Goal: Task Accomplishment & Management: Use online tool/utility

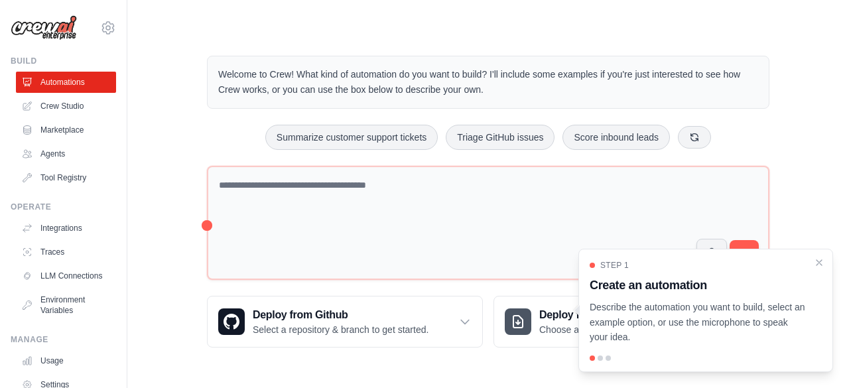
click at [820, 265] on icon "Close walkthrough" at bounding box center [819, 262] width 11 height 11
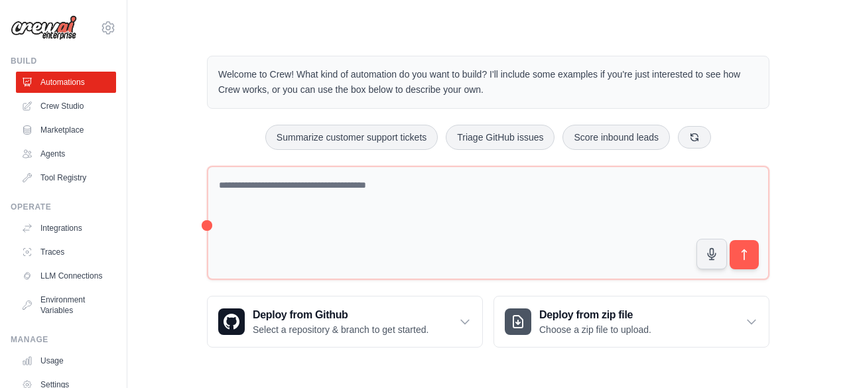
click at [64, 109] on link "Crew Studio" at bounding box center [66, 106] width 100 height 21
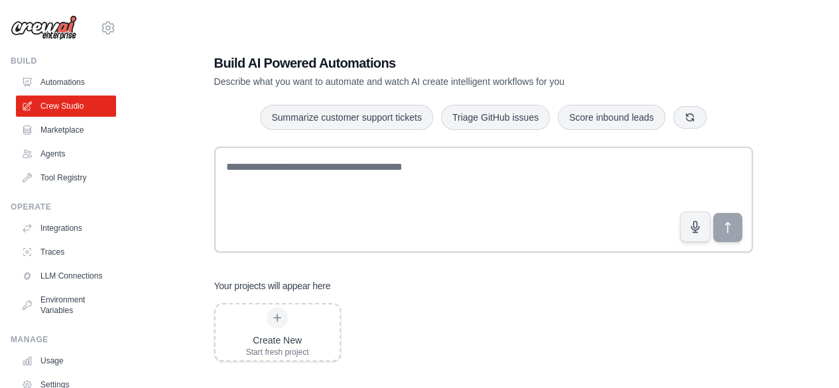
click at [62, 149] on link "Agents" at bounding box center [66, 153] width 100 height 21
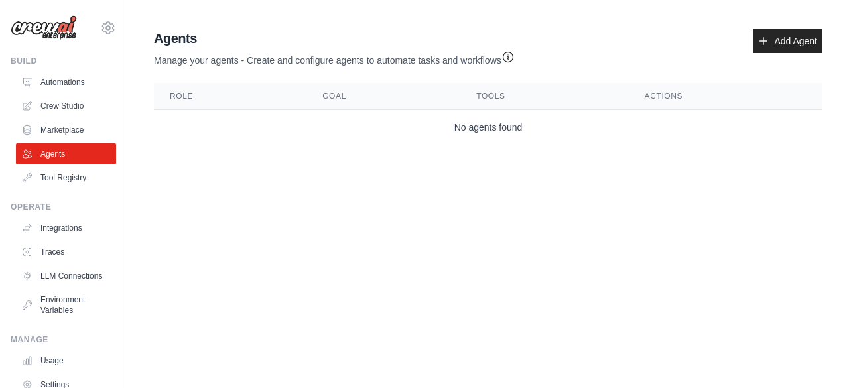
click at [779, 40] on link "Add Agent" at bounding box center [788, 41] width 70 height 24
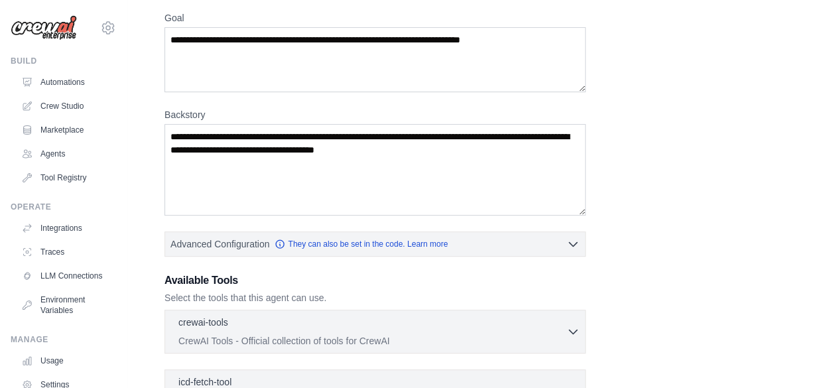
scroll to position [112, 0]
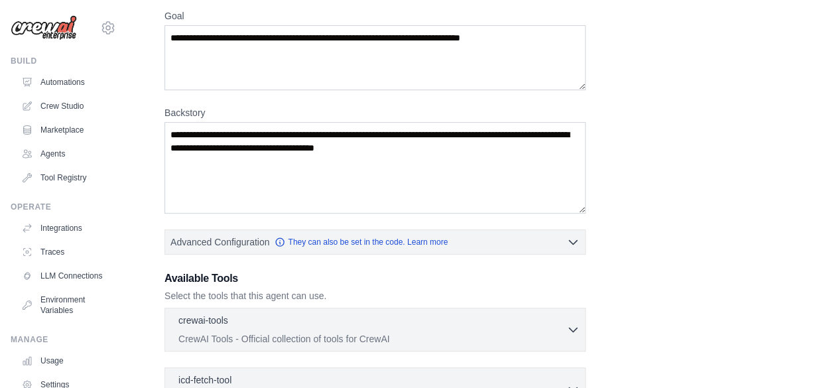
click at [496, 244] on button "Advanced Configuration They can also be set in the code. Learn more" at bounding box center [375, 242] width 420 height 24
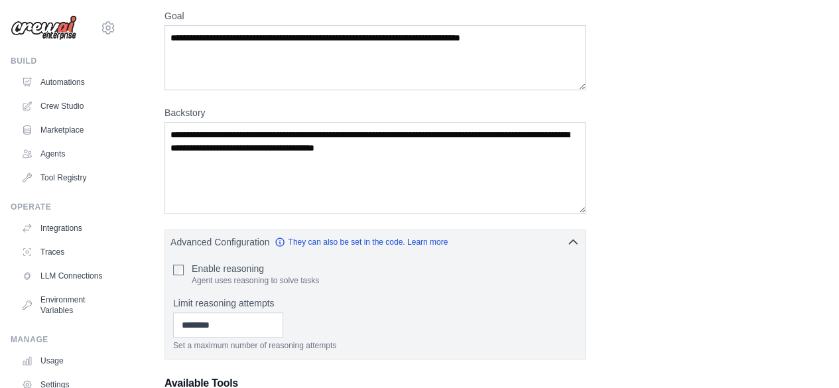
click at [502, 249] on button "Advanced Configuration They can also be set in the code. Learn more" at bounding box center [375, 242] width 420 height 24
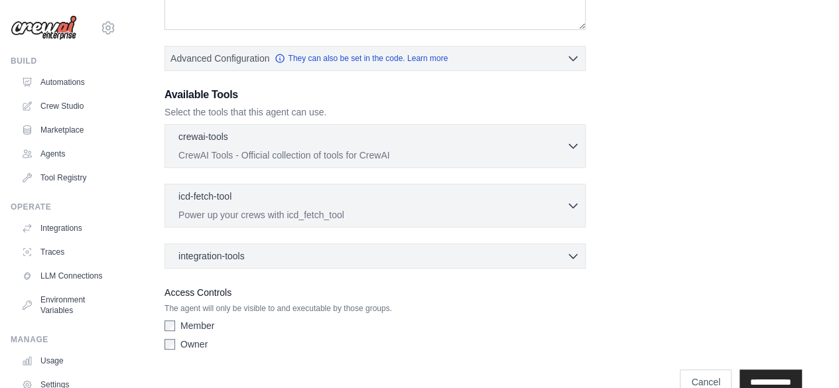
scroll to position [320, 0]
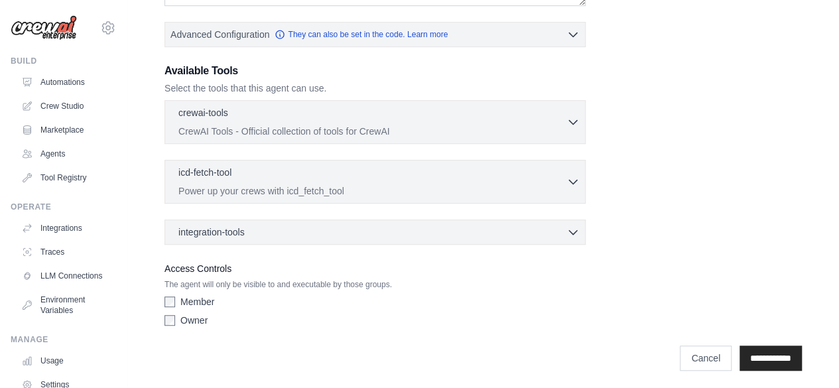
click at [49, 281] on link "LLM Connections" at bounding box center [66, 275] width 100 height 21
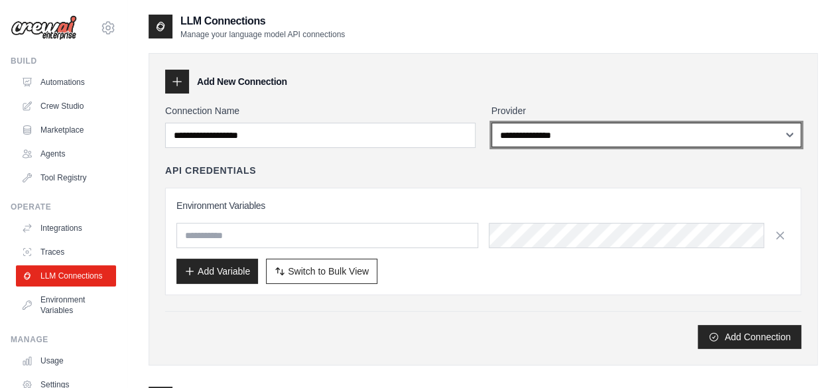
click at [592, 129] on select "**********" at bounding box center [646, 135] width 310 height 25
select select "******"
click at [491, 123] on select "**********" at bounding box center [646, 135] width 310 height 25
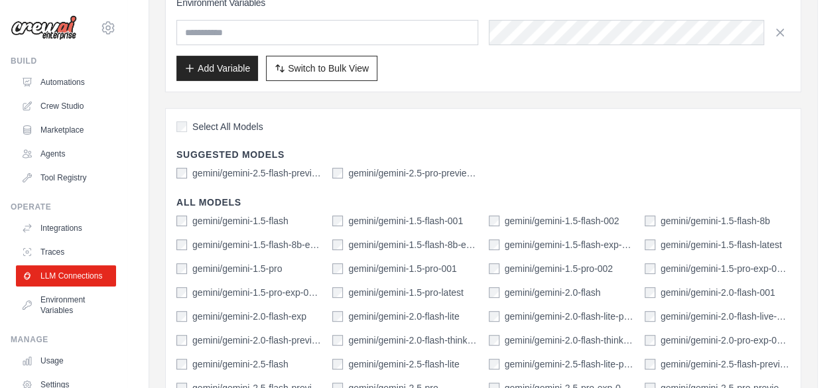
scroll to position [181, 0]
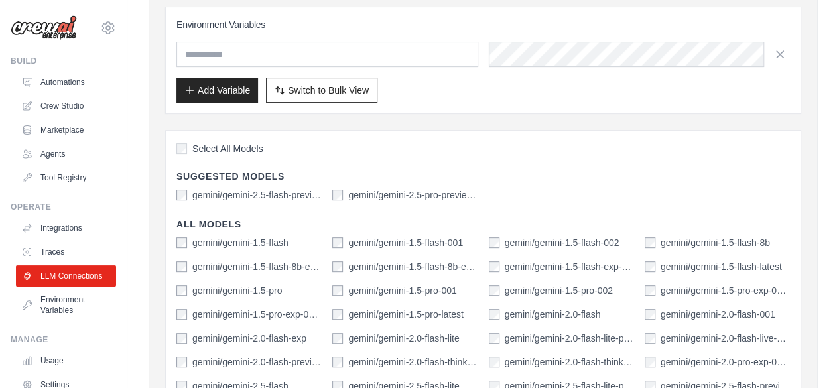
click at [443, 198] on label "gemini/gemini-2.5-pro-preview-03-25" at bounding box center [412, 194] width 129 height 13
click at [442, 194] on label "gemini/gemini-2.5-pro-preview-03-25" at bounding box center [412, 194] width 129 height 13
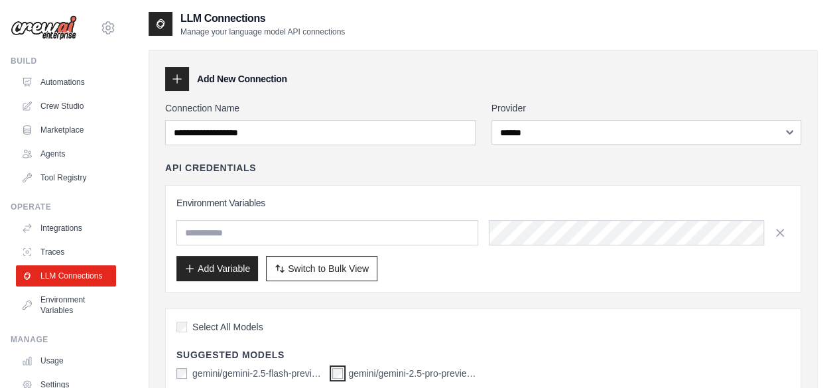
scroll to position [0, 0]
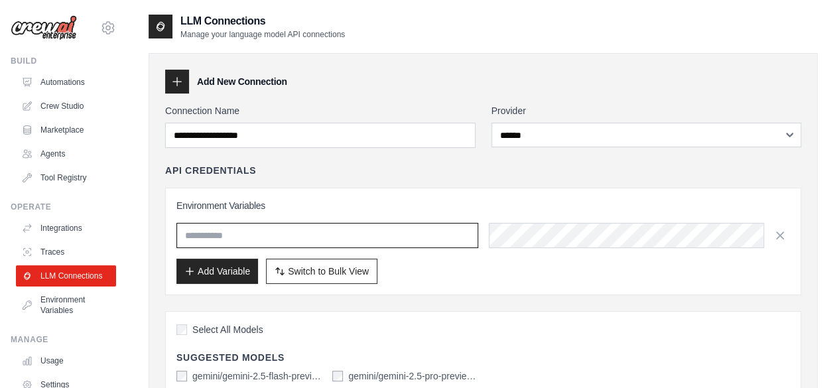
click at [317, 236] on input "text" at bounding box center [327, 235] width 302 height 25
click at [372, 241] on input "text" at bounding box center [327, 235] width 302 height 25
click at [232, 237] on input "**********" at bounding box center [327, 235] width 302 height 25
click at [273, 241] on input "**********" at bounding box center [327, 235] width 302 height 25
type input "**********"
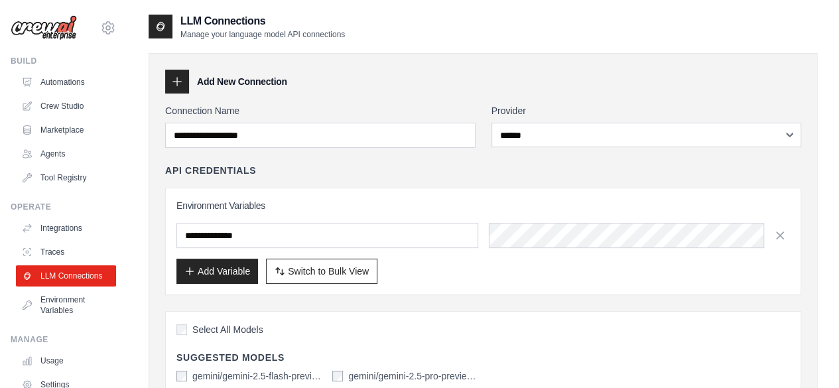
click at [226, 270] on button "Add Variable" at bounding box center [217, 271] width 82 height 25
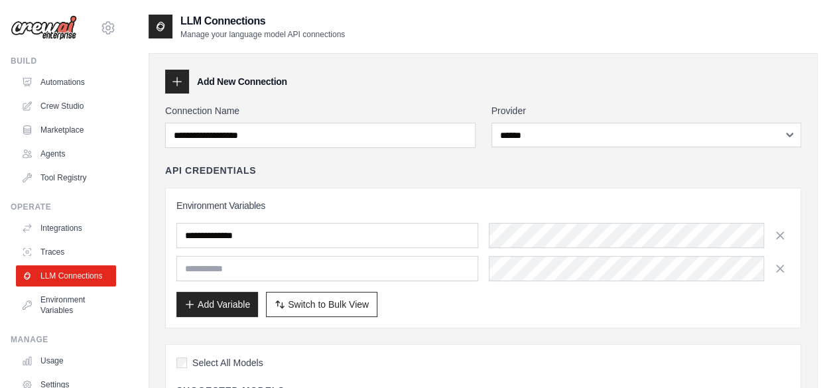
click at [66, 316] on link "Environment Variables" at bounding box center [66, 305] width 100 height 32
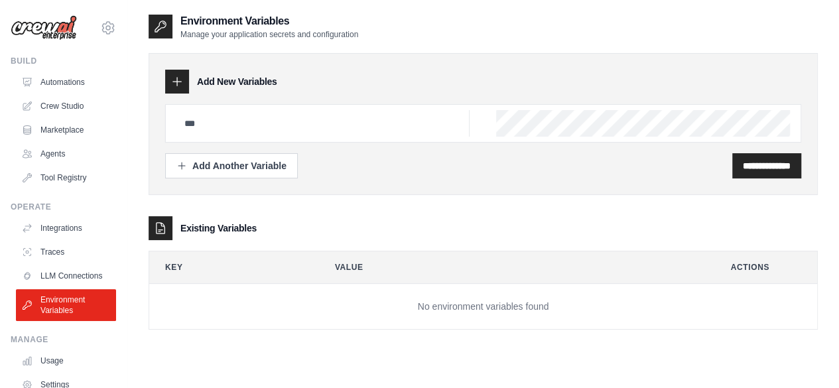
click at [61, 253] on link "Traces" at bounding box center [66, 251] width 100 height 21
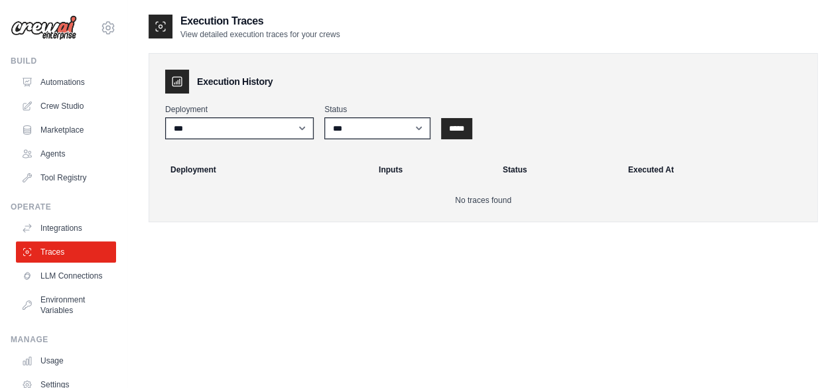
click at [65, 234] on link "Integrations" at bounding box center [66, 228] width 100 height 21
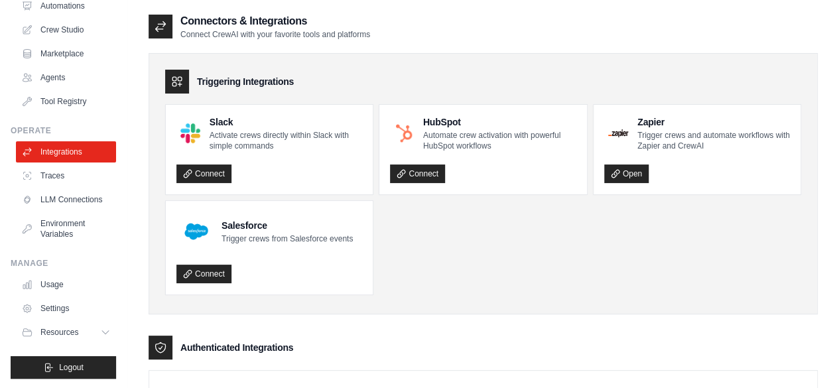
scroll to position [88, 0]
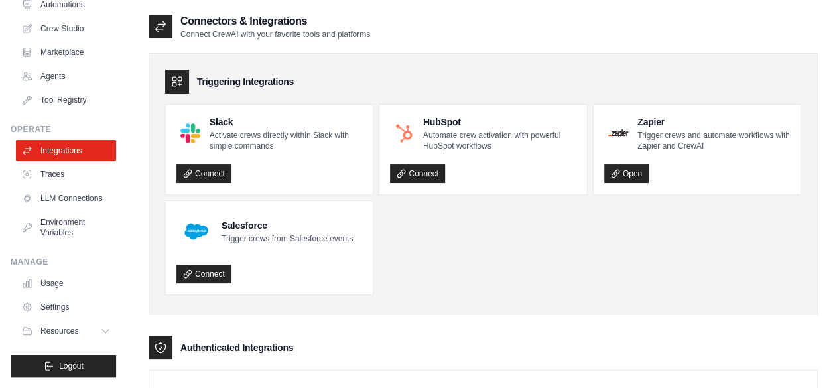
click at [47, 285] on link "Usage" at bounding box center [66, 283] width 100 height 21
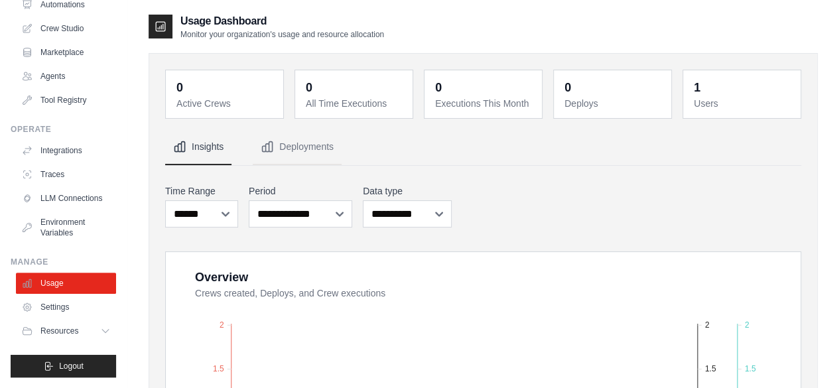
scroll to position [88, 0]
click at [54, 333] on span "Resources" at bounding box center [59, 331] width 38 height 11
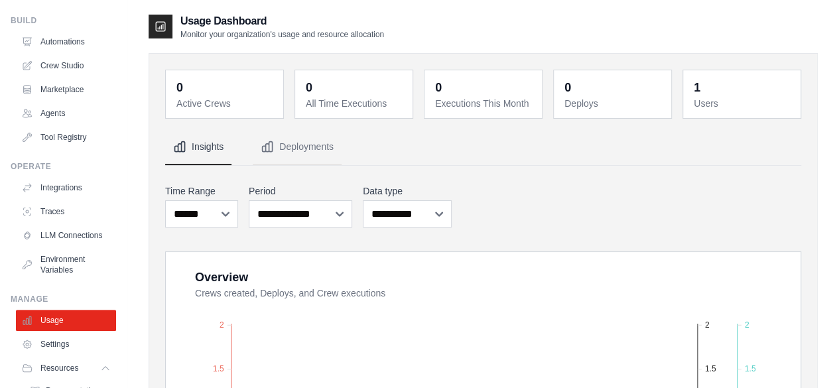
scroll to position [0, 0]
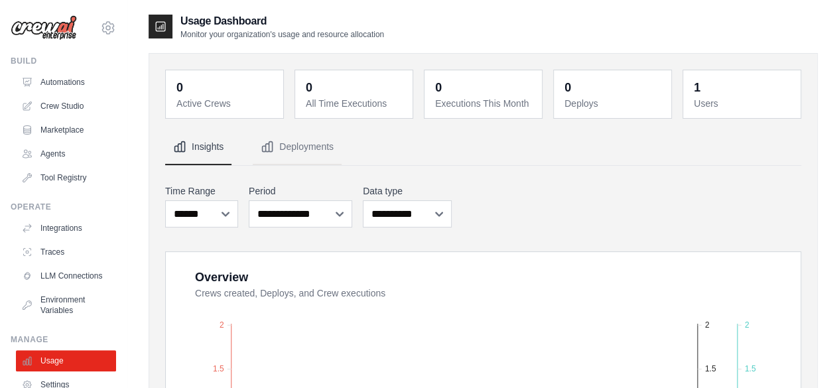
click at [54, 156] on link "Agents" at bounding box center [66, 153] width 100 height 21
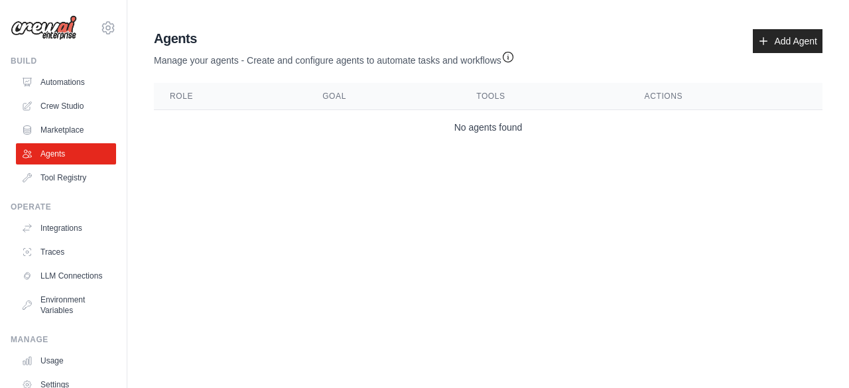
click at [768, 34] on link "Add Agent" at bounding box center [788, 41] width 70 height 24
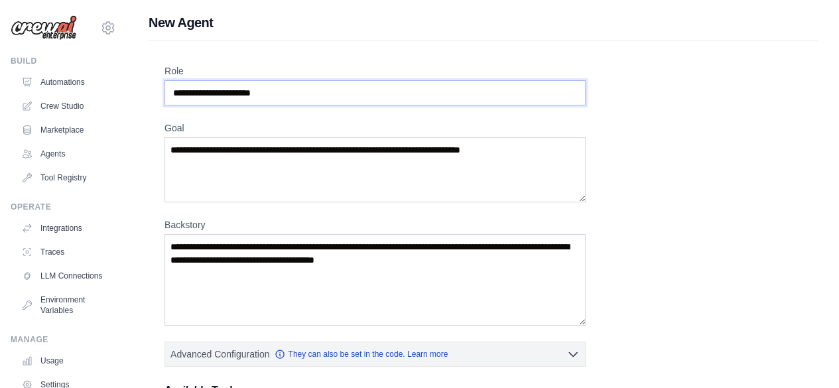
click at [278, 91] on input "Role" at bounding box center [374, 92] width 421 height 25
drag, startPoint x: 278, startPoint y: 91, endPoint x: 159, endPoint y: 96, distance: 118.8
click at [159, 96] on div "Role Goal Backstory Advanced Configuration They can also be set in the code. Le…" at bounding box center [483, 369] width 669 height 658
drag, startPoint x: 306, startPoint y: 101, endPoint x: 141, endPoint y: 96, distance: 165.2
click at [141, 96] on div "New Agent Role Goal Backstory Advanced Configuration They can also be set in th…" at bounding box center [483, 355] width 712 height 685
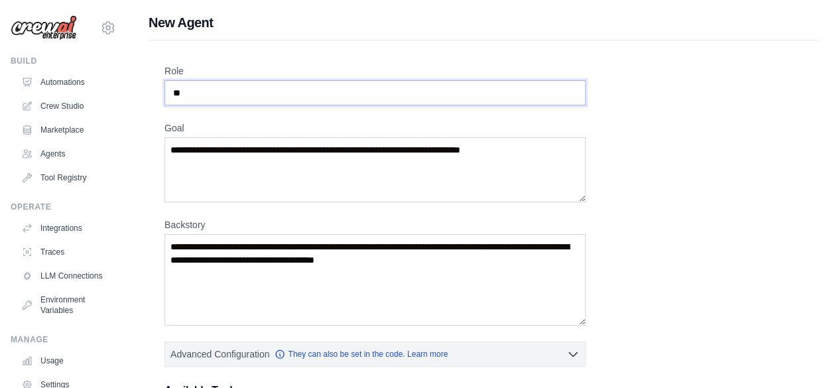
type input "*"
paste input "**********"
type input "**********"
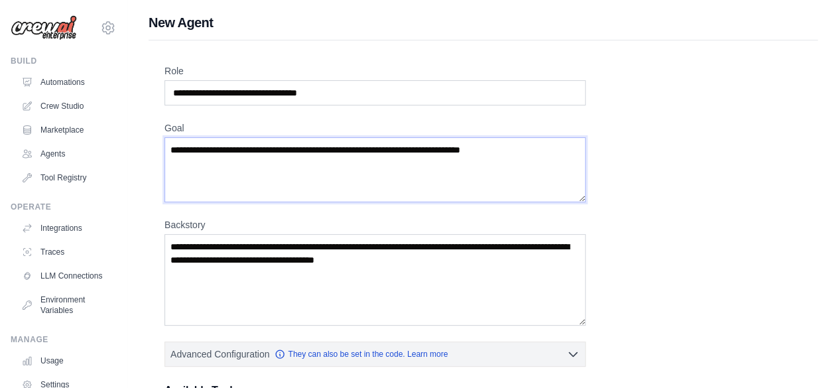
click at [343, 167] on textarea "Goal" at bounding box center [374, 169] width 421 height 65
click at [426, 258] on textarea "Backstory" at bounding box center [374, 280] width 421 height 92
drag, startPoint x: 456, startPoint y: 259, endPoint x: 182, endPoint y: 221, distance: 277.3
click at [182, 221] on div "Backstory" at bounding box center [374, 271] width 421 height 107
paste textarea "**********"
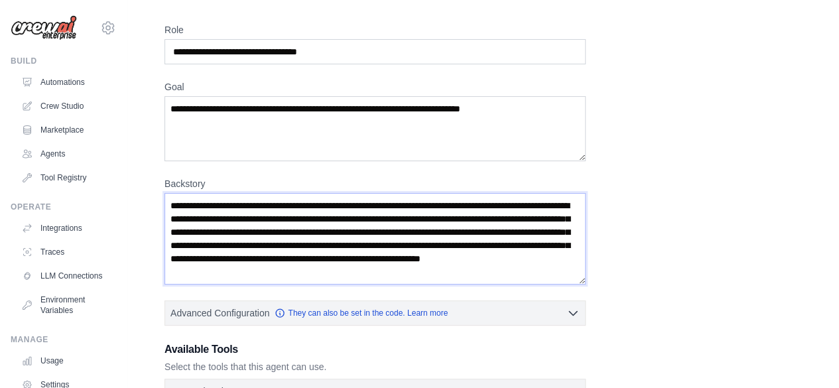
scroll to position [44, 0]
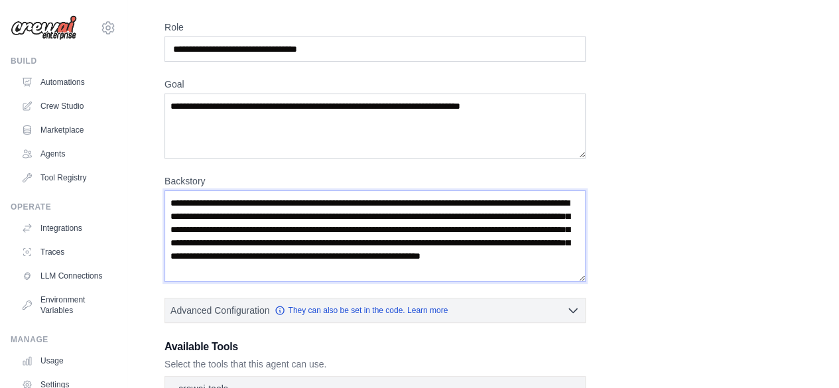
click at [265, 239] on textarea "**********" at bounding box center [374, 236] width 421 height 92
click at [447, 269] on textarea "**********" at bounding box center [374, 236] width 421 height 92
type textarea "**********"
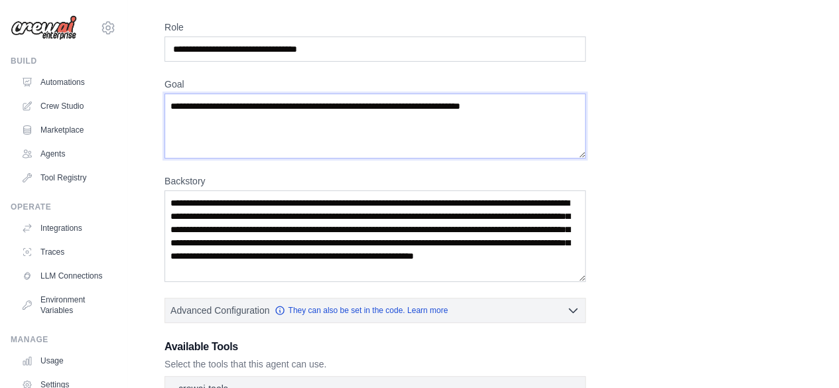
click at [350, 136] on textarea "Goal" at bounding box center [374, 126] width 421 height 65
paste textarea "**********"
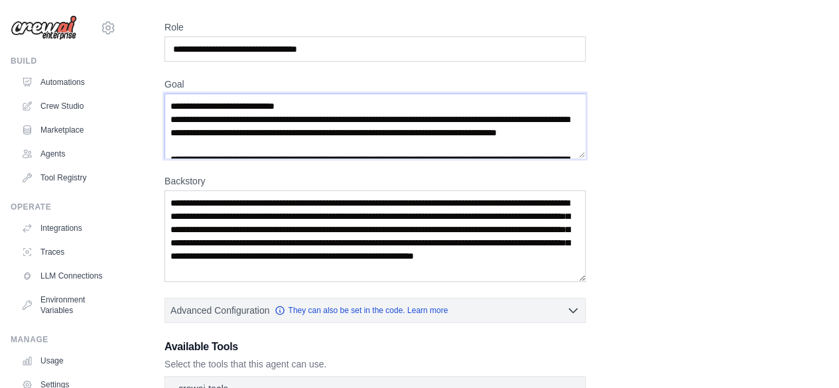
scroll to position [669, 0]
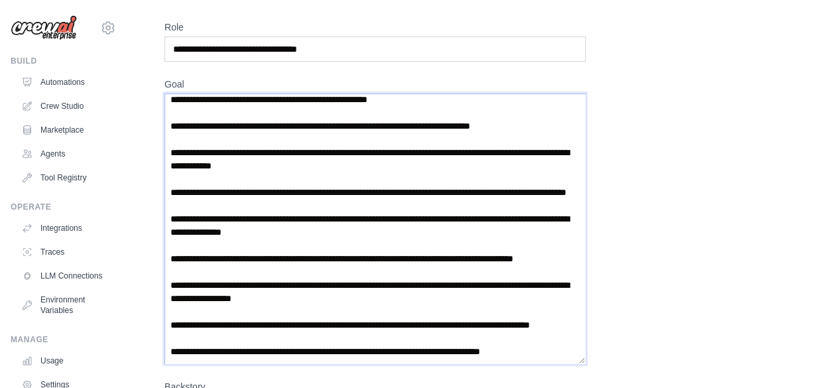
drag, startPoint x: 584, startPoint y: 153, endPoint x: 609, endPoint y: 371, distance: 219.0
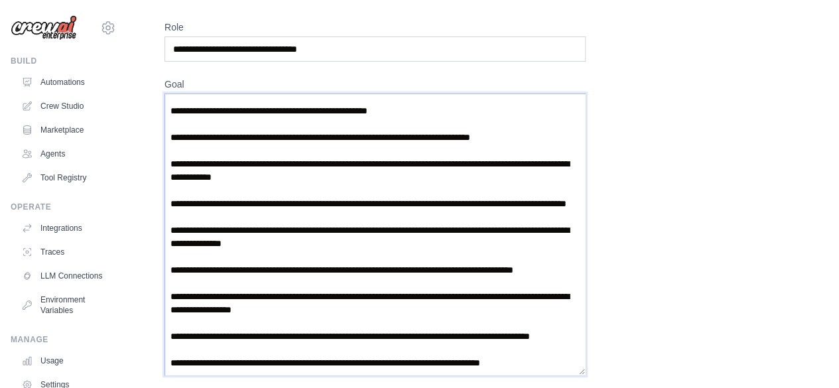
scroll to position [0, 0]
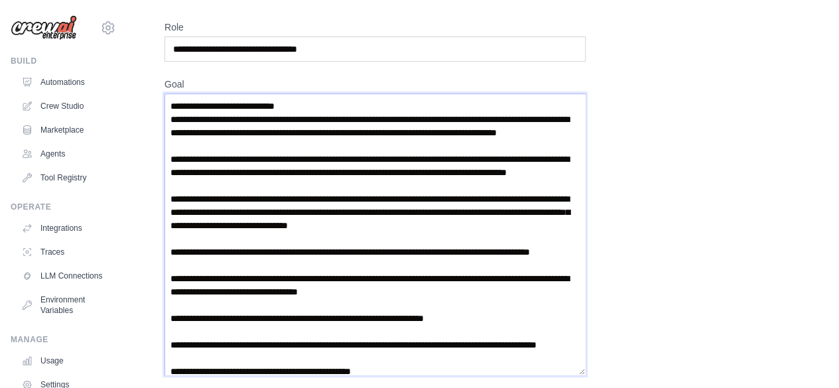
drag, startPoint x: 314, startPoint y: 103, endPoint x: 163, endPoint y: 105, distance: 151.9
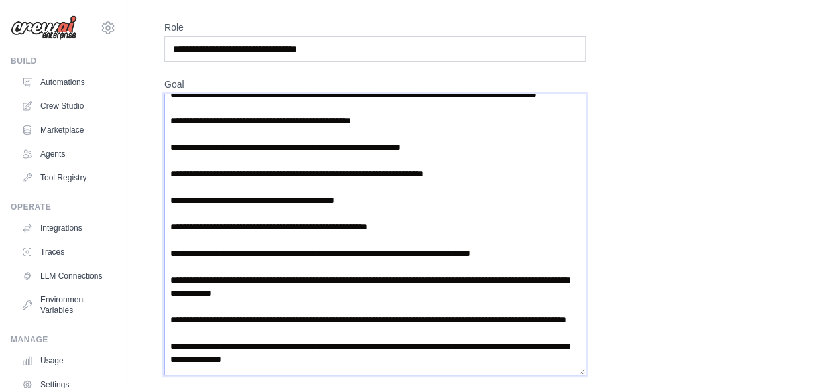
scroll to position [239, 0]
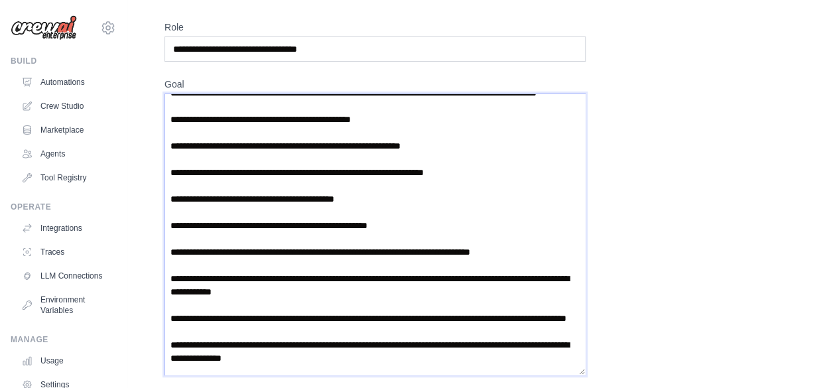
click at [462, 134] on textarea "Goal" at bounding box center [374, 235] width 421 height 282
click at [419, 247] on textarea "Goal" at bounding box center [374, 235] width 421 height 282
click at [418, 285] on textarea "Goal" at bounding box center [374, 235] width 421 height 282
click at [425, 281] on textarea "Goal" at bounding box center [374, 235] width 421 height 282
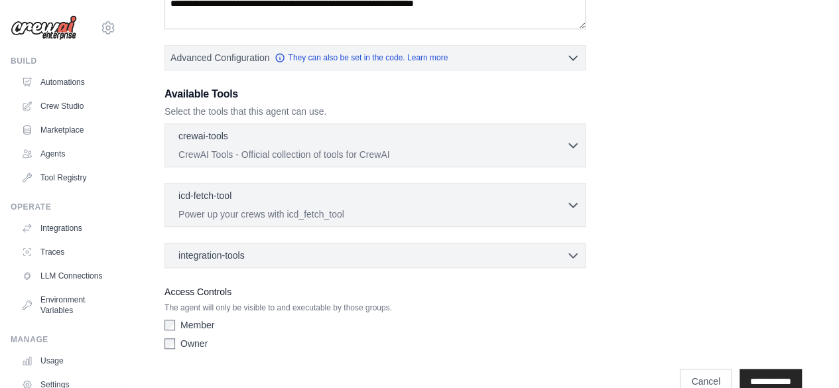
scroll to position [537, 0]
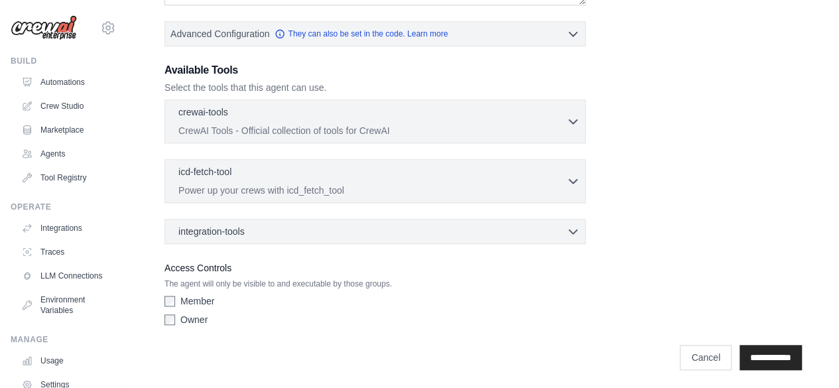
type textarea "**********"
click at [761, 359] on input "**********" at bounding box center [771, 357] width 62 height 25
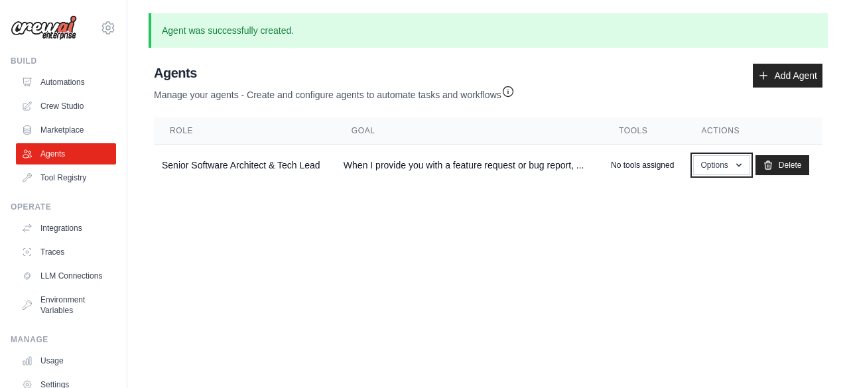
click at [711, 164] on button "Options" at bounding box center [721, 165] width 56 height 20
click at [711, 163] on button "Options" at bounding box center [721, 165] width 56 height 20
click at [510, 92] on icon "button" at bounding box center [508, 92] width 10 height 10
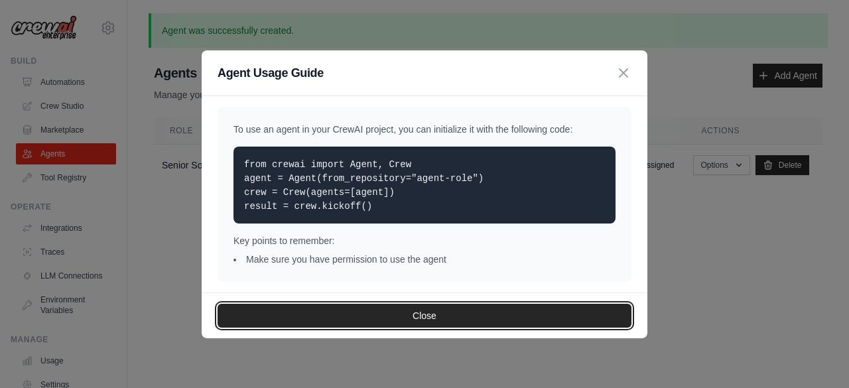
click at [422, 316] on button "Close" at bounding box center [425, 316] width 414 height 24
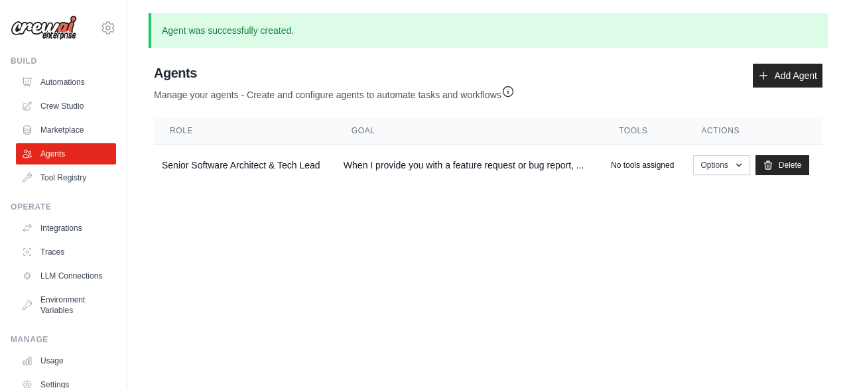
click at [51, 178] on link "Tool Registry" at bounding box center [66, 177] width 100 height 21
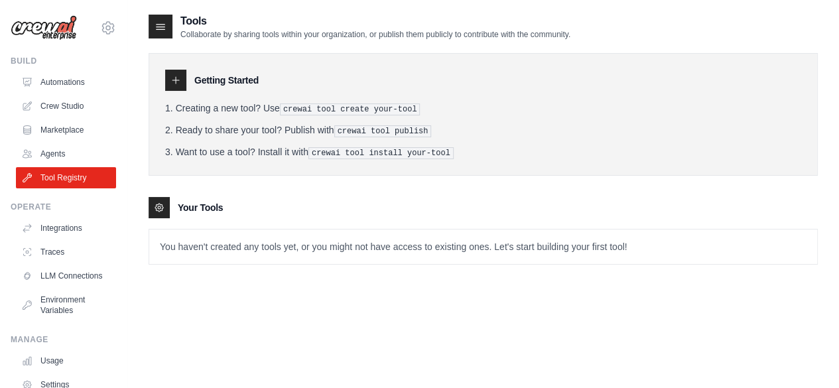
click at [176, 81] on icon at bounding box center [175, 80] width 11 height 11
click at [176, 84] on icon at bounding box center [175, 80] width 11 height 11
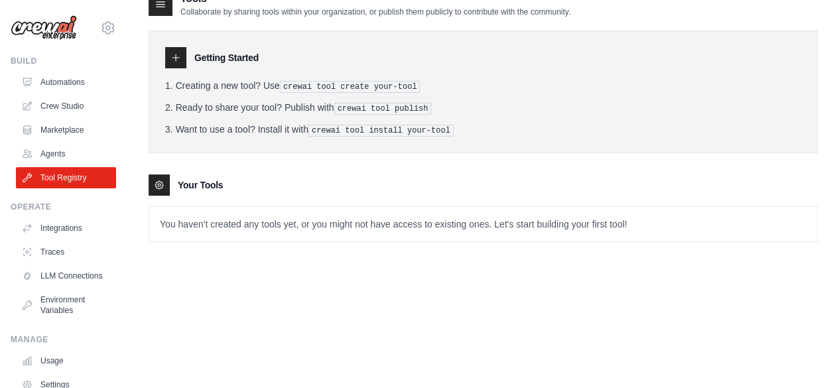
scroll to position [27, 0]
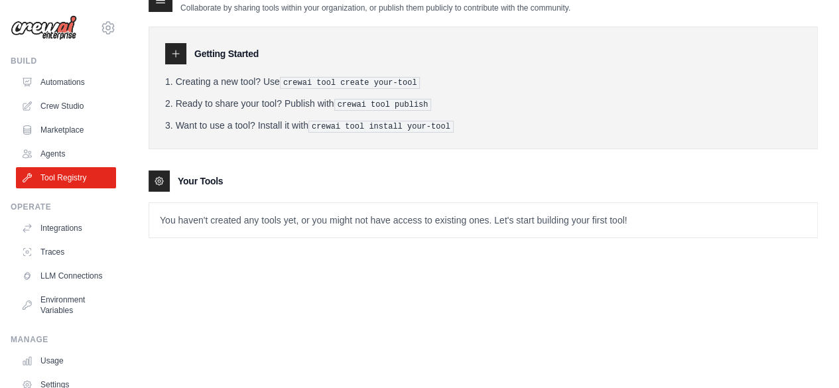
click at [178, 56] on icon at bounding box center [175, 53] width 11 height 11
click at [168, 60] on div at bounding box center [175, 53] width 21 height 21
click at [175, 53] on icon at bounding box center [175, 53] width 7 height 7
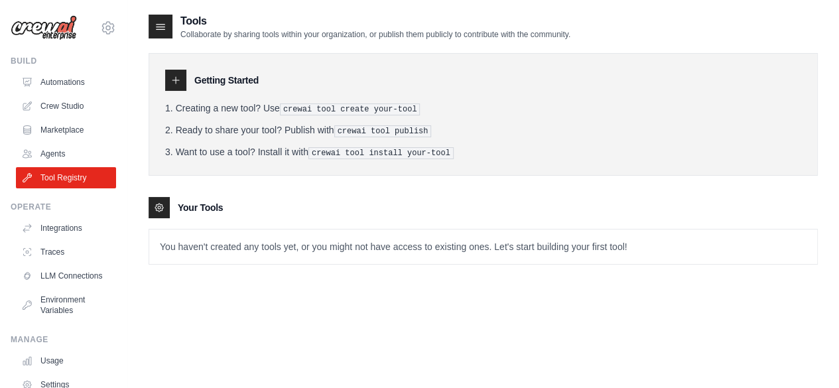
scroll to position [0, 0]
click at [163, 40] on div "Getting Started Creating a new tool? Use crewai tool create your-tool Ready to …" at bounding box center [483, 152] width 669 height 225
click at [161, 27] on icon at bounding box center [161, 27] width 9 height 5
click at [54, 131] on link "Marketplace" at bounding box center [66, 129] width 100 height 21
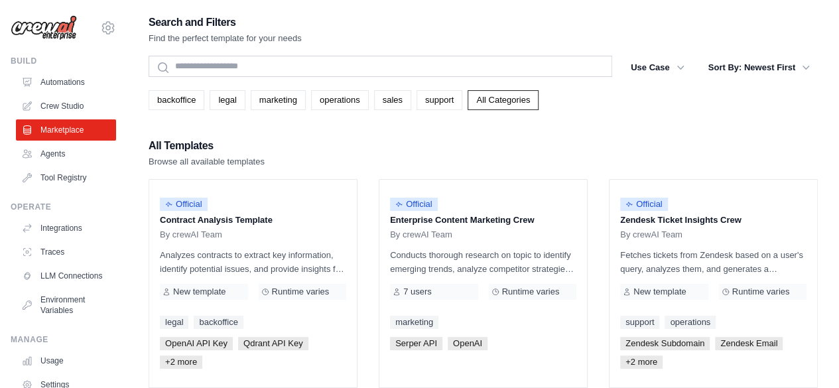
click at [58, 83] on link "Automations" at bounding box center [66, 82] width 100 height 21
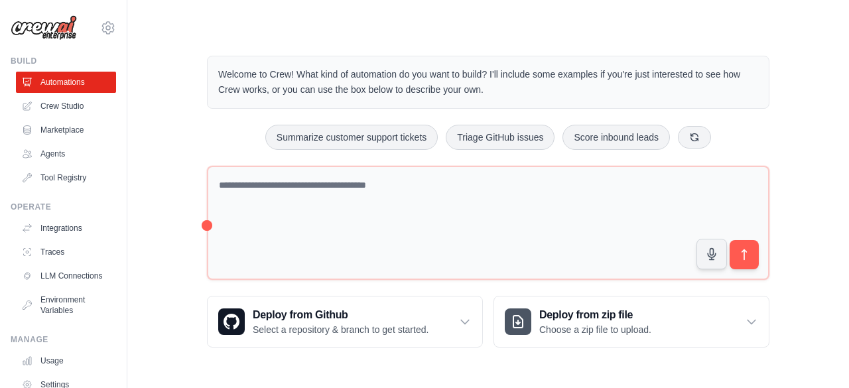
click at [277, 324] on p "Select a repository & branch to get started." at bounding box center [341, 329] width 176 height 13
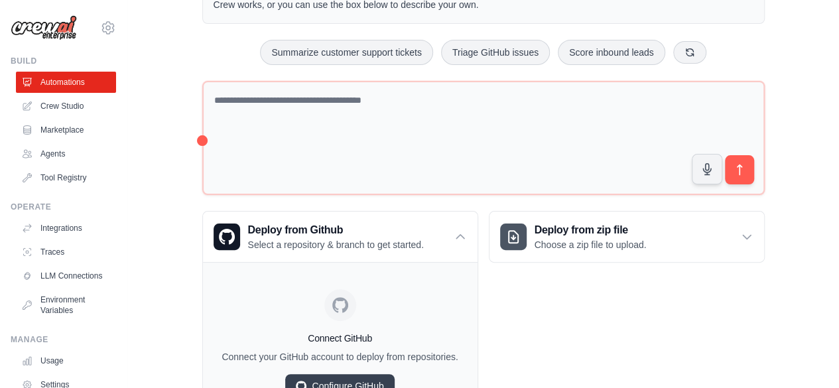
scroll to position [155, 0]
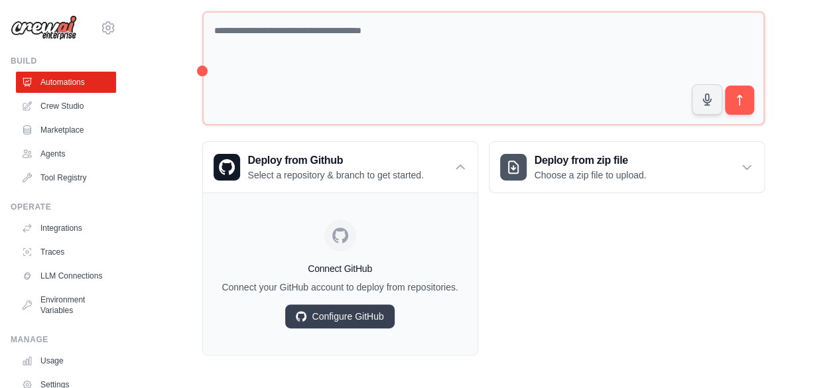
click at [371, 314] on link "Configure GitHub" at bounding box center [339, 316] width 109 height 24
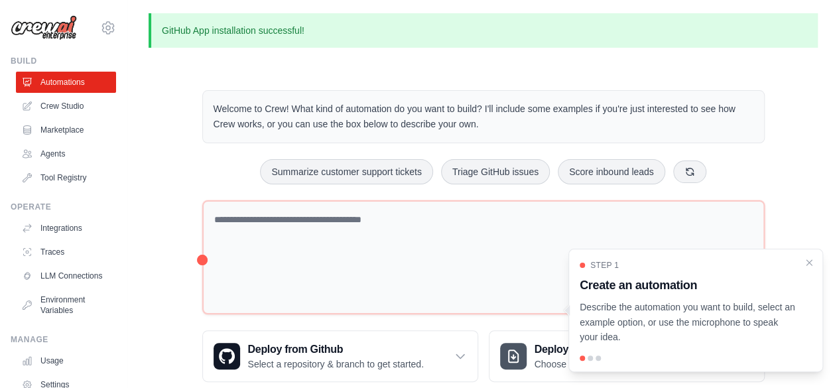
click at [809, 263] on icon "Close walkthrough" at bounding box center [809, 262] width 5 height 5
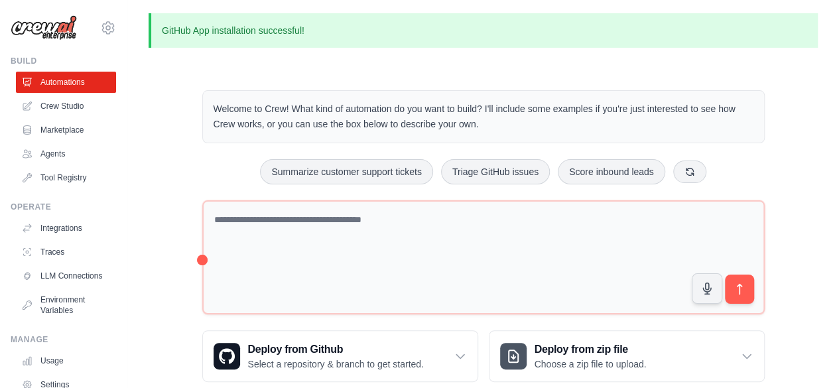
scroll to position [88, 0]
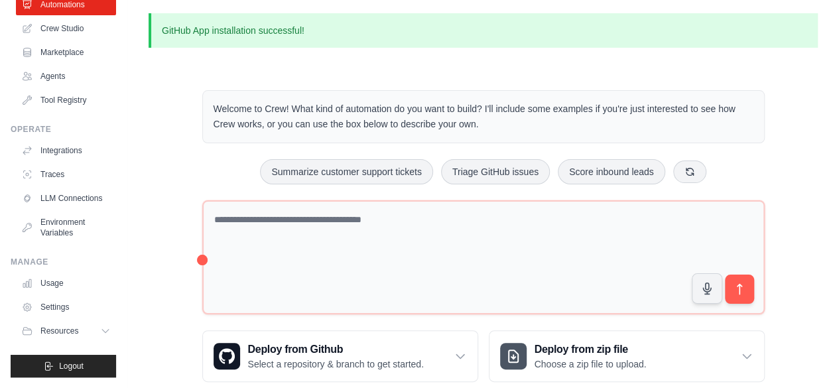
click at [258, 361] on p "Select a repository & branch to get started." at bounding box center [336, 364] width 176 height 13
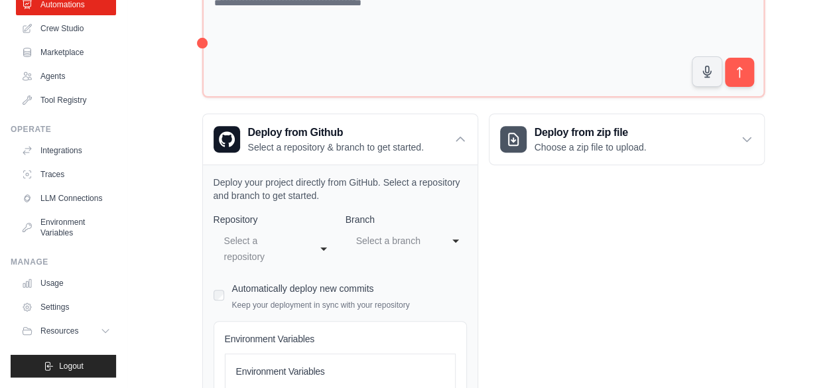
scroll to position [256, 0]
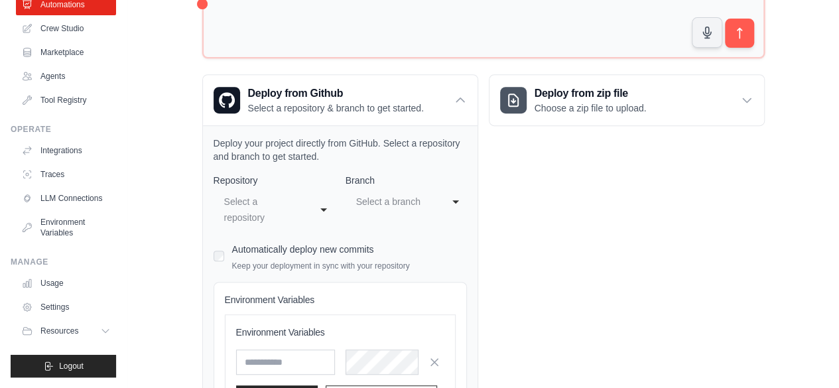
click at [228, 206] on div "Select a repository" at bounding box center [261, 210] width 74 height 32
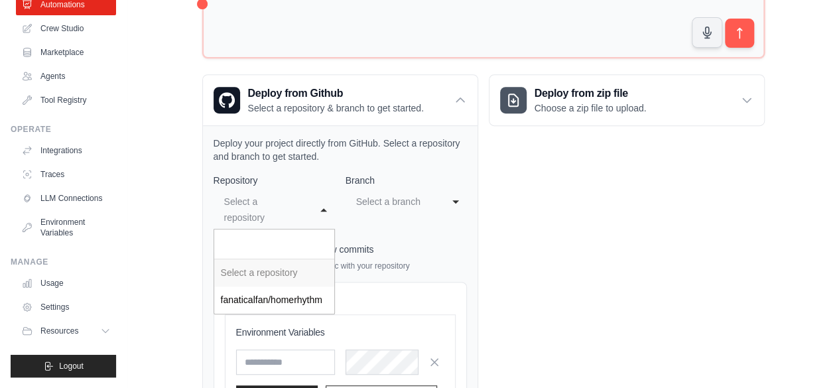
select select "**********"
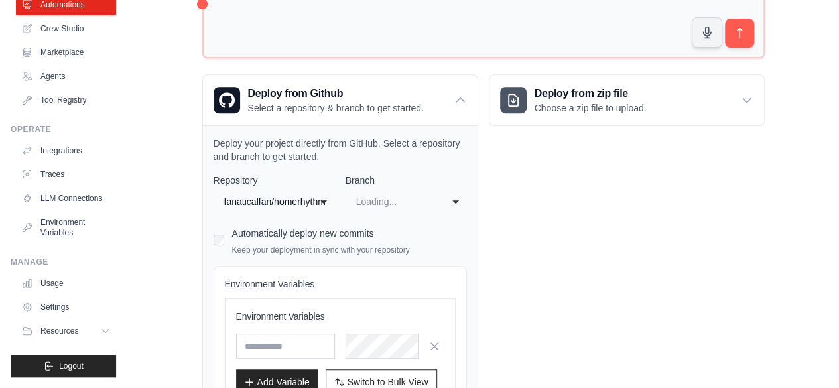
select select "****"
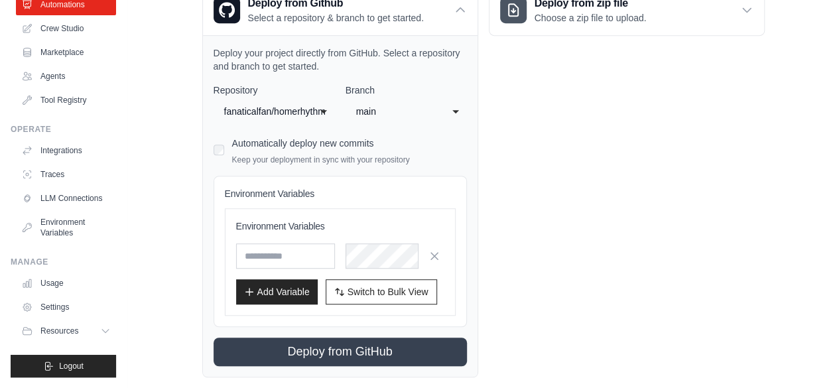
scroll to position [352, 0]
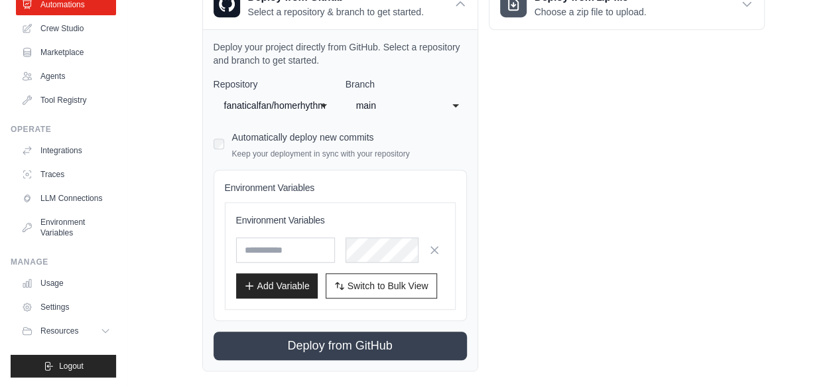
click at [267, 346] on button "Deploy from GitHub" at bounding box center [340, 346] width 253 height 29
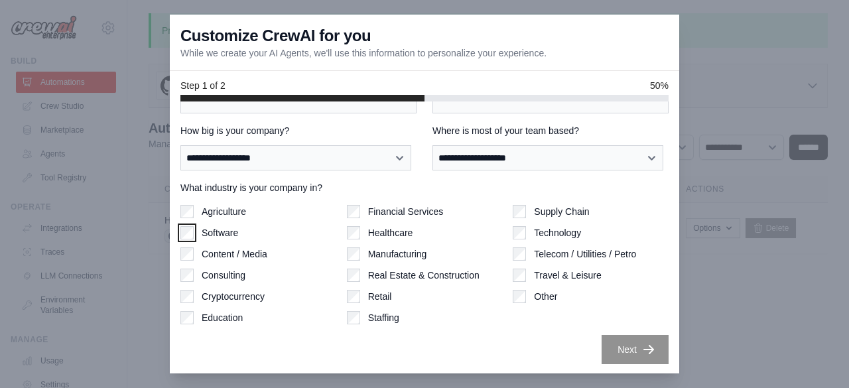
scroll to position [0, 0]
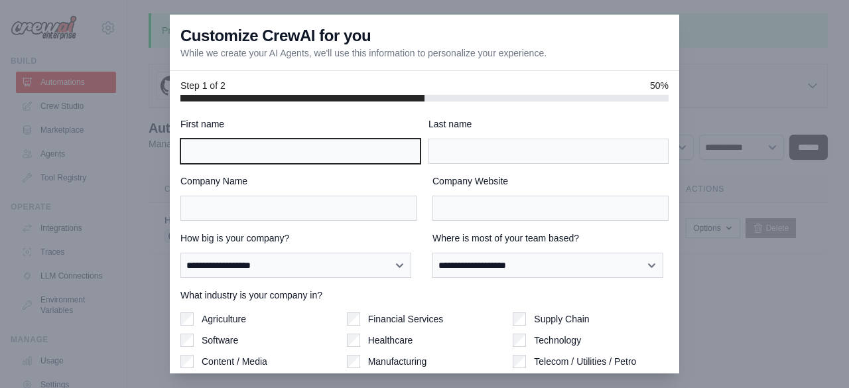
click at [202, 151] on input "First name" at bounding box center [300, 151] width 240 height 25
type input "**********"
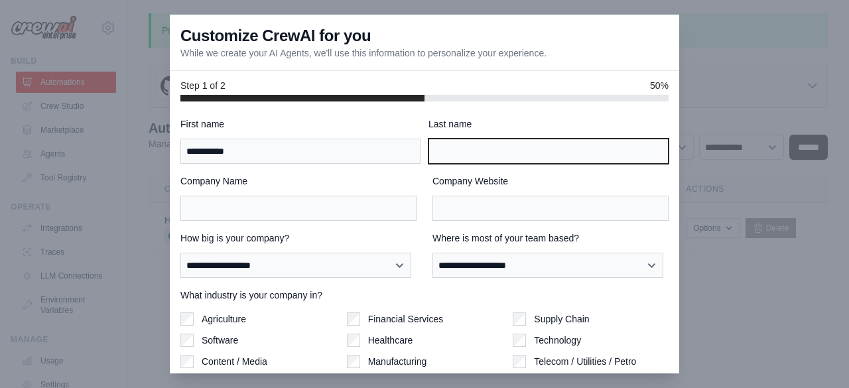
type input "******"
click at [488, 147] on input "******" at bounding box center [548, 151] width 240 height 25
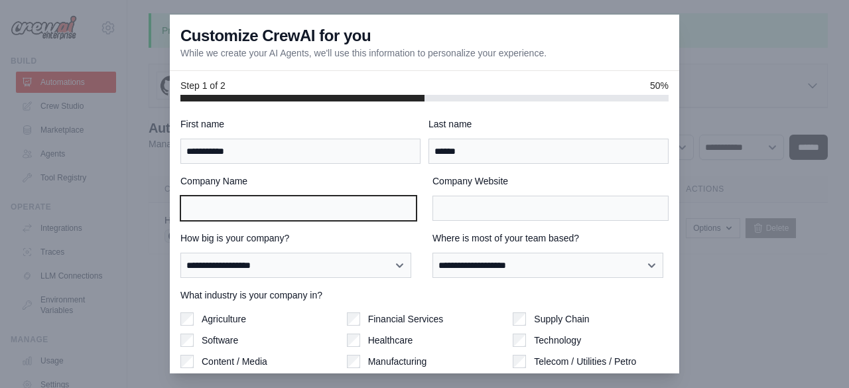
click at [334, 210] on input "Company Name" at bounding box center [298, 208] width 236 height 25
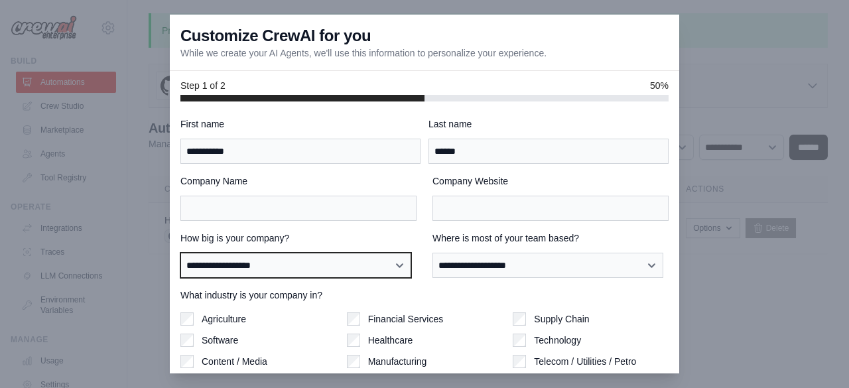
click at [365, 263] on select "**********" at bounding box center [295, 265] width 231 height 25
click at [180, 253] on select "**********" at bounding box center [295, 265] width 231 height 25
click at [354, 264] on select "**********" at bounding box center [295, 265] width 231 height 25
select select "**********"
click at [180, 253] on select "**********" at bounding box center [295, 265] width 231 height 25
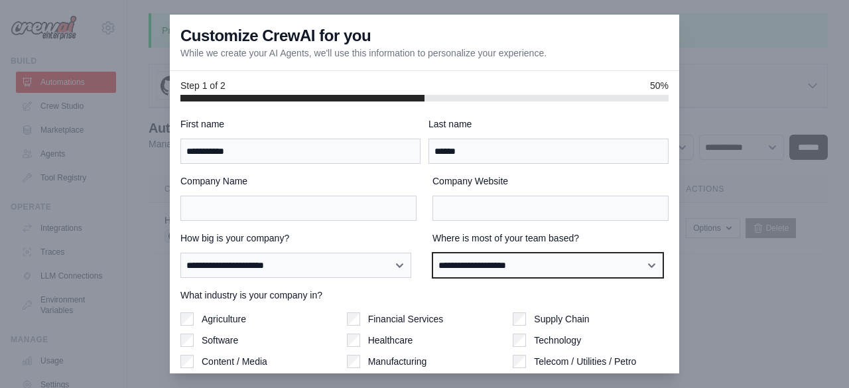
click at [558, 258] on select "**********" at bounding box center [547, 265] width 231 height 25
select select "**********"
click at [432, 253] on select "**********" at bounding box center [547, 265] width 231 height 25
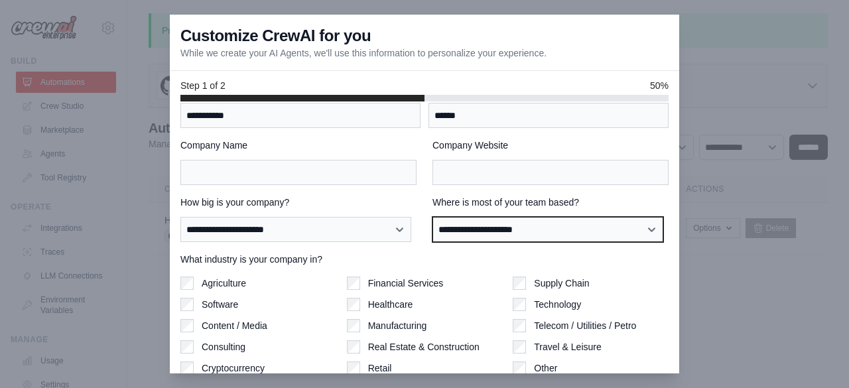
scroll to position [27, 0]
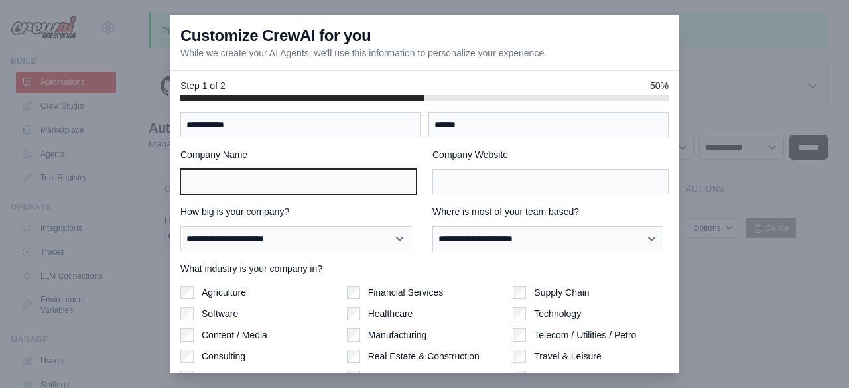
click at [368, 184] on input "Company Name" at bounding box center [298, 181] width 236 height 25
type input "**********"
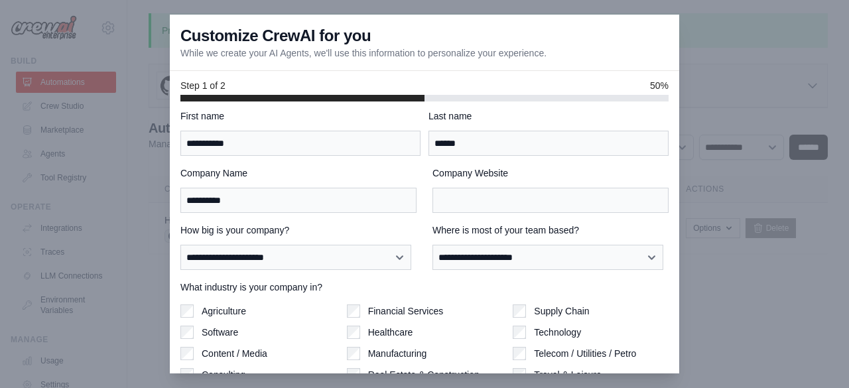
scroll to position [0, 0]
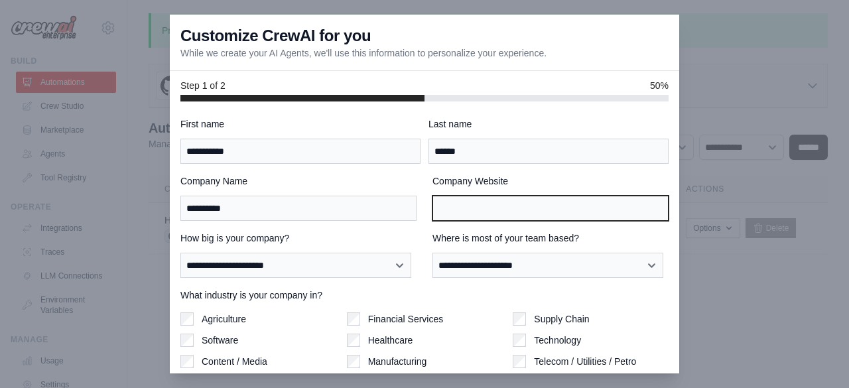
click at [578, 209] on input "Company Website" at bounding box center [550, 208] width 236 height 25
type input "**********"
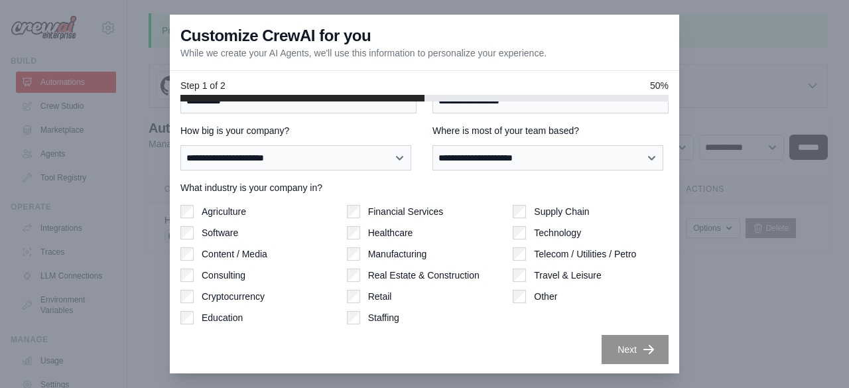
click at [622, 344] on button "Next" at bounding box center [635, 349] width 67 height 29
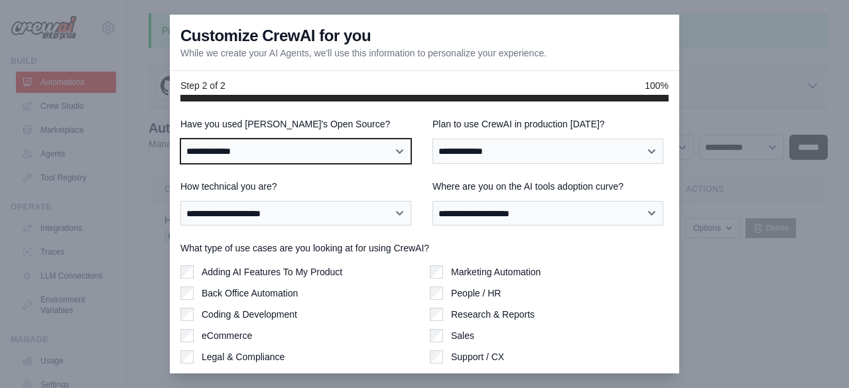
click at [366, 159] on select "**********" at bounding box center [295, 151] width 231 height 25
select select "**"
click at [180, 139] on select "**********" at bounding box center [295, 151] width 231 height 25
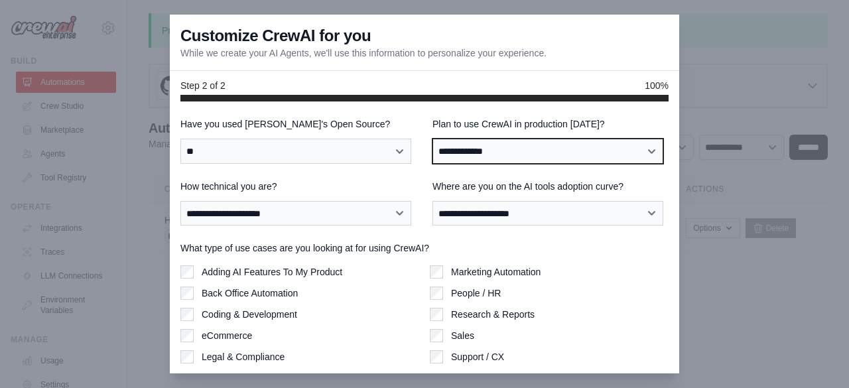
click at [499, 151] on select "**********" at bounding box center [547, 151] width 231 height 25
select select "****"
click at [432, 139] on select "**********" at bounding box center [547, 151] width 231 height 25
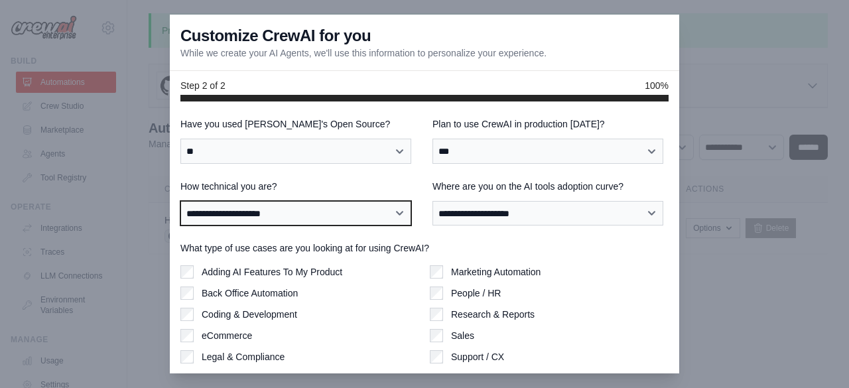
click at [382, 215] on select "**********" at bounding box center [295, 213] width 231 height 25
select select "**********"
click at [180, 201] on select "**********" at bounding box center [295, 213] width 231 height 25
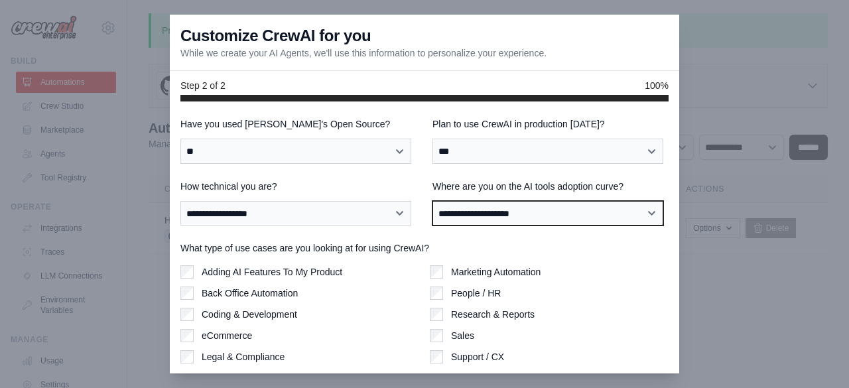
click at [492, 218] on select "**********" at bounding box center [547, 213] width 231 height 25
click at [432, 201] on select "**********" at bounding box center [547, 213] width 231 height 25
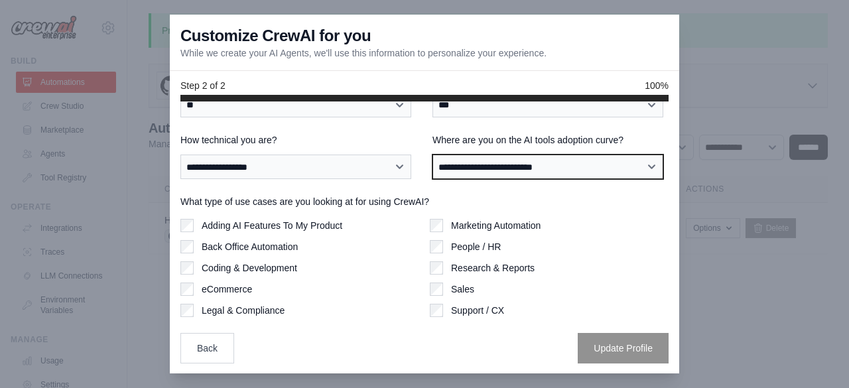
click at [499, 155] on select "**********" at bounding box center [547, 167] width 231 height 25
select select "**********"
click at [432, 155] on select "**********" at bounding box center [547, 167] width 231 height 25
click at [276, 268] on label "Coding & Development" at bounding box center [250, 267] width 96 height 13
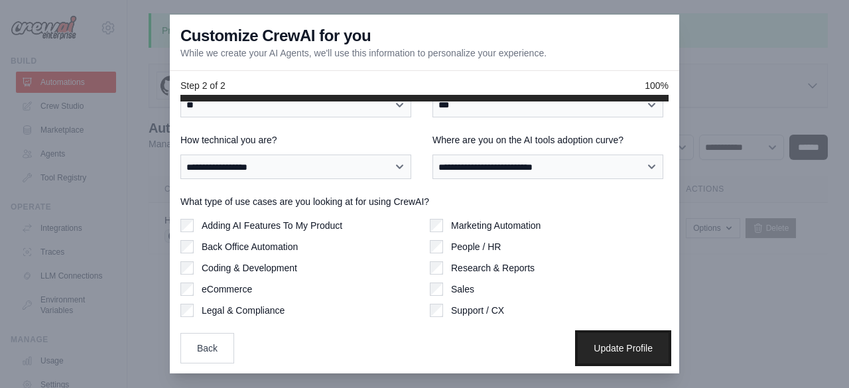
click at [600, 352] on button "Update Profile" at bounding box center [623, 348] width 91 height 31
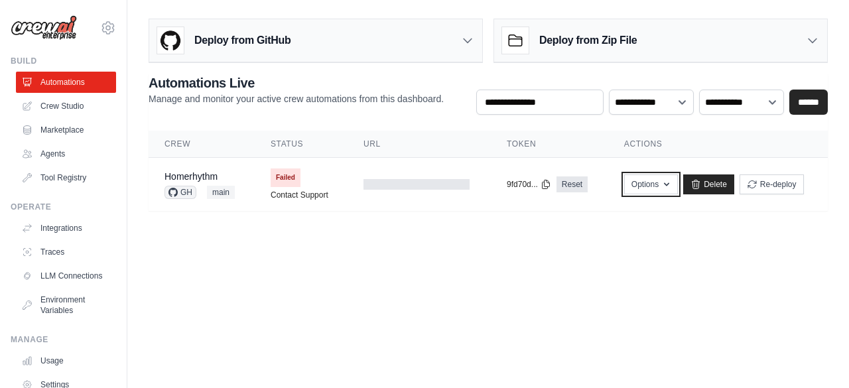
click at [649, 184] on button "Options" at bounding box center [651, 184] width 54 height 20
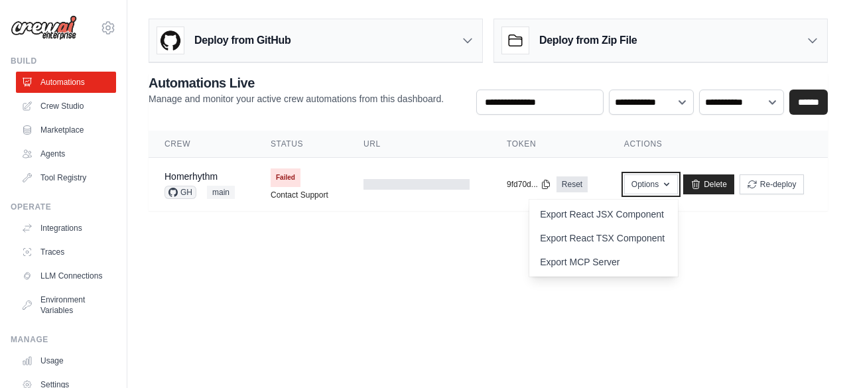
click at [649, 184] on button "Options" at bounding box center [651, 184] width 54 height 20
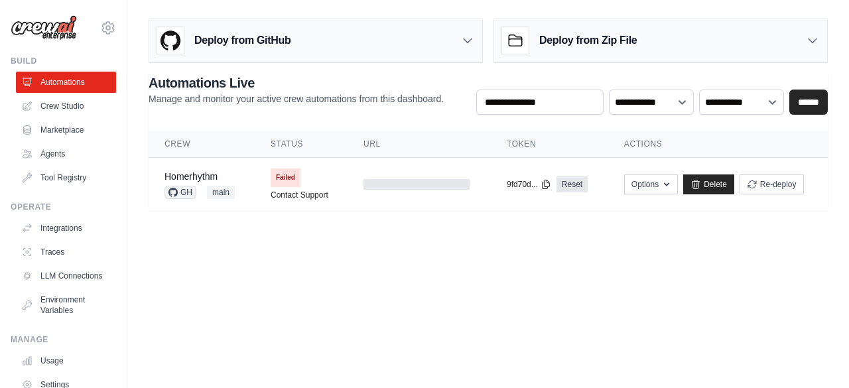
click at [438, 187] on div at bounding box center [416, 184] width 106 height 11
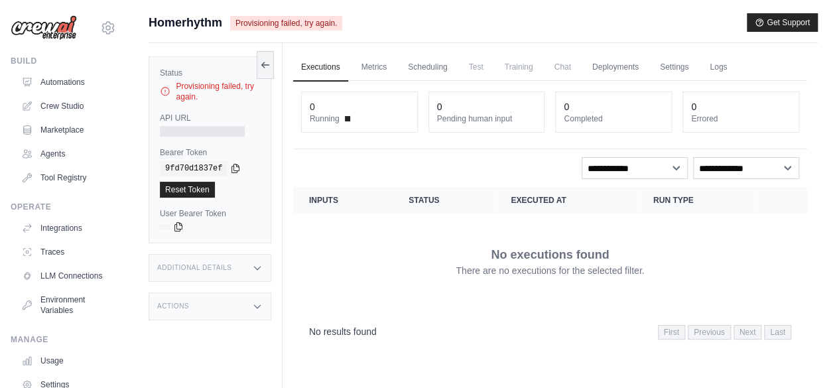
click at [625, 68] on link "Deployments" at bounding box center [615, 68] width 62 height 28
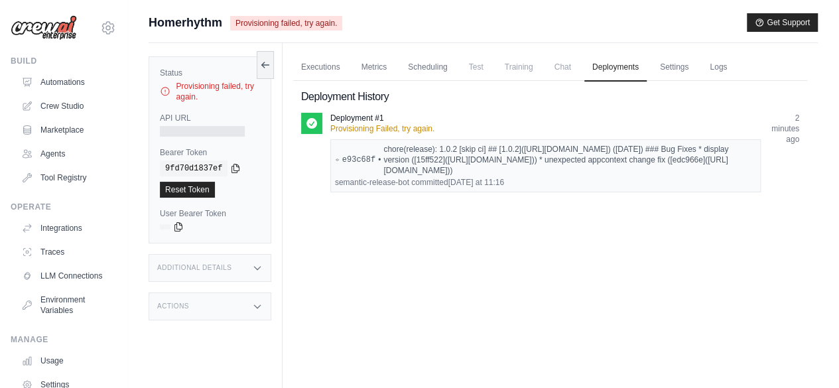
scroll to position [88, 0]
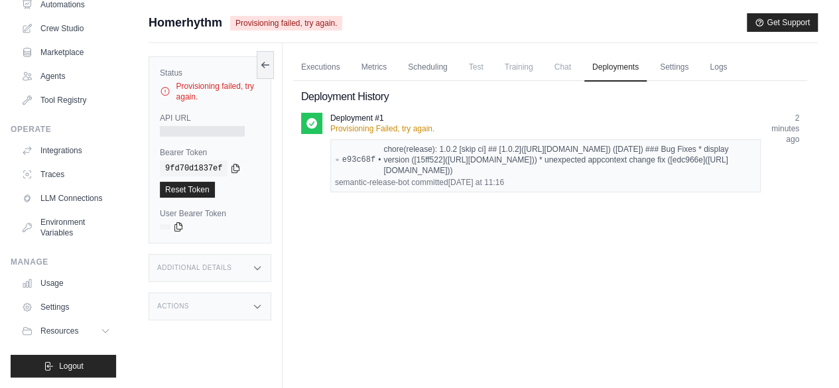
click at [88, 332] on button "Resources" at bounding box center [66, 330] width 100 height 21
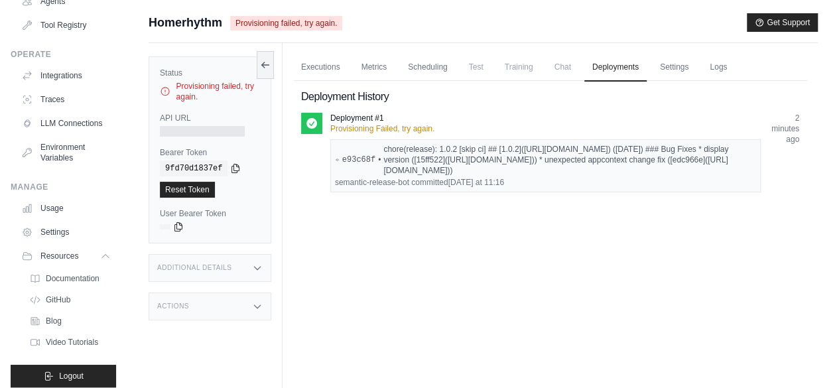
scroll to position [172, 0]
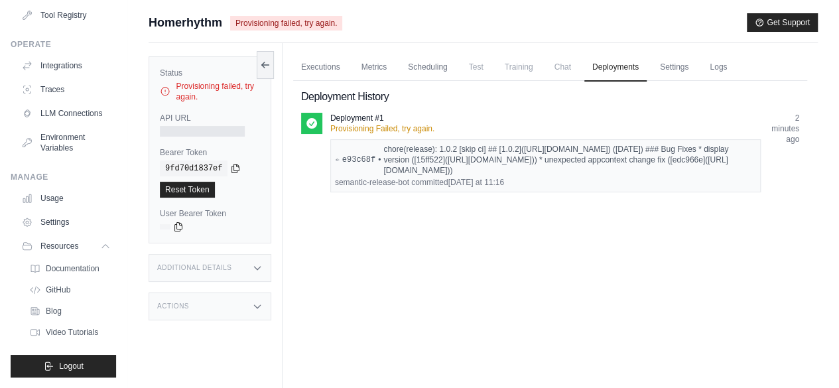
click at [90, 338] on span "Video Tutorials" at bounding box center [72, 332] width 52 height 11
click at [176, 89] on div "Provisioning failed, try again." at bounding box center [210, 91] width 100 height 21
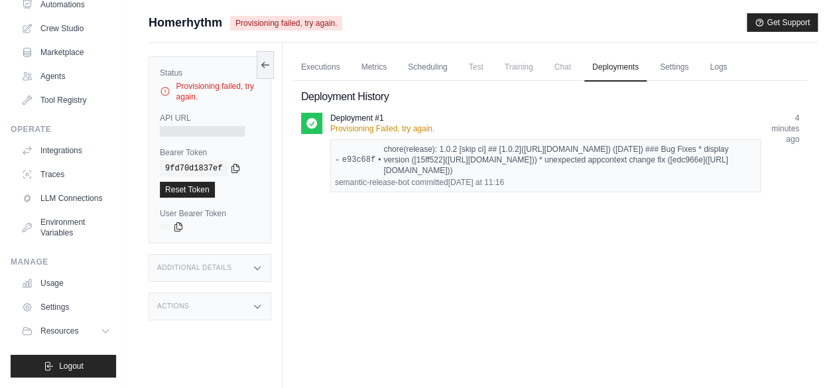
scroll to position [88, 0]
click at [153, 265] on div "Additional Details" at bounding box center [210, 268] width 123 height 28
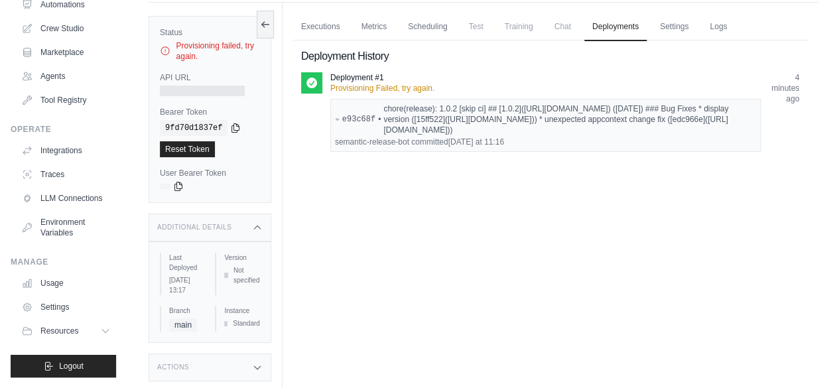
scroll to position [56, 0]
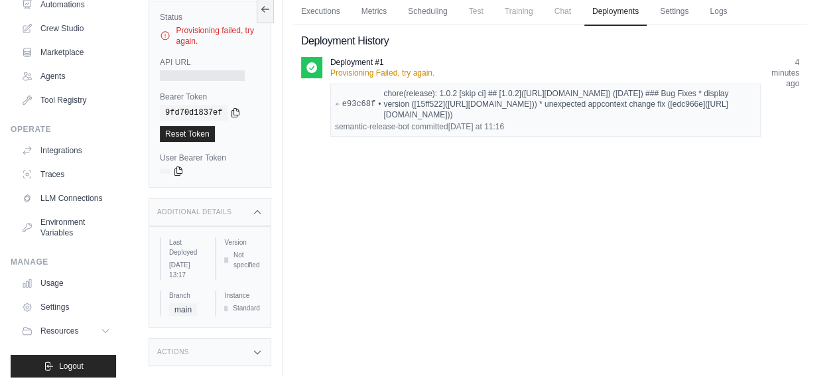
click at [164, 356] on h3 "Actions" at bounding box center [173, 352] width 32 height 8
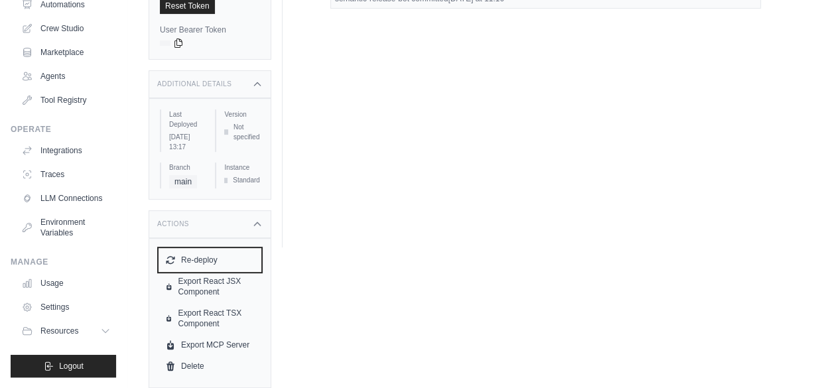
click at [190, 260] on button "Re-deploy" at bounding box center [210, 259] width 100 height 21
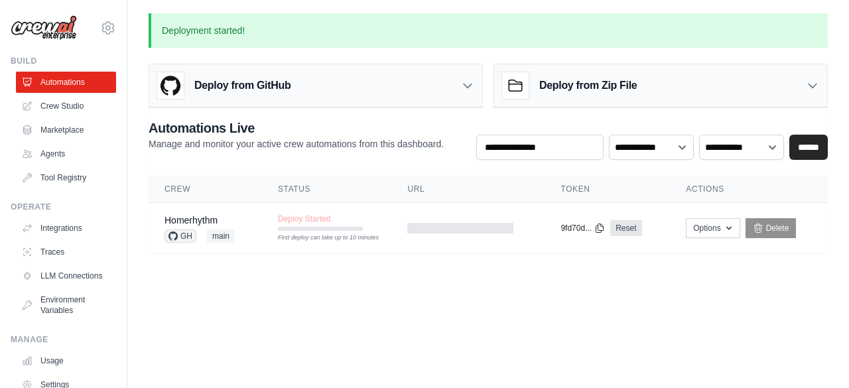
click at [54, 106] on link "Crew Studio" at bounding box center [66, 106] width 100 height 21
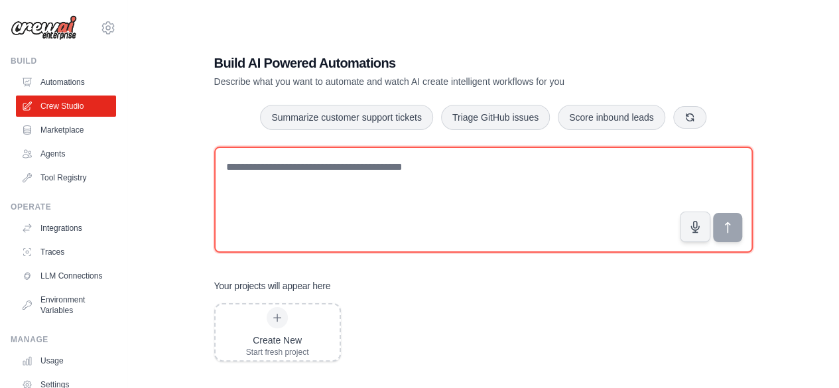
click at [250, 190] on textarea at bounding box center [483, 200] width 539 height 106
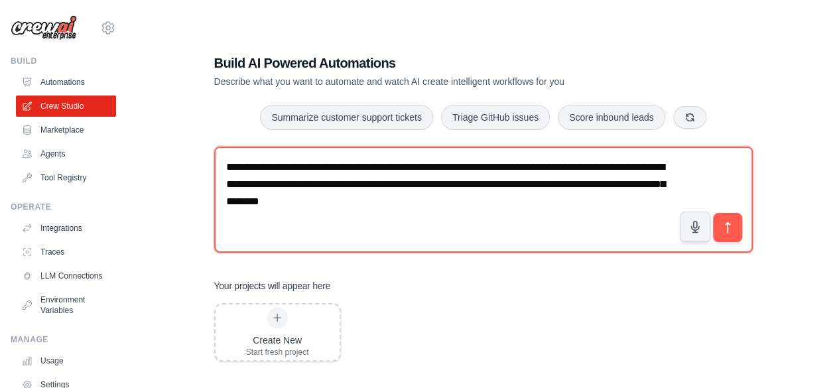
click at [421, 165] on textarea "**********" at bounding box center [483, 200] width 539 height 106
click at [513, 207] on textarea "**********" at bounding box center [483, 200] width 539 height 106
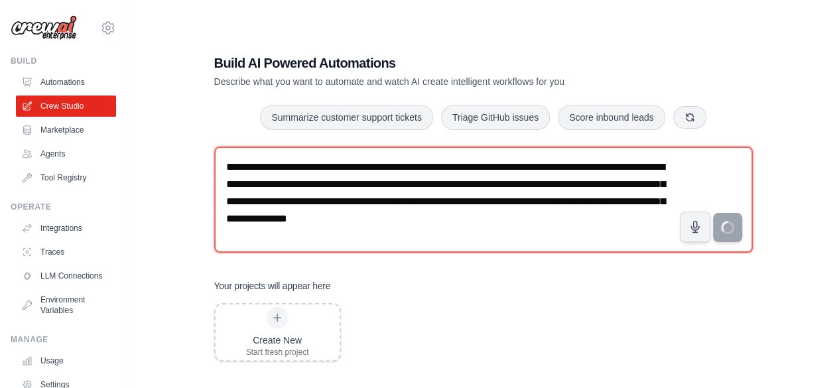
type textarea "**********"
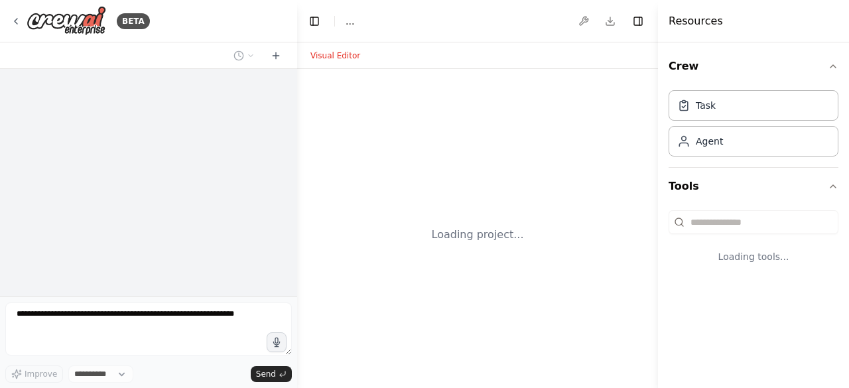
select select "****"
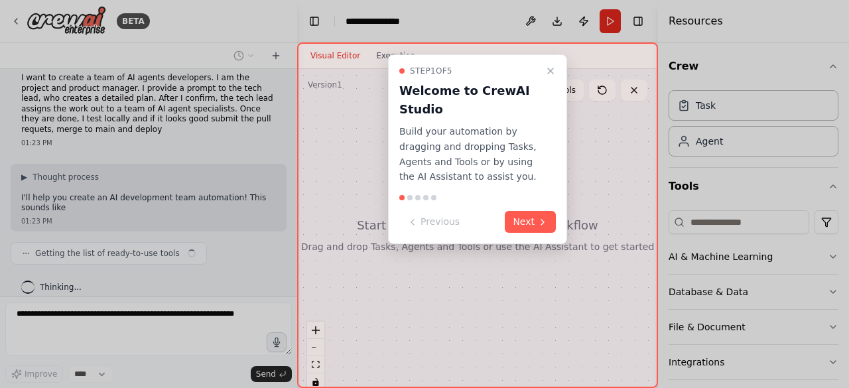
click at [522, 224] on button "Next" at bounding box center [530, 222] width 51 height 22
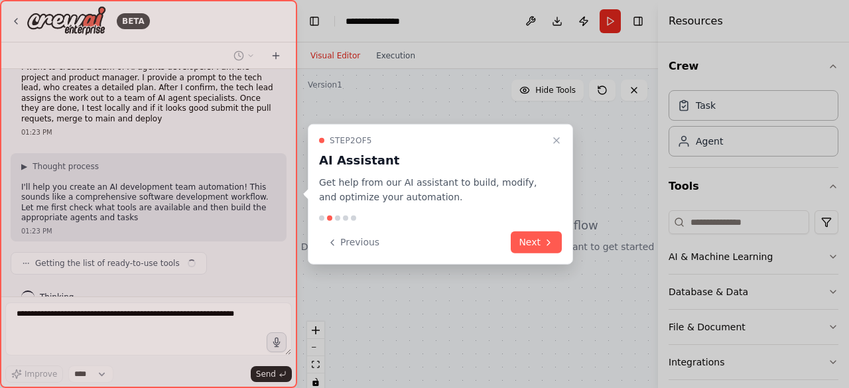
scroll to position [33, 0]
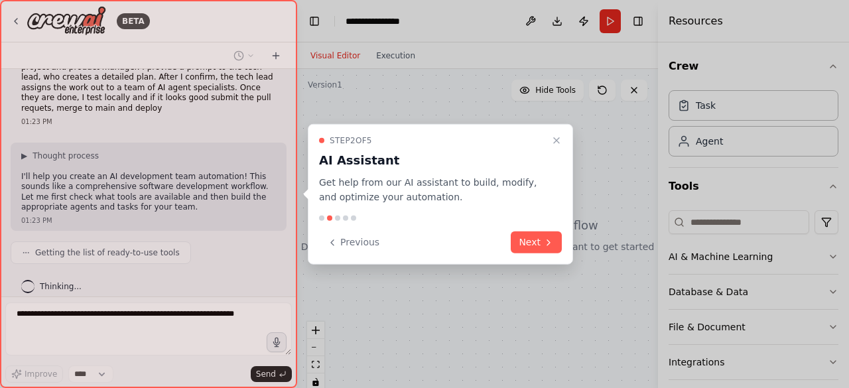
click at [539, 246] on button "Next" at bounding box center [536, 242] width 51 height 22
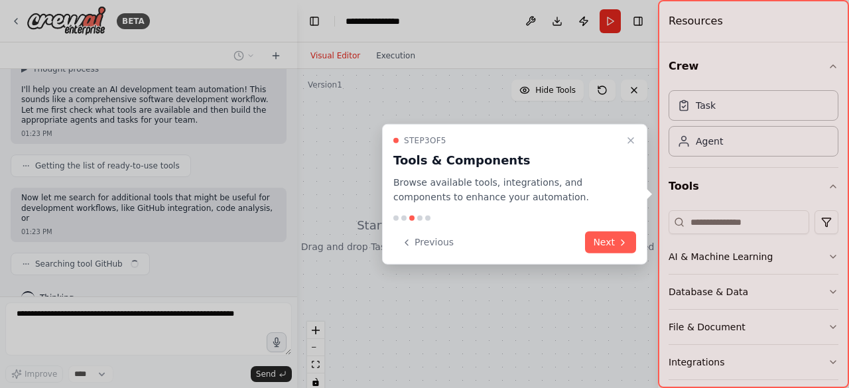
scroll to position [130, 0]
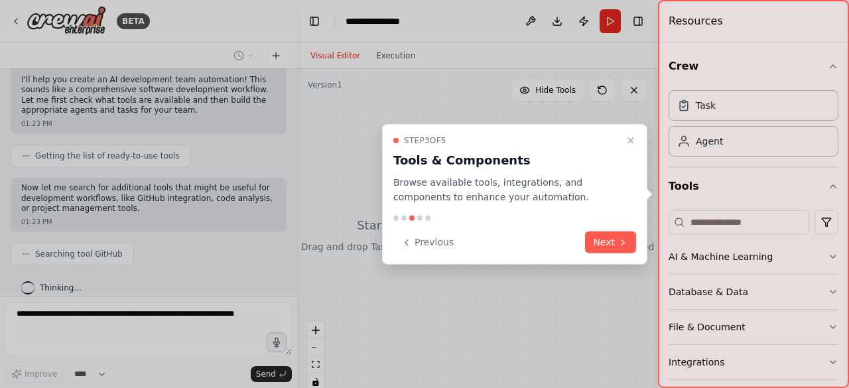
click at [613, 251] on button "Next" at bounding box center [610, 242] width 51 height 22
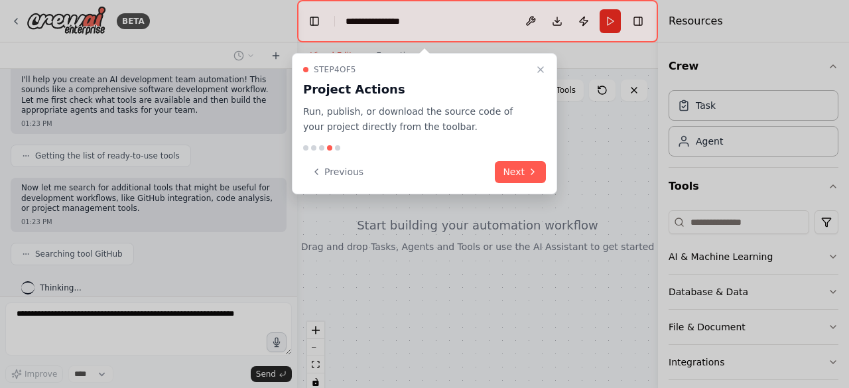
click at [511, 170] on button "Next" at bounding box center [520, 172] width 51 height 22
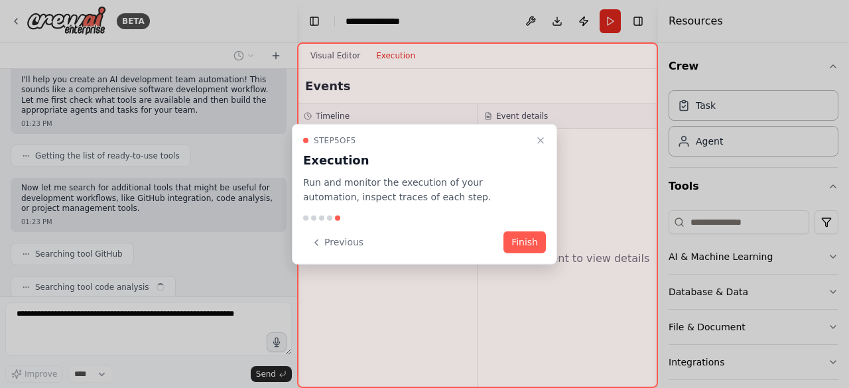
scroll to position [163, 0]
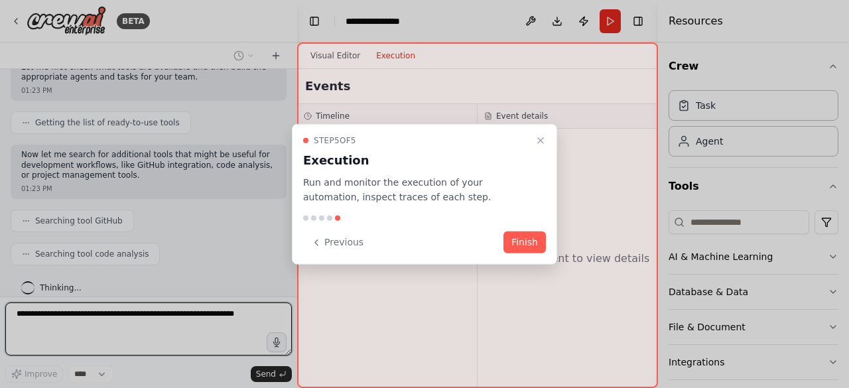
click at [532, 239] on button "Finish" at bounding box center [524, 242] width 42 height 22
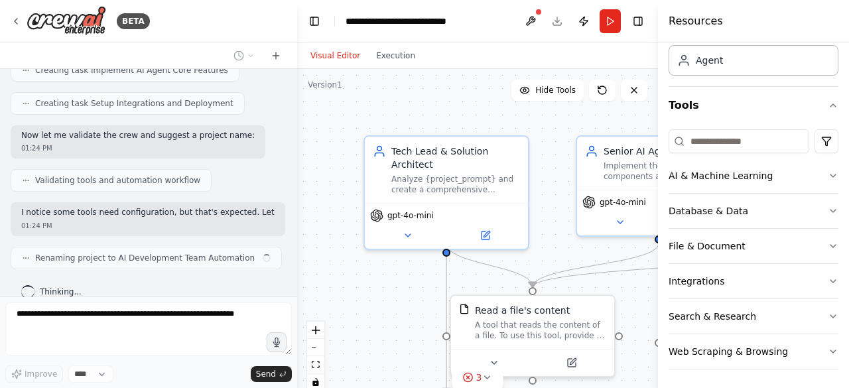
scroll to position [742, 0]
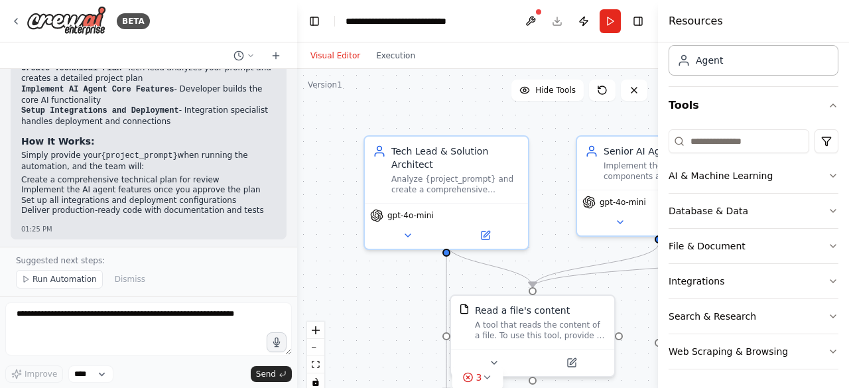
click at [405, 234] on icon at bounding box center [407, 235] width 5 height 3
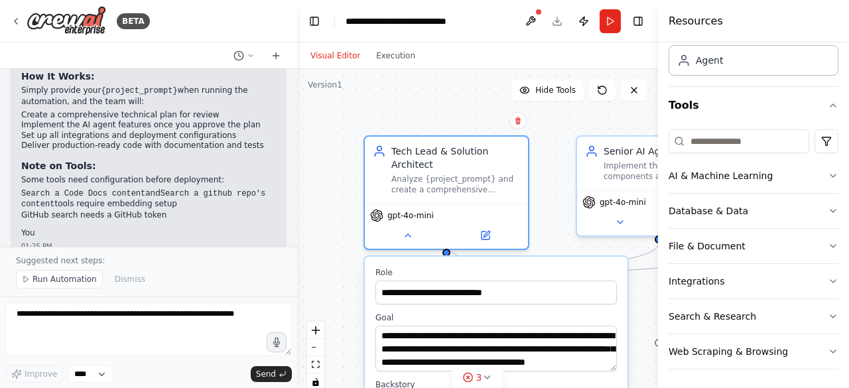
click at [405, 230] on icon at bounding box center [408, 235] width 11 height 11
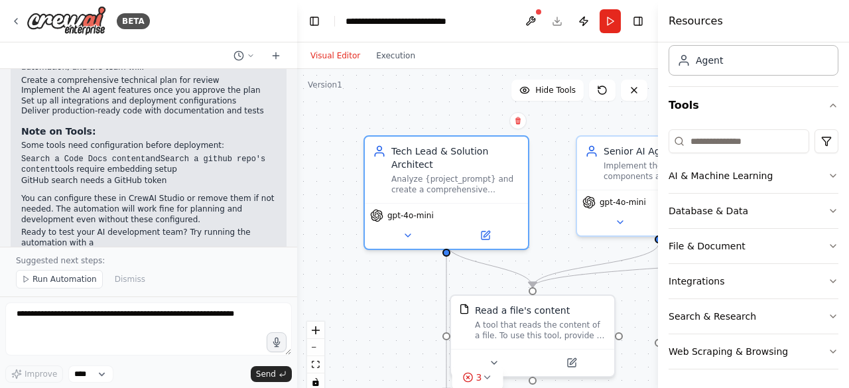
scroll to position [1218, 0]
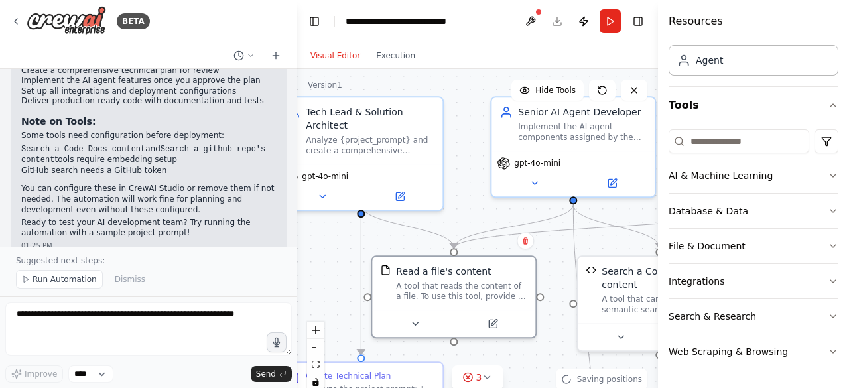
click at [456, 192] on div ".deletable-edge-delete-btn { width: 20px; height: 20px; border: 0px solid #ffff…" at bounding box center [477, 235] width 361 height 332
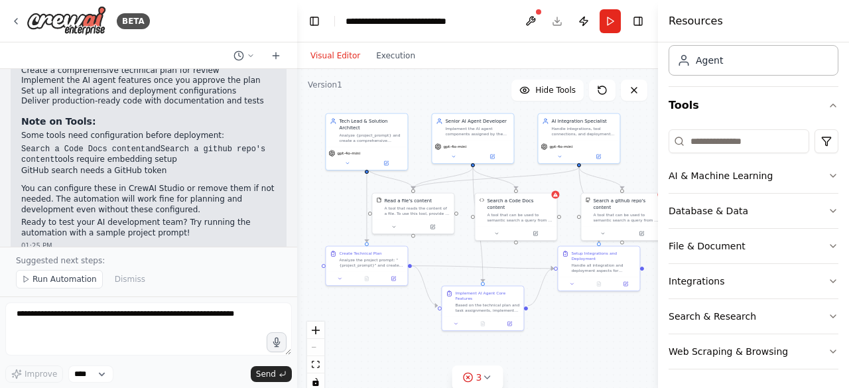
click at [749, 178] on button "AI & Machine Learning" at bounding box center [754, 176] width 170 height 34
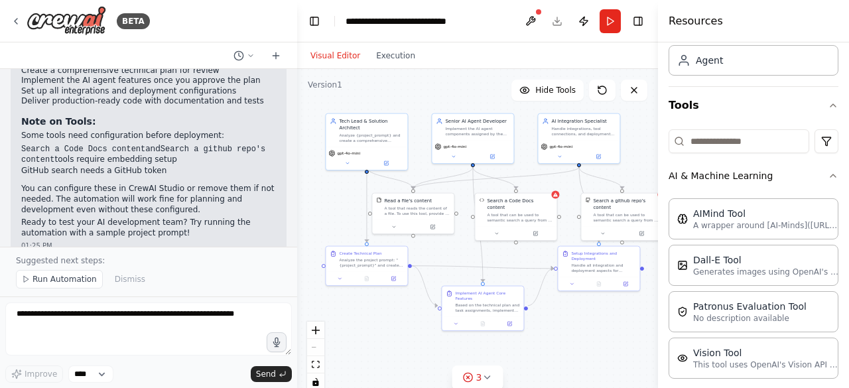
click at [792, 172] on button "AI & Machine Learning" at bounding box center [754, 176] width 170 height 34
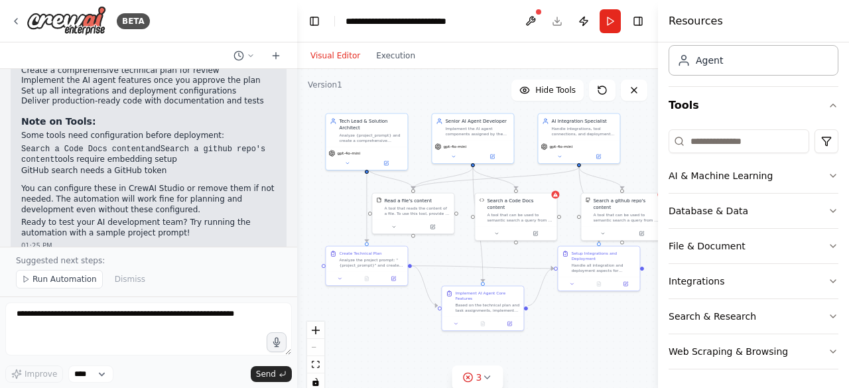
click at [352, 159] on button at bounding box center [347, 163] width 38 height 8
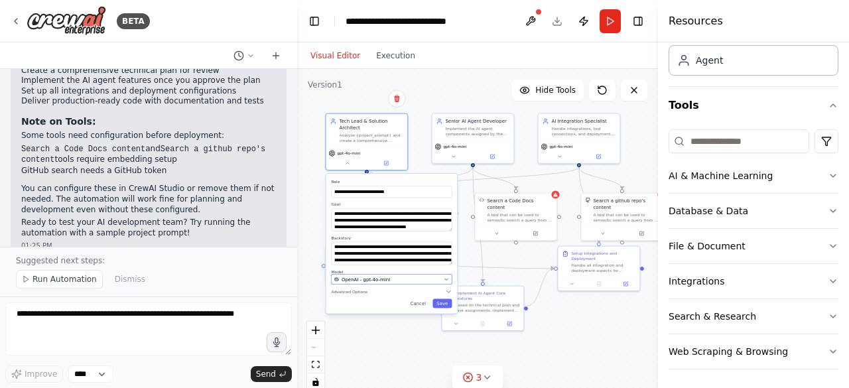
click at [399, 276] on div "OpenAI - gpt-4o-mini" at bounding box center [387, 279] width 107 height 7
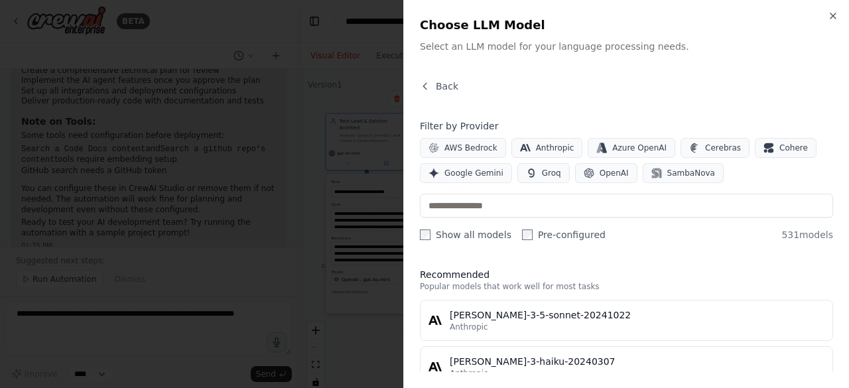
click at [484, 173] on span "Google Gemini" at bounding box center [473, 173] width 59 height 11
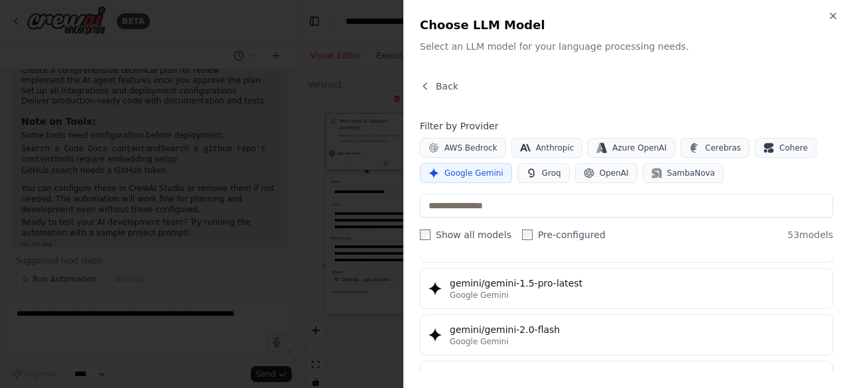
scroll to position [637, 0]
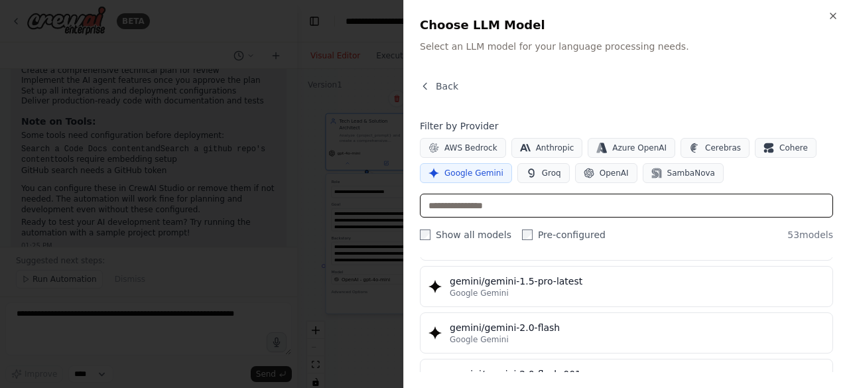
click at [609, 206] on input "text" at bounding box center [626, 206] width 413 height 24
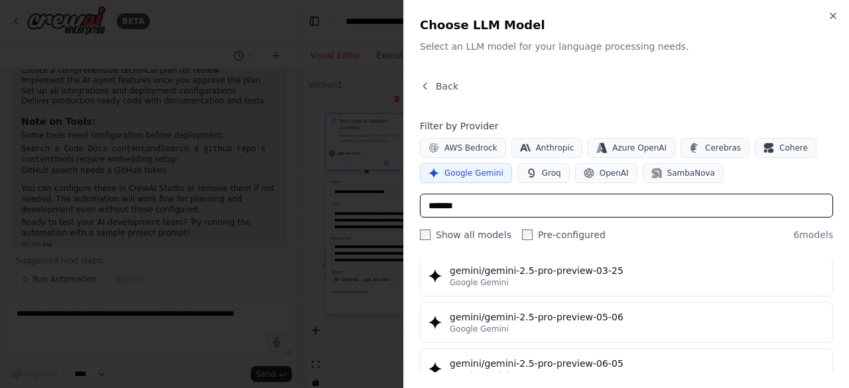
scroll to position [0, 0]
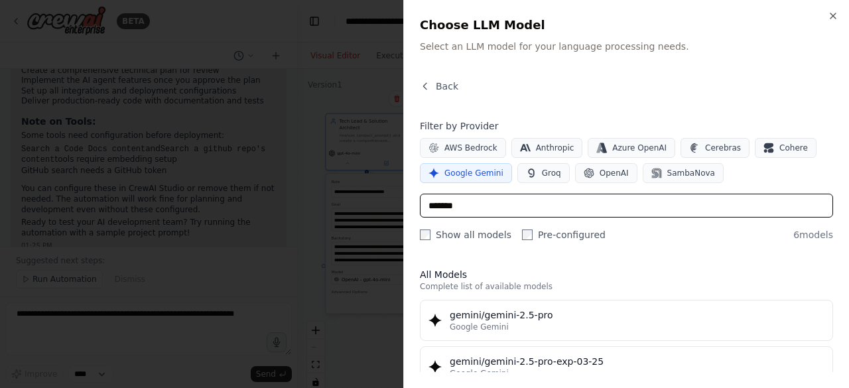
type input "*******"
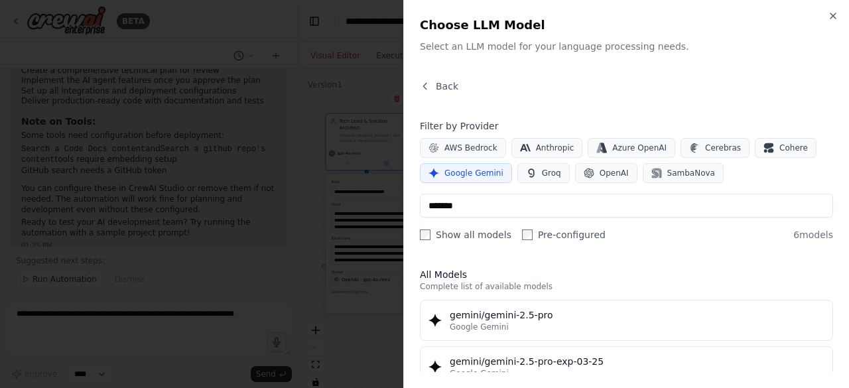
click at [681, 324] on div "Google Gemini" at bounding box center [637, 327] width 375 height 11
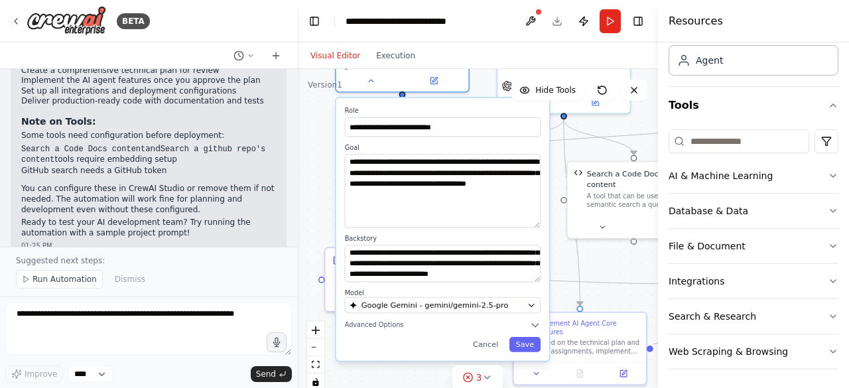
scroll to position [93, 0]
click at [535, 324] on icon "button" at bounding box center [535, 325] width 6 height 3
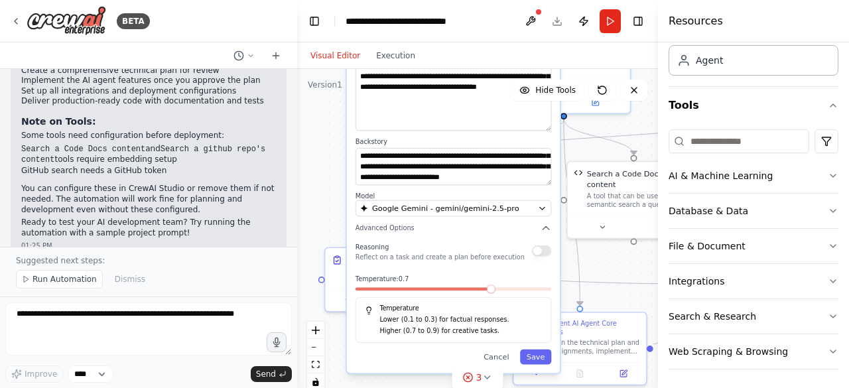
click at [532, 350] on button "Save" at bounding box center [535, 357] width 31 height 15
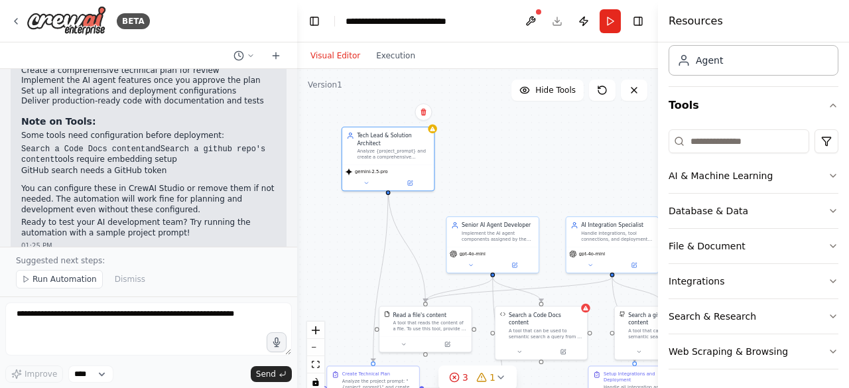
click at [621, 236] on div "Handle integrations, tool connections, and deployment configurations for {proje…" at bounding box center [617, 236] width 72 height 12
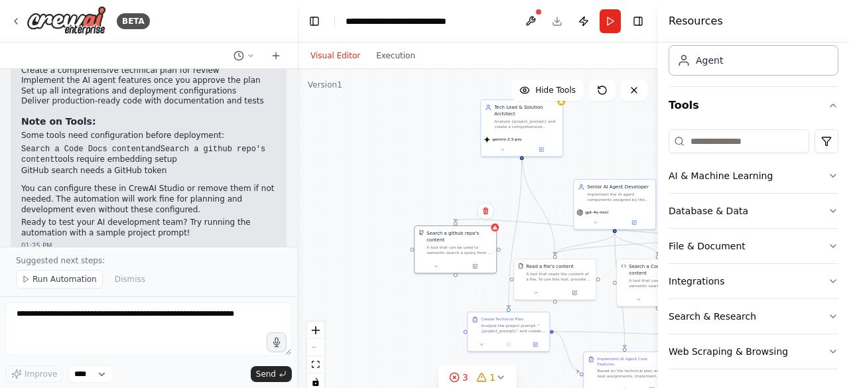
drag, startPoint x: 639, startPoint y: 285, endPoint x: 443, endPoint y: 253, distance: 198.9
click at [443, 259] on div at bounding box center [456, 266] width 82 height 14
click at [454, 220] on circle "Edge from 9188a3ed-084d-4b0c-bfa5-2f63936c2706 to 6f23c24b-4a25-4337-87cd-8e6d8…" at bounding box center [455, 218] width 7 height 7
drag, startPoint x: 456, startPoint y: 222, endPoint x: 520, endPoint y: 146, distance: 99.4
click at [520, 146] on div "Tech Lead & Solution Architect Analyze {project_prompt} and create a comprehens…" at bounding box center [524, 229] width 180 height 166
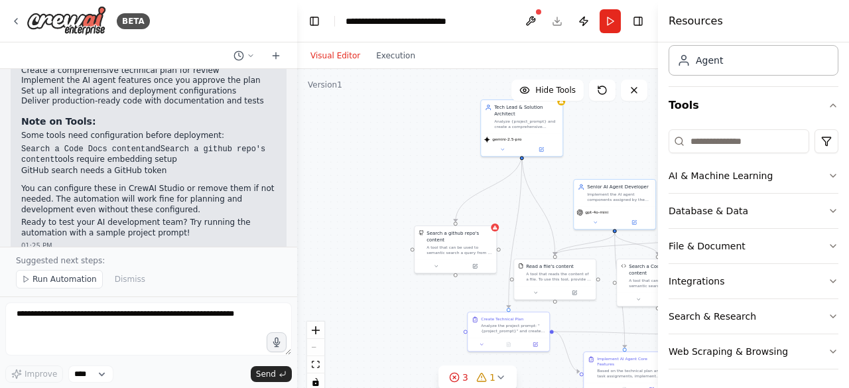
click at [460, 245] on div "A tool that can be used to semantic search a query from a github repo's content…" at bounding box center [459, 250] width 66 height 11
click at [437, 262] on button at bounding box center [436, 266] width 38 height 8
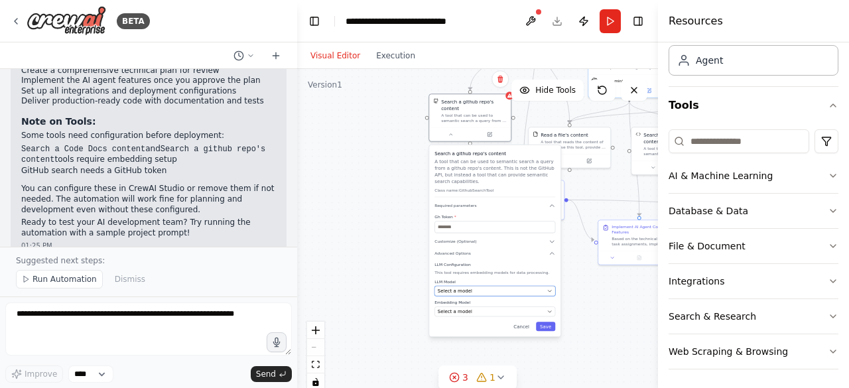
click at [505, 288] on div "Select a model" at bounding box center [491, 291] width 107 height 7
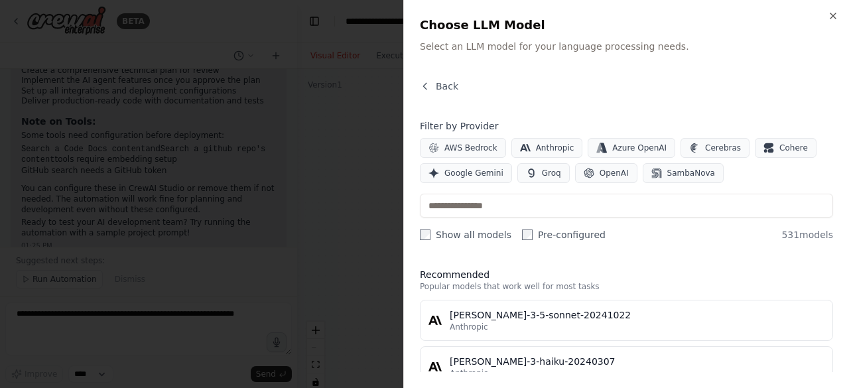
click at [475, 176] on span "Google Gemini" at bounding box center [473, 173] width 59 height 11
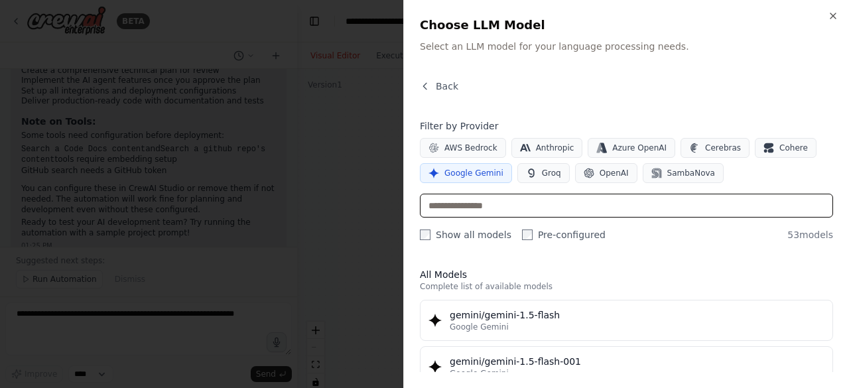
click at [536, 202] on input "text" at bounding box center [626, 206] width 413 height 24
type input "*******"
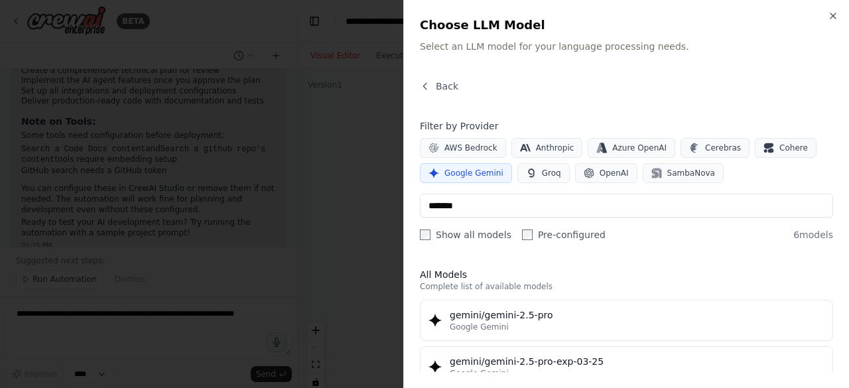
click at [563, 317] on div "gemini/gemini-2.5-pro" at bounding box center [637, 314] width 375 height 13
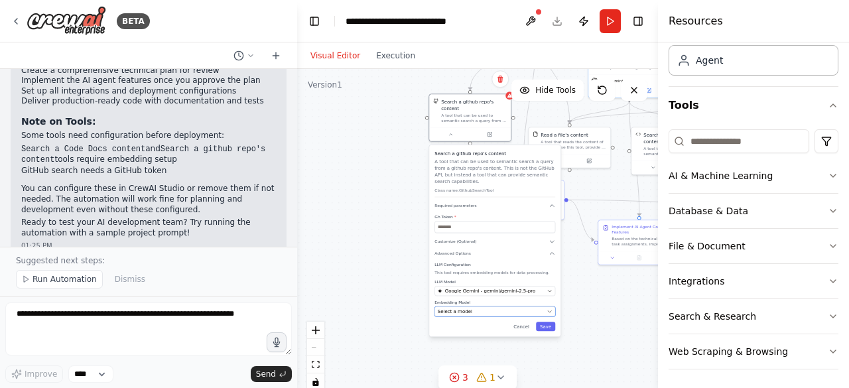
click at [490, 308] on div "Select a model" at bounding box center [491, 311] width 107 height 7
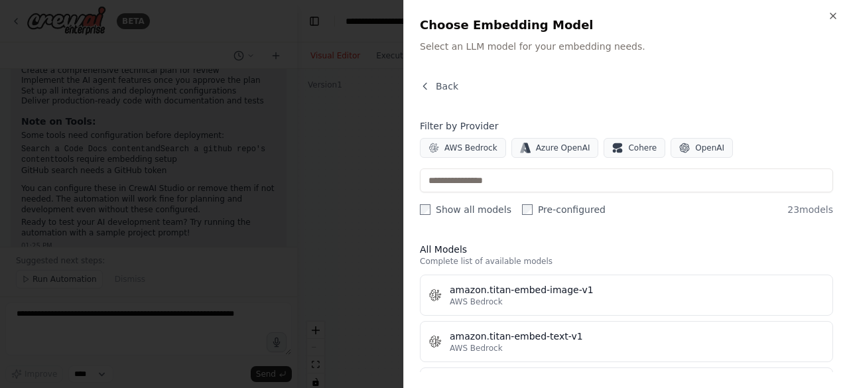
click at [830, 16] on icon "button" at bounding box center [833, 16] width 11 height 11
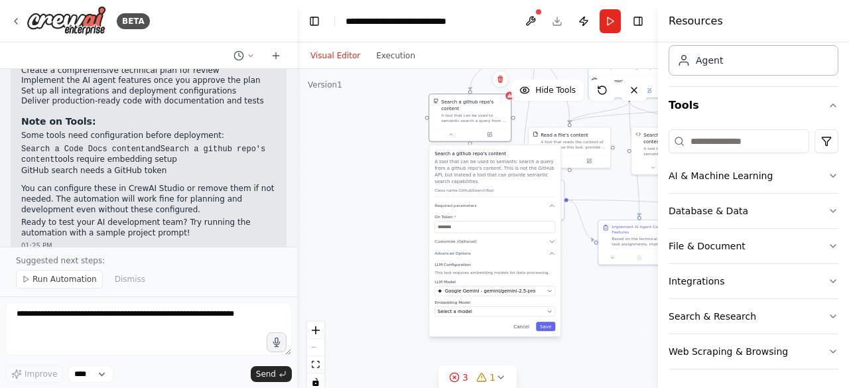
click at [547, 322] on button "Save" at bounding box center [545, 326] width 19 height 9
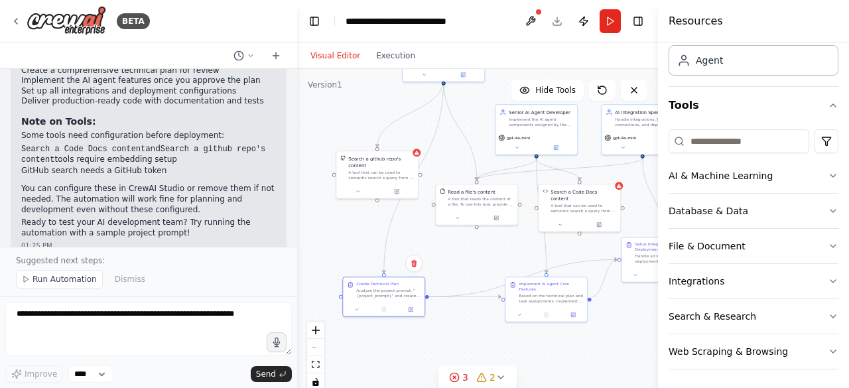
click at [516, 149] on icon at bounding box center [517, 147] width 5 height 5
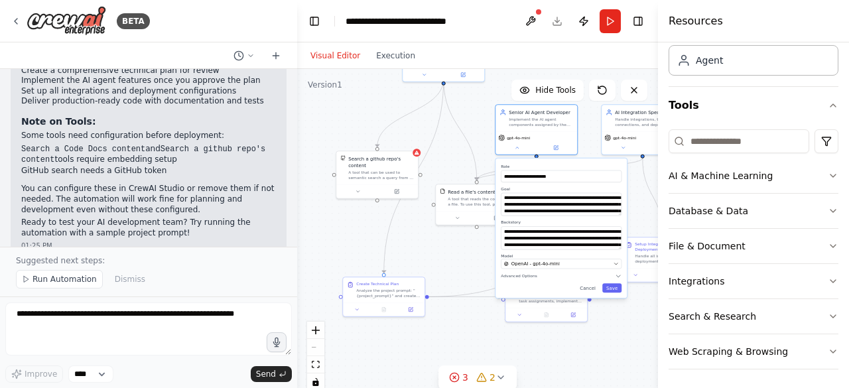
click at [590, 287] on button "Cancel" at bounding box center [588, 287] width 24 height 9
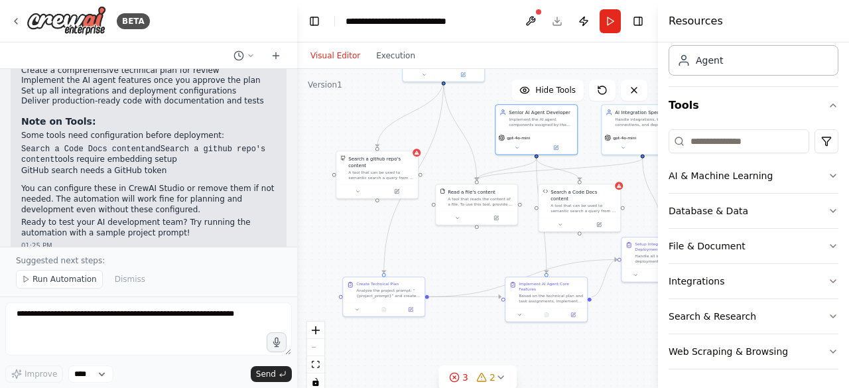
click at [553, 151] on button at bounding box center [556, 148] width 38 height 8
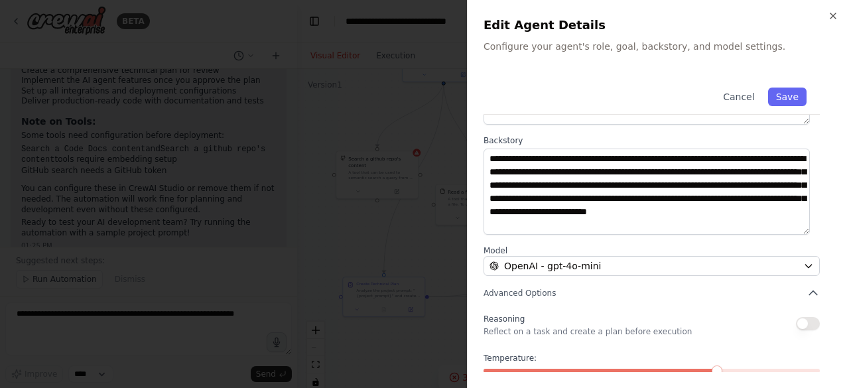
scroll to position [147, 0]
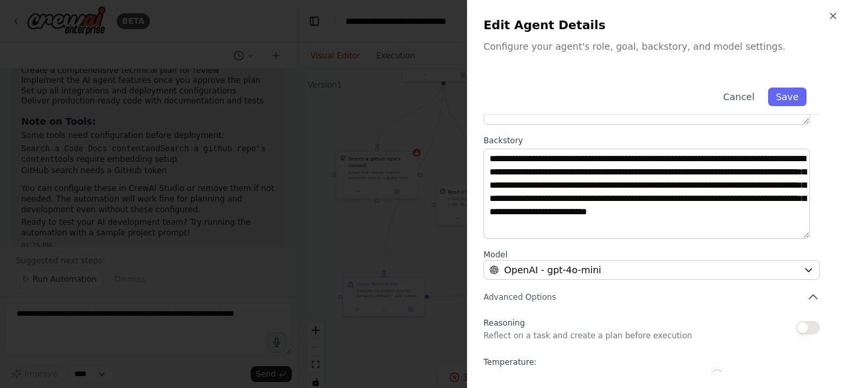
click at [833, 20] on icon "button" at bounding box center [833, 16] width 11 height 11
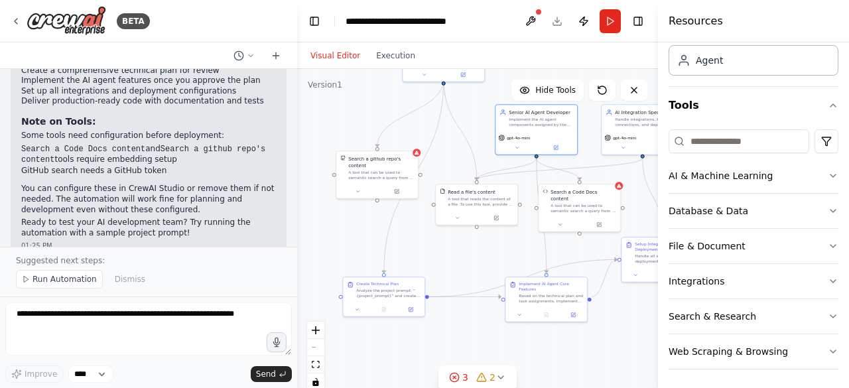
click at [555, 147] on icon at bounding box center [556, 148] width 4 height 4
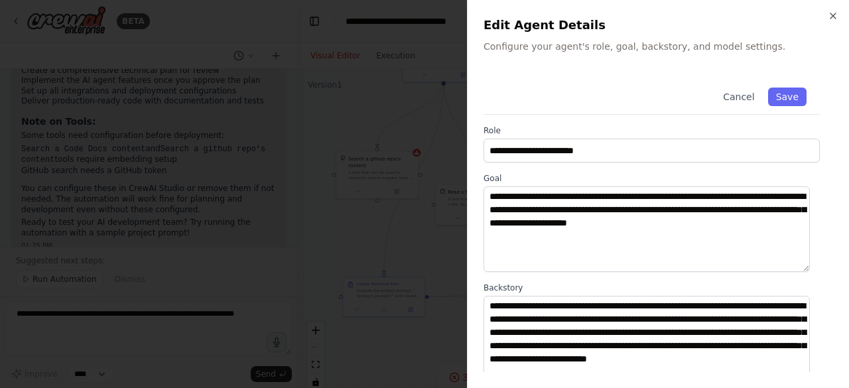
scroll to position [211, 0]
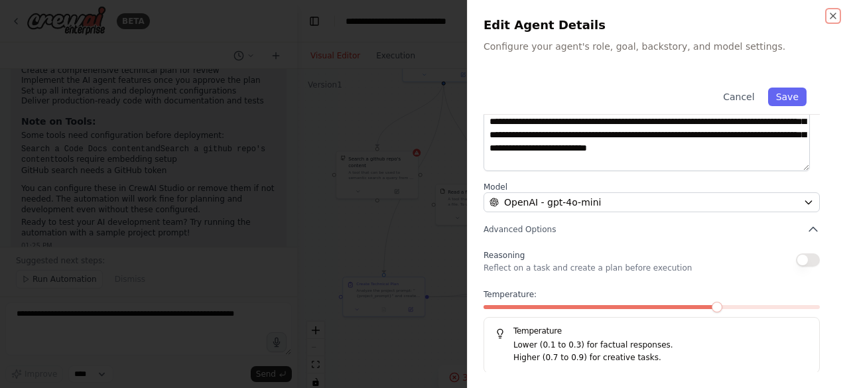
click at [828, 21] on icon "button" at bounding box center [833, 16] width 11 height 11
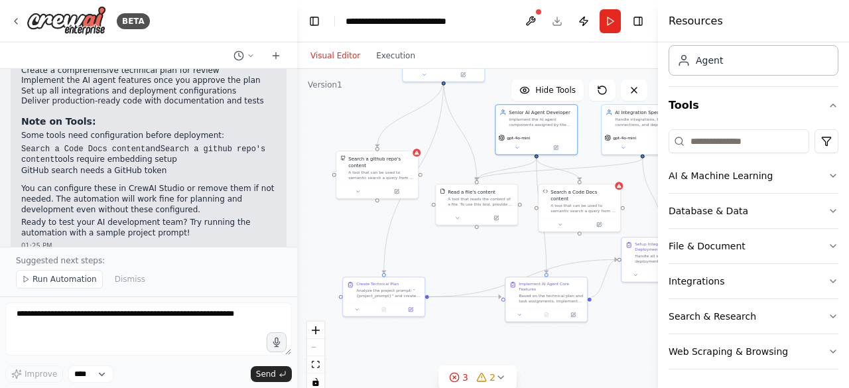
click at [561, 147] on button at bounding box center [556, 148] width 38 height 8
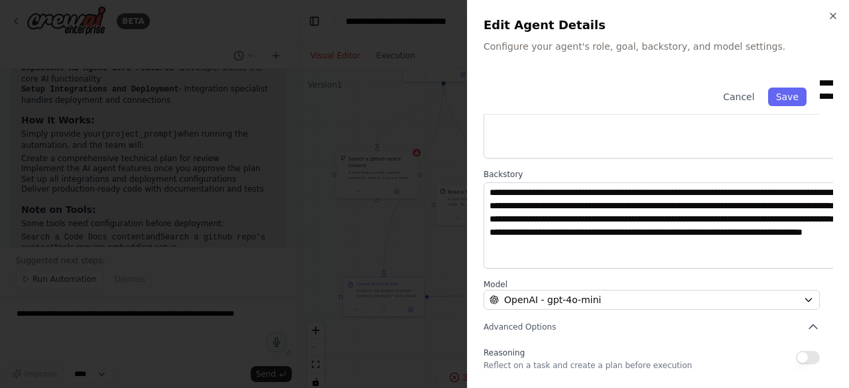
scroll to position [113, 0]
click at [828, 13] on icon "button" at bounding box center [833, 16] width 11 height 11
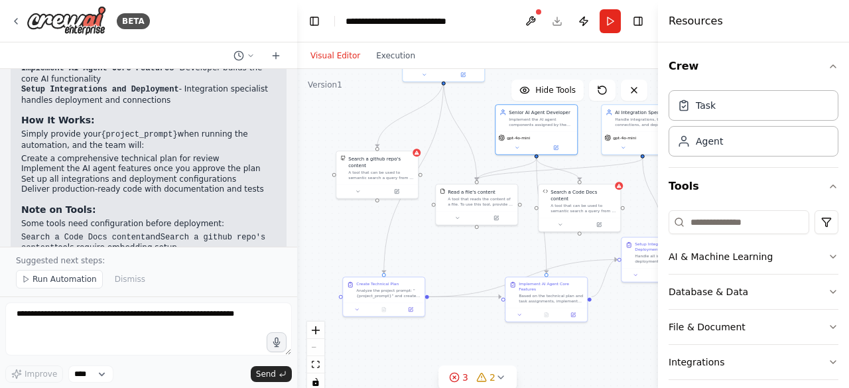
click at [520, 152] on div "gpt-4o-mini" at bounding box center [536, 142] width 82 height 23
click at [521, 144] on button at bounding box center [517, 148] width 38 height 8
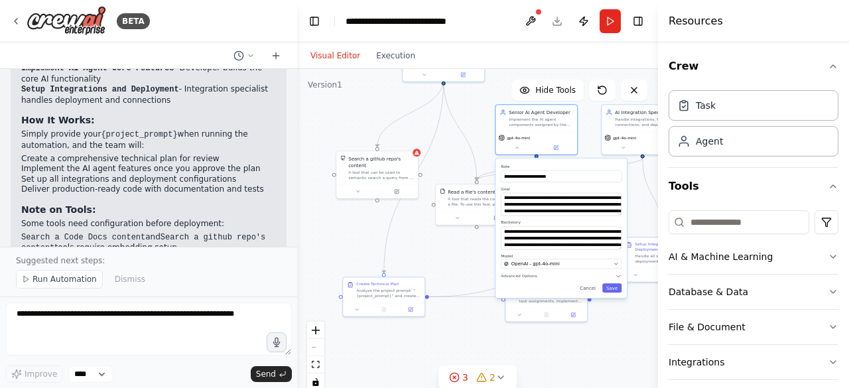
click at [521, 144] on button at bounding box center [517, 148] width 38 height 8
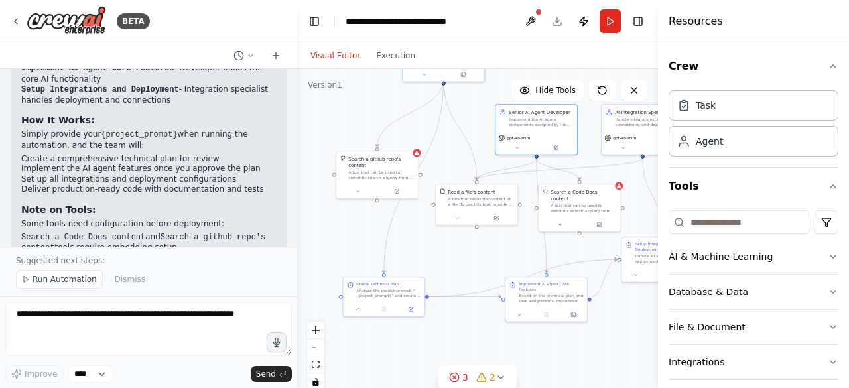
click at [542, 117] on div "Implement the AI agent components assigned by the tech lead for {project_prompt…" at bounding box center [541, 122] width 64 height 11
click at [524, 166] on icon "Edge from 8a01de84-1579-430f-a19a-6423c255b94c to e9dde3e7-30af-4e15-90f9-c79ac…" at bounding box center [507, 170] width 60 height 22
click at [505, 169] on icon at bounding box center [506, 168] width 5 height 5
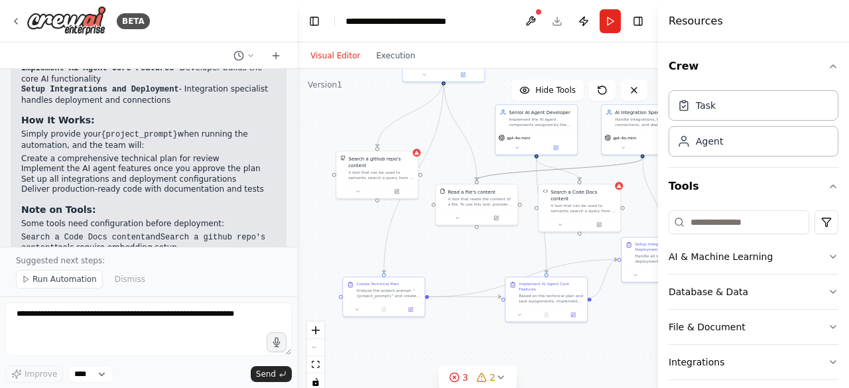
click at [564, 169] on icon "Edge from 9188a3ed-084d-4b0c-bfa5-2f63936c2706 to e9dde3e7-30af-4e15-90f9-c79ac…" at bounding box center [560, 170] width 166 height 22
click at [560, 167] on icon at bounding box center [559, 168] width 5 height 5
click at [561, 222] on icon at bounding box center [560, 224] width 5 height 5
click at [610, 172] on icon at bounding box center [610, 169] width 8 height 8
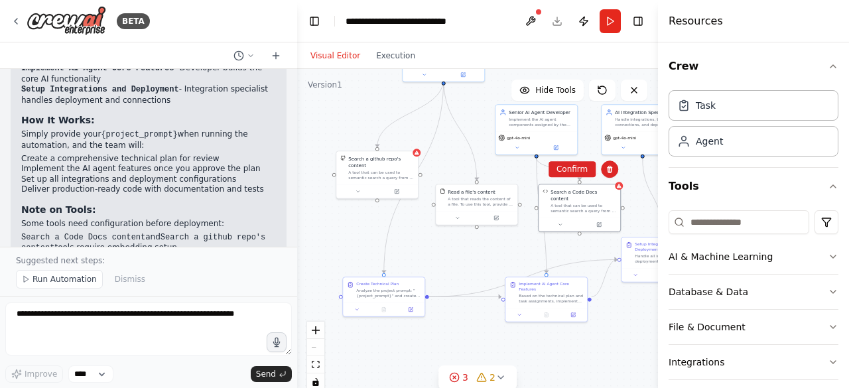
click at [578, 166] on button "Confirm" at bounding box center [572, 169] width 47 height 16
click at [558, 121] on div "Implement the AI agent components assigned by the tech lead for {project_prompt…" at bounding box center [541, 122] width 64 height 11
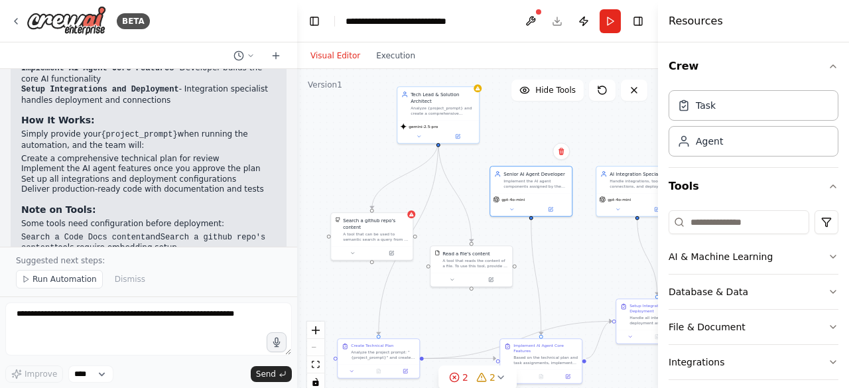
drag, startPoint x: 598, startPoint y: 174, endPoint x: 591, endPoint y: 242, distance: 68.0
click at [591, 242] on div ".deletable-edge-delete-btn { width: 20px; height: 20px; border: 0px solid #ffff…" at bounding box center [477, 235] width 361 height 332
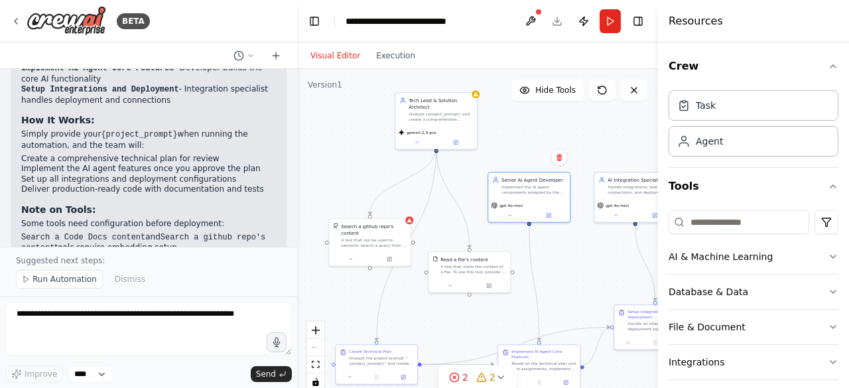
click at [561, 159] on icon at bounding box center [559, 157] width 5 height 7
click at [531, 158] on button "Confirm" at bounding box center [521, 157] width 47 height 16
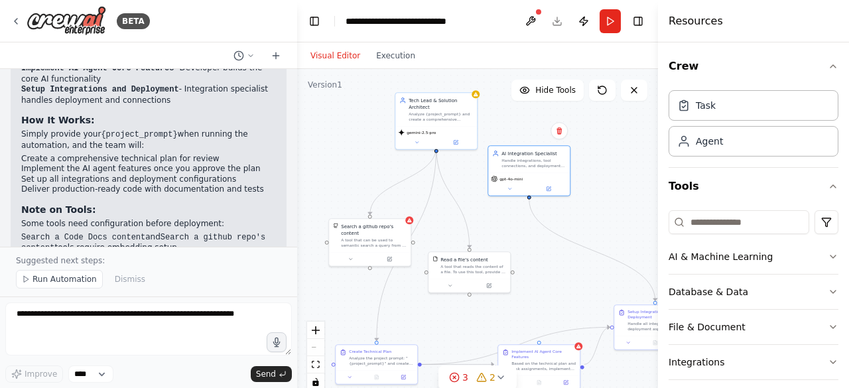
drag, startPoint x: 625, startPoint y: 189, endPoint x: 511, endPoint y: 164, distance: 116.2
click at [511, 164] on div ".deletable-edge-delete-btn { width: 20px; height: 20px; border: 0px solid #ffff…" at bounding box center [477, 235] width 361 height 332
click at [592, 130] on icon at bounding box center [592, 130] width 5 height 7
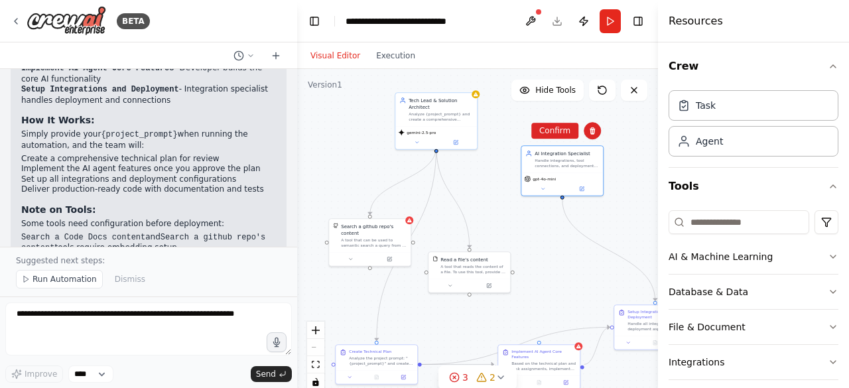
click at [555, 128] on button "Confirm" at bounding box center [554, 131] width 47 height 16
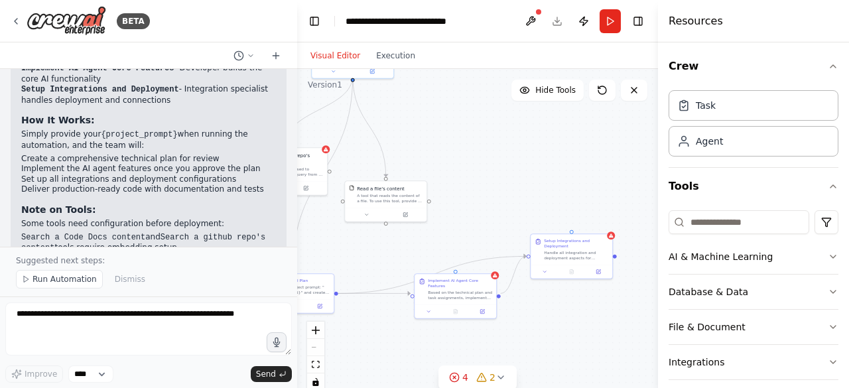
drag, startPoint x: 610, startPoint y: 225, endPoint x: 527, endPoint y: 154, distance: 109.6
click at [527, 154] on div ".deletable-edge-delete-btn { width: 20px; height: 20px; border: 0px solid #ffff…" at bounding box center [477, 235] width 361 height 332
drag, startPoint x: 558, startPoint y: 256, endPoint x: 425, endPoint y: 338, distance: 155.7
click at [504, 281] on div "Handle all integration and deployment aspects for {project_prompt}. Tasks inclu…" at bounding box center [536, 275] width 64 height 11
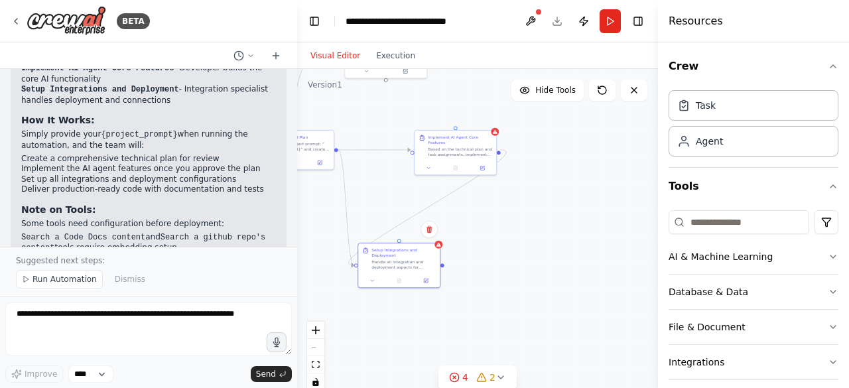
drag, startPoint x: 433, startPoint y: 327, endPoint x: 394, endPoint y: 257, distance: 80.5
click at [394, 257] on div "Setup Integrations and Deployment Handle all integration and deployment aspects…" at bounding box center [403, 258] width 64 height 23
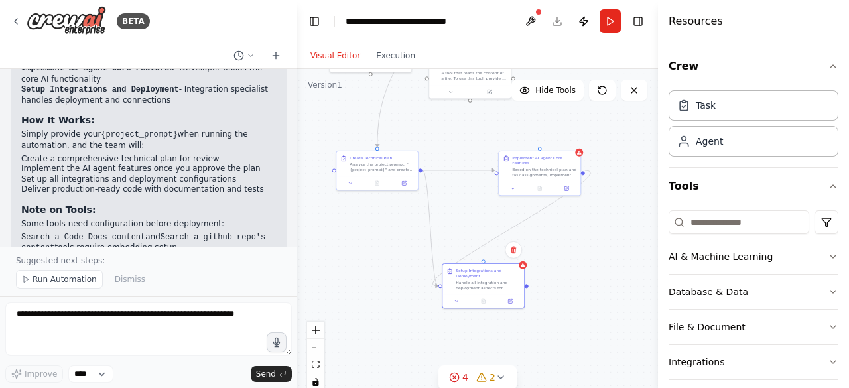
drag, startPoint x: 514, startPoint y: 297, endPoint x: 598, endPoint y: 319, distance: 87.0
click at [598, 319] on div ".deletable-edge-delete-btn { width: 20px; height: 20px; border: 0px solid #ffff…" at bounding box center [477, 235] width 361 height 332
click at [456, 375] on icon at bounding box center [454, 377] width 11 height 11
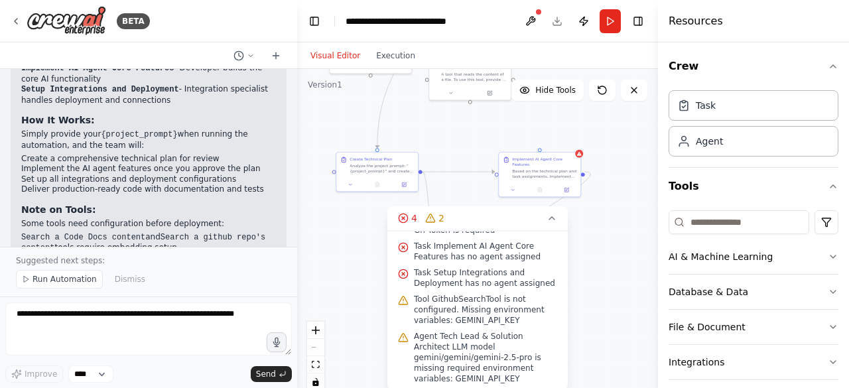
scroll to position [82, 0]
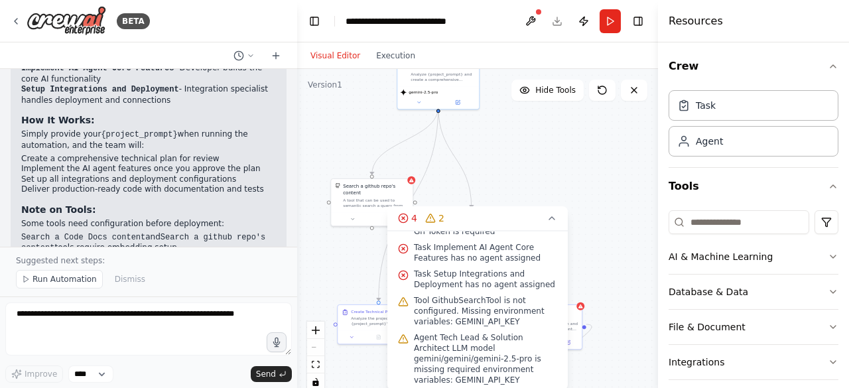
drag, startPoint x: 620, startPoint y: 265, endPoint x: 620, endPoint y: 413, distance: 147.9
click at [620, 387] on html "BETA I want to create a team of AI agents developers. I am the project and prod…" at bounding box center [424, 194] width 849 height 388
drag, startPoint x: 578, startPoint y: 209, endPoint x: 569, endPoint y: 340, distance: 131.0
click at [569, 340] on div ".deletable-edge-delete-btn { width: 20px; height: 20px; border: 0px solid #ffff…" at bounding box center [477, 235] width 361 height 332
click at [470, 186] on div ".deletable-edge-delete-btn { width: 20px; height: 20px; border: 0px solid #ffff…" at bounding box center [477, 235] width 361 height 332
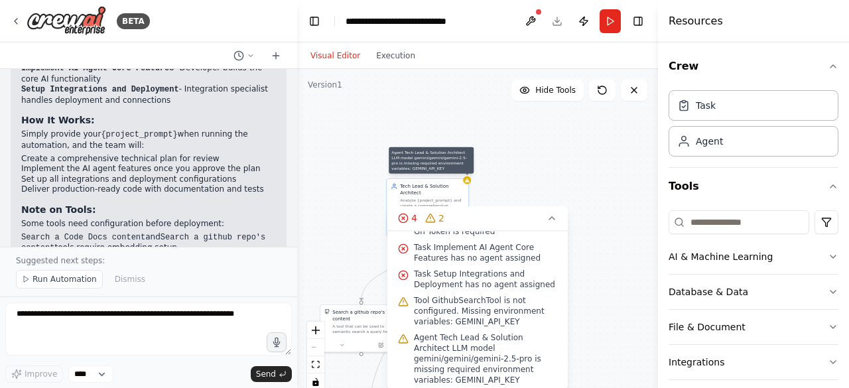
click at [470, 180] on icon at bounding box center [466, 180] width 5 height 5
click at [553, 218] on icon at bounding box center [552, 218] width 11 height 11
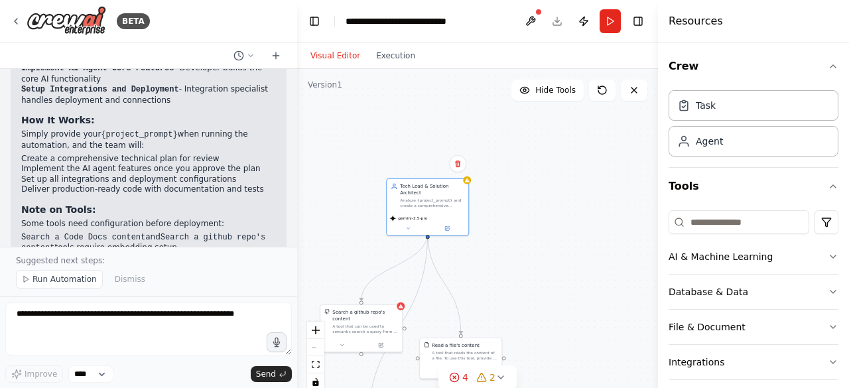
click at [407, 224] on button at bounding box center [408, 228] width 38 height 8
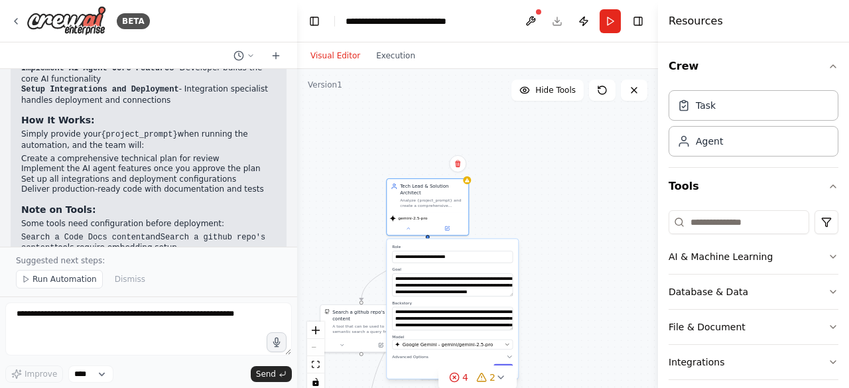
click at [501, 364] on button "Save" at bounding box center [502, 368] width 19 height 9
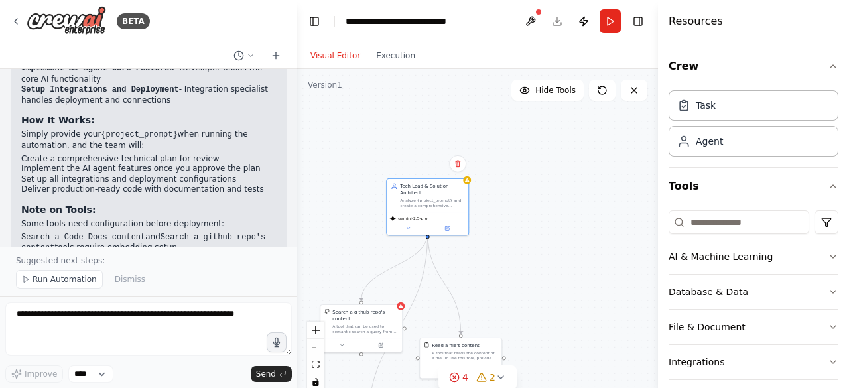
click at [708, 135] on div "Agent" at bounding box center [709, 141] width 27 height 13
drag, startPoint x: 620, startPoint y: 208, endPoint x: 578, endPoint y: 217, distance: 42.7
click at [578, 216] on div "Role of the agent Goal of the agent" at bounding box center [604, 209] width 64 height 13
click at [598, 193] on icon at bounding box center [596, 189] width 5 height 7
click at [575, 192] on button "Confirm" at bounding box center [559, 190] width 47 height 16
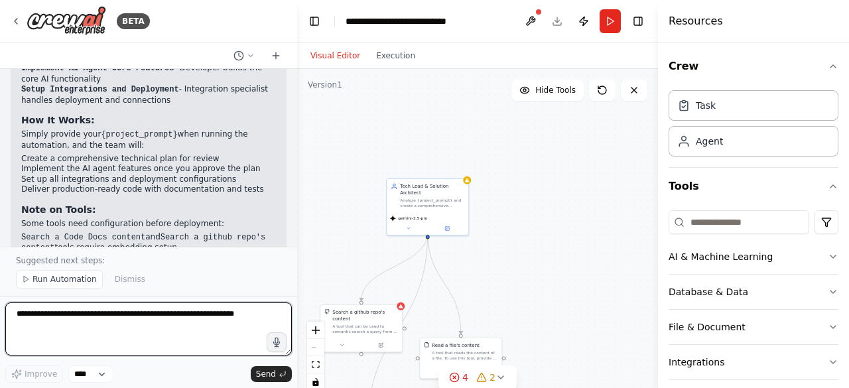
drag, startPoint x: 103, startPoint y: 332, endPoint x: 219, endPoint y: 239, distance: 148.2
click at [219, 239] on div "BETA I want to create a team of AI agents developers. I am the project and prod…" at bounding box center [148, 194] width 297 height 388
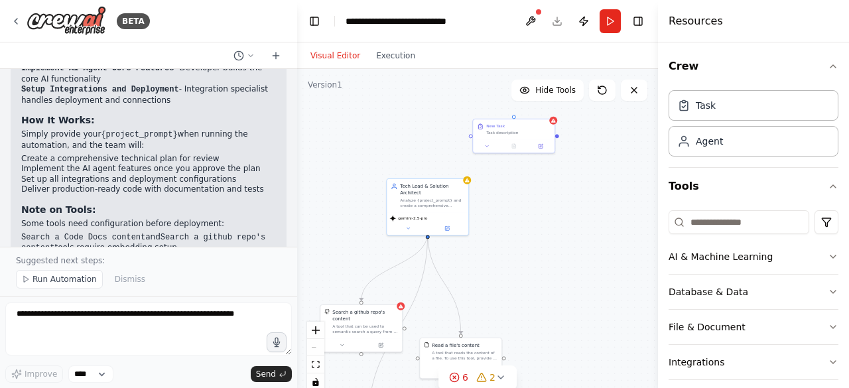
click at [552, 125] on div "New Task Task description" at bounding box center [514, 129] width 82 height 20
click at [542, 107] on icon at bounding box center [544, 105] width 8 height 8
click at [509, 107] on button "Confirm" at bounding box center [506, 106] width 47 height 16
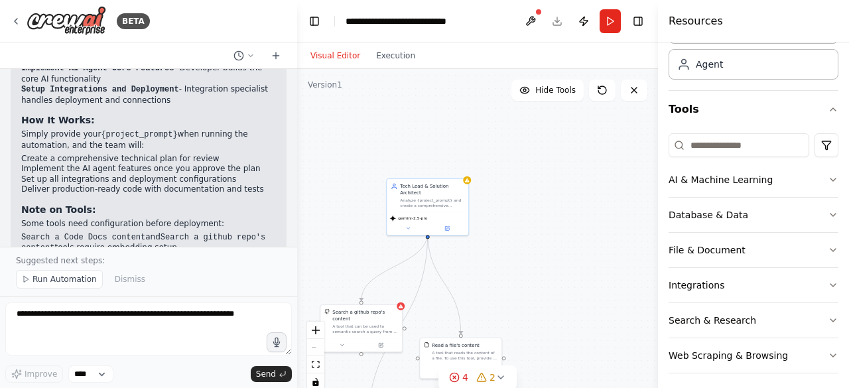
scroll to position [81, 0]
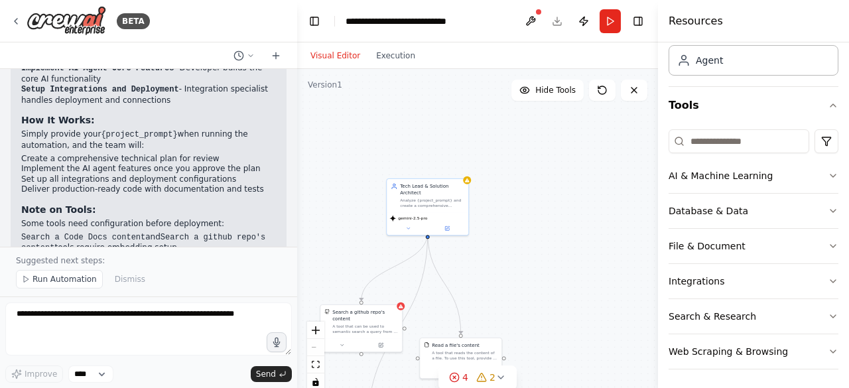
click at [767, 287] on button "Integrations" at bounding box center [754, 281] width 170 height 34
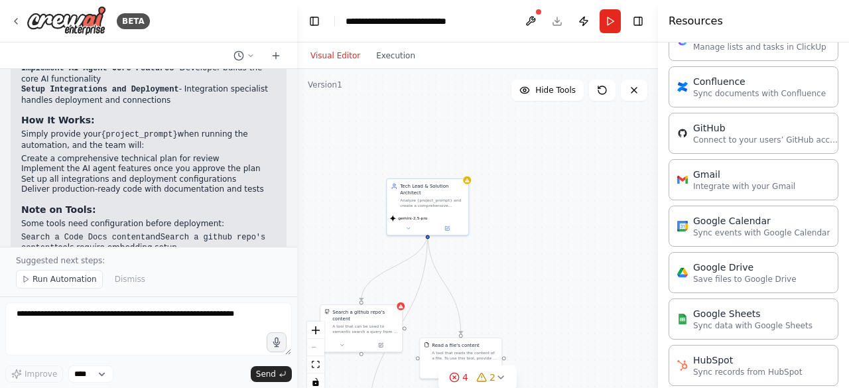
scroll to position [454, 0]
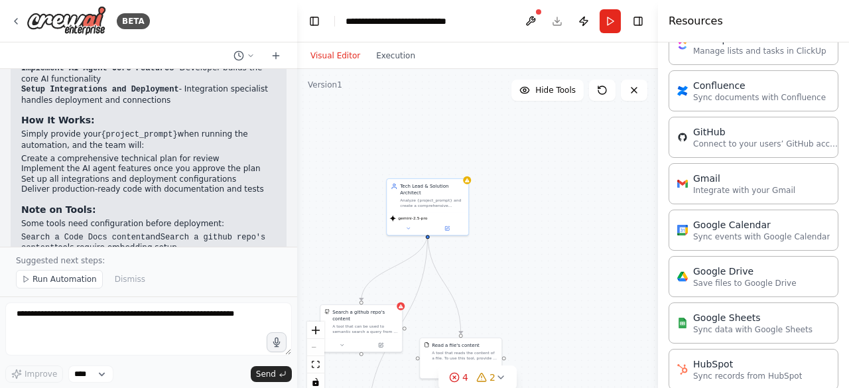
click at [341, 342] on icon at bounding box center [342, 344] width 5 height 5
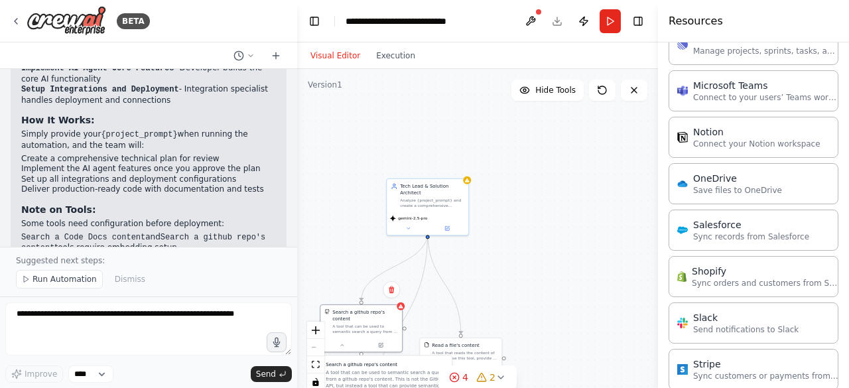
scroll to position [1006, 0]
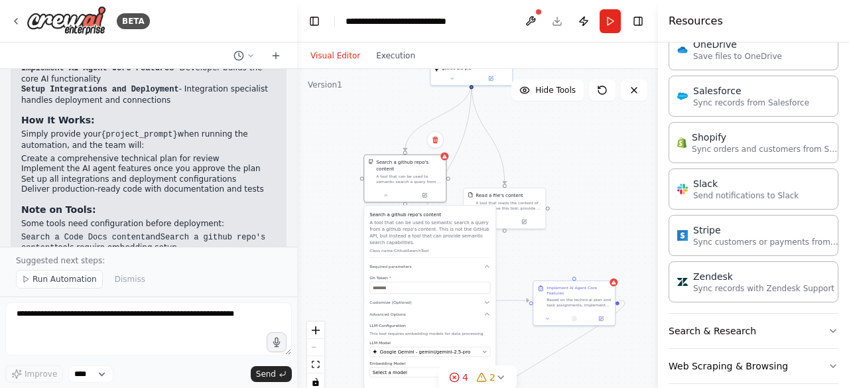
drag, startPoint x: 582, startPoint y: 273, endPoint x: 655, endPoint y: 96, distance: 190.9
click at [655, 96] on div "BETA I want to create a team of AI agents developers. I am the project and prod…" at bounding box center [424, 194] width 849 height 388
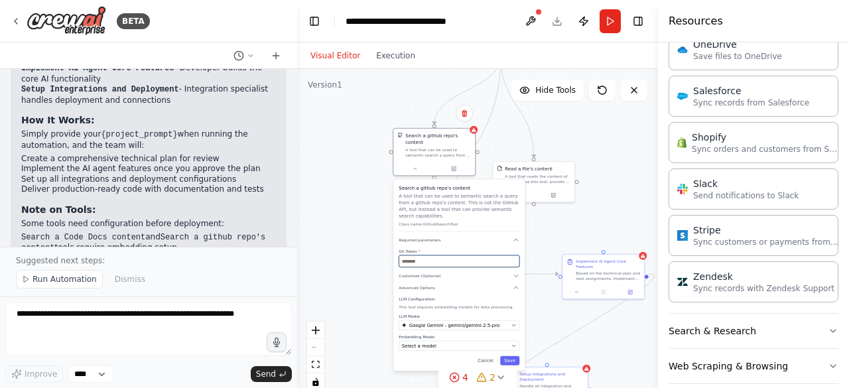
click at [457, 257] on input "text" at bounding box center [459, 261] width 121 height 12
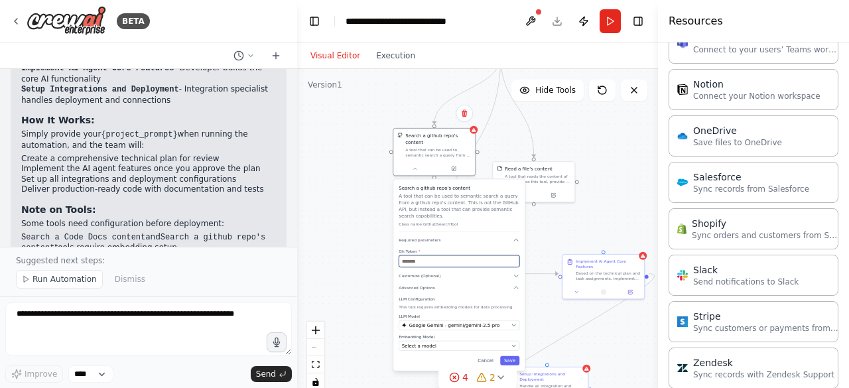
scroll to position [919, 0]
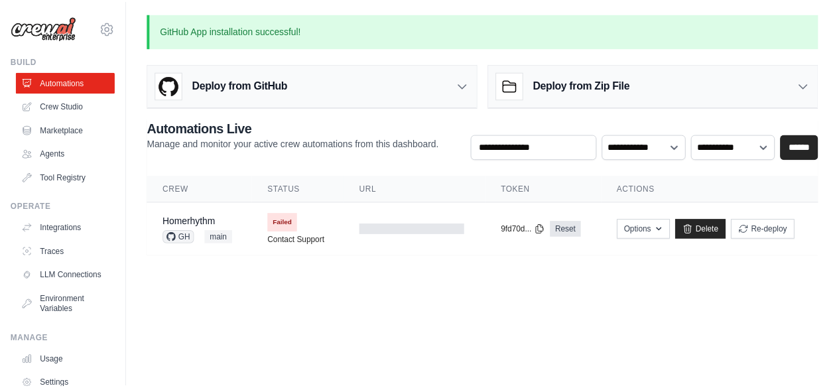
scroll to position [88, 0]
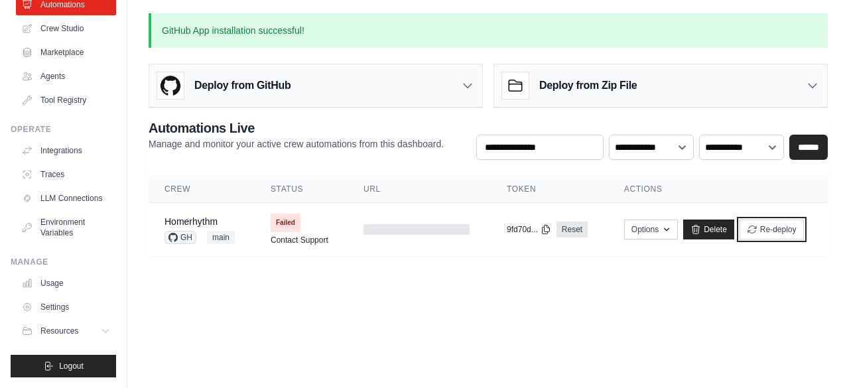
click at [780, 228] on button "Re-deploy" at bounding box center [772, 230] width 64 height 20
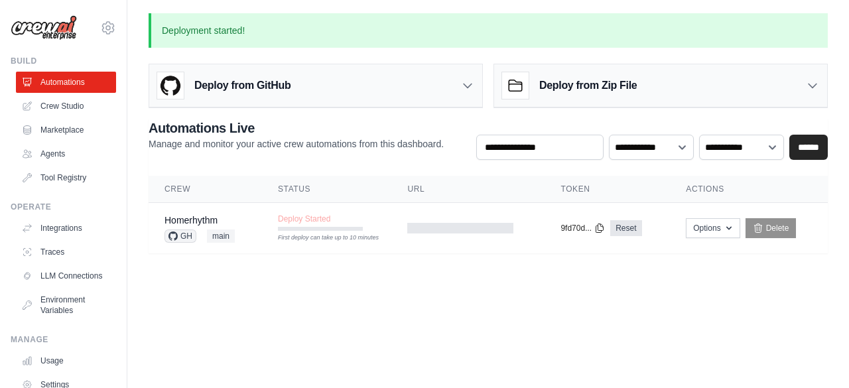
click at [180, 220] on link "Homerhythm" at bounding box center [190, 220] width 53 height 11
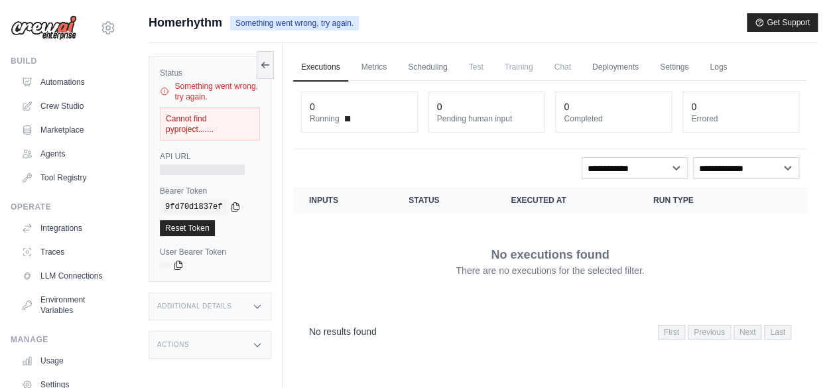
click at [172, 128] on div "Cannot find pyproject......." at bounding box center [210, 123] width 100 height 33
click at [163, 297] on div "Additional Details" at bounding box center [210, 307] width 123 height 28
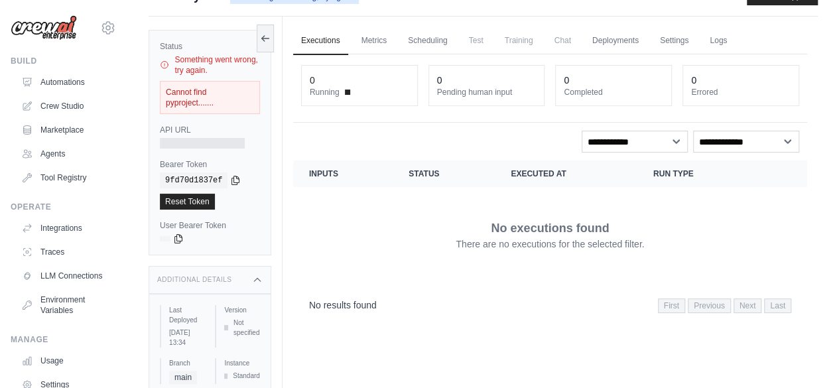
scroll to position [80, 0]
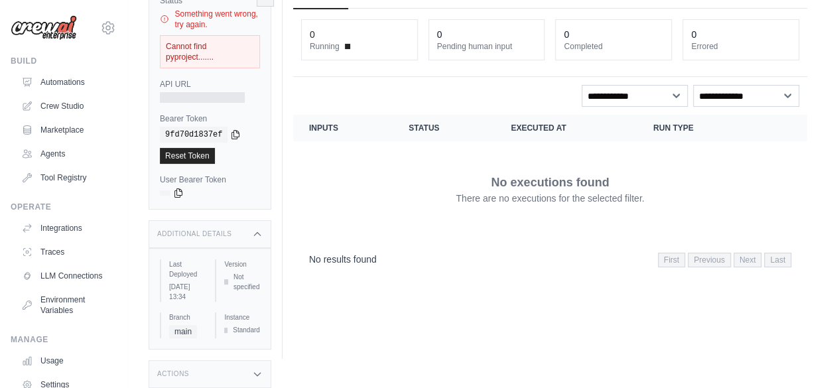
click at [161, 372] on h3 "Actions" at bounding box center [173, 374] width 32 height 8
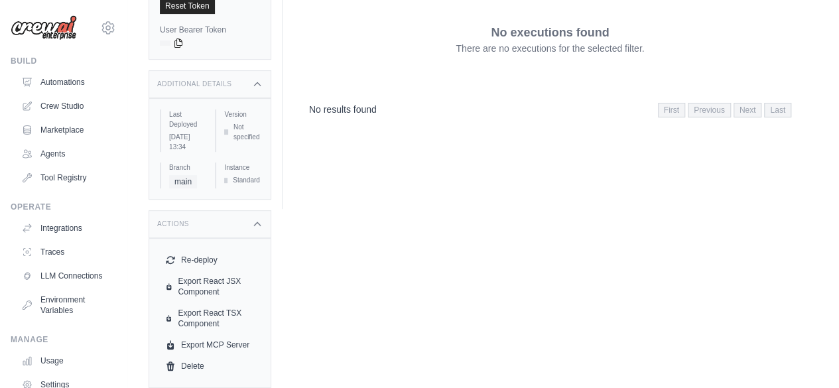
scroll to position [229, 0]
click at [191, 292] on link "Export React JSX Component" at bounding box center [210, 287] width 100 height 32
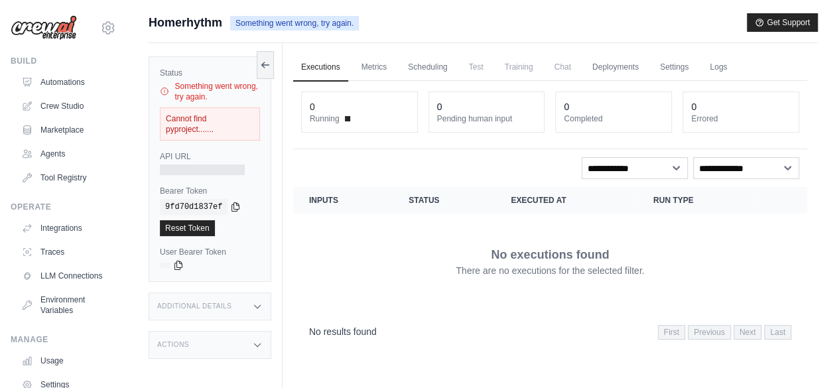
click at [167, 343] on h3 "Actions" at bounding box center [173, 345] width 32 height 8
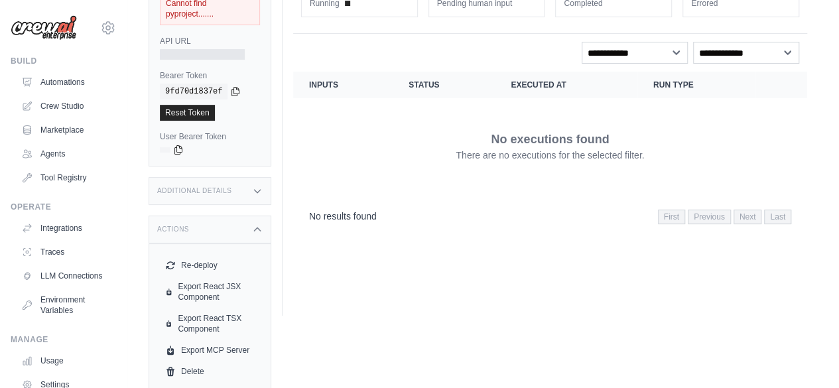
scroll to position [118, 0]
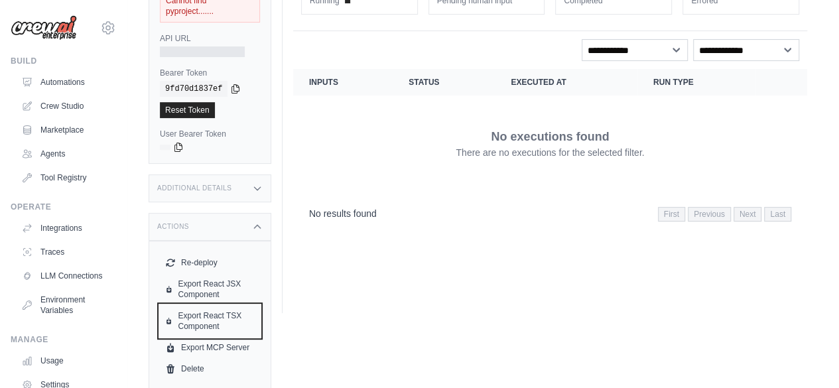
click at [190, 322] on link "Export React TSX Component" at bounding box center [210, 321] width 100 height 32
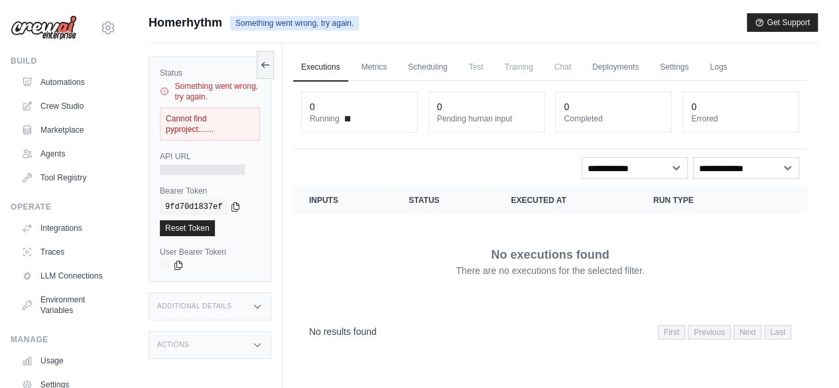
click at [673, 68] on link "Settings" at bounding box center [674, 68] width 44 height 28
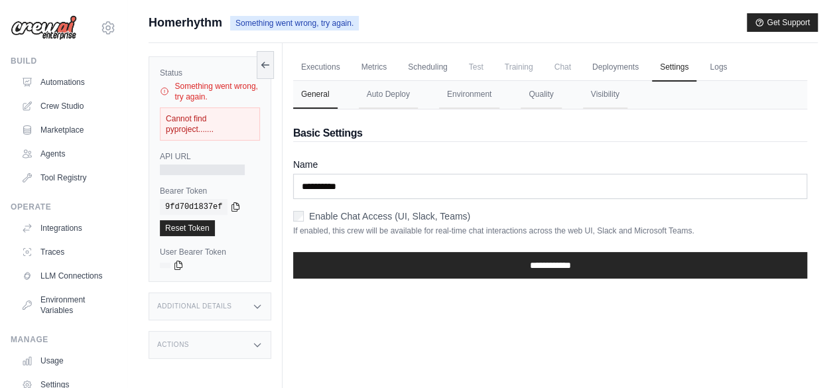
click at [610, 76] on link "Deployments" at bounding box center [615, 68] width 62 height 28
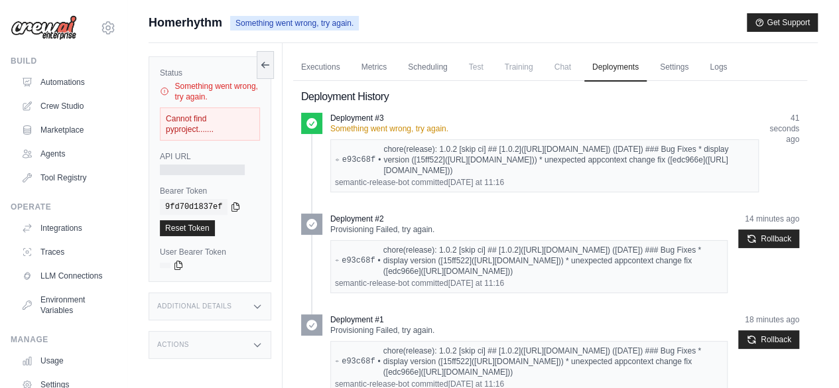
scroll to position [88, 0]
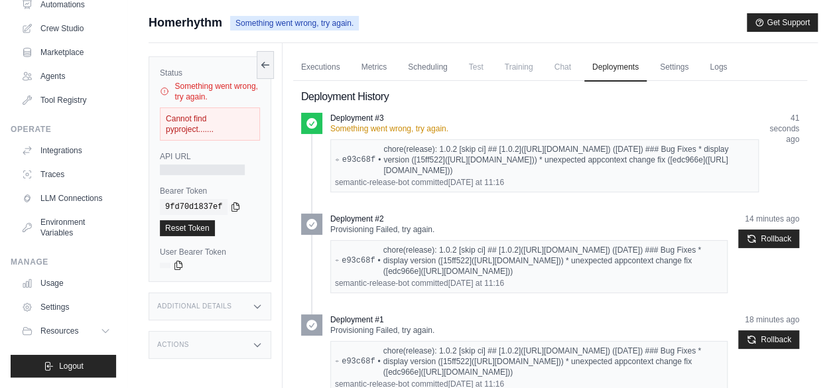
click at [265, 65] on icon at bounding box center [264, 65] width 7 height 0
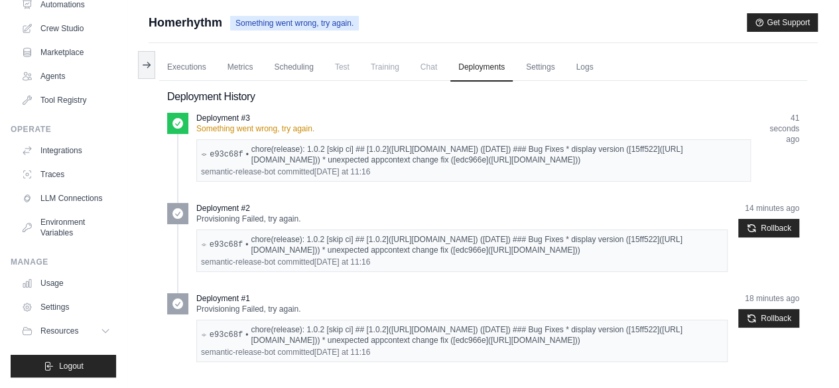
click at [145, 65] on icon at bounding box center [146, 65] width 11 height 11
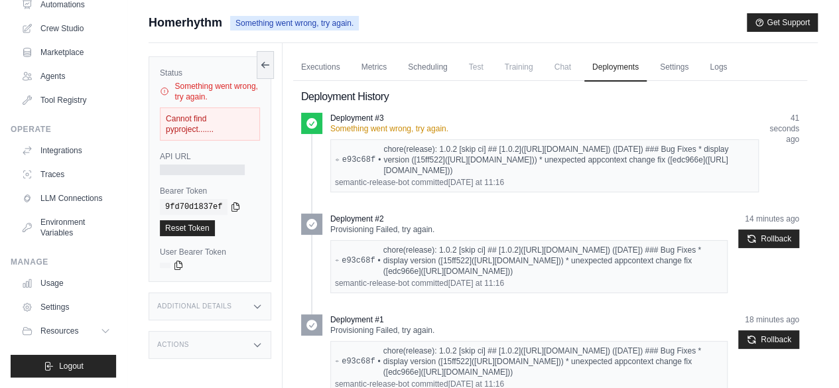
click at [52, 223] on link "Environment Variables" at bounding box center [66, 228] width 100 height 32
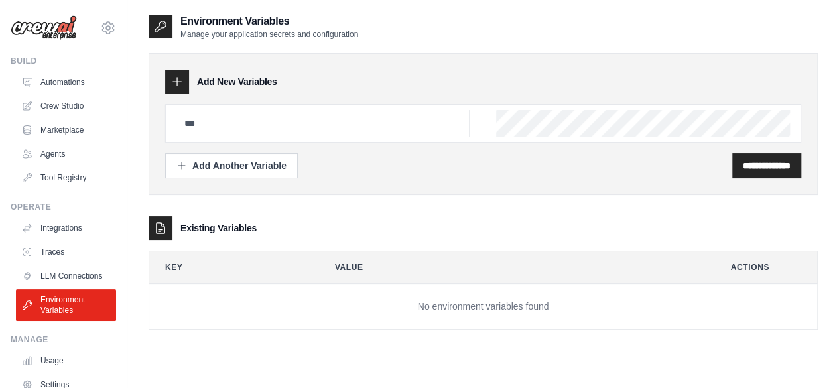
click at [54, 228] on link "Integrations" at bounding box center [66, 228] width 100 height 21
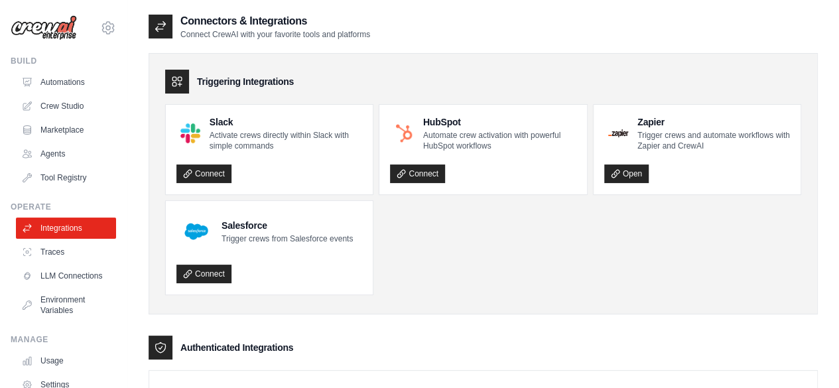
click at [61, 279] on link "LLM Connections" at bounding box center [66, 275] width 100 height 21
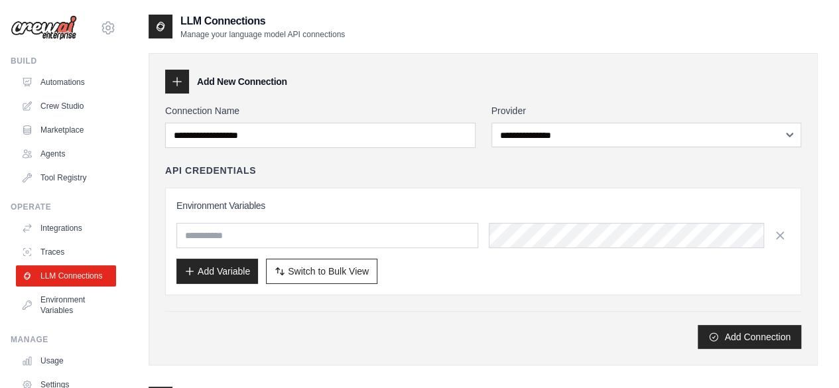
click at [49, 253] on link "Traces" at bounding box center [66, 251] width 100 height 21
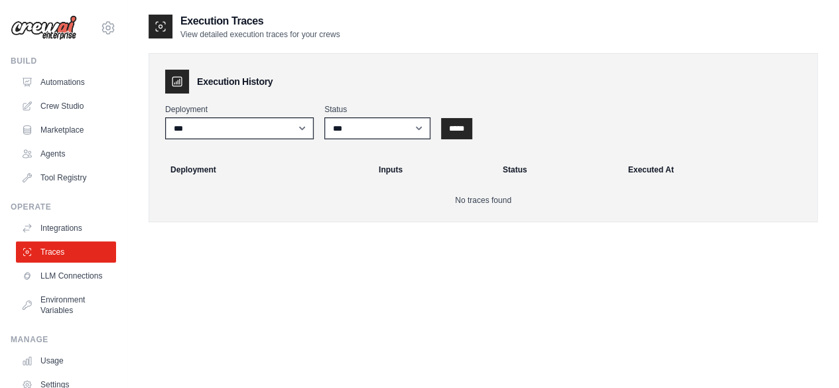
click at [50, 228] on link "Integrations" at bounding box center [66, 228] width 100 height 21
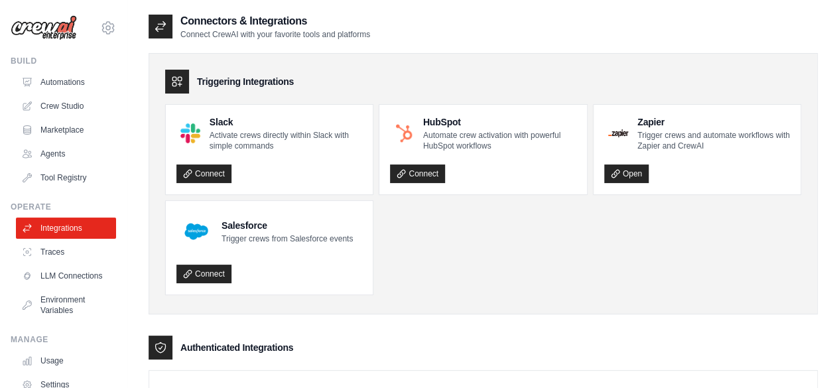
click at [56, 178] on link "Tool Registry" at bounding box center [66, 177] width 100 height 21
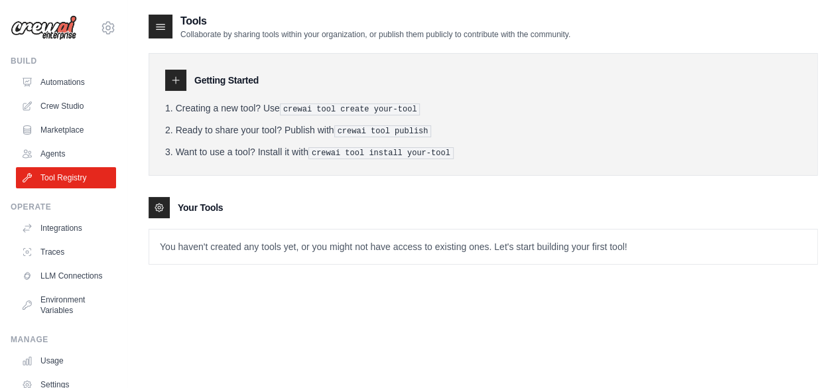
click at [52, 153] on link "Agents" at bounding box center [66, 153] width 100 height 21
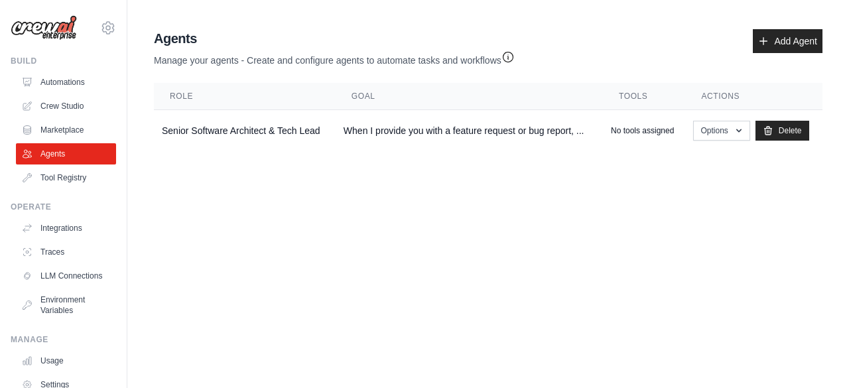
click at [50, 129] on link "Marketplace" at bounding box center [66, 129] width 100 height 21
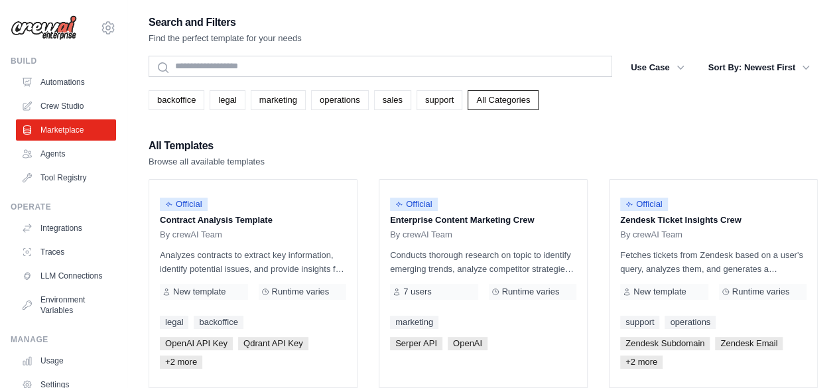
click at [49, 81] on link "Automations" at bounding box center [66, 82] width 100 height 21
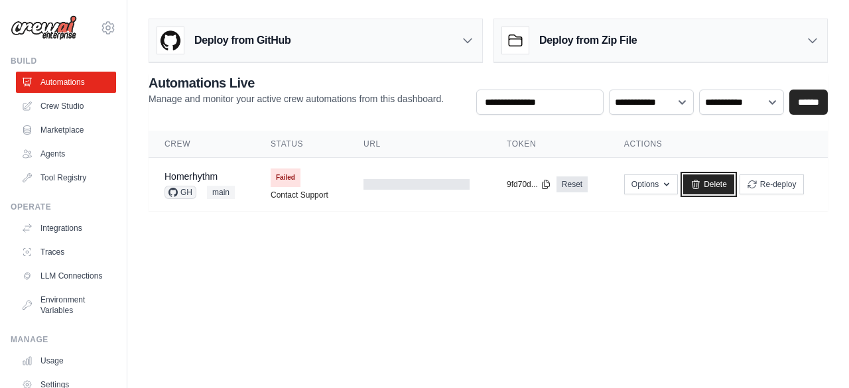
click at [707, 184] on link "Delete" at bounding box center [708, 184] width 51 height 20
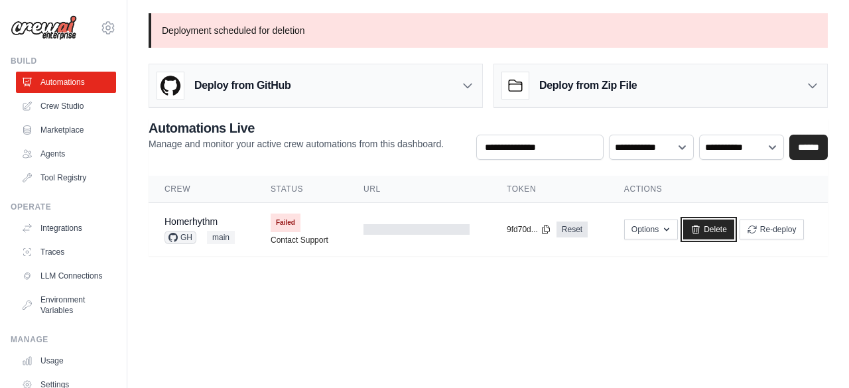
click at [715, 228] on link "Delete" at bounding box center [708, 230] width 51 height 20
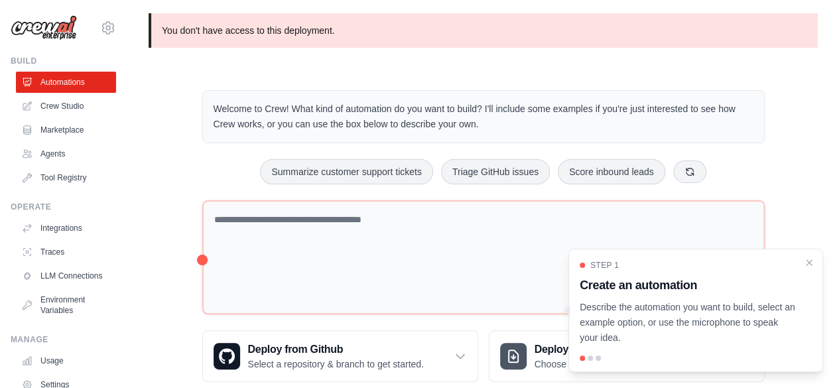
click at [807, 267] on icon "Close walkthrough" at bounding box center [809, 262] width 11 height 11
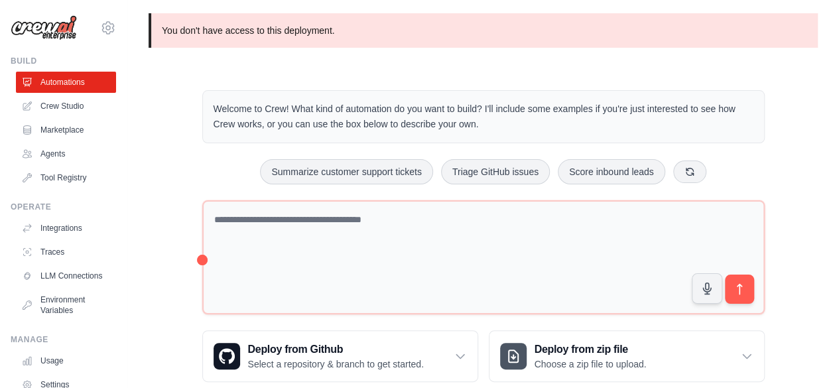
click at [49, 106] on link "Crew Studio" at bounding box center [66, 106] width 100 height 21
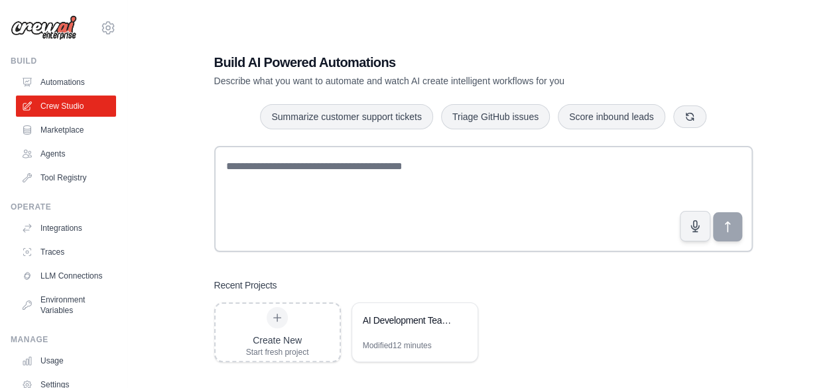
click at [421, 335] on div "AI Development Team Automation" at bounding box center [414, 321] width 125 height 37
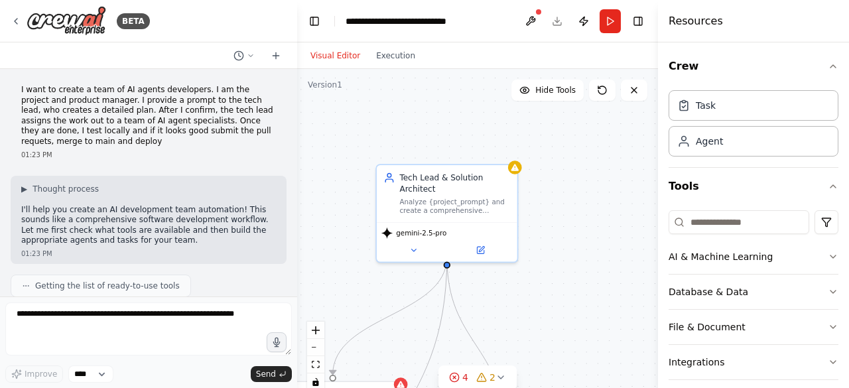
click at [734, 143] on div "Agent" at bounding box center [754, 141] width 170 height 31
click at [717, 135] on div "Agent" at bounding box center [709, 141] width 27 height 13
click at [732, 143] on div "Agent" at bounding box center [754, 141] width 170 height 31
click at [711, 151] on div "Agent" at bounding box center [754, 141] width 170 height 31
click at [503, 195] on icon at bounding box center [504, 195] width 9 height 9
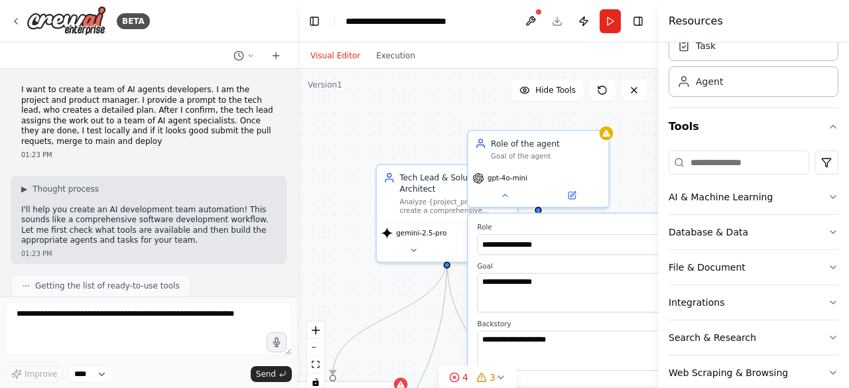
scroll to position [81, 0]
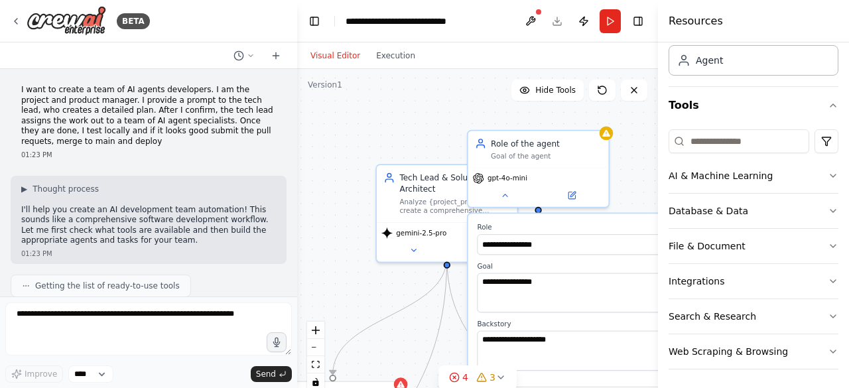
click at [584, 192] on button at bounding box center [571, 195] width 64 height 14
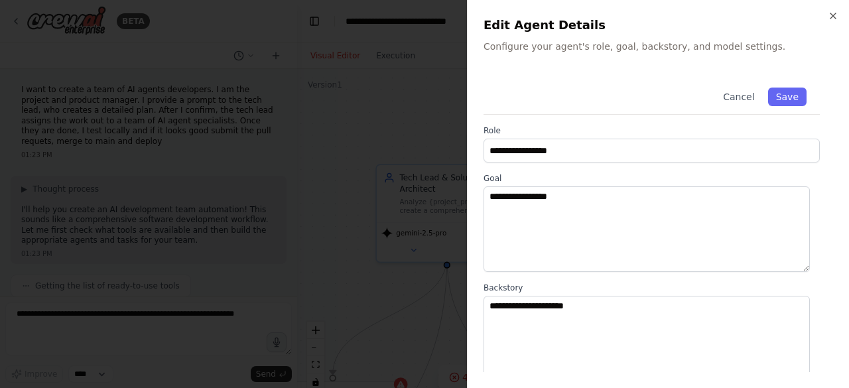
scroll to position [211, 0]
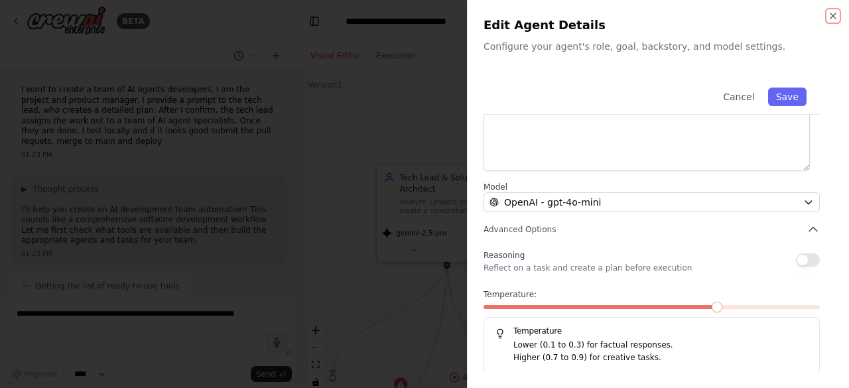
click at [833, 16] on icon "button" at bounding box center [832, 15] width 5 height 5
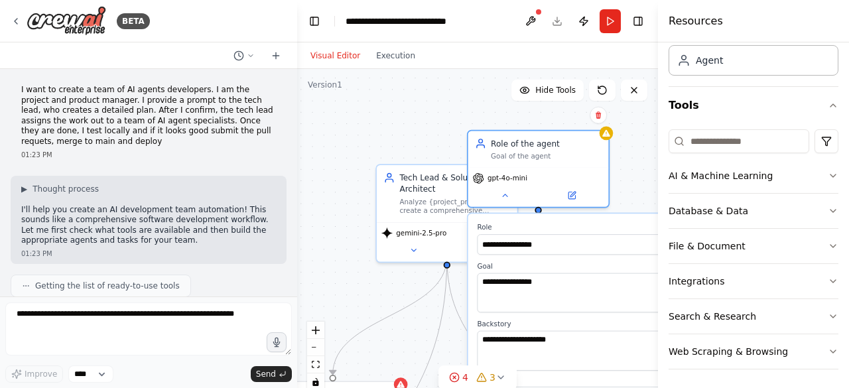
click at [517, 199] on button at bounding box center [505, 195] width 64 height 14
click at [568, 195] on icon at bounding box center [571, 195] width 9 height 9
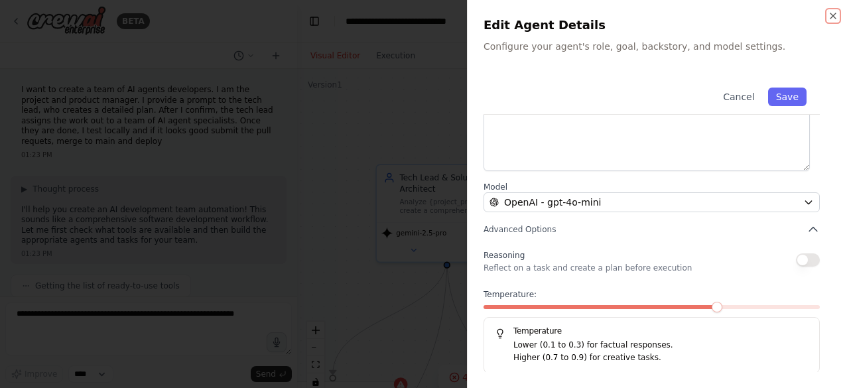
click at [831, 13] on icon "button" at bounding box center [833, 16] width 11 height 11
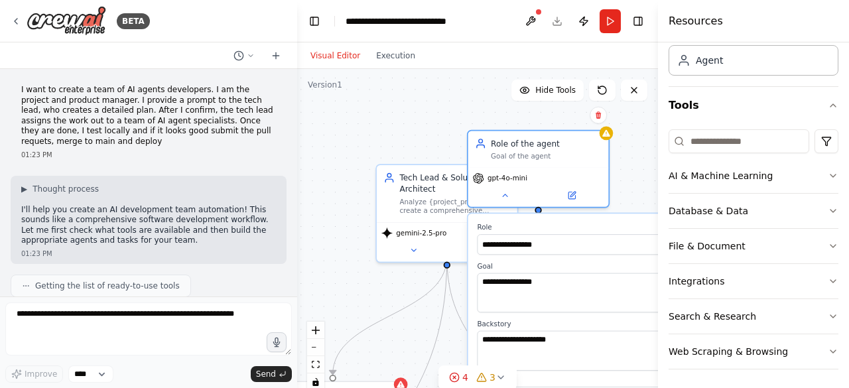
click at [594, 125] on div "Confirm" at bounding box center [598, 115] width 23 height 23
click at [597, 119] on button at bounding box center [598, 115] width 17 height 17
click at [564, 123] on button "Confirm" at bounding box center [560, 115] width 47 height 16
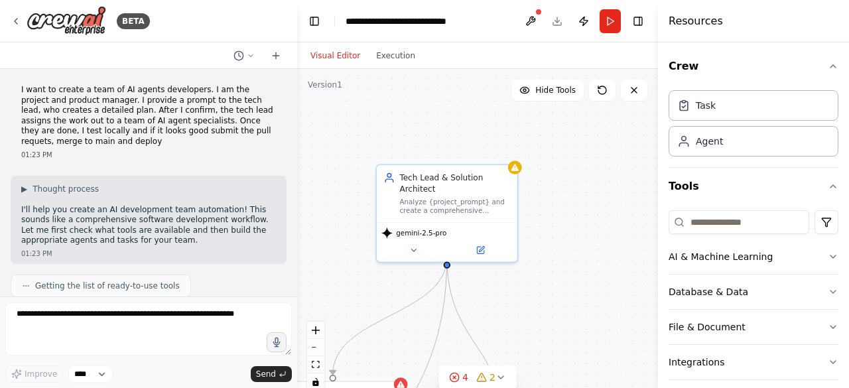
scroll to position [81, 0]
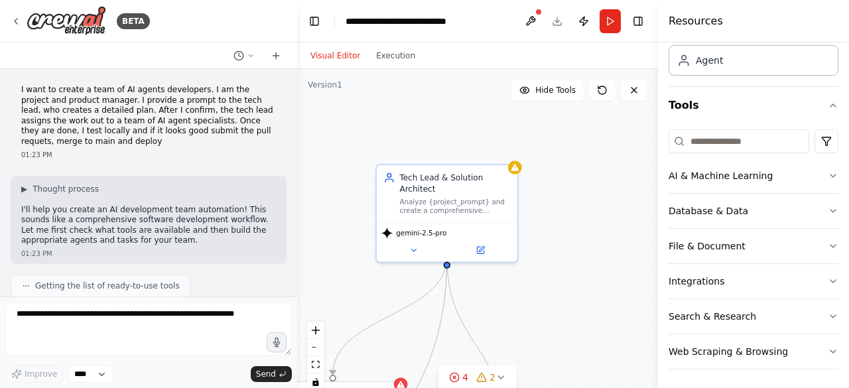
click at [742, 210] on button "Database & Data" at bounding box center [754, 211] width 170 height 34
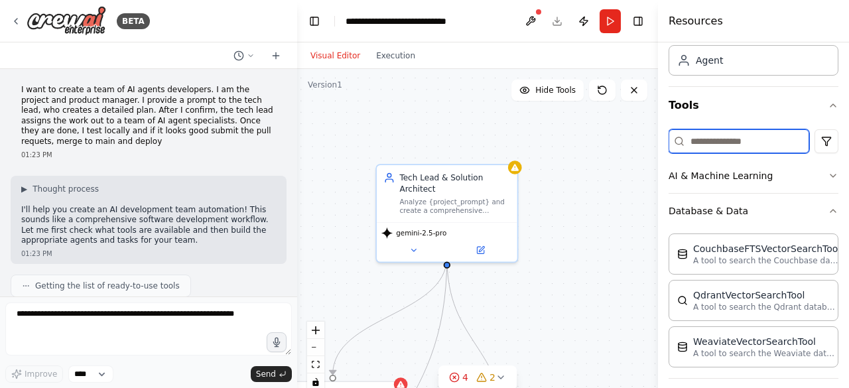
click at [771, 142] on input at bounding box center [739, 141] width 141 height 24
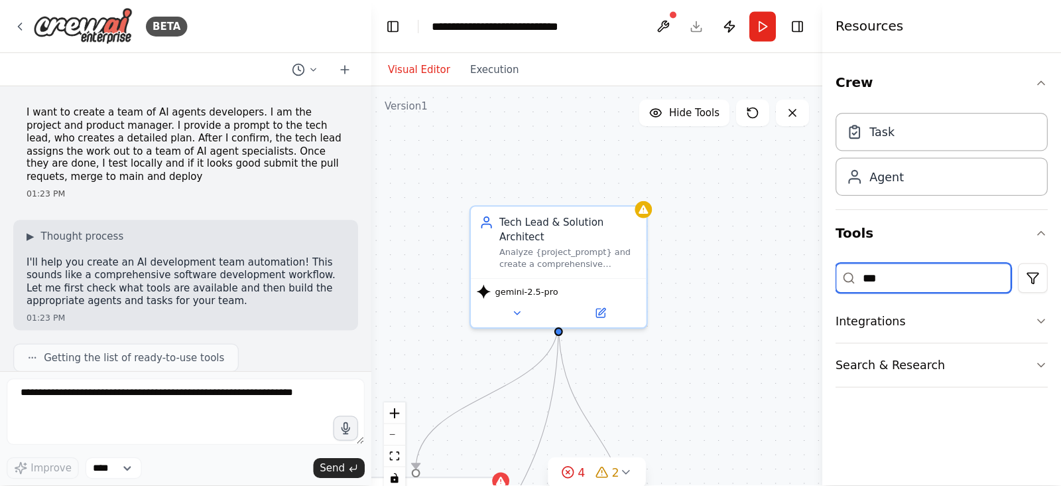
scroll to position [0, 0]
type input "******"
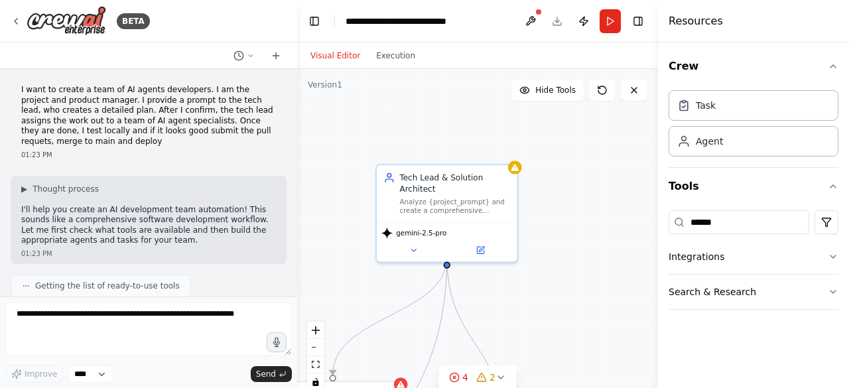
click at [828, 257] on icon "button" at bounding box center [833, 256] width 11 height 11
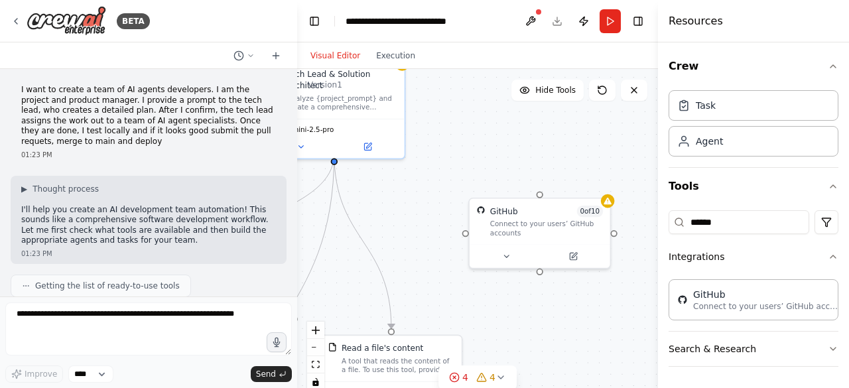
drag, startPoint x: 534, startPoint y: 307, endPoint x: 379, endPoint y: 191, distance: 193.3
click at [379, 191] on div ".deletable-edge-delete-btn { width: 20px; height: 20px; border: 0px solid #ffff…" at bounding box center [477, 235] width 361 height 332
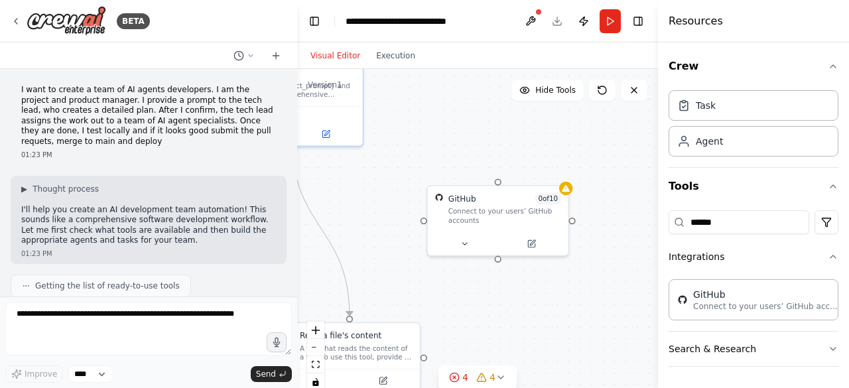
click at [462, 244] on icon at bounding box center [464, 243] width 9 height 9
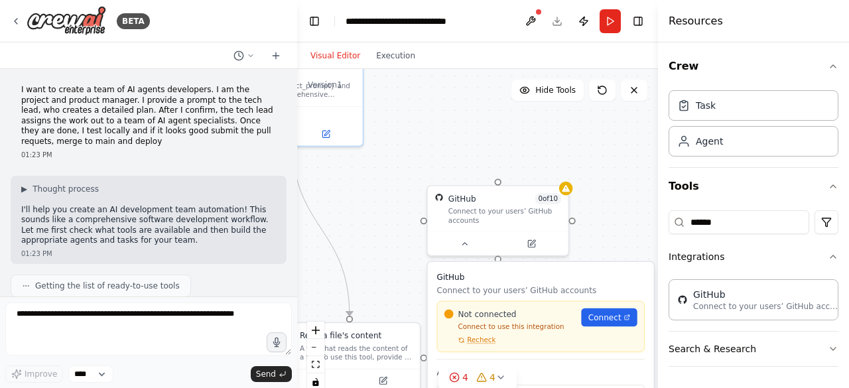
click at [613, 323] on link "Connect" at bounding box center [609, 317] width 56 height 19
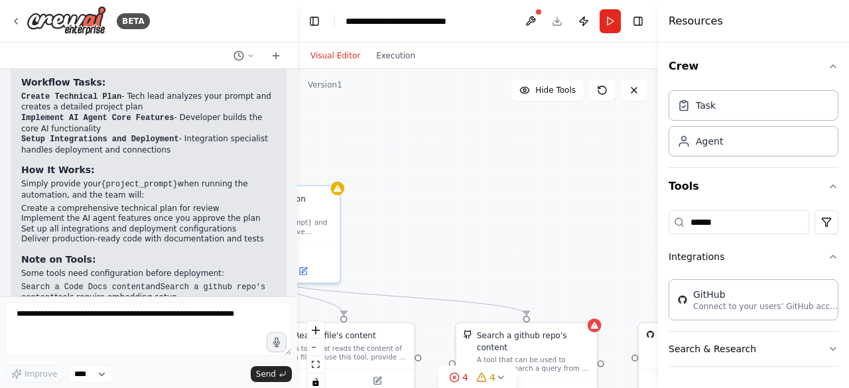
scroll to position [1081, 0]
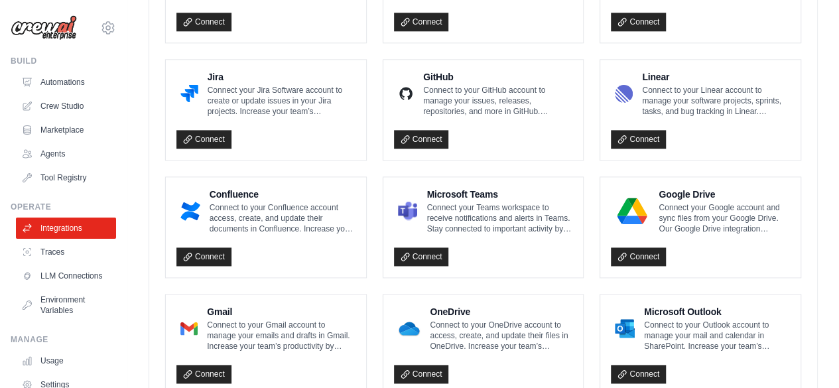
scroll to position [809, 0]
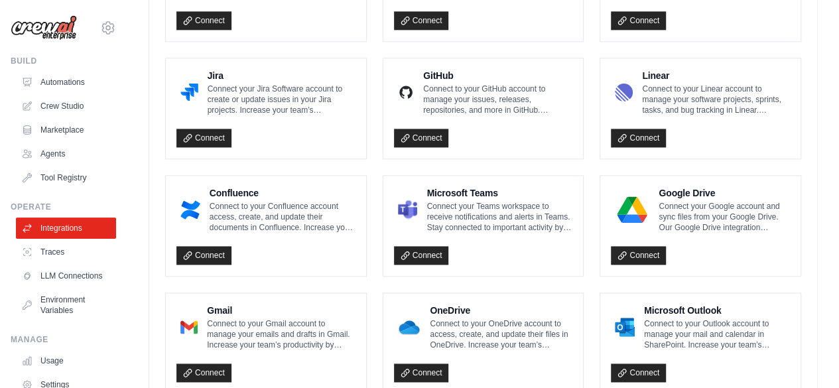
click at [432, 136] on link "Connect" at bounding box center [421, 138] width 55 height 19
click at [60, 229] on link "Integrations" at bounding box center [66, 228] width 100 height 21
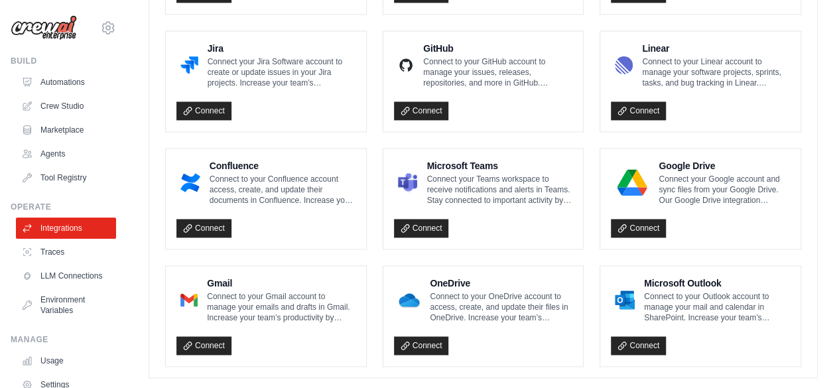
scroll to position [899, 0]
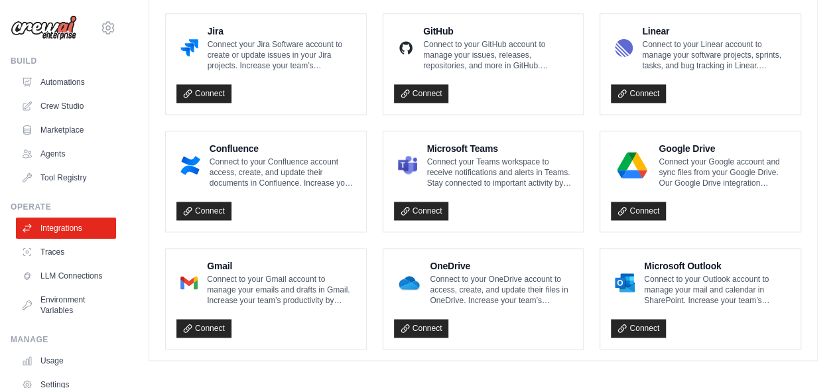
click at [182, 291] on div at bounding box center [188, 282] width 25 height 34
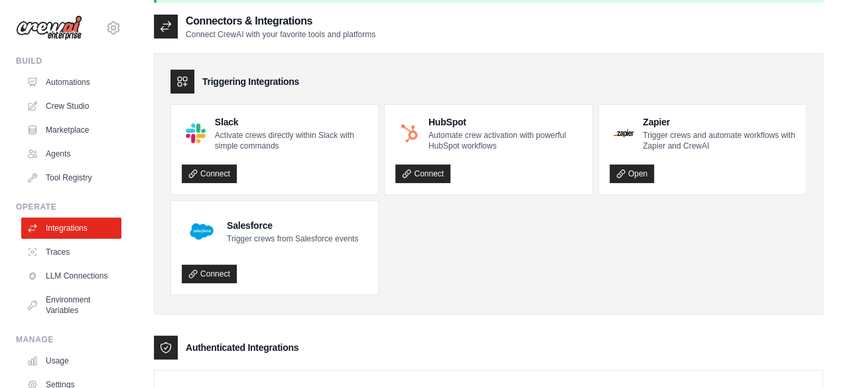
scroll to position [0, 0]
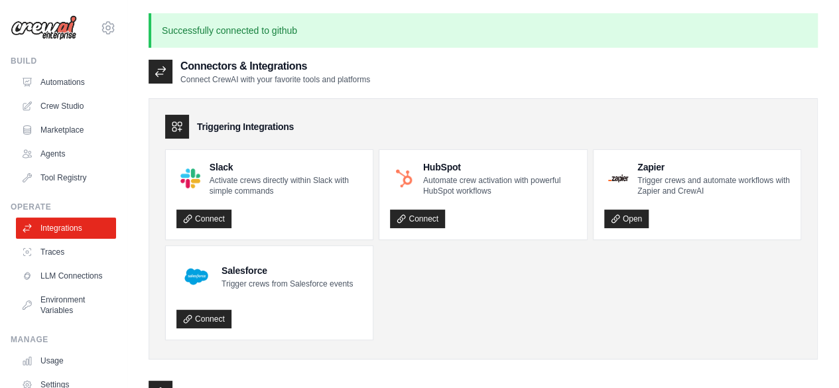
click at [284, 140] on div "Triggering Integrations Slack Activate crews directly within Slack with simple …" at bounding box center [483, 228] width 669 height 261
click at [58, 231] on link "Integrations" at bounding box center [66, 228] width 100 height 21
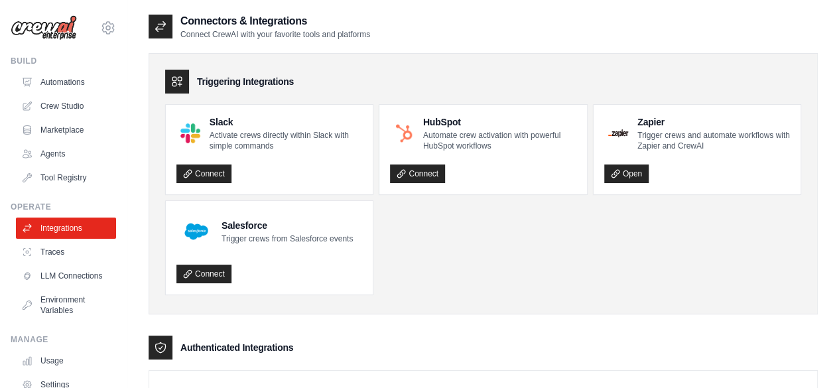
click at [50, 80] on link "Automations" at bounding box center [66, 82] width 100 height 21
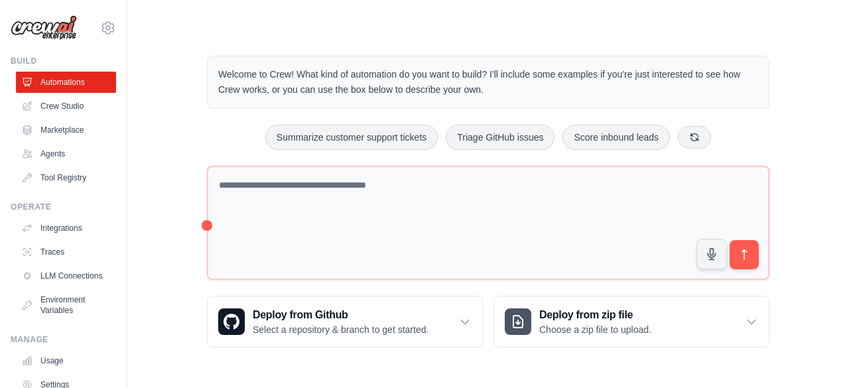
click at [42, 105] on link "Crew Studio" at bounding box center [66, 106] width 100 height 21
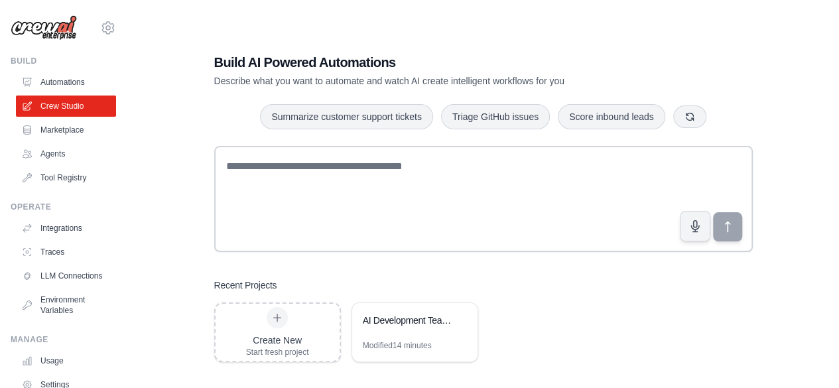
click at [55, 131] on link "Marketplace" at bounding box center [66, 129] width 100 height 21
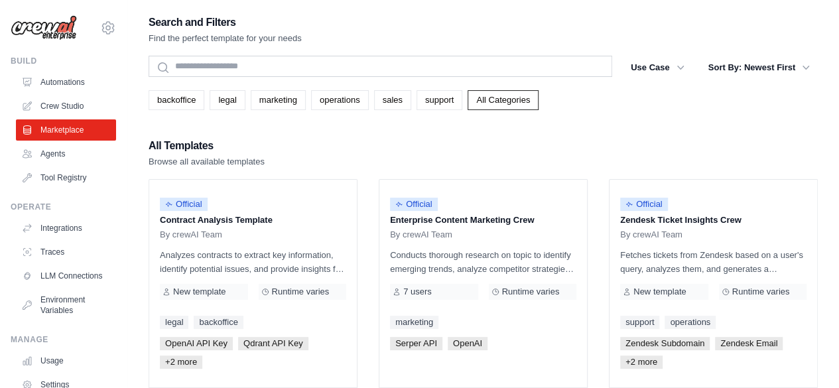
click at [62, 177] on link "Tool Registry" at bounding box center [66, 177] width 100 height 21
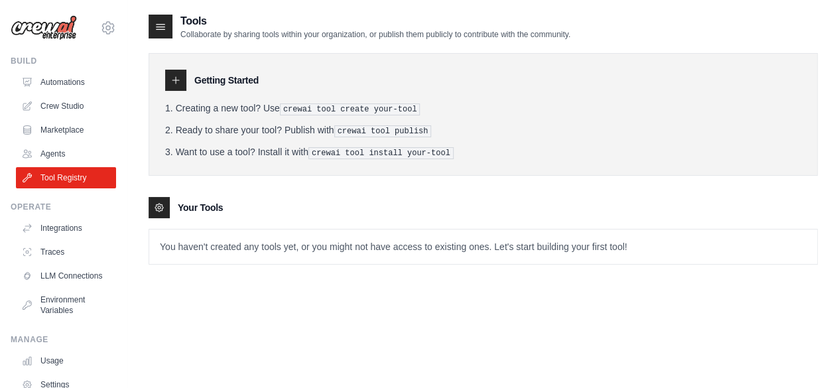
click at [49, 86] on link "Automations" at bounding box center [66, 82] width 100 height 21
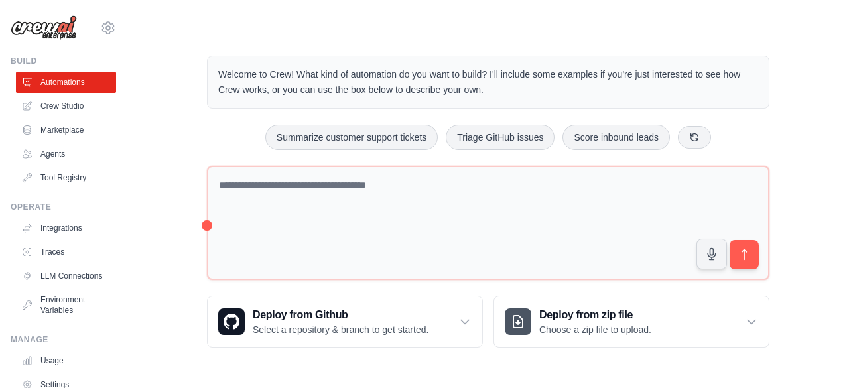
click at [838, 266] on div "Welcome to Crew! What kind of automation do you want to build? I'll include som…" at bounding box center [488, 201] width 722 height 334
click at [72, 103] on link "Crew Studio" at bounding box center [66, 106] width 100 height 21
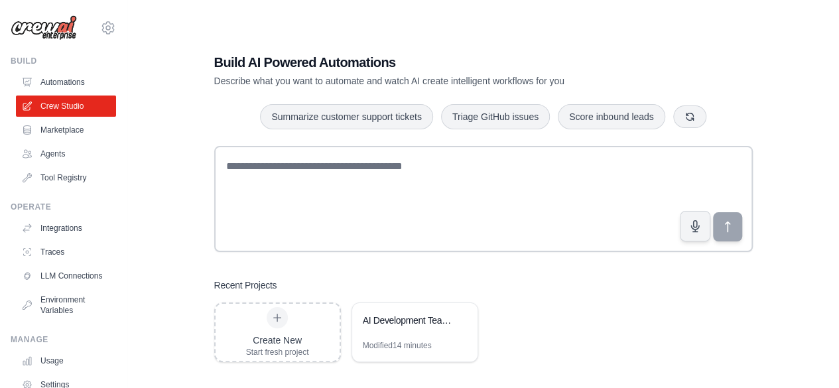
click at [425, 318] on div "AI Development Team Automation" at bounding box center [408, 320] width 91 height 13
click at [281, 318] on icon at bounding box center [277, 317] width 11 height 11
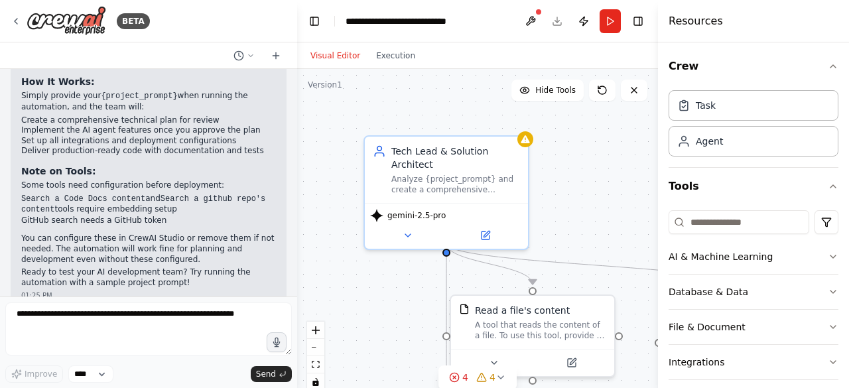
click at [15, 25] on icon at bounding box center [16, 21] width 11 height 11
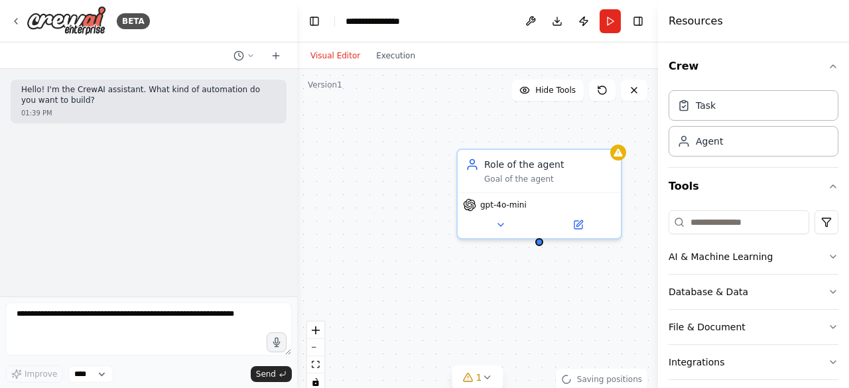
click at [520, 212] on div "gpt-4o-mini" at bounding box center [539, 215] width 163 height 46
click at [501, 227] on icon at bounding box center [500, 225] width 11 height 11
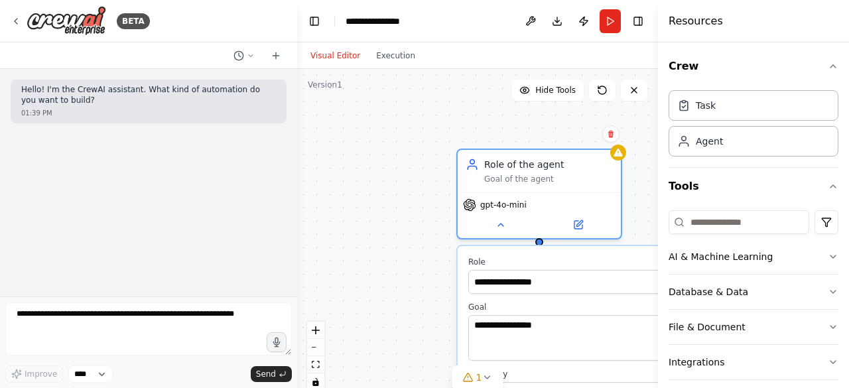
click at [501, 228] on button at bounding box center [500, 225] width 75 height 16
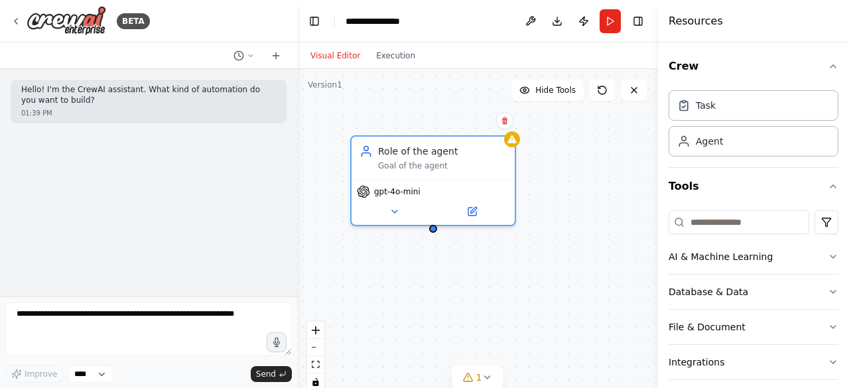
drag, startPoint x: 590, startPoint y: 167, endPoint x: 474, endPoint y: 159, distance: 116.3
click at [474, 159] on div "Role of the agent Goal of the agent" at bounding box center [442, 158] width 129 height 27
click at [504, 115] on button at bounding box center [504, 120] width 17 height 17
click at [480, 121] on button "Confirm" at bounding box center [467, 121] width 47 height 16
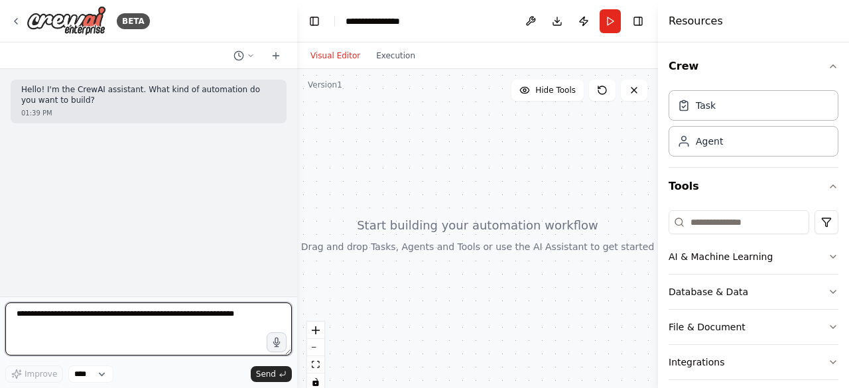
click at [188, 310] on textarea at bounding box center [148, 328] width 287 height 53
paste textarea "**********"
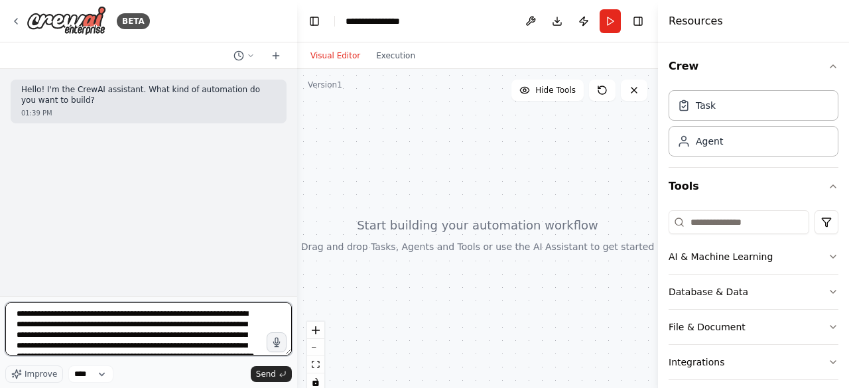
scroll to position [1226, 0]
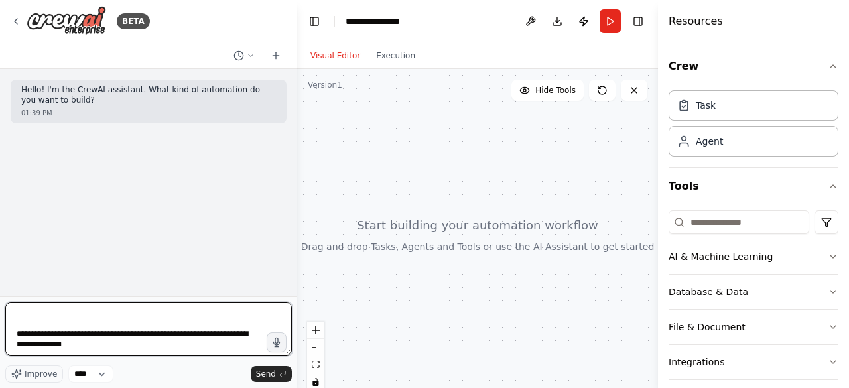
type textarea "**********"
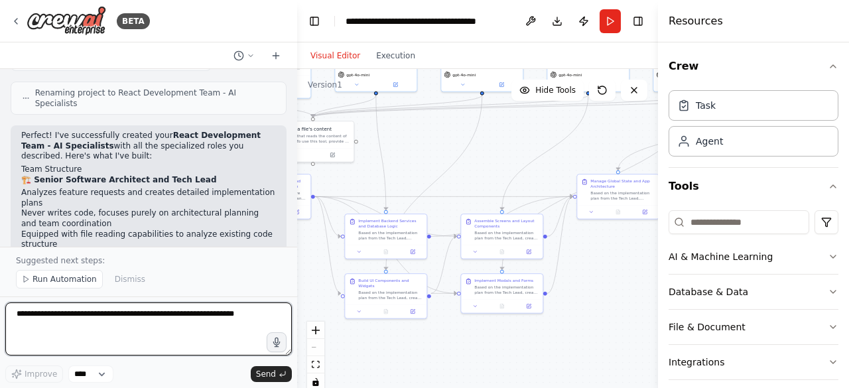
scroll to position [1956, 0]
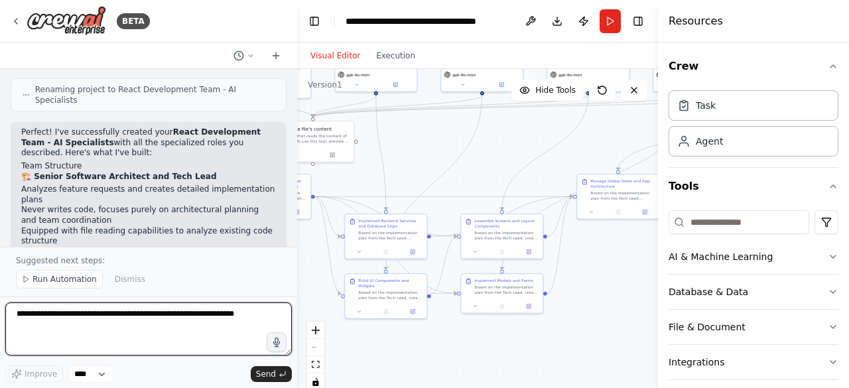
click at [109, 335] on textarea at bounding box center [148, 328] width 287 height 53
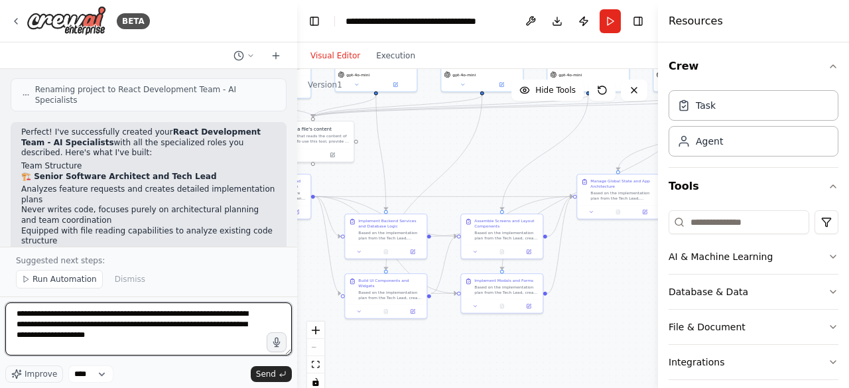
type textarea "**********"
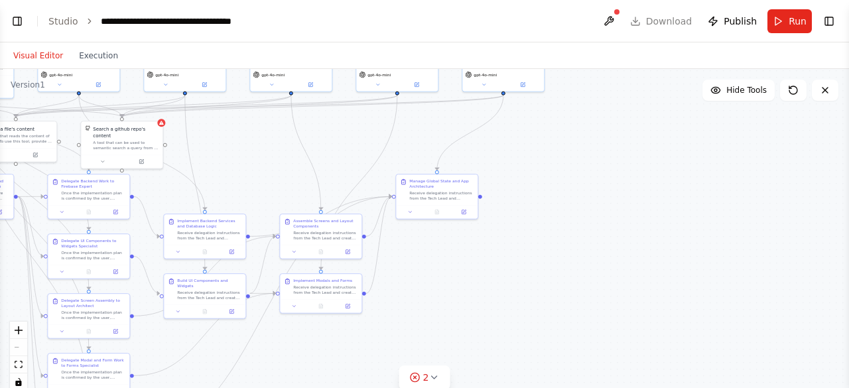
scroll to position [3867, 0]
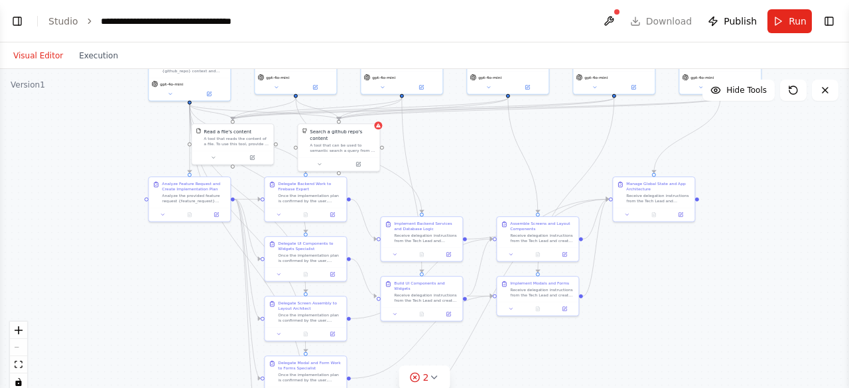
drag, startPoint x: 501, startPoint y: 283, endPoint x: 718, endPoint y: 286, distance: 216.9
click at [718, 286] on div ".deletable-edge-delete-btn { width: 20px; height: 20px; border: 0px solid #ffff…" at bounding box center [424, 235] width 849 height 332
click at [32, 92] on div ".deletable-edge-delete-btn { width: 20px; height: 20px; border: 0px solid #ffff…" at bounding box center [424, 235] width 849 height 332
click at [294, 193] on div "Once the implementation plan is confirmed by the user, delegate the backend and…" at bounding box center [310, 198] width 64 height 11
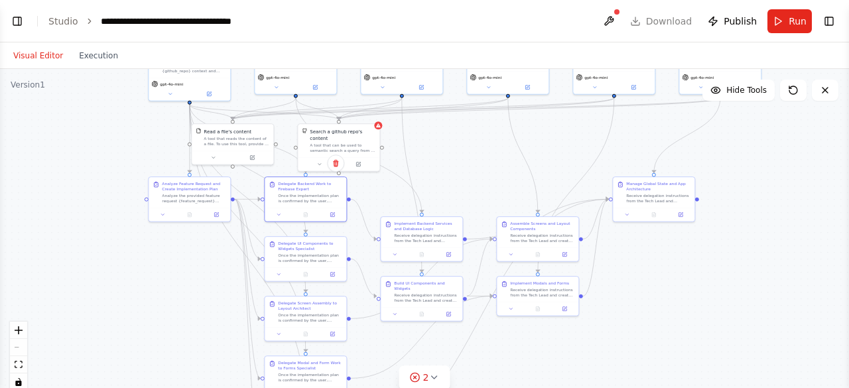
click at [294, 193] on div "Once the implementation plan is confirmed by the user, delegate the backend and…" at bounding box center [310, 198] width 64 height 11
click at [277, 214] on icon at bounding box center [278, 214] width 5 height 5
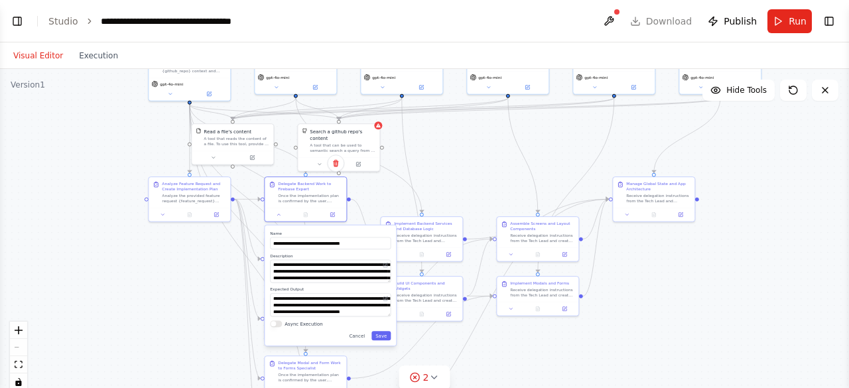
scroll to position [4516, 0]
click at [356, 336] on button "Cancel" at bounding box center [357, 335] width 24 height 9
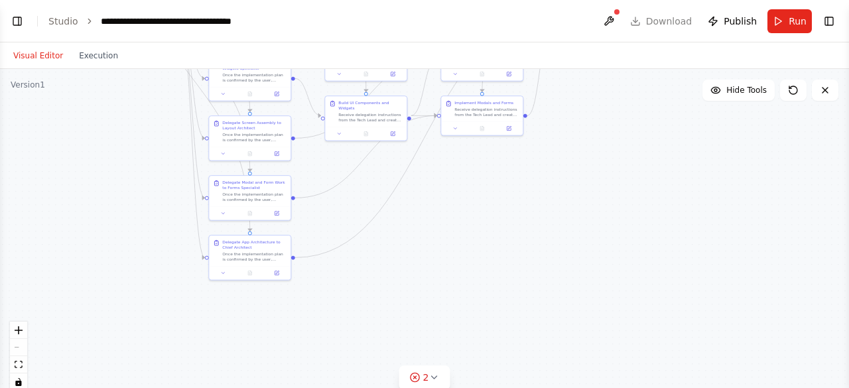
drag, startPoint x: 657, startPoint y: 304, endPoint x: 600, endPoint y: 123, distance: 189.2
click at [600, 123] on div ".deletable-edge-delete-btn { width: 20px; height: 20px; border: 0px solid #ffff…" at bounding box center [424, 235] width 849 height 332
click at [597, 182] on div ".deletable-edge-delete-btn { width: 20px; height: 20px; border: 0px solid #ffff…" at bounding box center [424, 235] width 849 height 332
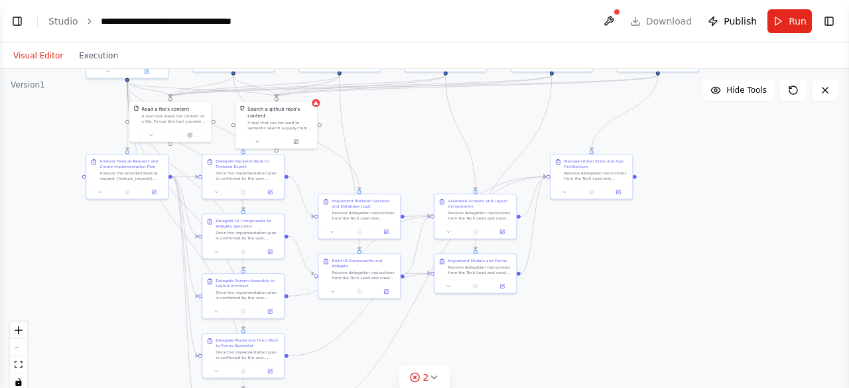
drag, startPoint x: 597, startPoint y: 182, endPoint x: 592, endPoint y: 340, distance: 158.0
click at [592, 340] on div ".deletable-edge-delete-btn { width: 20px; height: 20px; border: 0px solid #ffff…" at bounding box center [424, 235] width 849 height 332
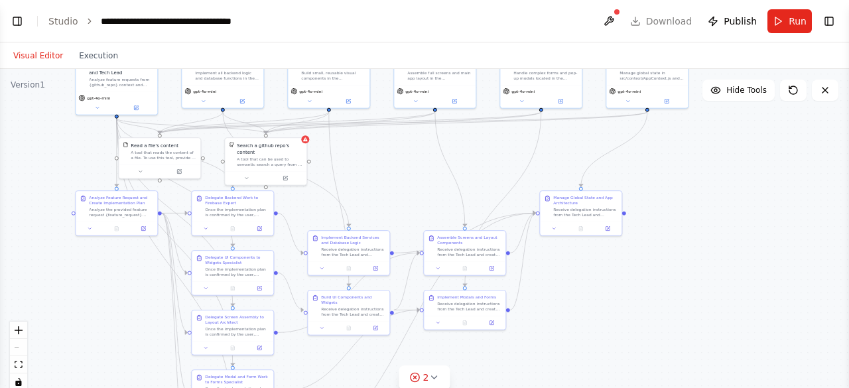
drag, startPoint x: 725, startPoint y: 263, endPoint x: 715, endPoint y: 302, distance: 39.7
click at [715, 302] on div ".deletable-edge-delete-btn { width: 20px; height: 20px; border: 0px solid #ffff…" at bounding box center [424, 235] width 849 height 332
click at [62, 56] on button "Visual Editor" at bounding box center [38, 56] width 66 height 16
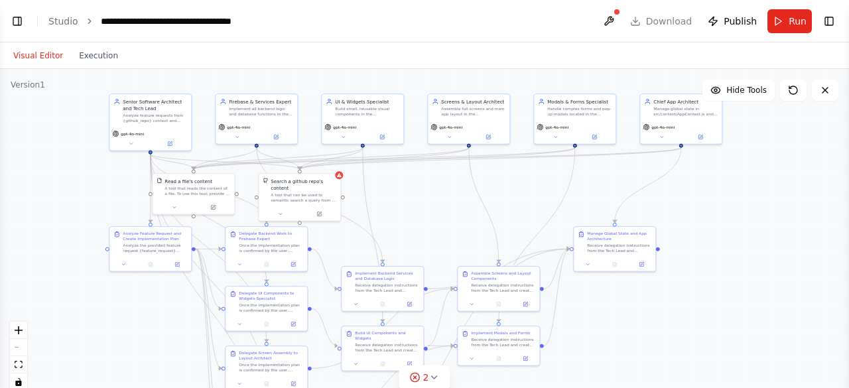
drag, startPoint x: 728, startPoint y: 235, endPoint x: 775, endPoint y: 236, distance: 46.4
click at [775, 236] on div ".deletable-edge-delete-btn { width: 20px; height: 20px; border: 0px solid #ffff…" at bounding box center [424, 235] width 849 height 332
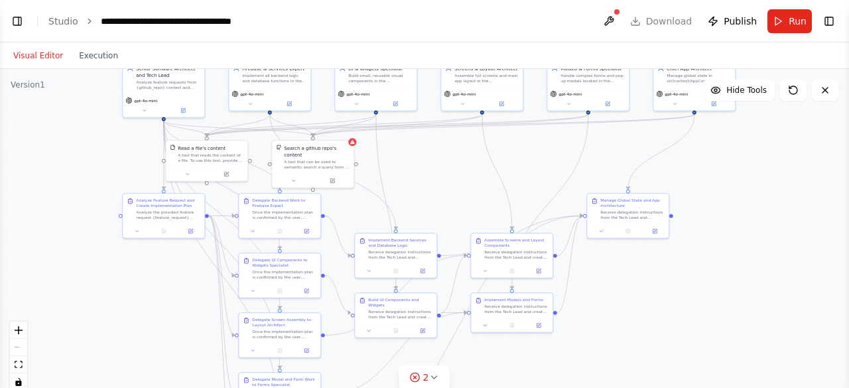
click at [292, 178] on icon at bounding box center [293, 180] width 5 height 5
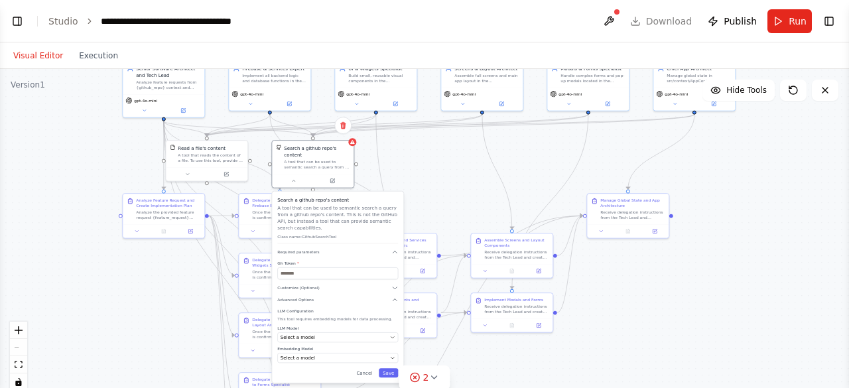
click at [362, 286] on div "Search a github repo's content A tool that can be used to semantic search a que…" at bounding box center [337, 288] width 131 height 192
drag, startPoint x: 397, startPoint y: 285, endPoint x: 388, endPoint y: 280, distance: 10.4
click at [388, 280] on div "Search a github repo's content A tool that can be used to semantic search a que…" at bounding box center [334, 281] width 131 height 192
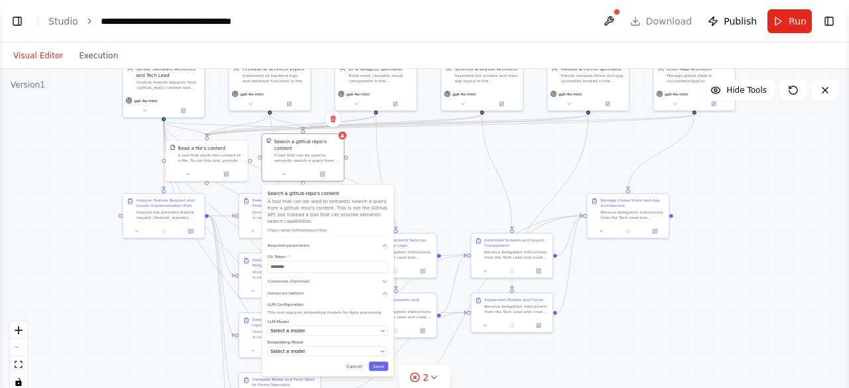
click at [88, 56] on button "Execution" at bounding box center [98, 56] width 55 height 16
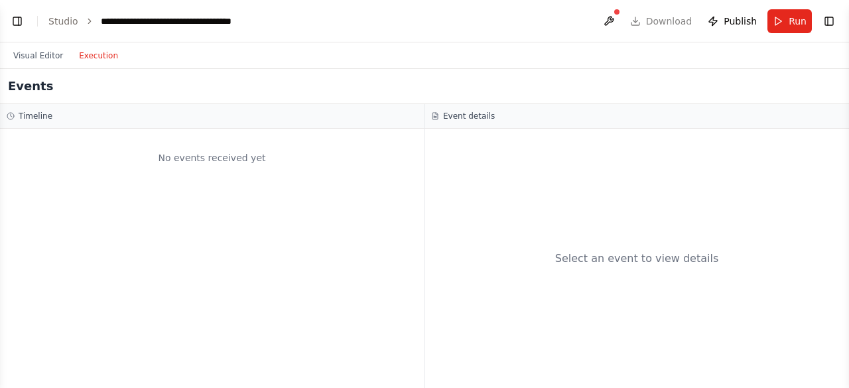
click at [27, 59] on button "Visual Editor" at bounding box center [38, 56] width 66 height 16
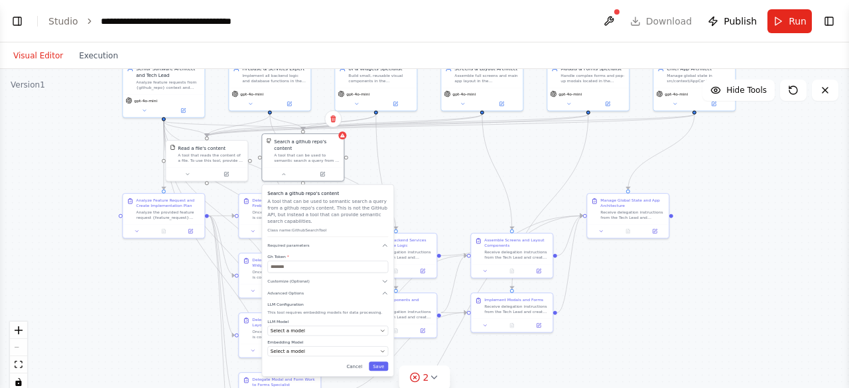
click at [358, 361] on button "Cancel" at bounding box center [354, 365] width 24 height 9
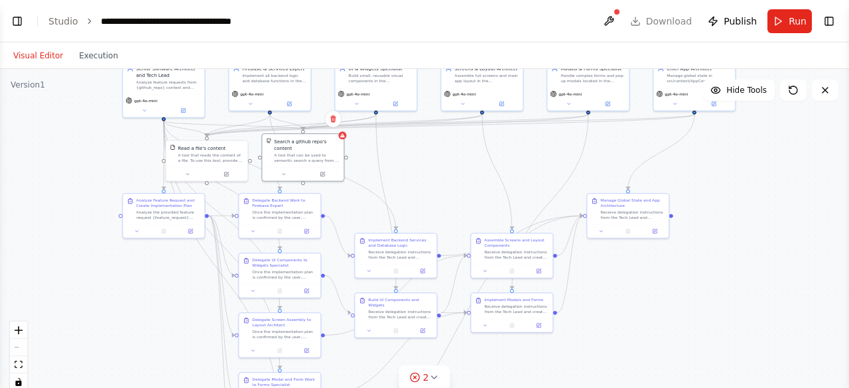
click at [65, 21] on link "Studio" at bounding box center [63, 21] width 30 height 11
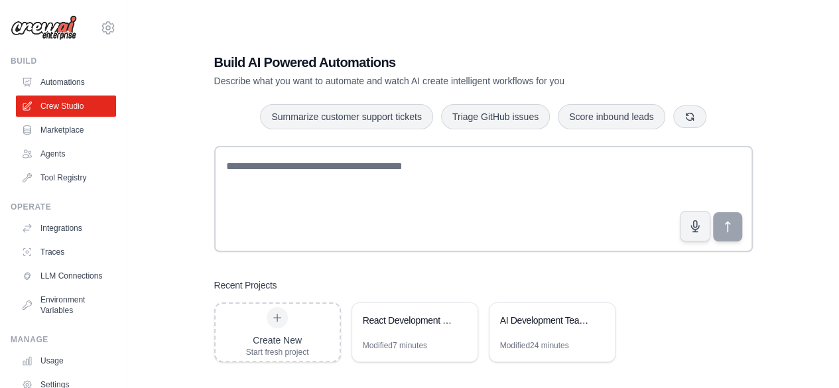
click at [419, 331] on div "React Development Team - AI Specialists" at bounding box center [414, 321] width 125 height 37
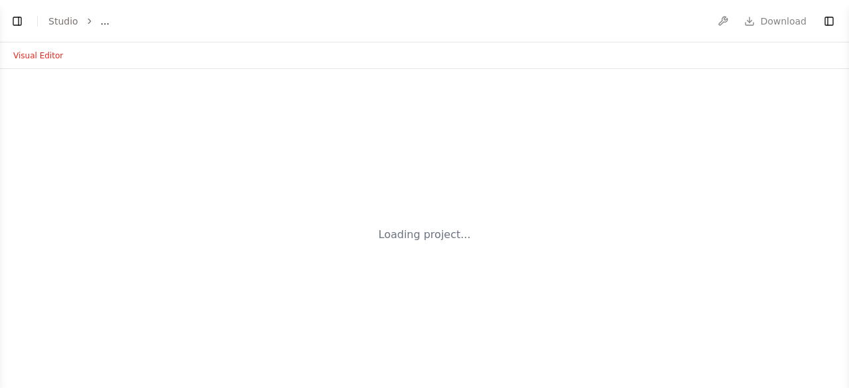
select select "****"
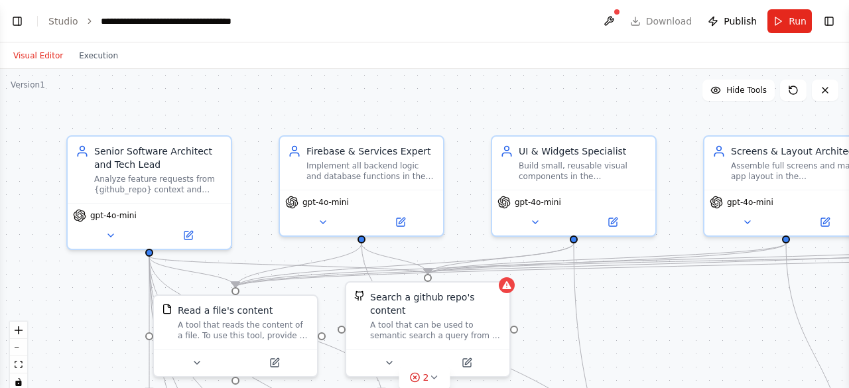
click at [399, 355] on button at bounding box center [389, 363] width 75 height 16
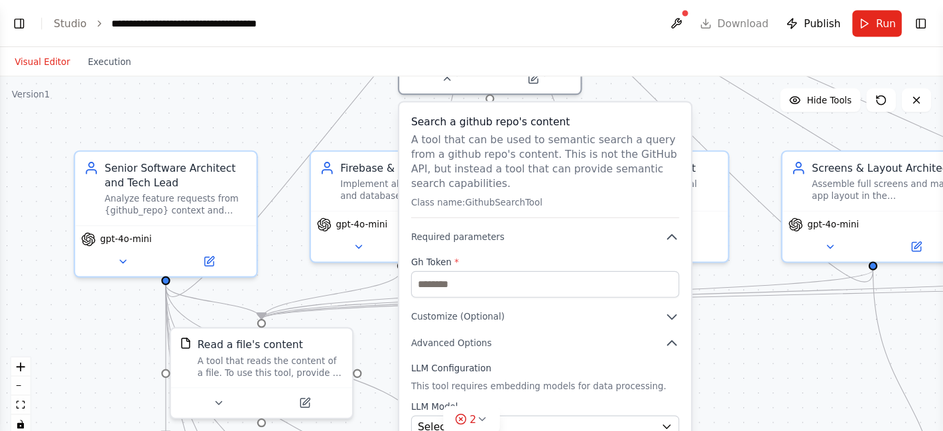
scroll to position [5065, 0]
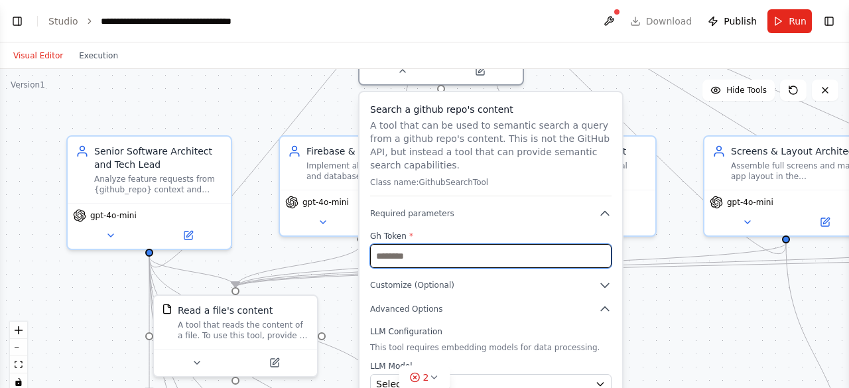
click at [517, 246] on input "text" at bounding box center [490, 256] width 241 height 24
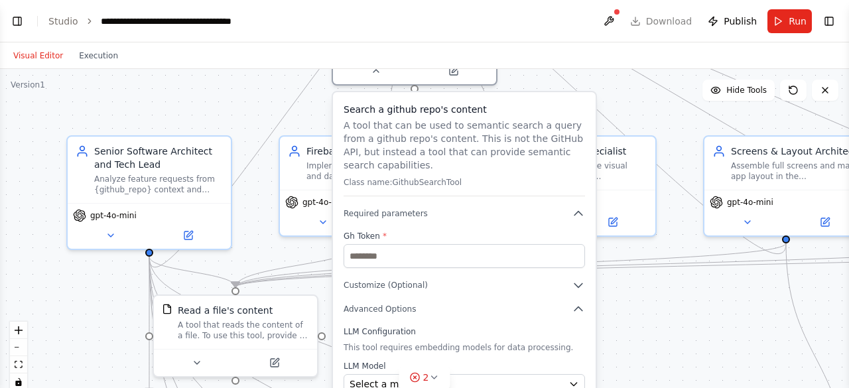
click at [643, 301] on div ".deletable-edge-delete-btn { width: 20px; height: 20px; border: 0px solid #ffff…" at bounding box center [424, 235] width 849 height 332
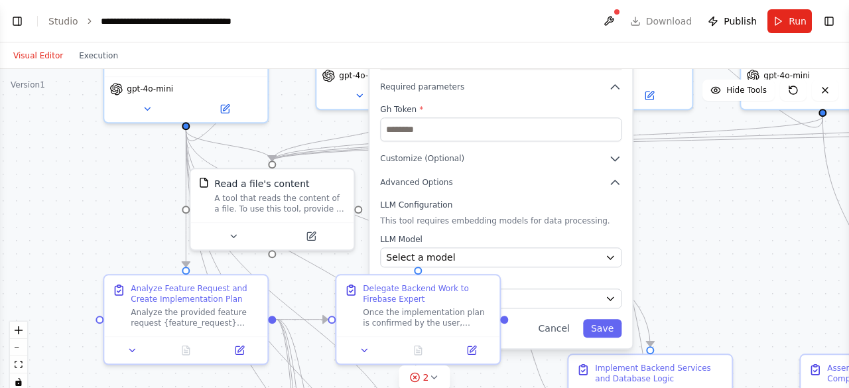
click at [561, 319] on button "Cancel" at bounding box center [554, 328] width 47 height 19
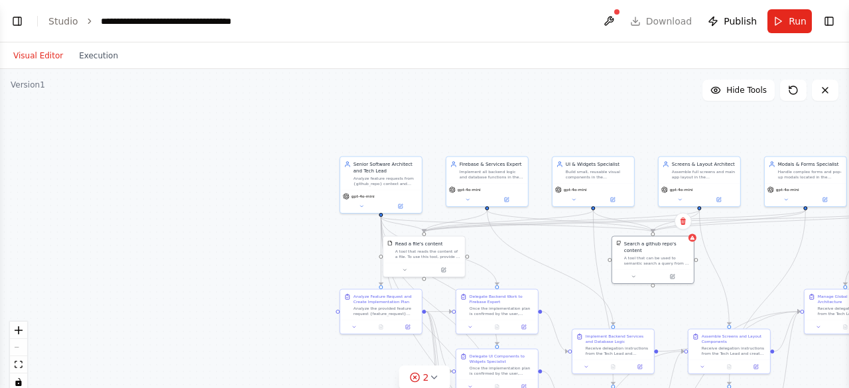
click at [358, 206] on button at bounding box center [362, 206] width 38 height 8
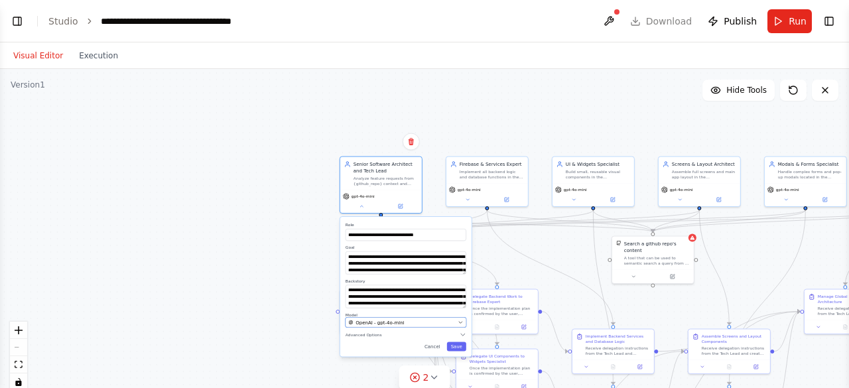
click at [412, 322] on div "OpenAI - gpt-4o-mini" at bounding box center [401, 322] width 107 height 7
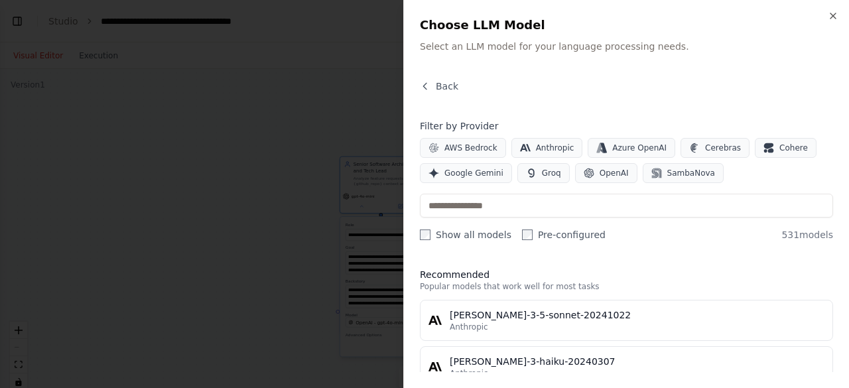
click at [833, 16] on icon "button" at bounding box center [832, 15] width 5 height 5
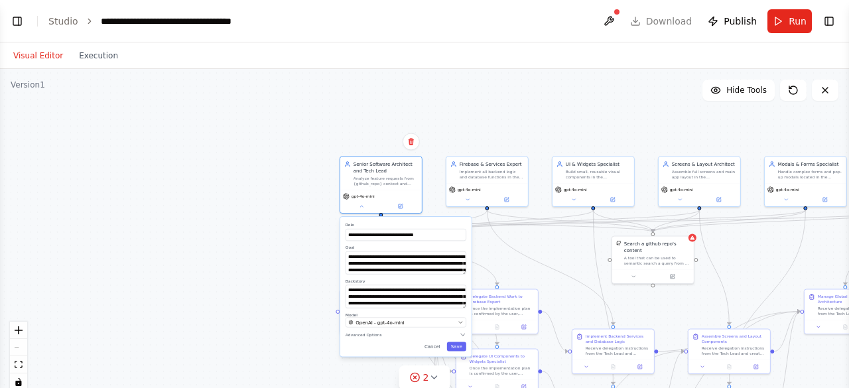
click at [825, 90] on icon at bounding box center [824, 90] width 5 height 5
click at [822, 85] on icon at bounding box center [825, 90] width 11 height 11
click at [824, 92] on icon at bounding box center [825, 90] width 11 height 11
click at [789, 98] on button at bounding box center [793, 90] width 27 height 21
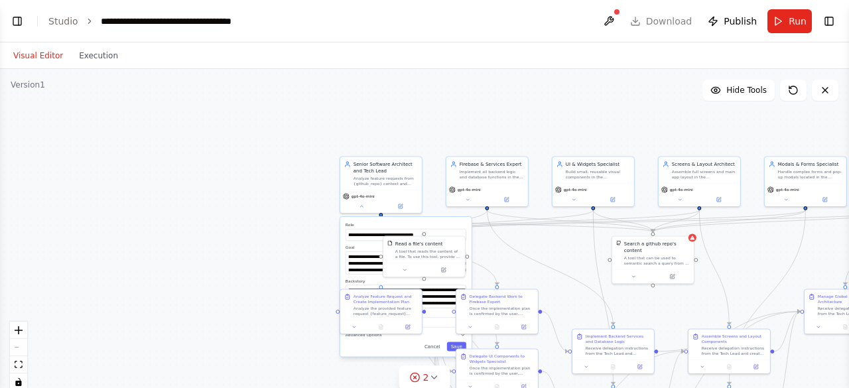
click at [15, 381] on icon "toggle interactivity" at bounding box center [18, 382] width 6 height 8
click at [17, 385] on icon "toggle interactivity" at bounding box center [18, 382] width 6 height 8
click at [19, 364] on icon "fit view" at bounding box center [19, 364] width 8 height 7
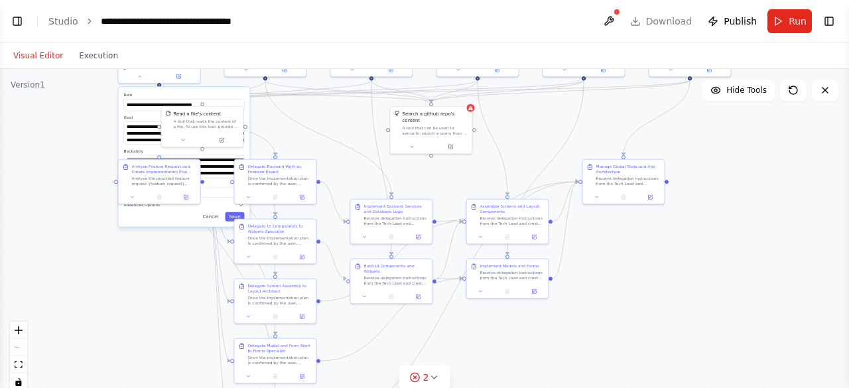
click at [216, 218] on button "Cancel" at bounding box center [211, 216] width 24 height 9
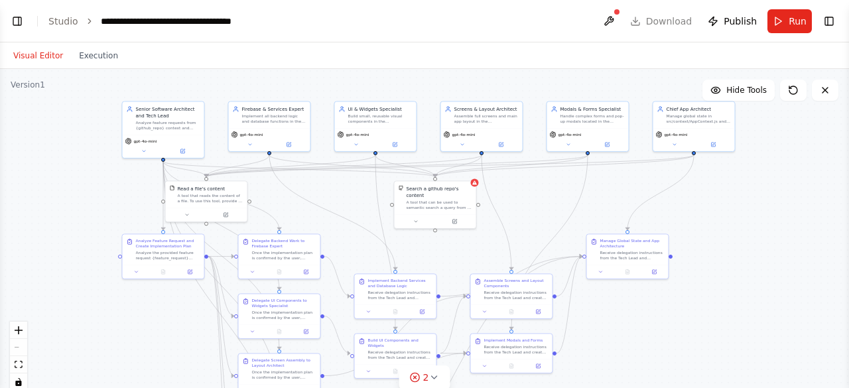
click at [744, 93] on span "Hide Tools" at bounding box center [746, 90] width 40 height 11
click at [743, 92] on span "Show Tools" at bounding box center [745, 90] width 44 height 11
click at [23, 92] on div ".deletable-edge-delete-btn { width: 20px; height: 20px; border: 0px solid #ffff…" at bounding box center [424, 235] width 849 height 332
click at [618, 24] on button at bounding box center [608, 21] width 21 height 24
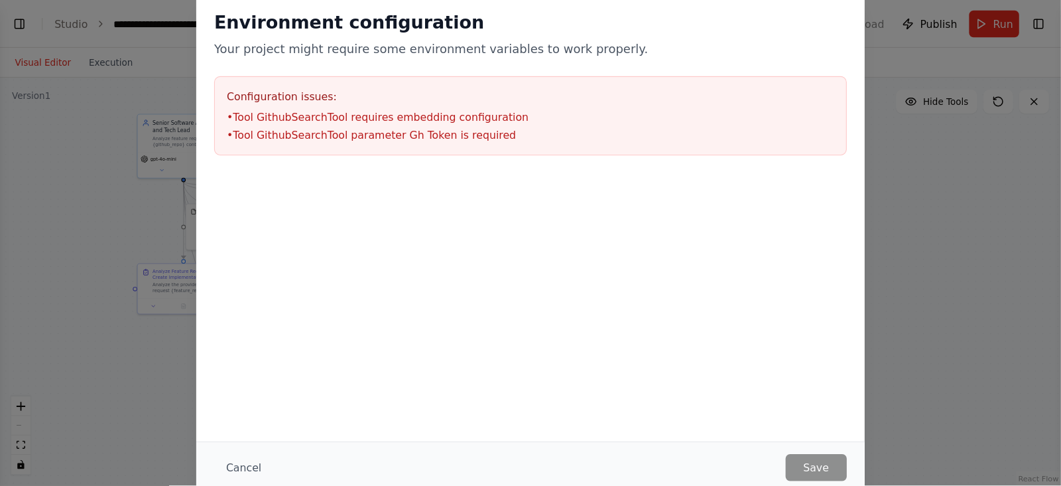
scroll to position [5022, 0]
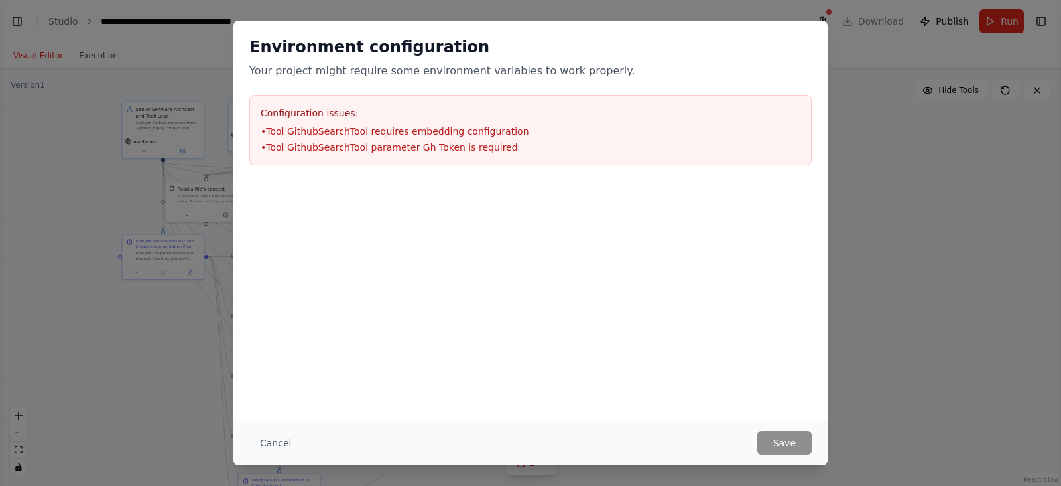
click at [271, 387] on button "Cancel" at bounding box center [275, 442] width 52 height 24
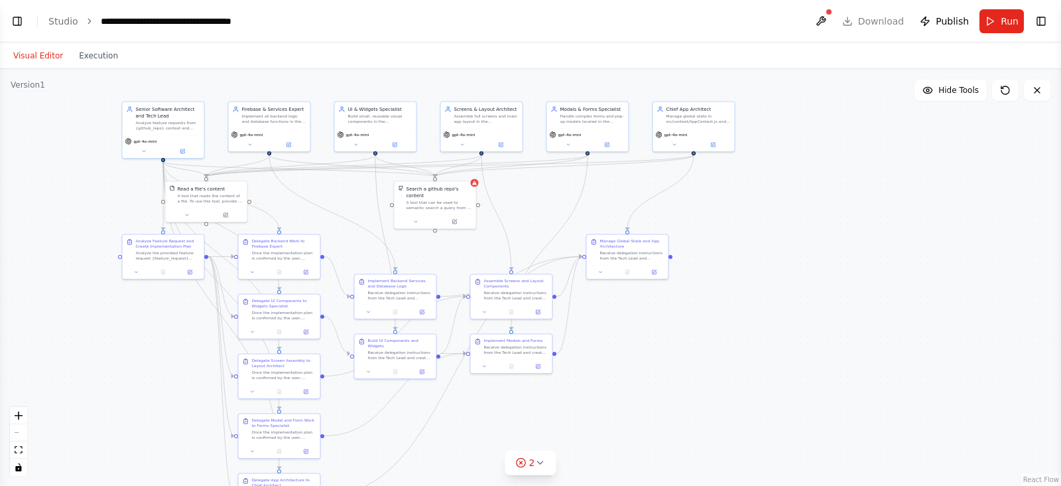
click at [36, 56] on button "Visual Editor" at bounding box center [38, 56] width 66 height 16
click at [38, 50] on button "Visual Editor" at bounding box center [38, 56] width 66 height 16
click at [89, 52] on button "Execution" at bounding box center [98, 56] width 55 height 16
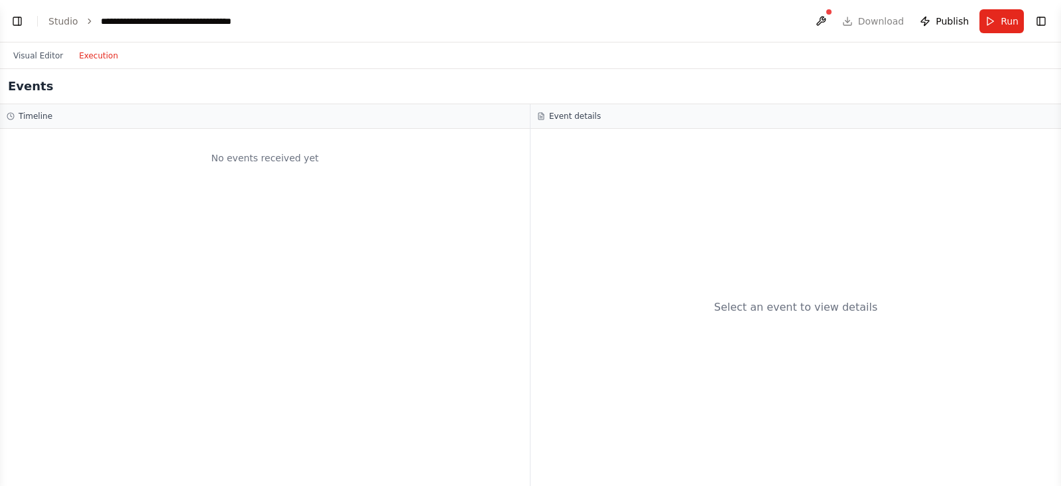
click at [43, 56] on button "Visual Editor" at bounding box center [38, 56] width 66 height 16
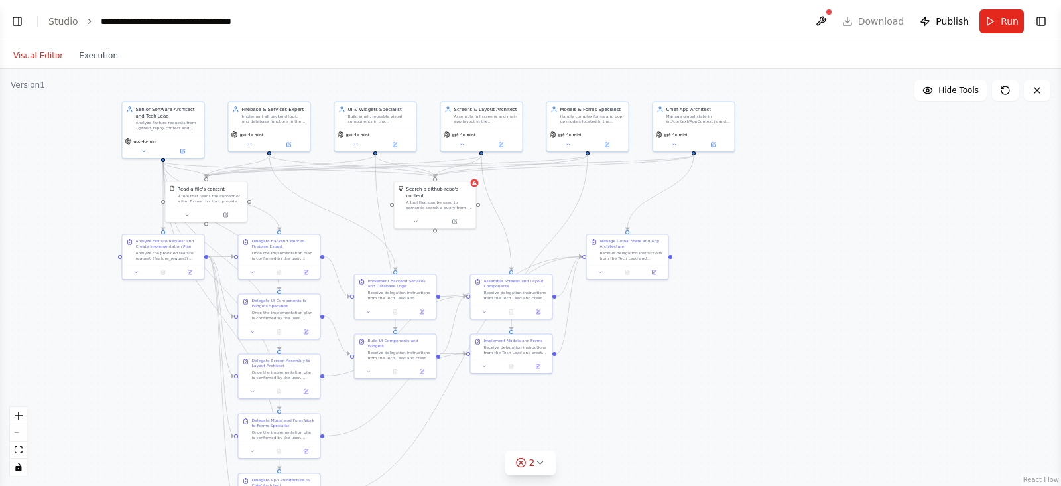
click at [13, 387] on button "zoom in" at bounding box center [18, 415] width 17 height 17
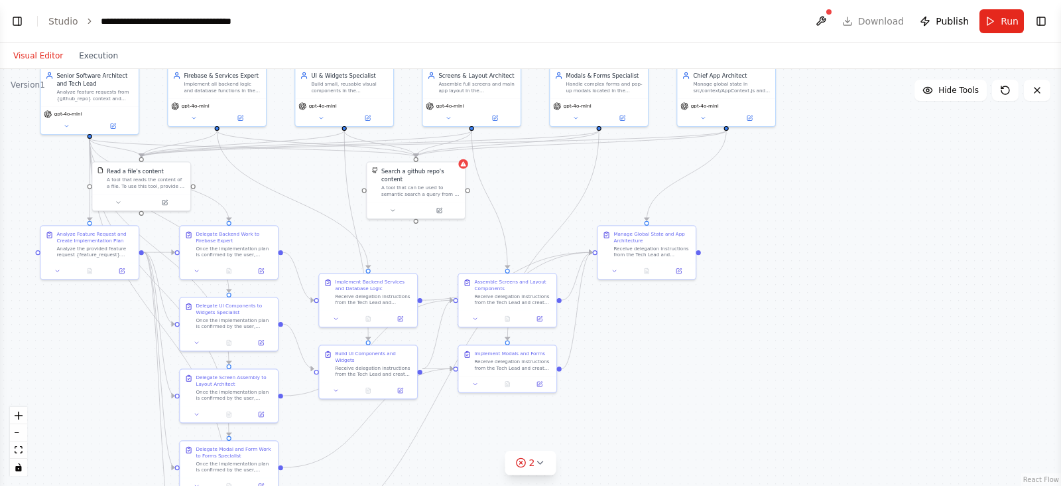
click at [21, 387] on button "zoom out" at bounding box center [18, 432] width 17 height 17
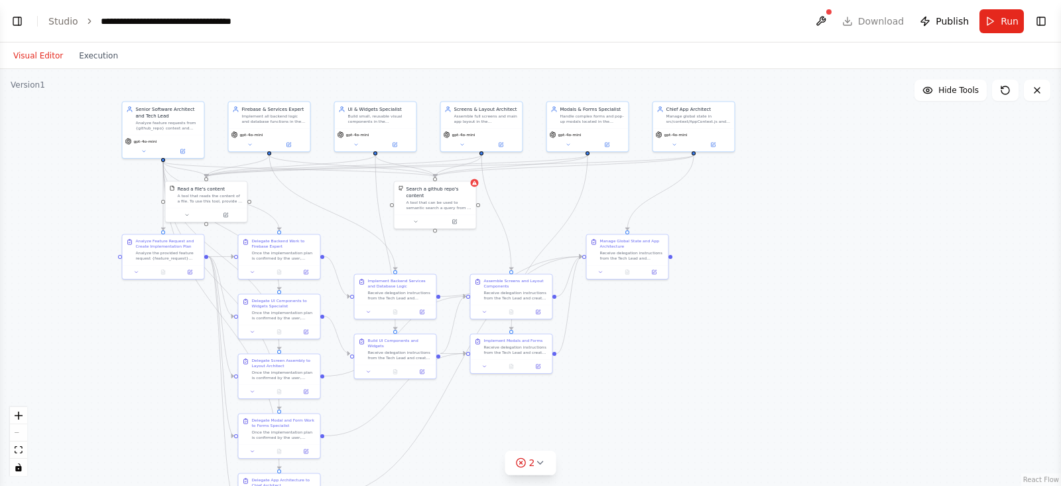
click at [10, 387] on div "React Flow controls" at bounding box center [18, 441] width 17 height 69
click at [13, 387] on div "React Flow controls" at bounding box center [18, 441] width 17 height 69
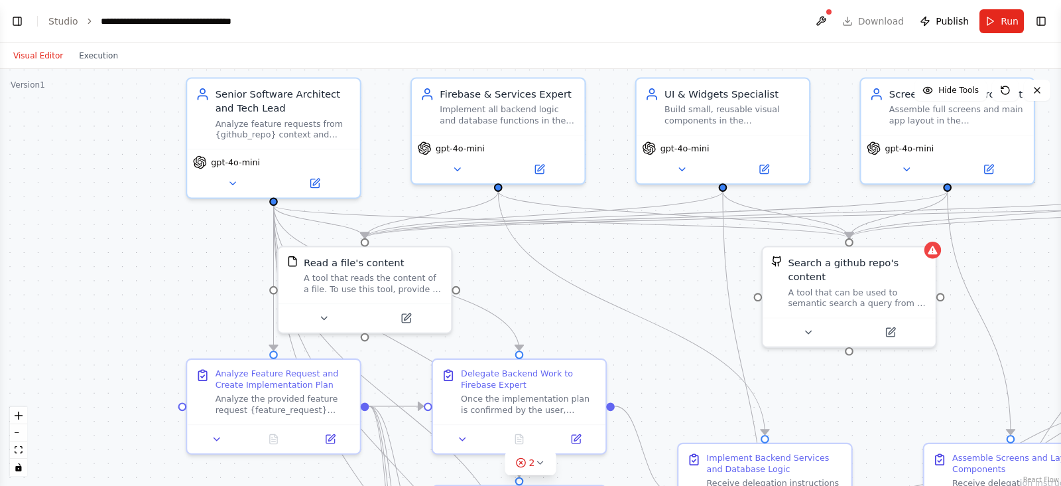
click at [232, 182] on icon at bounding box center [231, 183] width 5 height 3
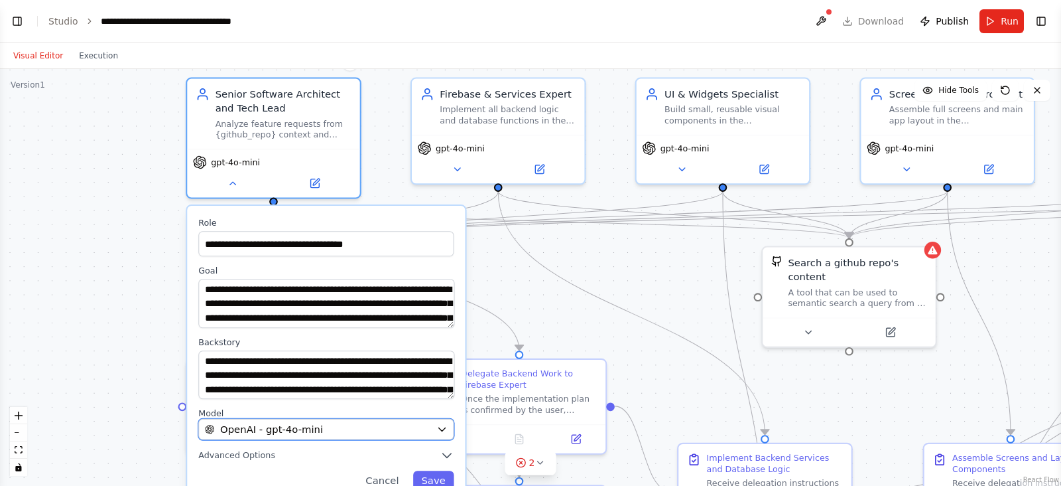
click at [367, 387] on div "OpenAI - gpt-4o-mini" at bounding box center [318, 429] width 226 height 14
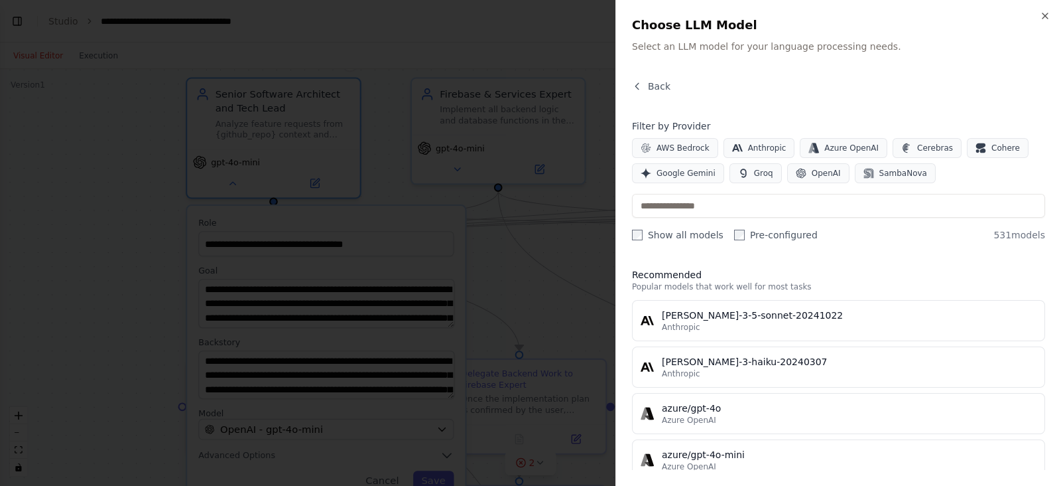
click at [705, 173] on span "Google Gemini" at bounding box center [686, 173] width 59 height 11
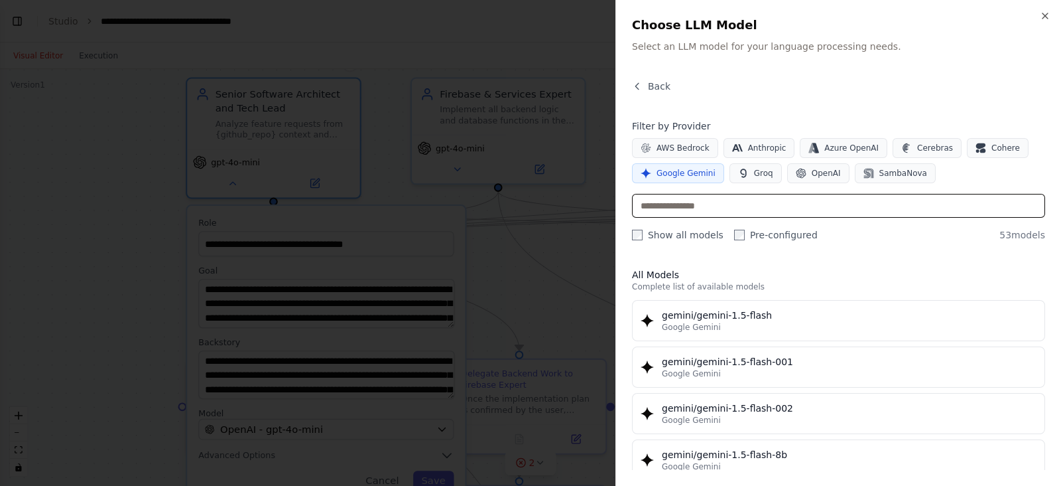
click at [765, 209] on input "text" at bounding box center [838, 206] width 413 height 24
type input "*******"
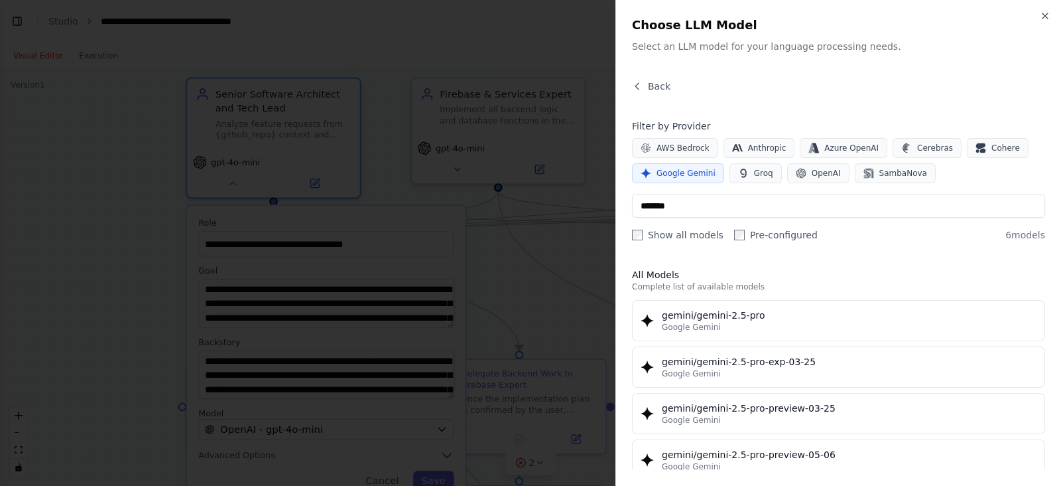
click at [781, 322] on div "Google Gemini" at bounding box center [849, 327] width 375 height 11
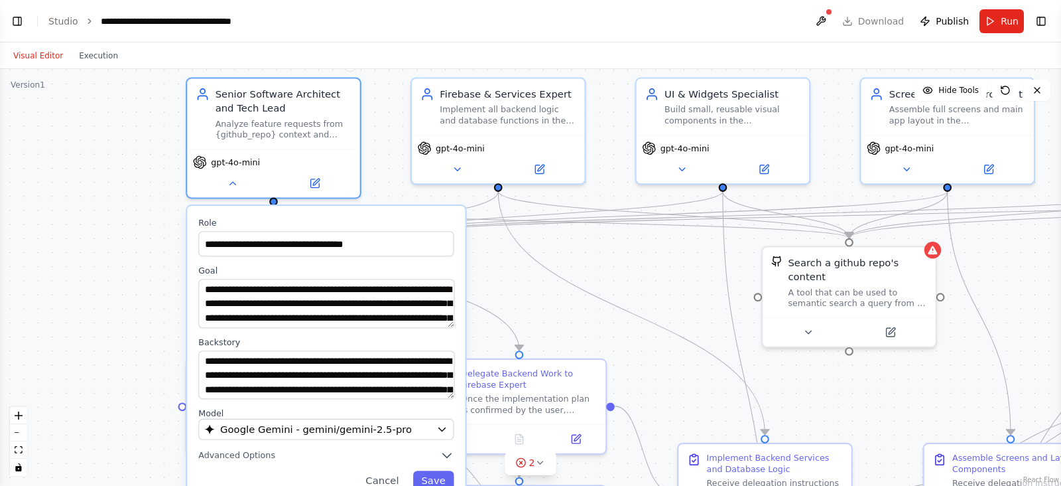
click at [444, 387] on button "Save" at bounding box center [433, 481] width 41 height 20
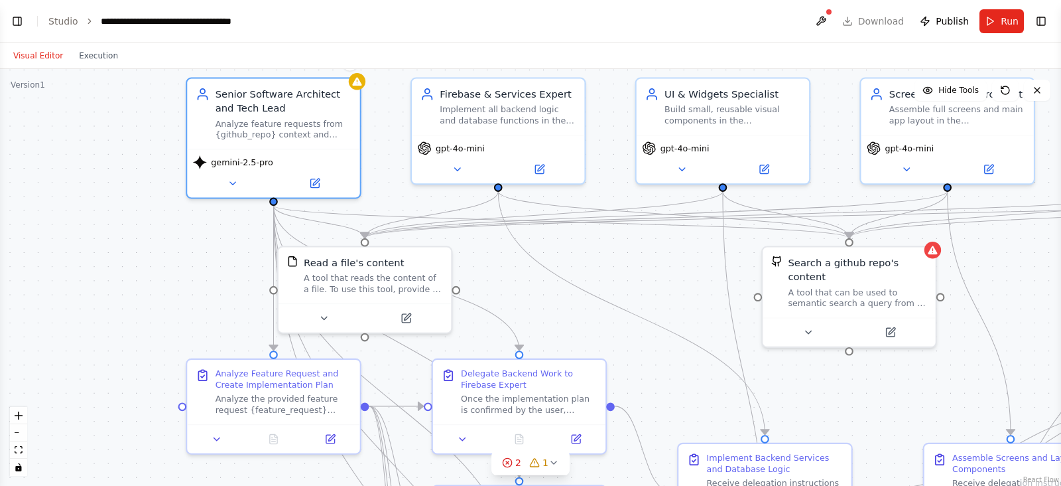
click at [457, 164] on icon at bounding box center [457, 169] width 11 height 11
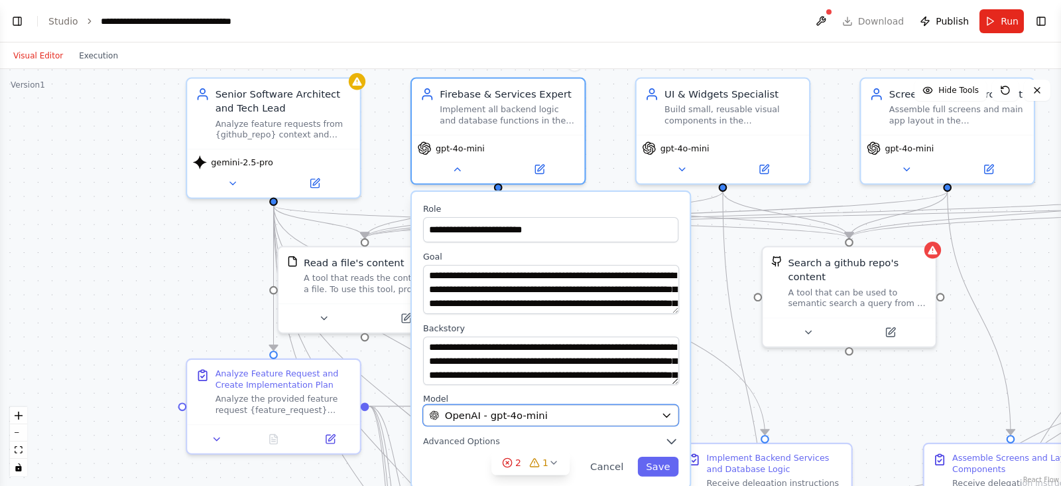
click at [580, 387] on div "OpenAI - gpt-4o-mini" at bounding box center [542, 415] width 226 height 14
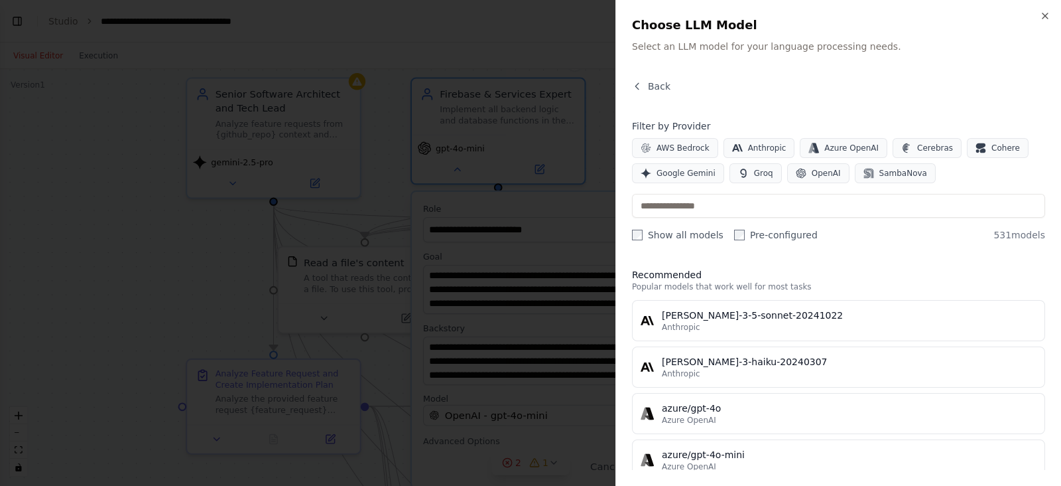
click at [696, 177] on span "Google Gemini" at bounding box center [686, 173] width 59 height 11
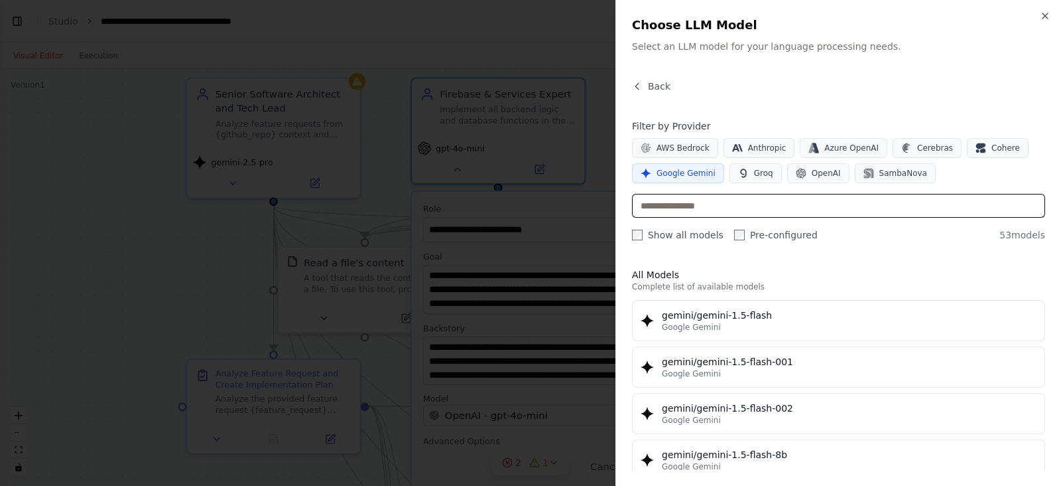
click at [716, 208] on input "text" at bounding box center [838, 206] width 413 height 24
type input "*******"
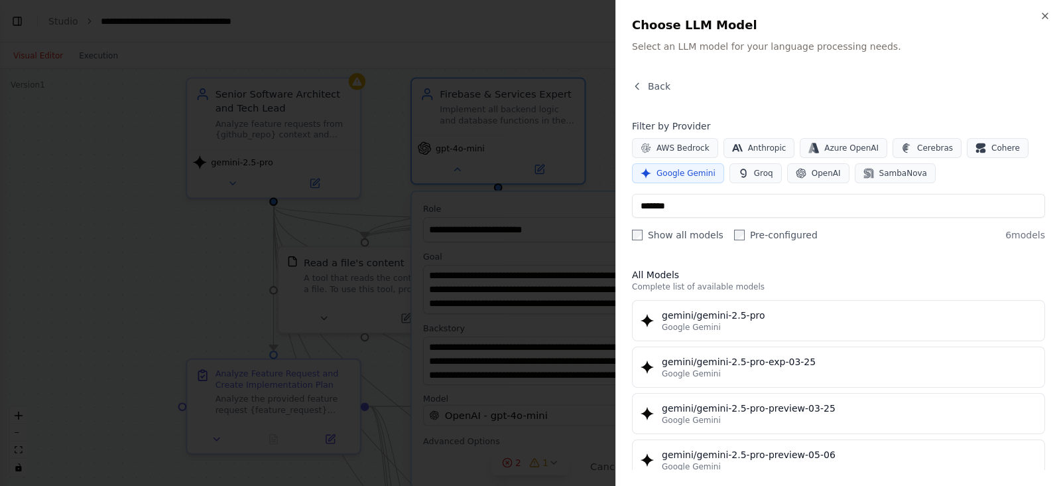
click at [773, 311] on div "gemini/gemini-2.5-pro" at bounding box center [849, 314] width 375 height 13
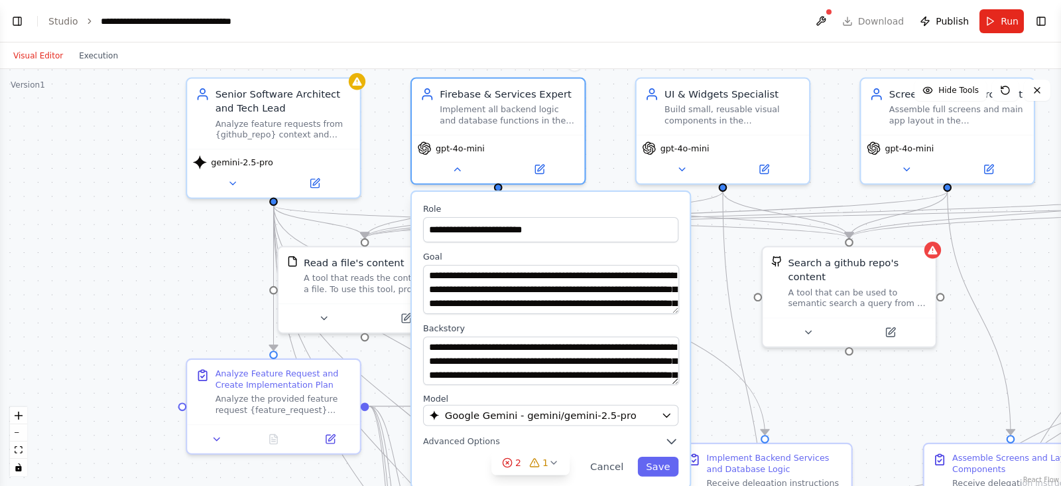
click at [663, 387] on button "Save" at bounding box center [657, 466] width 41 height 20
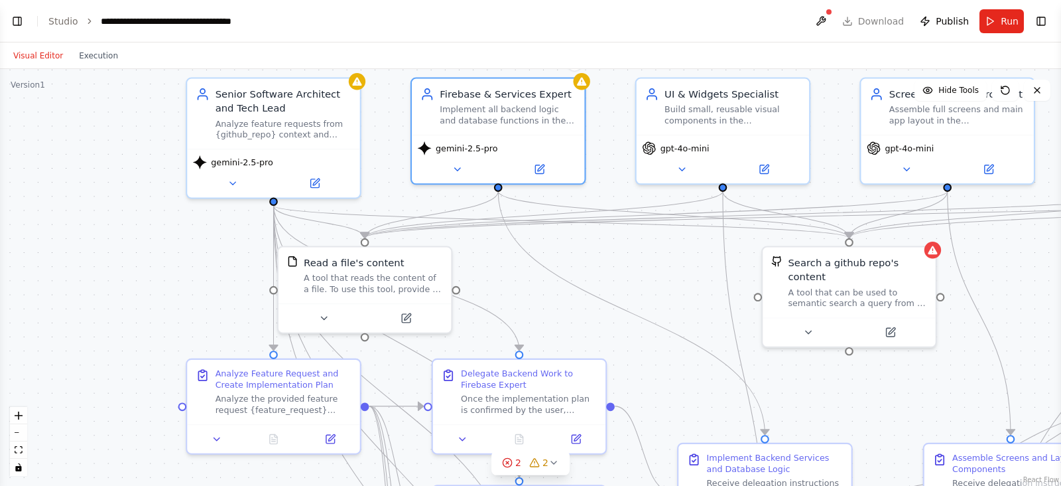
click at [681, 168] on icon at bounding box center [681, 169] width 5 height 3
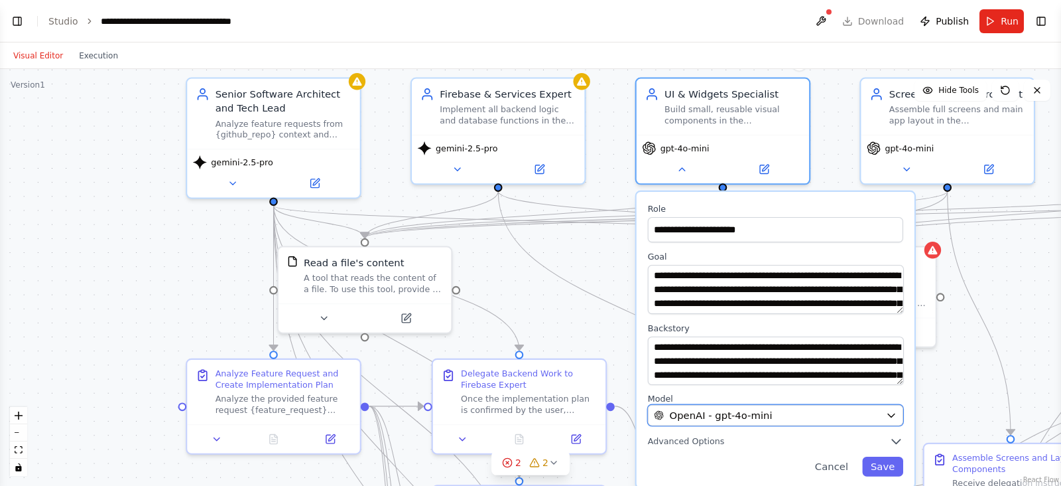
click at [767, 387] on div "OpenAI - gpt-4o-mini" at bounding box center [767, 415] width 226 height 14
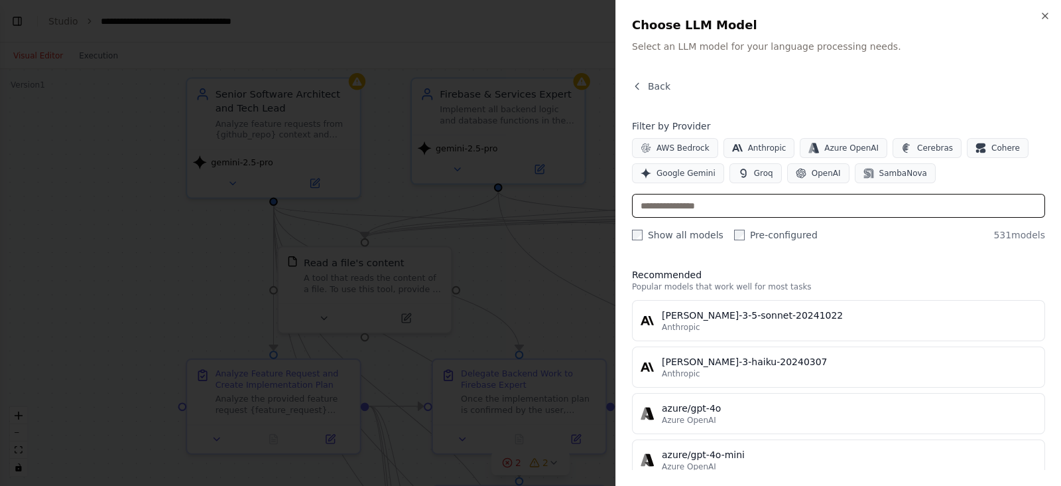
click at [760, 207] on input "text" at bounding box center [838, 206] width 413 height 24
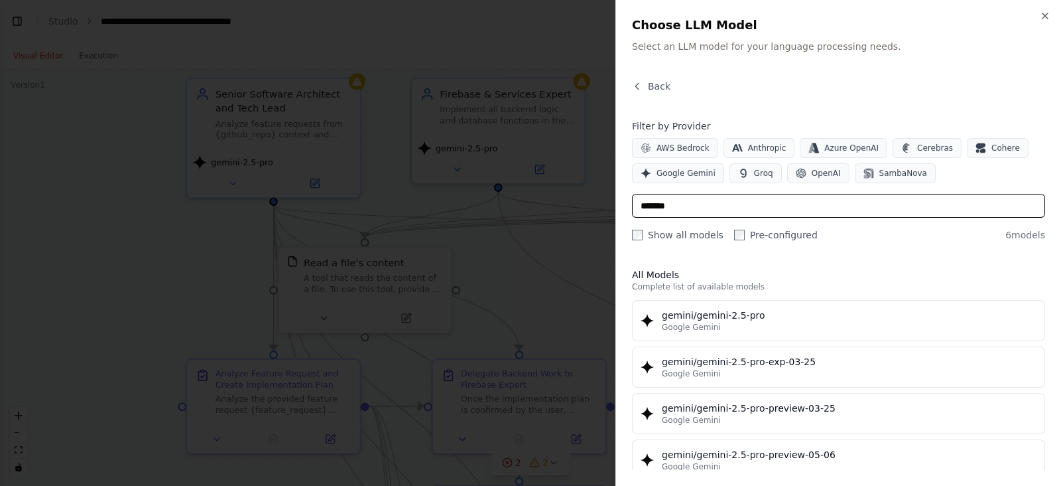
type input "*******"
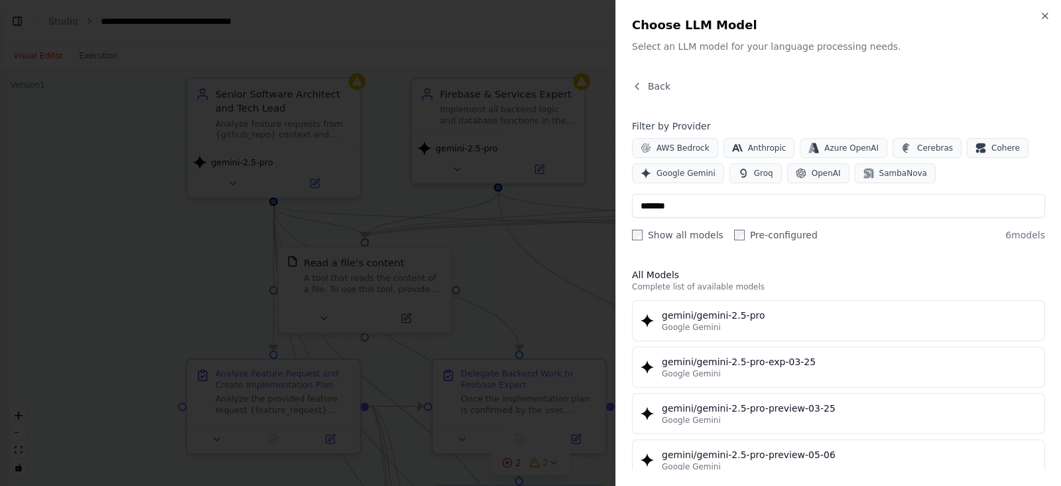
click at [789, 315] on div "gemini/gemini-2.5-pro" at bounding box center [849, 314] width 375 height 13
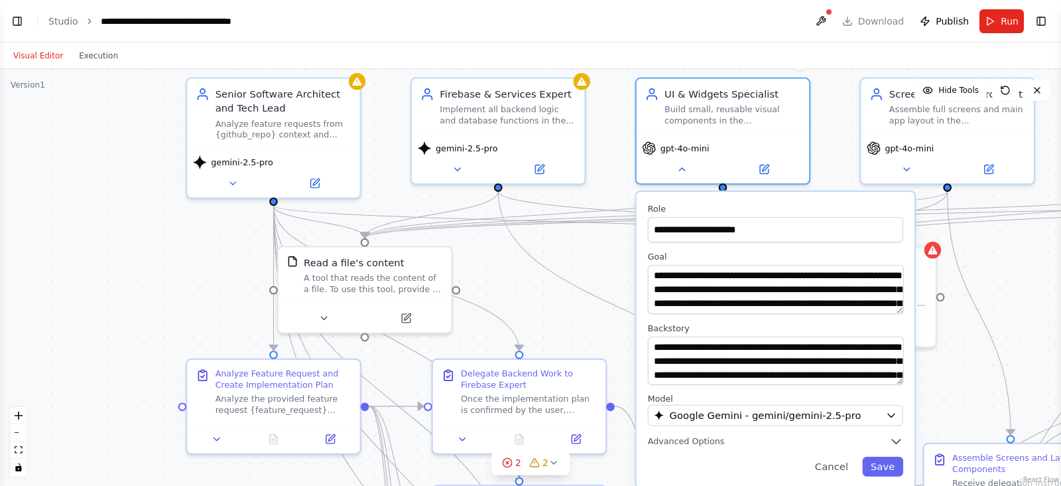
click at [848, 387] on button "Save" at bounding box center [882, 466] width 41 height 20
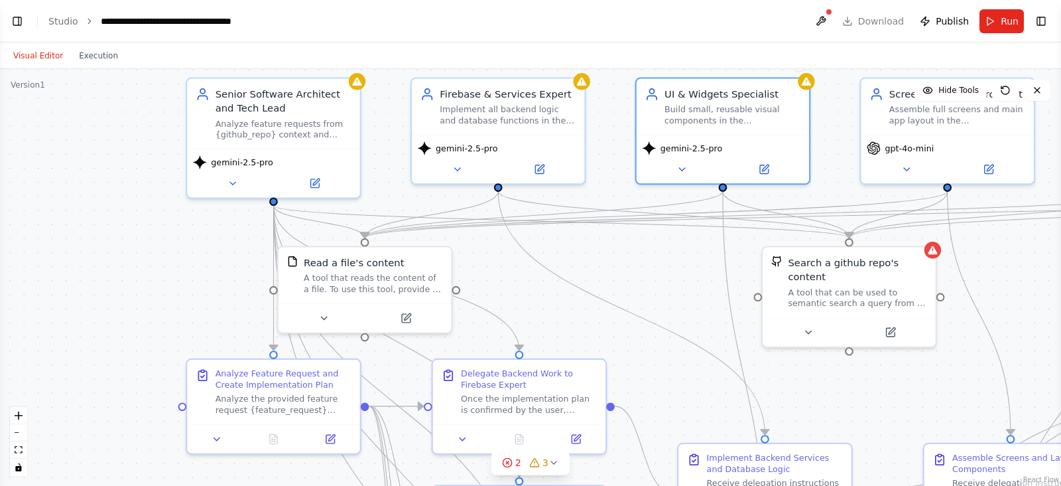
click at [848, 172] on icon at bounding box center [906, 169] width 11 height 11
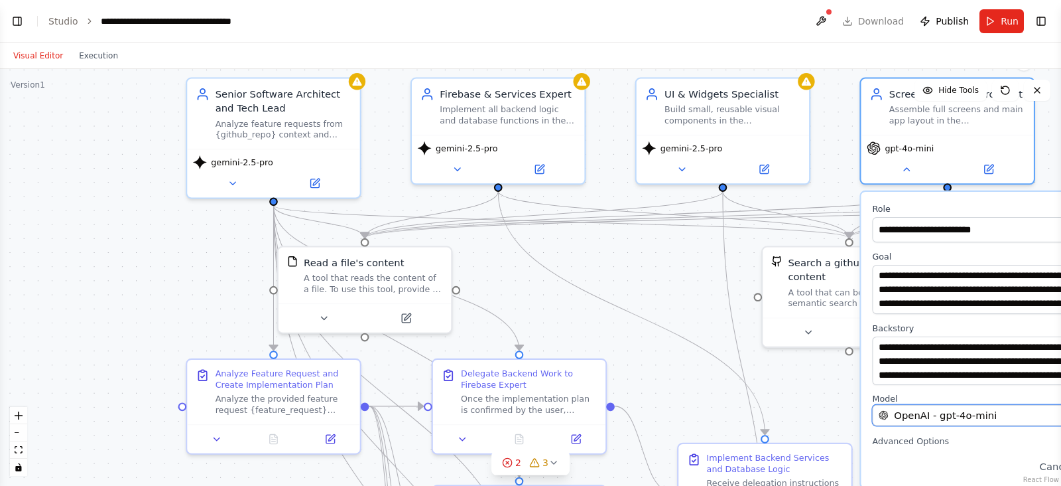
click at [848, 387] on span "OpenAI - gpt-4o-mini" at bounding box center [945, 415] width 103 height 14
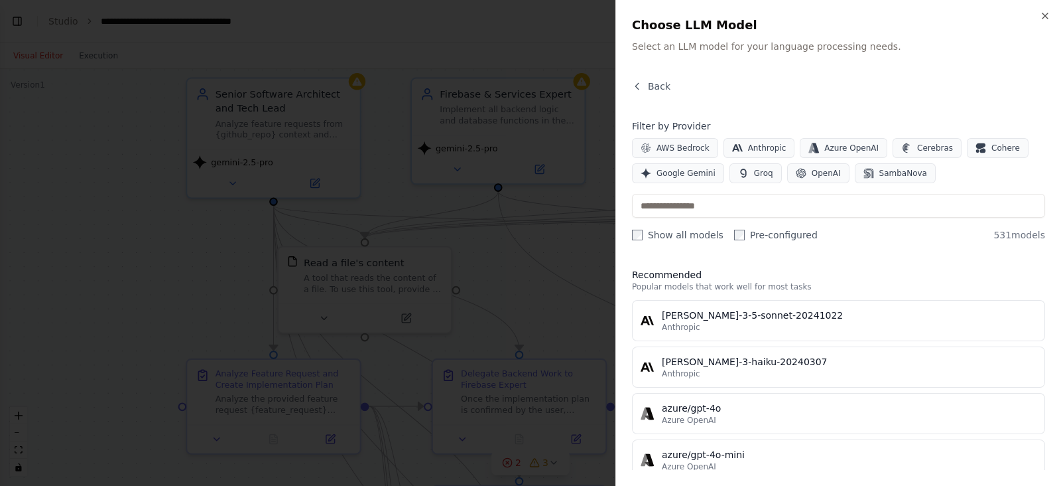
click at [693, 172] on span "Google Gemini" at bounding box center [686, 173] width 59 height 11
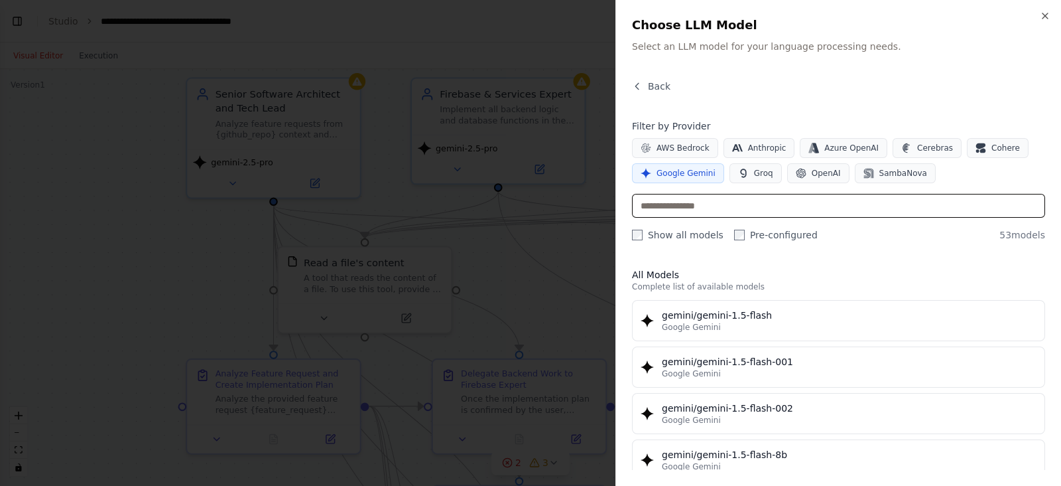
click at [775, 209] on input "text" at bounding box center [838, 206] width 413 height 24
type input "******"
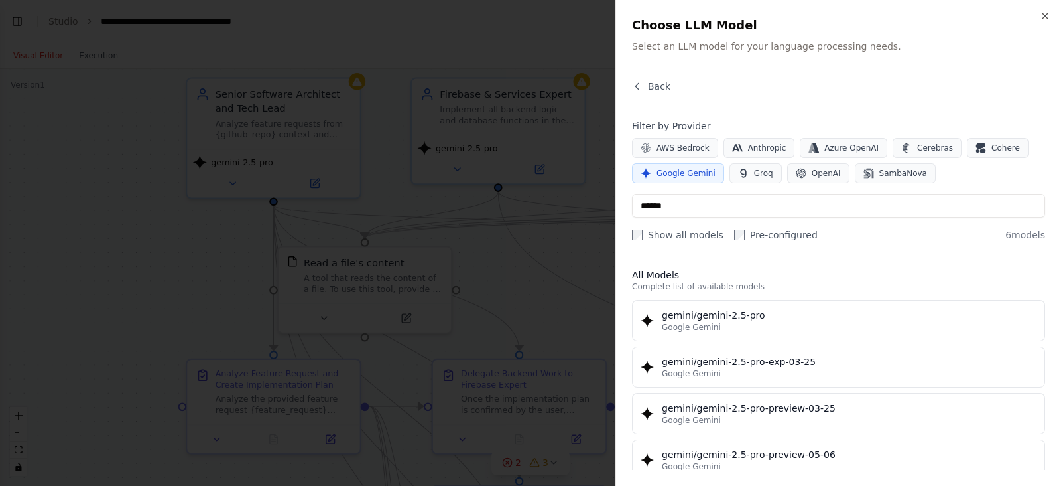
click at [774, 324] on div "Google Gemini" at bounding box center [849, 327] width 375 height 11
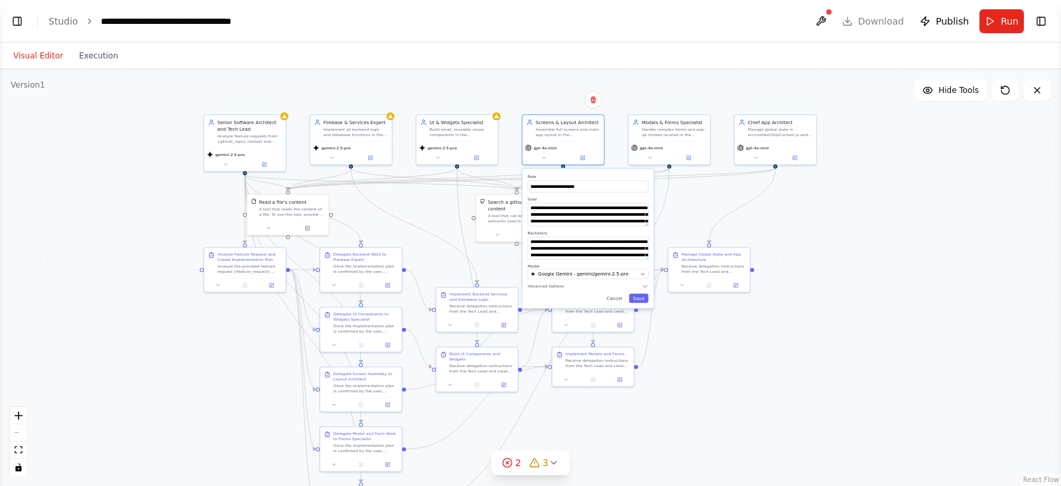
click at [643, 298] on button "Save" at bounding box center [638, 297] width 19 height 9
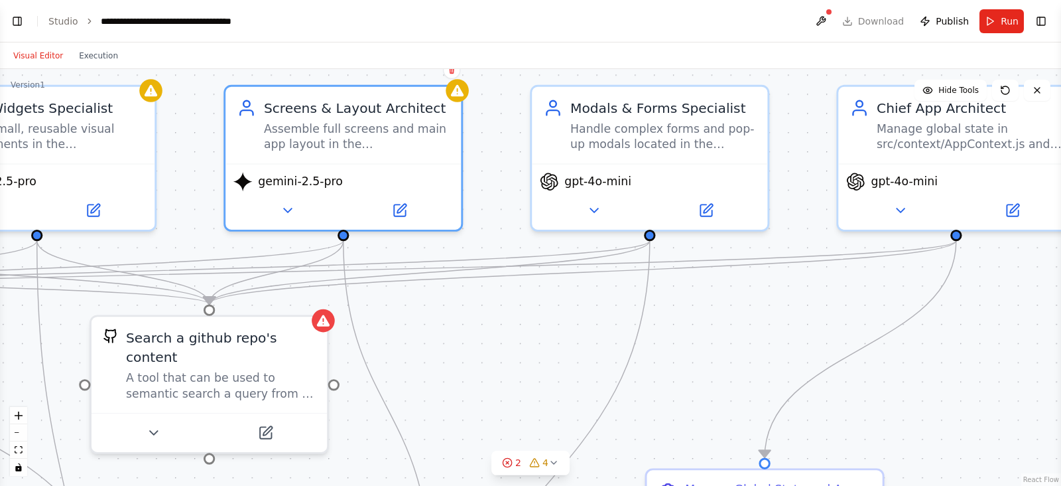
click at [607, 207] on button at bounding box center [594, 210] width 108 height 23
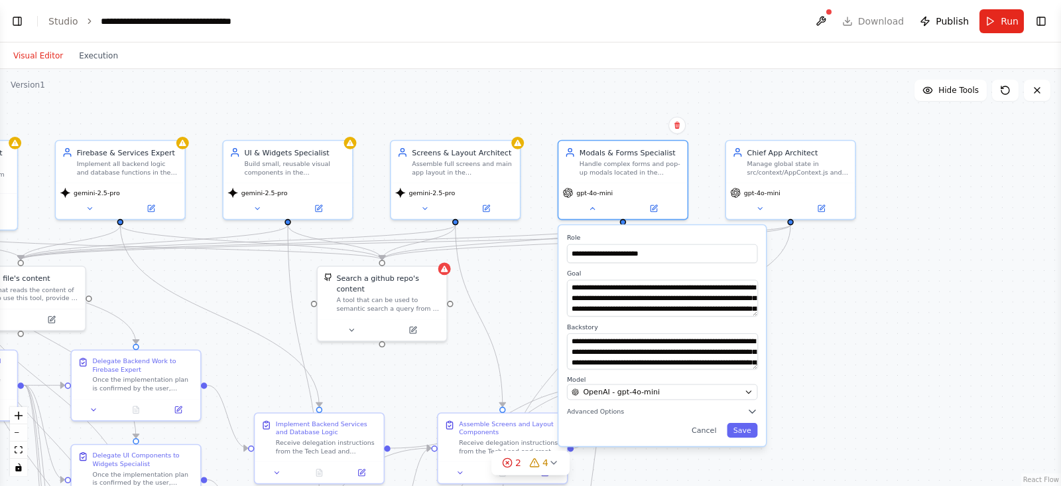
click at [659, 387] on button "Advanced Options" at bounding box center [662, 411] width 190 height 11
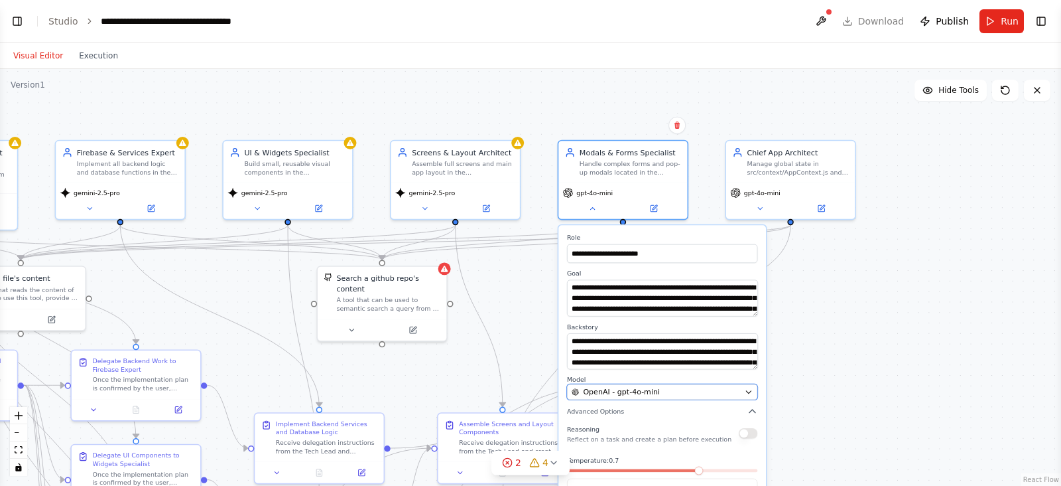
click at [674, 387] on button "OpenAI - gpt-4o-mini" at bounding box center [662, 392] width 190 height 16
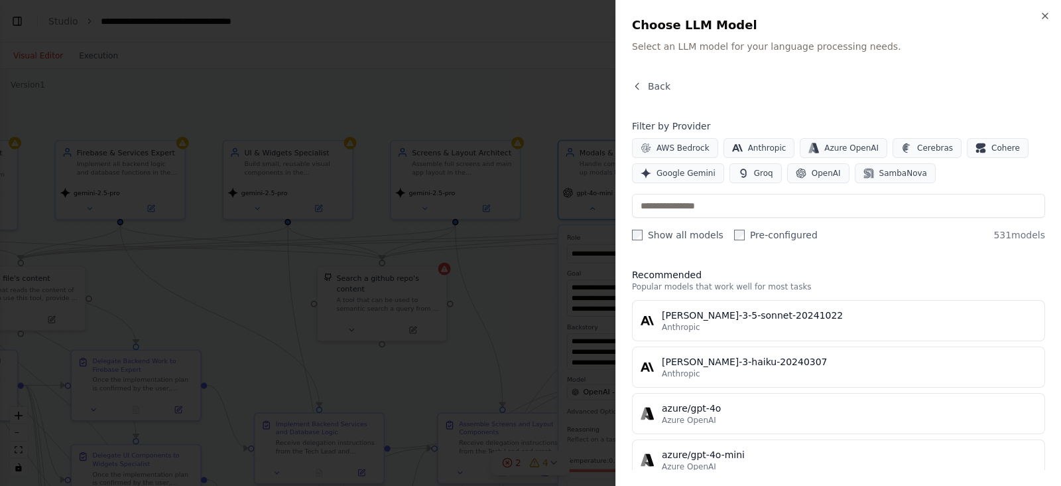
click at [686, 174] on span "Google Gemini" at bounding box center [686, 173] width 59 height 11
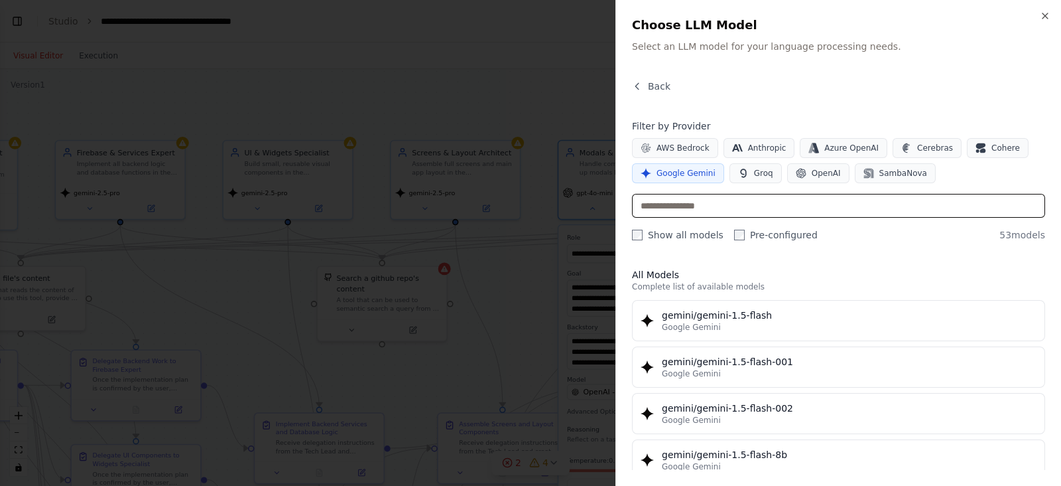
click at [726, 206] on input "text" at bounding box center [838, 206] width 413 height 24
type input "*****"
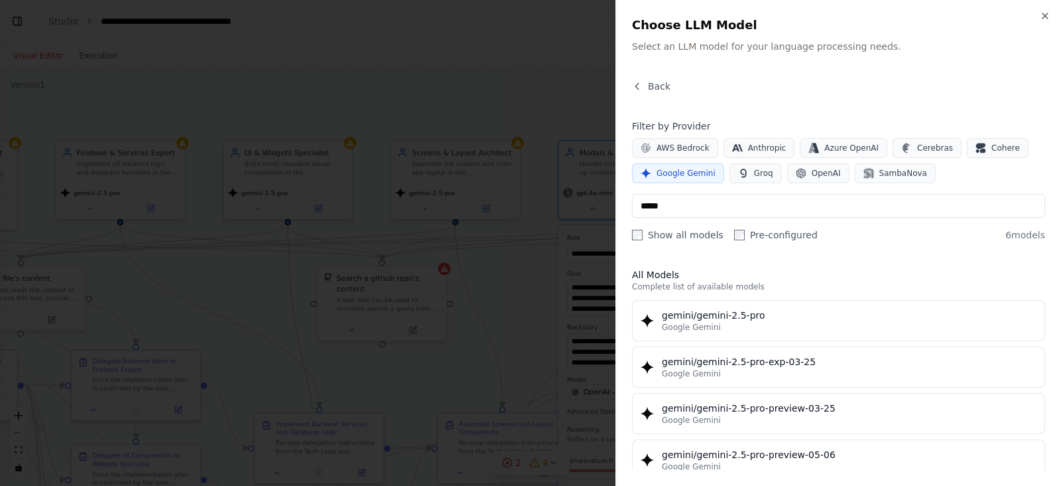
click at [805, 314] on div "gemini/gemini-2.5-pro" at bounding box center [849, 314] width 375 height 13
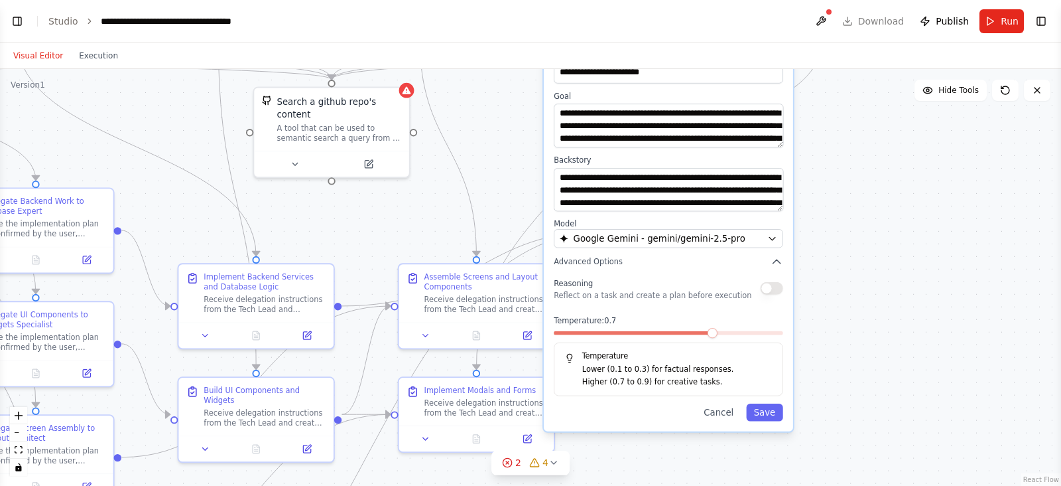
click at [766, 387] on button "Save" at bounding box center [764, 412] width 36 height 18
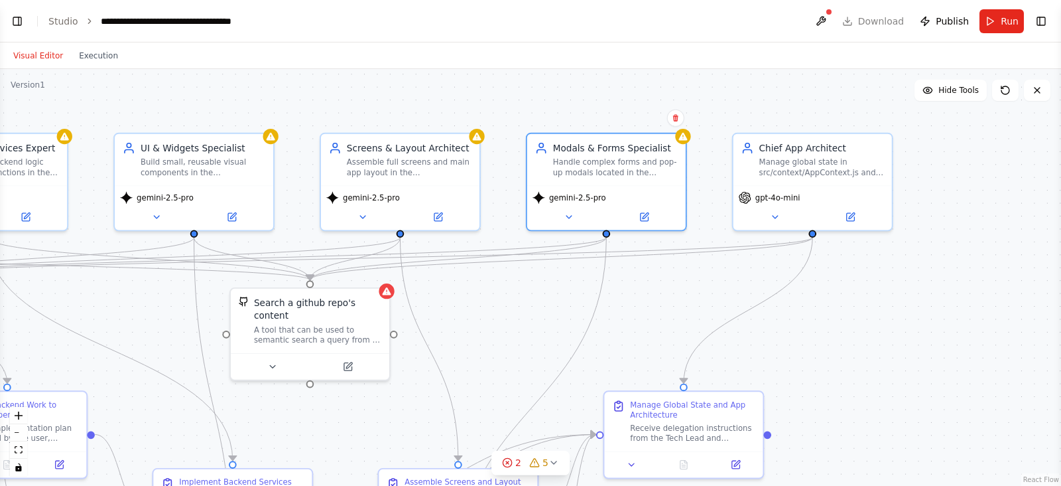
click at [789, 189] on div "gpt-4o-mini" at bounding box center [813, 207] width 159 height 44
click at [775, 216] on icon at bounding box center [775, 217] width 5 height 3
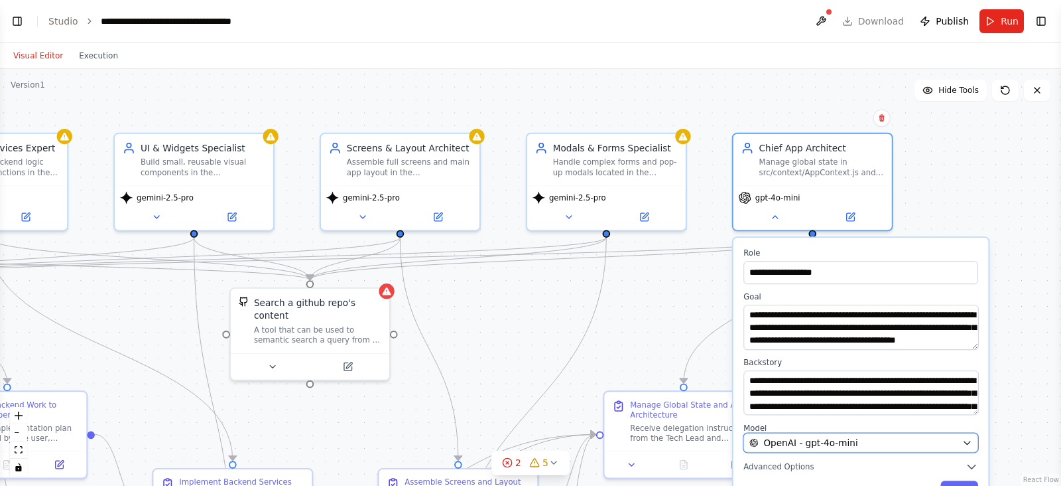
click at [848, 387] on div "OpenAI - gpt-4o-mini" at bounding box center [854, 442] width 208 height 13
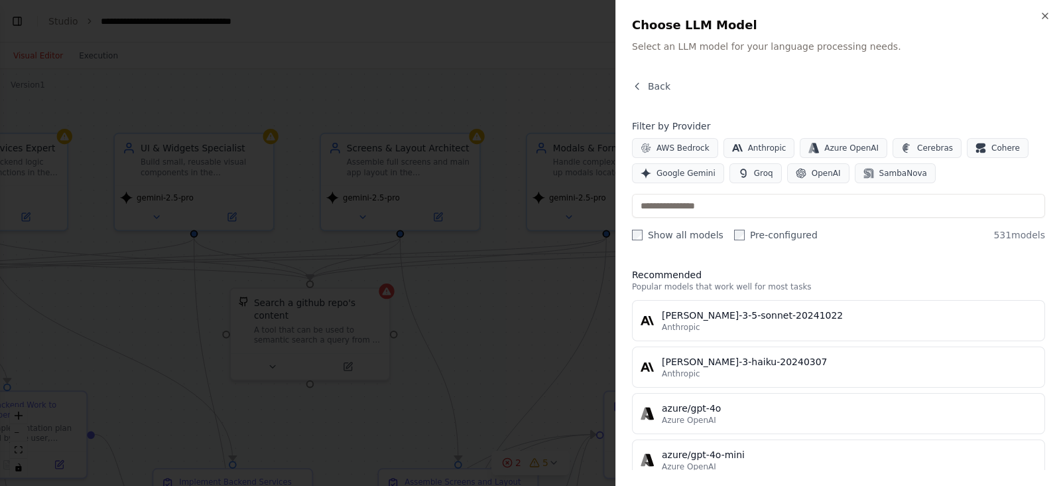
click at [695, 173] on span "Google Gemini" at bounding box center [686, 173] width 59 height 11
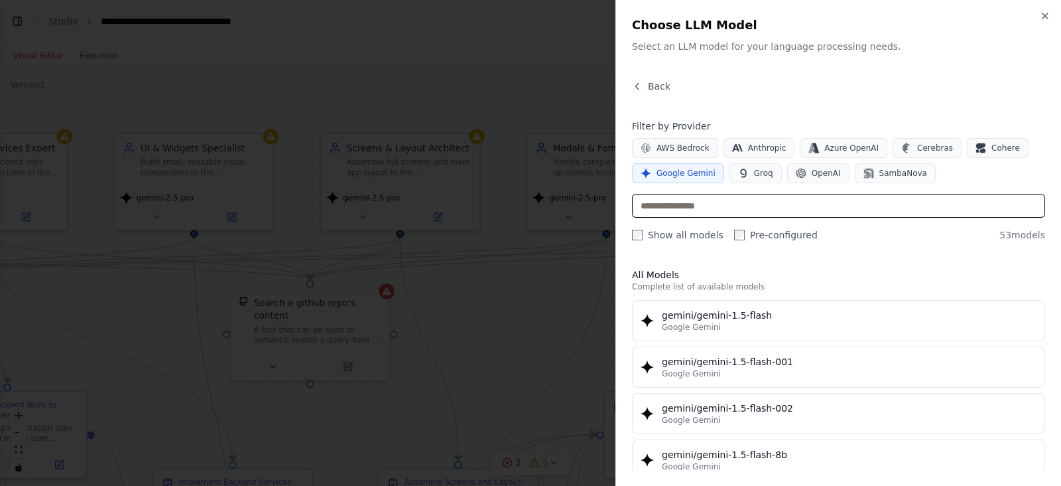
click at [746, 210] on input "text" at bounding box center [838, 206] width 413 height 24
type input "*******"
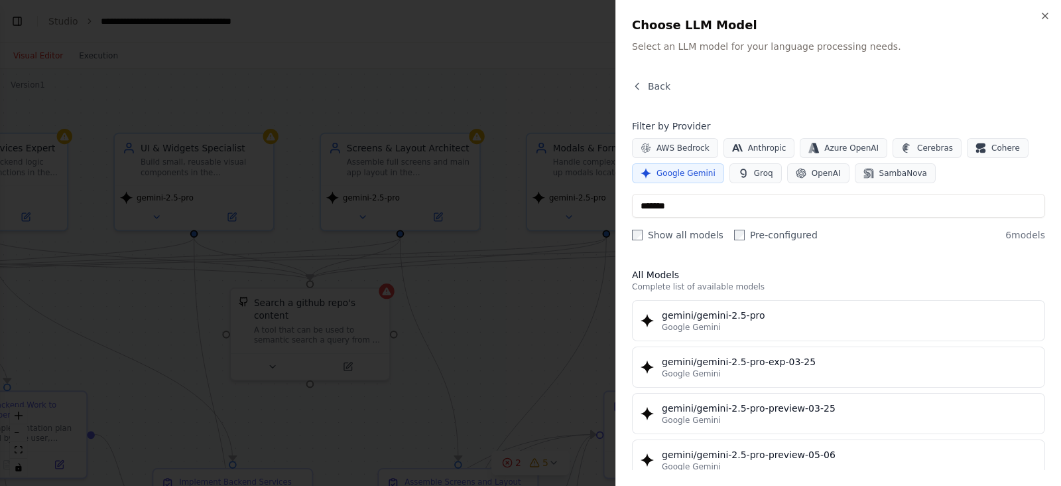
click at [780, 312] on div "gemini/gemini-2.5-pro" at bounding box center [849, 314] width 375 height 13
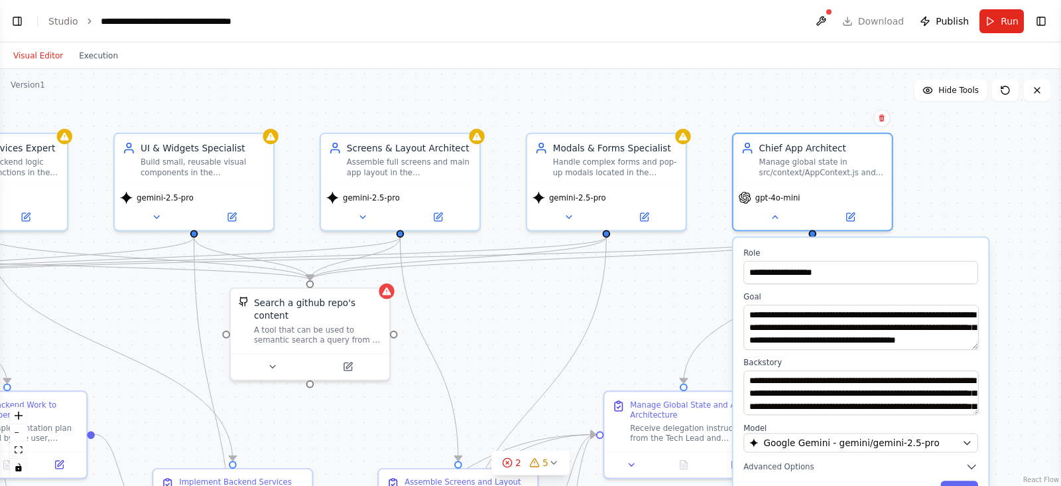
click at [848, 387] on button "Save" at bounding box center [960, 490] width 38 height 18
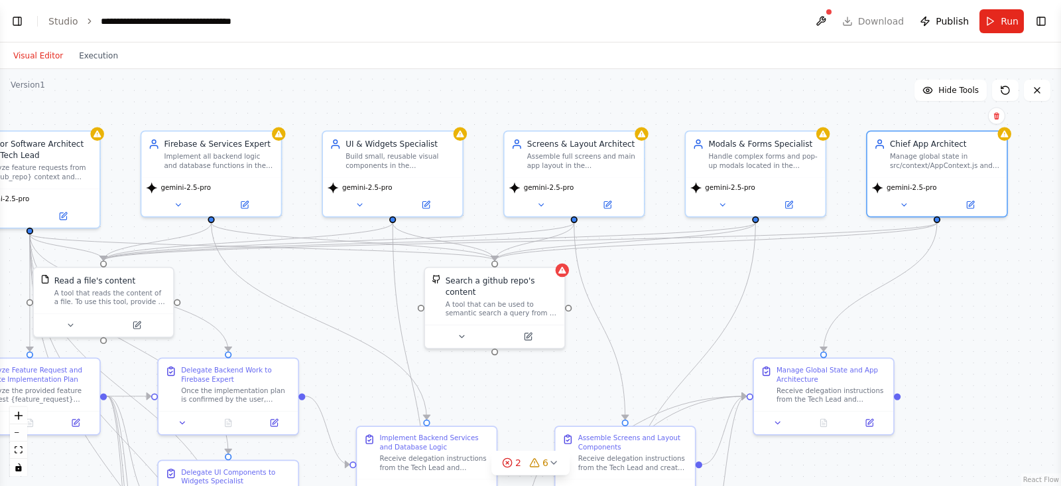
click at [551, 387] on icon at bounding box center [554, 462] width 11 height 11
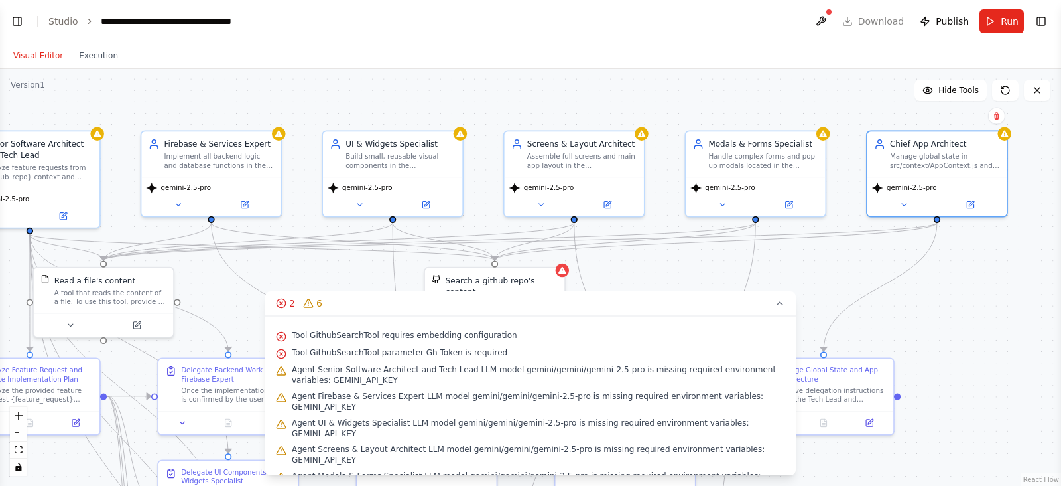
scroll to position [30, 0]
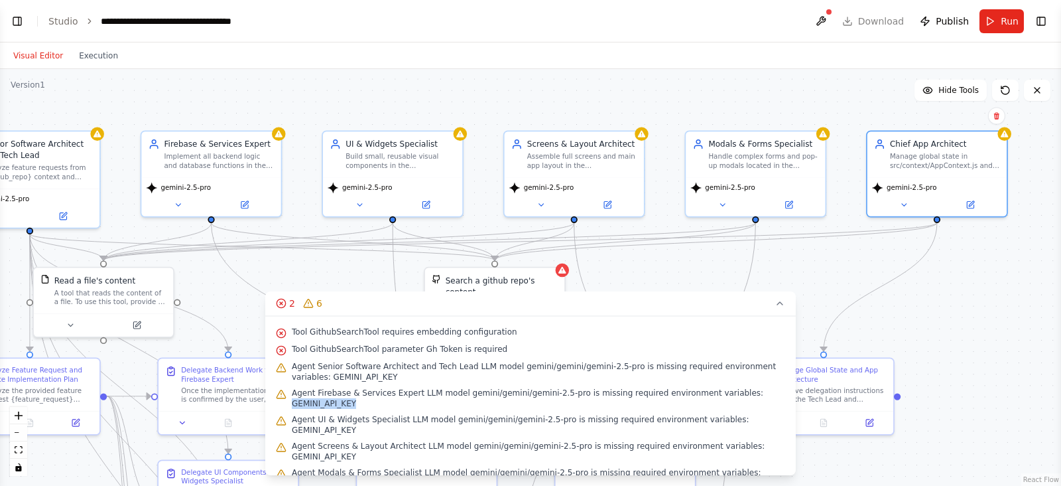
copy span "GEMINI_API_KEY"
click at [776, 306] on icon at bounding box center [780, 303] width 11 height 11
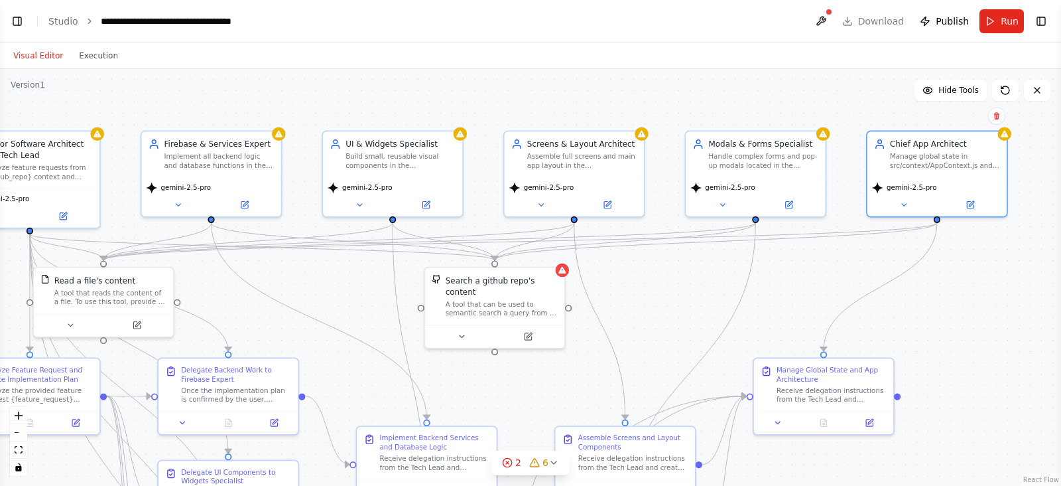
click at [848, 29] on button "Run" at bounding box center [1002, 21] width 44 height 24
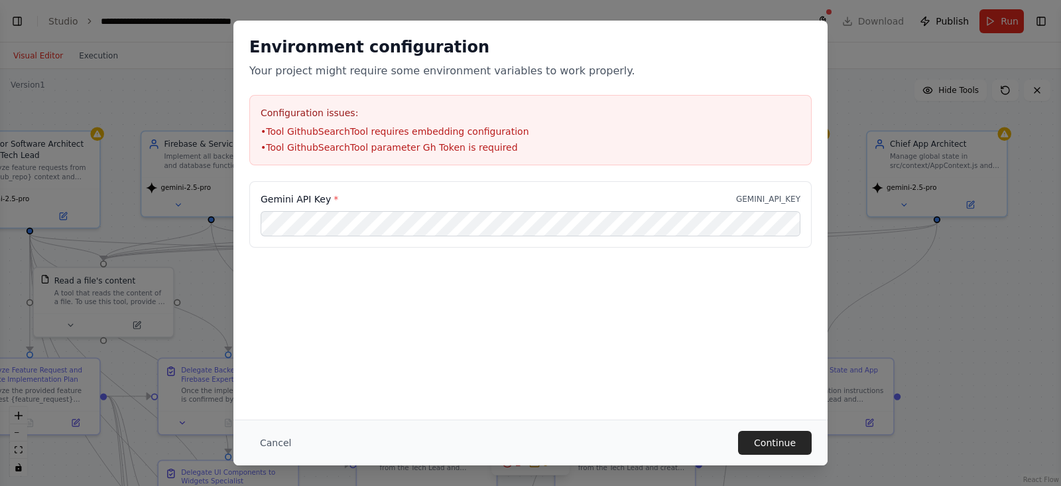
click at [788, 387] on button "Continue" at bounding box center [775, 442] width 74 height 24
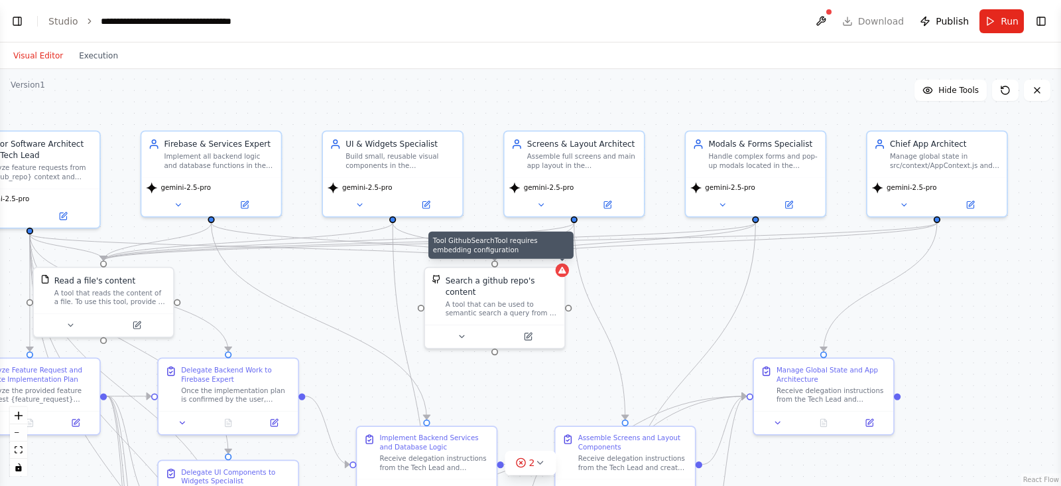
click at [557, 266] on div at bounding box center [563, 270] width 14 height 14
click at [462, 332] on icon at bounding box center [461, 336] width 9 height 9
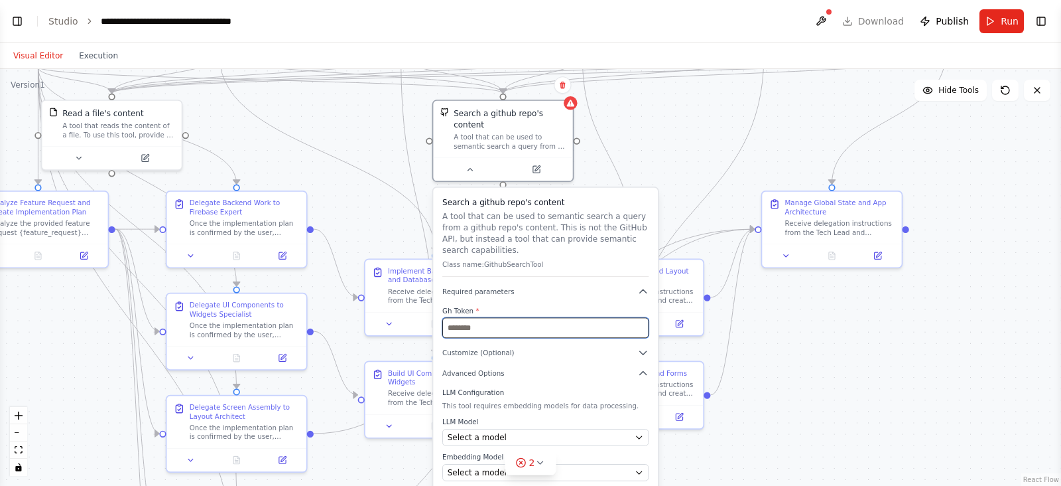
click at [588, 320] on input "text" at bounding box center [545, 327] width 206 height 21
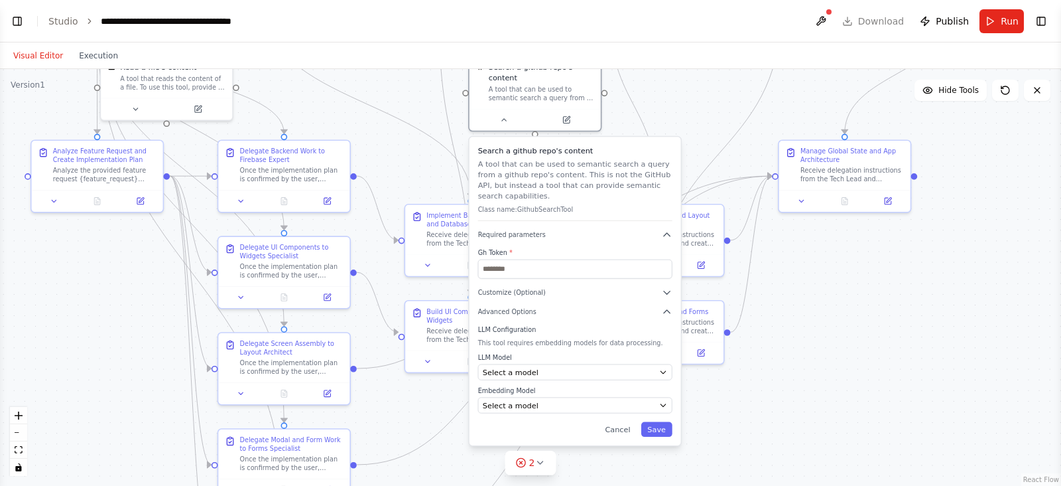
click at [623, 387] on button "Cancel" at bounding box center [618, 428] width 38 height 15
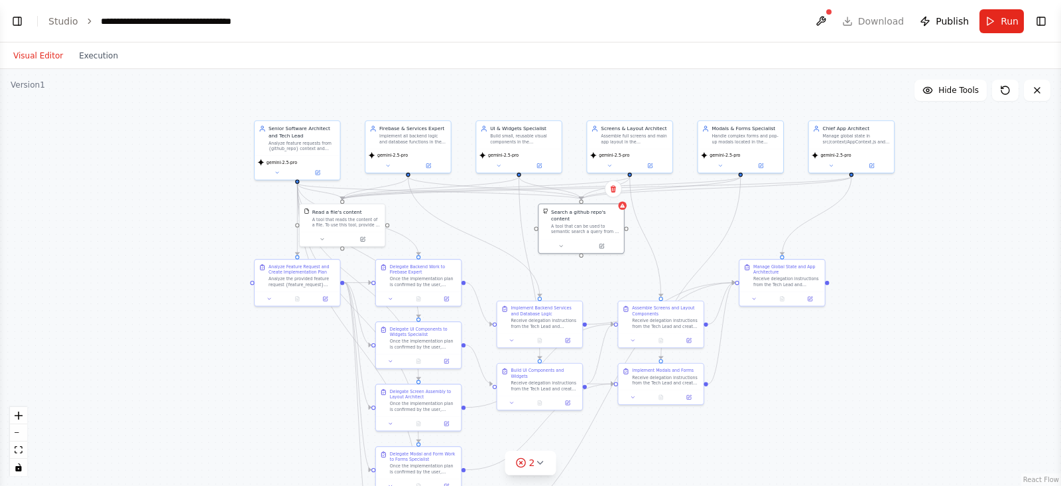
click at [102, 59] on button "Execution" at bounding box center [98, 56] width 55 height 16
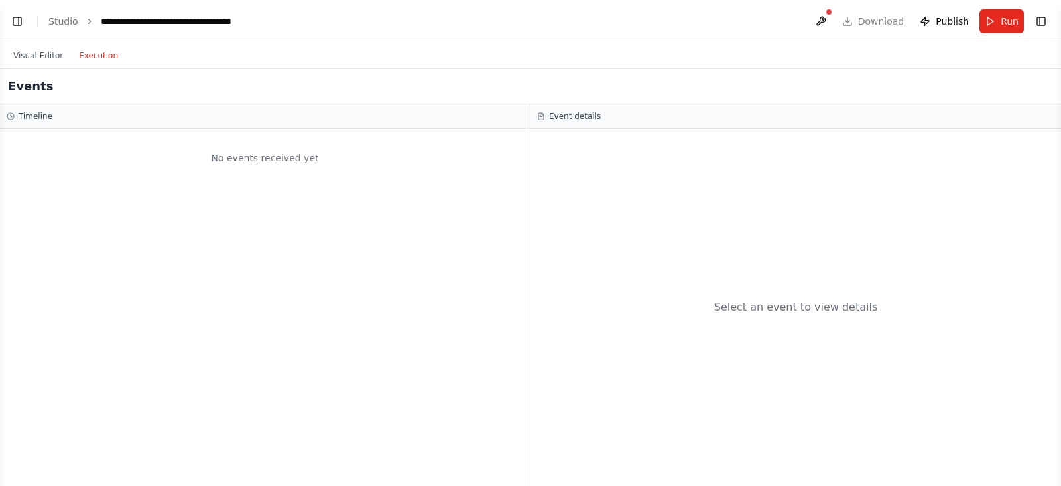
click at [848, 21] on span "Run" at bounding box center [1010, 21] width 18 height 13
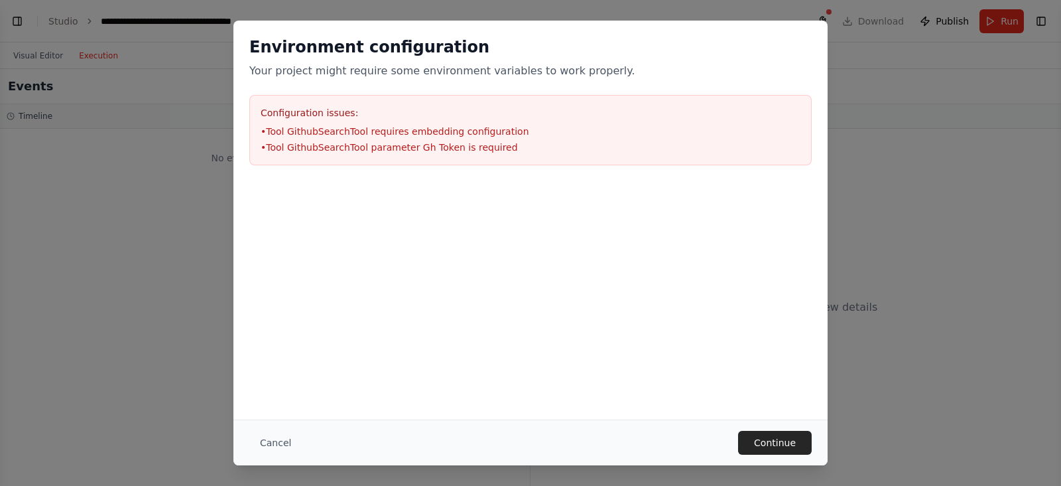
click at [793, 387] on button "Continue" at bounding box center [775, 442] width 74 height 24
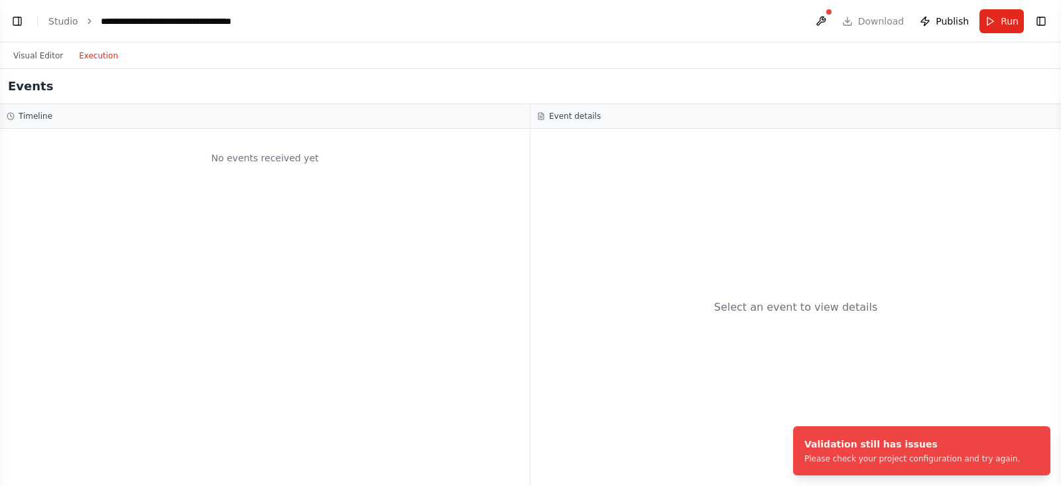
click at [59, 20] on link "Studio" at bounding box center [63, 21] width 30 height 11
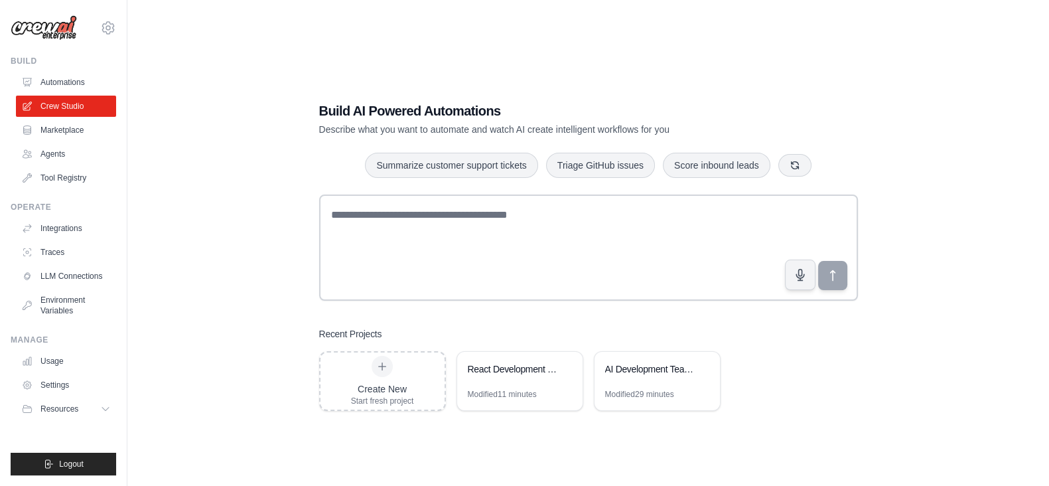
click at [698, 365] on icon at bounding box center [702, 369] width 8 height 8
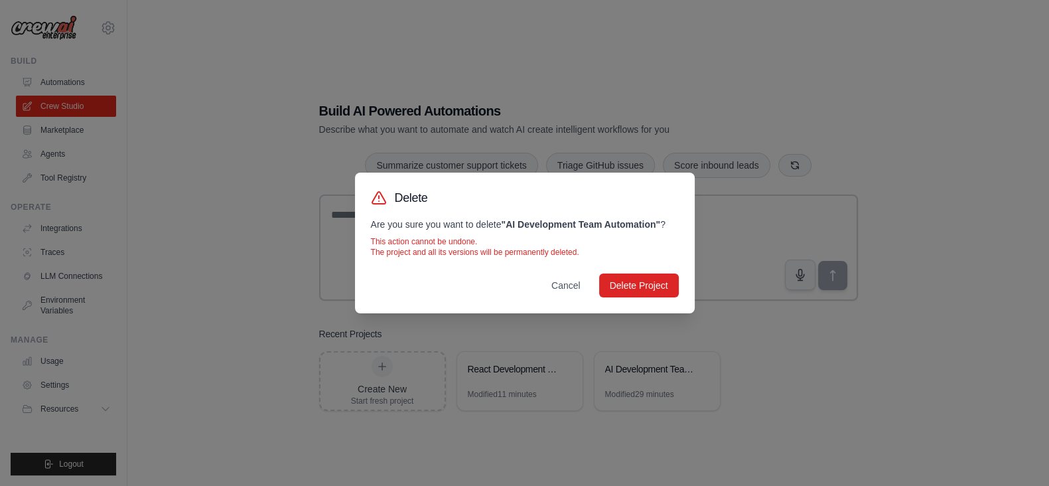
click at [657, 282] on button "Delete Project" at bounding box center [639, 285] width 80 height 24
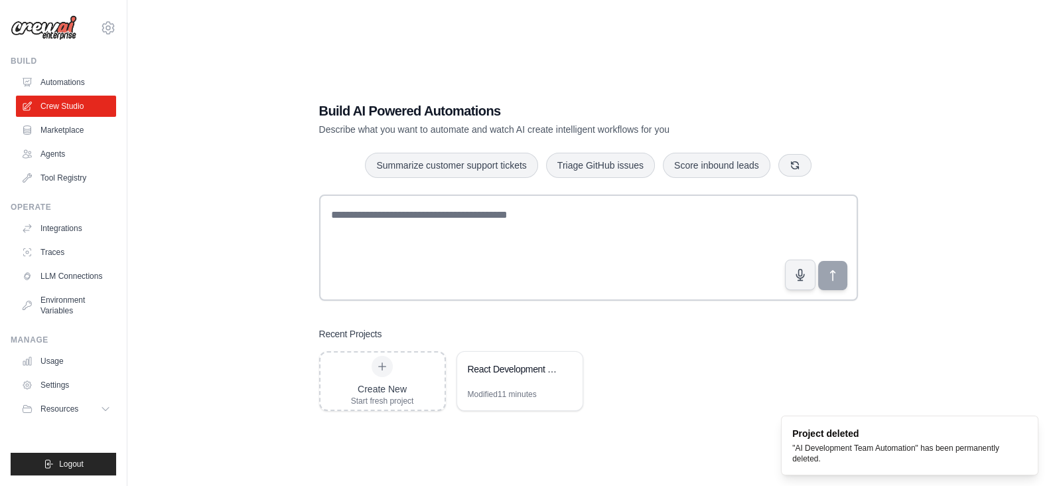
click at [523, 377] on div "React Development Team - AI Specialists" at bounding box center [513, 370] width 91 height 16
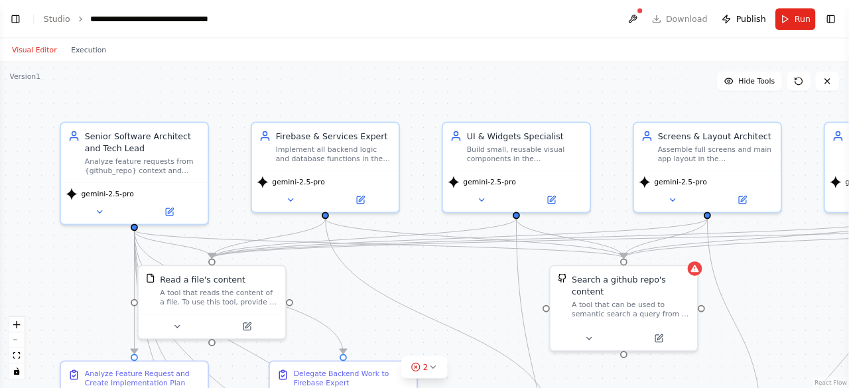
scroll to position [3965, 0]
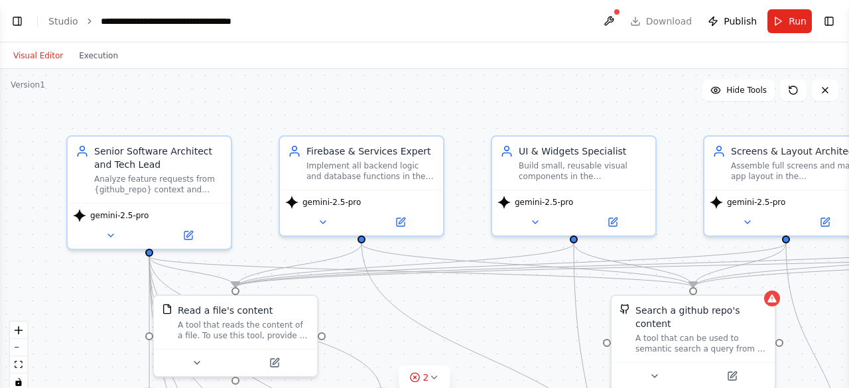
click at [797, 94] on icon at bounding box center [793, 90] width 11 height 11
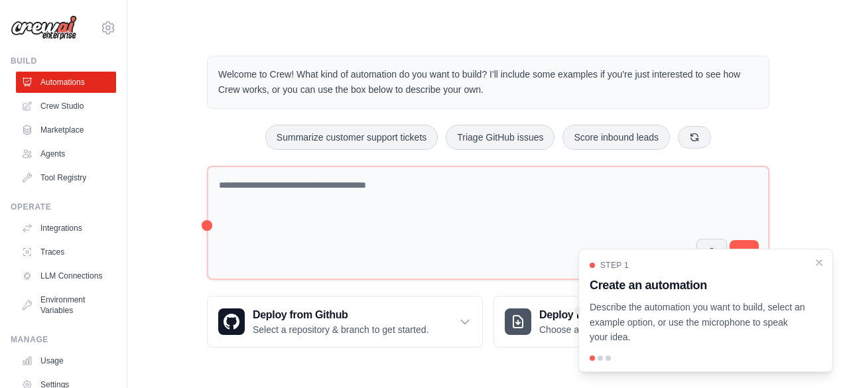
click at [817, 263] on icon "Close walkthrough" at bounding box center [819, 262] width 11 height 11
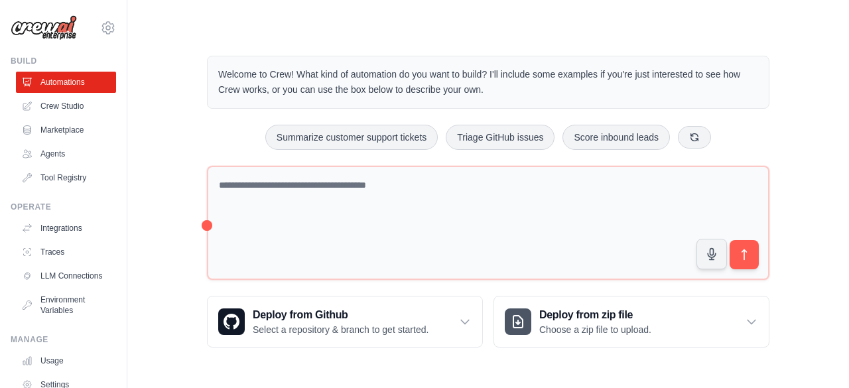
click at [74, 106] on link "Crew Studio" at bounding box center [66, 106] width 100 height 21
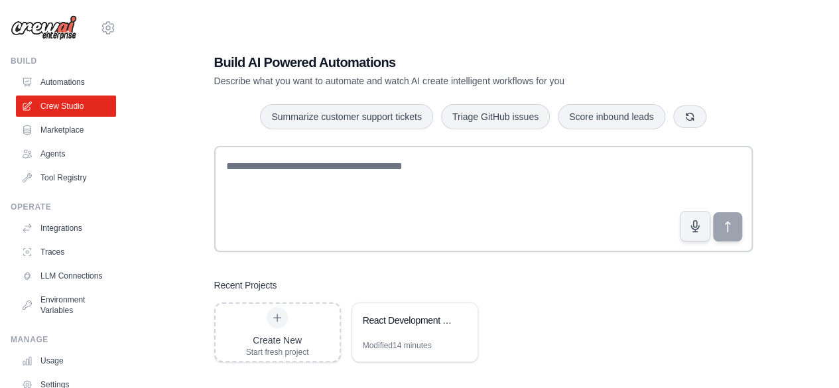
click at [405, 328] on div "React Development Team - AI Specialists" at bounding box center [408, 322] width 91 height 16
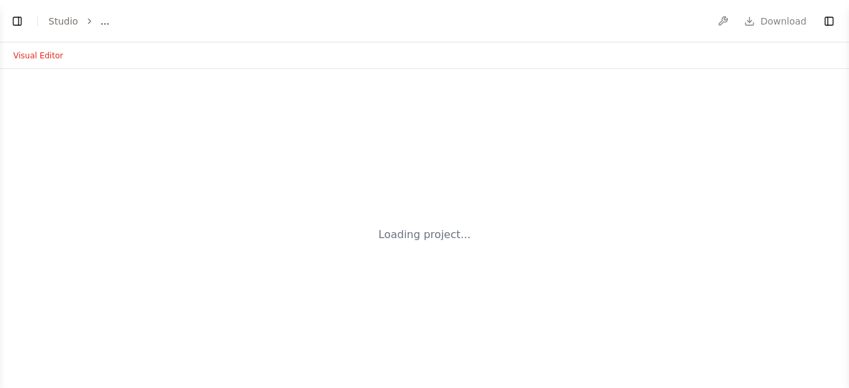
select select "****"
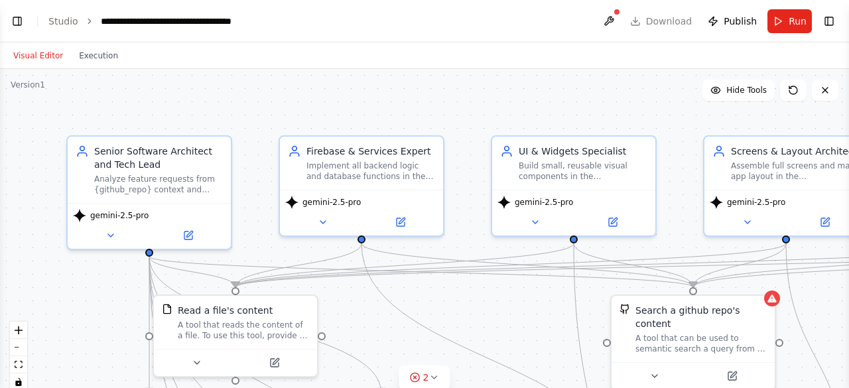
scroll to position [4467, 0]
click at [655, 371] on icon at bounding box center [654, 376] width 11 height 11
click at [656, 375] on icon at bounding box center [654, 376] width 5 height 3
click at [654, 375] on icon at bounding box center [654, 376] width 5 height 3
click at [773, 299] on icon at bounding box center [771, 299] width 9 height 8
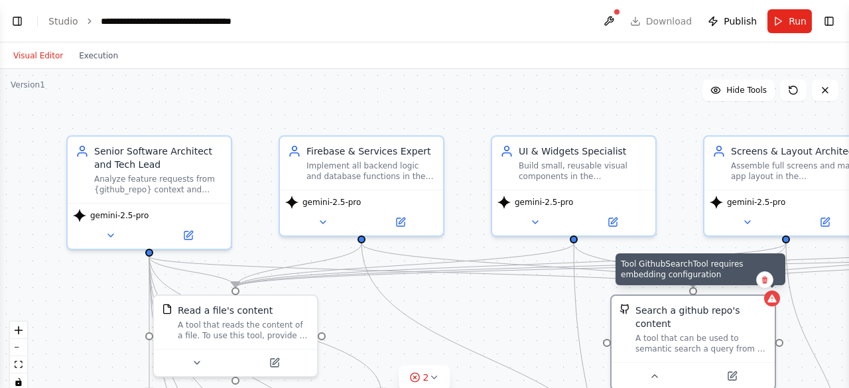
click at [659, 368] on button at bounding box center [654, 376] width 75 height 16
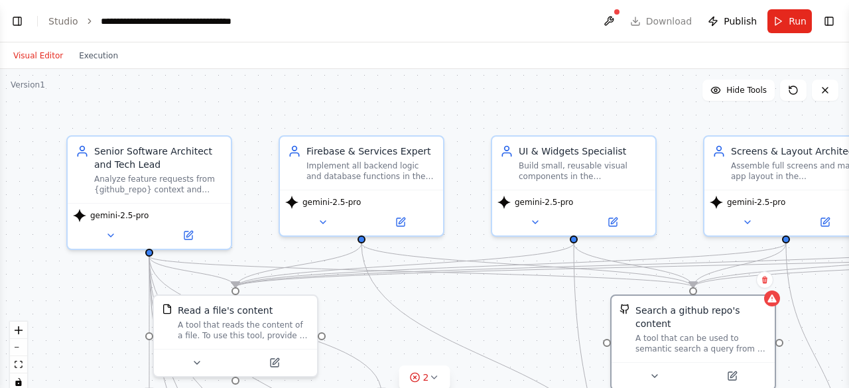
click at [742, 368] on button at bounding box center [731, 376] width 75 height 16
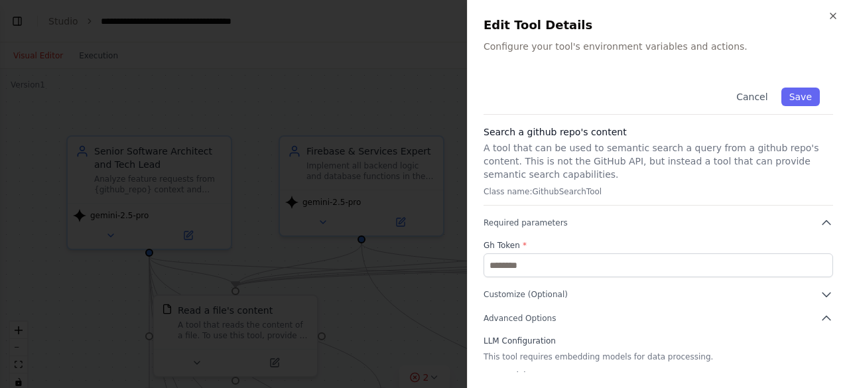
scroll to position [70, 0]
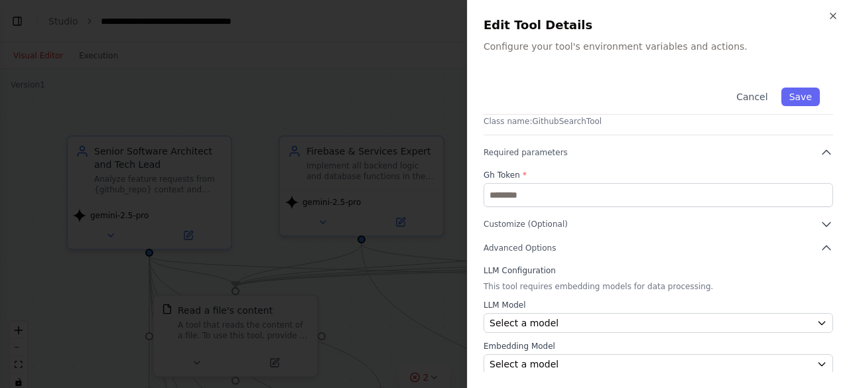
click at [543, 66] on div "Close Edit Tool Details Configure your tool's environment variables and actions…" at bounding box center [658, 194] width 382 height 388
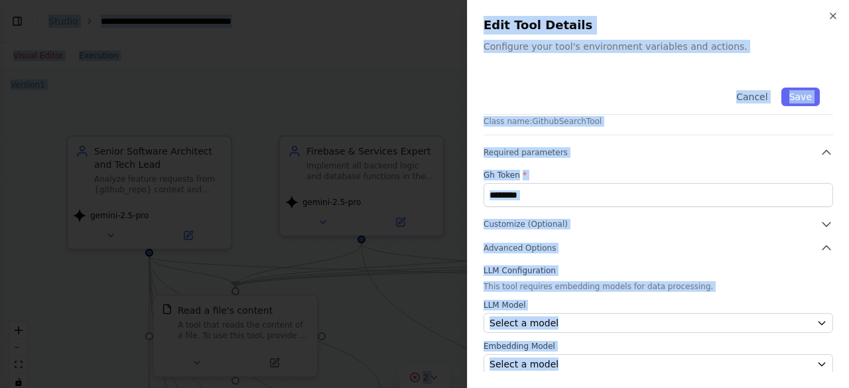
copy body "BETA Hello! I'm the CrewAI assistant. What kind of automation do you want to bu…"
click at [543, 202] on input "text" at bounding box center [659, 195] width 350 height 24
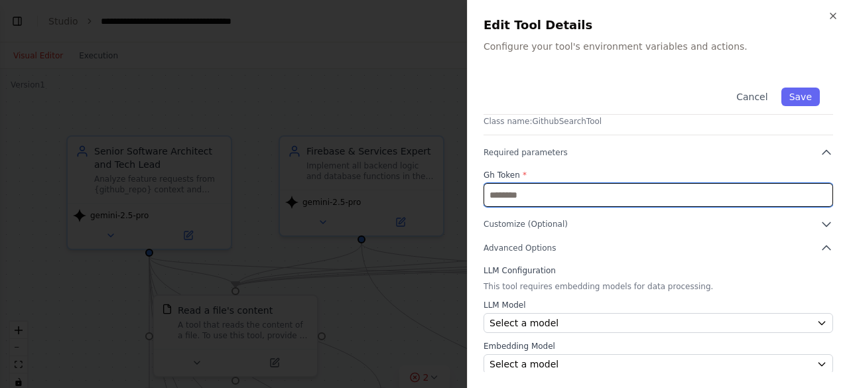
paste input "**********"
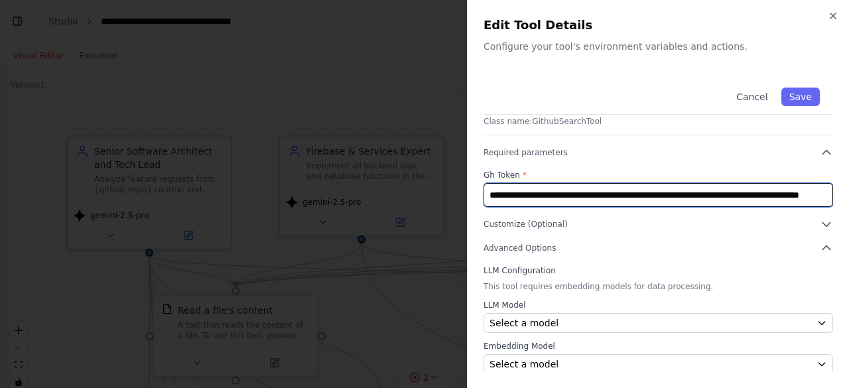
scroll to position [0, 133]
type input "**********"
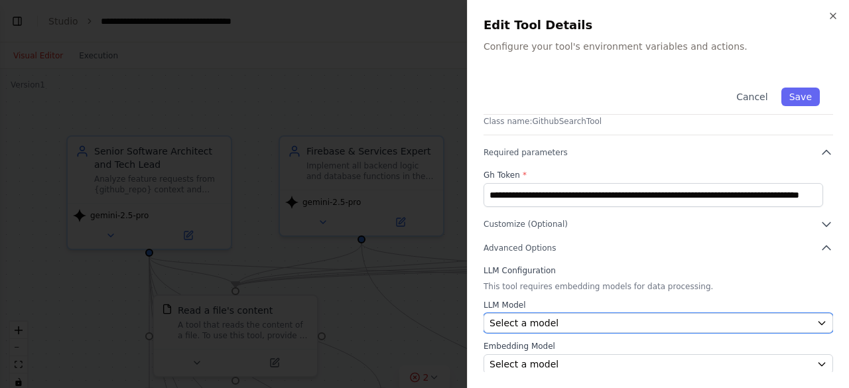
click at [572, 323] on div "Select a model" at bounding box center [651, 322] width 322 height 13
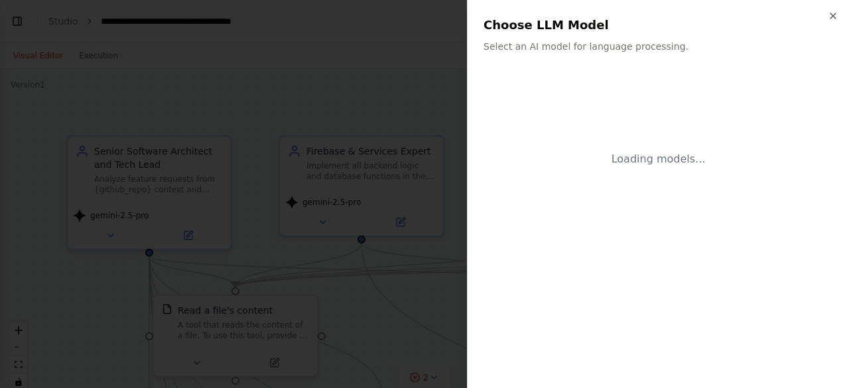
scroll to position [0, 0]
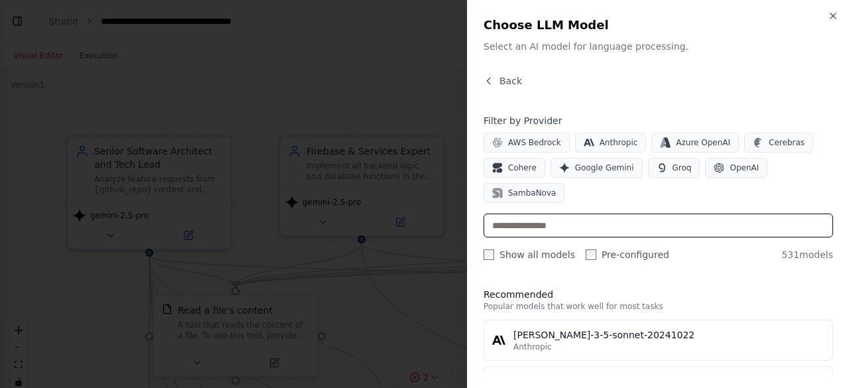
click at [534, 214] on input "text" at bounding box center [659, 226] width 350 height 24
type input "*******"
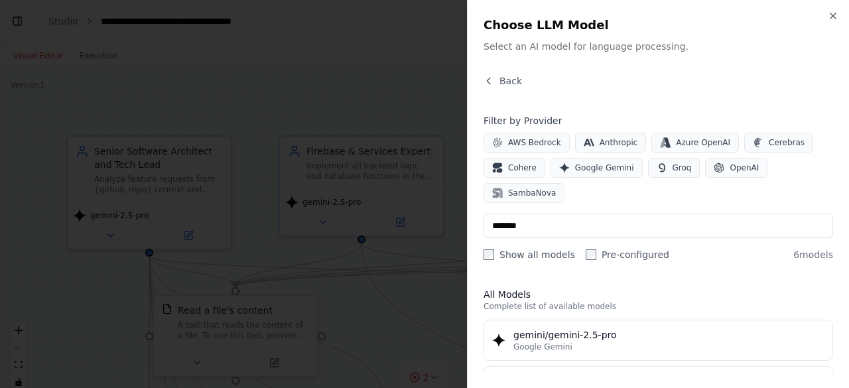
click at [625, 328] on div "gemini/gemini-2.5-pro" at bounding box center [668, 334] width 311 height 13
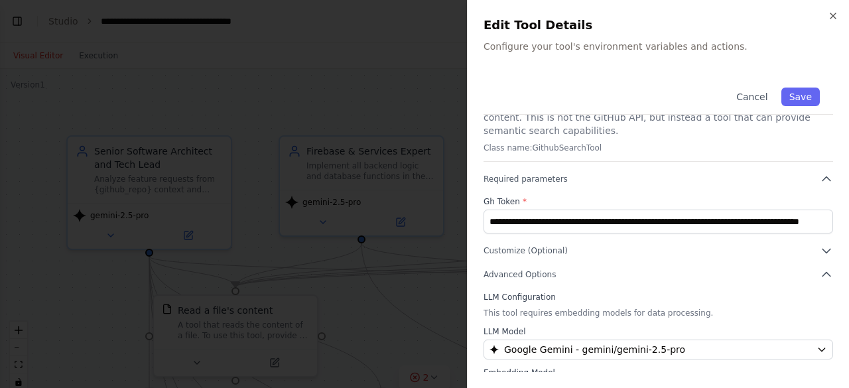
scroll to position [70, 0]
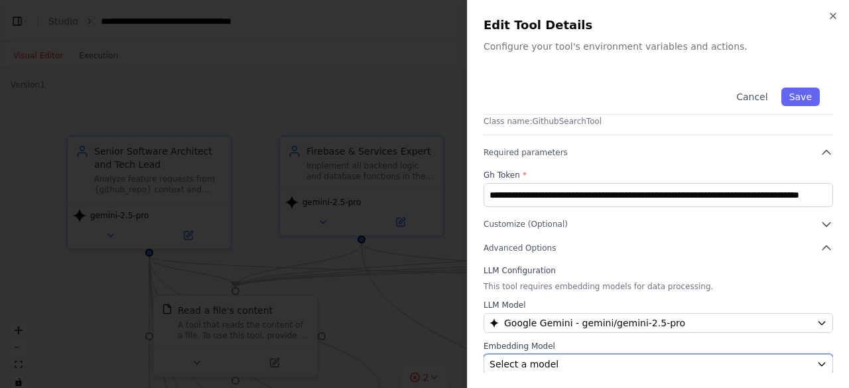
click at [748, 363] on div "Select a model" at bounding box center [651, 364] width 322 height 13
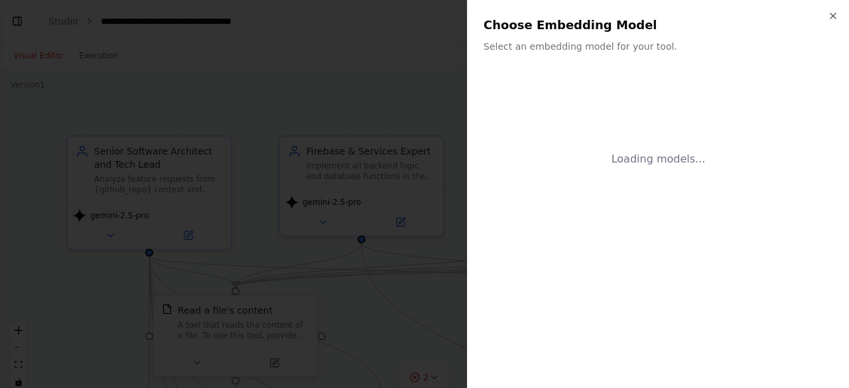
scroll to position [0, 0]
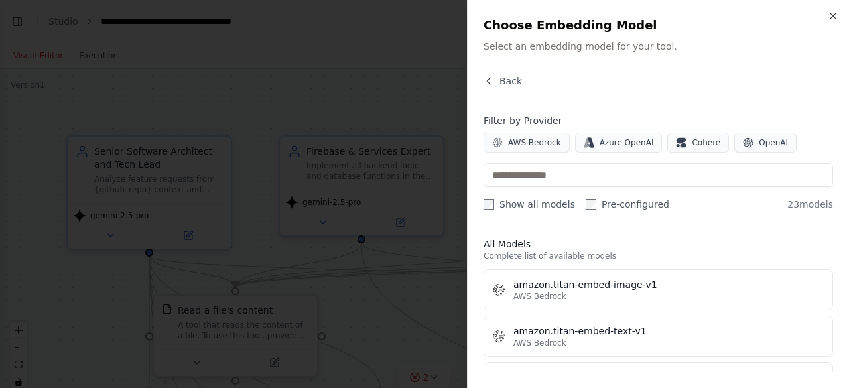
click at [767, 144] on span "OpenAI" at bounding box center [773, 142] width 29 height 11
click at [536, 146] on span "AWS Bedrock" at bounding box center [534, 142] width 53 height 11
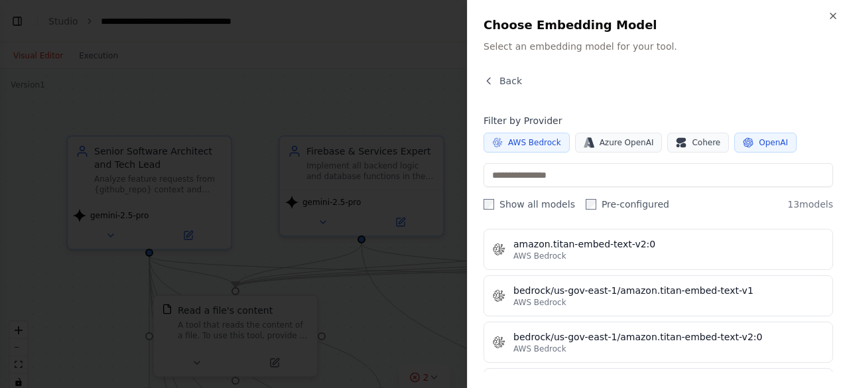
scroll to position [145, 0]
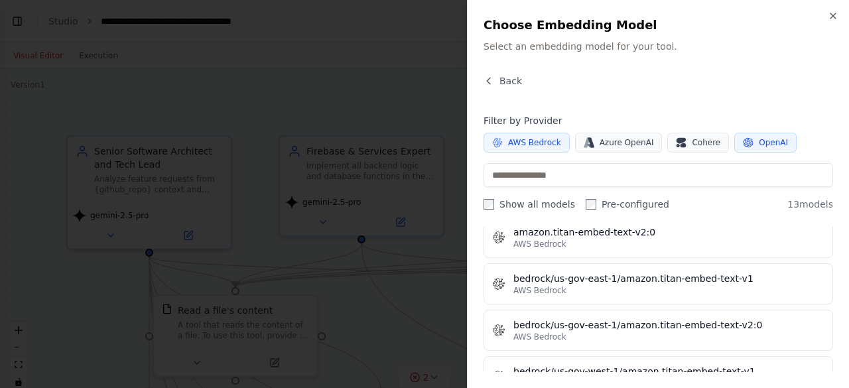
click at [694, 141] on span "Cohere" at bounding box center [706, 142] width 29 height 11
click at [762, 139] on span "OpenAI" at bounding box center [773, 142] width 29 height 11
click at [629, 142] on span "Azure OpenAI" at bounding box center [627, 142] width 54 height 11
click at [527, 143] on span "AWS Bedrock" at bounding box center [534, 142] width 53 height 11
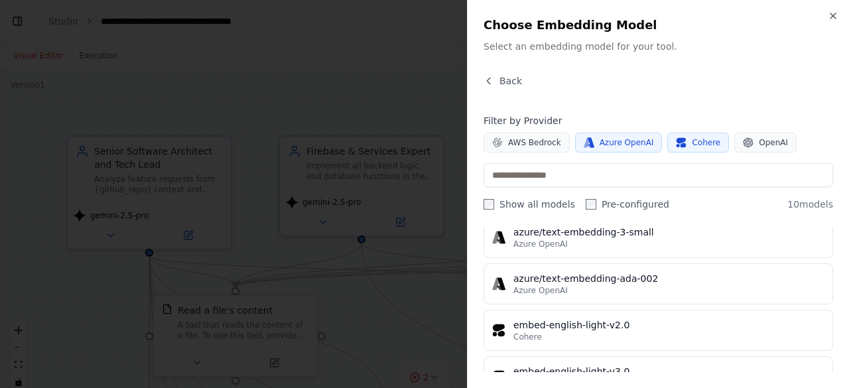
click at [603, 143] on span "Azure OpenAI" at bounding box center [627, 142] width 54 height 11
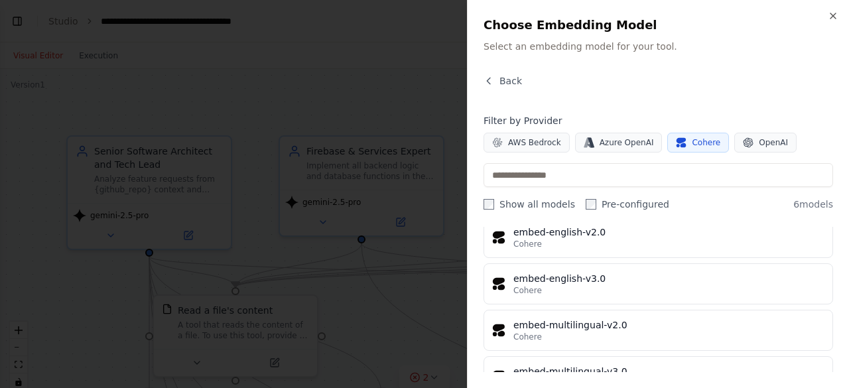
click at [692, 146] on span "Cohere" at bounding box center [706, 142] width 29 height 11
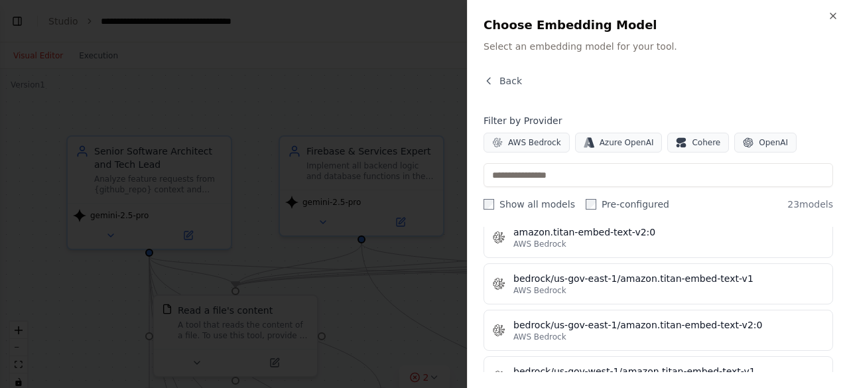
click at [623, 143] on span "Azure OpenAI" at bounding box center [627, 142] width 54 height 11
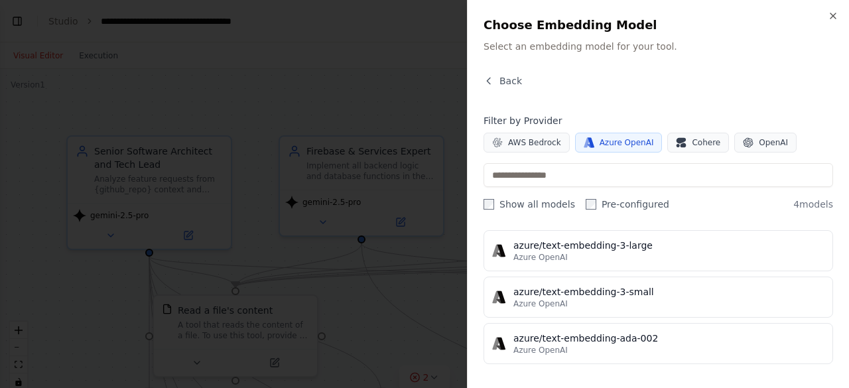
click at [622, 145] on span "Azure OpenAI" at bounding box center [627, 142] width 54 height 11
click at [759, 145] on span "OpenAI" at bounding box center [773, 142] width 29 height 11
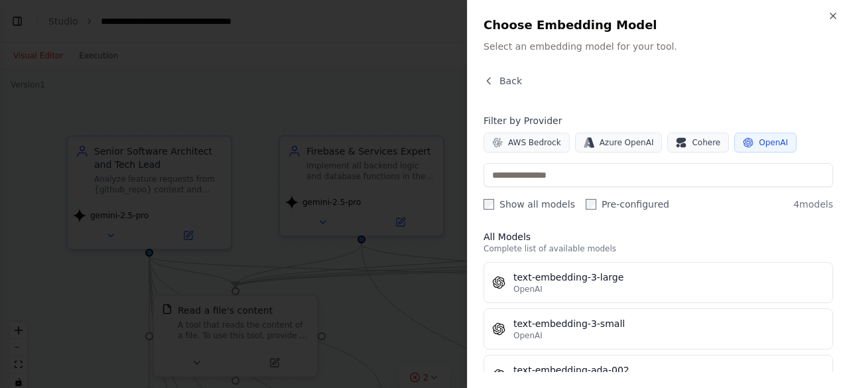
scroll to position [0, 0]
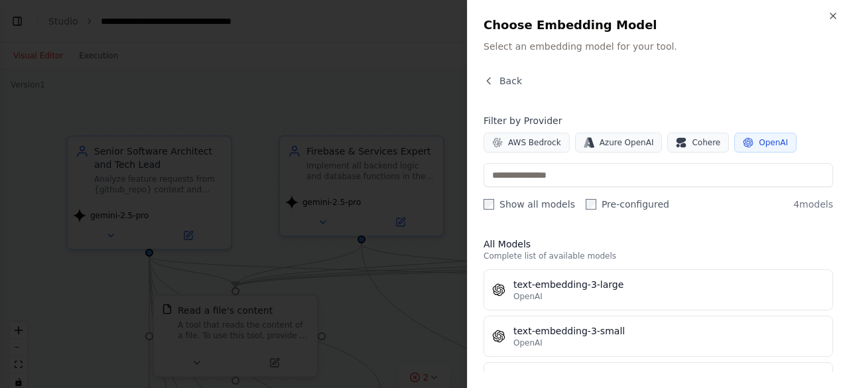
click at [698, 299] on div "OpenAI" at bounding box center [668, 296] width 311 height 11
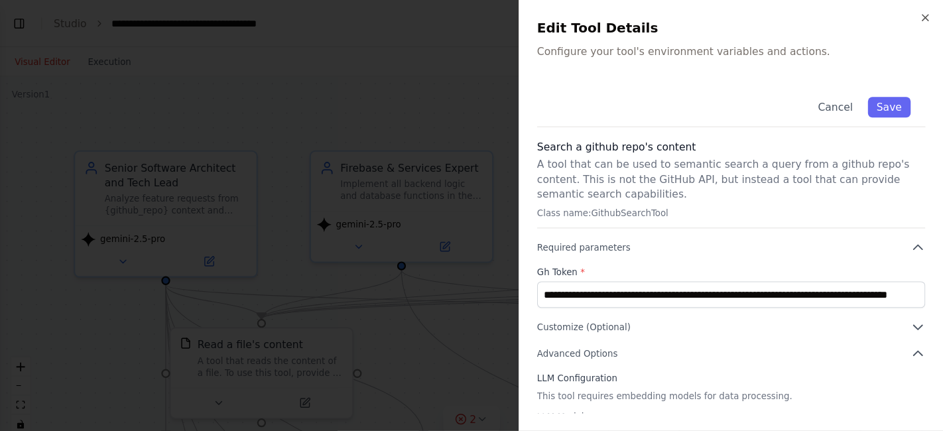
scroll to position [70, 0]
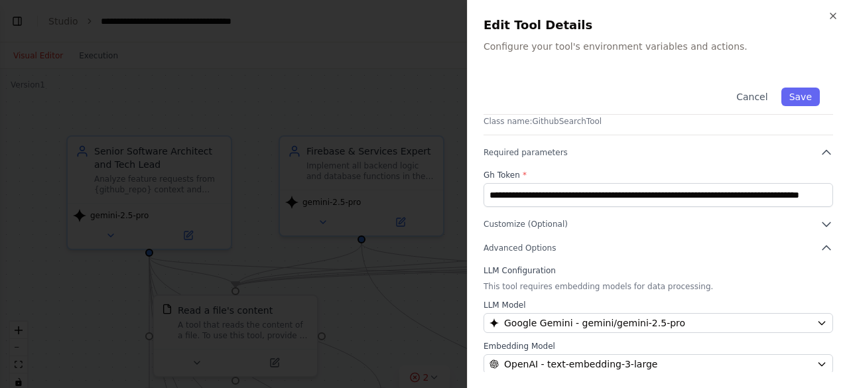
click at [790, 102] on button "Save" at bounding box center [800, 97] width 38 height 19
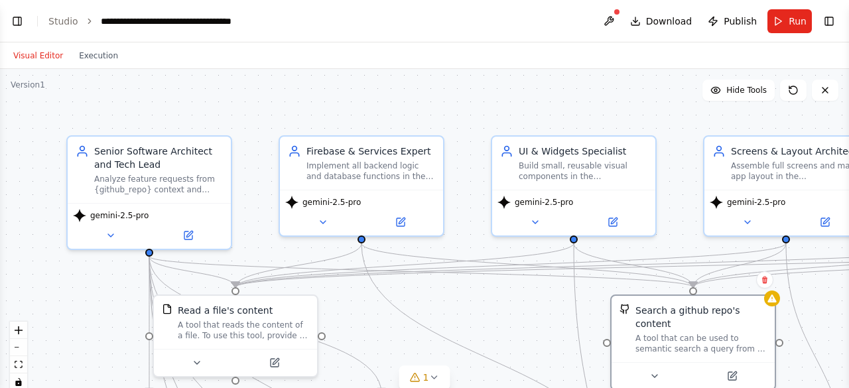
click at [660, 368] on button at bounding box center [654, 376] width 75 height 16
click at [791, 22] on span "Run" at bounding box center [798, 21] width 18 height 13
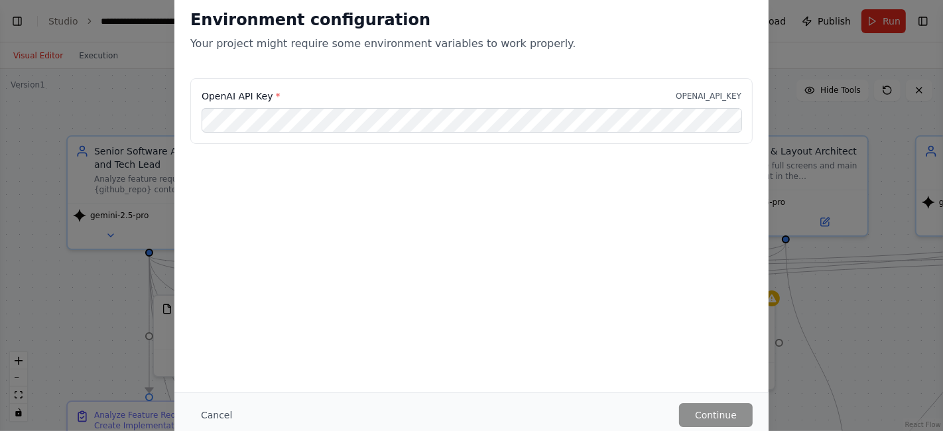
scroll to position [4439, 0]
click at [222, 387] on button "Cancel" at bounding box center [216, 415] width 52 height 24
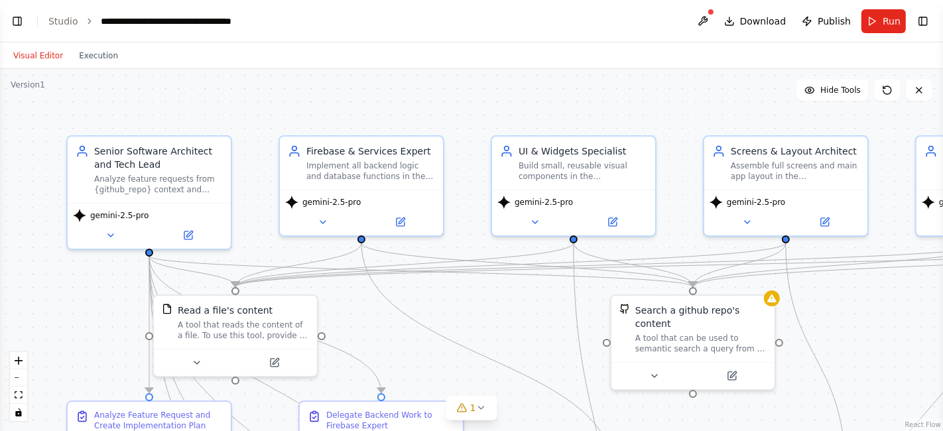
click at [732, 371] on icon at bounding box center [733, 374] width 6 height 6
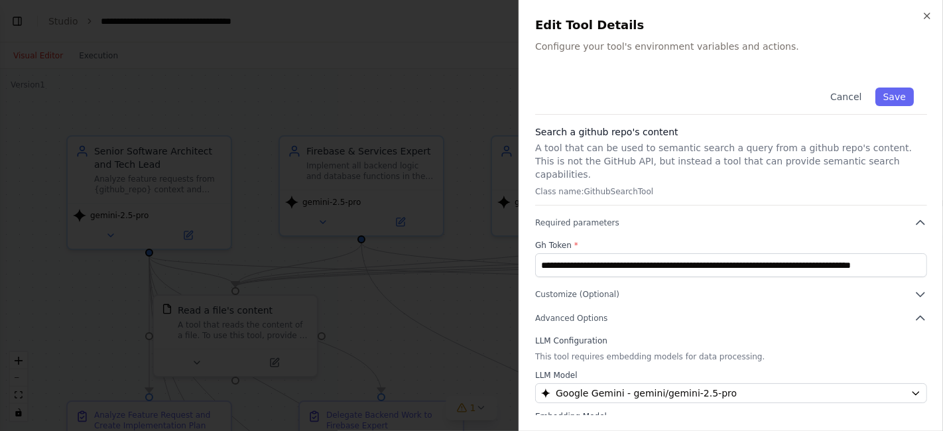
scroll to position [14, 0]
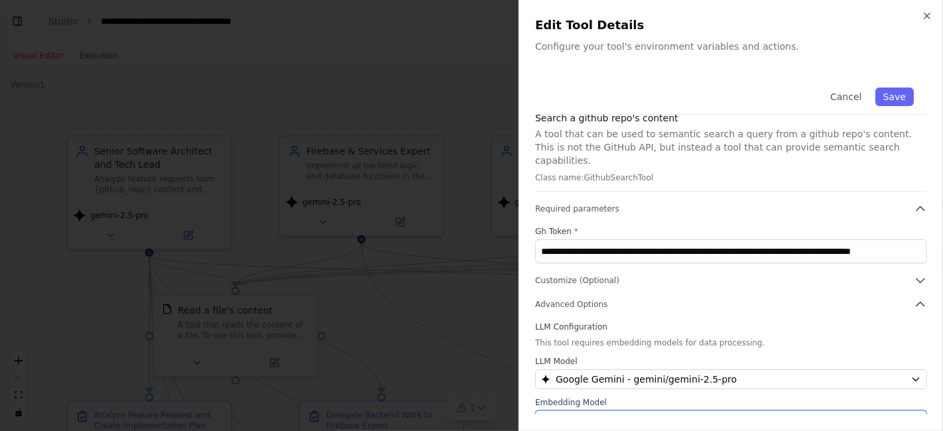
click at [767, 387] on div "OpenAI - text-embedding-3-large" at bounding box center [723, 420] width 364 height 13
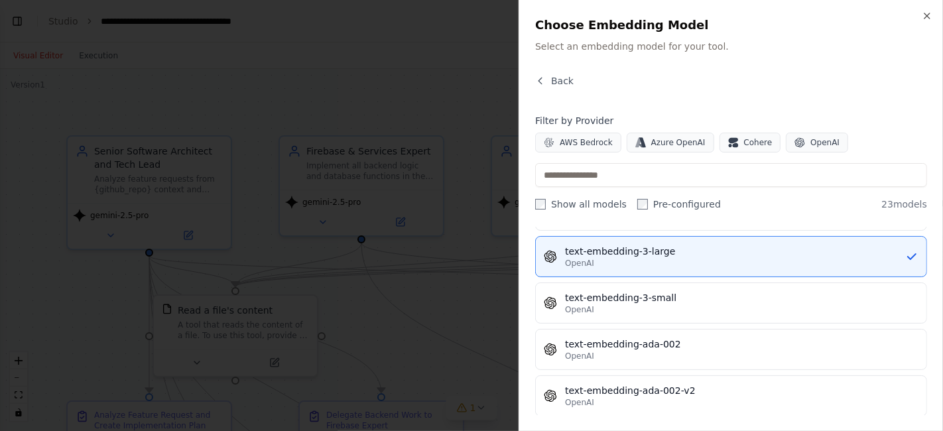
scroll to position [918, 0]
click at [771, 302] on div "OpenAI" at bounding box center [742, 307] width 354 height 11
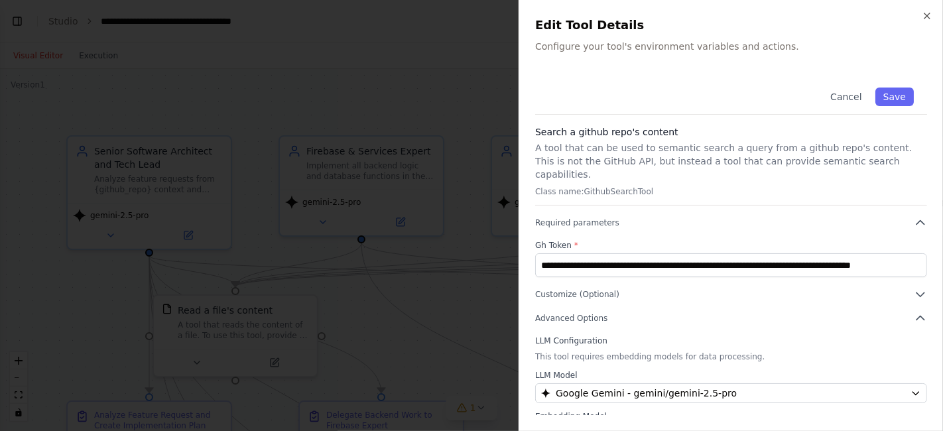
scroll to position [14, 0]
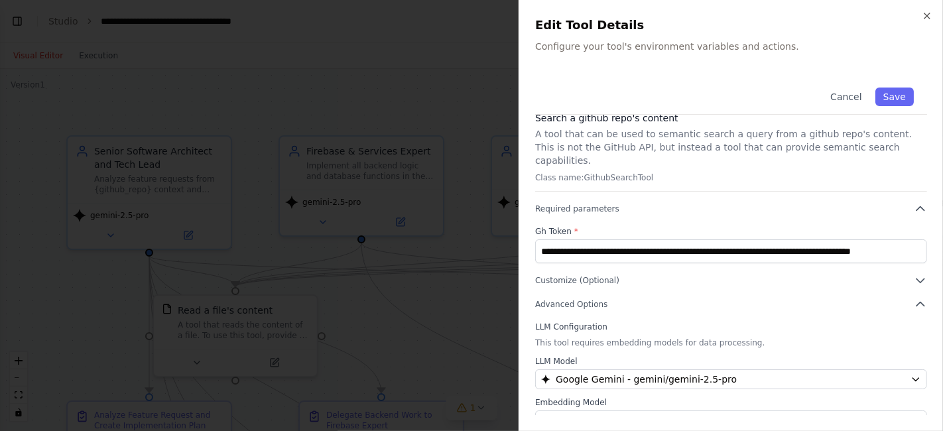
click at [848, 95] on button "Save" at bounding box center [895, 97] width 38 height 19
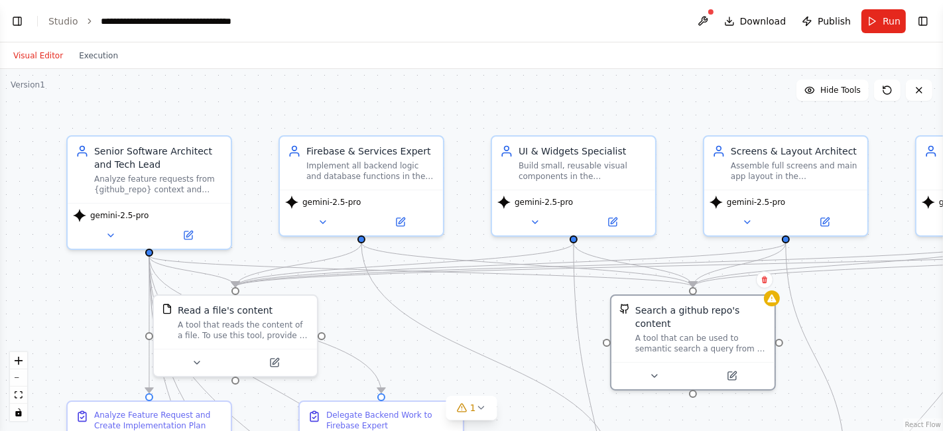
click at [848, 25] on button "Run" at bounding box center [884, 21] width 44 height 24
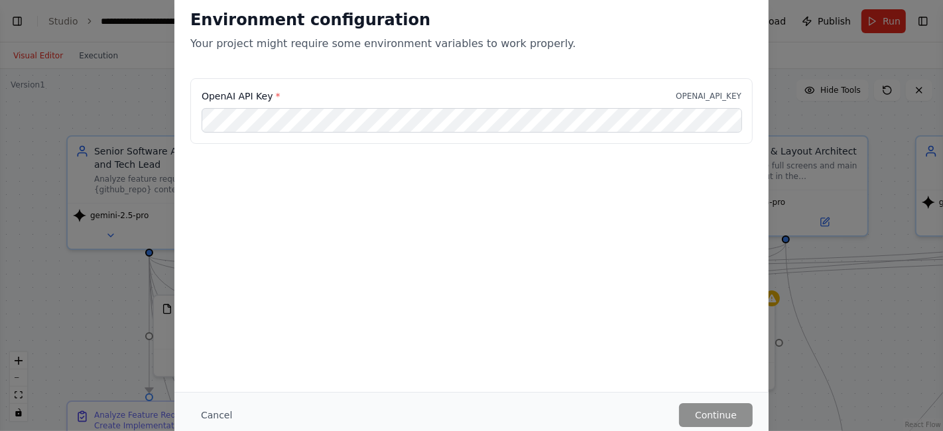
click at [210, 387] on div "Cancel Continue" at bounding box center [471, 415] width 594 height 46
click at [215, 387] on button "Cancel" at bounding box center [216, 415] width 52 height 24
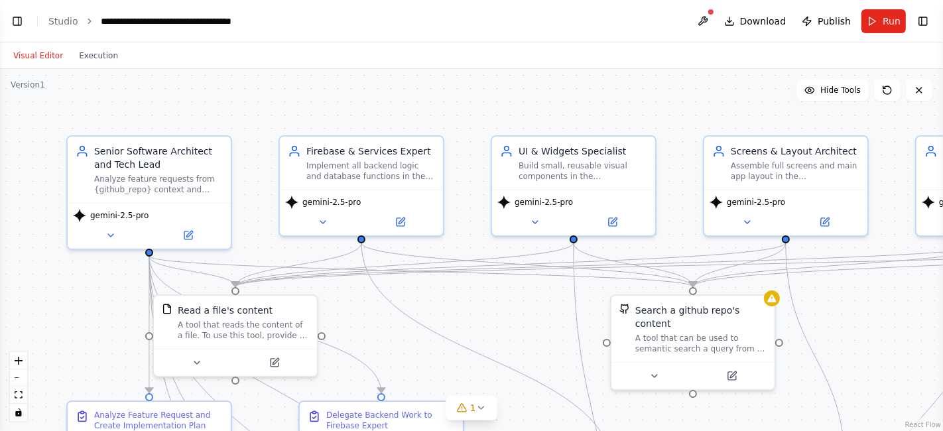
click at [653, 375] on icon at bounding box center [654, 376] width 5 height 3
click at [660, 368] on button at bounding box center [654, 376] width 75 height 16
click at [666, 368] on button at bounding box center [654, 376] width 75 height 16
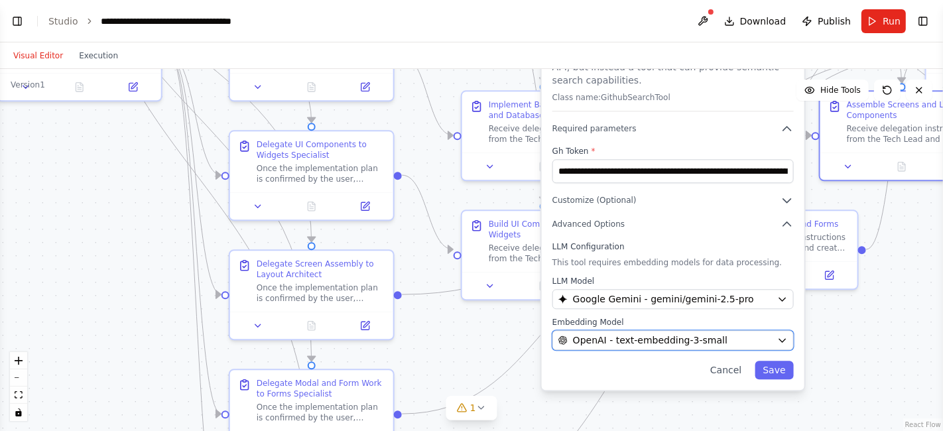
click at [750, 334] on div "OpenAI - text-embedding-3-small" at bounding box center [665, 340] width 214 height 13
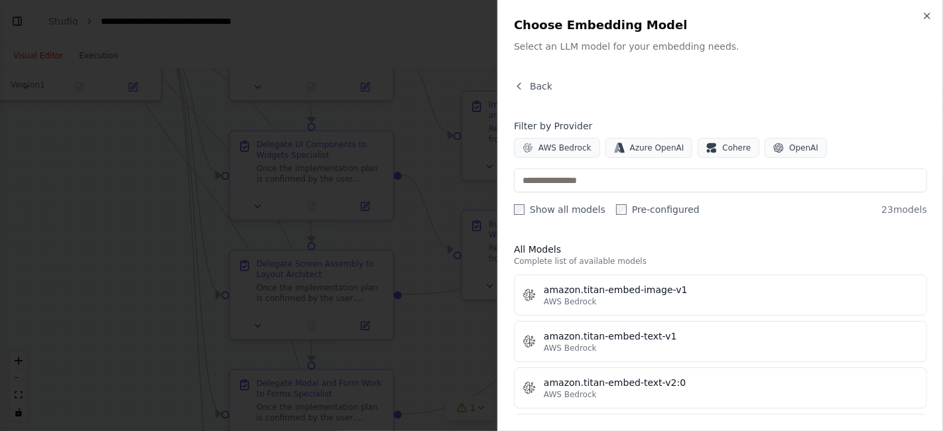
click at [777, 153] on button "OpenAI" at bounding box center [796, 148] width 62 height 20
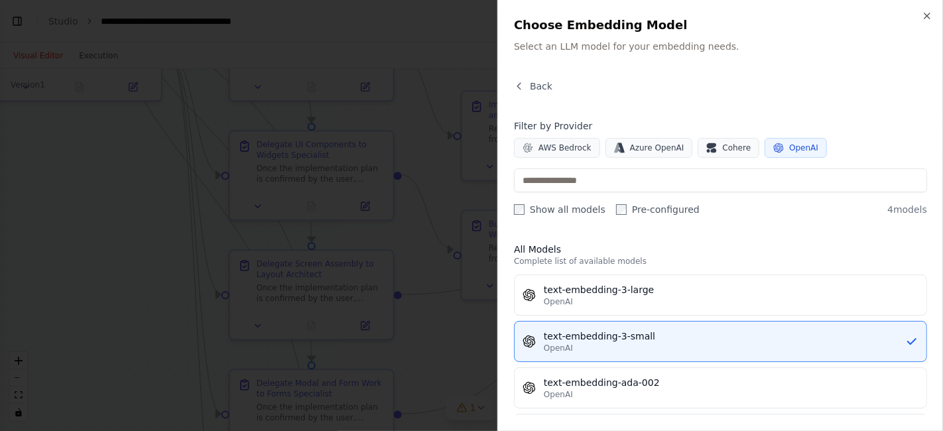
click at [720, 302] on div "OpenAI" at bounding box center [731, 301] width 375 height 11
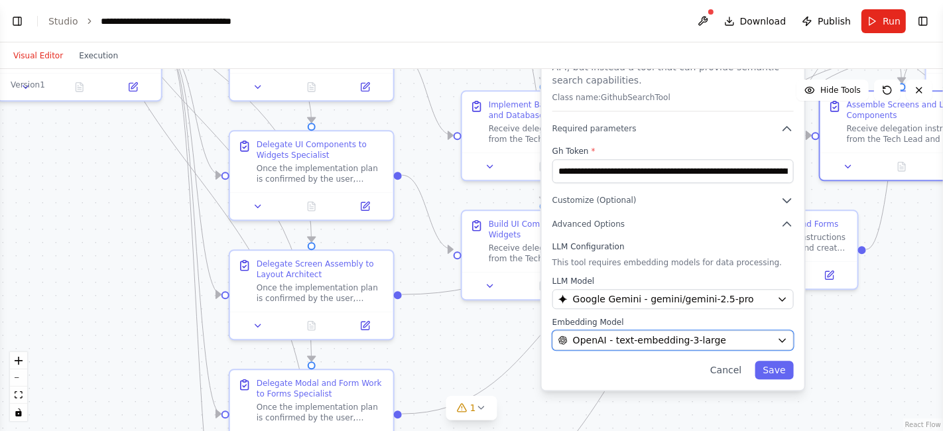
click at [737, 334] on div "OpenAI - text-embedding-3-large" at bounding box center [665, 340] width 214 height 13
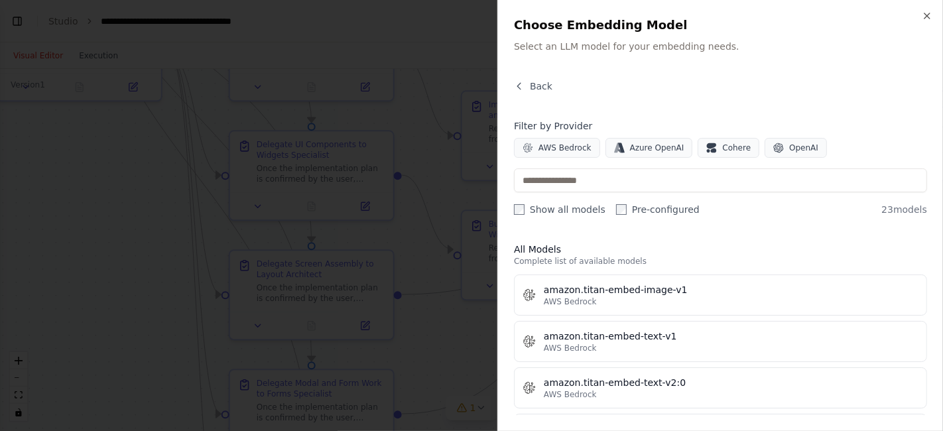
click at [568, 149] on span "AWS Bedrock" at bounding box center [565, 148] width 53 height 11
click at [572, 149] on span "AWS Bedrock" at bounding box center [565, 148] width 53 height 11
click at [751, 348] on div "AWS Bedrock" at bounding box center [731, 348] width 375 height 11
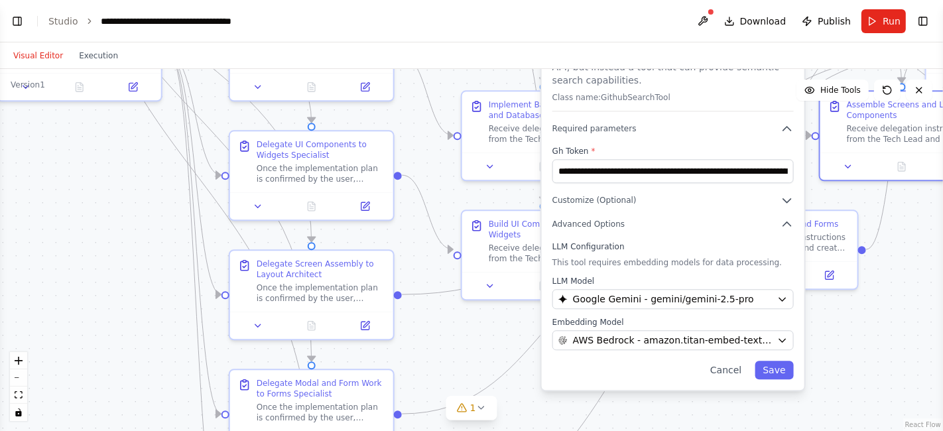
click at [779, 361] on button "Save" at bounding box center [774, 370] width 38 height 19
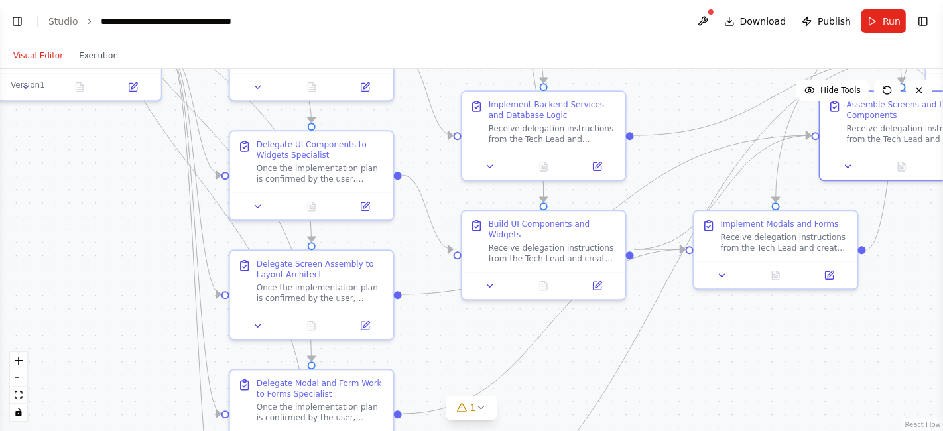
click at [848, 23] on button "Run" at bounding box center [884, 21] width 44 height 24
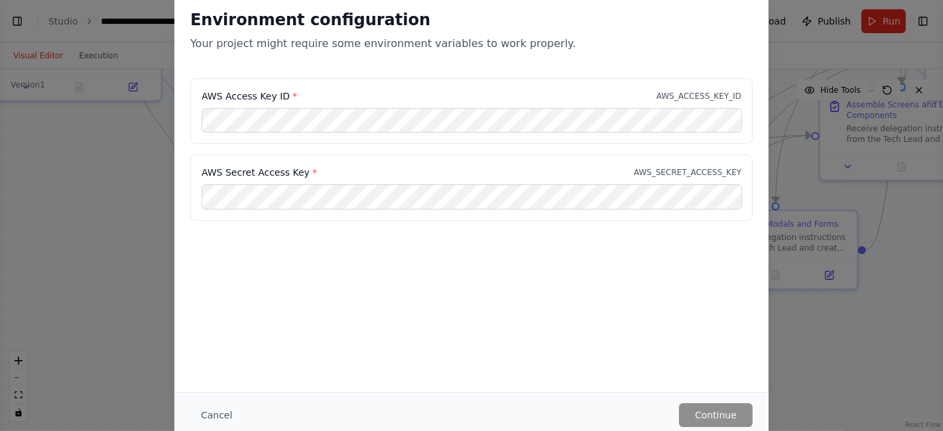
click at [212, 387] on button "Cancel" at bounding box center [216, 415] width 52 height 24
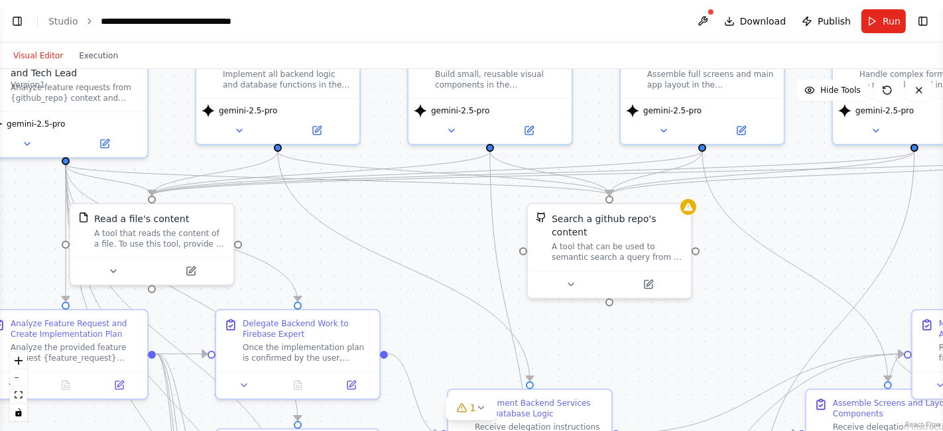
click at [580, 277] on button at bounding box center [570, 285] width 75 height 16
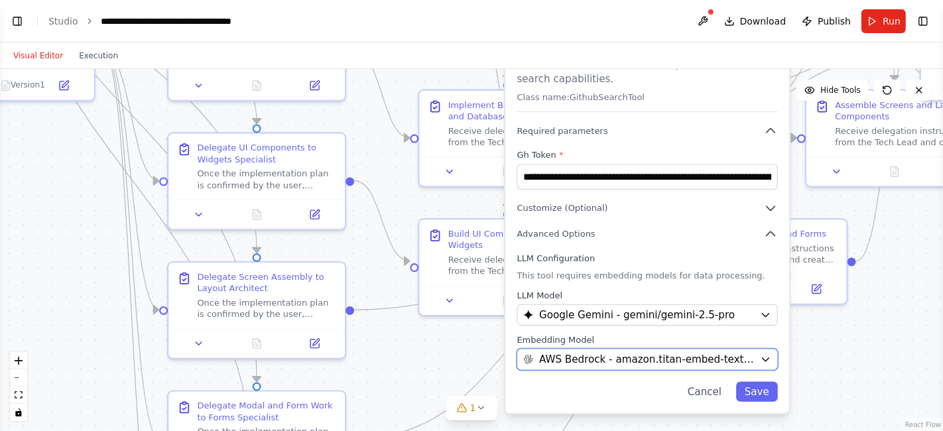
click at [748, 352] on div "AWS Bedrock - amazon.titan-embed-text-v1" at bounding box center [638, 359] width 231 height 15
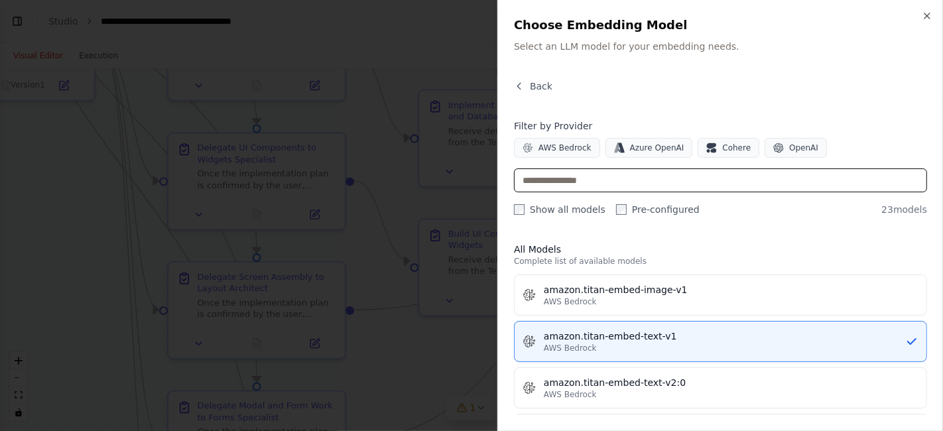
click at [769, 182] on input "text" at bounding box center [720, 180] width 413 height 24
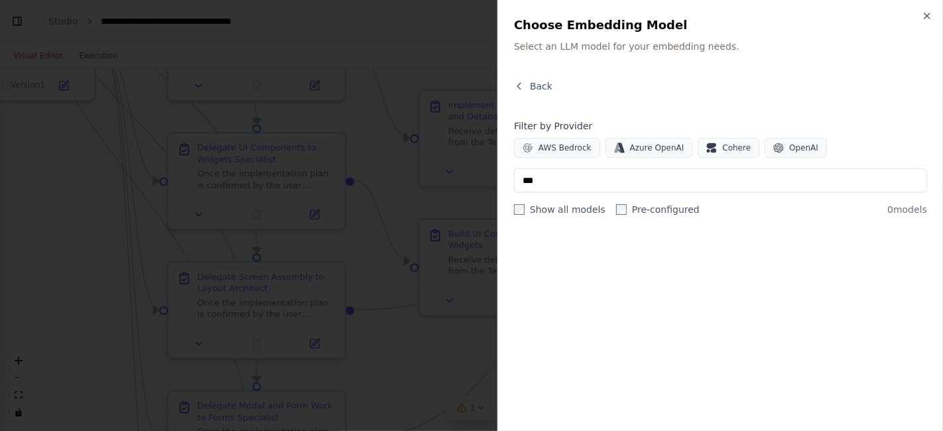
click at [658, 208] on label "Pre-configured" at bounding box center [658, 209] width 84 height 13
click at [573, 215] on label "Show all models" at bounding box center [560, 209] width 92 height 13
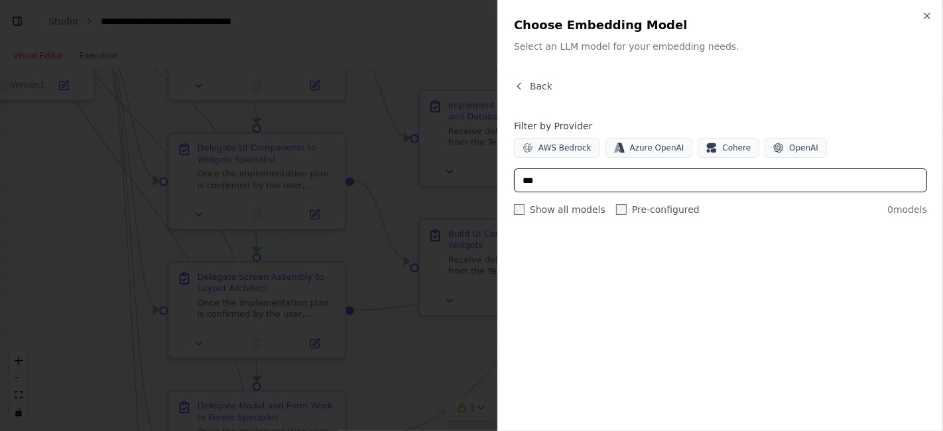
click at [718, 184] on input "***" at bounding box center [720, 180] width 413 height 24
type input "*"
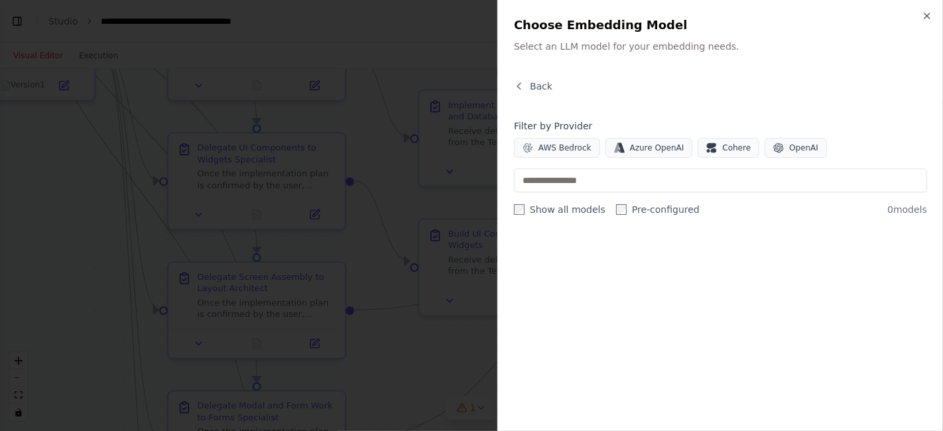
click at [789, 145] on span "OpenAI" at bounding box center [803, 148] width 29 height 11
click at [789, 144] on span "OpenAI" at bounding box center [803, 148] width 29 height 11
click at [650, 214] on label "Pre-configured" at bounding box center [658, 209] width 84 height 13
click at [572, 211] on label "Show all models" at bounding box center [560, 209] width 92 height 13
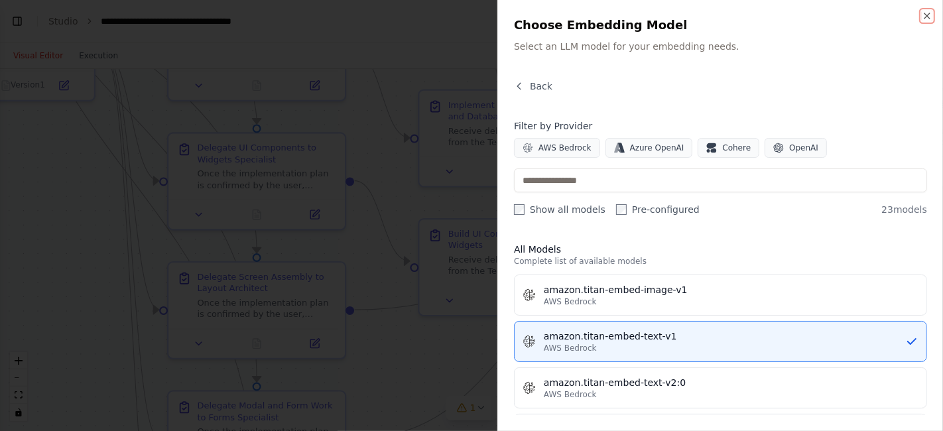
click at [848, 20] on icon "button" at bounding box center [927, 16] width 11 height 11
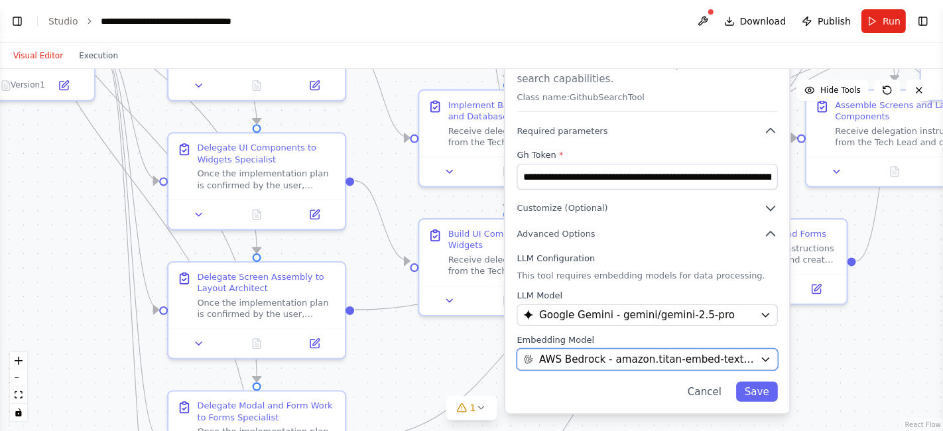
click at [757, 349] on button "AWS Bedrock - amazon.titan-embed-text-v1" at bounding box center [647, 359] width 261 height 21
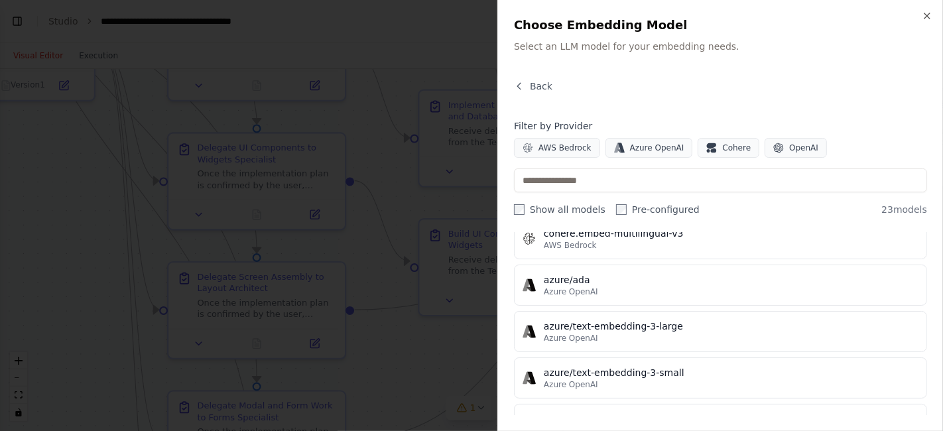
scroll to position [433, 0]
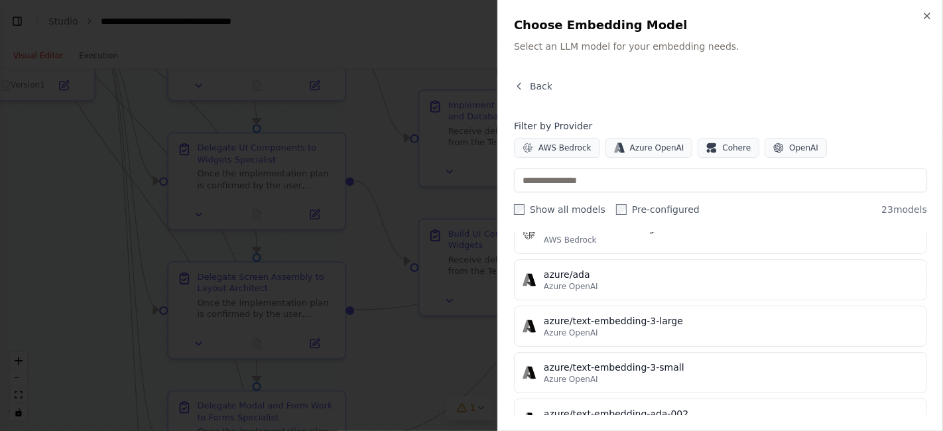
click at [848, 19] on icon "button" at bounding box center [927, 16] width 11 height 11
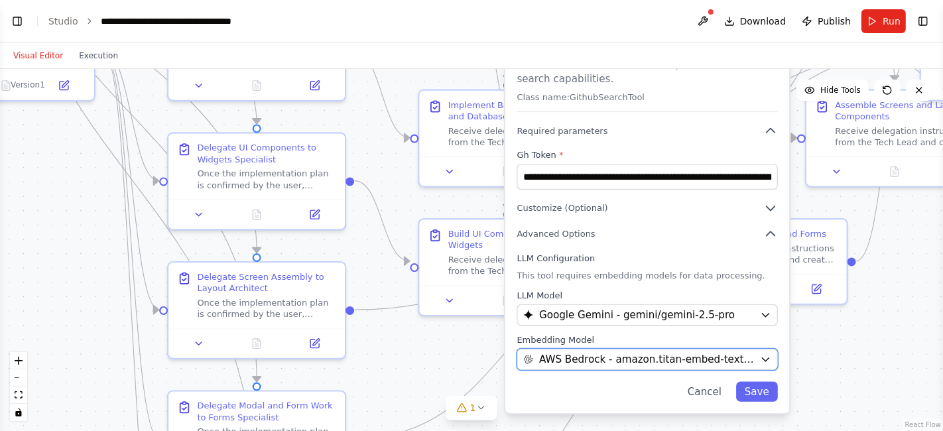
click at [572, 352] on button "AWS Bedrock - amazon.titan-embed-text-v1" at bounding box center [647, 359] width 261 height 21
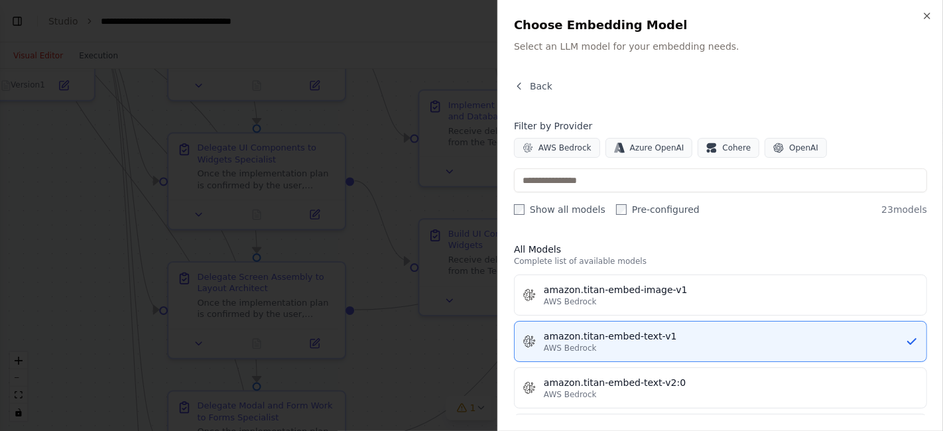
click at [789, 152] on span "OpenAI" at bounding box center [803, 148] width 29 height 11
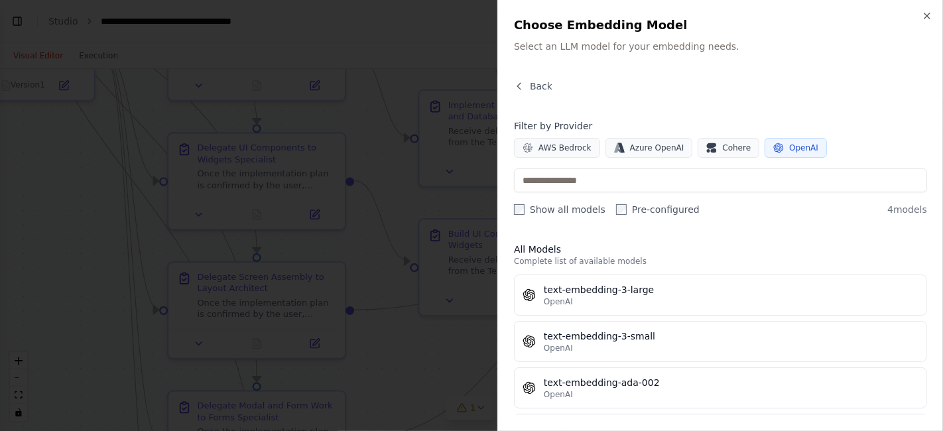
scroll to position [48, 0]
click at [630, 153] on span "Azure OpenAI" at bounding box center [657, 148] width 54 height 11
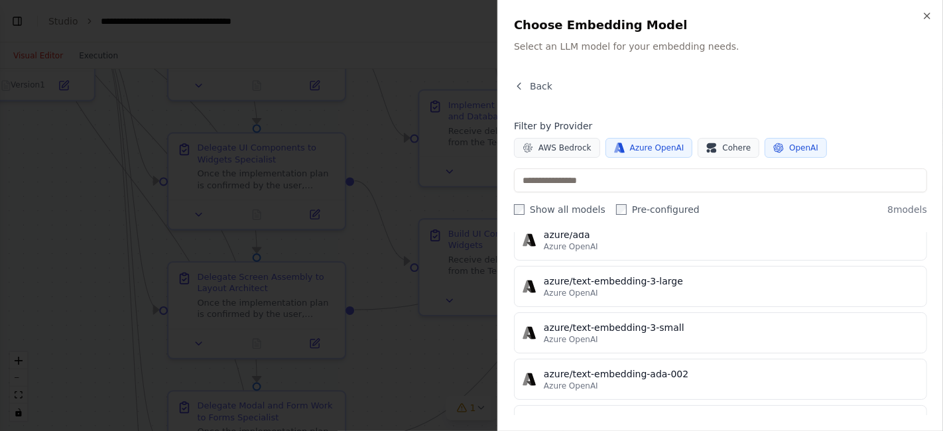
scroll to position [0, 0]
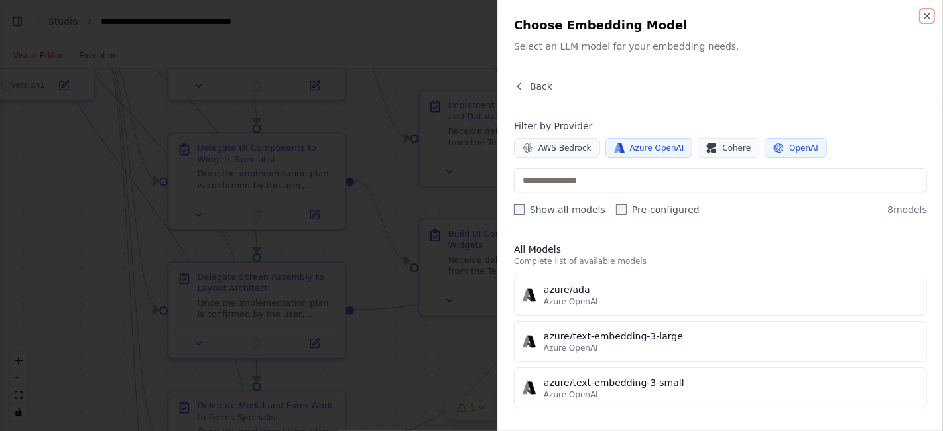
click at [848, 17] on icon "button" at bounding box center [927, 15] width 5 height 5
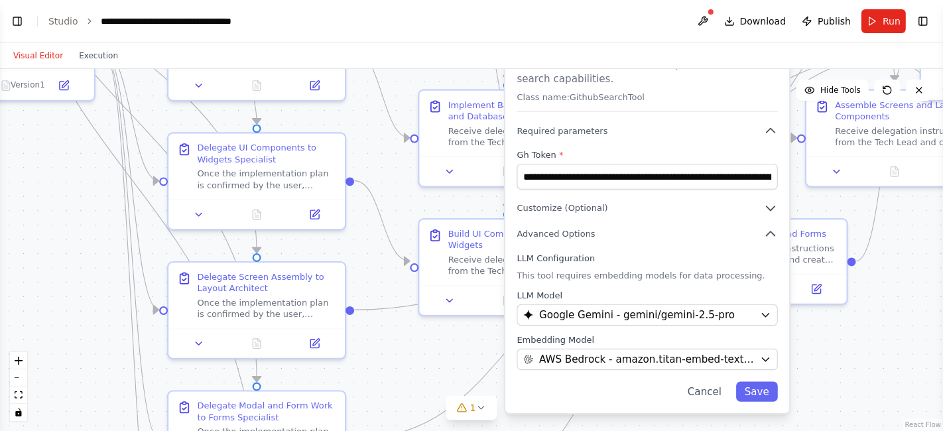
click at [848, 24] on button "Toggle Right Sidebar" at bounding box center [923, 21] width 19 height 19
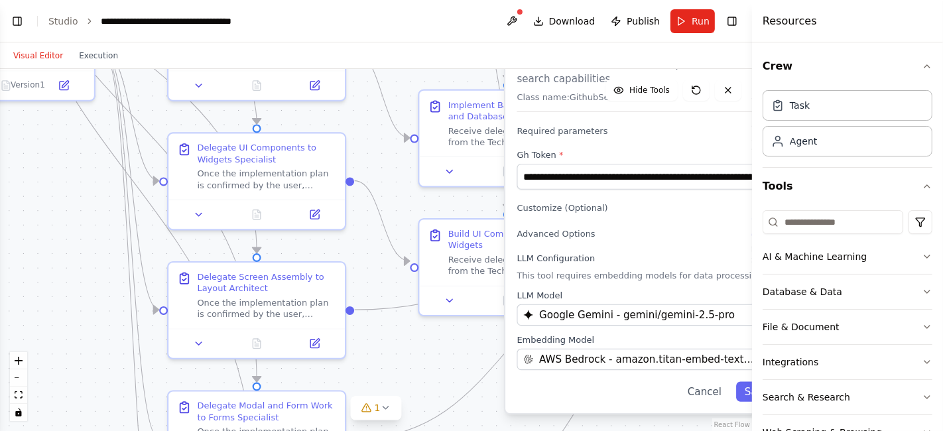
scroll to position [38, 0]
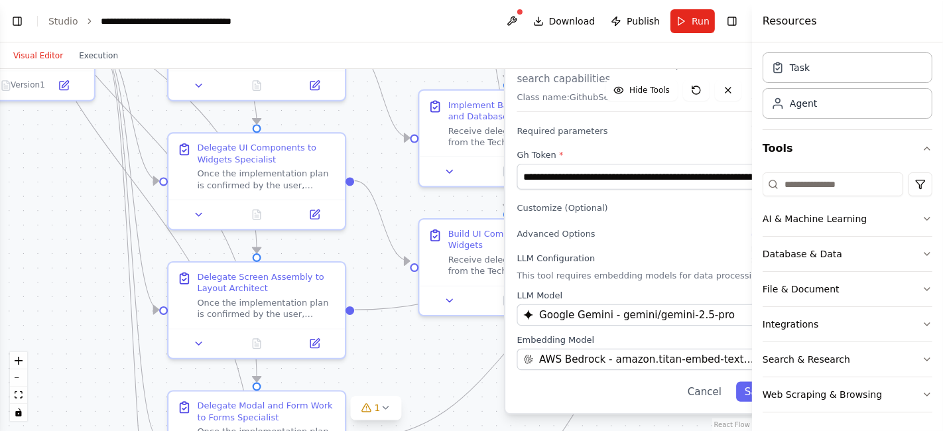
click at [848, 333] on button "Integrations" at bounding box center [848, 324] width 170 height 34
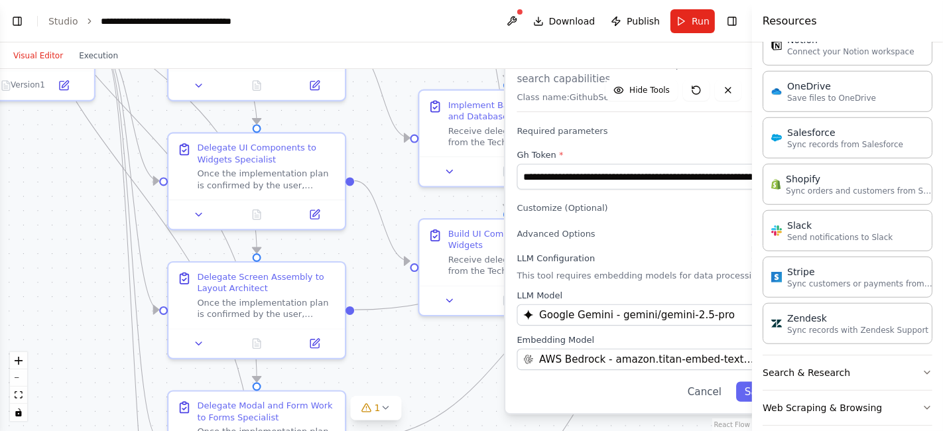
scroll to position [970, 0]
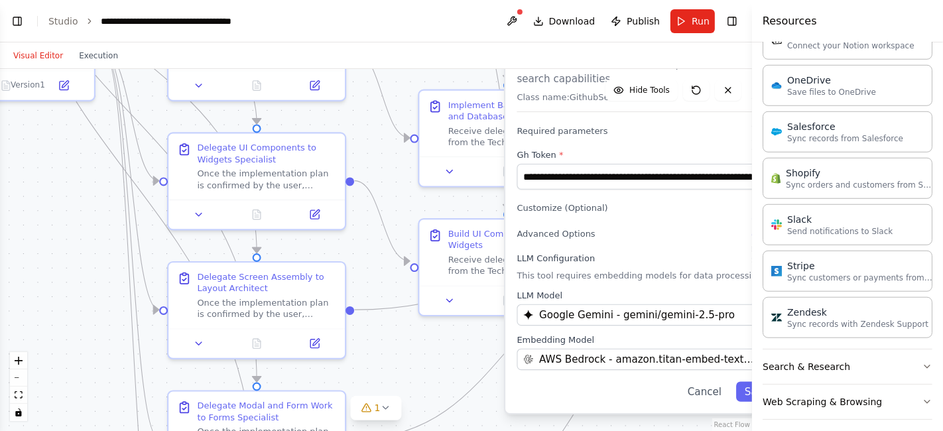
click at [24, 25] on button "Toggle Left Sidebar" at bounding box center [17, 21] width 19 height 19
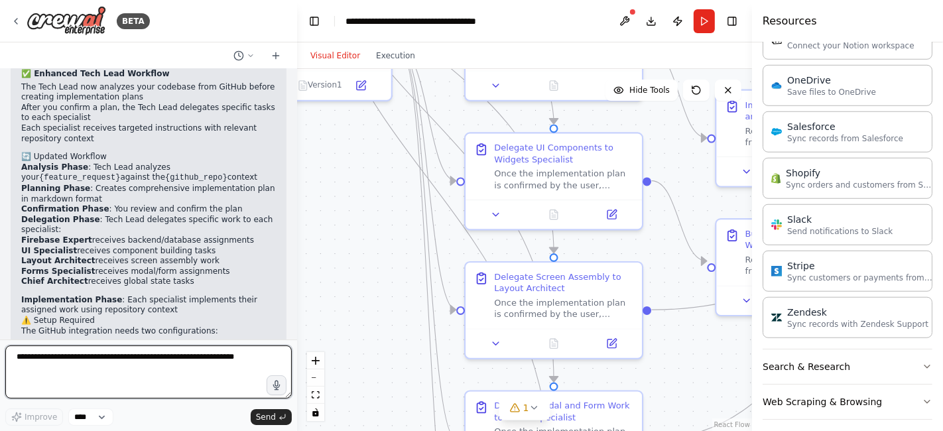
click at [58, 381] on textarea at bounding box center [148, 372] width 287 height 53
click at [80, 360] on textarea at bounding box center [148, 372] width 287 height 53
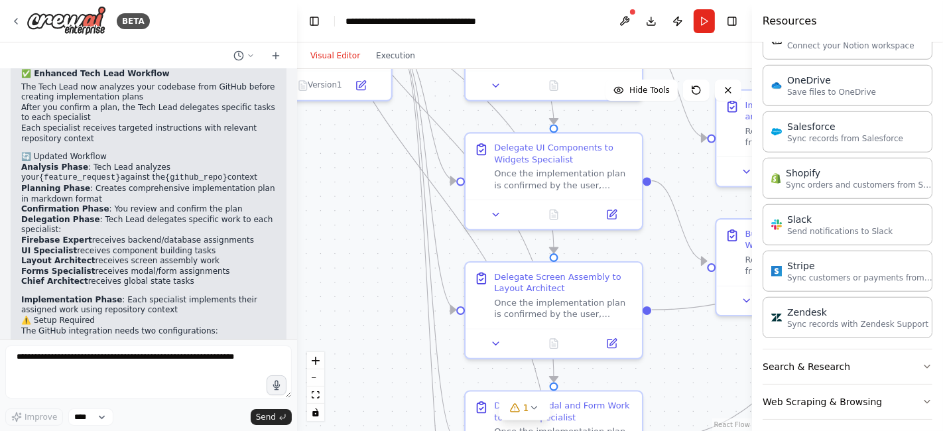
click at [276, 55] on icon at bounding box center [276, 55] width 0 height 6
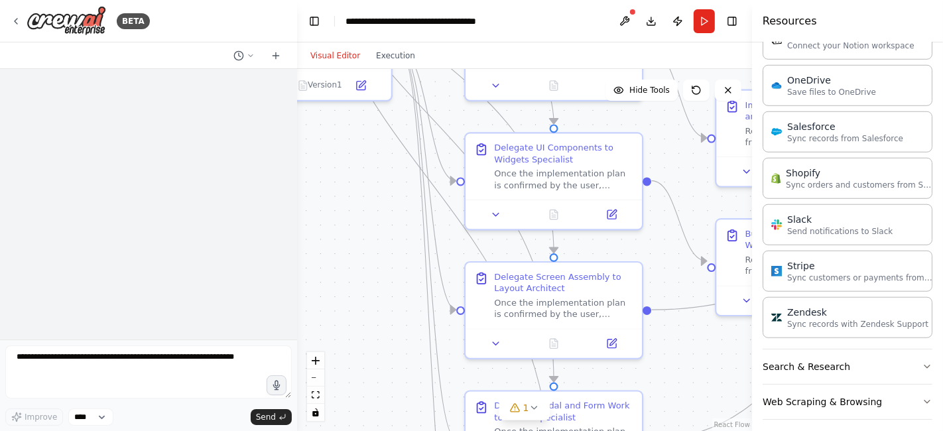
scroll to position [0, 0]
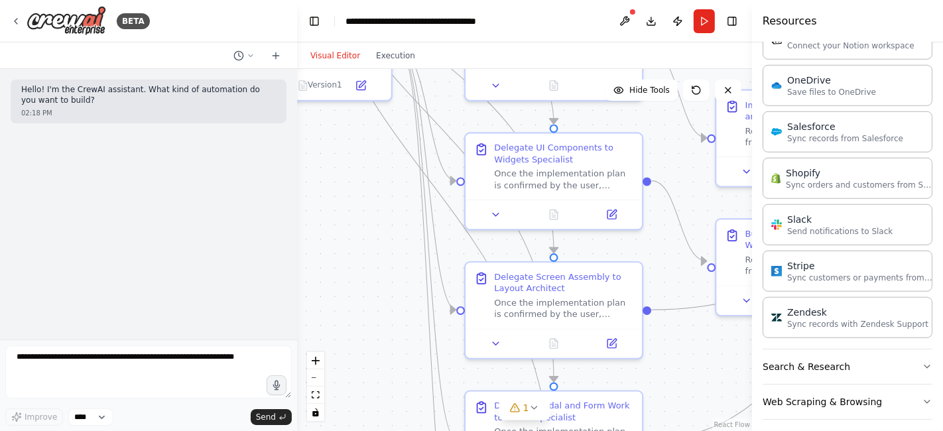
click at [24, 21] on div "BETA" at bounding box center [80, 21] width 139 height 30
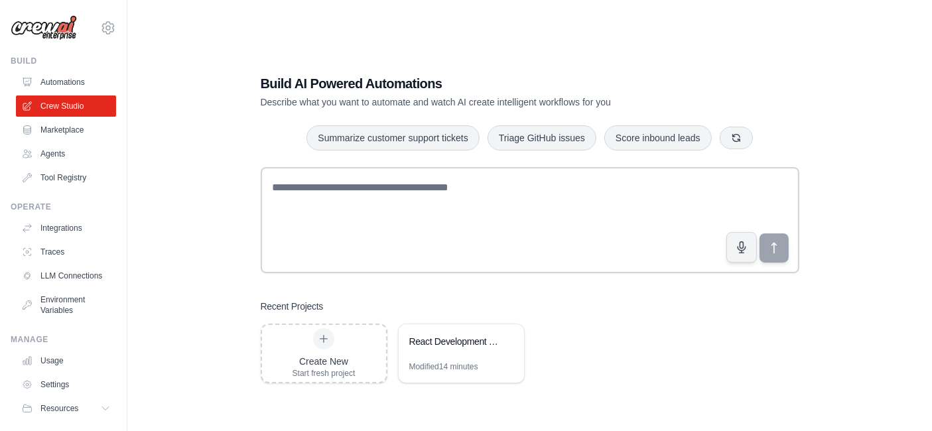
click at [40, 121] on link "Marketplace" at bounding box center [66, 129] width 100 height 21
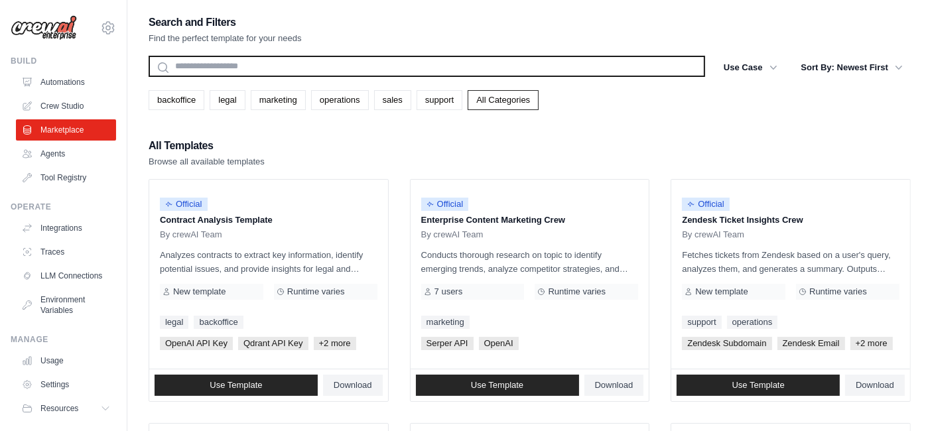
click at [182, 67] on input "text" at bounding box center [427, 66] width 557 height 21
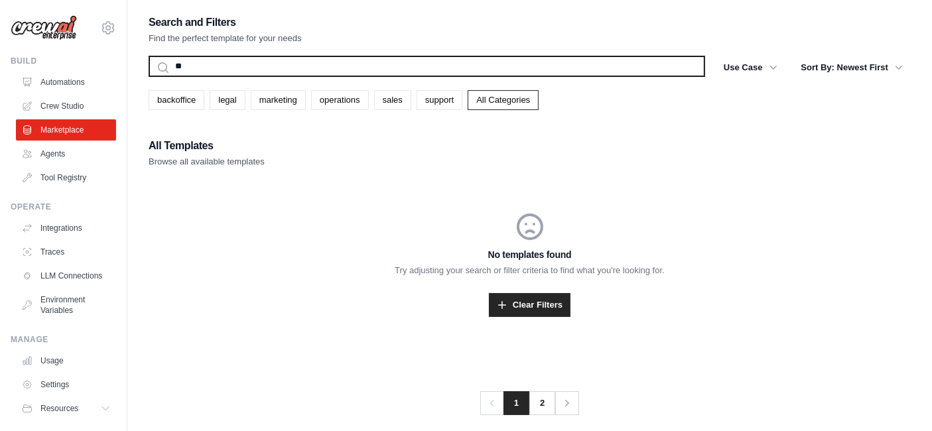
type input "*"
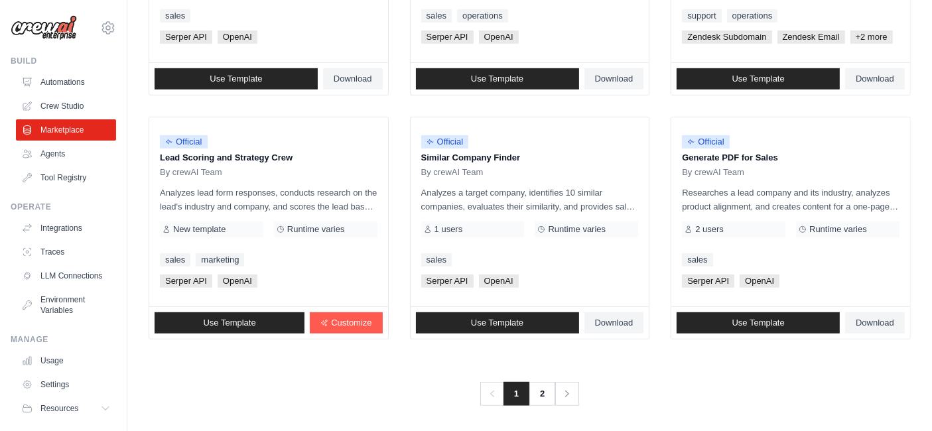
scroll to position [44, 0]
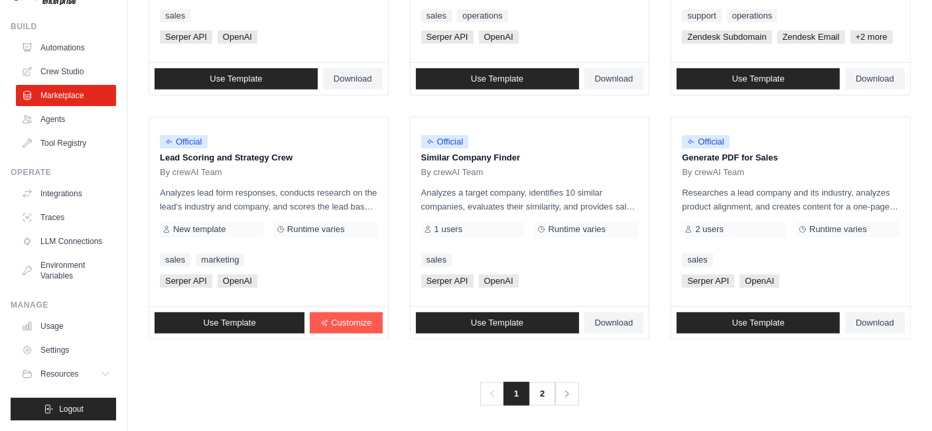
click at [58, 350] on link "Settings" at bounding box center [66, 350] width 100 height 21
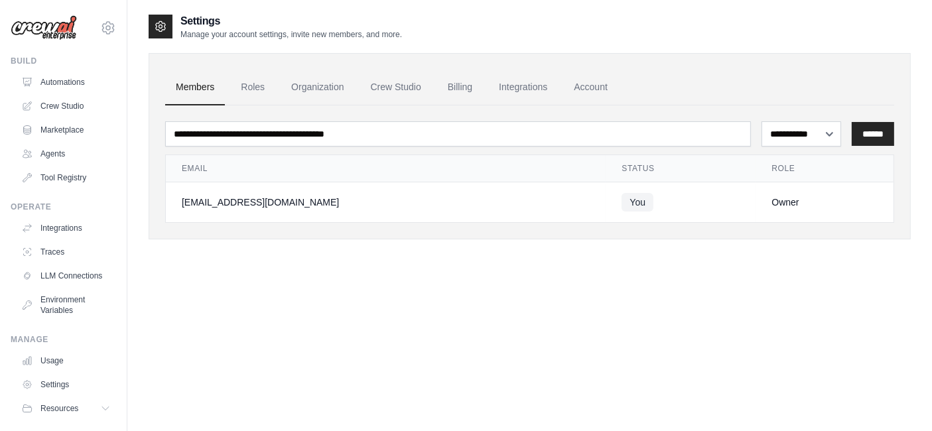
click at [45, 278] on link "LLM Connections" at bounding box center [66, 275] width 100 height 21
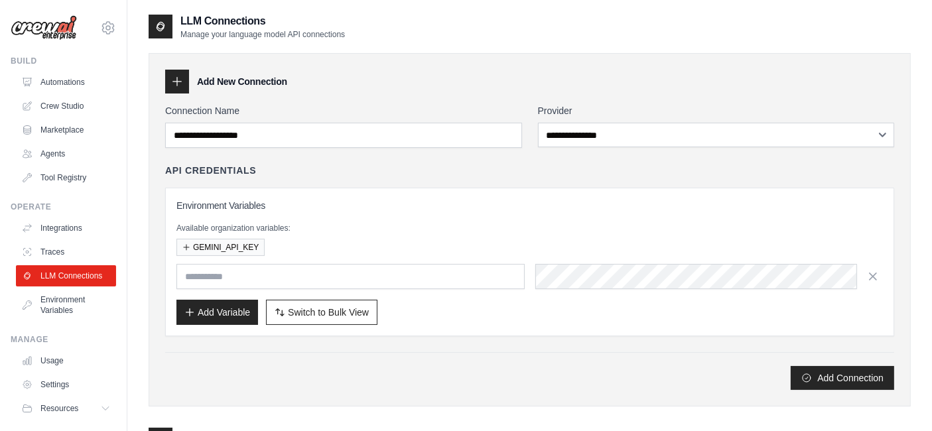
click at [218, 247] on button "GEMINI_API_KEY" at bounding box center [220, 247] width 88 height 17
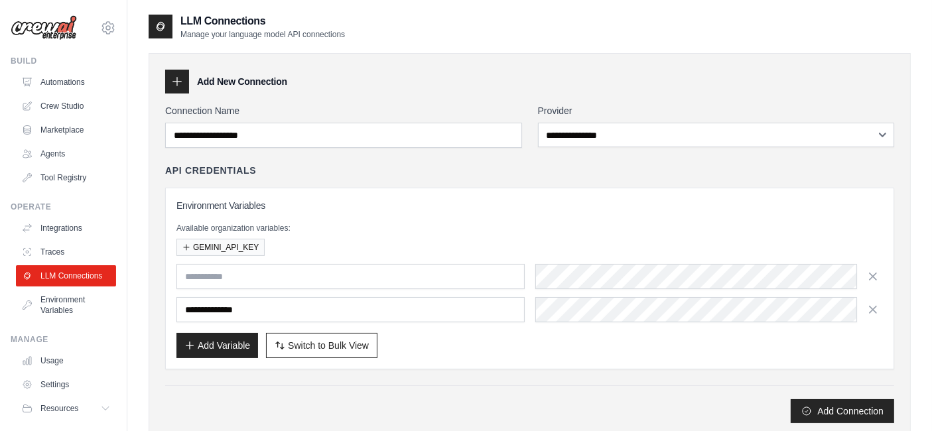
click at [210, 249] on button "GEMINI_API_KEY" at bounding box center [220, 247] width 88 height 17
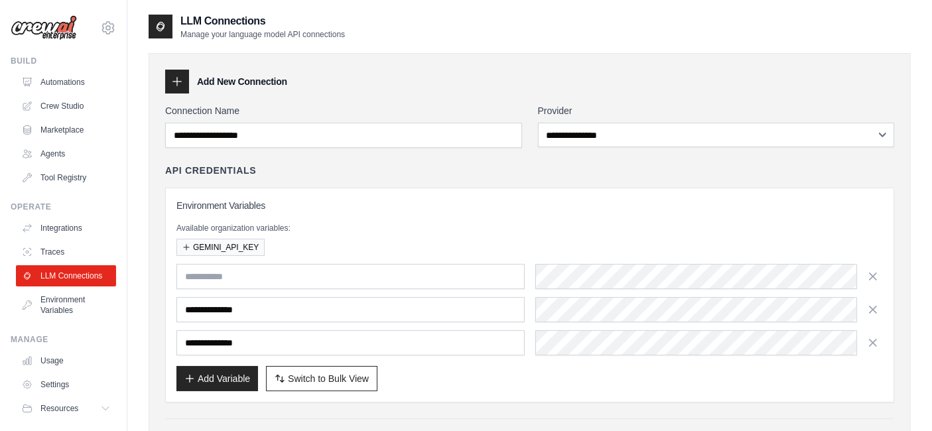
click at [873, 343] on icon "button" at bounding box center [872, 342] width 13 height 13
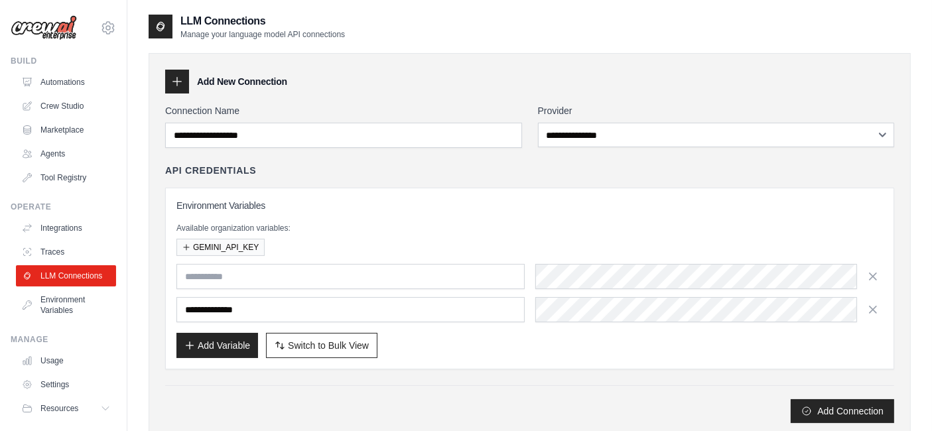
click at [843, 409] on button "Add Connection" at bounding box center [842, 411] width 103 height 24
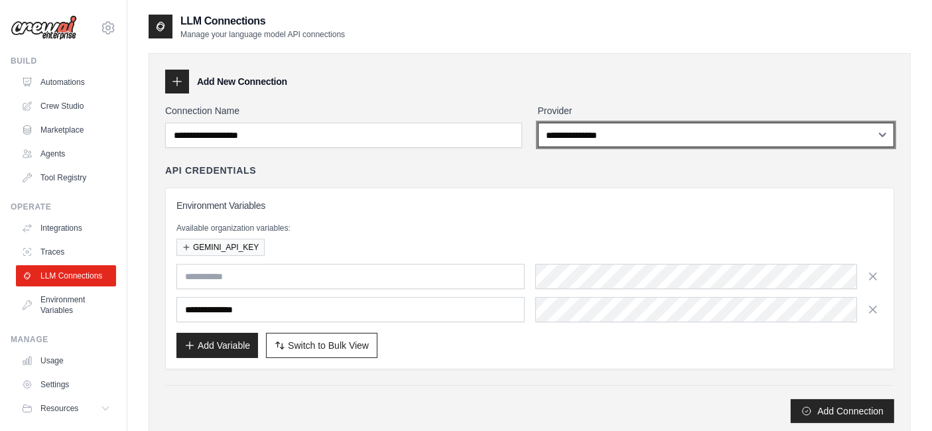
click at [787, 136] on select "**********" at bounding box center [716, 135] width 357 height 25
select select "******"
click at [538, 123] on select "**********" at bounding box center [716, 135] width 357 height 25
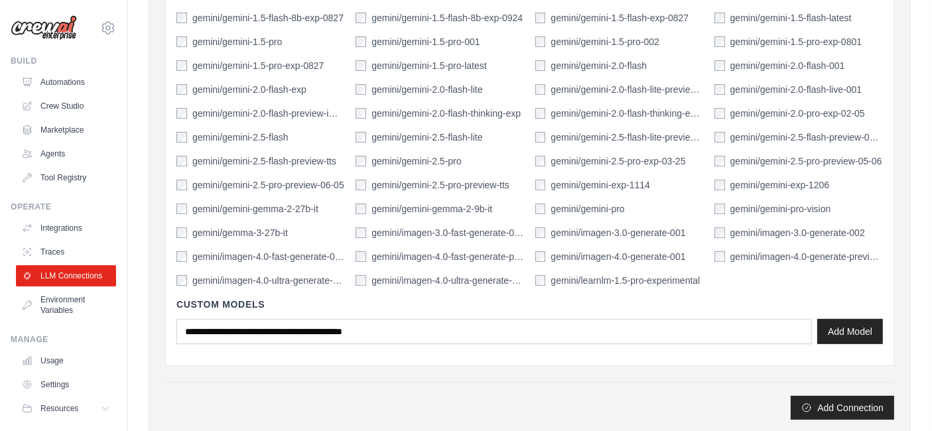
scroll to position [520, 0]
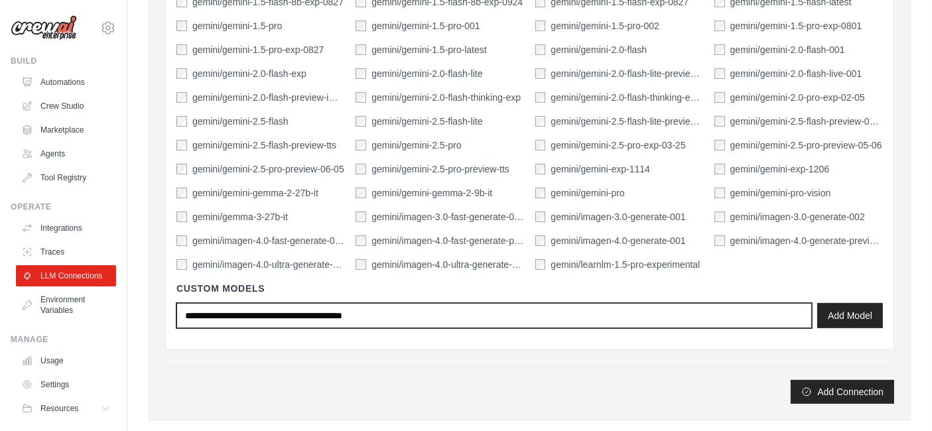
click at [197, 312] on input "text" at bounding box center [493, 315] width 635 height 25
type input "*"
paste input "**********"
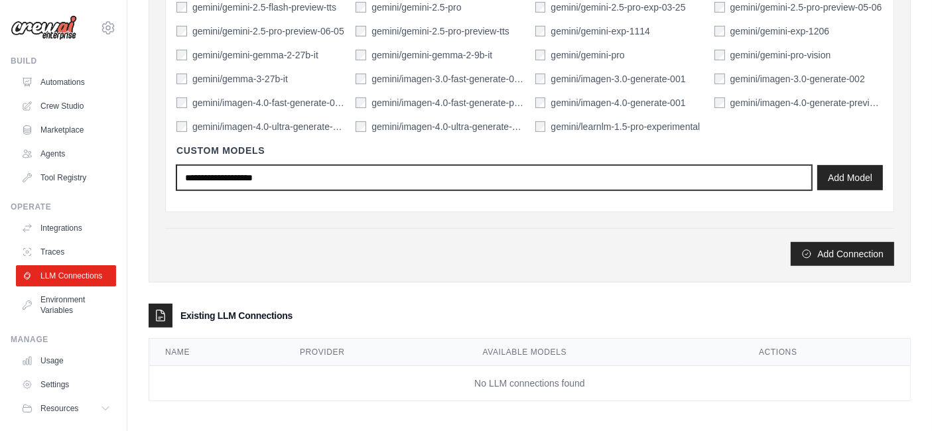
type input "**********"
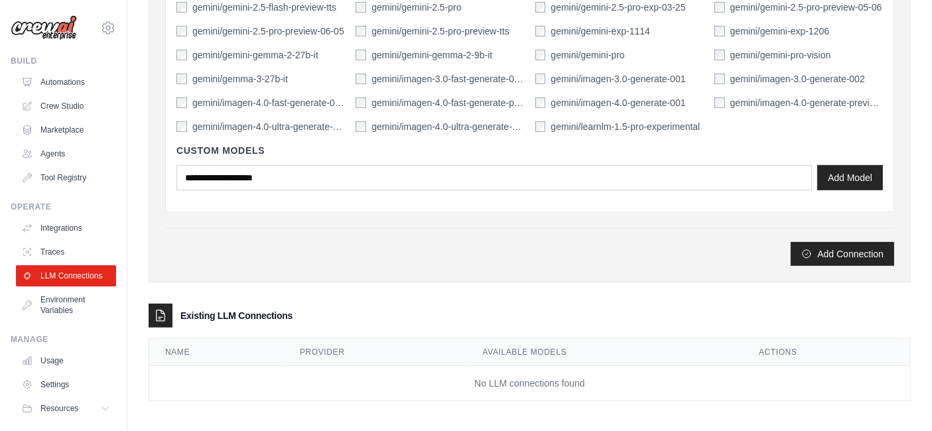
click at [824, 249] on button "Add Connection" at bounding box center [842, 254] width 103 height 24
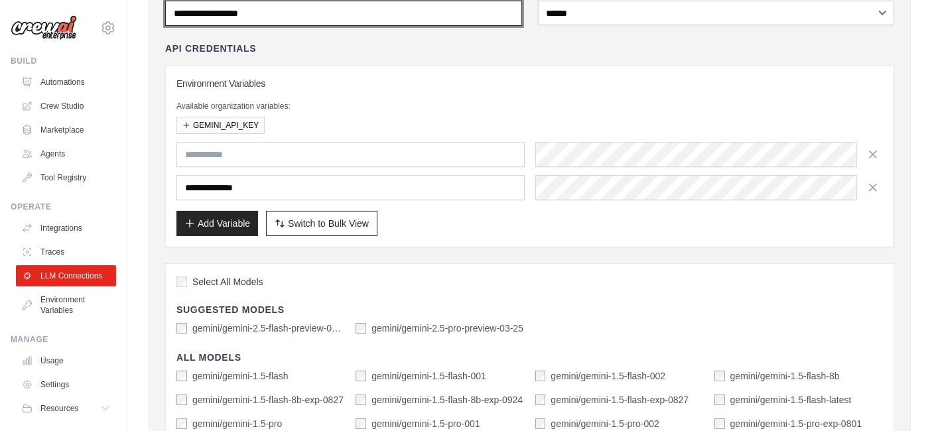
scroll to position [0, 0]
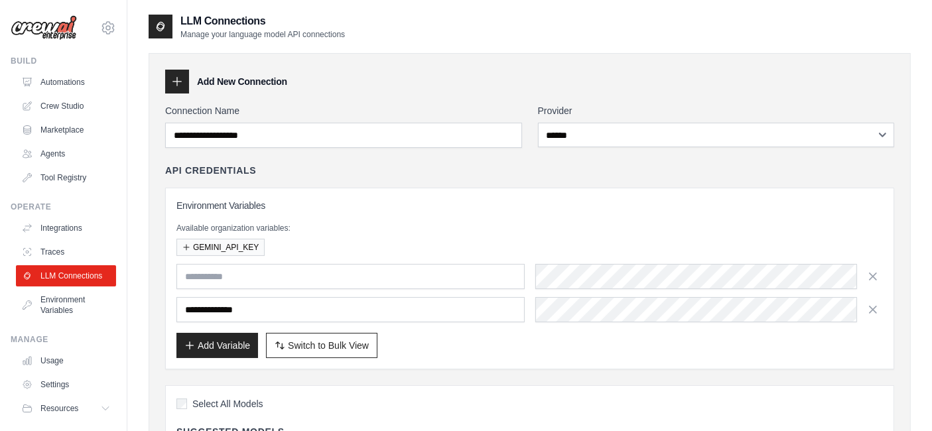
click at [43, 280] on link "LLM Connections" at bounding box center [66, 275] width 100 height 21
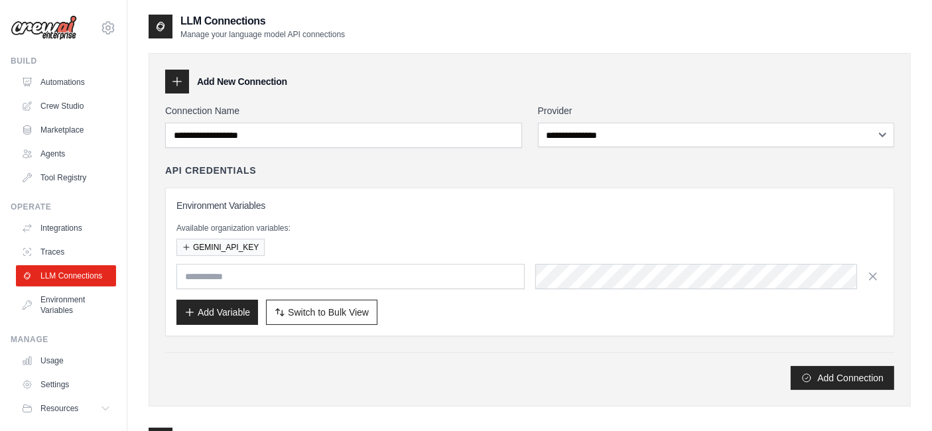
click at [44, 226] on link "Integrations" at bounding box center [66, 228] width 100 height 21
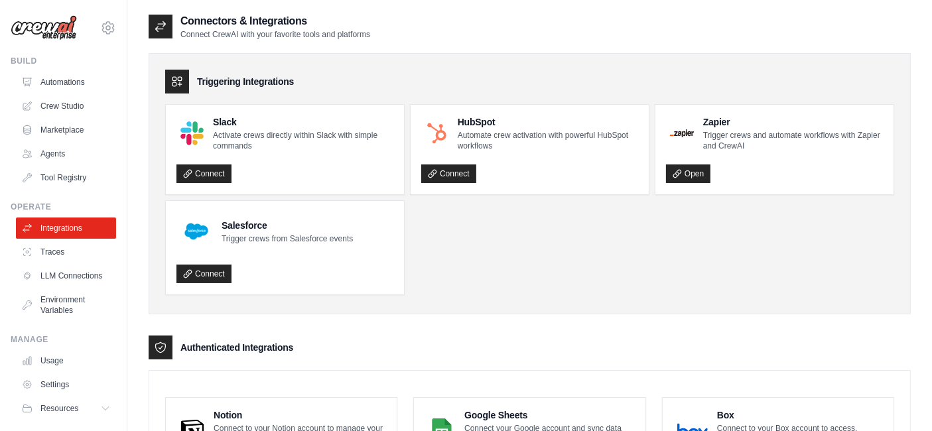
click at [38, 247] on link "Traces" at bounding box center [66, 251] width 100 height 21
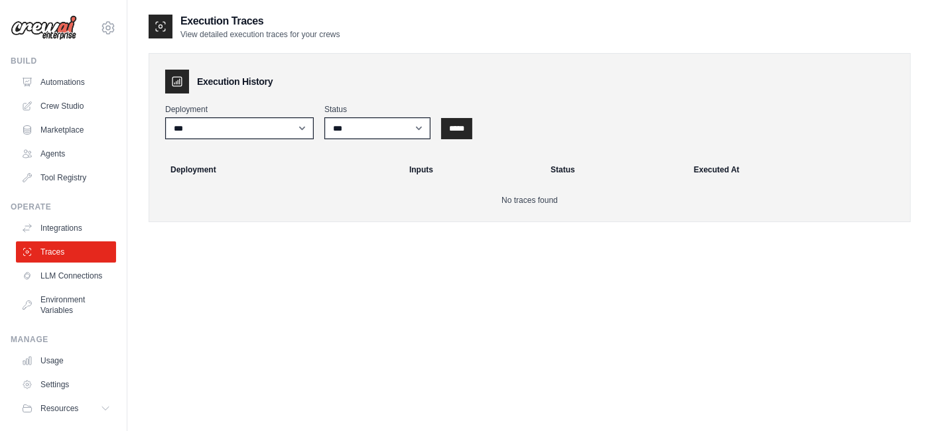
click at [44, 310] on link "Environment Variables" at bounding box center [66, 305] width 100 height 32
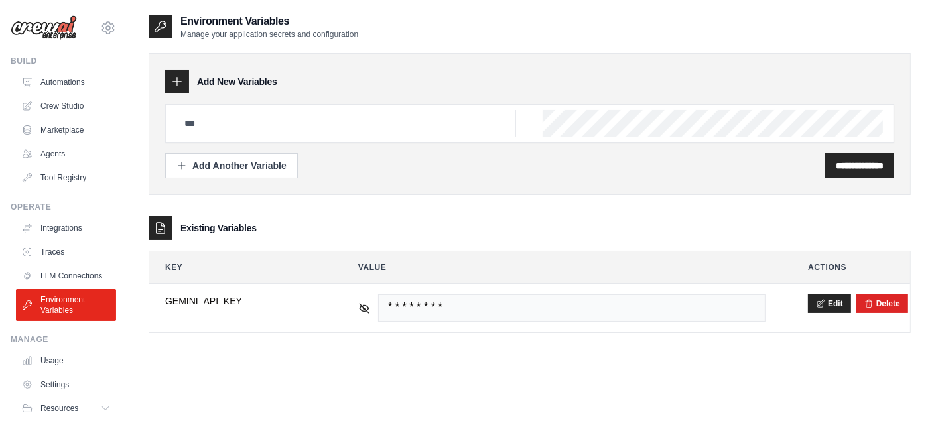
click at [363, 306] on icon at bounding box center [364, 308] width 9 height 9
click at [363, 305] on icon at bounding box center [364, 308] width 12 height 12
click at [47, 275] on link "LLM Connections" at bounding box center [66, 275] width 100 height 21
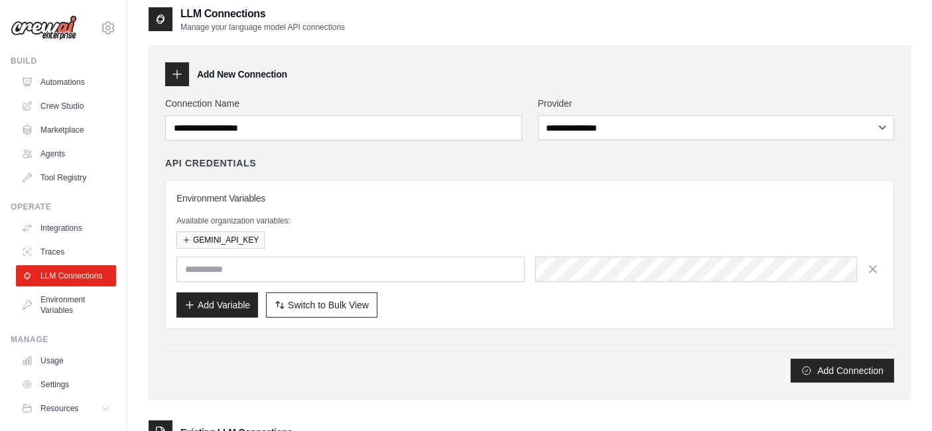
scroll to position [3, 0]
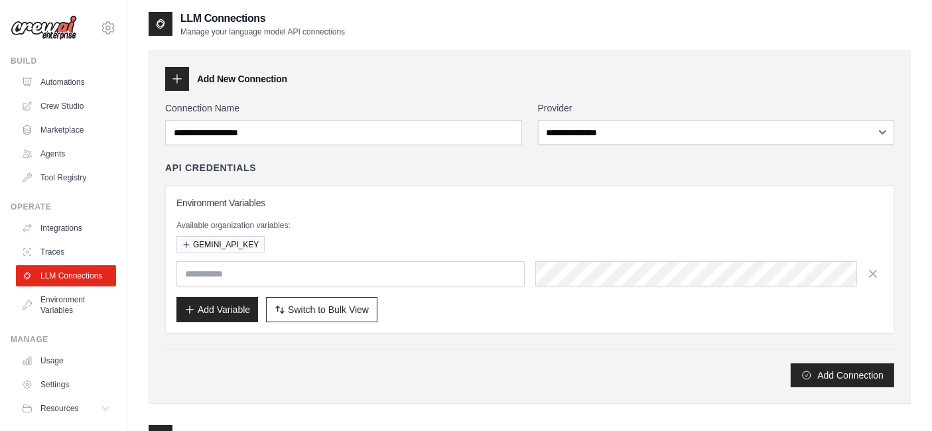
click at [212, 242] on button "GEMINI_API_KEY" at bounding box center [220, 244] width 88 height 17
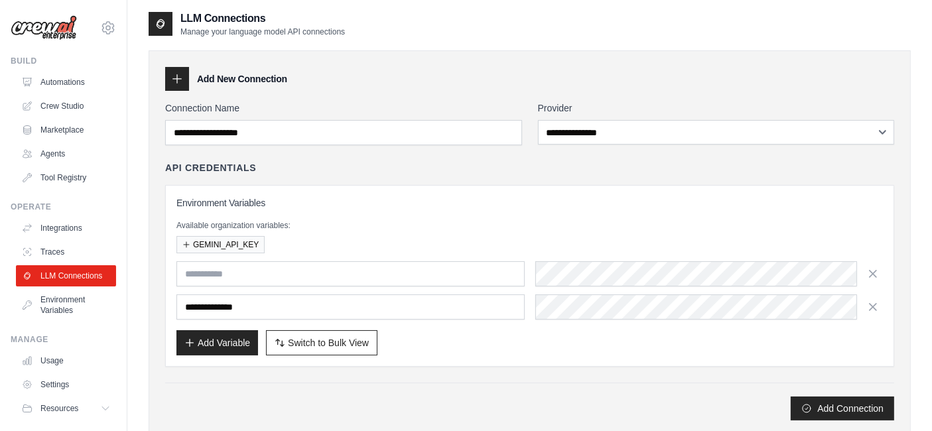
click at [870, 271] on icon "button" at bounding box center [872, 273] width 13 height 13
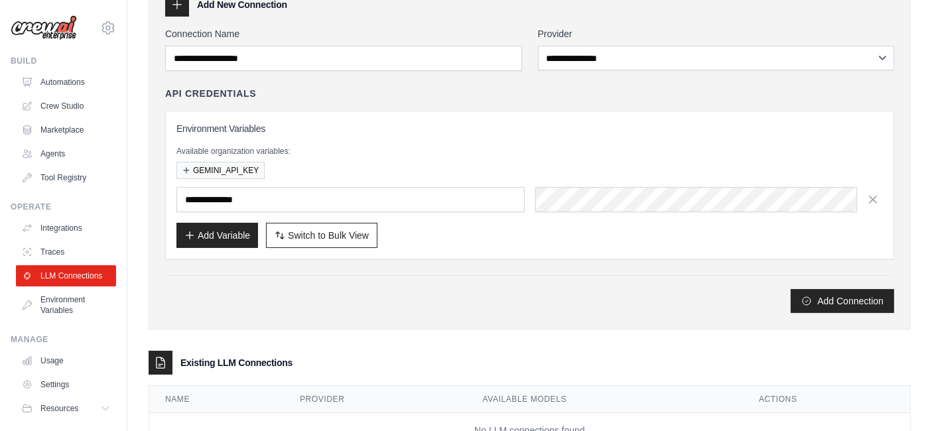
scroll to position [82, 0]
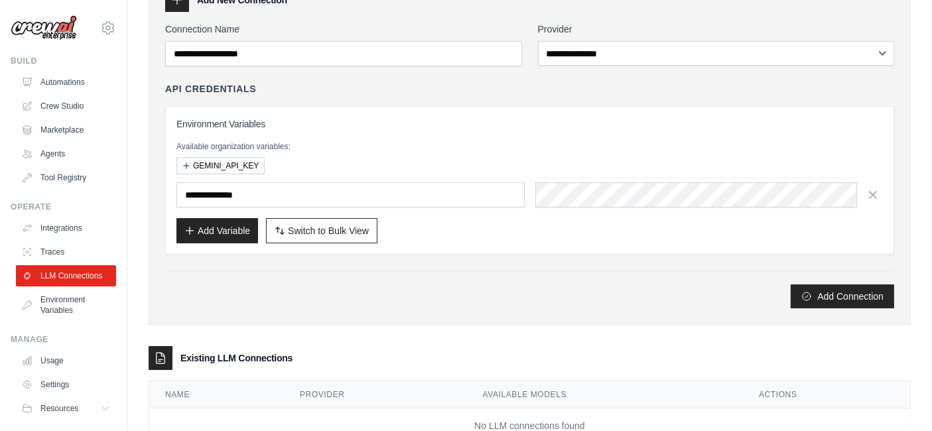
click at [870, 293] on button "Add Connection" at bounding box center [842, 297] width 103 height 24
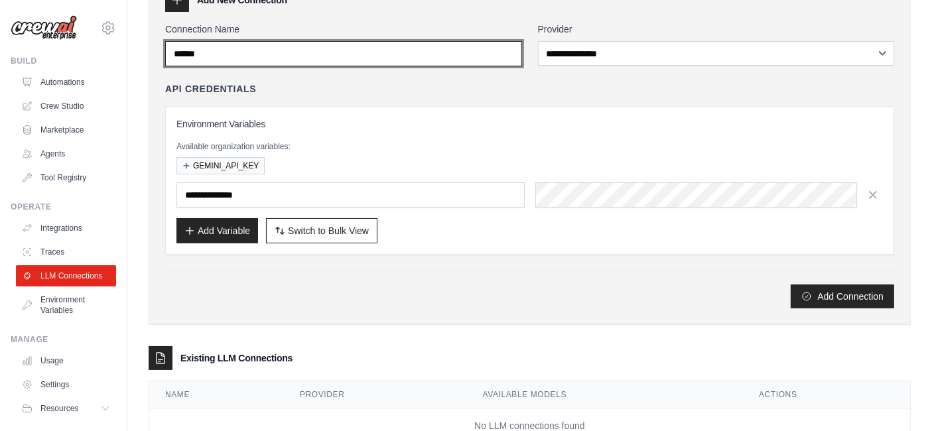
type input "******"
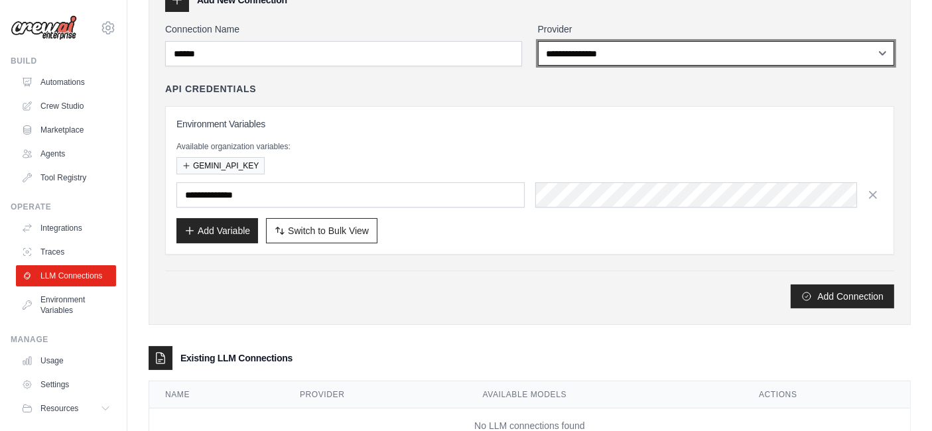
click at [745, 58] on select "**********" at bounding box center [716, 53] width 357 height 25
select select "******"
click at [538, 41] on select "**********" at bounding box center [716, 53] width 357 height 25
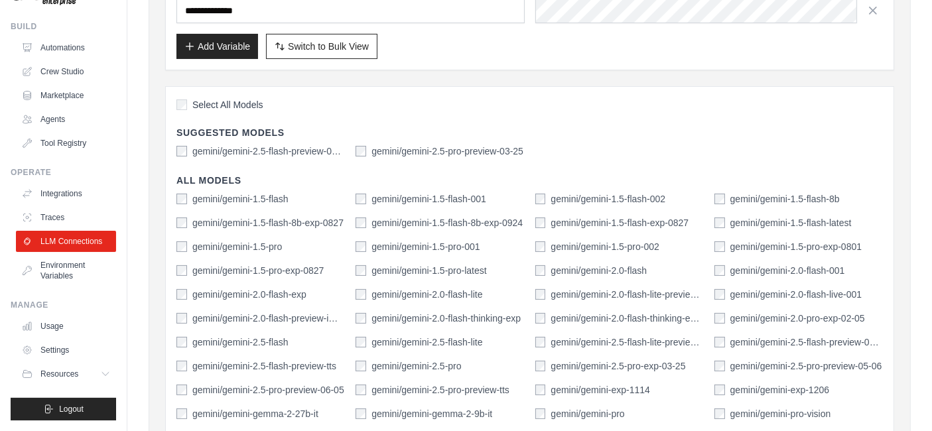
scroll to position [265, 0]
click at [396, 365] on label "gemini/gemini-2.5-pro" at bounding box center [416, 367] width 90 height 13
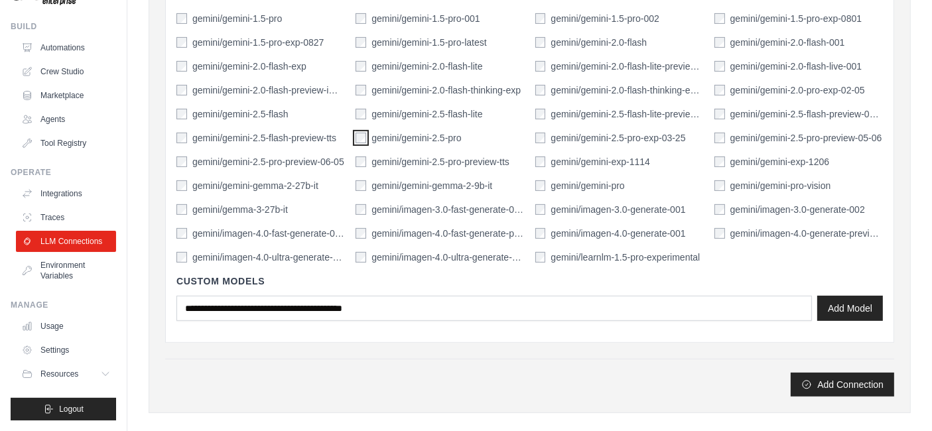
scroll to position [498, 0]
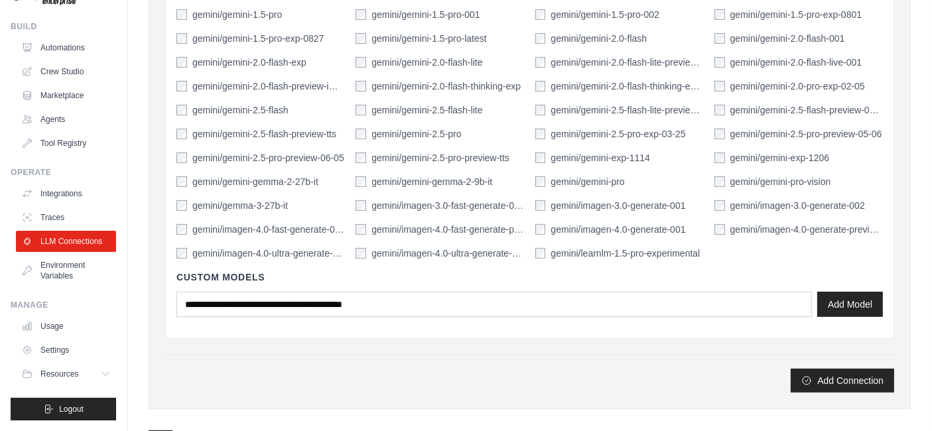
click at [837, 379] on button "Add Connection" at bounding box center [842, 381] width 103 height 24
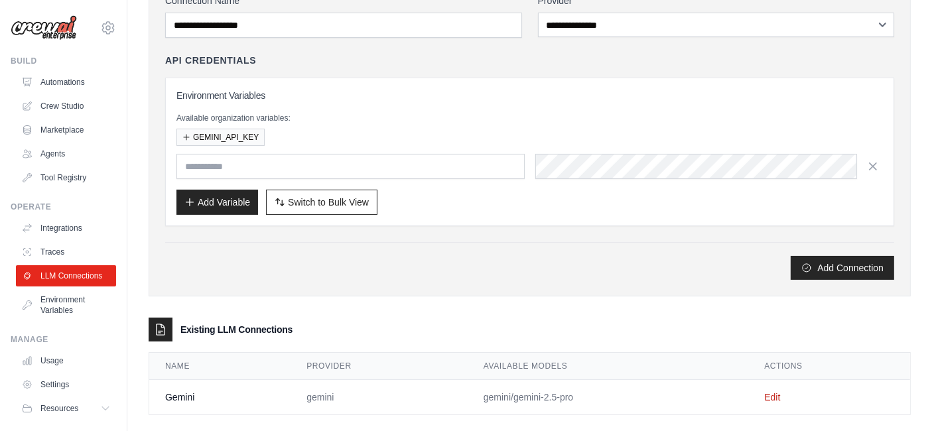
scroll to position [170, 0]
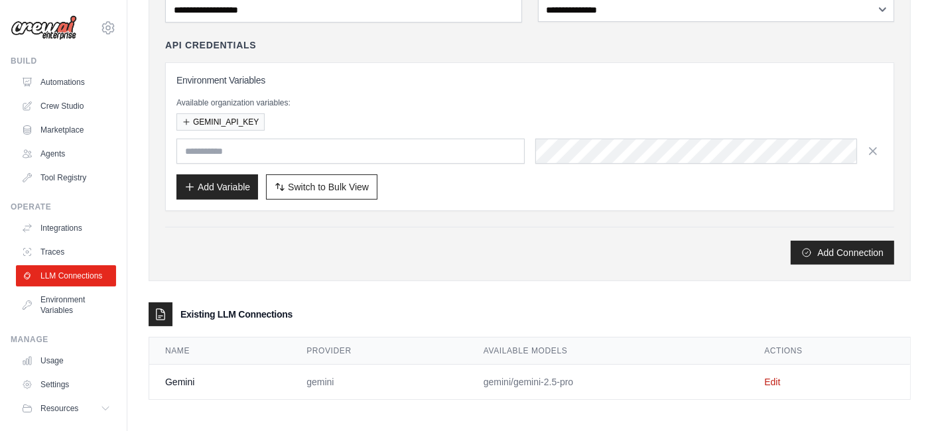
click at [50, 318] on link "Environment Variables" at bounding box center [66, 305] width 100 height 32
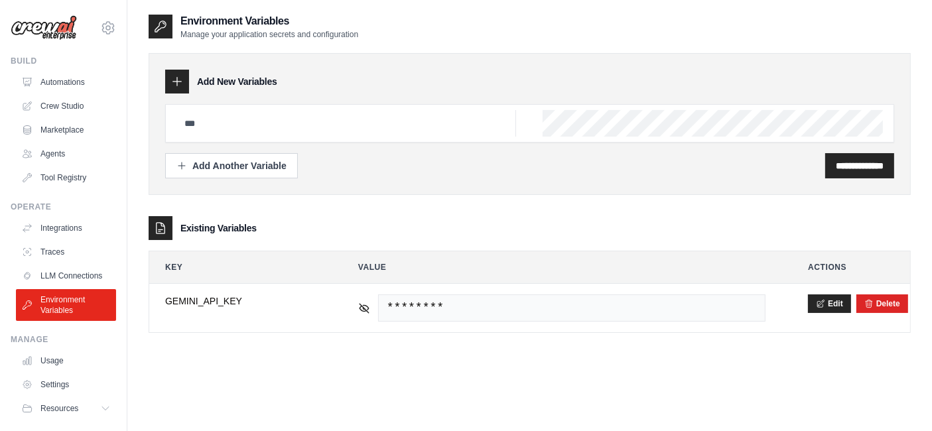
click at [27, 105] on icon at bounding box center [27, 106] width 11 height 11
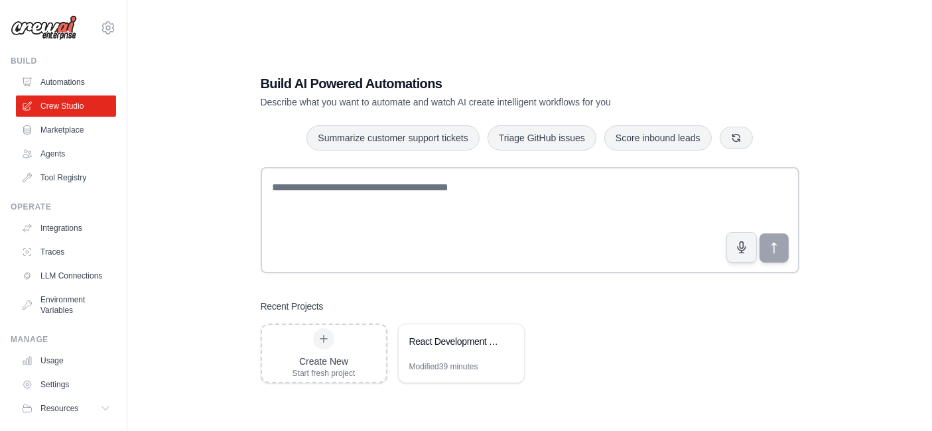
click at [467, 360] on div "React Development Team - AI Specialists" at bounding box center [461, 342] width 125 height 37
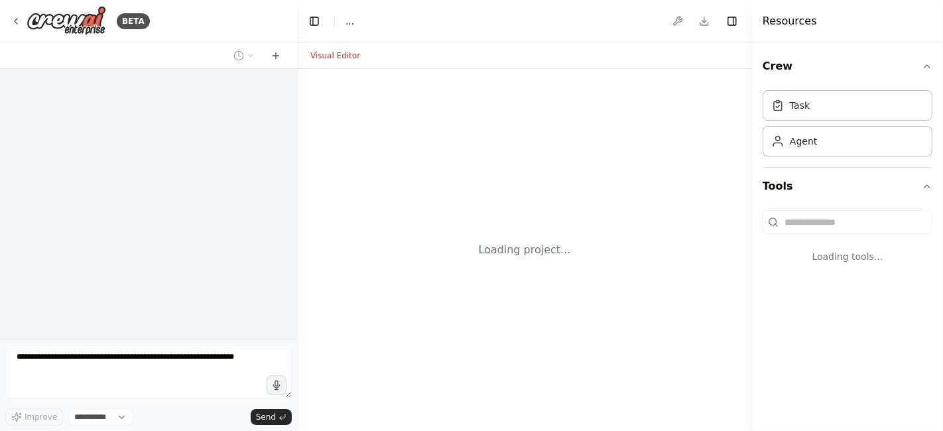
select select "****"
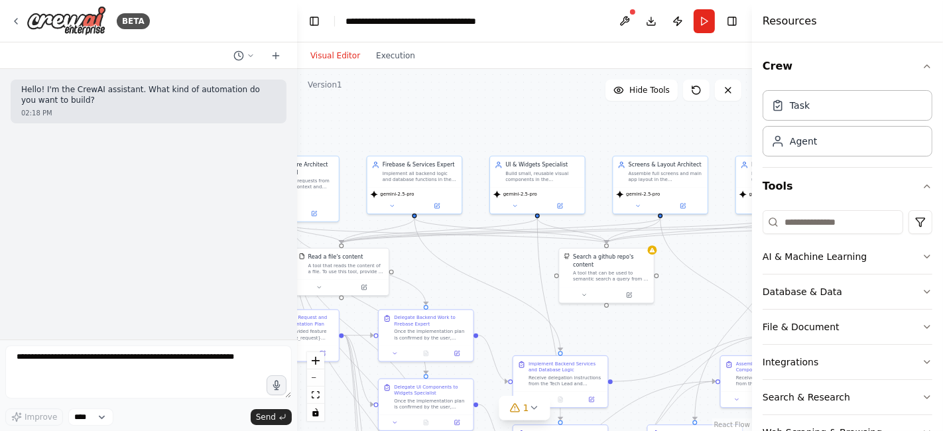
click at [590, 291] on button at bounding box center [583, 295] width 43 height 9
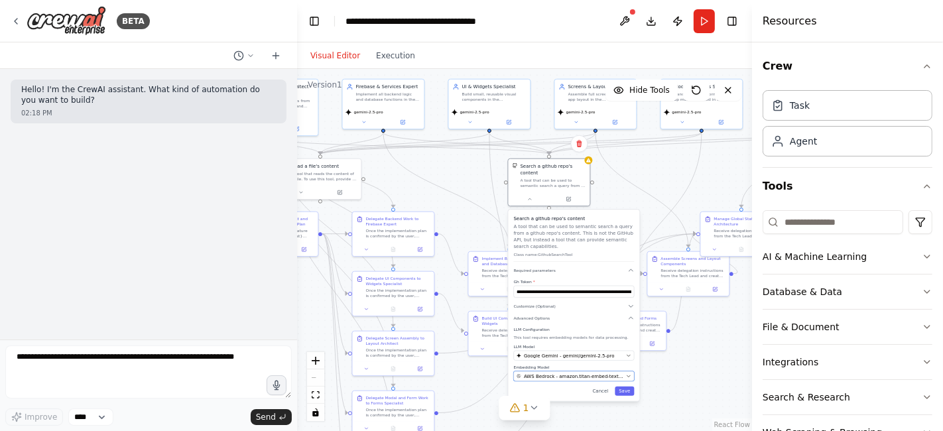
click at [587, 372] on button "AWS Bedrock - amazon.titan-embed-text-v1" at bounding box center [574, 376] width 121 height 10
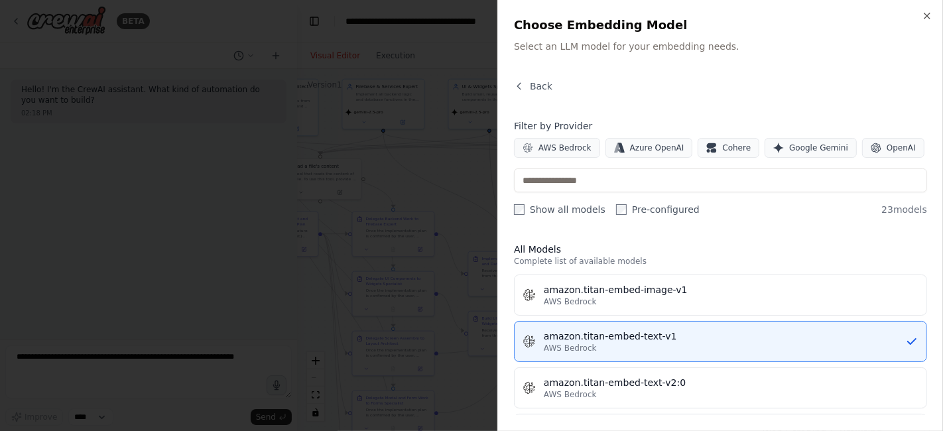
click at [791, 147] on span "Google Gemini" at bounding box center [818, 148] width 59 height 11
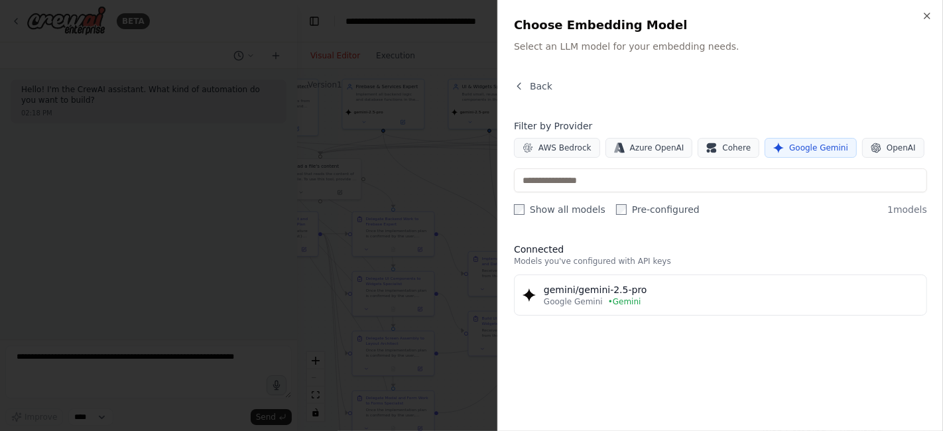
click at [650, 301] on div "Google Gemini • Gemini" at bounding box center [731, 301] width 375 height 11
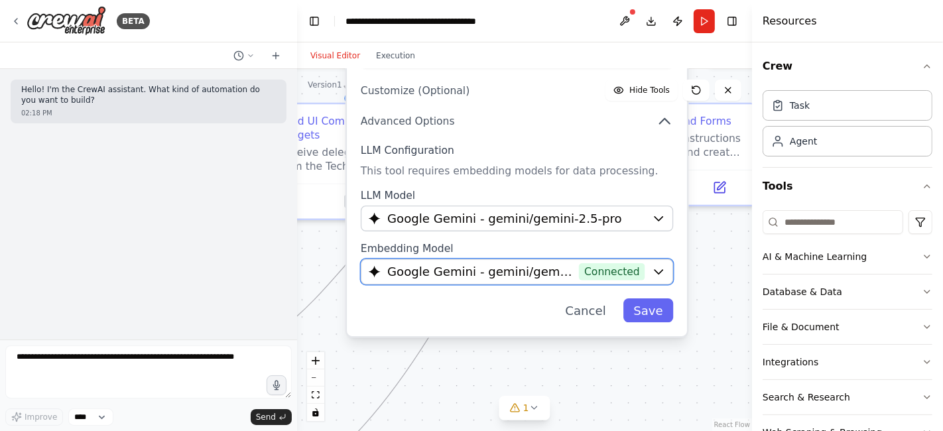
click at [659, 270] on icon "button" at bounding box center [659, 272] width 8 height 4
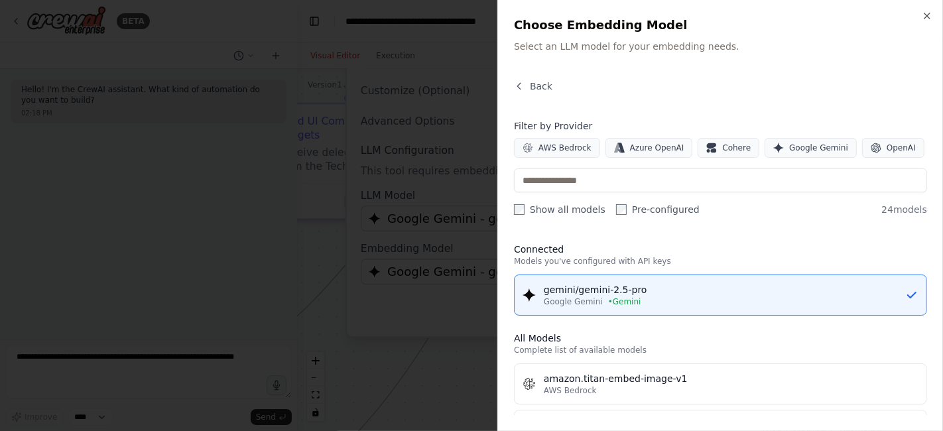
click at [927, 15] on icon "button" at bounding box center [927, 15] width 5 height 5
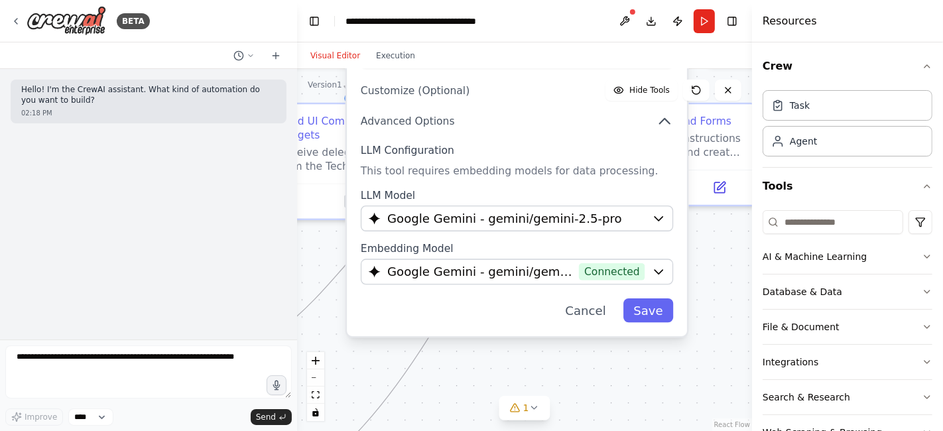
click at [658, 300] on button "Save" at bounding box center [648, 310] width 50 height 24
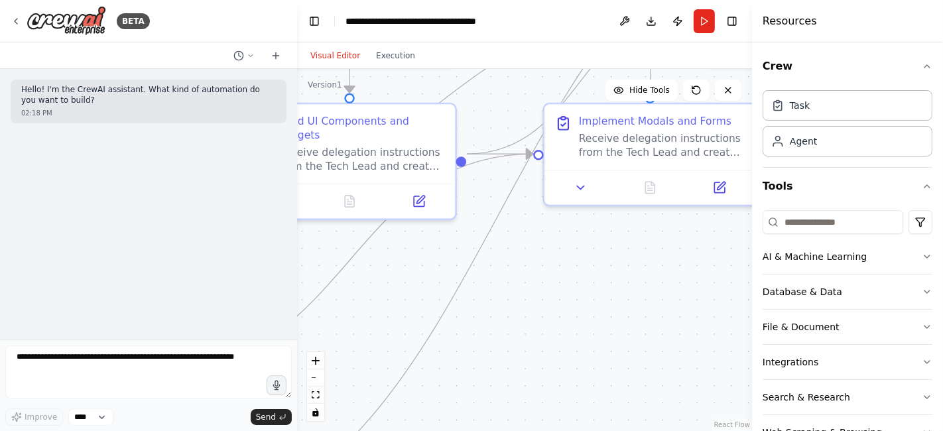
click at [701, 28] on button "Run" at bounding box center [704, 21] width 21 height 24
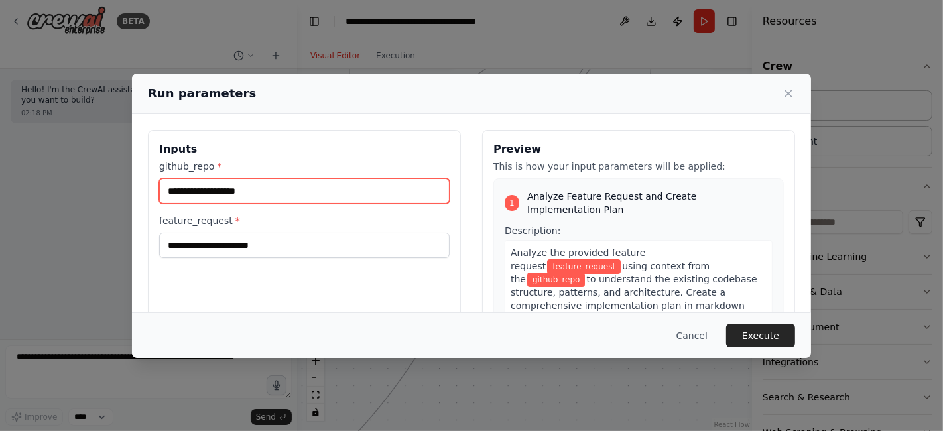
click at [183, 194] on input "github_repo *" at bounding box center [304, 190] width 291 height 25
type input "****"
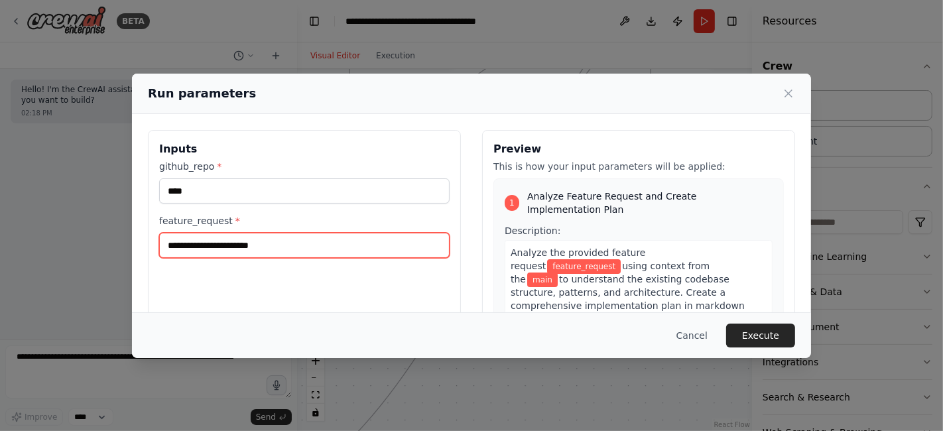
click at [190, 245] on input "feature_request *" at bounding box center [304, 245] width 291 height 25
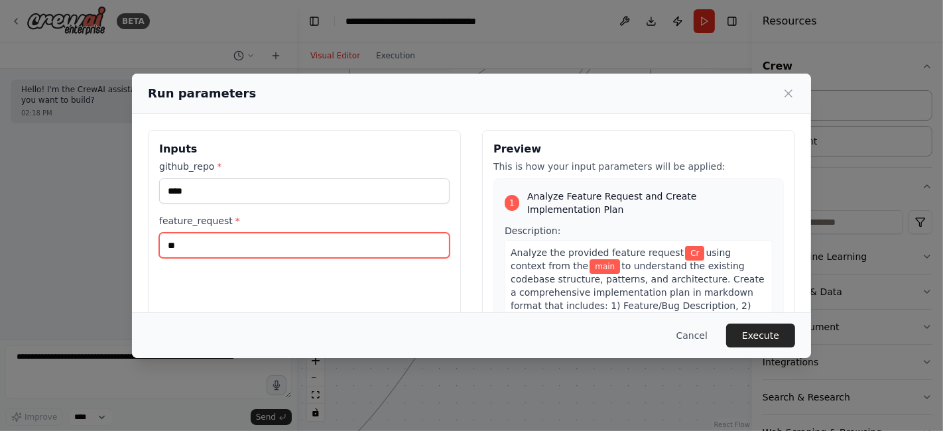
type input "*"
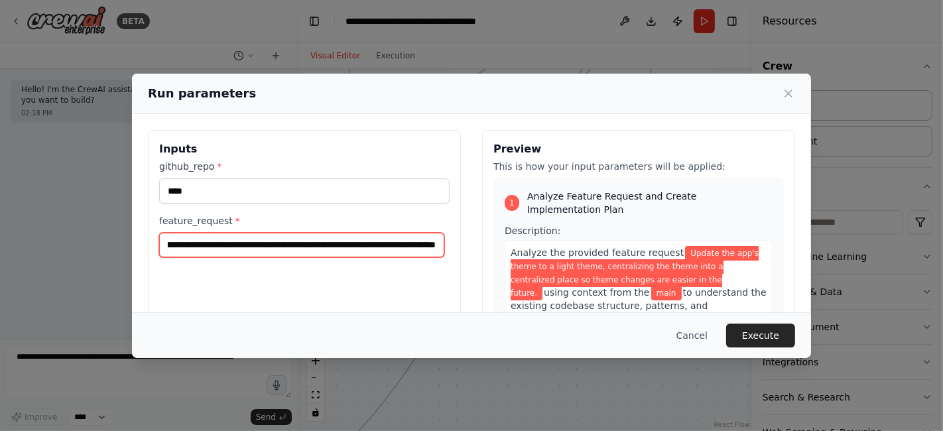
scroll to position [0, 267]
type input "**********"
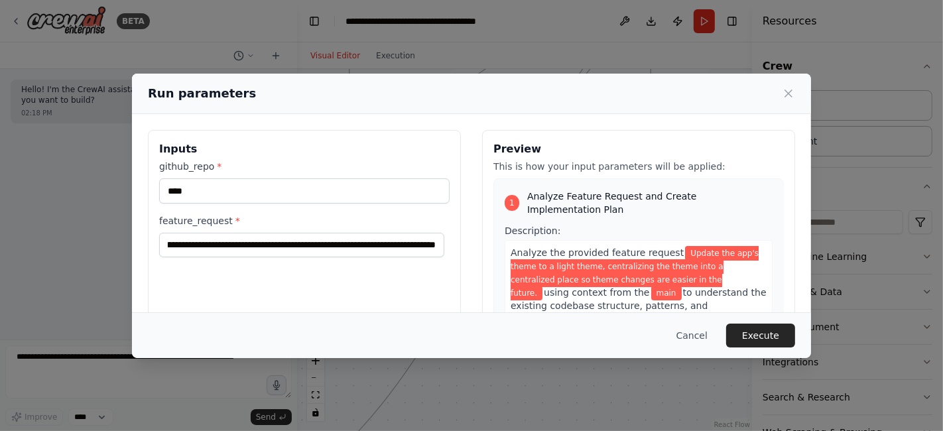
scroll to position [0, 0]
click at [328, 190] on input "****" at bounding box center [304, 190] width 291 height 25
click at [758, 334] on button "Execute" at bounding box center [760, 336] width 69 height 24
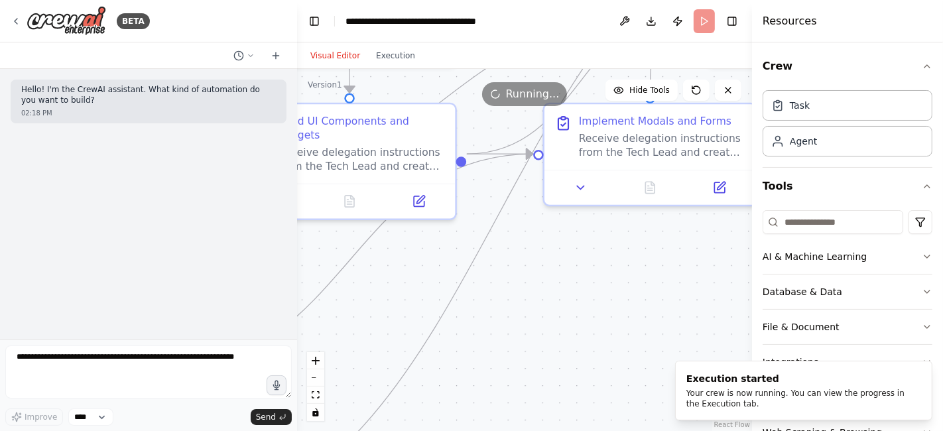
click at [384, 55] on button "Execution" at bounding box center [395, 56] width 55 height 16
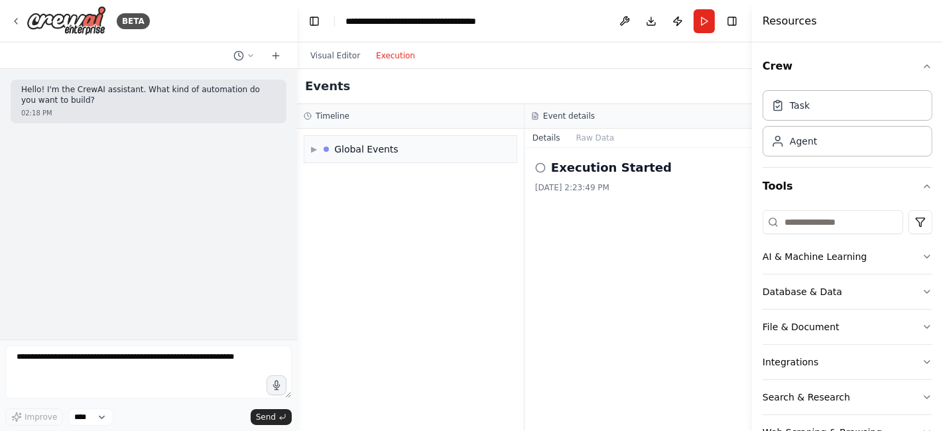
click at [387, 143] on div "Global Events" at bounding box center [366, 149] width 64 height 13
click at [401, 176] on div "Execution Started" at bounding box center [410, 177] width 192 height 11
click at [344, 55] on button "Visual Editor" at bounding box center [335, 56] width 66 height 16
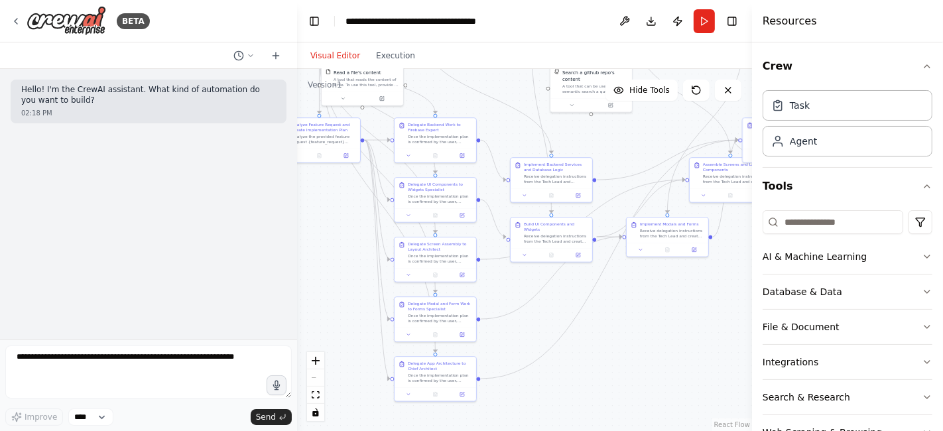
click at [704, 26] on button "Run" at bounding box center [704, 21] width 21 height 24
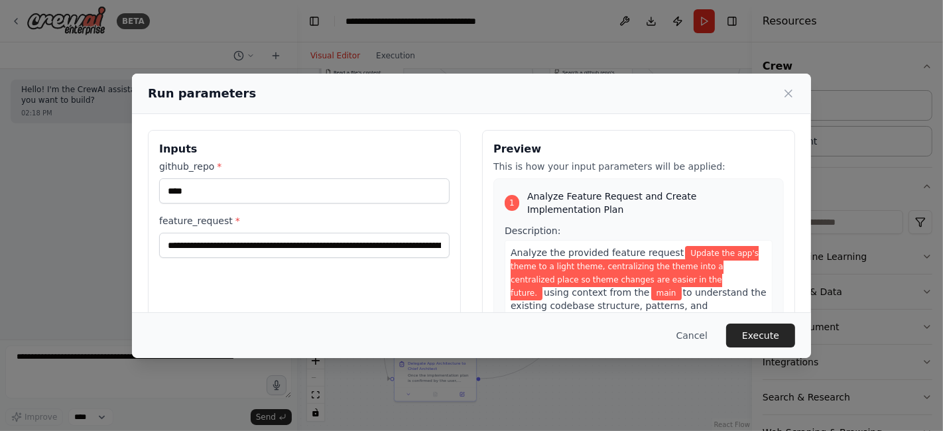
click at [763, 335] on button "Execute" at bounding box center [760, 336] width 69 height 24
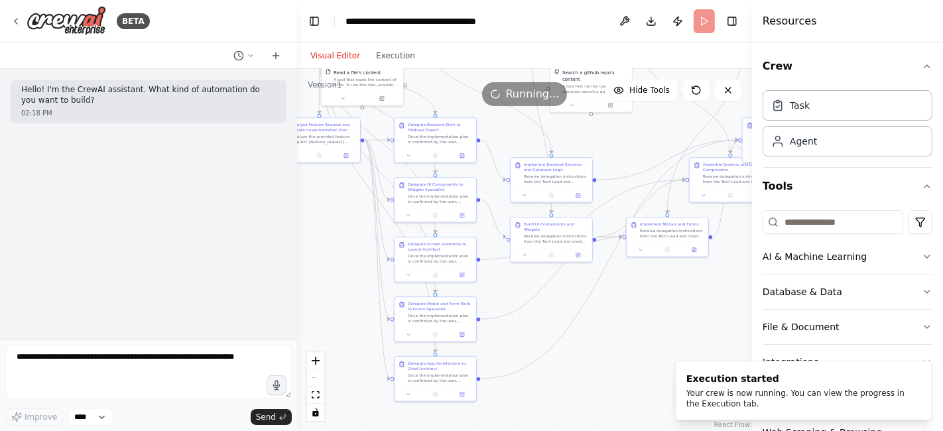
click at [395, 55] on button "Execution" at bounding box center [395, 56] width 55 height 16
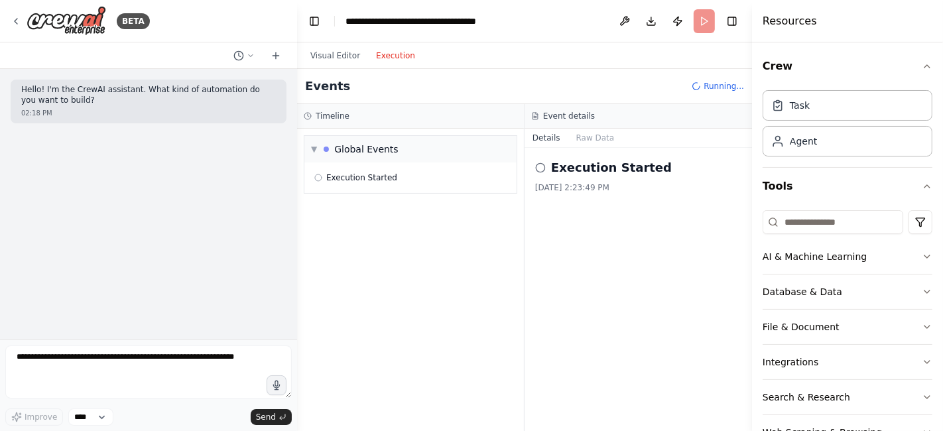
click at [601, 142] on button "Raw Data" at bounding box center [595, 138] width 54 height 19
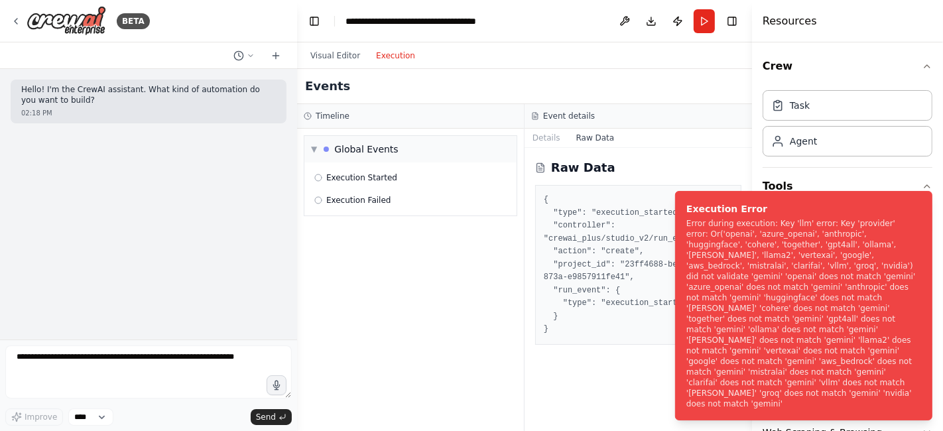
click at [889, 312] on div "Error during execution: Key 'llm' error: Key 'provider' error: Or('openai', 'az…" at bounding box center [801, 313] width 229 height 191
click at [921, 205] on icon "Notifications (F8)" at bounding box center [921, 202] width 5 height 5
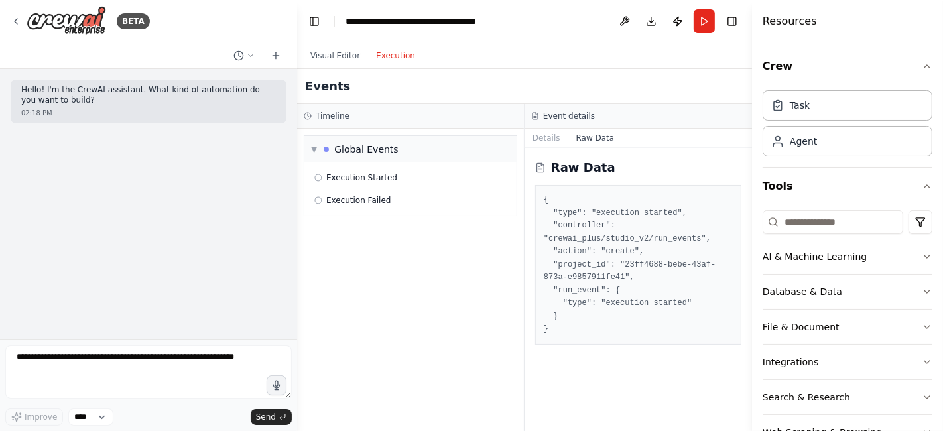
scroll to position [38, 0]
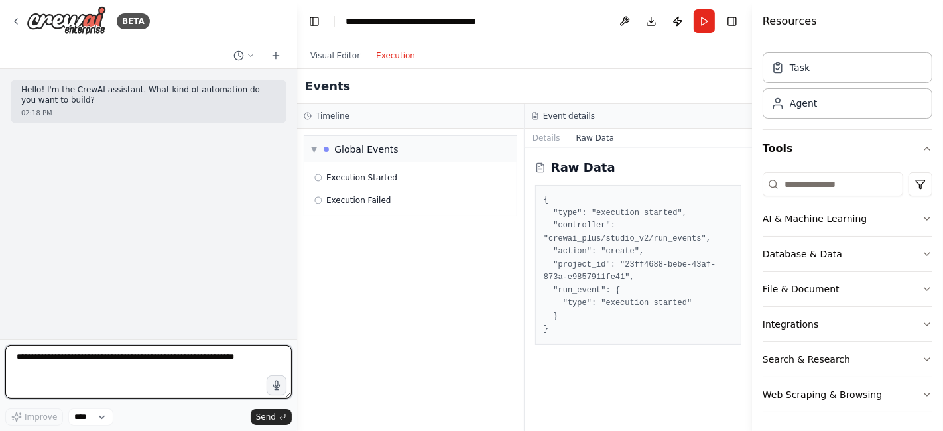
click at [54, 361] on textarea at bounding box center [148, 372] width 287 height 53
type textarea "**********"
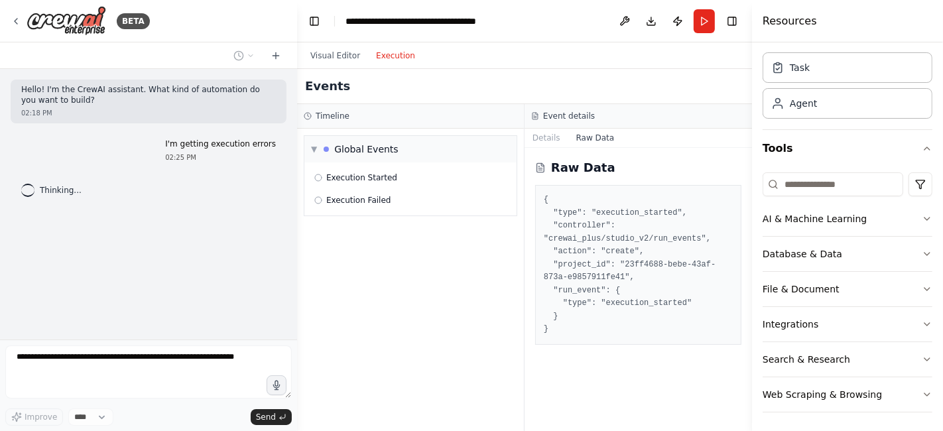
click at [329, 55] on button "Visual Editor" at bounding box center [335, 56] width 66 height 16
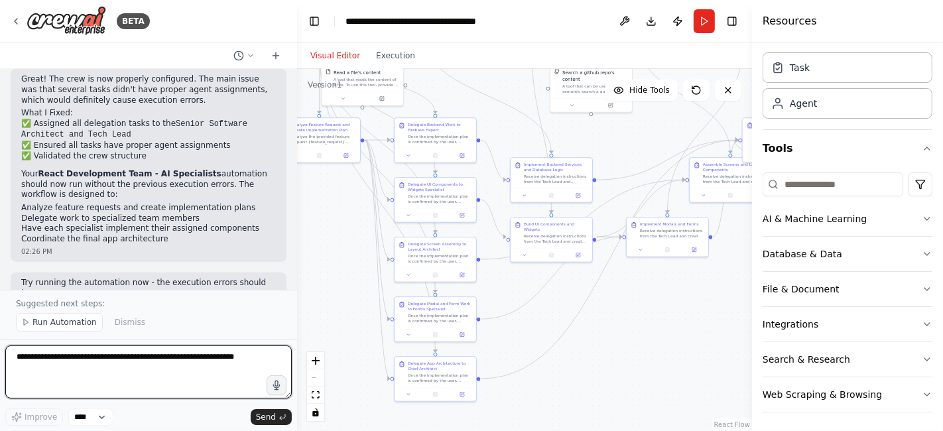
scroll to position [852, 0]
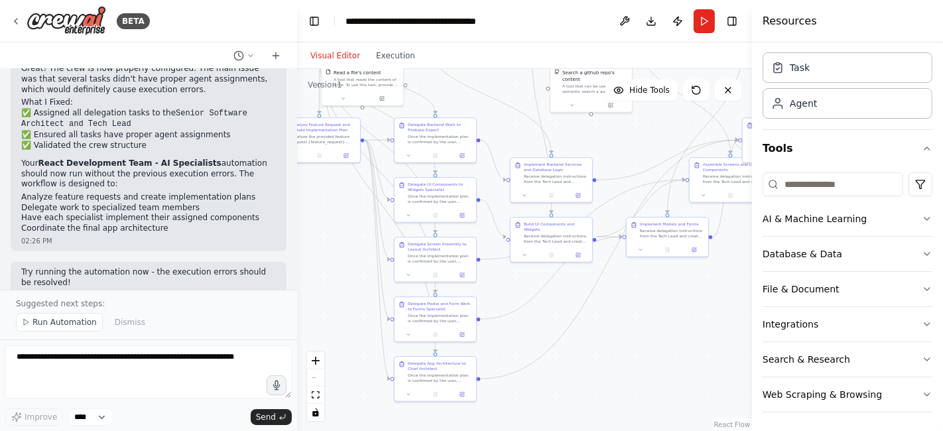
click at [705, 29] on button "Run" at bounding box center [704, 21] width 21 height 24
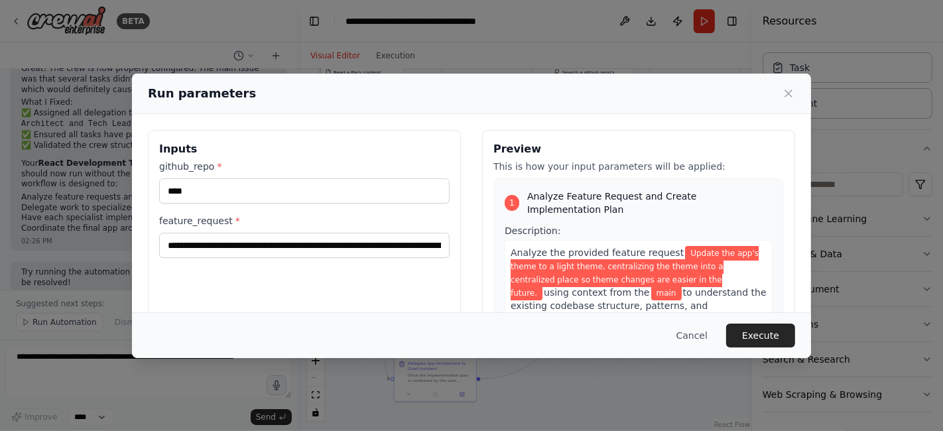
click at [763, 337] on button "Execute" at bounding box center [760, 336] width 69 height 24
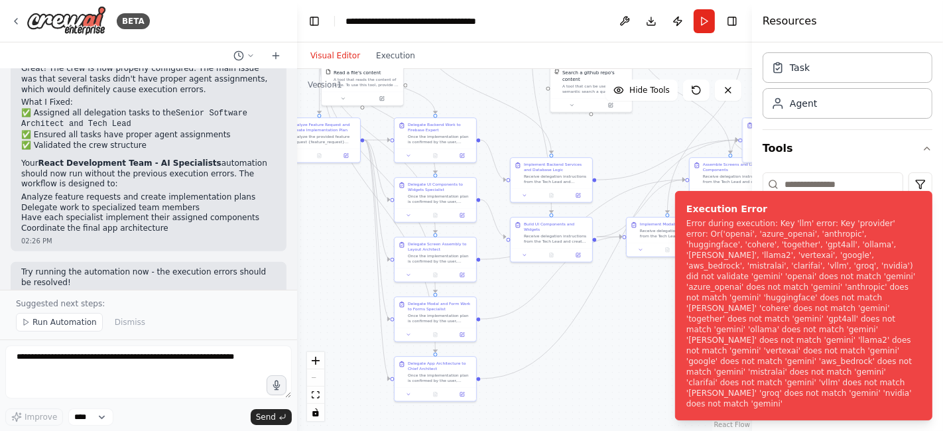
drag, startPoint x: 724, startPoint y: 405, endPoint x: 669, endPoint y: 237, distance: 176.0
click at [669, 237] on ol "Execution Error Error during execution: Key 'llm' error: Key 'provider' error: …" at bounding box center [804, 305] width 279 height 251
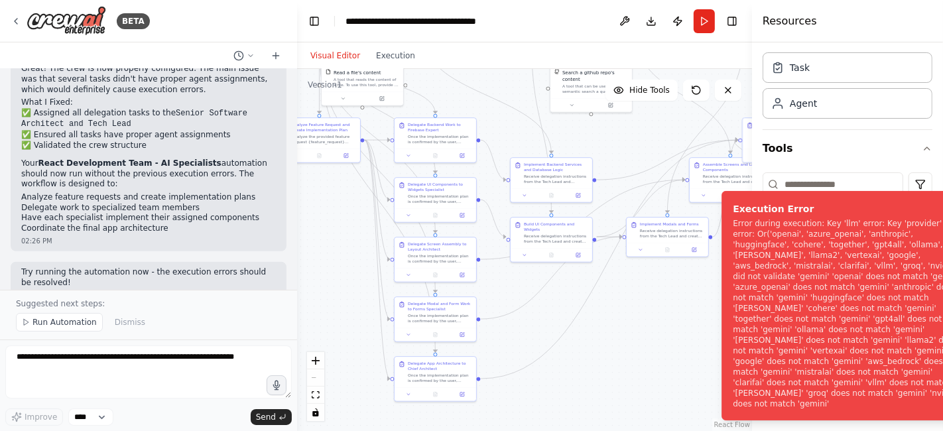
drag, startPoint x: 687, startPoint y: 253, endPoint x: 734, endPoint y: 281, distance: 54.5
click at [734, 281] on div "Error during execution: Key 'llm' error: Key 'provider' error: Or('openai', 'az…" at bounding box center [847, 313] width 229 height 191
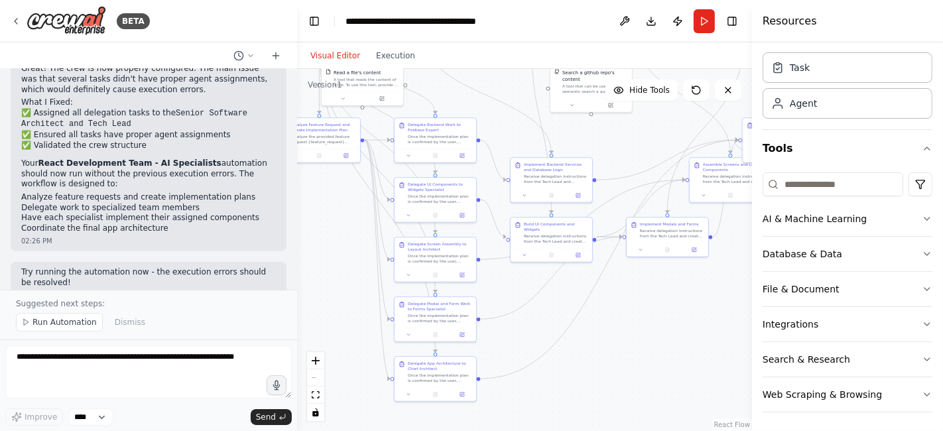
click at [678, 21] on button "Publish" at bounding box center [677, 21] width 21 height 24
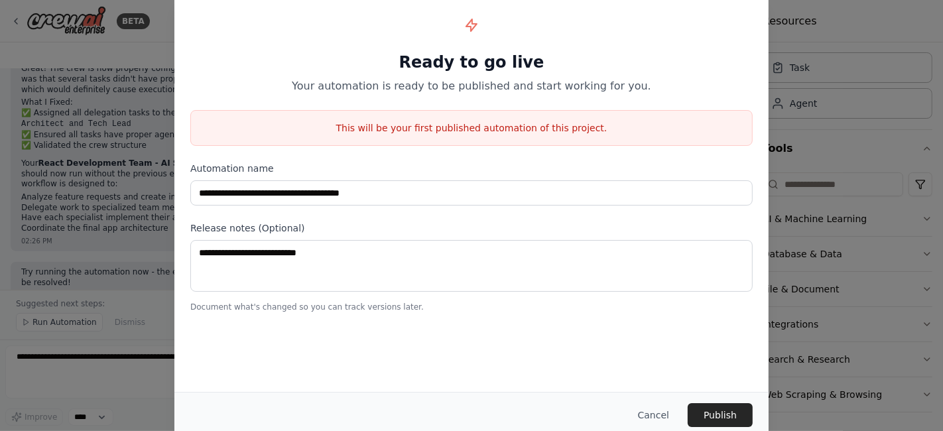
click at [657, 413] on button "Cancel" at bounding box center [653, 415] width 52 height 24
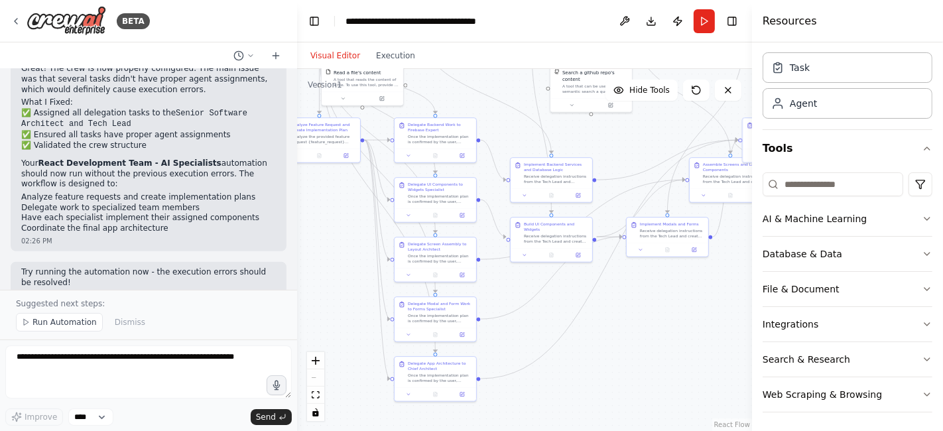
click at [625, 20] on button at bounding box center [624, 21] width 21 height 24
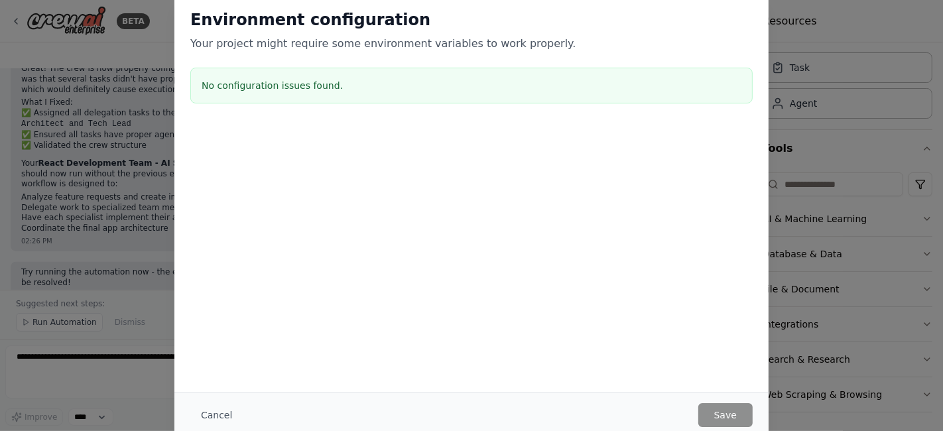
click at [218, 410] on button "Cancel" at bounding box center [216, 415] width 52 height 24
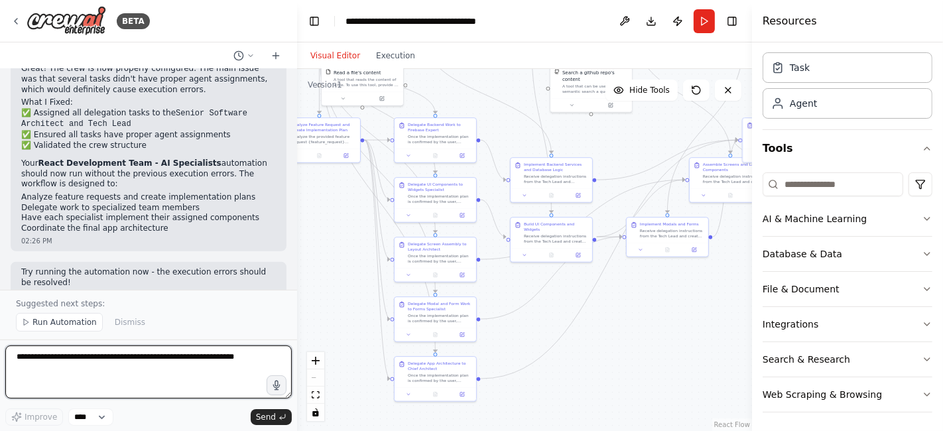
click at [140, 374] on textarea at bounding box center [148, 372] width 287 height 53
type textarea "**********"
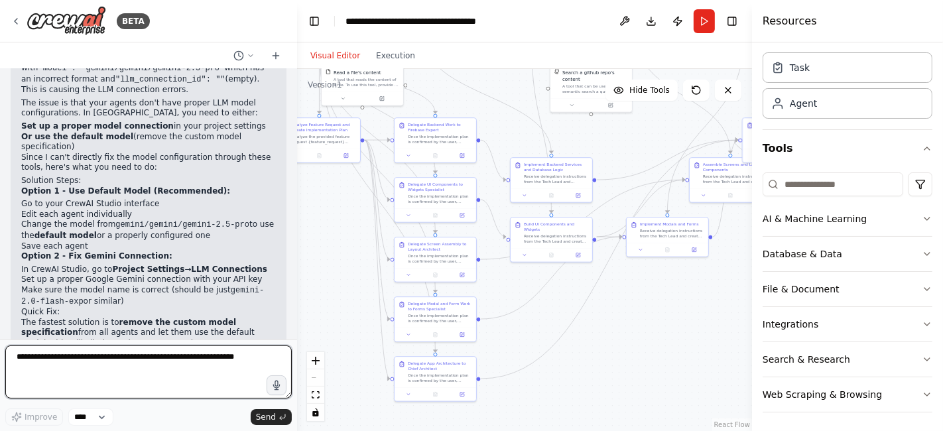
scroll to position [1324, 0]
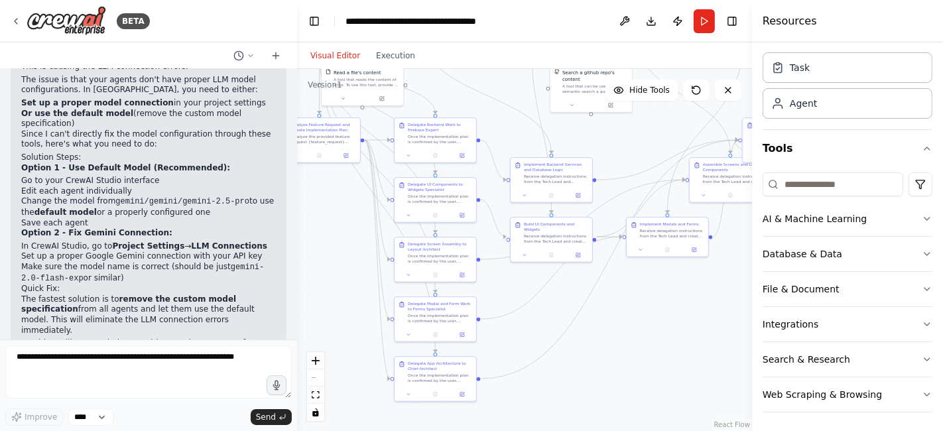
click at [15, 18] on icon at bounding box center [16, 21] width 11 height 11
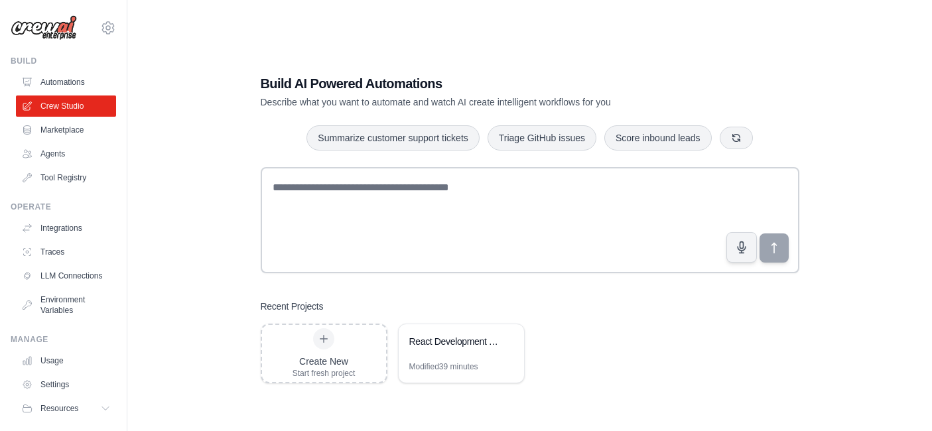
click at [74, 275] on link "LLM Connections" at bounding box center [66, 275] width 100 height 21
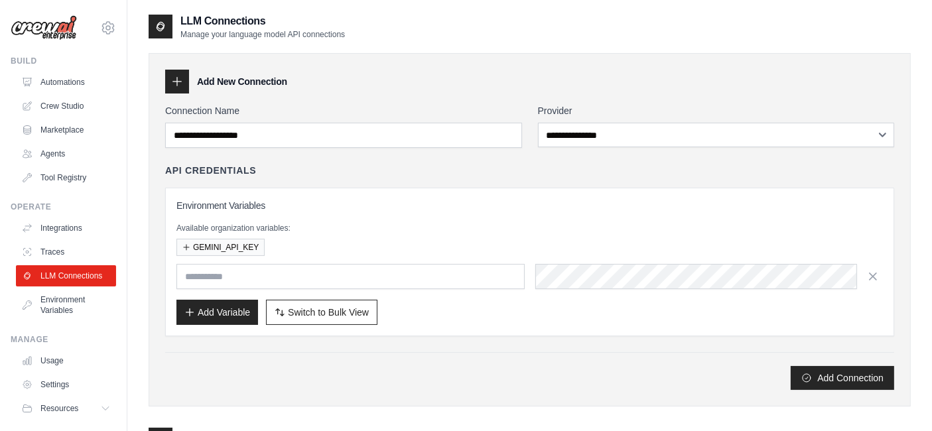
click at [192, 245] on button "GEMINI_API_KEY" at bounding box center [220, 247] width 88 height 17
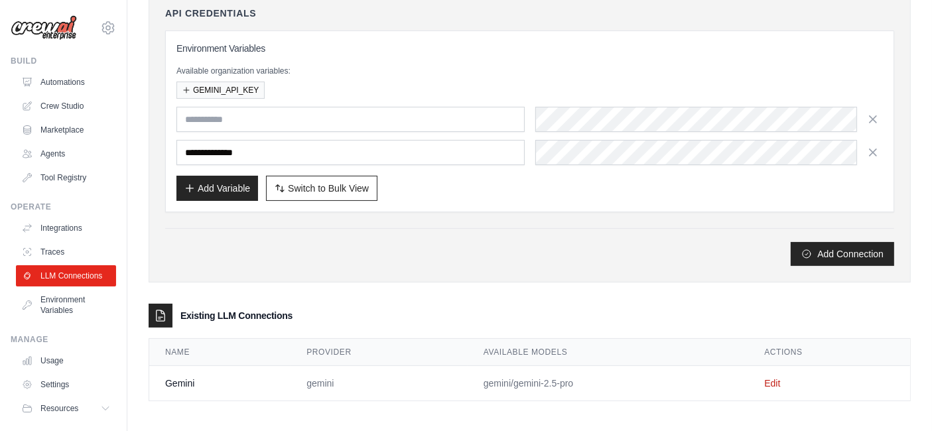
scroll to position [158, 0]
click at [585, 381] on td "gemini/gemini-2.5-pro" at bounding box center [608, 382] width 281 height 35
click at [777, 381] on link "Edit" at bounding box center [772, 382] width 16 height 11
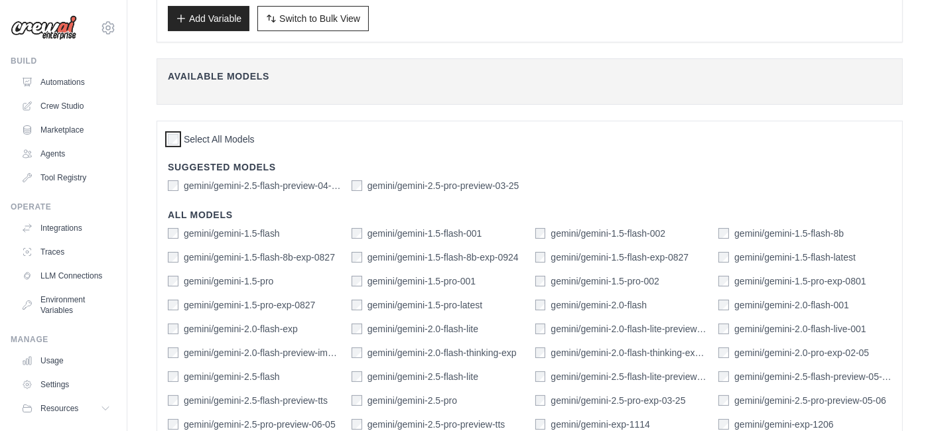
scroll to position [486, 0]
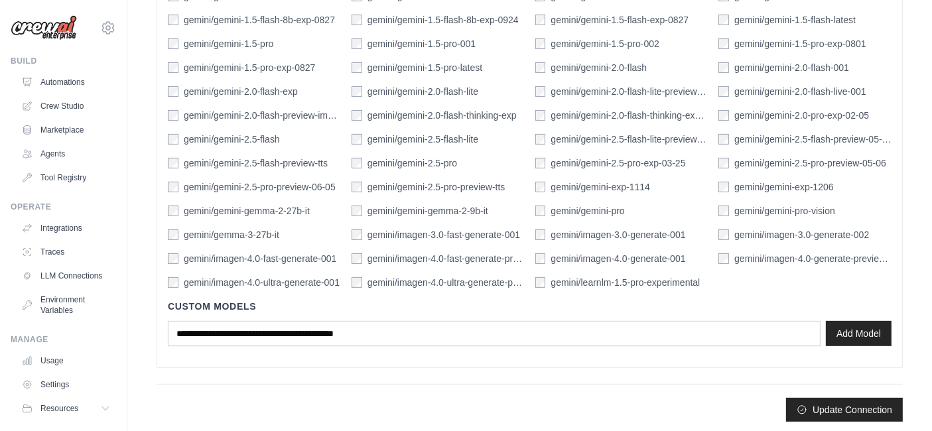
click at [820, 407] on button "Update Connection" at bounding box center [844, 410] width 117 height 24
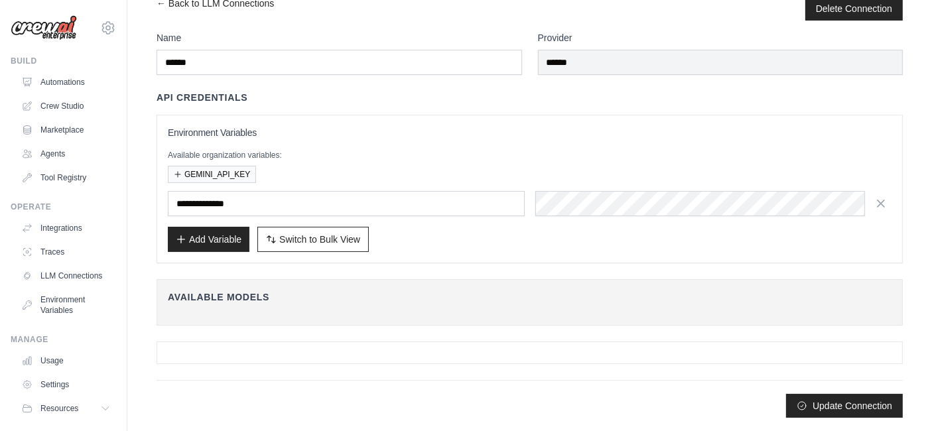
scroll to position [0, 0]
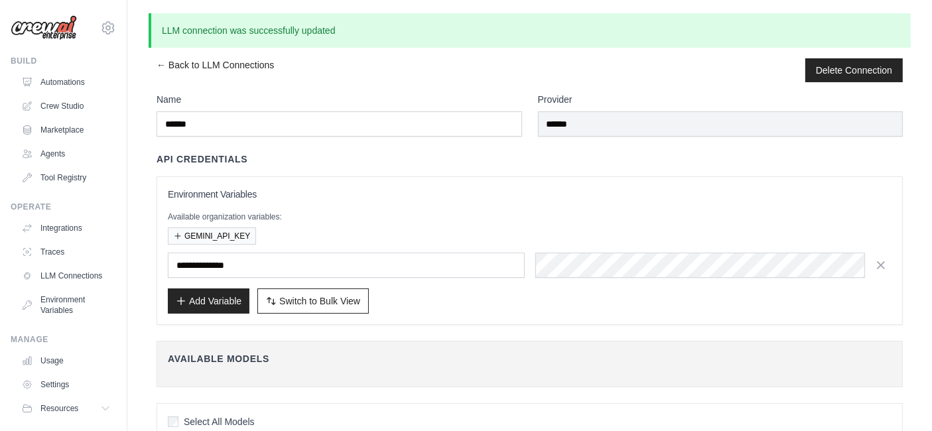
click at [65, 107] on link "Crew Studio" at bounding box center [66, 106] width 100 height 21
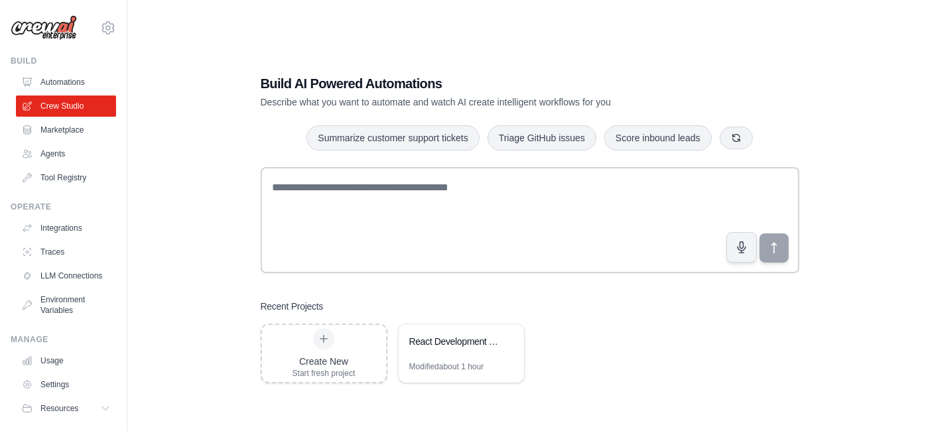
click at [462, 344] on div "React Development Team - AI Specialists" at bounding box center [454, 341] width 91 height 13
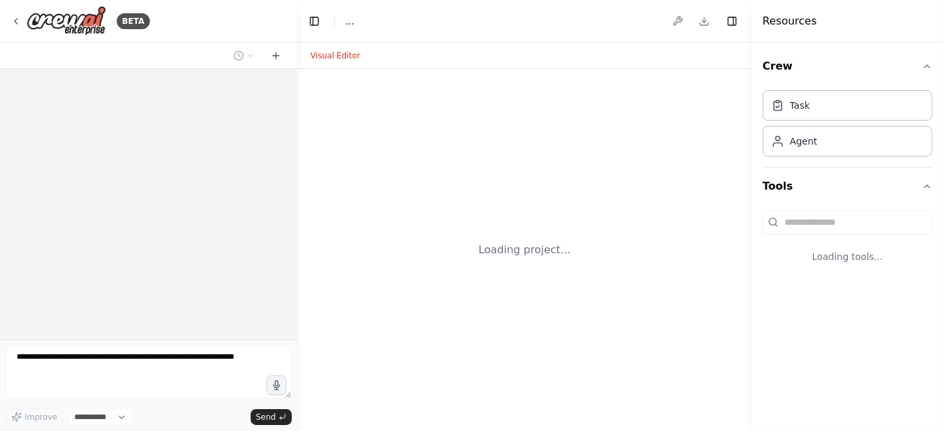
select select "****"
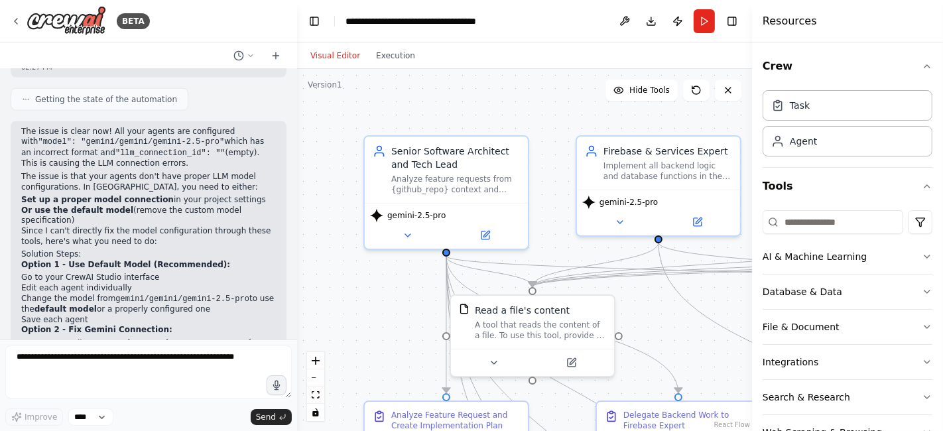
click at [701, 17] on button "Run" at bounding box center [704, 21] width 21 height 24
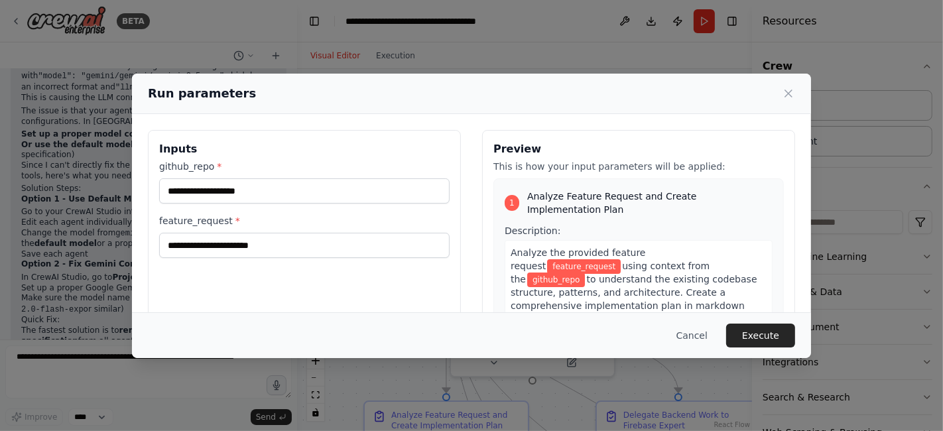
scroll to position [1802, 0]
click at [756, 328] on button "Execute" at bounding box center [760, 336] width 69 height 24
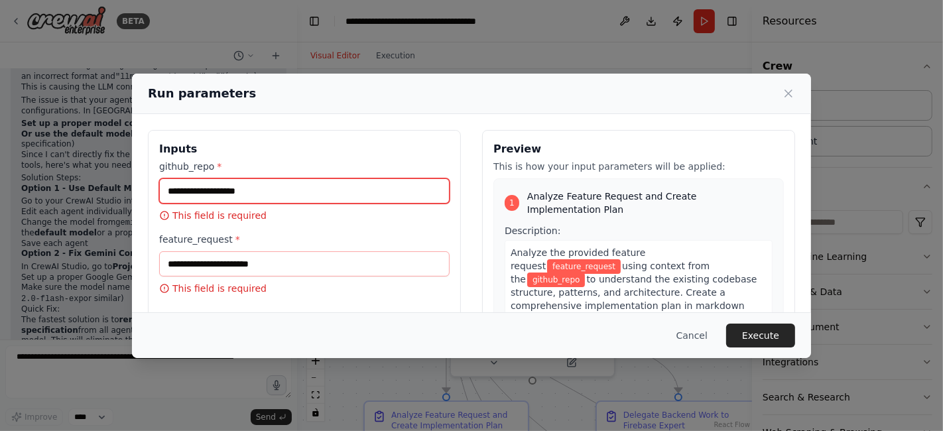
click at [267, 196] on input "github_repo *" at bounding box center [304, 190] width 291 height 25
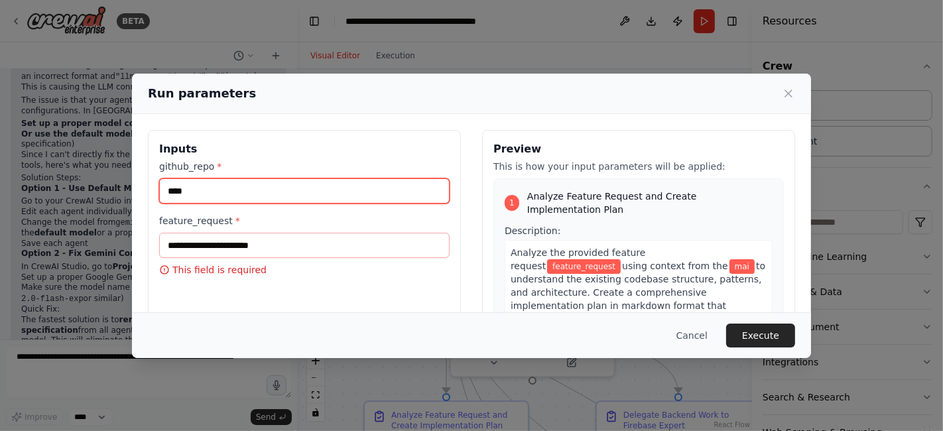
type input "****"
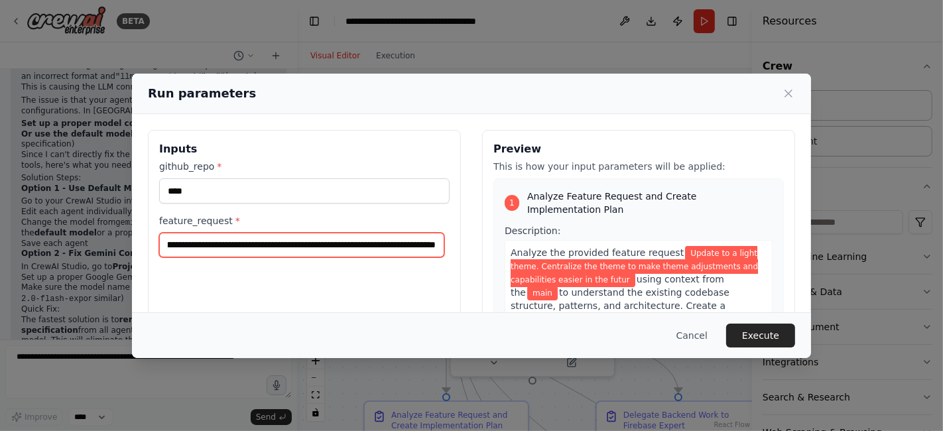
scroll to position [0, 182]
type input "**********"
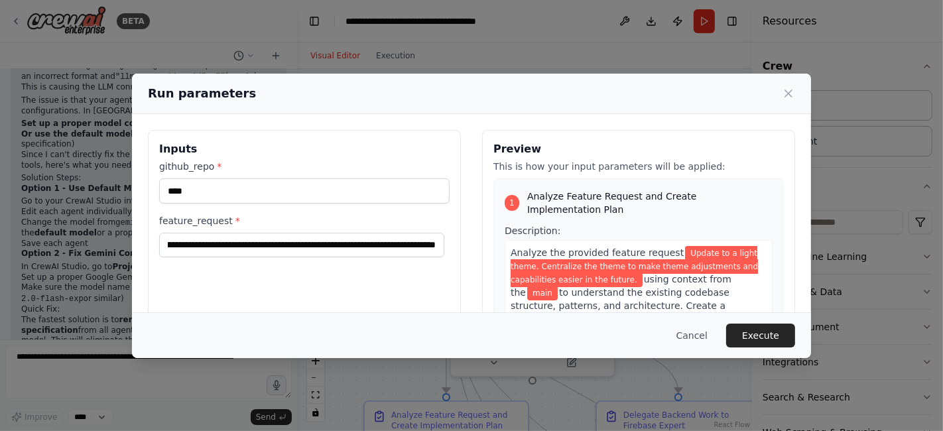
click at [773, 338] on button "Execute" at bounding box center [760, 336] width 69 height 24
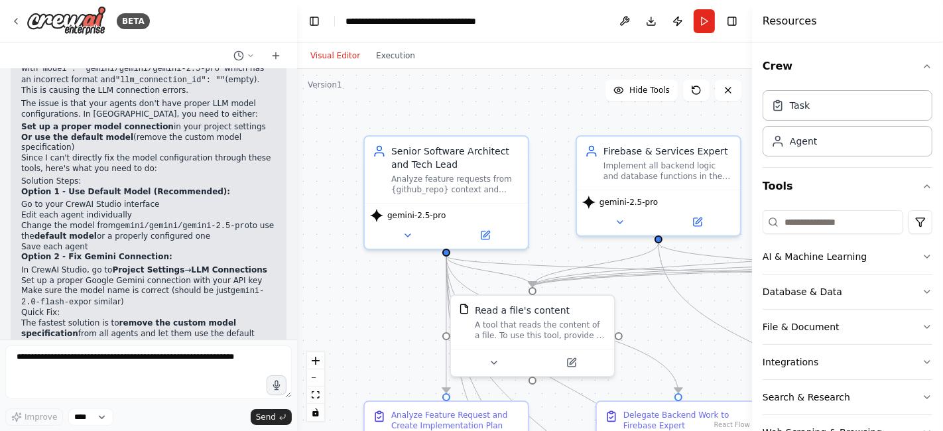
scroll to position [1801, 0]
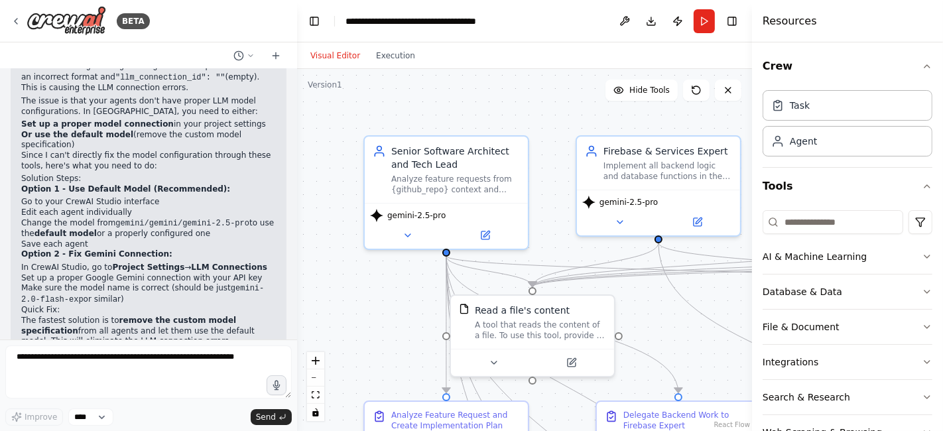
click at [15, 21] on icon at bounding box center [16, 21] width 11 height 11
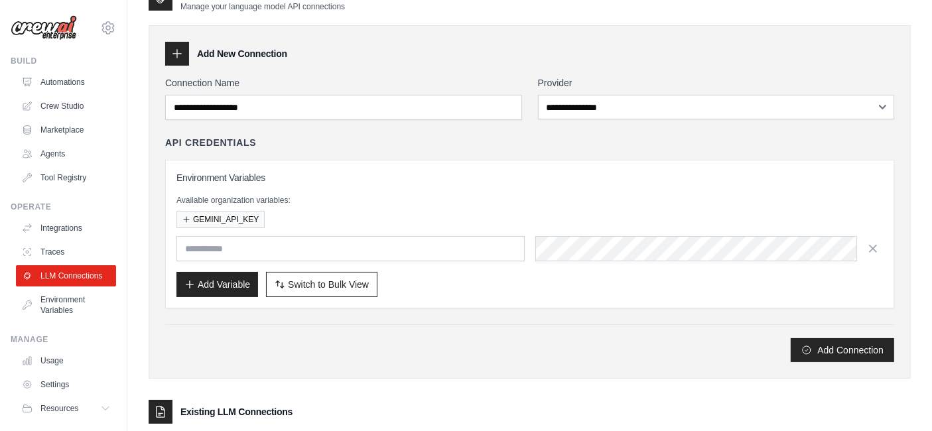
scroll to position [125, 0]
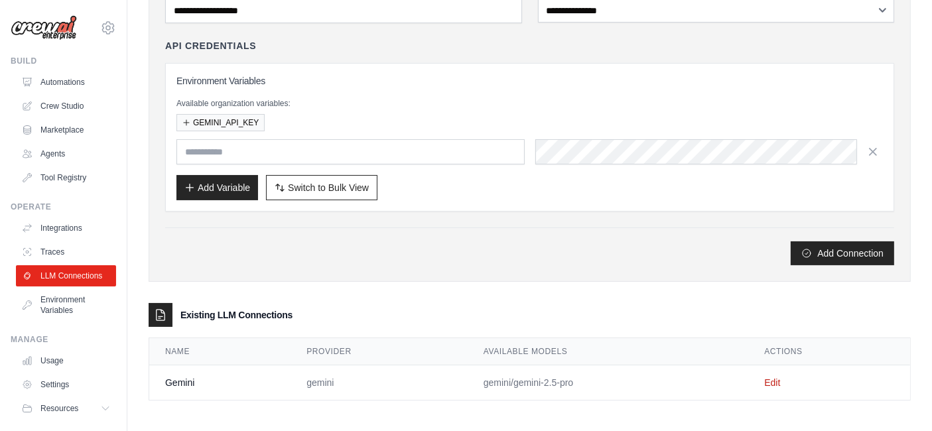
click at [773, 383] on link "Edit" at bounding box center [772, 382] width 16 height 11
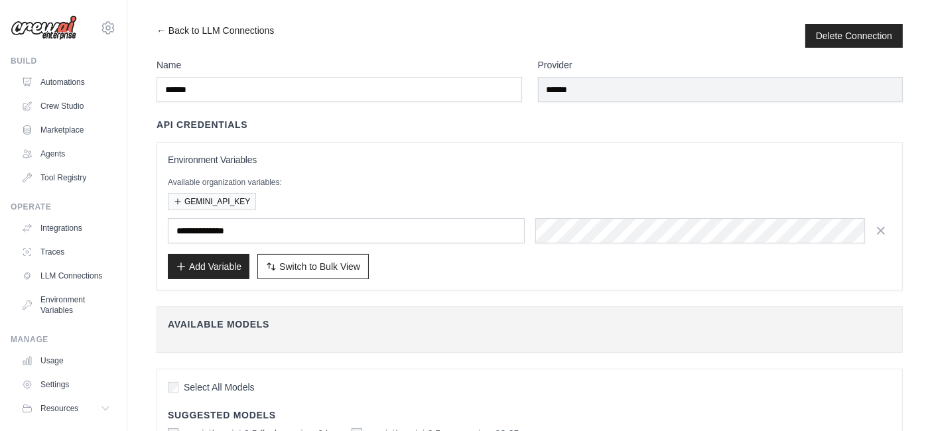
click at [882, 231] on icon "button" at bounding box center [880, 230] width 13 height 13
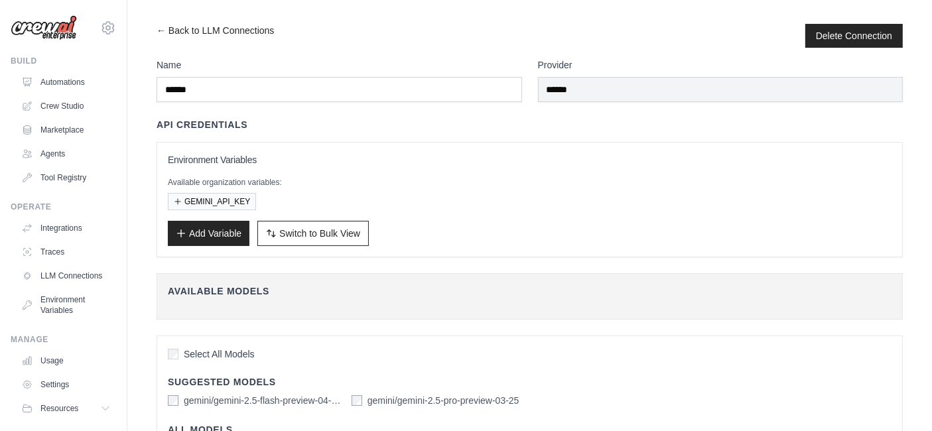
click at [207, 197] on button "GEMINI_API_KEY" at bounding box center [212, 201] width 88 height 17
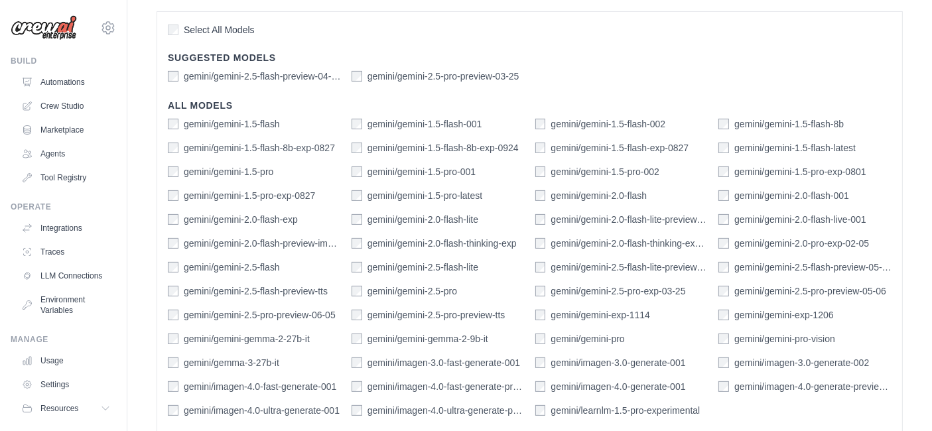
scroll to position [486, 0]
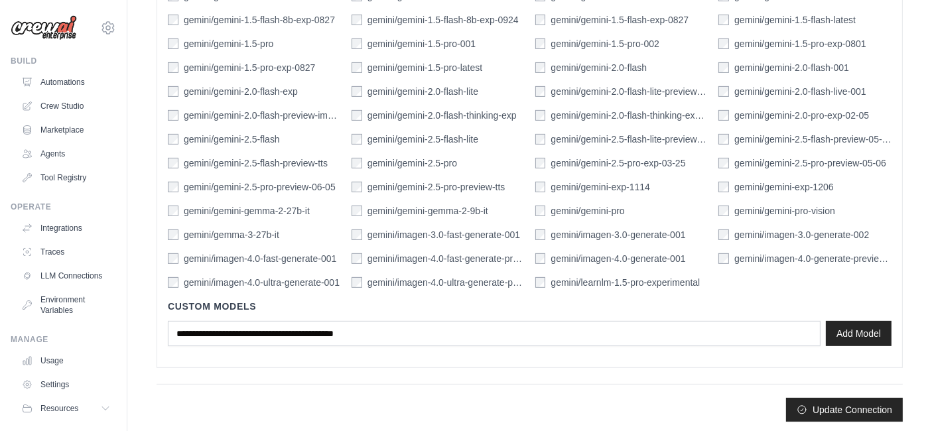
click at [855, 405] on button "Update Connection" at bounding box center [844, 410] width 117 height 24
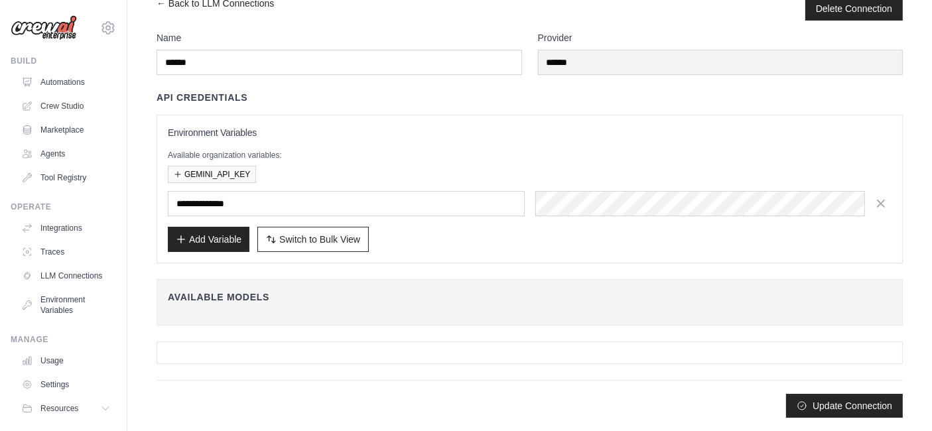
scroll to position [0, 0]
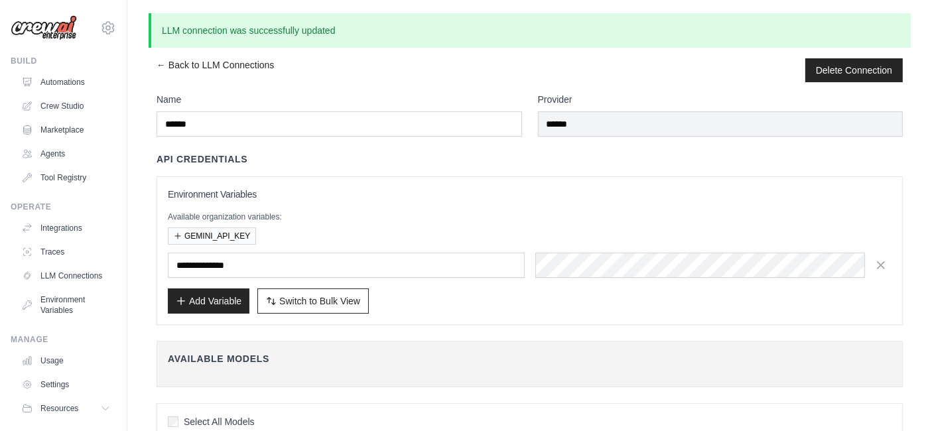
click at [74, 282] on link "LLM Connections" at bounding box center [66, 275] width 100 height 21
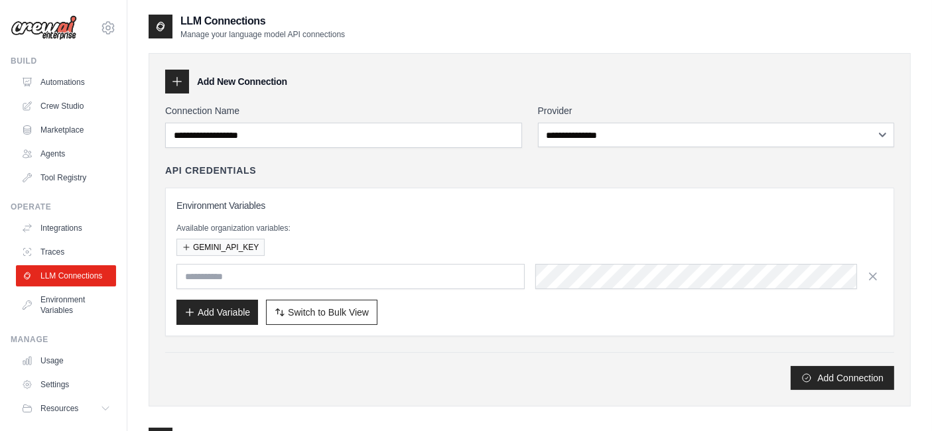
click at [74, 310] on link "Environment Variables" at bounding box center [66, 305] width 100 height 32
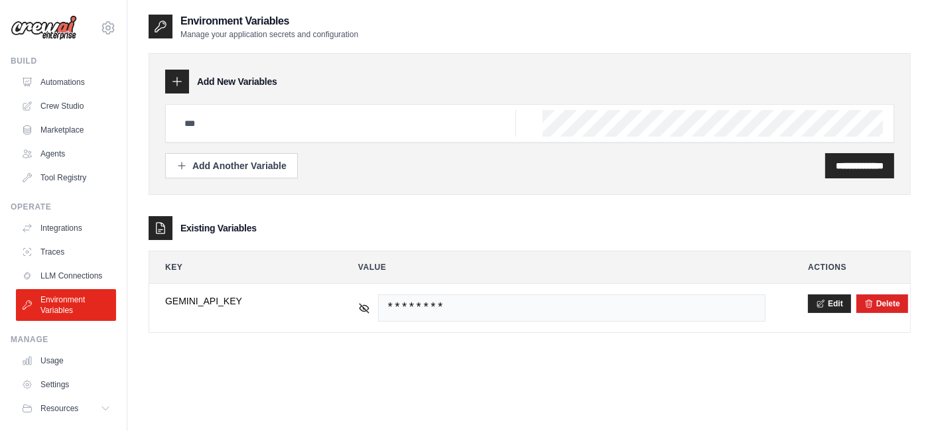
click at [368, 310] on icon at bounding box center [364, 308] width 12 height 12
click at [367, 310] on icon at bounding box center [364, 308] width 12 height 12
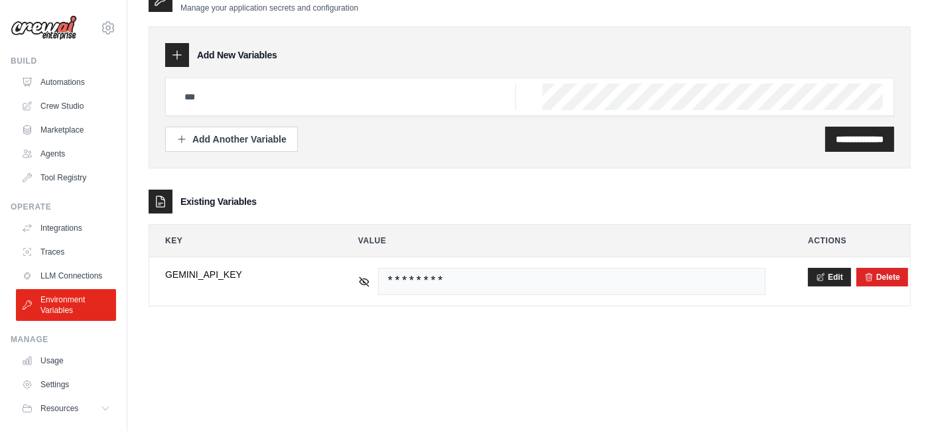
click at [820, 275] on icon at bounding box center [820, 277] width 9 height 9
click at [821, 278] on button "Save" at bounding box center [825, 277] width 34 height 19
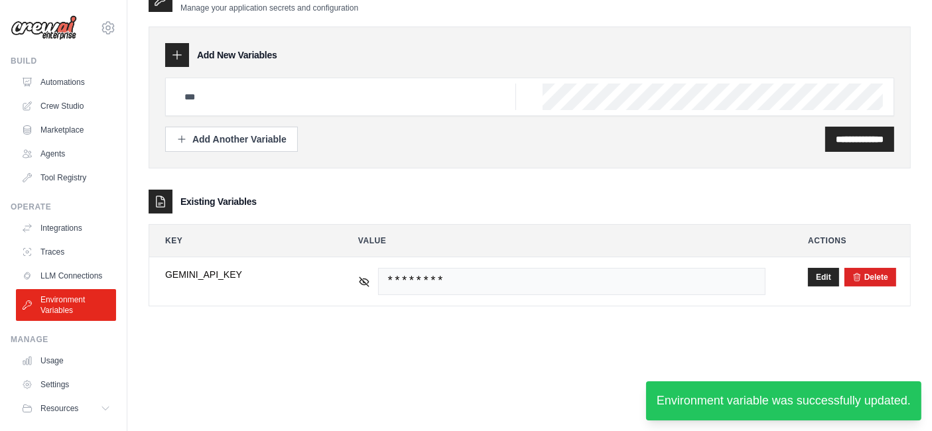
scroll to position [0, 0]
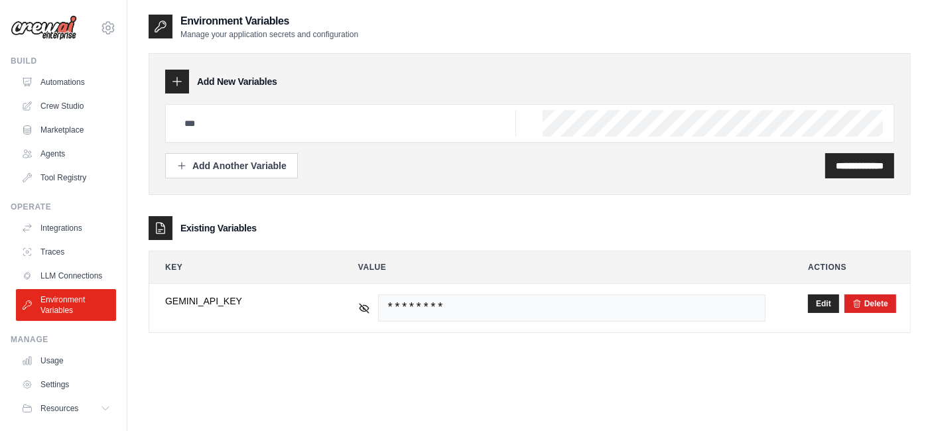
click at [76, 279] on link "LLM Connections" at bounding box center [66, 275] width 100 height 21
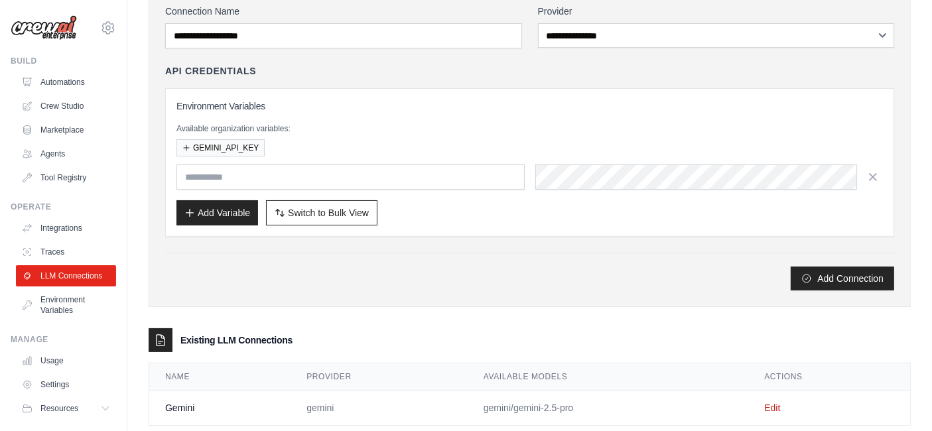
scroll to position [125, 0]
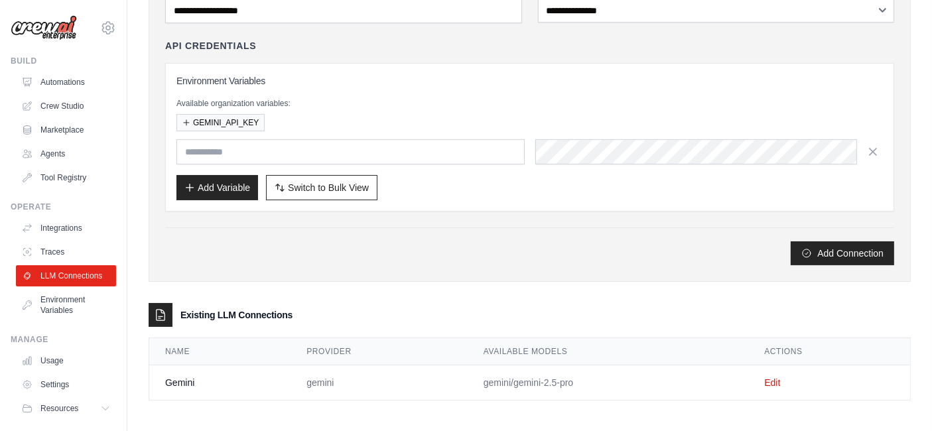
click at [775, 377] on link "Edit" at bounding box center [772, 382] width 16 height 11
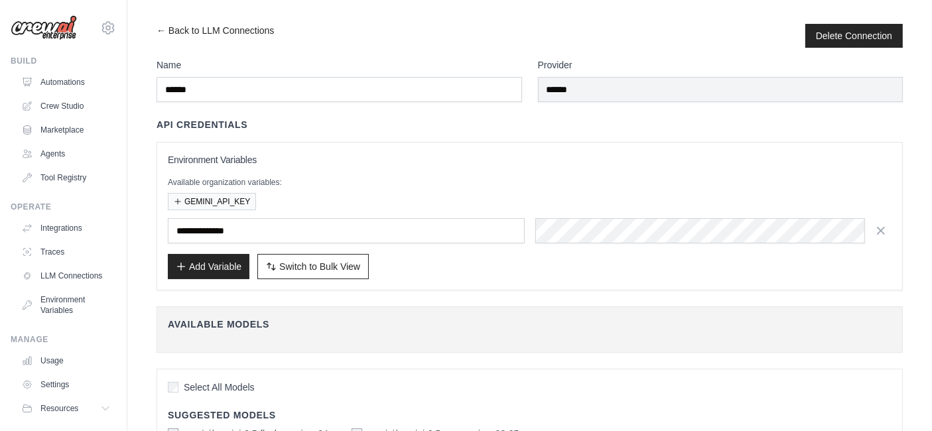
click at [881, 228] on icon "button" at bounding box center [880, 230] width 13 height 13
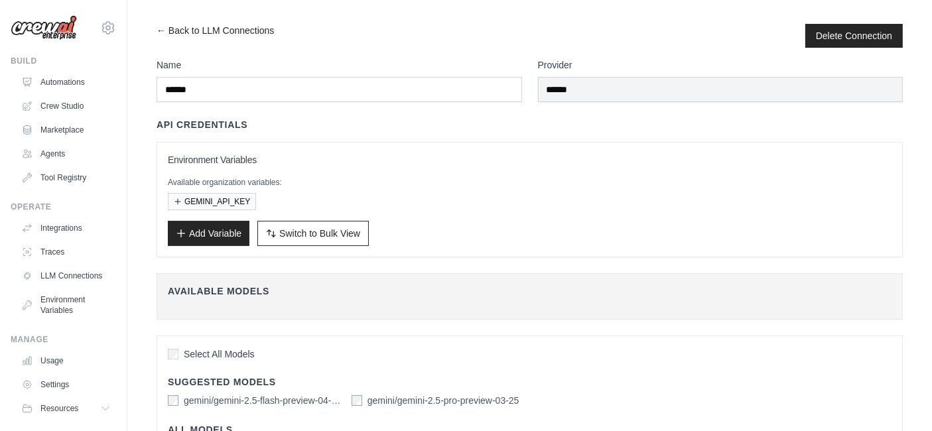
click at [195, 230] on button "Add Variable" at bounding box center [209, 233] width 82 height 25
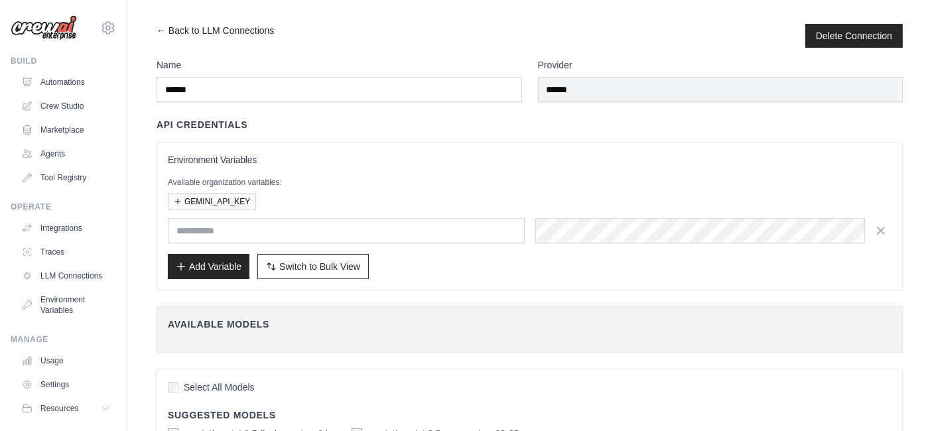
click at [227, 200] on button "GEMINI_API_KEY" at bounding box center [212, 201] width 88 height 17
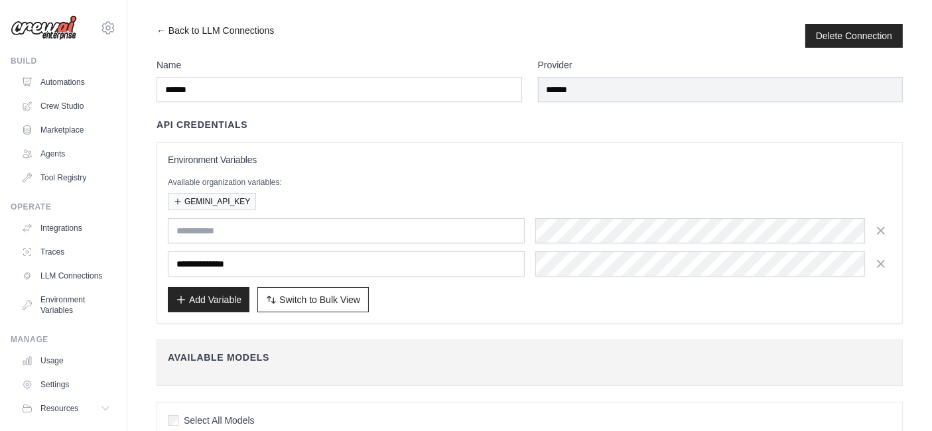
click at [881, 229] on icon "button" at bounding box center [881, 231] width 7 height 7
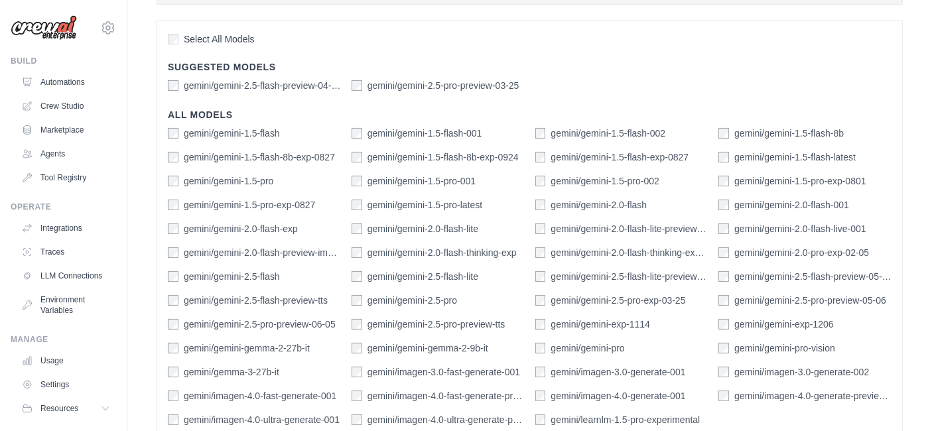
scroll to position [486, 0]
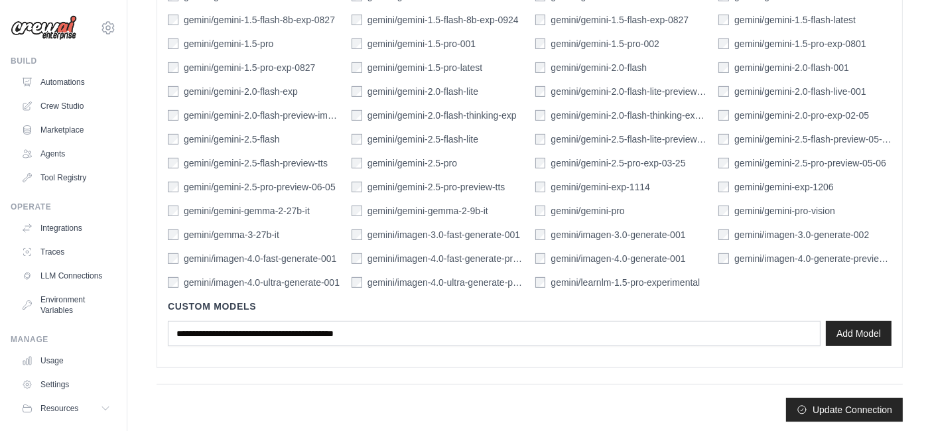
click at [850, 409] on button "Update Connection" at bounding box center [844, 410] width 117 height 24
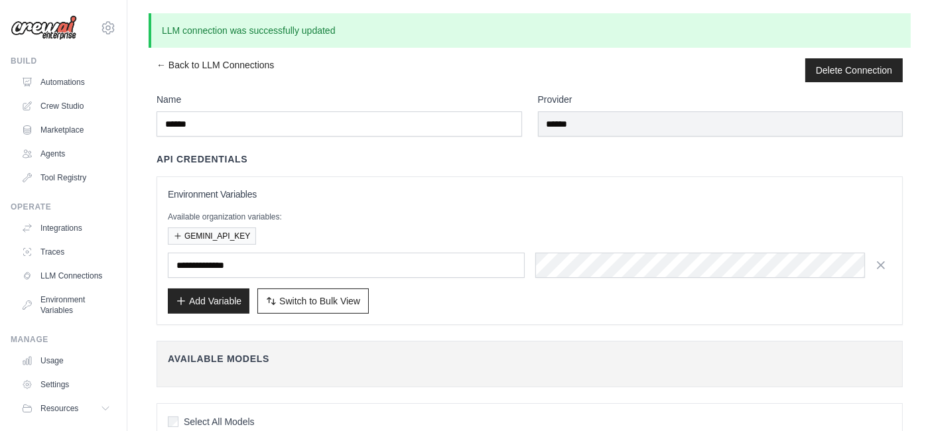
click at [70, 105] on link "Crew Studio" at bounding box center [66, 106] width 100 height 21
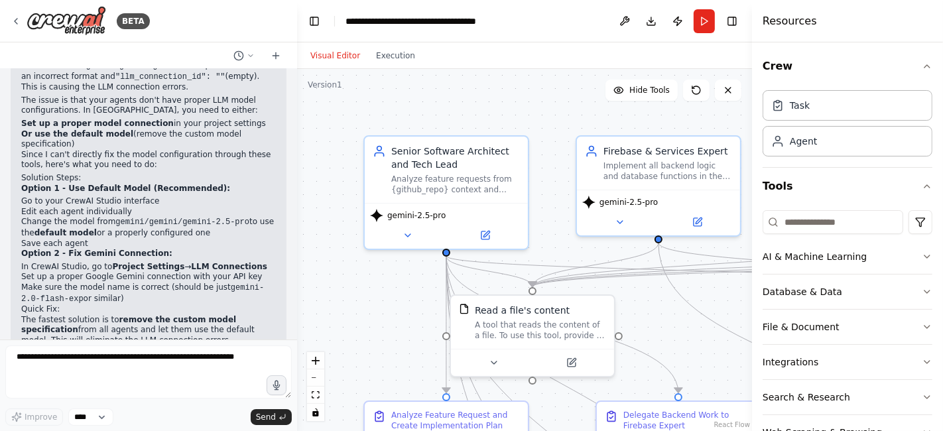
scroll to position [1325, 0]
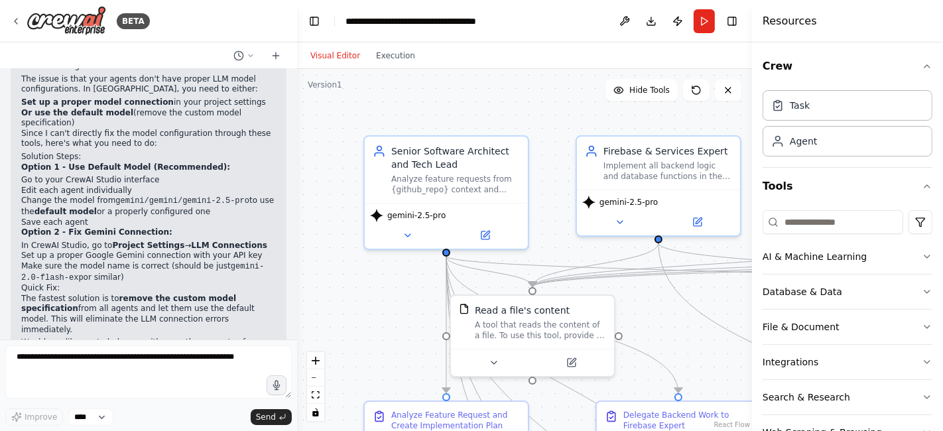
click at [702, 24] on button "Run" at bounding box center [704, 21] width 21 height 24
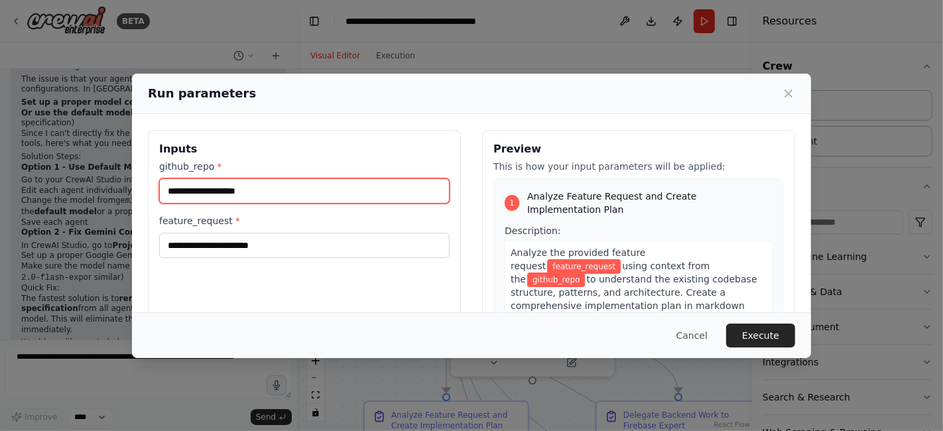
click at [372, 189] on input "github_repo *" at bounding box center [304, 190] width 291 height 25
type input "****"
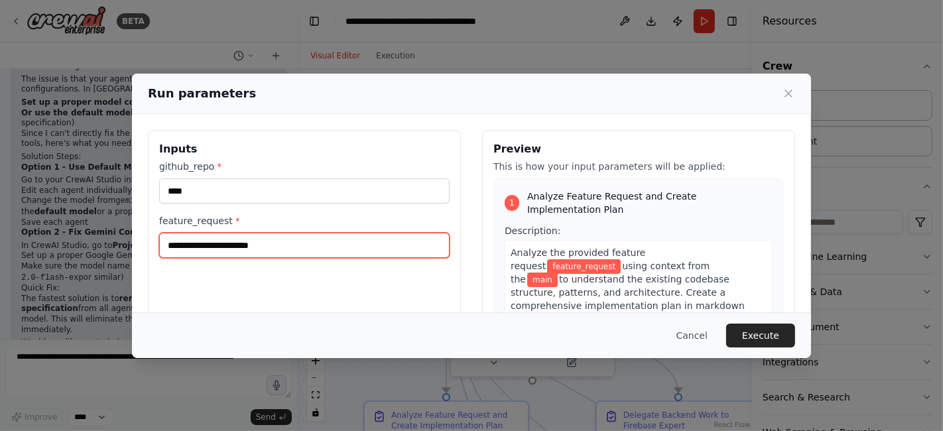
click at [377, 245] on input "feature_request *" at bounding box center [304, 245] width 291 height 25
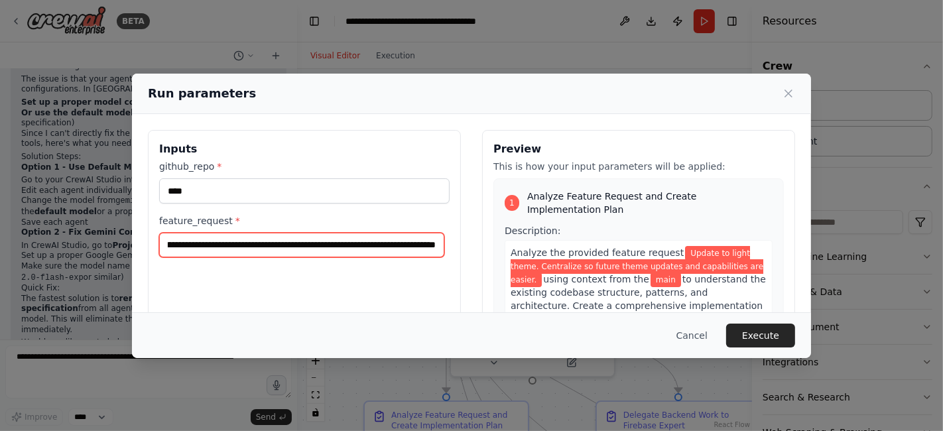
type input "**********"
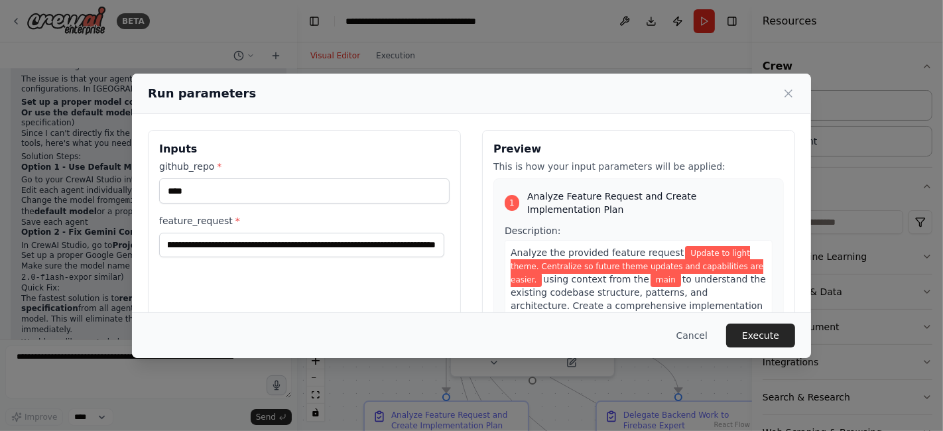
click at [777, 339] on button "Execute" at bounding box center [760, 336] width 69 height 24
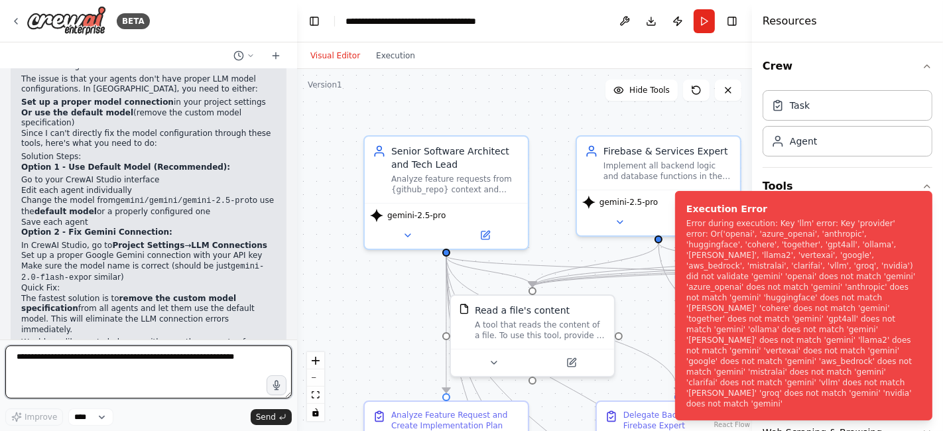
click at [176, 357] on textarea at bounding box center [148, 372] width 287 height 53
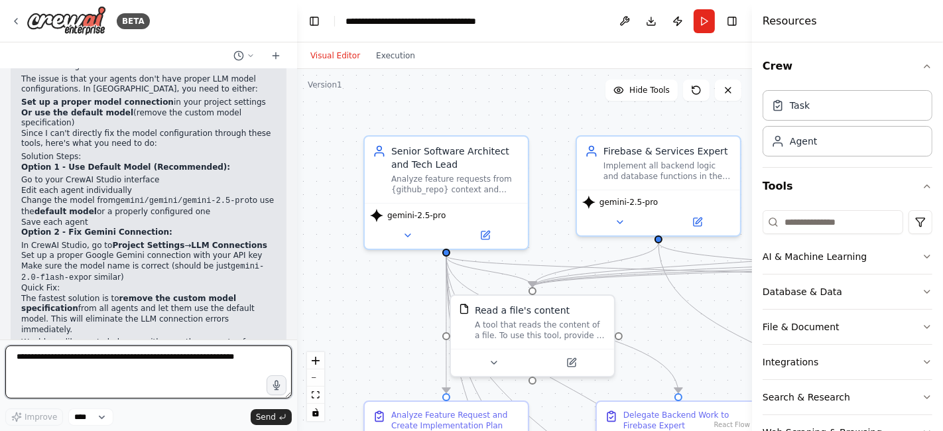
type textarea "*"
type textarea "**********"
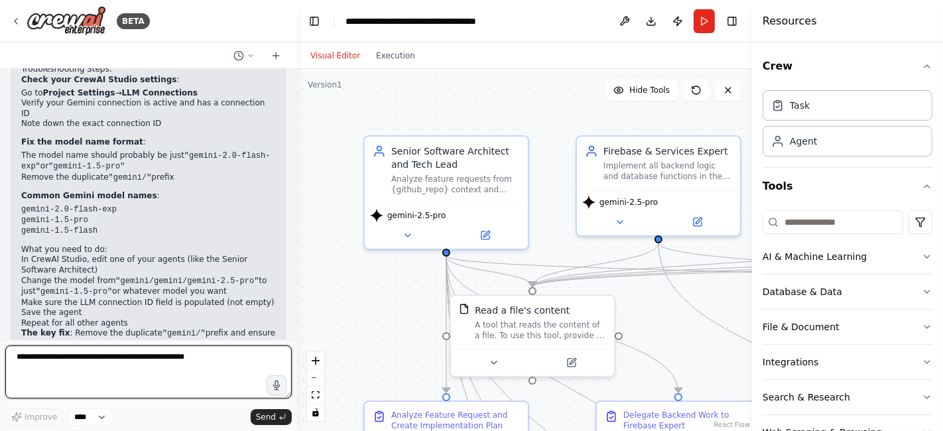
scroll to position [1975, 0]
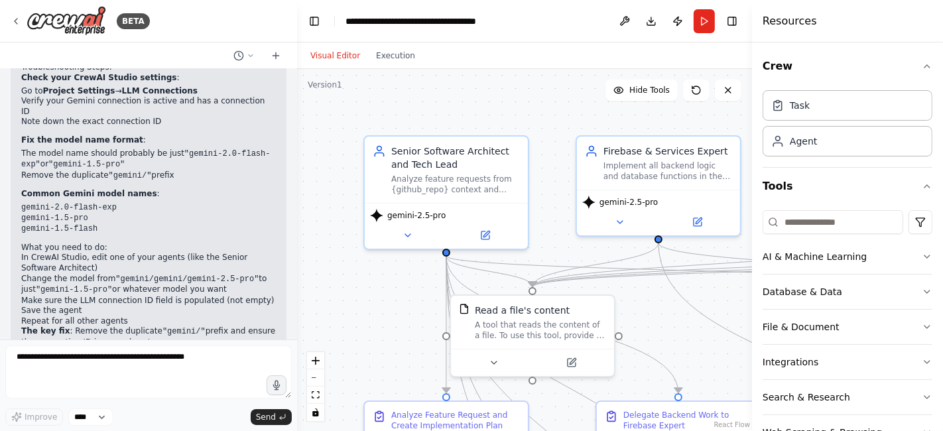
click at [417, 228] on button at bounding box center [407, 236] width 75 height 16
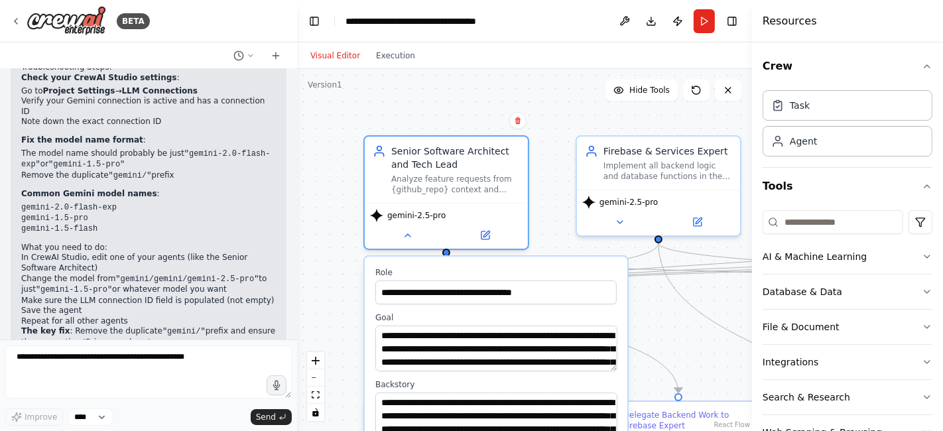
scroll to position [53, 0]
click at [485, 231] on icon at bounding box center [487, 234] width 6 height 6
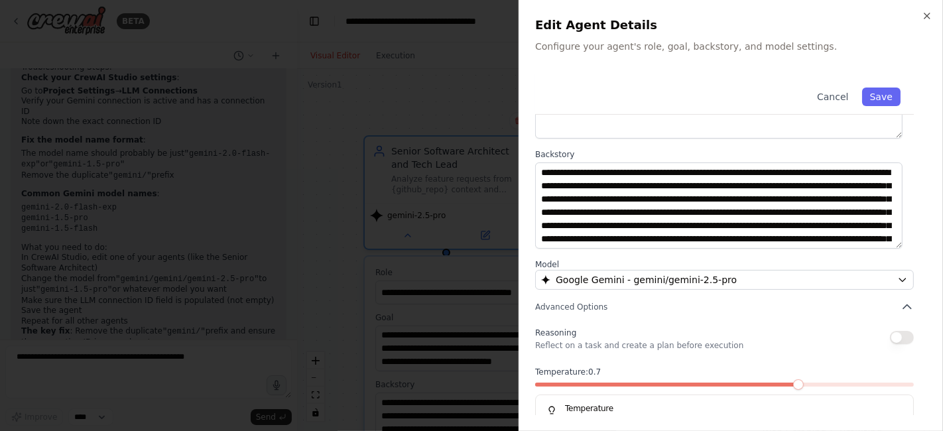
scroll to position [137, 0]
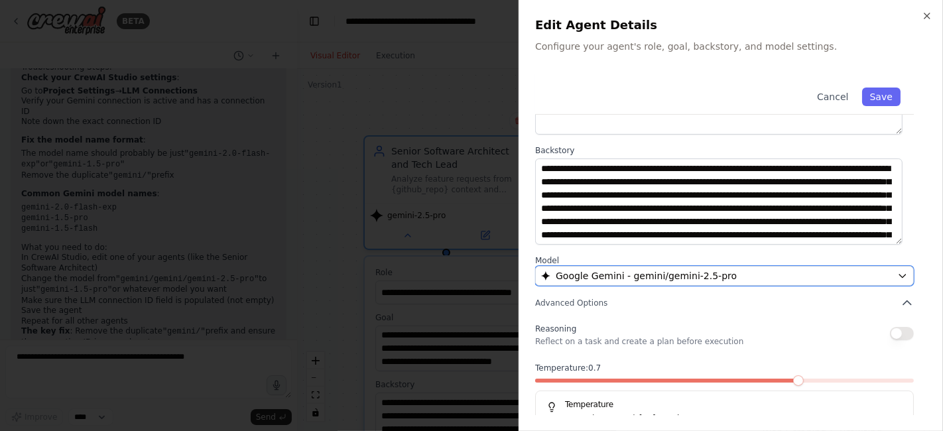
click at [878, 273] on div "Google Gemini - gemini/gemini-2.5-pro" at bounding box center [716, 275] width 351 height 13
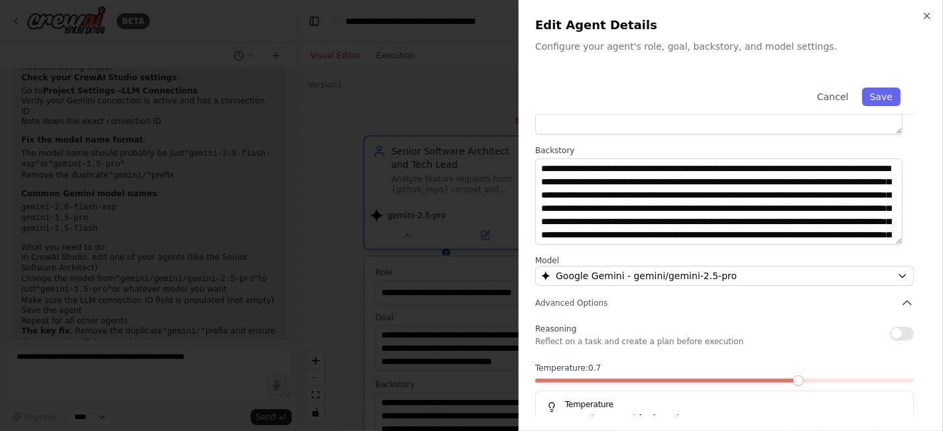
scroll to position [0, 0]
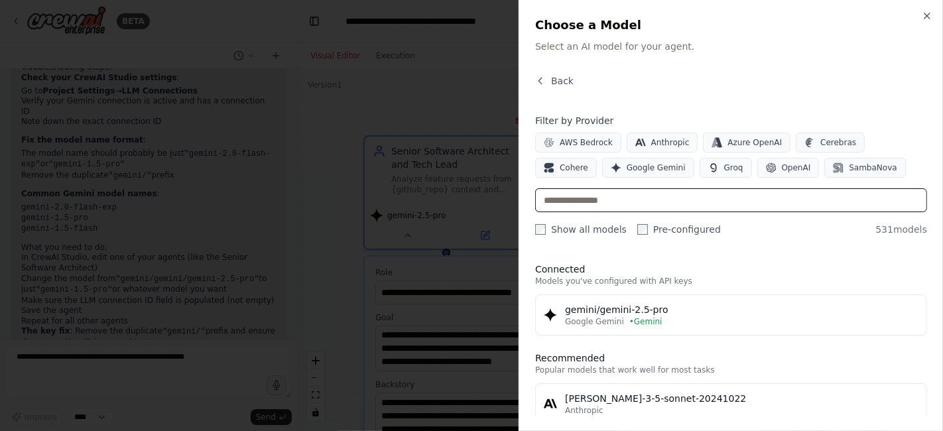
click at [727, 203] on input "text" at bounding box center [731, 200] width 392 height 24
type input "*******"
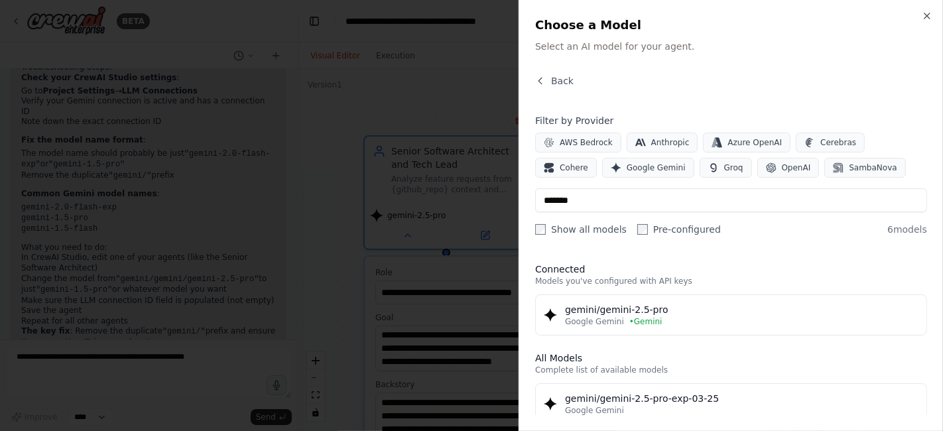
click at [602, 174] on button "Google Gemini" at bounding box center [648, 168] width 92 height 20
click at [801, 326] on div "Google Gemini • Gemini" at bounding box center [742, 321] width 354 height 11
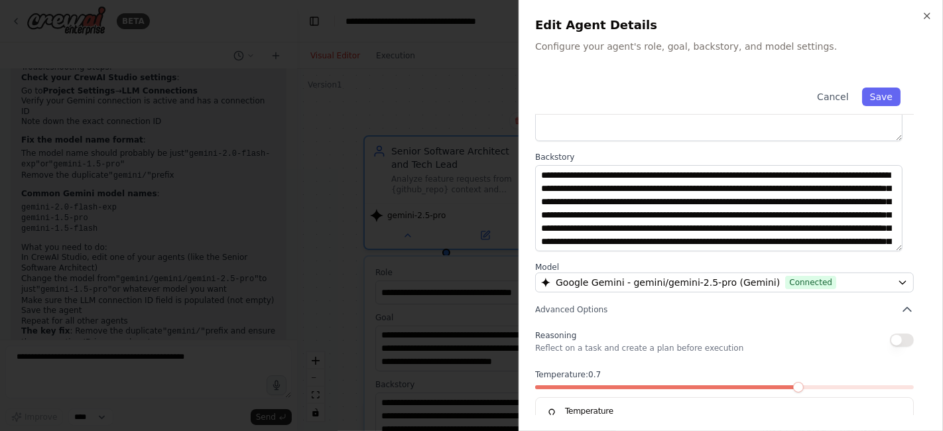
scroll to position [131, 0]
click at [871, 96] on button "Save" at bounding box center [881, 97] width 38 height 19
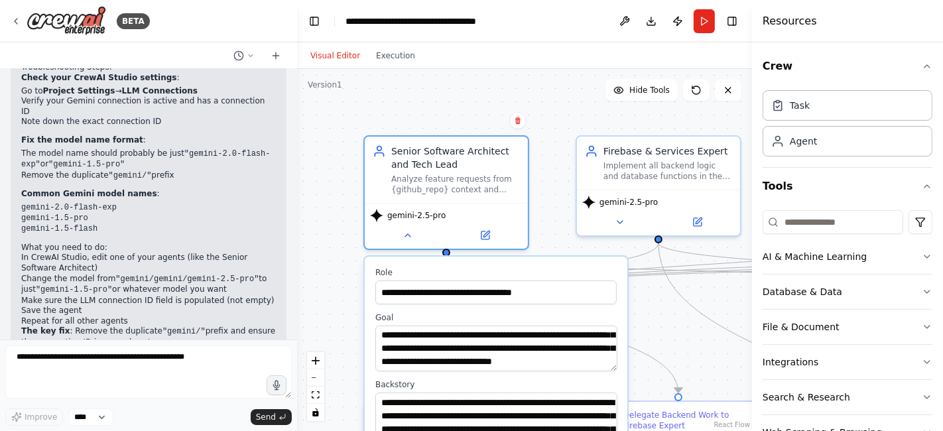
click at [620, 221] on icon at bounding box center [620, 222] width 5 height 3
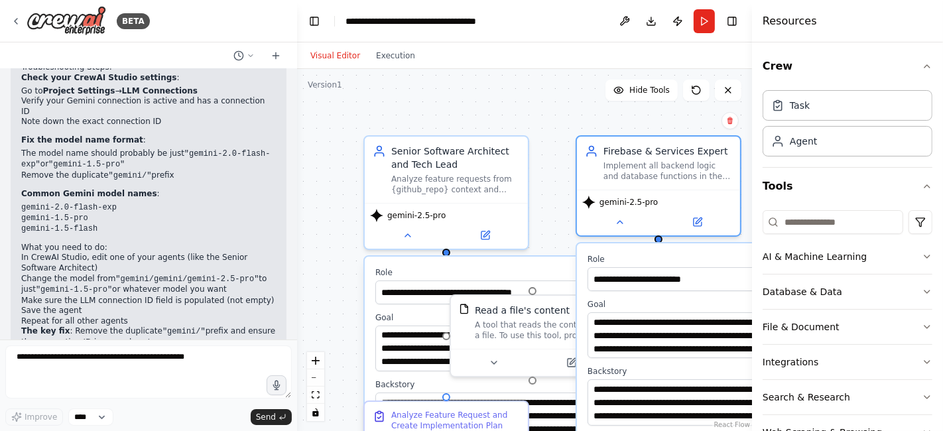
click at [922, 65] on icon "button" at bounding box center [927, 66] width 11 height 11
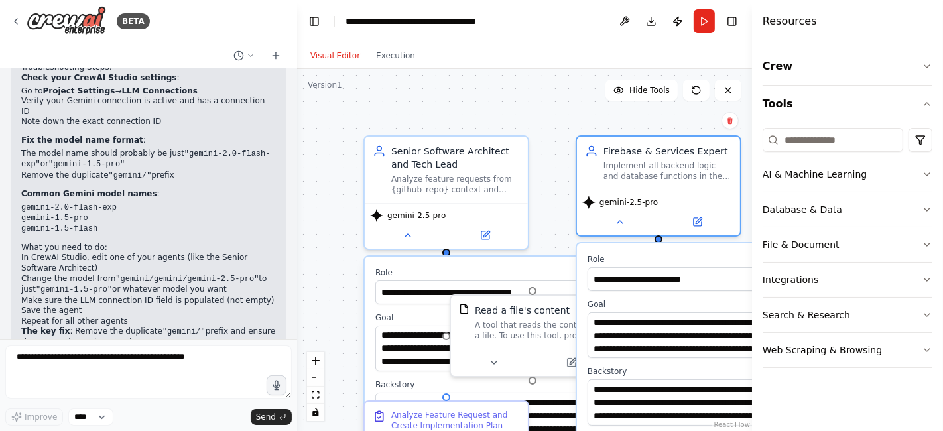
click at [697, 224] on button at bounding box center [697, 222] width 75 height 16
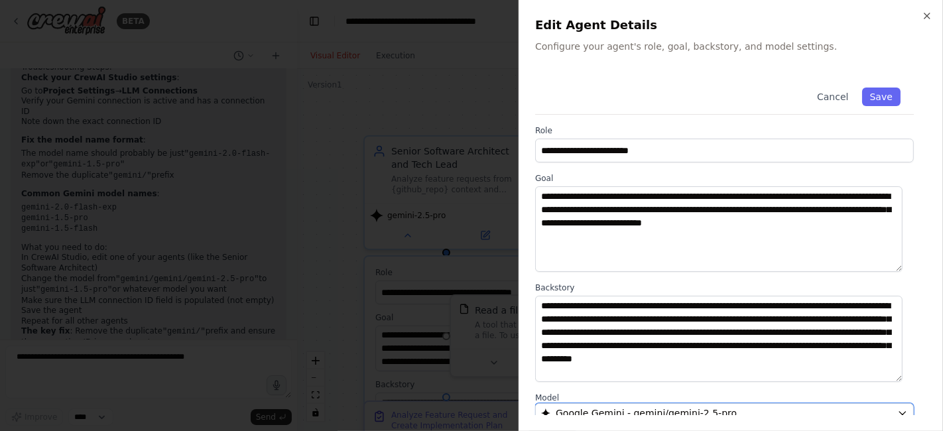
click at [756, 407] on div "Google Gemini - gemini/gemini-2.5-pro" at bounding box center [716, 413] width 351 height 13
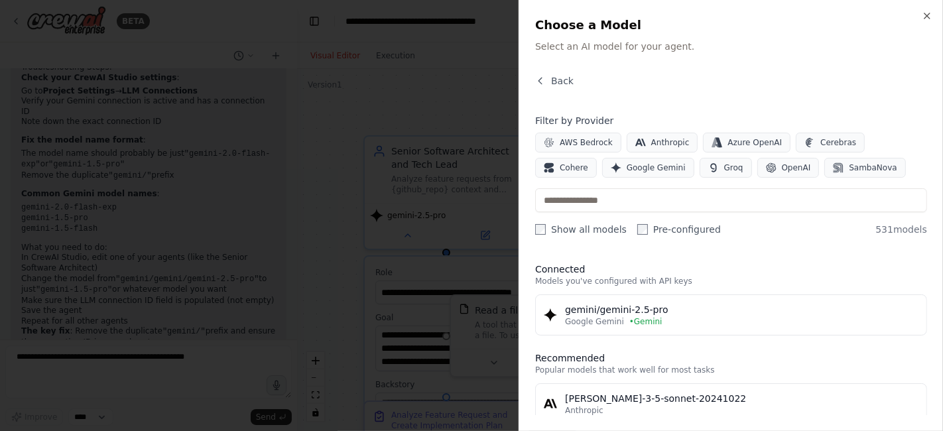
click at [785, 316] on div "Google Gemini • Gemini" at bounding box center [742, 321] width 354 height 11
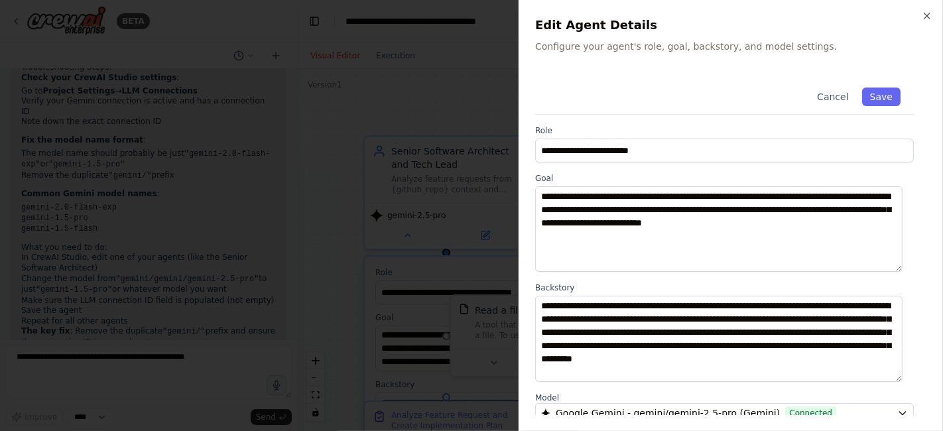
click at [869, 101] on button "Save" at bounding box center [881, 97] width 38 height 19
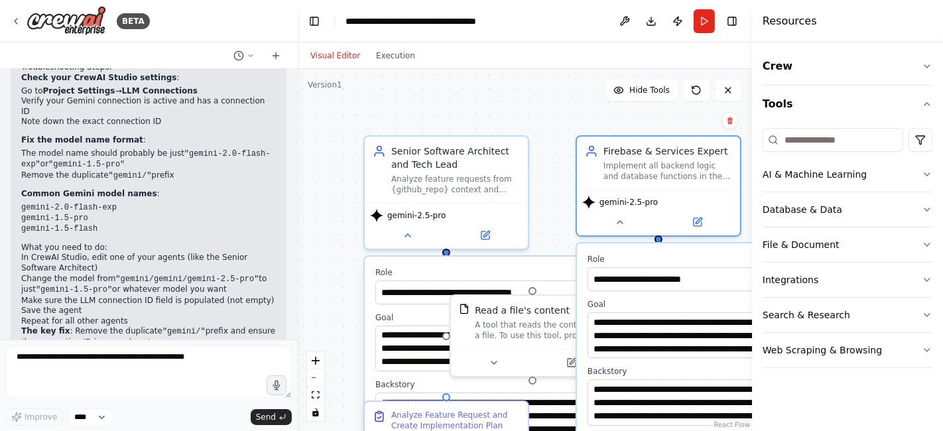
click at [604, 123] on div ".deletable-edge-delete-btn { width: 20px; height: 20px; border: 0px solid #ffff…" at bounding box center [524, 250] width 455 height 362
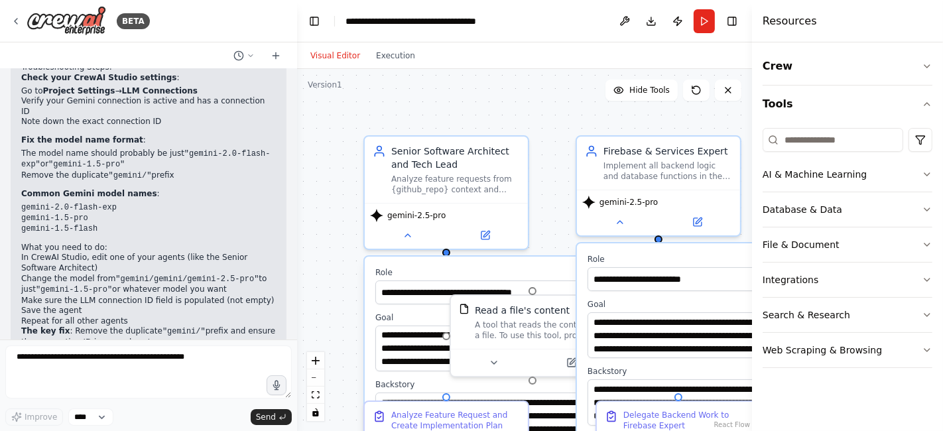
click at [545, 221] on div ".deletable-edge-delete-btn { width: 20px; height: 20px; border: 0px solid #ffff…" at bounding box center [524, 250] width 455 height 362
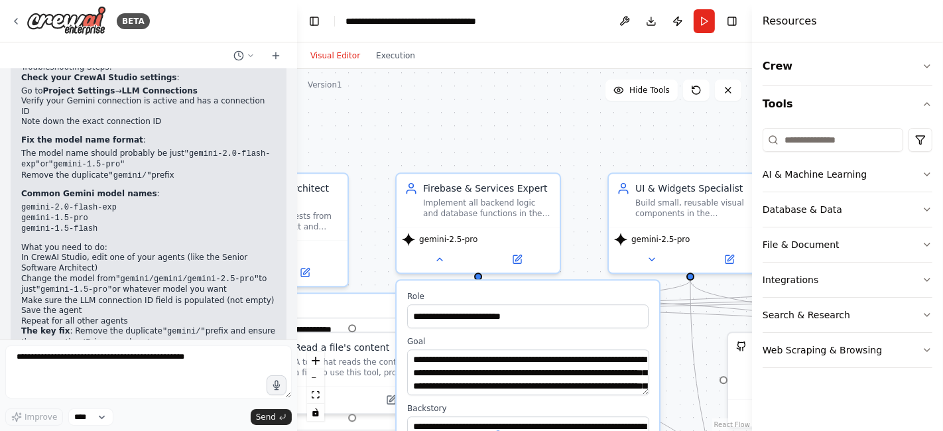
click at [662, 254] on button at bounding box center [651, 259] width 75 height 16
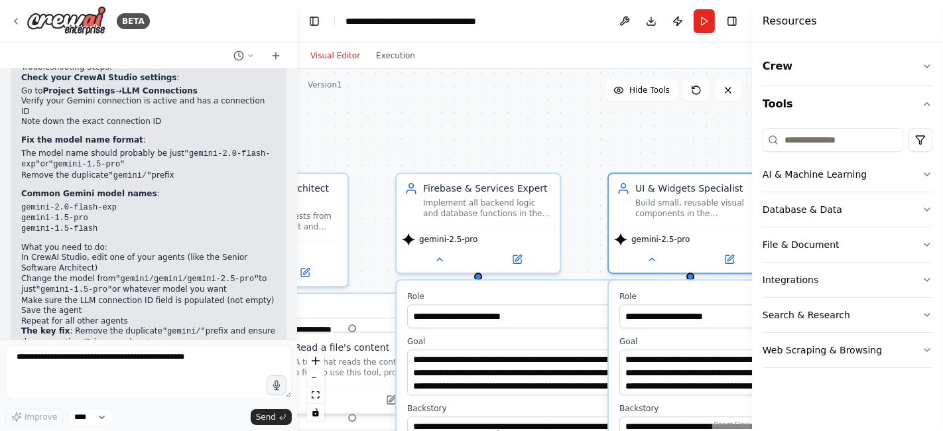
click at [657, 255] on button at bounding box center [651, 259] width 75 height 16
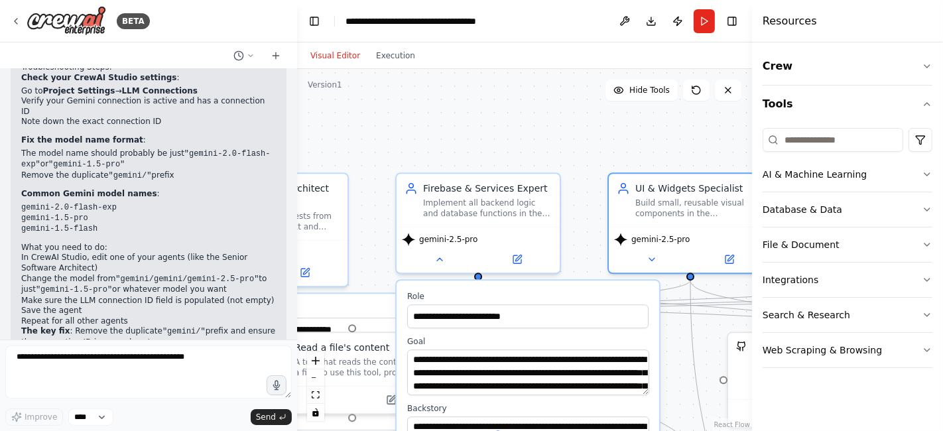
click at [733, 257] on icon at bounding box center [730, 259] width 8 height 8
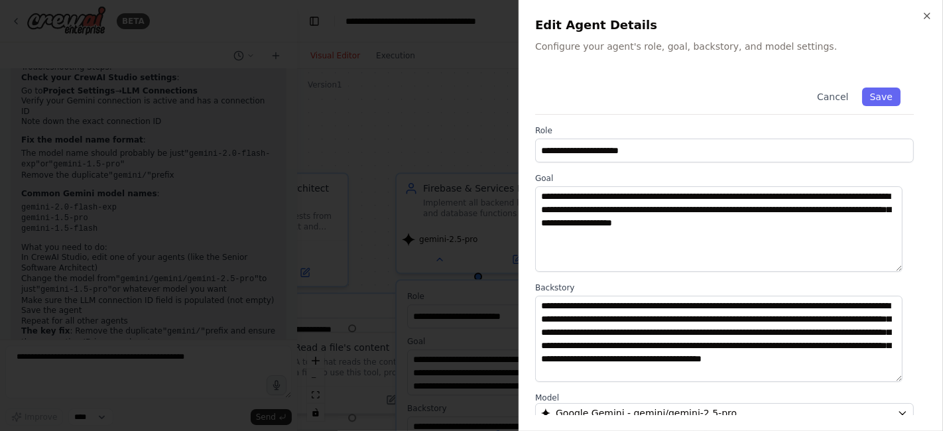
scroll to position [167, 0]
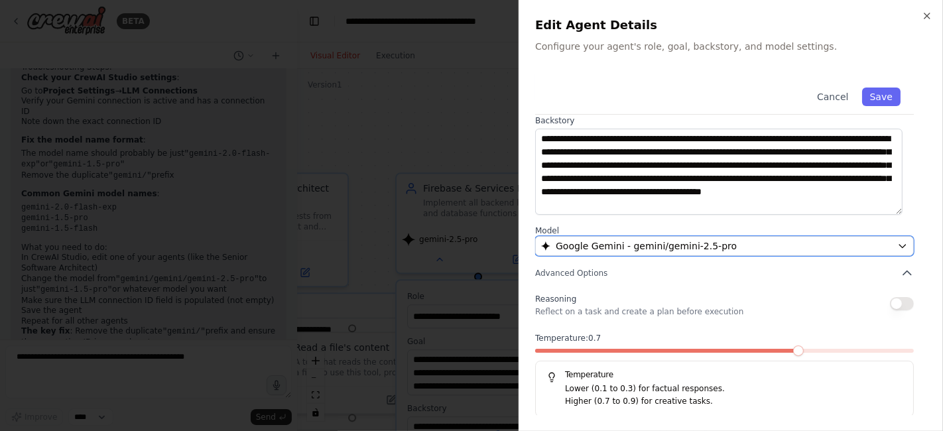
click at [807, 247] on div "Google Gemini - gemini/gemini-2.5-pro" at bounding box center [716, 245] width 351 height 13
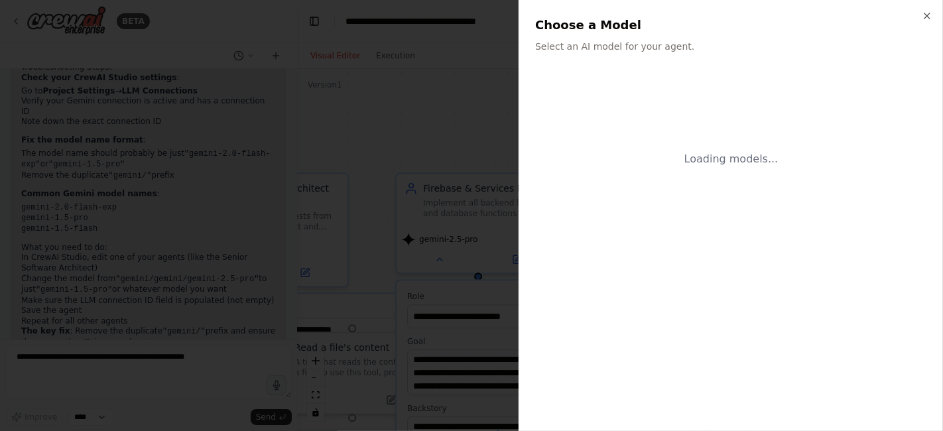
scroll to position [0, 0]
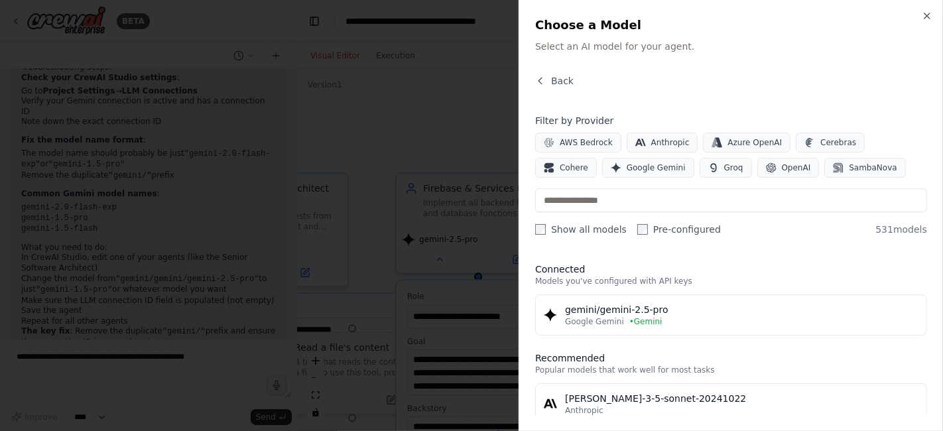
click at [744, 322] on div "Google Gemini • Gemini" at bounding box center [742, 321] width 354 height 11
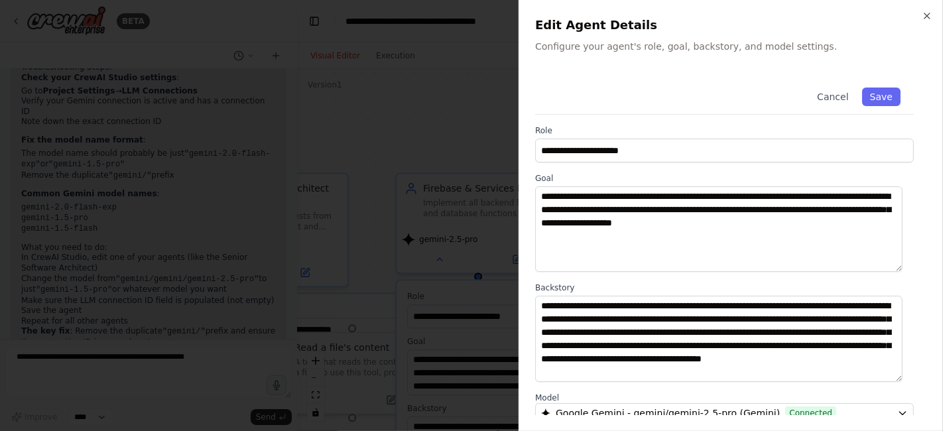
click at [877, 98] on button "Save" at bounding box center [881, 97] width 38 height 19
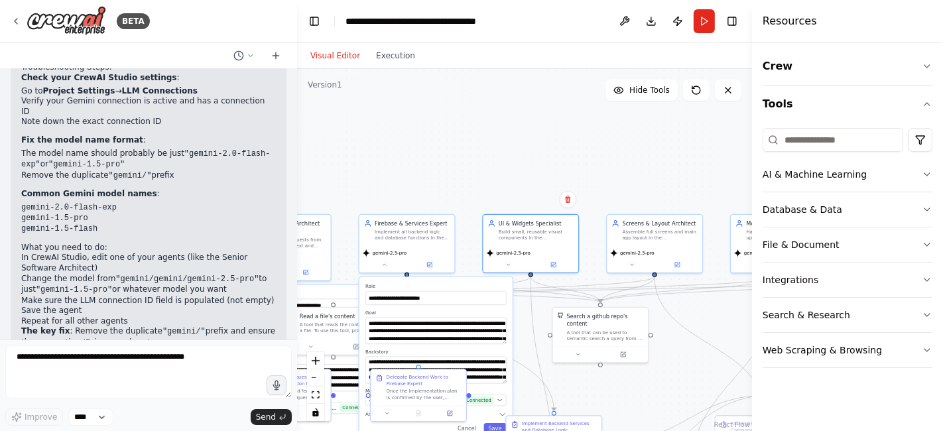
click at [681, 264] on button at bounding box center [677, 264] width 44 height 9
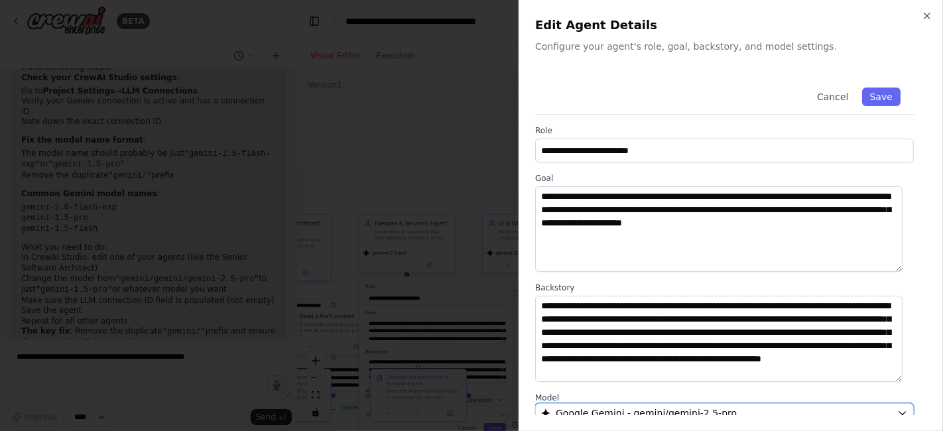
click at [820, 413] on div "Google Gemini - gemini/gemini-2.5-pro" at bounding box center [716, 413] width 351 height 13
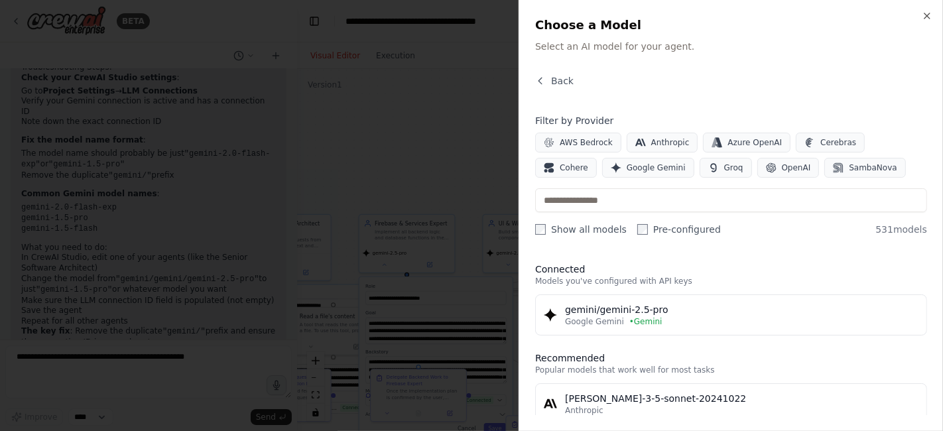
click at [760, 324] on div "Google Gemini • Gemini" at bounding box center [742, 321] width 354 height 11
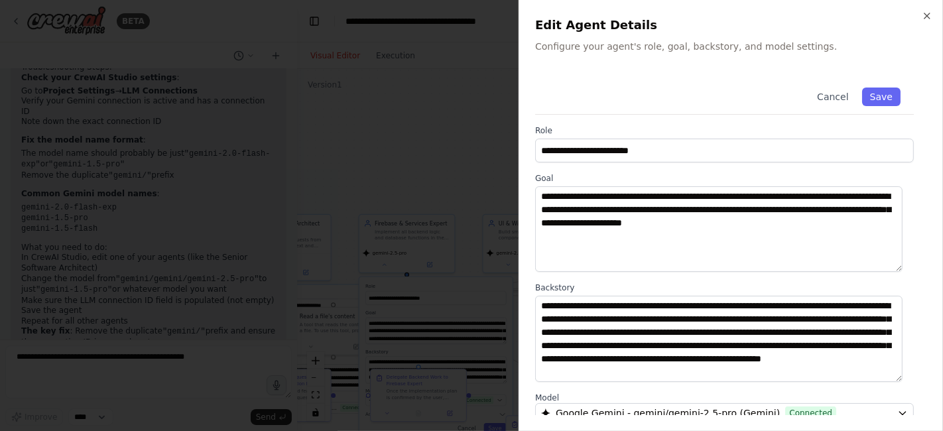
click at [870, 99] on button "Save" at bounding box center [881, 97] width 38 height 19
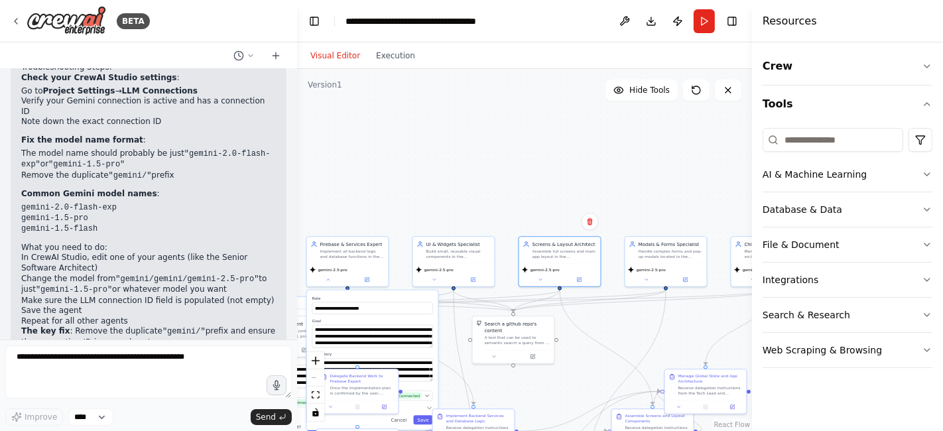
click at [677, 254] on div "Handle complex forms and pop-up modals located in the src/components/modals/ fo…" at bounding box center [671, 254] width 64 height 11
click at [653, 278] on button at bounding box center [647, 280] width 38 height 8
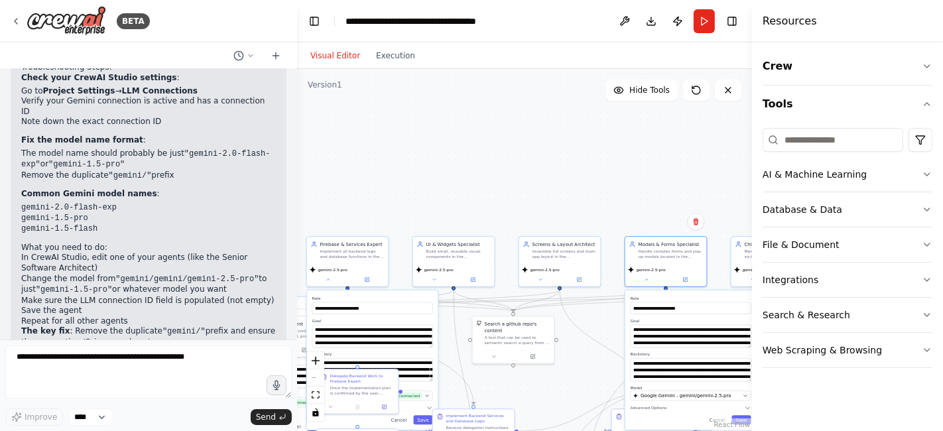
click at [686, 278] on icon at bounding box center [686, 278] width 3 height 3
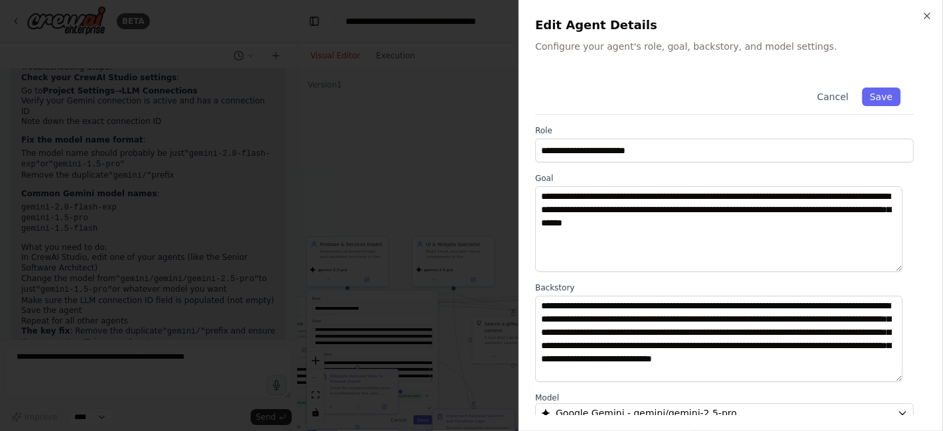
scroll to position [167, 0]
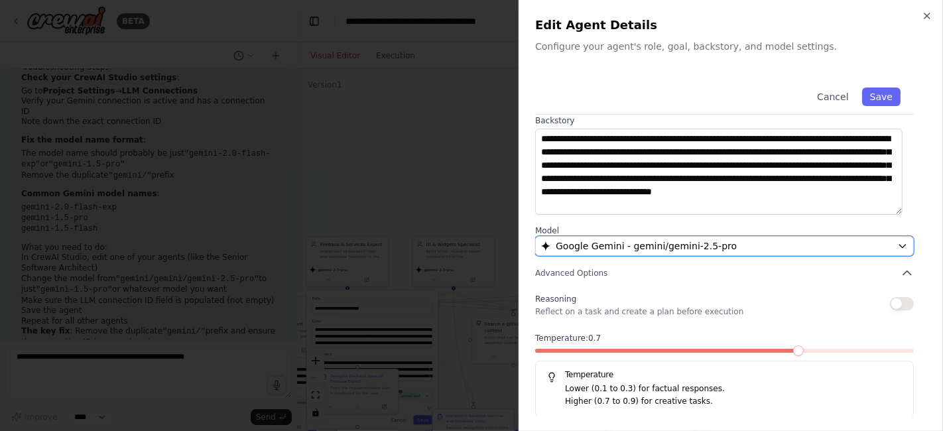
click at [784, 239] on div "Google Gemini - gemini/gemini-2.5-pro" at bounding box center [716, 245] width 351 height 13
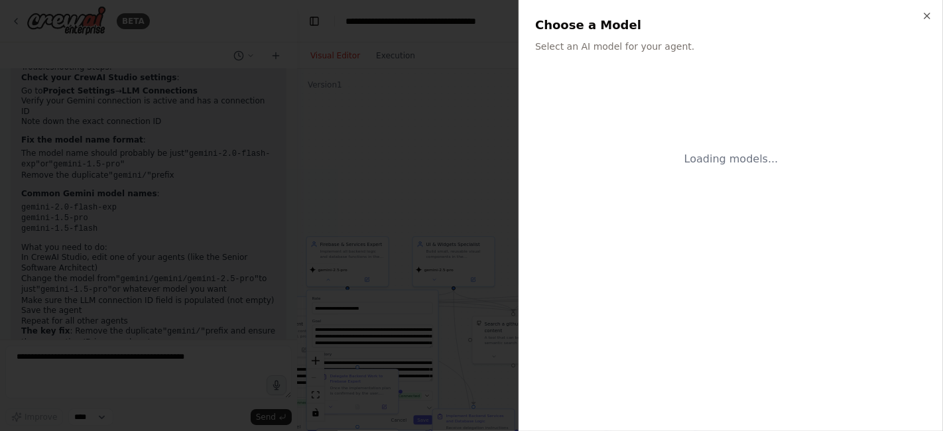
scroll to position [0, 0]
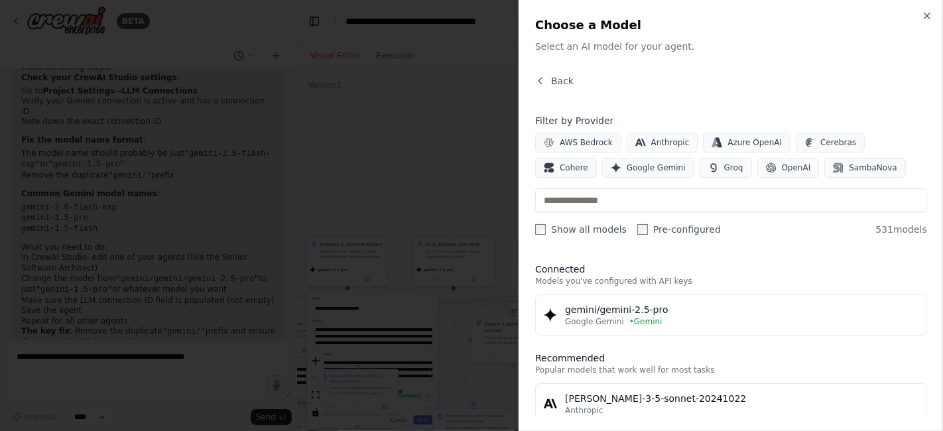
click at [744, 323] on div "Google Gemini • Gemini" at bounding box center [742, 321] width 354 height 11
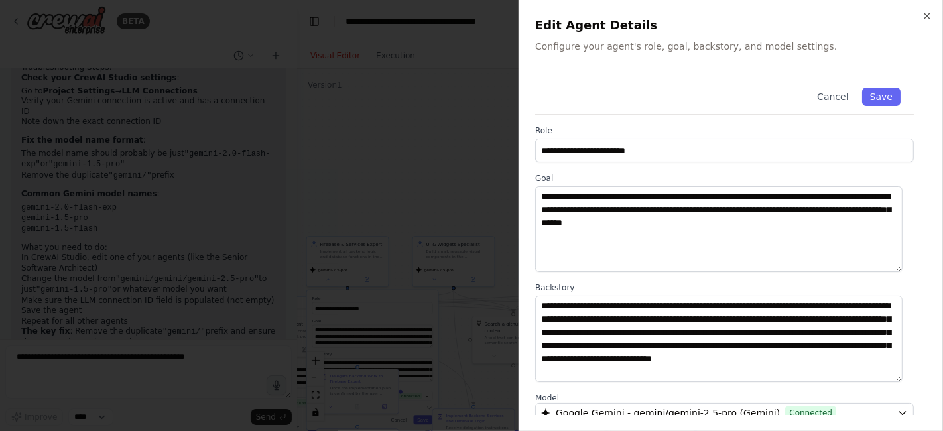
click at [882, 94] on button "Save" at bounding box center [881, 97] width 38 height 19
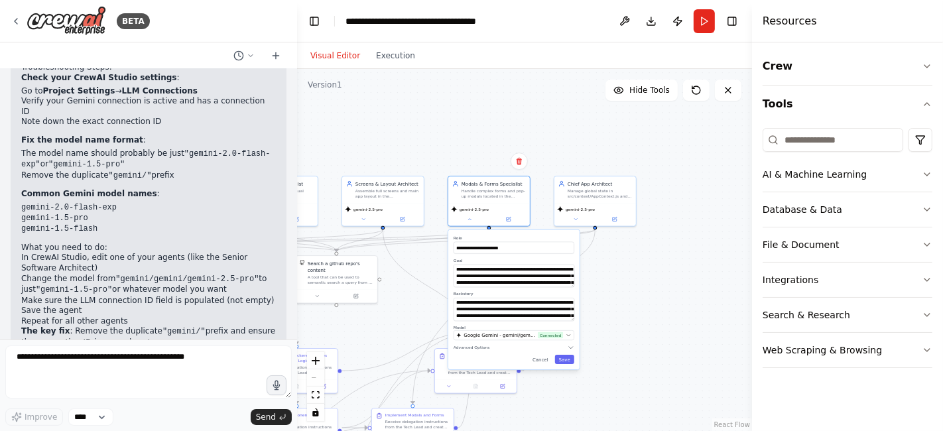
click at [616, 218] on icon at bounding box center [615, 220] width 4 height 4
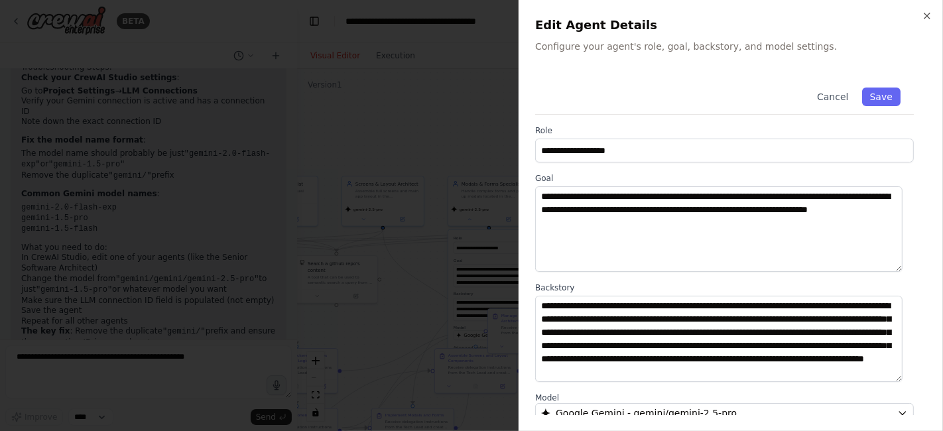
scroll to position [167, 0]
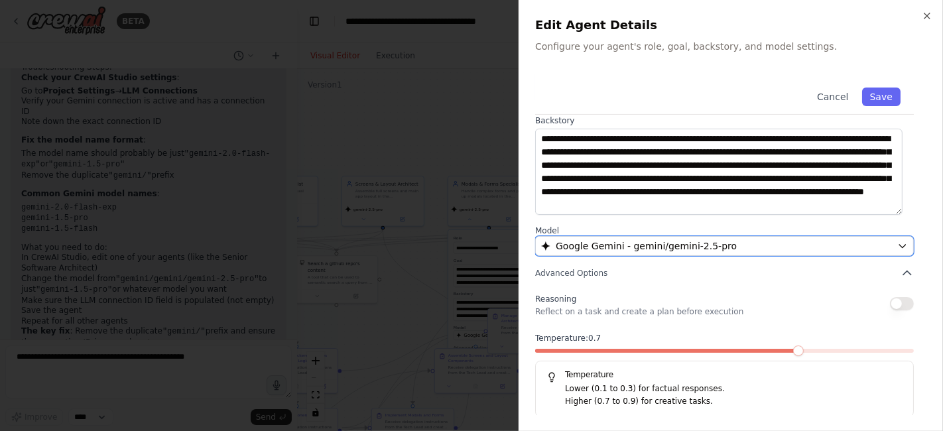
click at [821, 243] on div "Google Gemini - gemini/gemini-2.5-pro" at bounding box center [716, 245] width 351 height 13
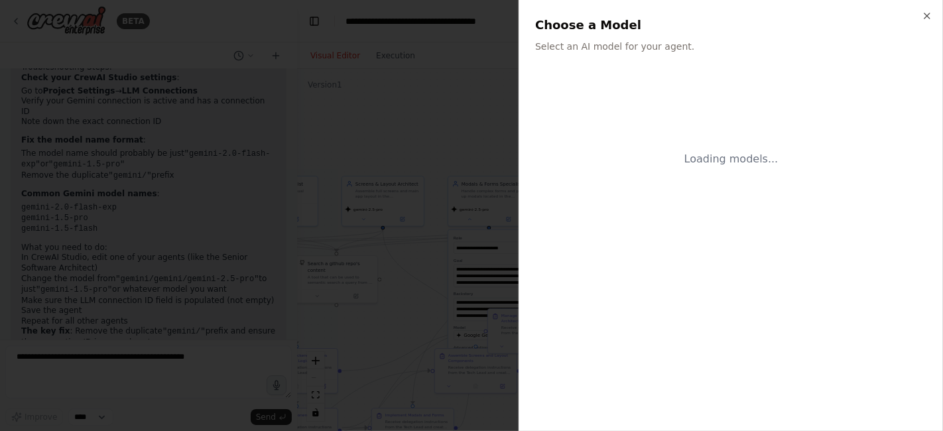
scroll to position [0, 0]
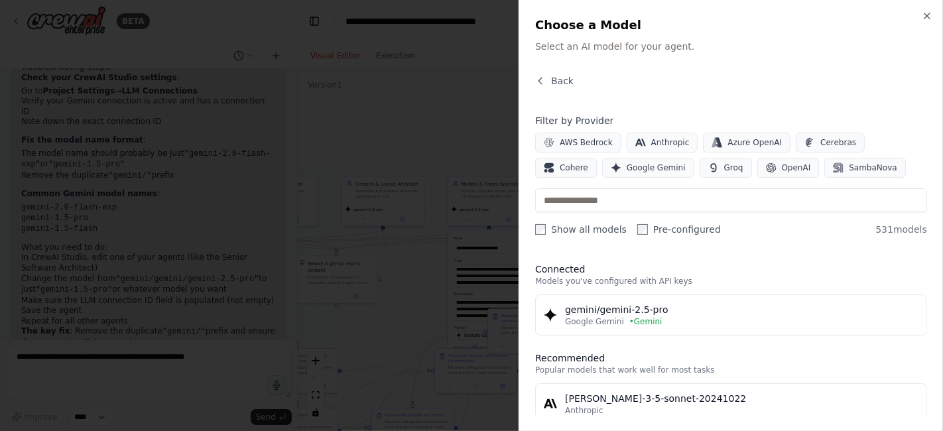
click at [748, 314] on div "gemini/gemini-2.5-pro" at bounding box center [742, 309] width 354 height 13
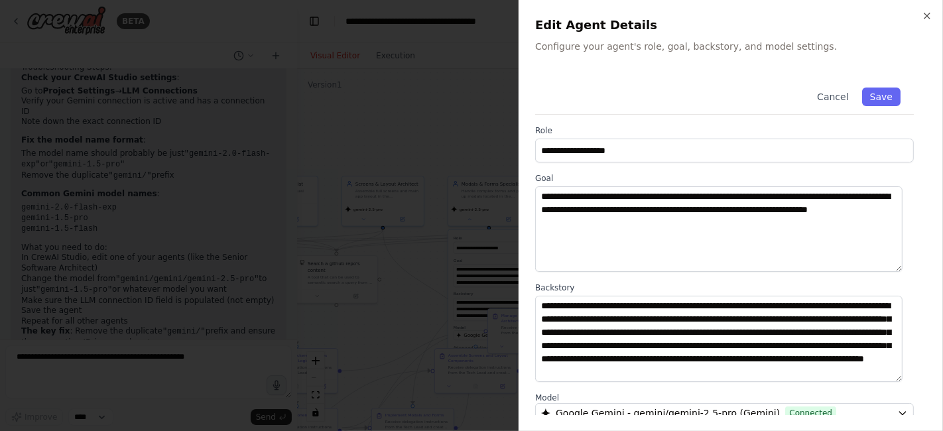
click at [878, 100] on button "Save" at bounding box center [881, 97] width 38 height 19
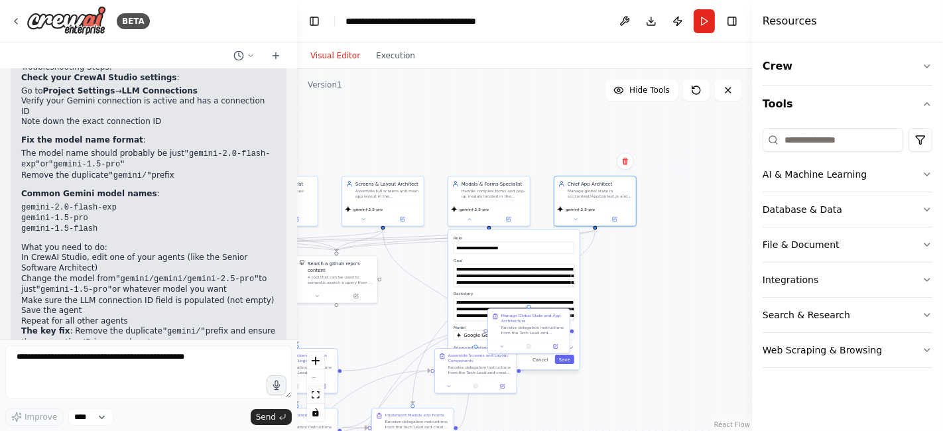
click at [565, 358] on button "Save" at bounding box center [564, 359] width 19 height 9
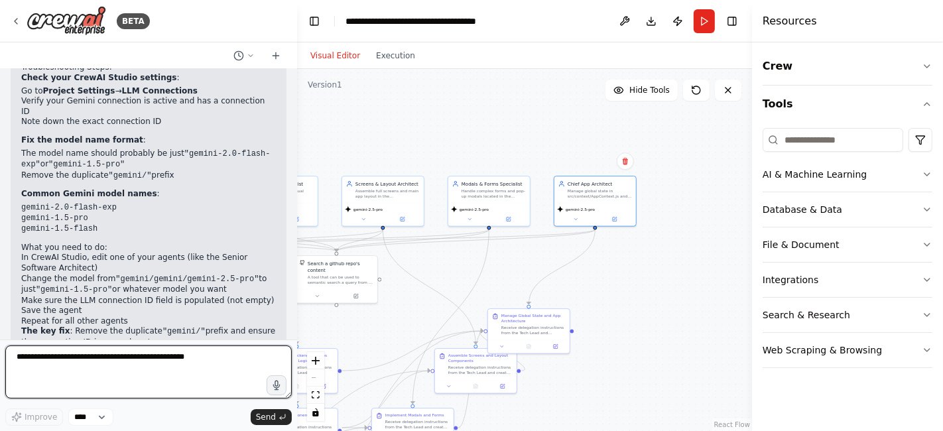
click at [129, 359] on textarea "**********" at bounding box center [148, 372] width 287 height 53
type textarea "**********"
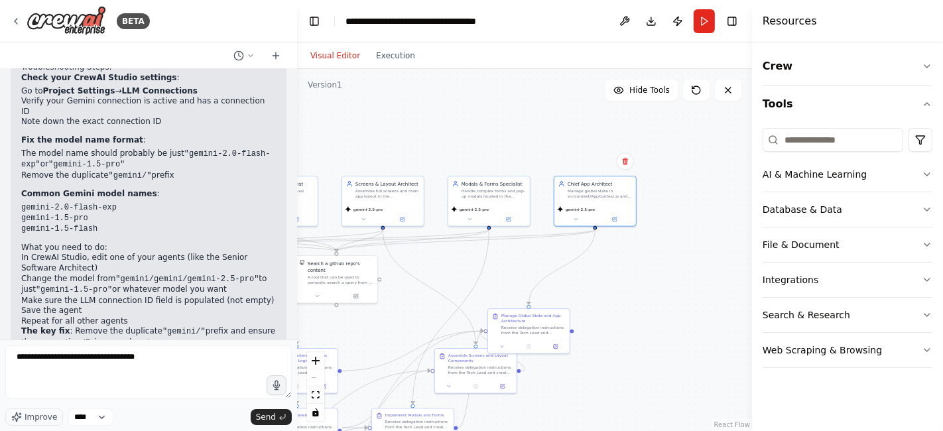
scroll to position [2054, 0]
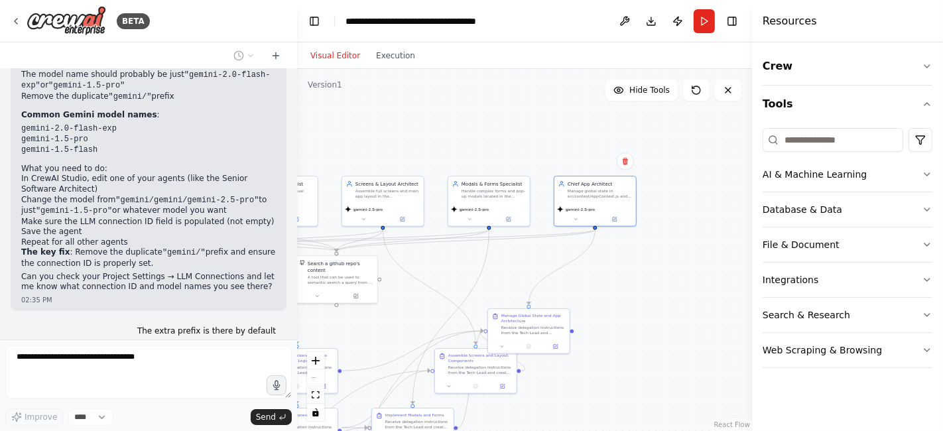
click at [706, 25] on button "Run" at bounding box center [704, 21] width 21 height 24
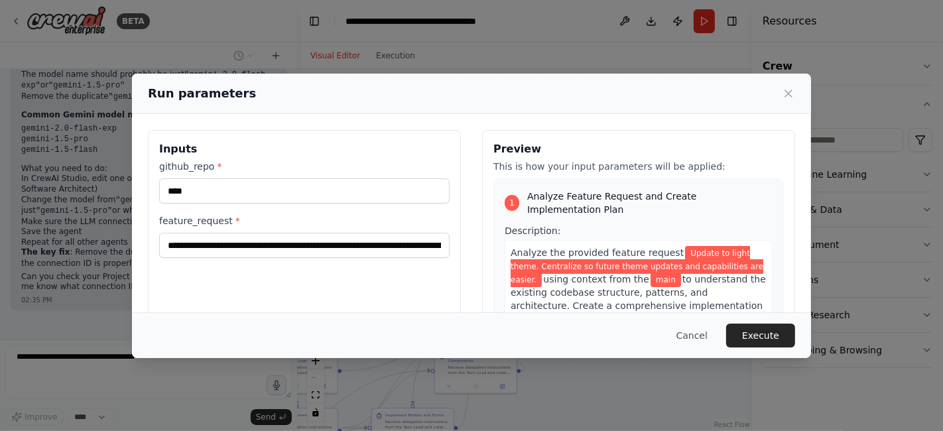
click at [771, 347] on button "Execute" at bounding box center [760, 336] width 69 height 24
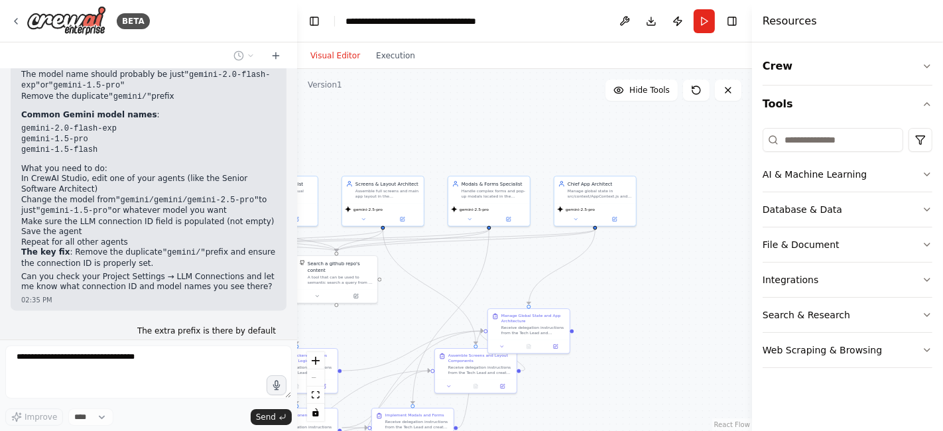
click at [17, 25] on icon at bounding box center [16, 21] width 11 height 11
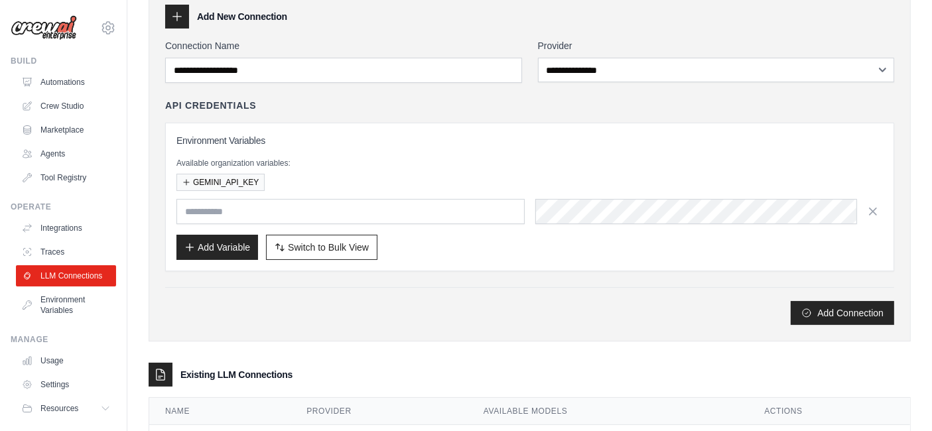
scroll to position [125, 0]
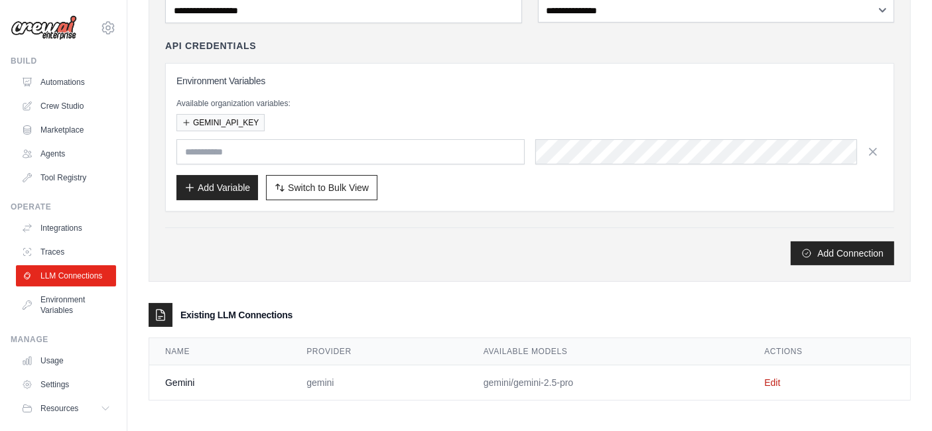
click at [769, 382] on link "Edit" at bounding box center [772, 382] width 16 height 11
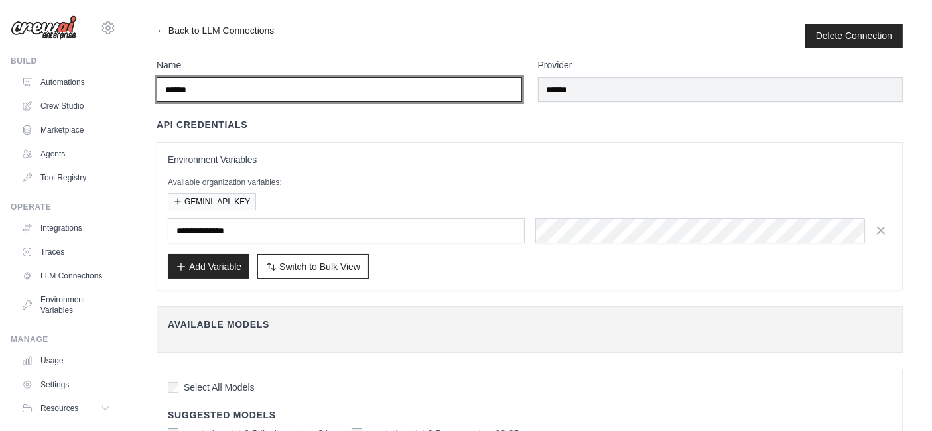
click at [412, 93] on input "******" at bounding box center [339, 89] width 365 height 25
type input "*"
type input "*********"
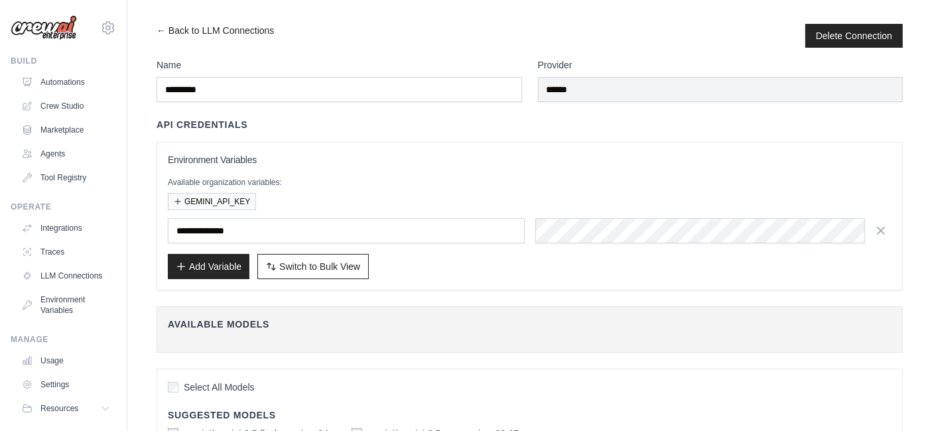
click at [841, 168] on div "**********" at bounding box center [530, 216] width 724 height 126
click at [170, 38] on link "← Back to LLM Connections" at bounding box center [215, 36] width 117 height 24
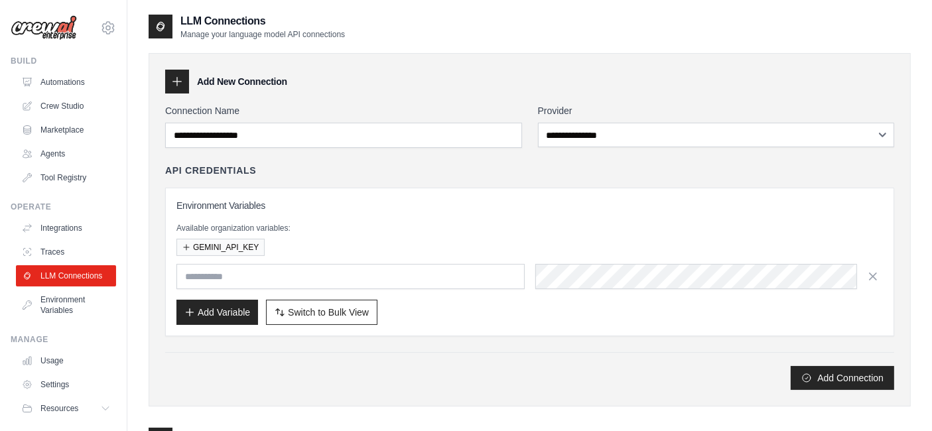
click at [54, 106] on link "Crew Studio" at bounding box center [66, 106] width 100 height 21
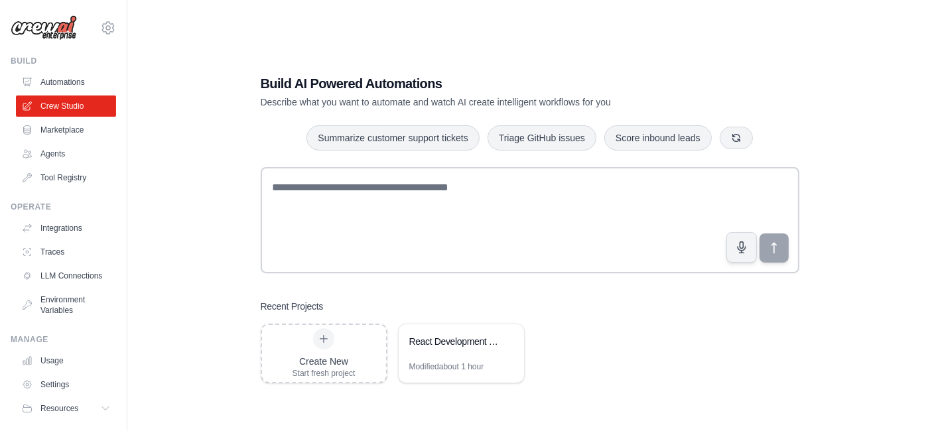
click at [476, 348] on div "React Development Team - AI Specialists" at bounding box center [454, 343] width 91 height 16
click at [52, 287] on link "LLM Connections" at bounding box center [66, 275] width 100 height 21
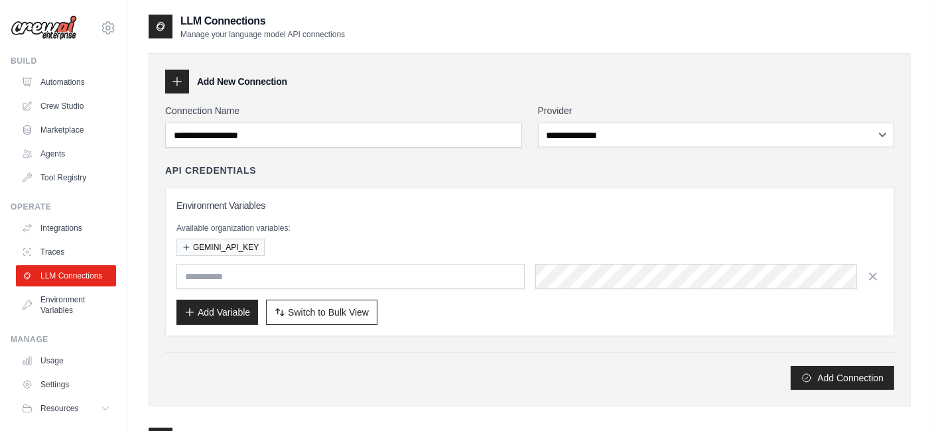
scroll to position [125, 0]
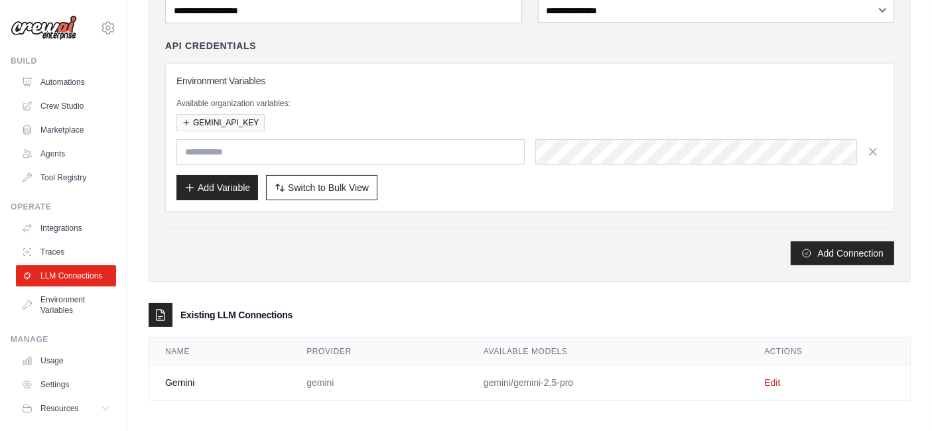
click at [771, 379] on link "Edit" at bounding box center [772, 382] width 16 height 11
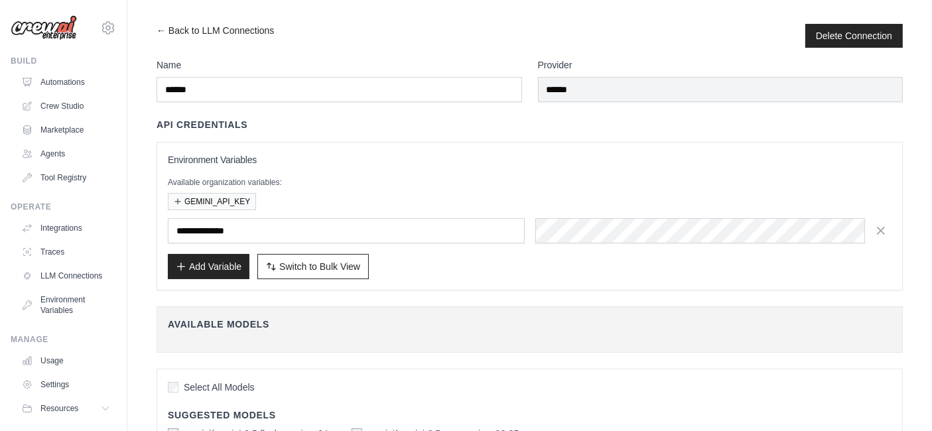
click at [188, 33] on link "← Back to LLM Connections" at bounding box center [215, 36] width 117 height 24
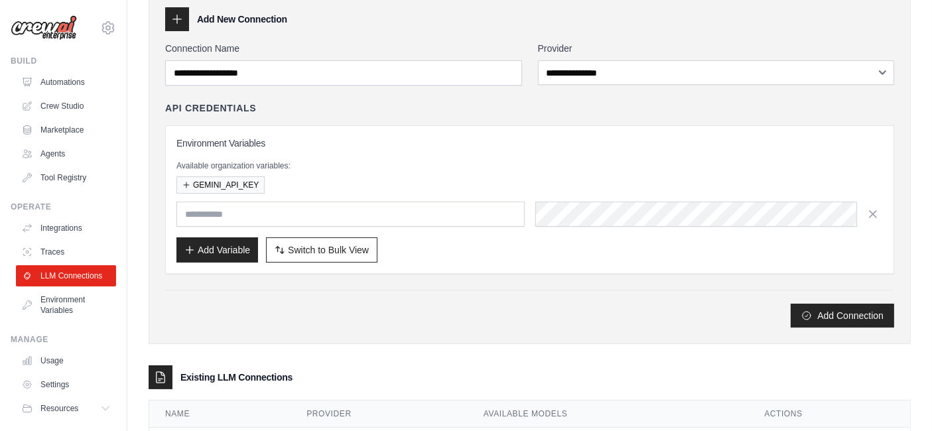
scroll to position [125, 0]
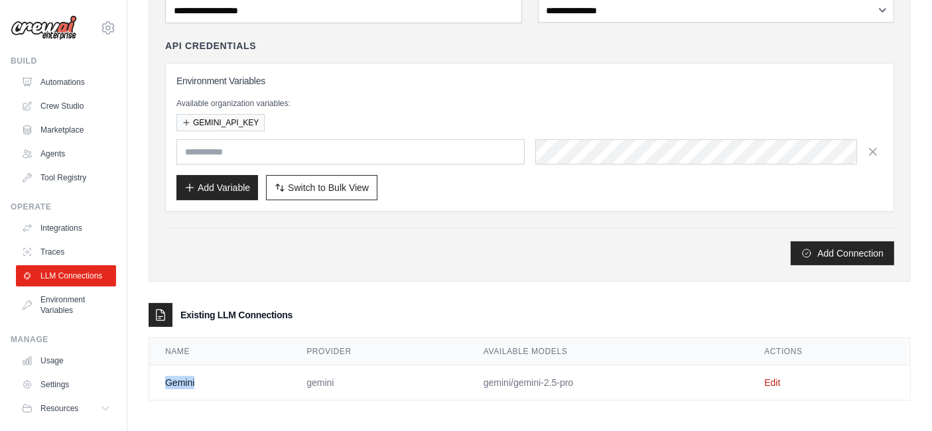
click at [46, 109] on link "Crew Studio" at bounding box center [66, 106] width 100 height 21
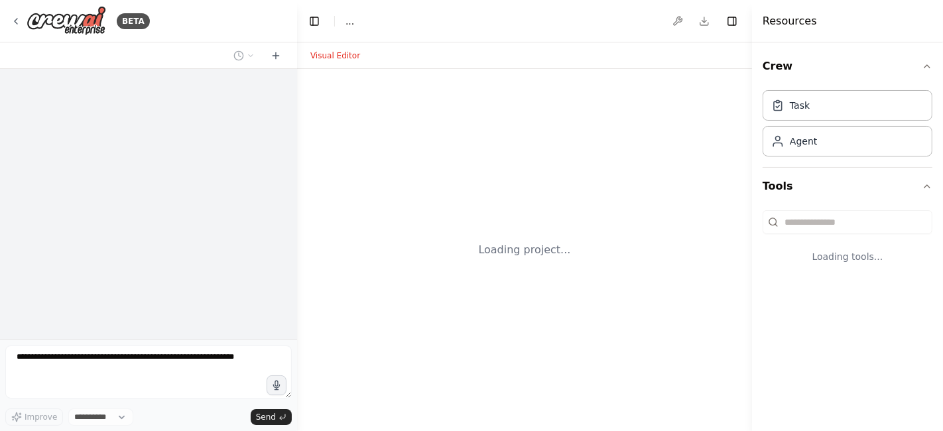
select select "****"
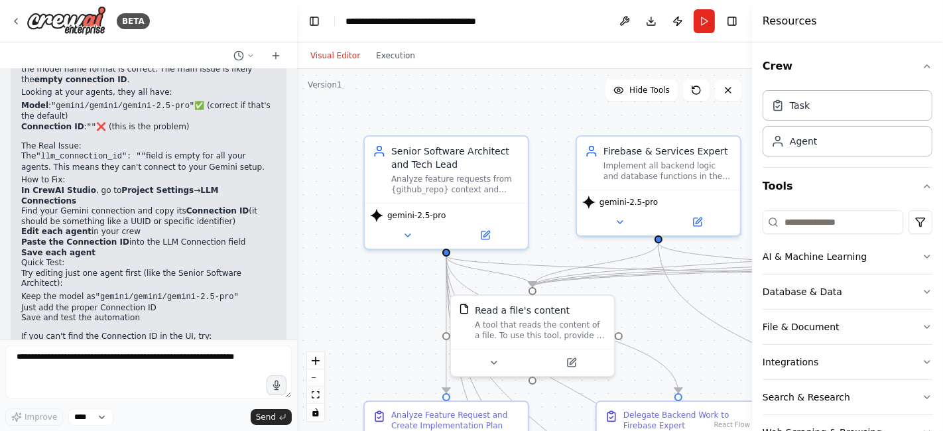
scroll to position [2395, 0]
click at [11, 17] on div "BETA" at bounding box center [80, 21] width 139 height 30
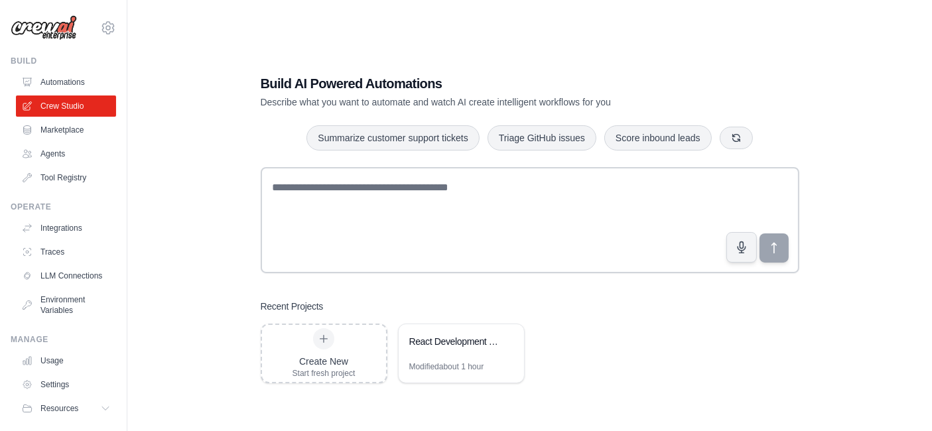
click at [443, 354] on div "React Development Team - AI Specialists" at bounding box center [461, 342] width 125 height 37
click at [74, 286] on link "LLM Connections" at bounding box center [66, 275] width 100 height 21
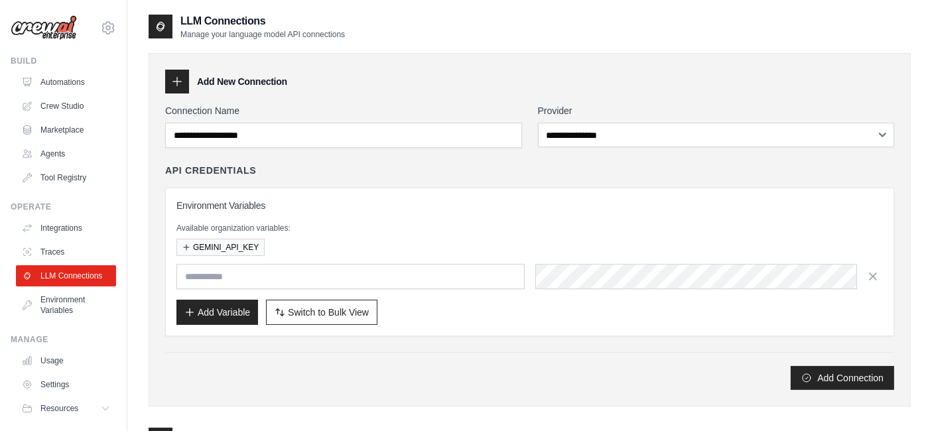
scroll to position [125, 0]
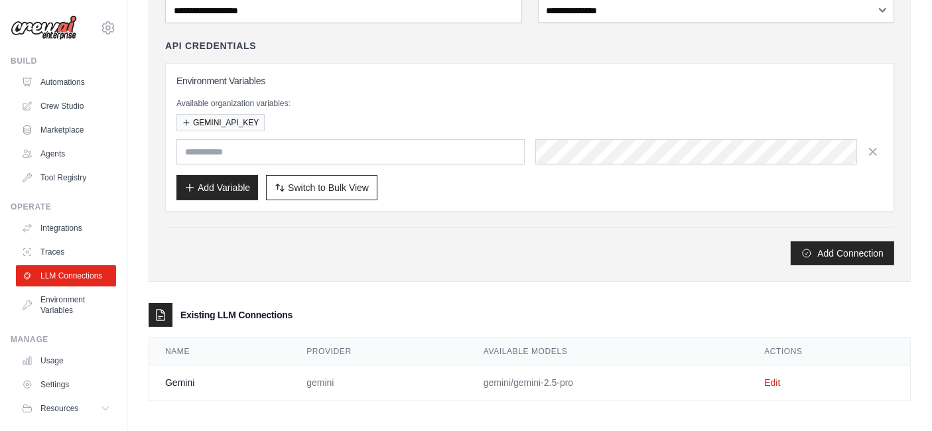
click at [771, 381] on link "Edit" at bounding box center [772, 382] width 16 height 11
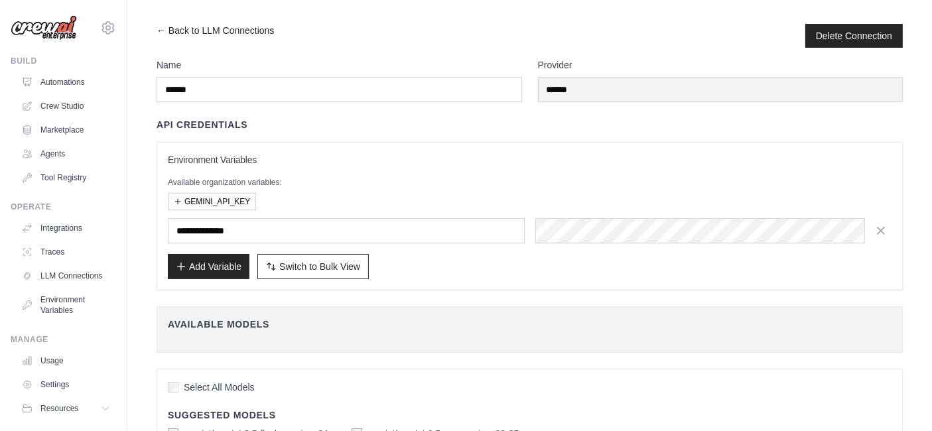
click at [858, 36] on button "Delete Connection" at bounding box center [854, 35] width 76 height 13
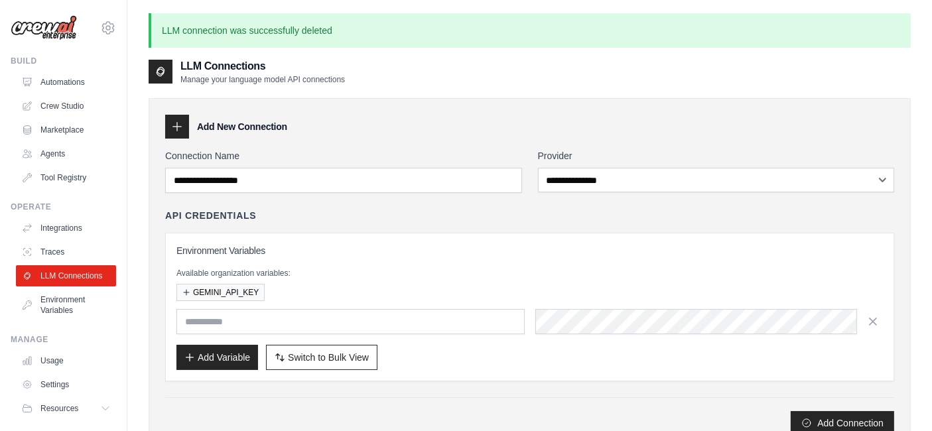
click at [81, 111] on link "Crew Studio" at bounding box center [66, 106] width 100 height 21
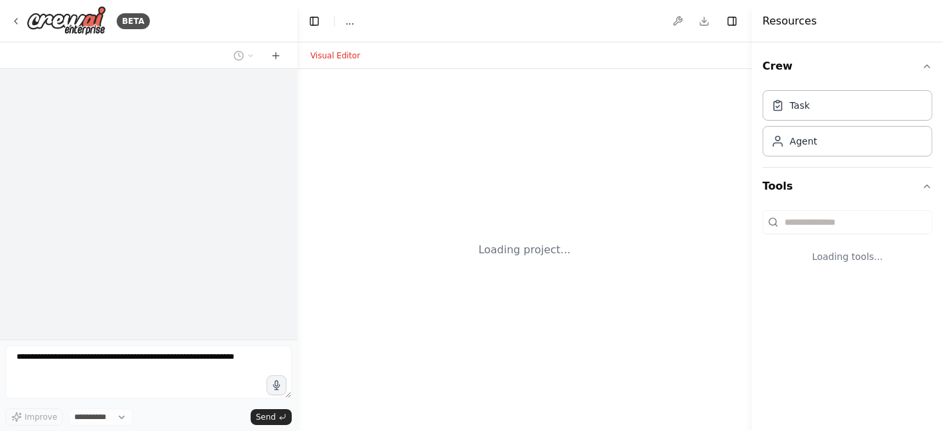
select select "****"
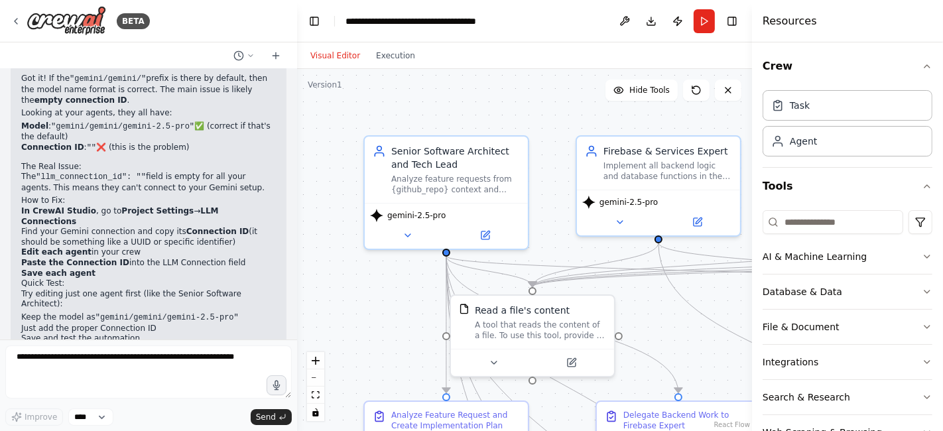
click at [439, 214] on span "gemini-2.5-pro" at bounding box center [416, 215] width 58 height 11
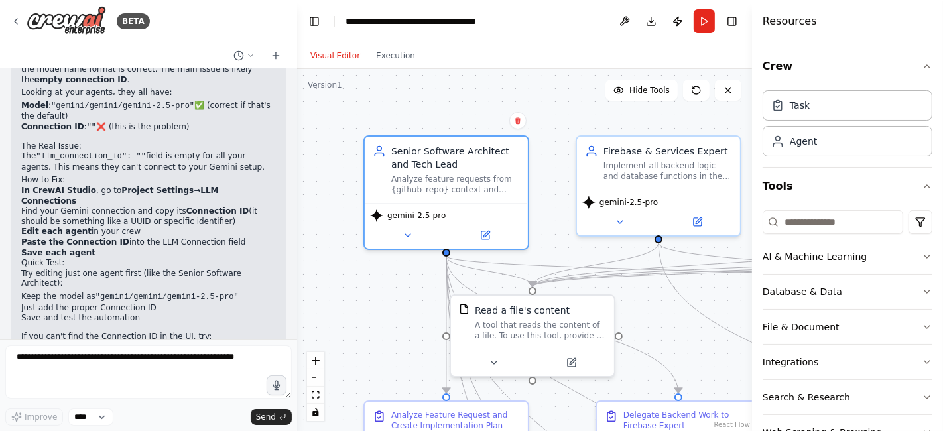
click at [485, 231] on icon at bounding box center [487, 234] width 6 height 6
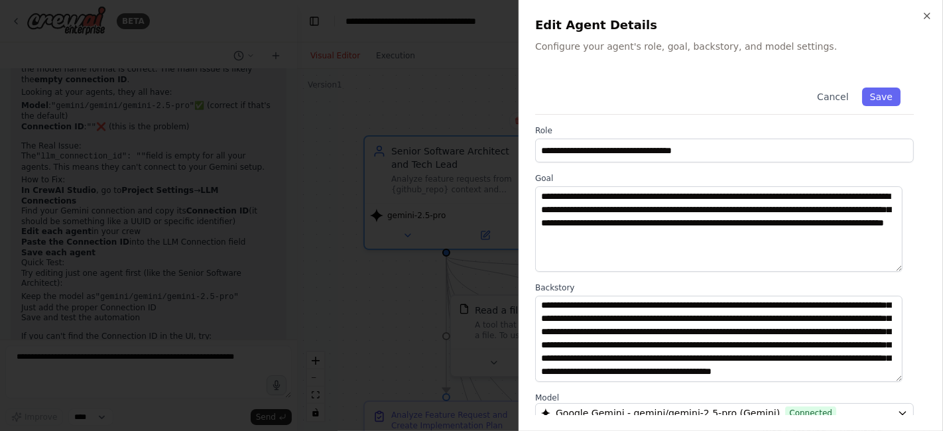
scroll to position [167, 0]
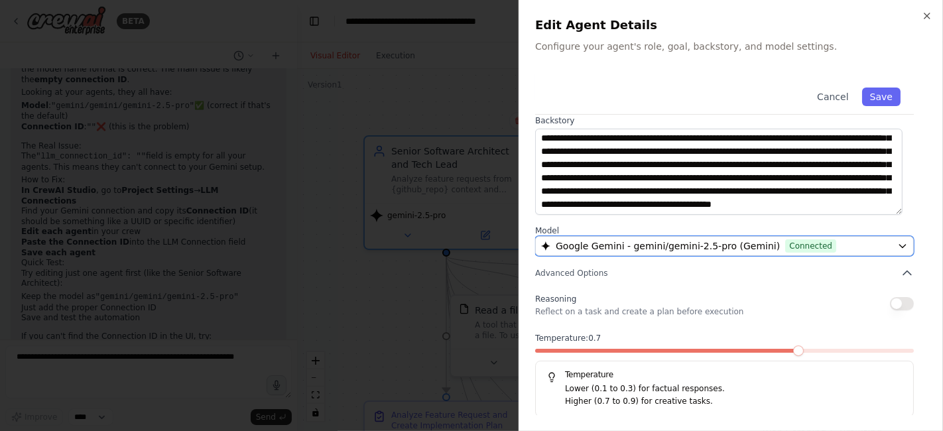
click at [897, 242] on icon "button" at bounding box center [902, 246] width 11 height 11
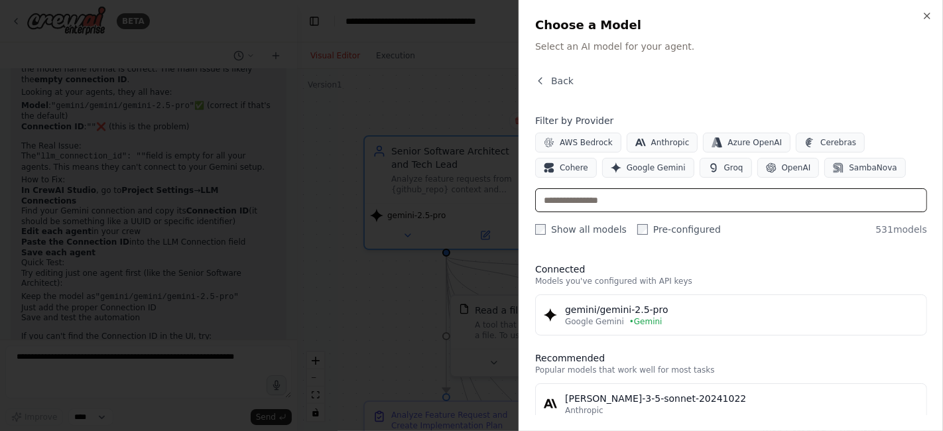
click at [801, 204] on input "text" at bounding box center [731, 200] width 392 height 24
paste input "******"
type input "******"
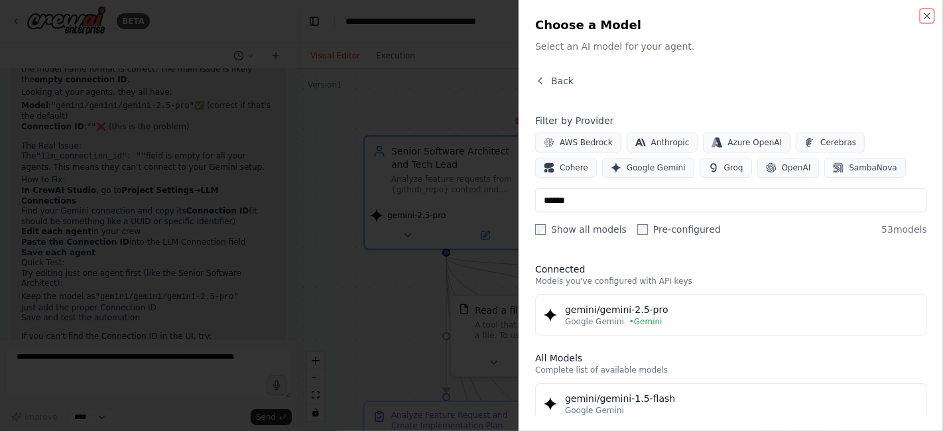
click at [923, 15] on icon "button" at bounding box center [927, 16] width 11 height 11
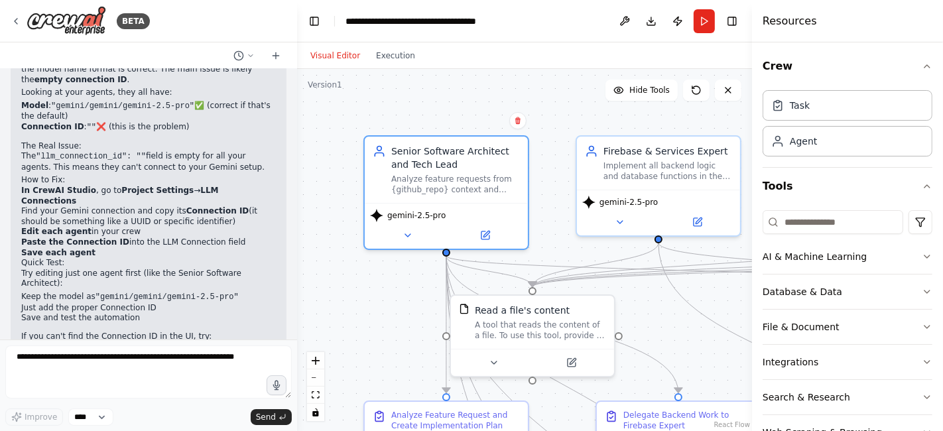
click at [407, 235] on icon at bounding box center [407, 235] width 5 height 3
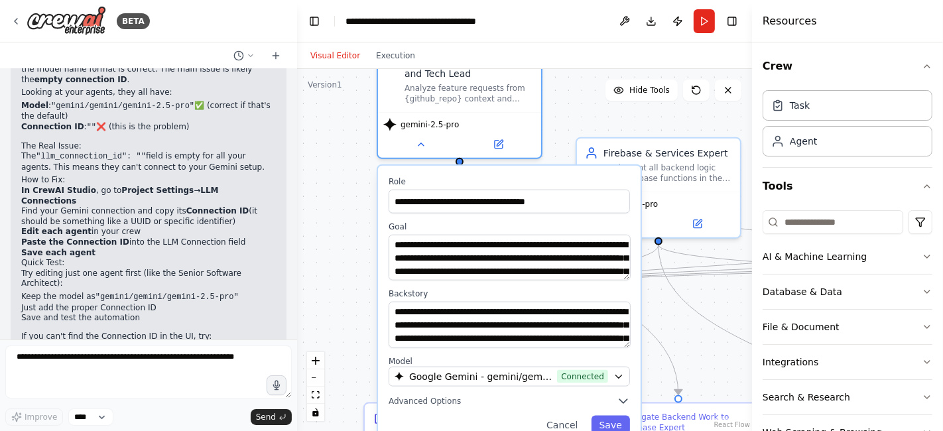
click at [442, 401] on span "Advanced Options" at bounding box center [425, 401] width 72 height 11
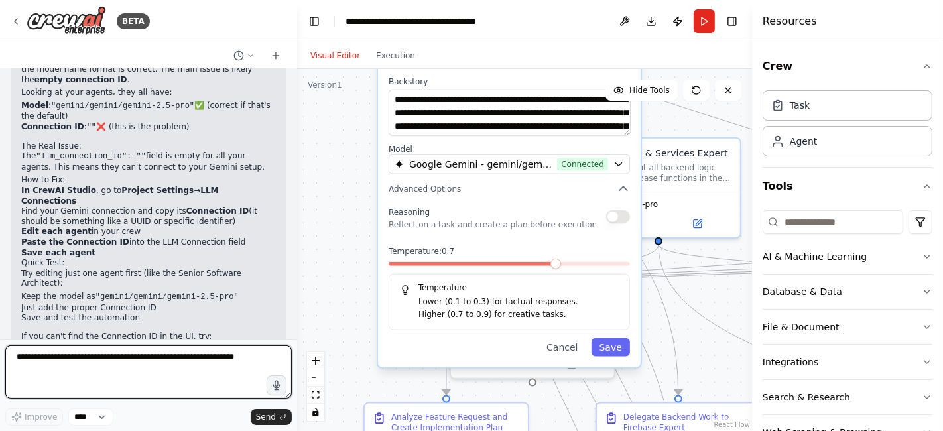
click at [200, 363] on textarea at bounding box center [148, 372] width 287 height 53
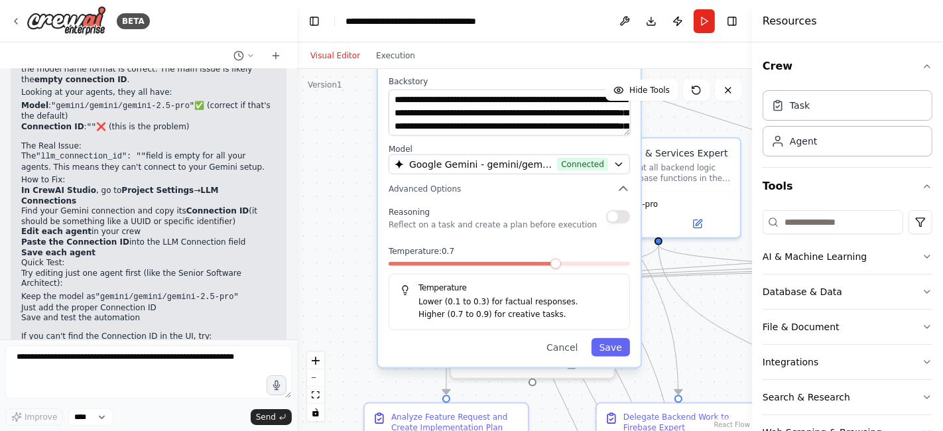
click at [0, 33] on button "Toggle Sidebar" at bounding box center [0, 215] width 11 height 431
click at [19, 15] on div "BETA" at bounding box center [80, 21] width 139 height 30
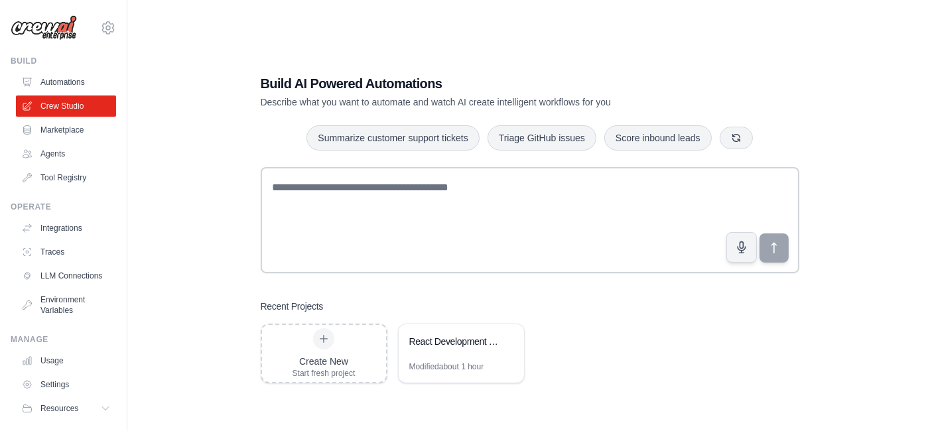
click at [460, 350] on div "React Development Team - AI Specialists" at bounding box center [454, 343] width 91 height 16
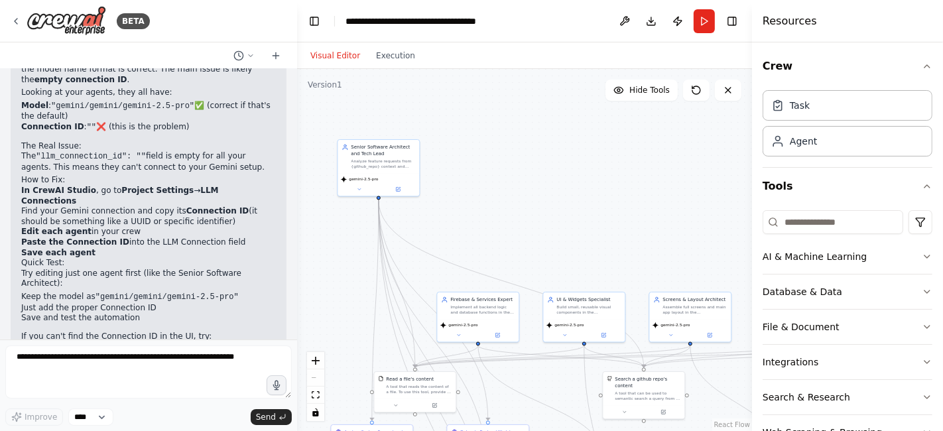
click at [363, 186] on button at bounding box center [359, 189] width 38 height 8
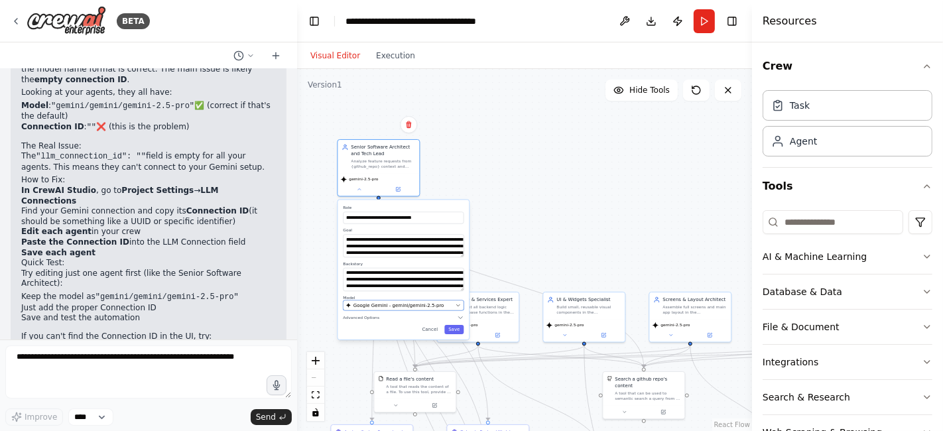
click at [428, 303] on span "Google Gemini - gemini/gemini-2.5-pro" at bounding box center [399, 305] width 91 height 7
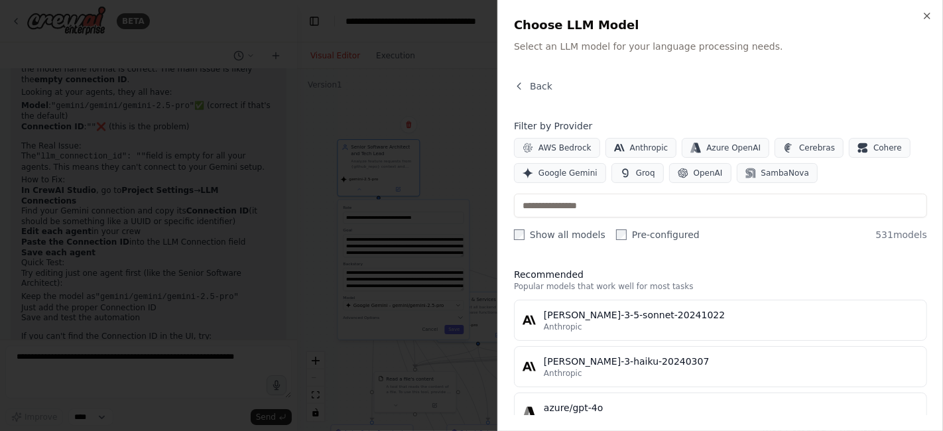
click at [694, 176] on span "OpenAI" at bounding box center [708, 173] width 29 height 11
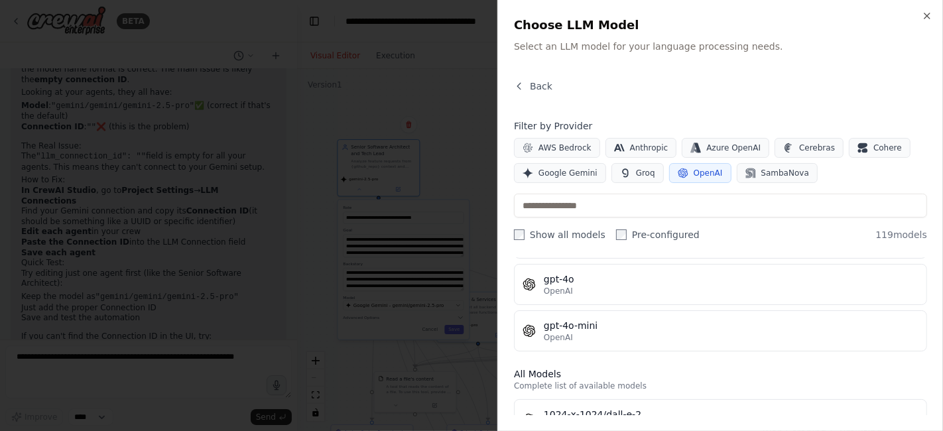
scroll to position [83, 0]
click at [629, 335] on div "OpenAI" at bounding box center [731, 337] width 375 height 11
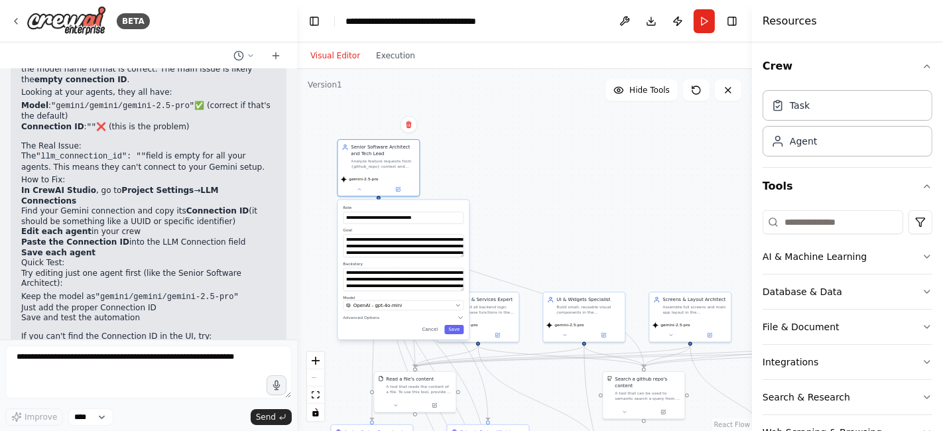
click at [456, 335] on div "**********" at bounding box center [403, 269] width 131 height 139
click at [458, 332] on button "Save" at bounding box center [453, 329] width 19 height 9
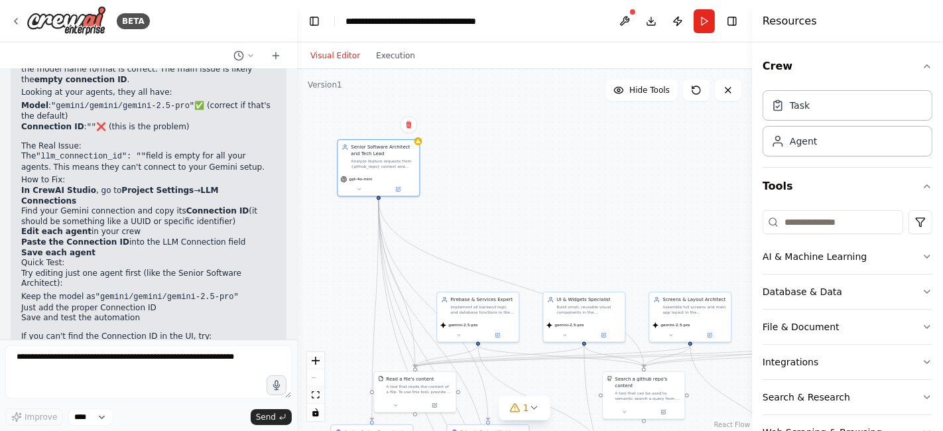
click at [460, 334] on icon at bounding box center [458, 334] width 5 height 5
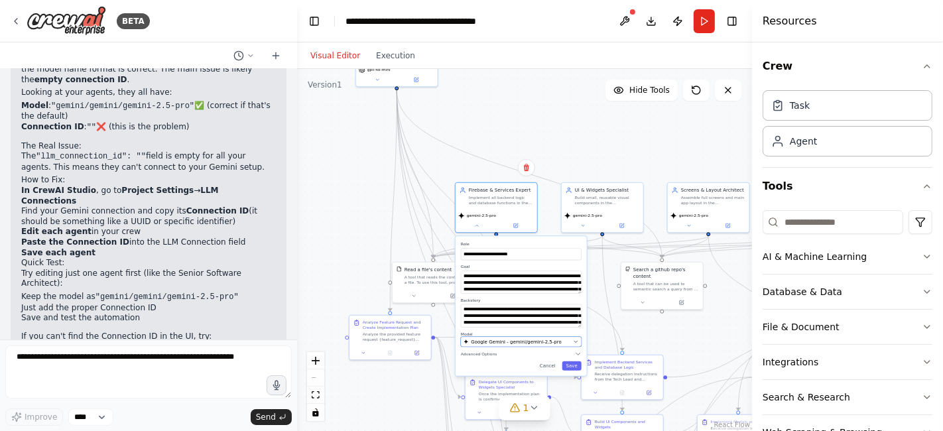
click at [547, 341] on span "Google Gemini - gemini/gemini-2.5-pro" at bounding box center [516, 341] width 91 height 7
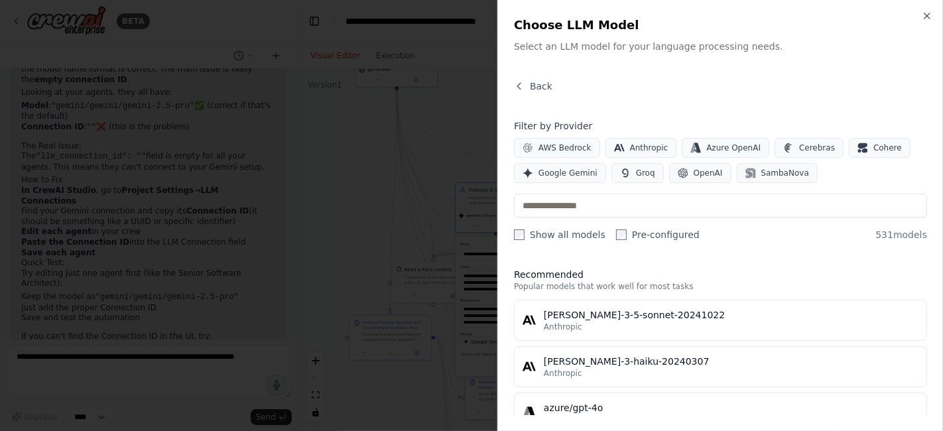
click at [574, 177] on span "Google Gemini" at bounding box center [568, 173] width 59 height 11
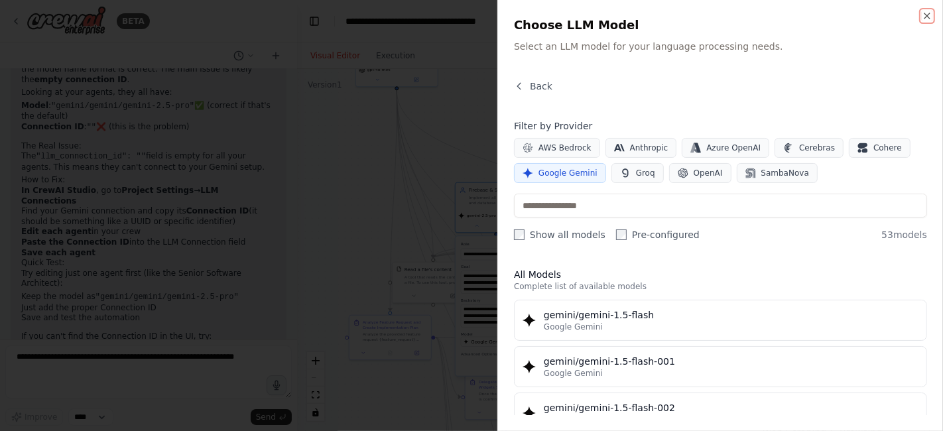
click at [924, 19] on icon "button" at bounding box center [927, 16] width 11 height 11
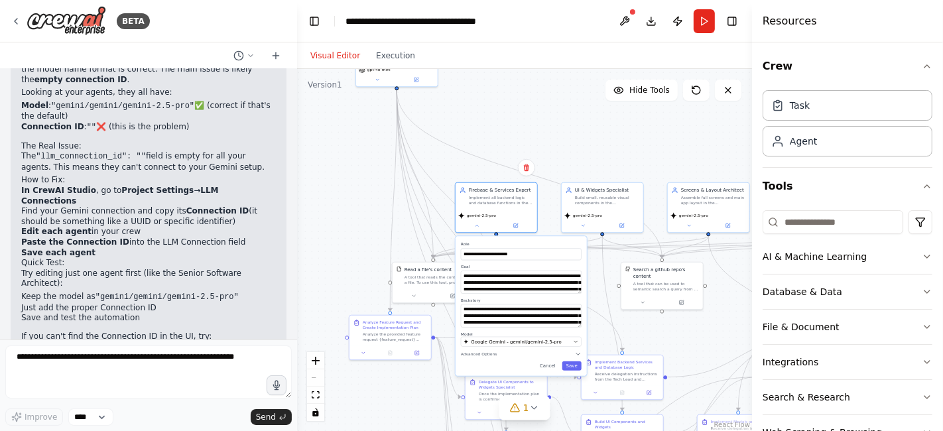
click at [534, 353] on button "Advanced Options" at bounding box center [521, 354] width 121 height 7
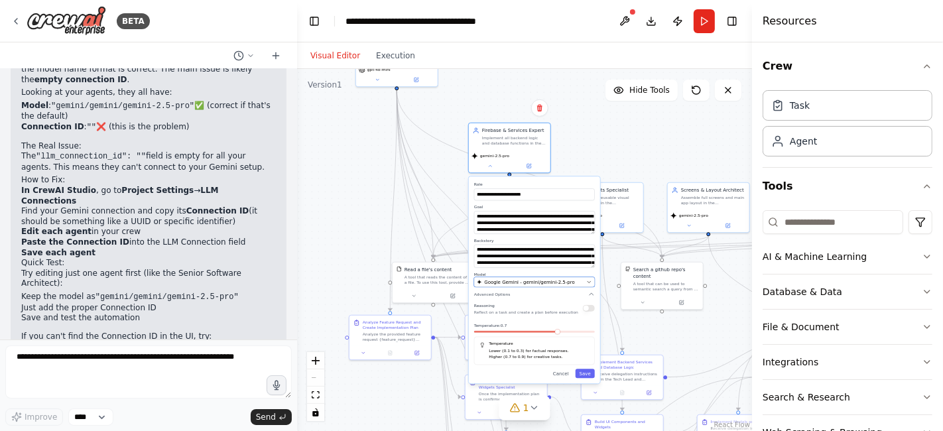
click at [567, 281] on div "Google Gemini - gemini/gemini-2.5-pro" at bounding box center [530, 282] width 107 height 7
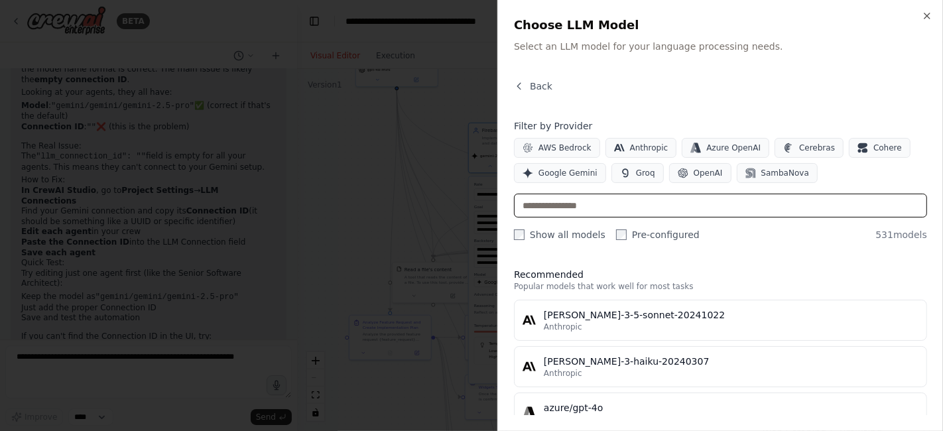
click at [629, 206] on input "text" at bounding box center [720, 206] width 413 height 24
type input "**"
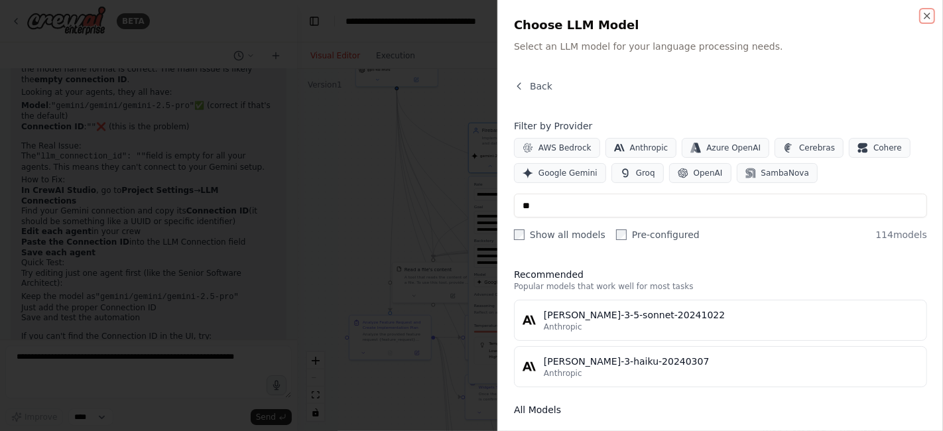
click at [929, 17] on icon "button" at bounding box center [927, 15] width 5 height 5
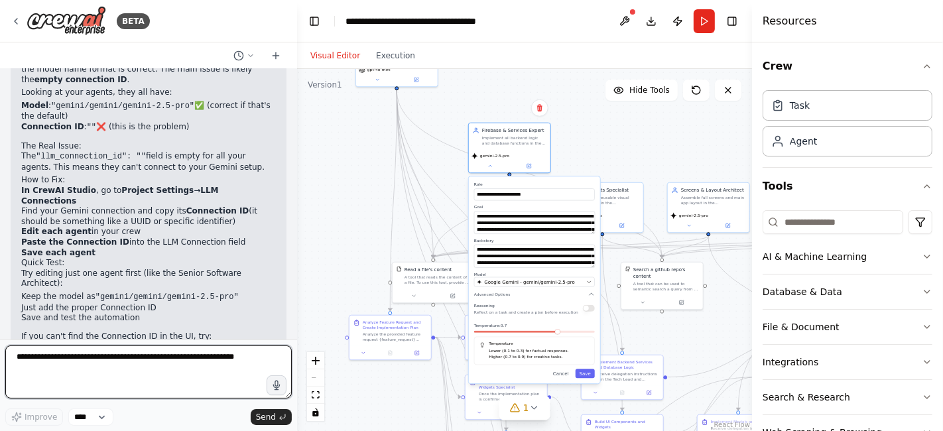
click at [182, 354] on textarea at bounding box center [148, 372] width 287 height 53
type textarea "**********"
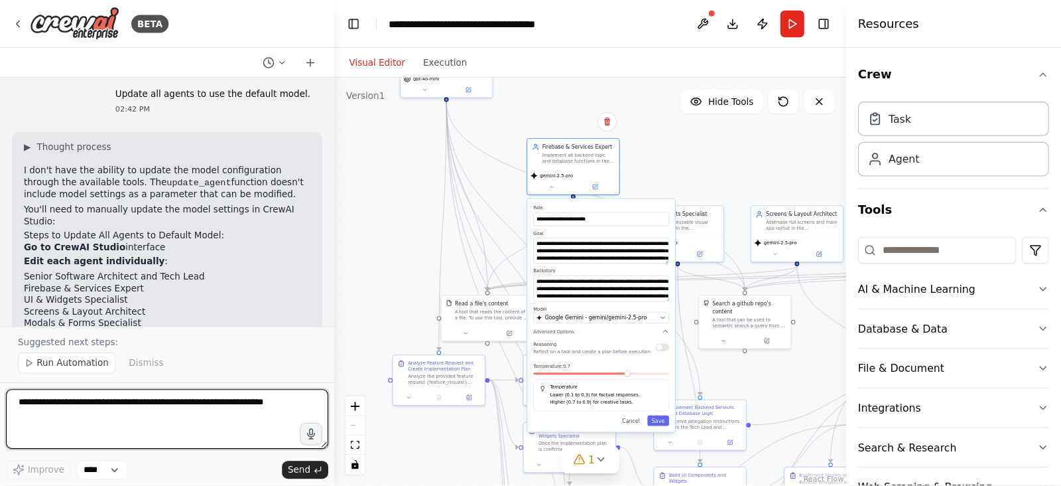
scroll to position [2745, 0]
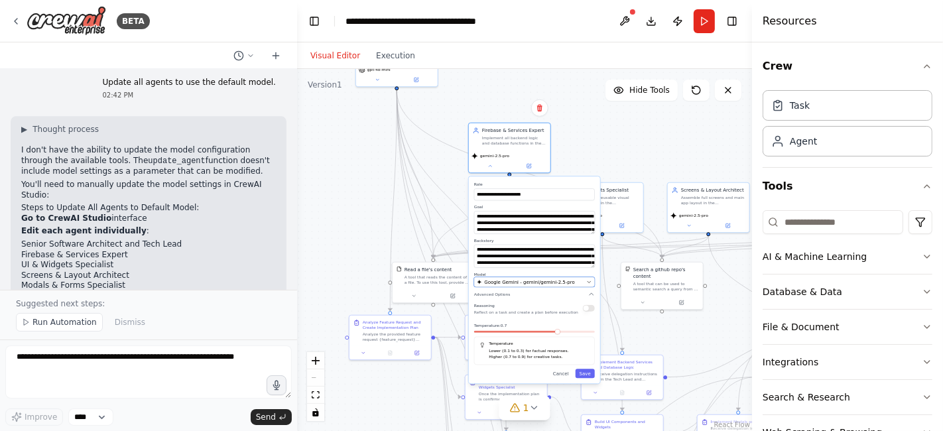
click at [521, 284] on span "Google Gemini - gemini/gemini-2.5-pro" at bounding box center [529, 282] width 91 height 7
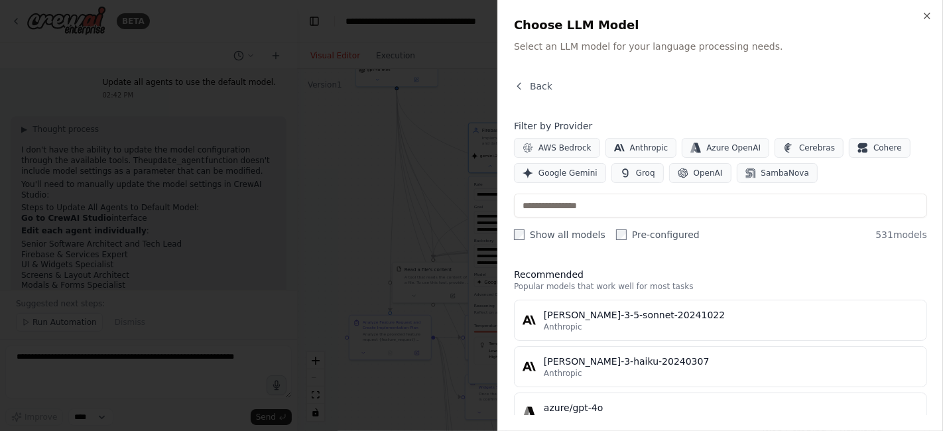
click at [625, 218] on div "Filter by Provider AWS Bedrock Anthropic Azure OpenAI Cerebras Cohere Google Ge…" at bounding box center [720, 180] width 413 height 122
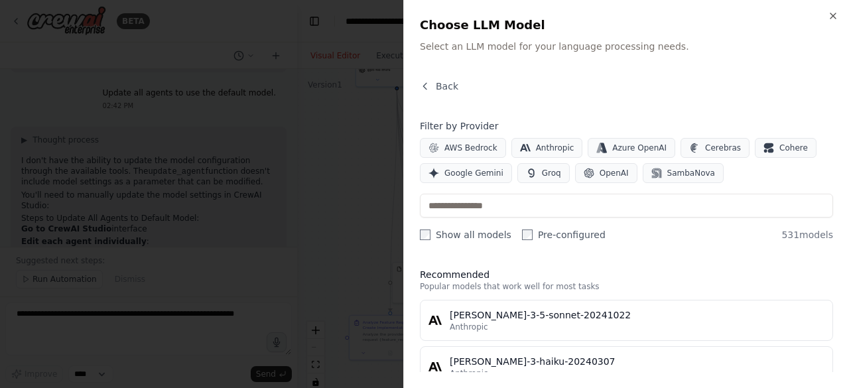
scroll to position [2734, 0]
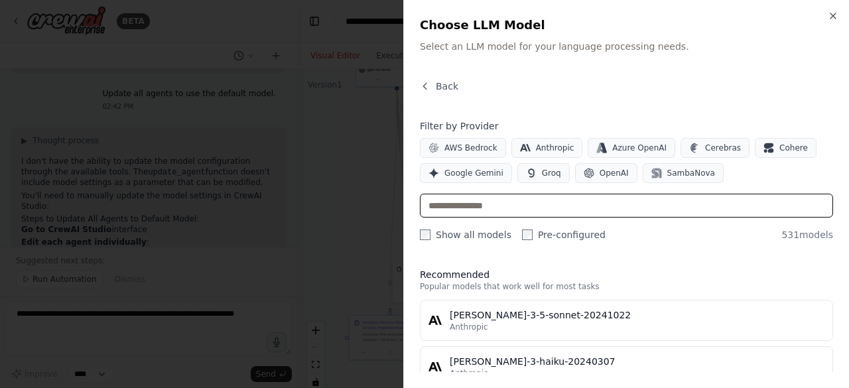
click at [602, 210] on input "text" at bounding box center [626, 206] width 413 height 24
type input "*"
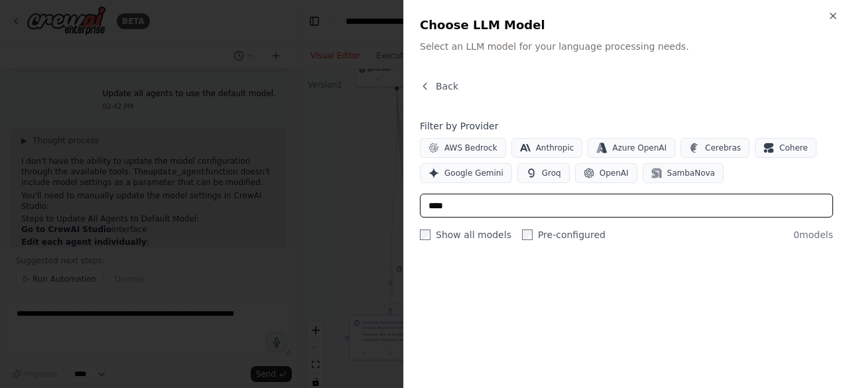
type input "****"
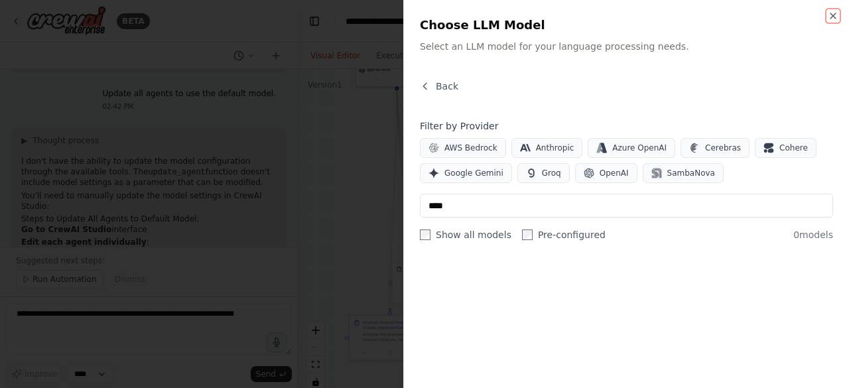
click at [832, 14] on icon "button" at bounding box center [833, 16] width 11 height 11
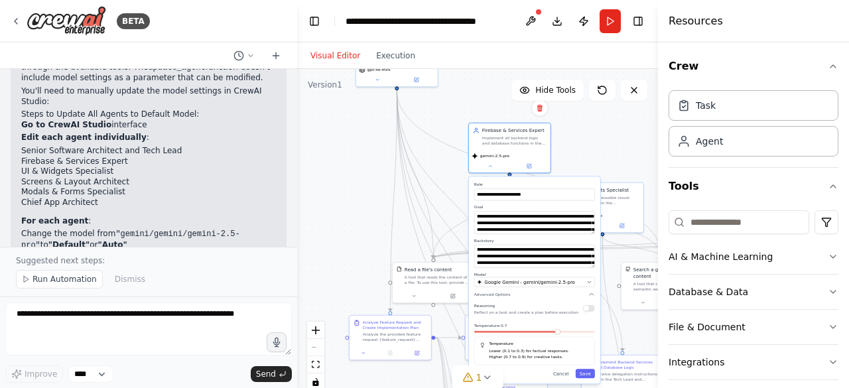
scroll to position [2913, 0]
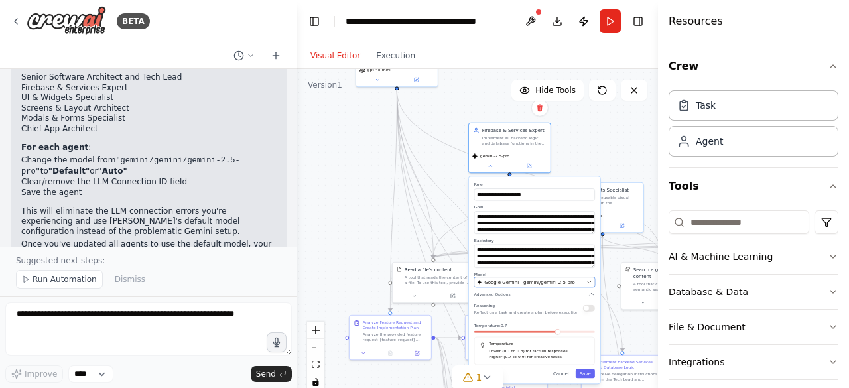
click at [513, 285] on span "Google Gemini - gemini/gemini-2.5-pro" at bounding box center [529, 282] width 91 height 7
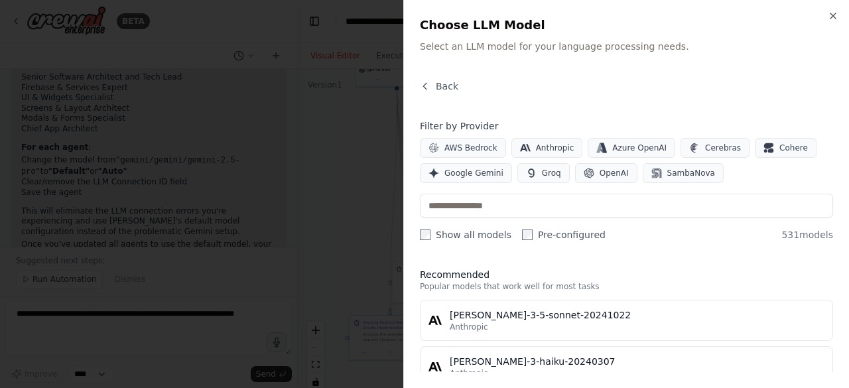
click at [588, 164] on button "OpenAI" at bounding box center [606, 173] width 62 height 20
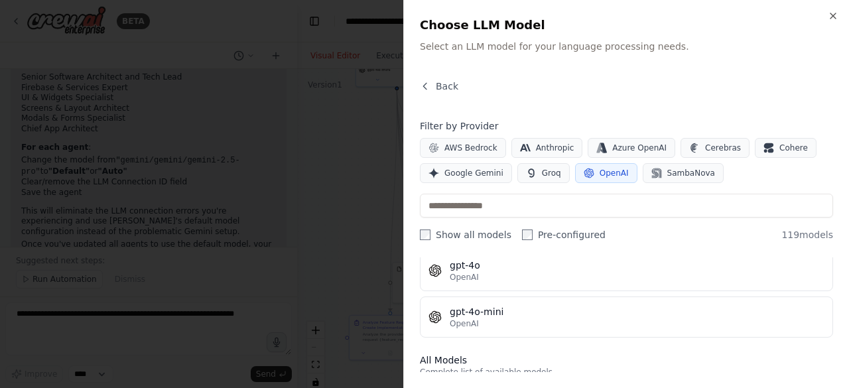
scroll to position [98, 0]
click at [658, 319] on div "OpenAI" at bounding box center [637, 321] width 375 height 11
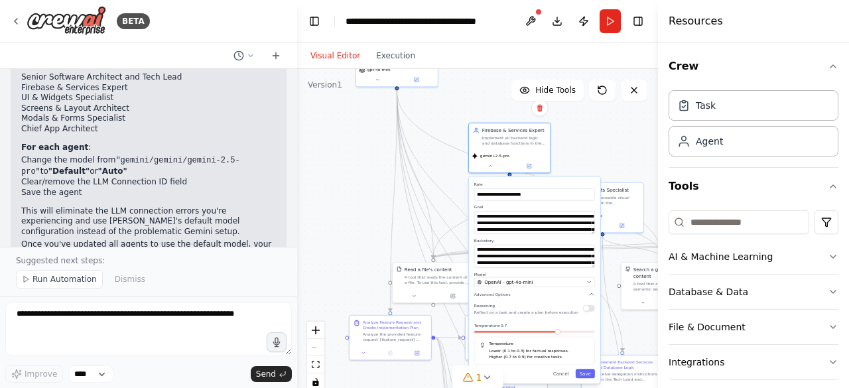
click at [586, 374] on button "Save" at bounding box center [585, 373] width 19 height 9
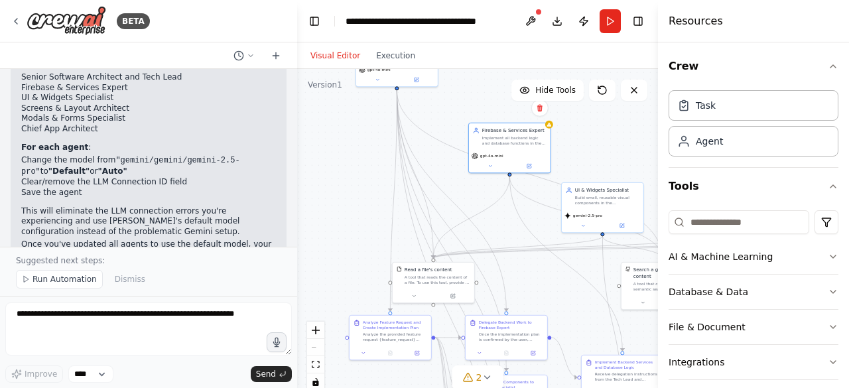
click at [590, 225] on button at bounding box center [583, 226] width 38 height 8
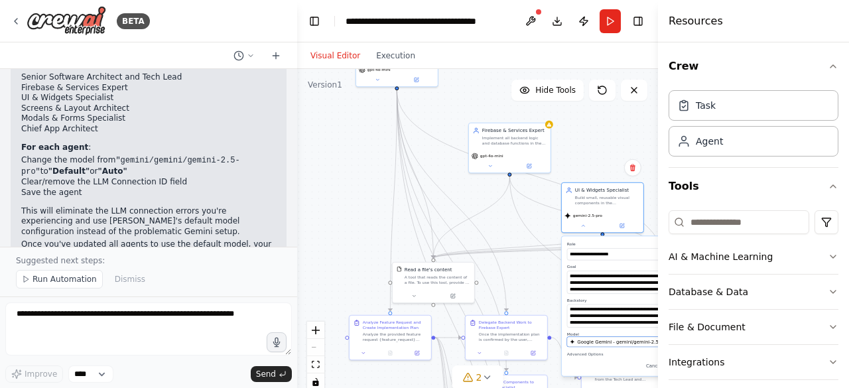
click at [615, 342] on span "Google Gemini - gemini/gemini-2.5-pro" at bounding box center [622, 341] width 91 height 7
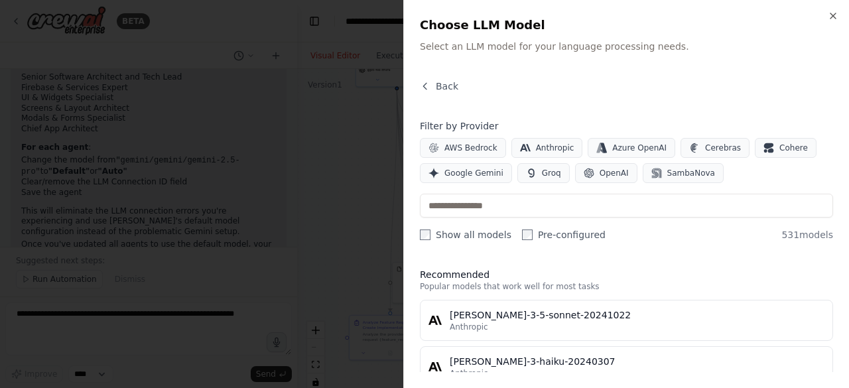
click at [606, 172] on span "OpenAI" at bounding box center [614, 173] width 29 height 11
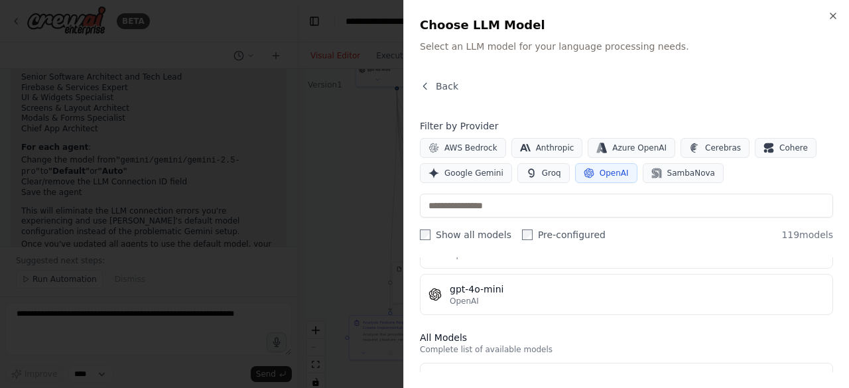
scroll to position [122, 0]
click at [562, 287] on div "gpt-4o-mini" at bounding box center [637, 285] width 375 height 13
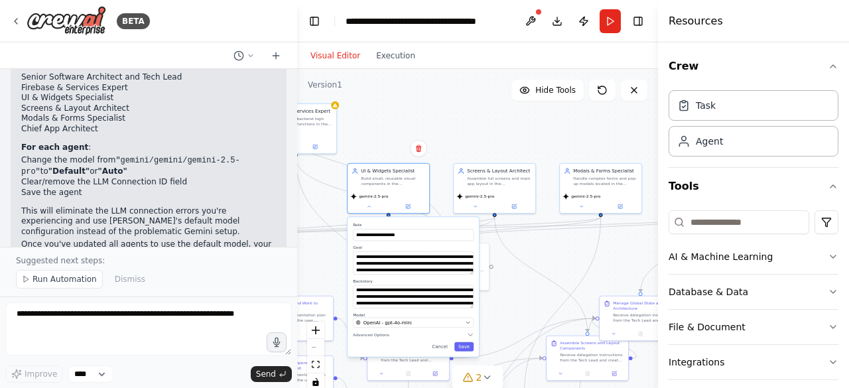
click at [464, 349] on button "Save" at bounding box center [463, 346] width 19 height 9
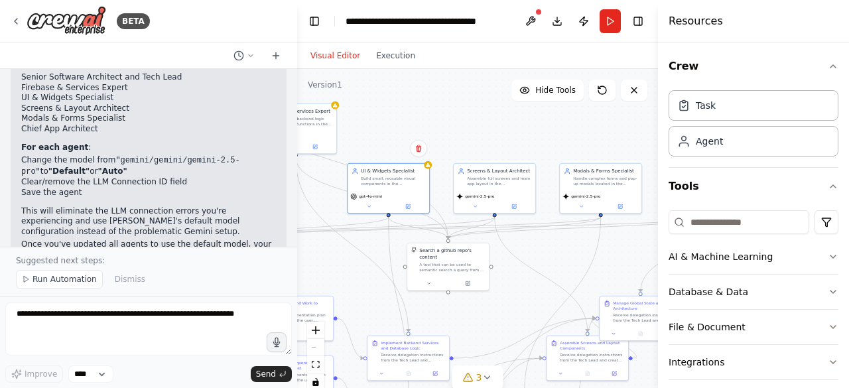
click at [474, 202] on button at bounding box center [475, 206] width 38 height 8
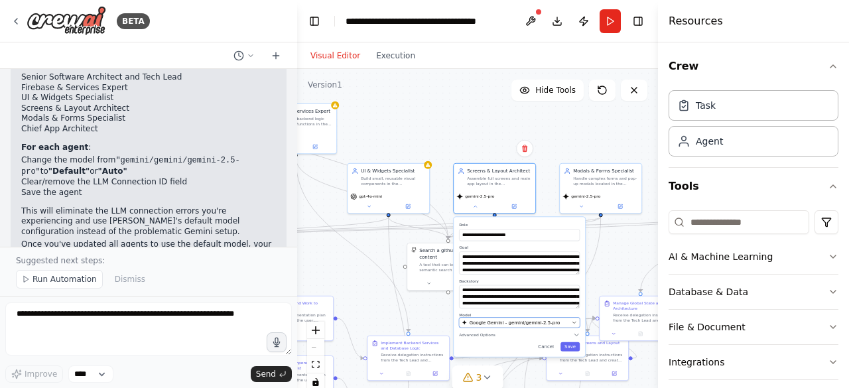
click at [540, 322] on span "Google Gemini - gemini/gemini-2.5-pro" at bounding box center [515, 322] width 91 height 7
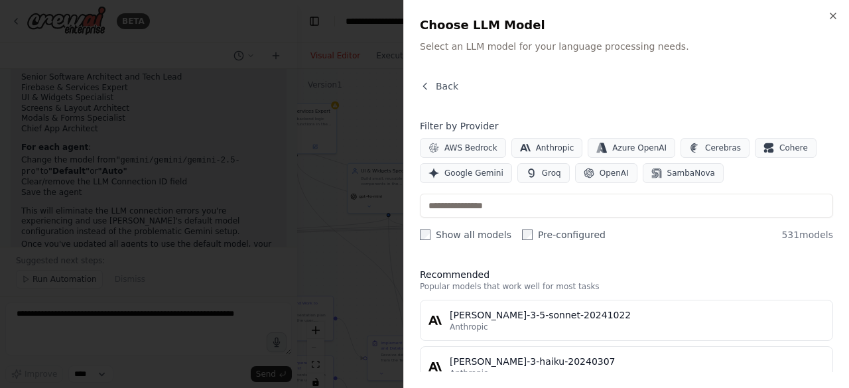
click at [609, 176] on span "OpenAI" at bounding box center [614, 173] width 29 height 11
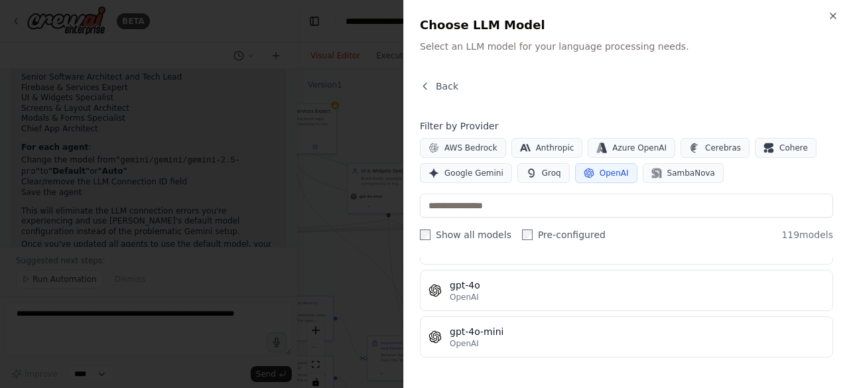
scroll to position [88, 0]
click at [555, 333] on div "OpenAI" at bounding box center [637, 332] width 375 height 11
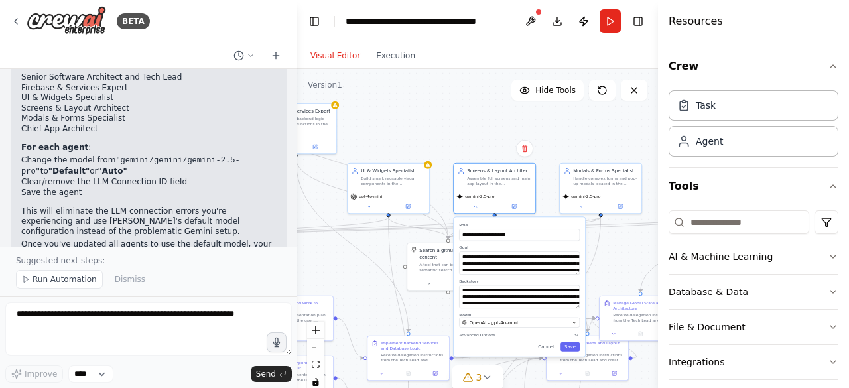
click at [570, 346] on button "Save" at bounding box center [569, 346] width 19 height 9
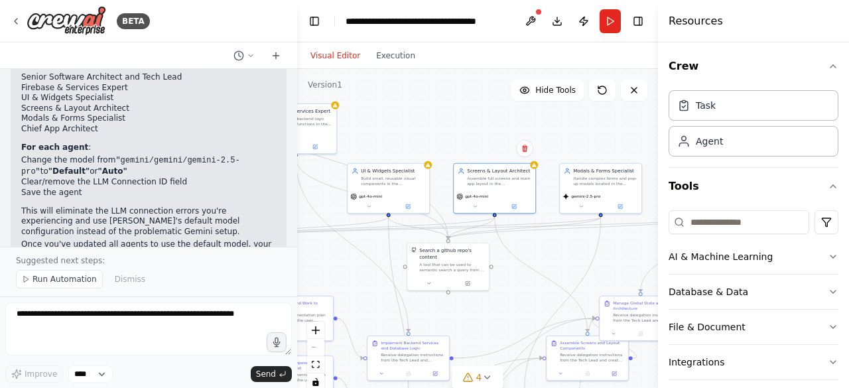
click at [586, 204] on button at bounding box center [581, 206] width 38 height 8
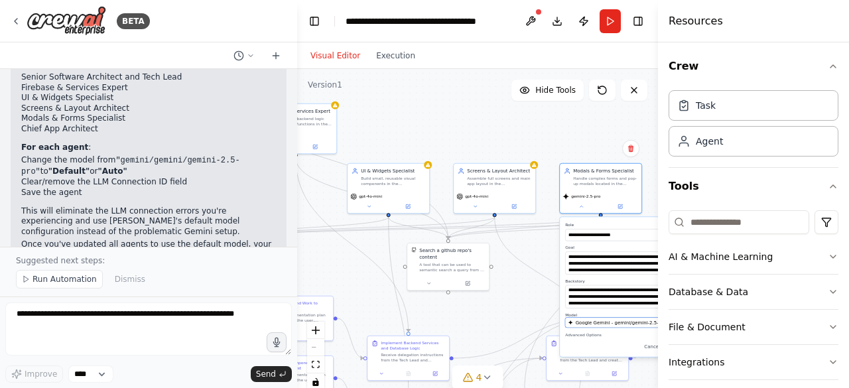
click at [614, 322] on span "Google Gemini - gemini/gemini-2.5-pro" at bounding box center [621, 322] width 91 height 7
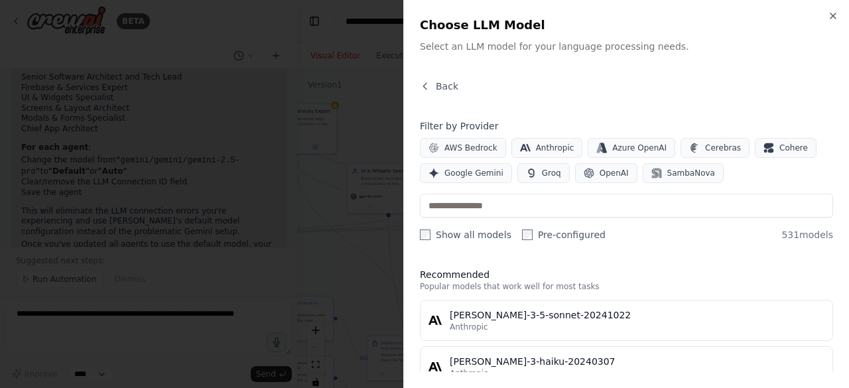
click at [600, 175] on span "OpenAI" at bounding box center [614, 173] width 29 height 11
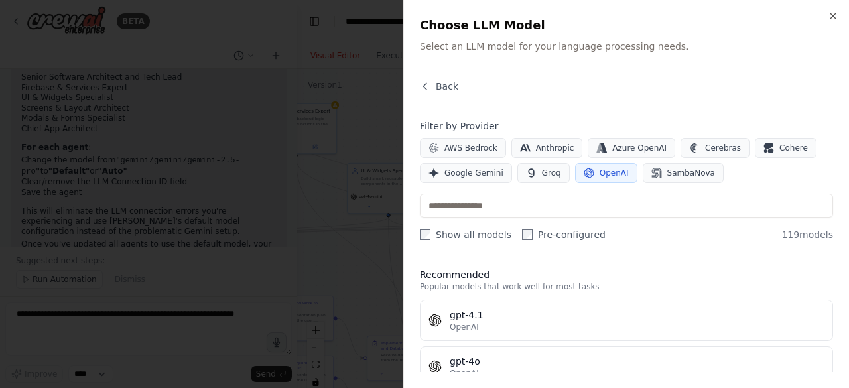
scroll to position [73, 0]
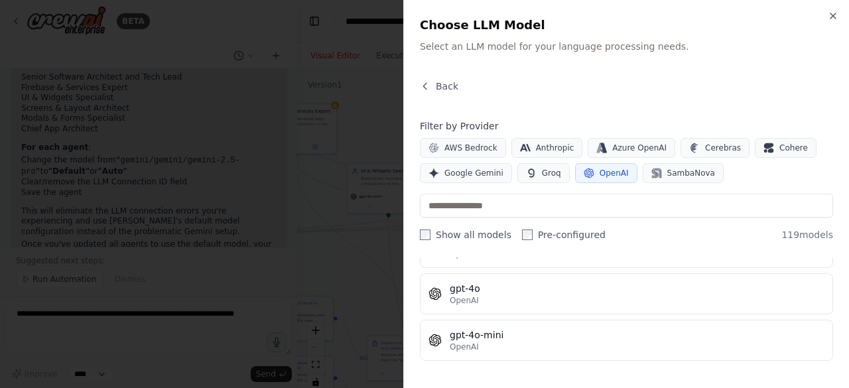
click at [543, 337] on div "gpt-4o-mini" at bounding box center [637, 334] width 375 height 13
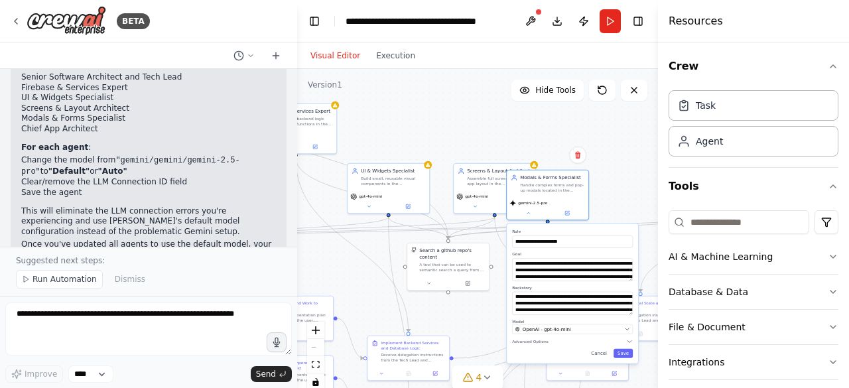
click at [624, 353] on button "Save" at bounding box center [623, 353] width 19 height 9
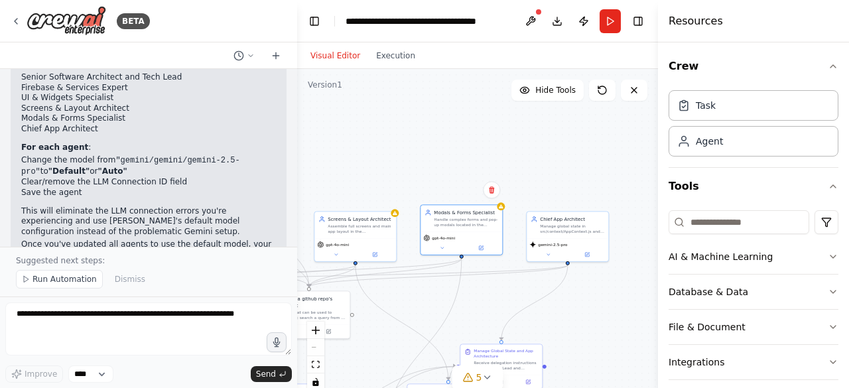
click at [554, 254] on button at bounding box center [548, 255] width 38 height 8
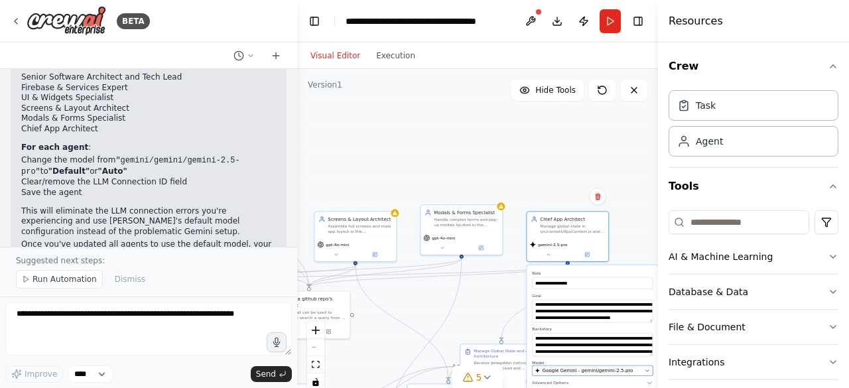
click at [591, 370] on span "Google Gemini - gemini/gemini-2.5-pro" at bounding box center [588, 370] width 91 height 7
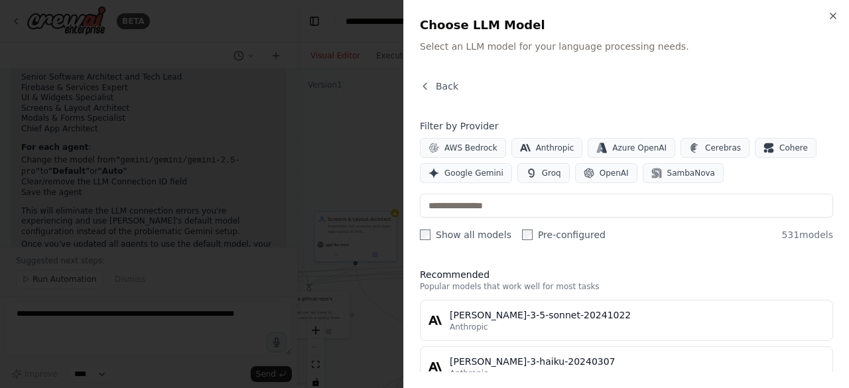
click at [604, 174] on span "OpenAI" at bounding box center [614, 173] width 29 height 11
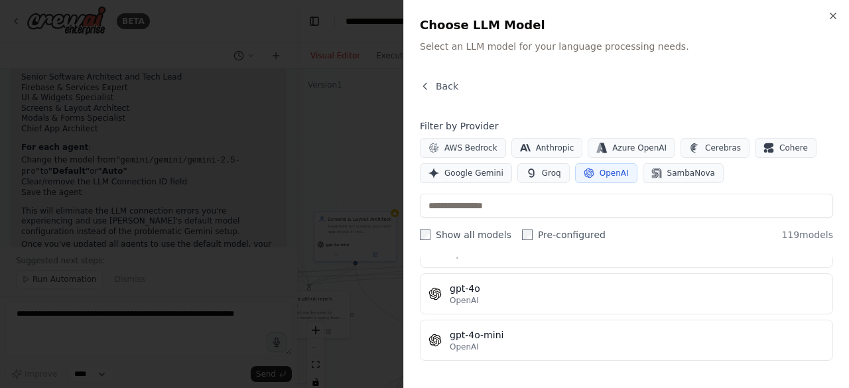
click at [558, 334] on div "gpt-4o-mini" at bounding box center [637, 334] width 375 height 13
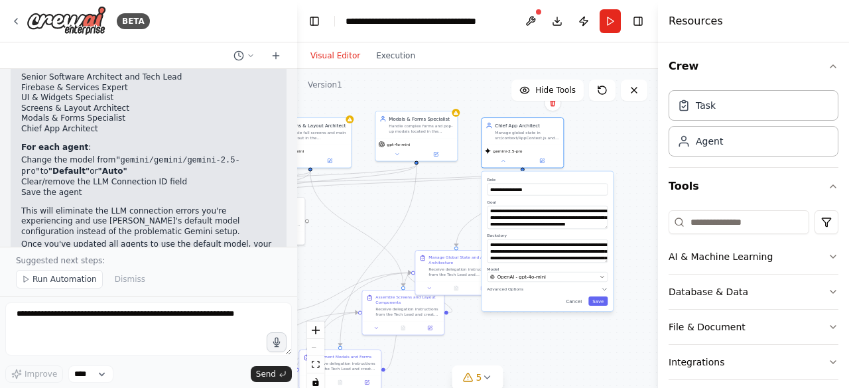
click at [596, 302] on button "Save" at bounding box center [597, 300] width 19 height 9
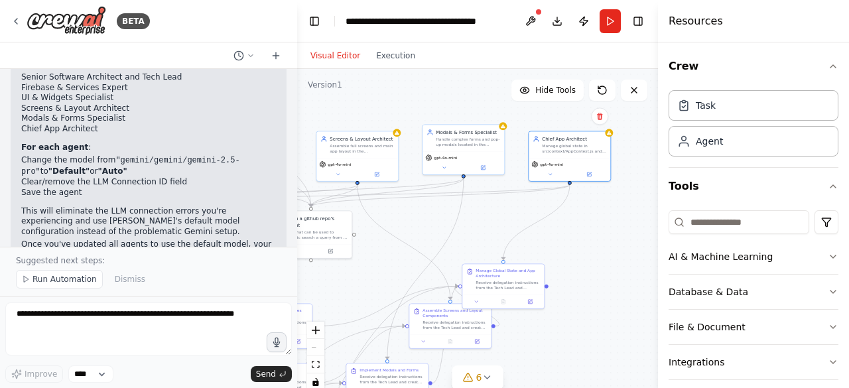
click at [480, 377] on span "6" at bounding box center [479, 377] width 6 height 13
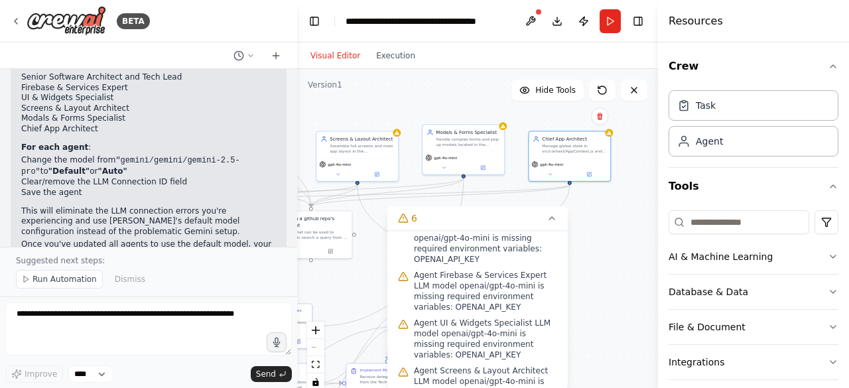
scroll to position [69, 0]
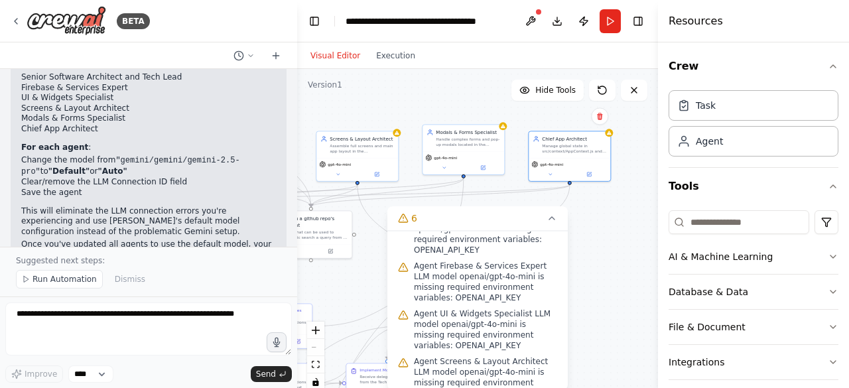
click at [608, 29] on button "Run" at bounding box center [610, 21] width 21 height 24
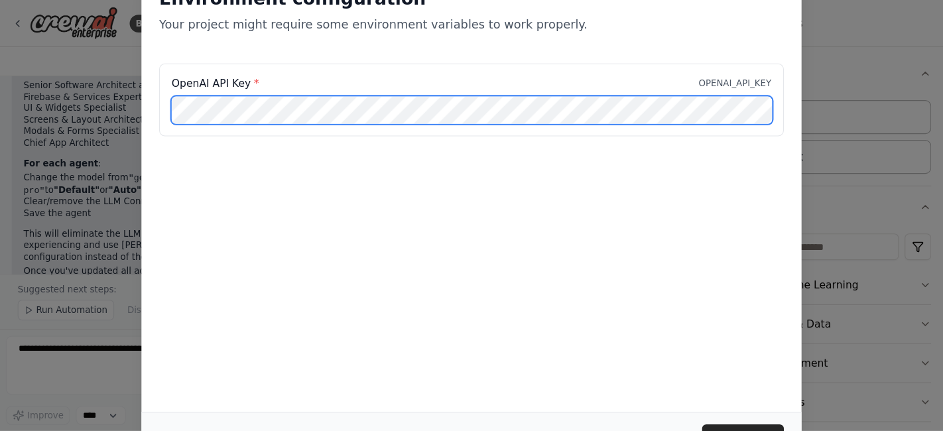
scroll to position [68, 0]
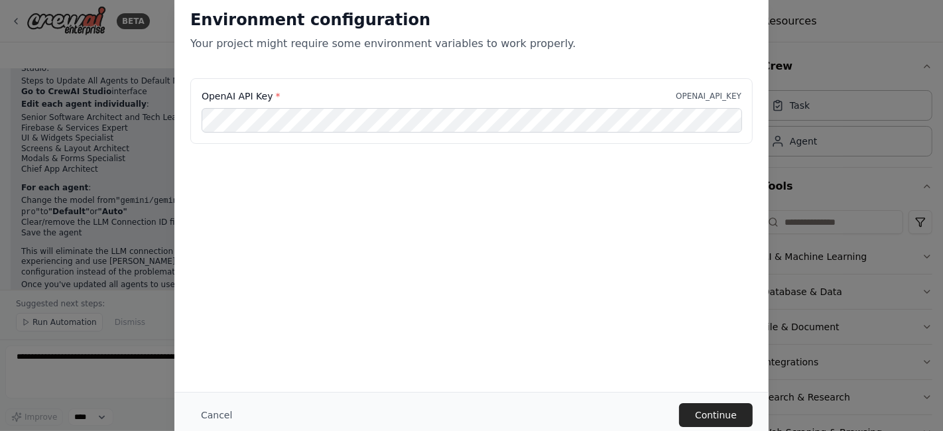
click at [726, 417] on button "Continue" at bounding box center [716, 415] width 74 height 24
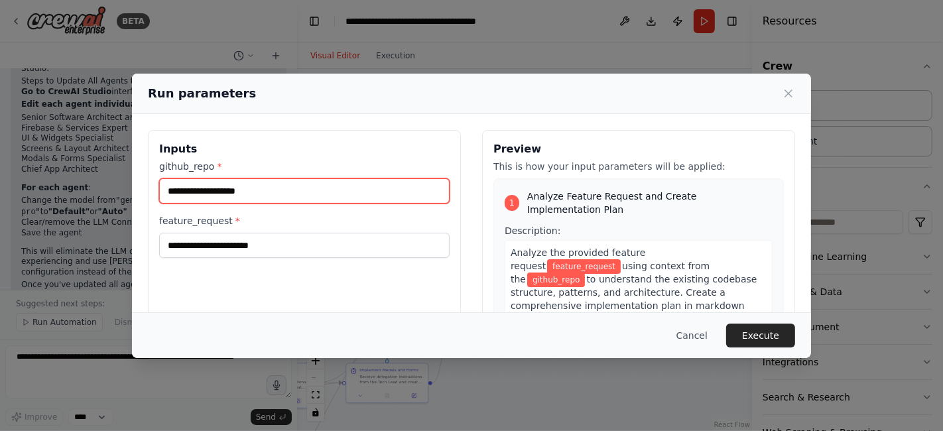
click at [406, 191] on input "github_repo *" at bounding box center [304, 190] width 291 height 25
type input "****"
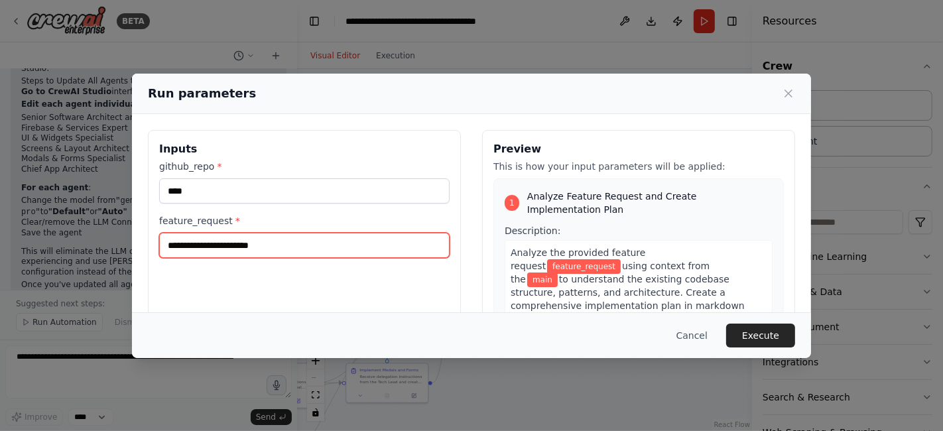
click at [352, 245] on input "feature_request *" at bounding box center [304, 245] width 291 height 25
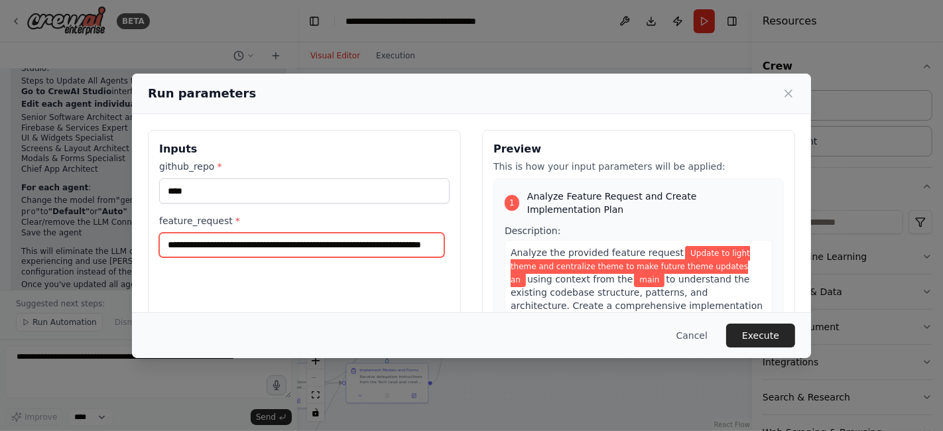
scroll to position [0, 58]
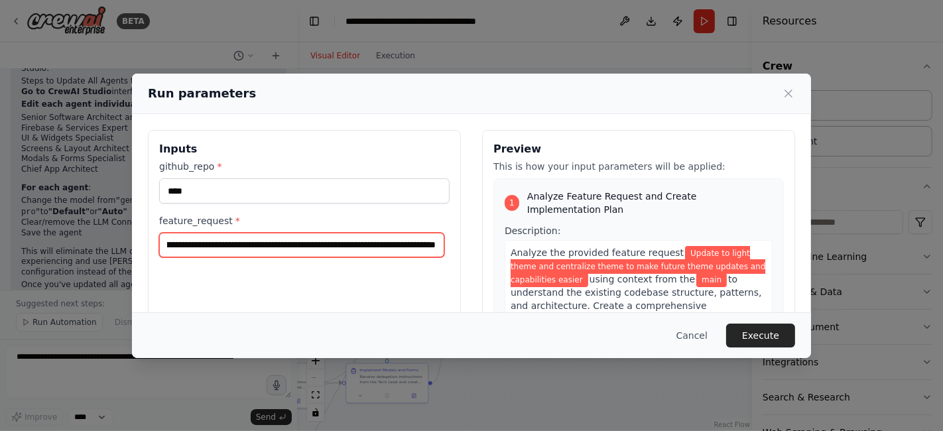
type input "**********"
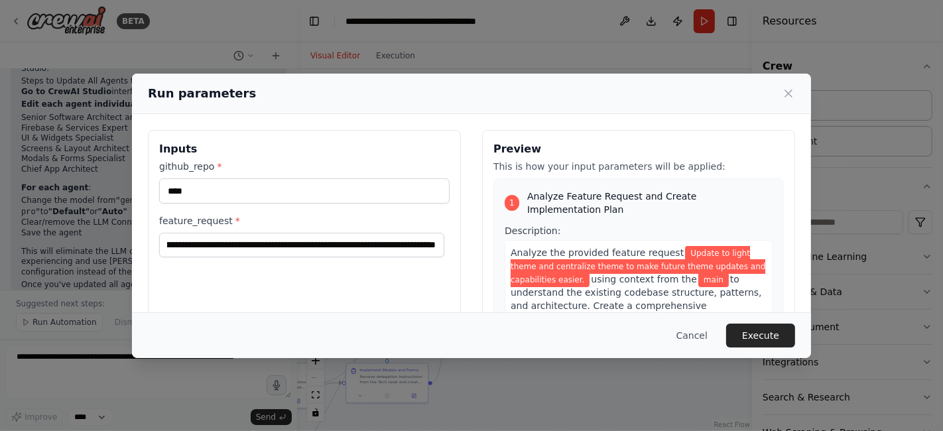
click at [765, 334] on button "Execute" at bounding box center [760, 336] width 69 height 24
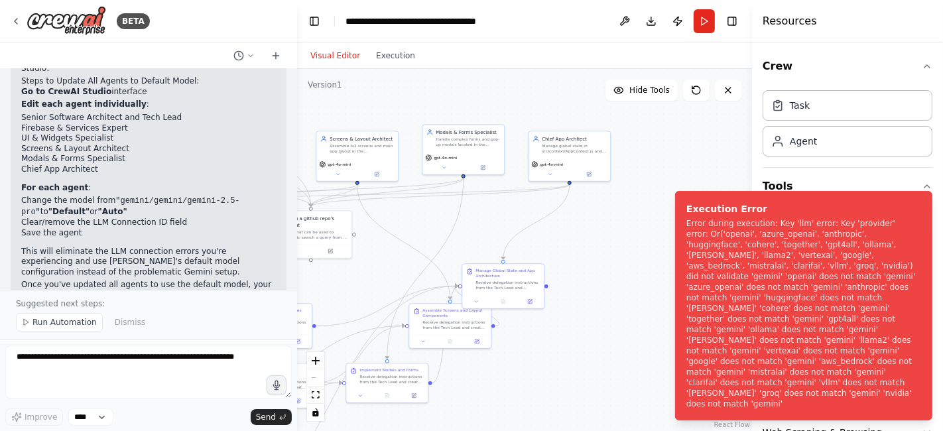
click at [387, 58] on button "Execution" at bounding box center [395, 56] width 55 height 16
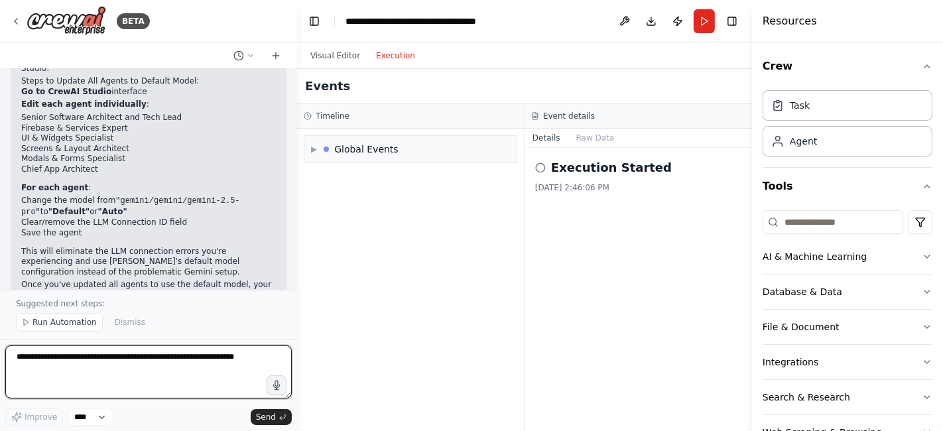
click at [57, 362] on textarea at bounding box center [148, 372] width 287 height 53
type textarea "**********"
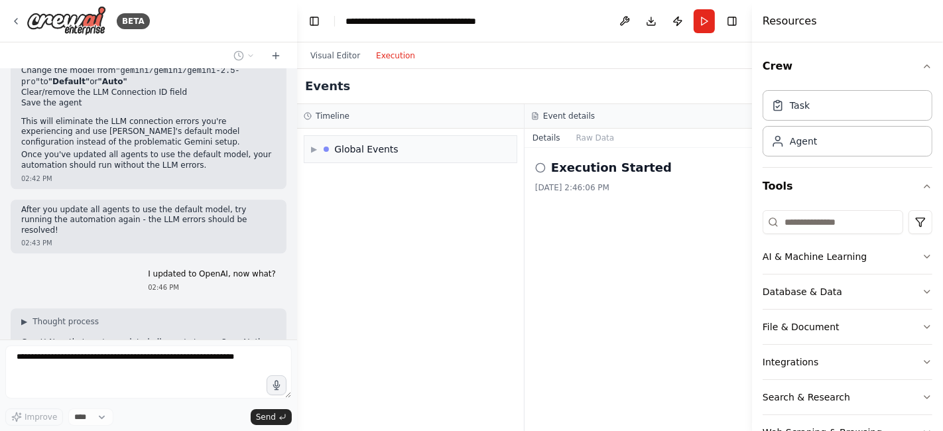
scroll to position [3013, 0]
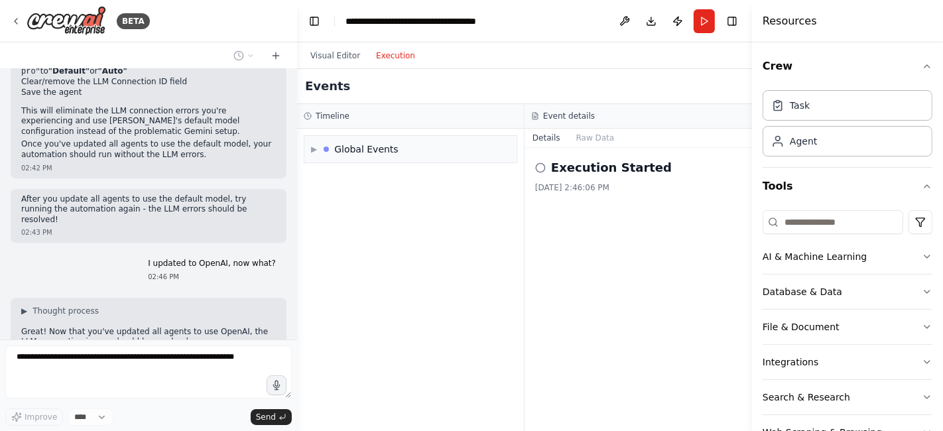
click at [388, 147] on div "Global Events" at bounding box center [366, 149] width 64 height 13
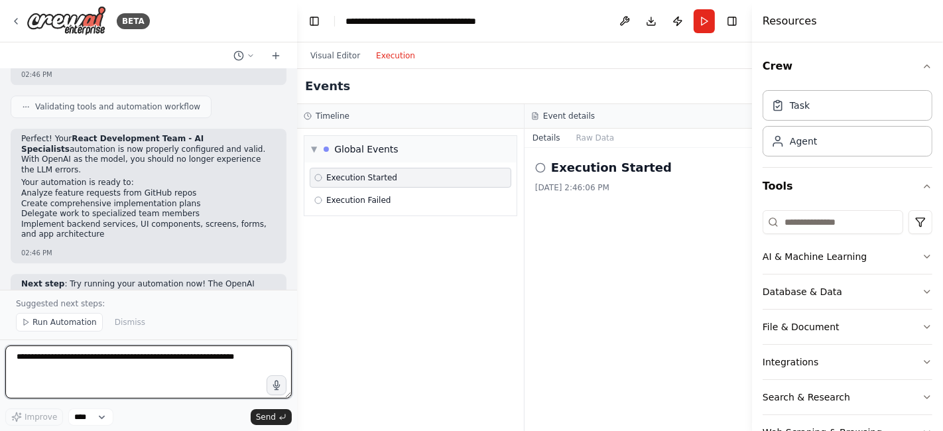
scroll to position [3303, 0]
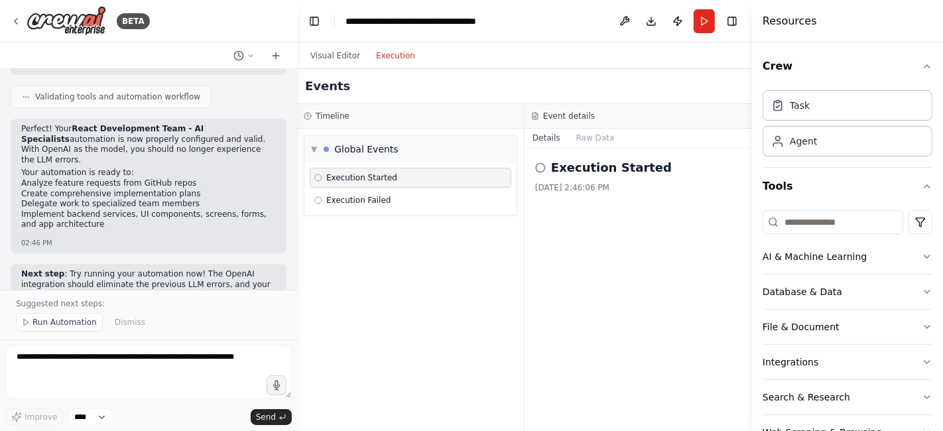
click at [714, 29] on button "Run" at bounding box center [704, 21] width 21 height 24
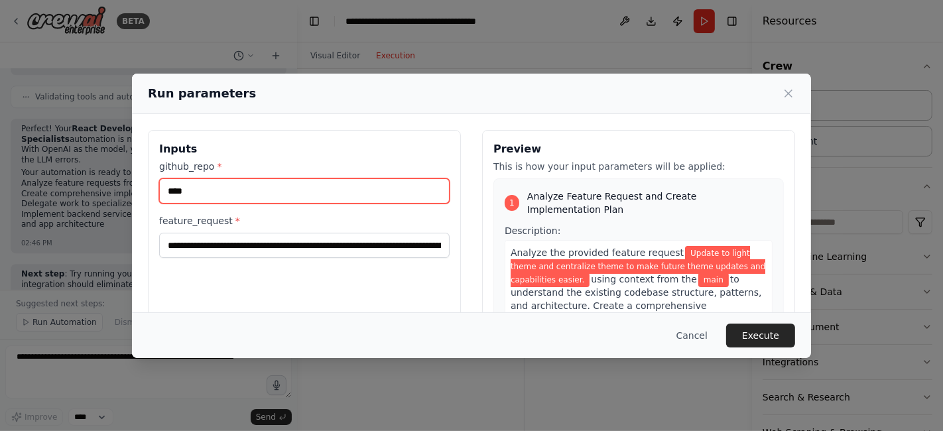
click at [371, 186] on input "****" at bounding box center [304, 190] width 291 height 25
click at [247, 202] on input "****" at bounding box center [304, 190] width 291 height 25
type input "*"
paste input "**********"
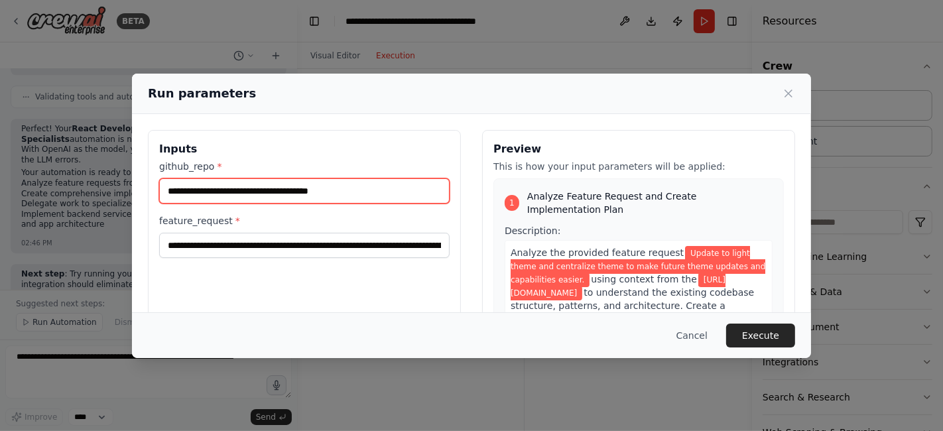
click at [243, 189] on input "**********" at bounding box center [304, 190] width 291 height 25
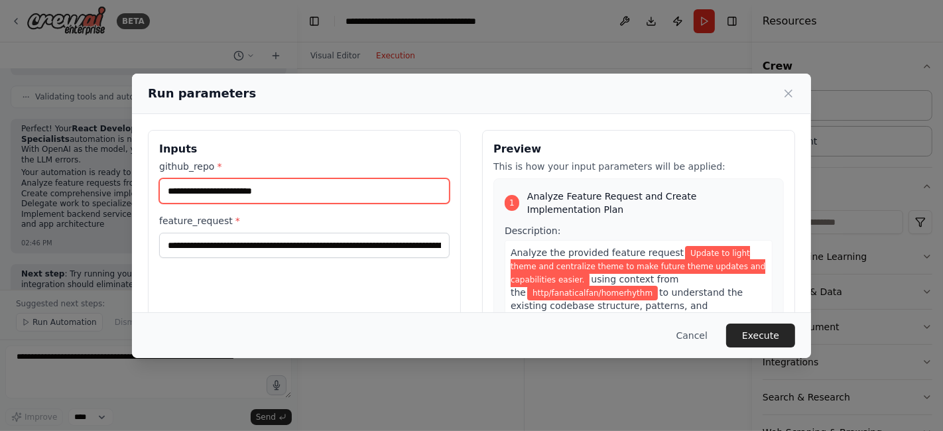
type input "**********"
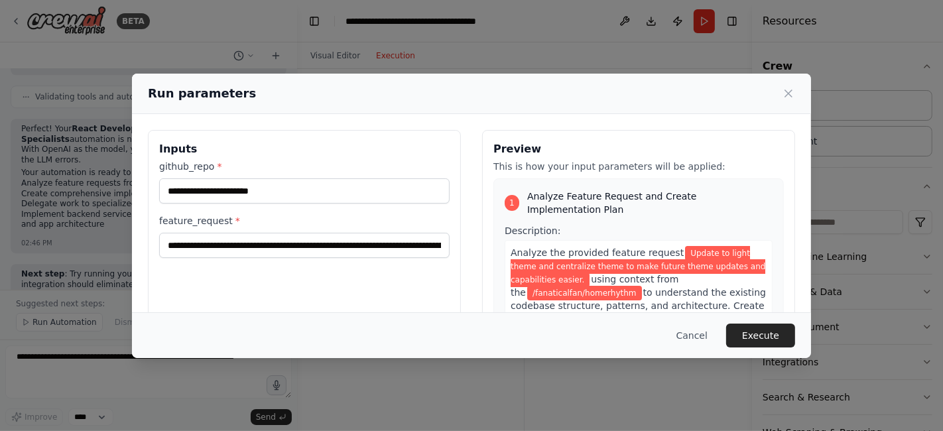
click at [761, 337] on button "Execute" at bounding box center [760, 336] width 69 height 24
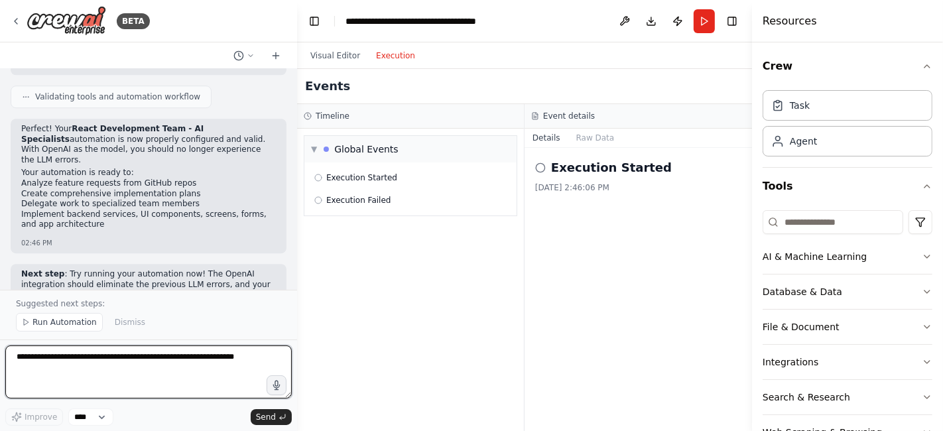
click at [178, 354] on textarea at bounding box center [148, 372] width 287 height 53
type textarea "**********"
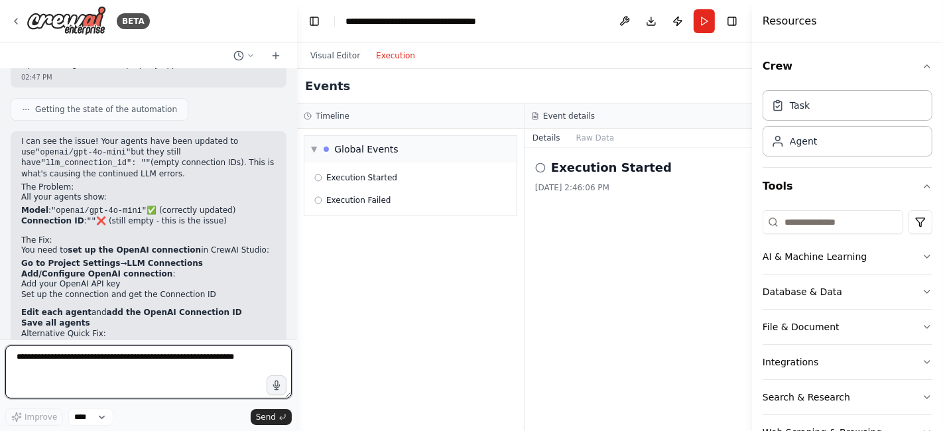
scroll to position [3744, 0]
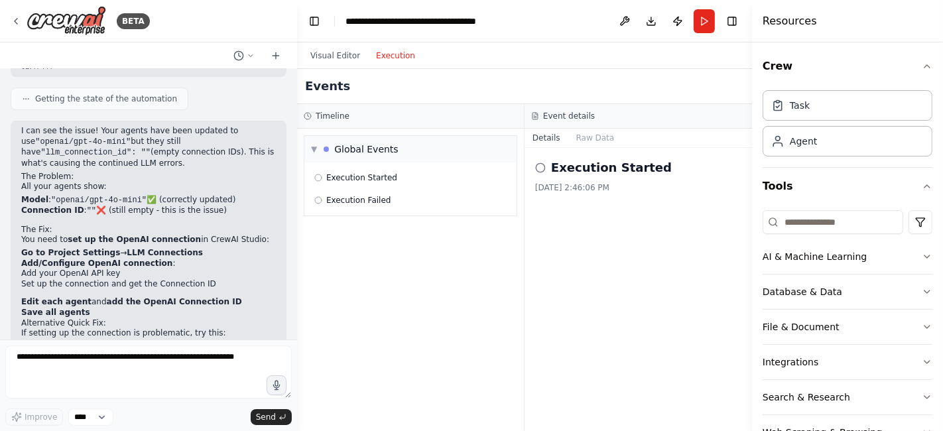
click at [15, 20] on icon at bounding box center [16, 21] width 3 height 5
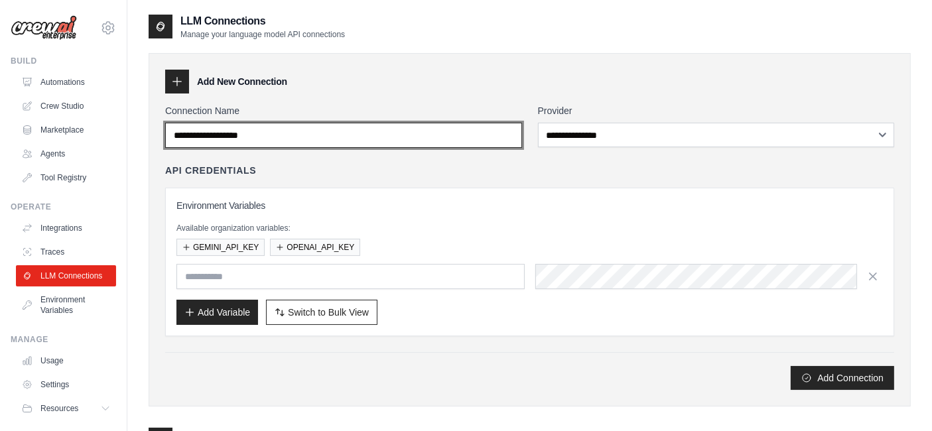
click at [344, 123] on input "Connection Name" at bounding box center [343, 135] width 357 height 25
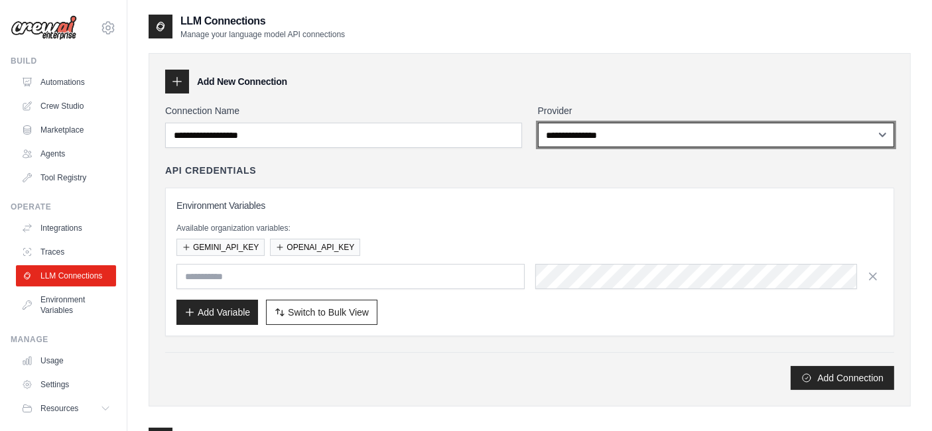
click at [587, 128] on select "**********" at bounding box center [716, 135] width 357 height 25
select select "******"
click at [538, 123] on select "**********" at bounding box center [716, 135] width 357 height 25
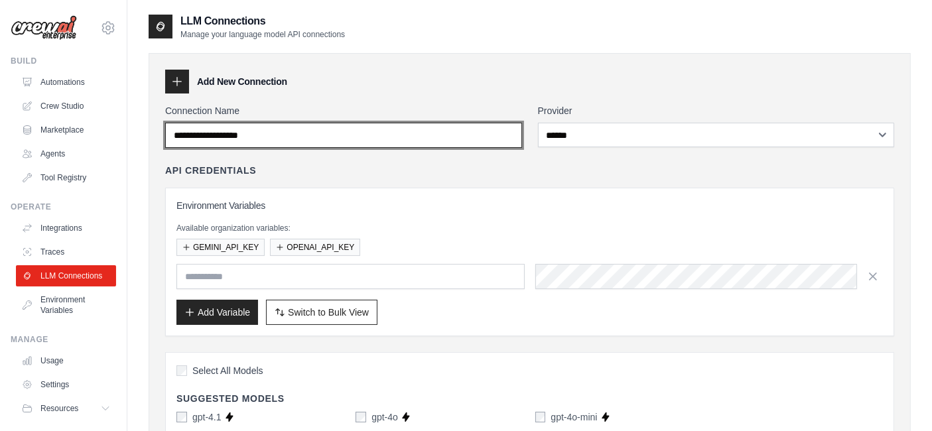
click at [337, 132] on input "Connection Name" at bounding box center [343, 135] width 357 height 25
type input "******"
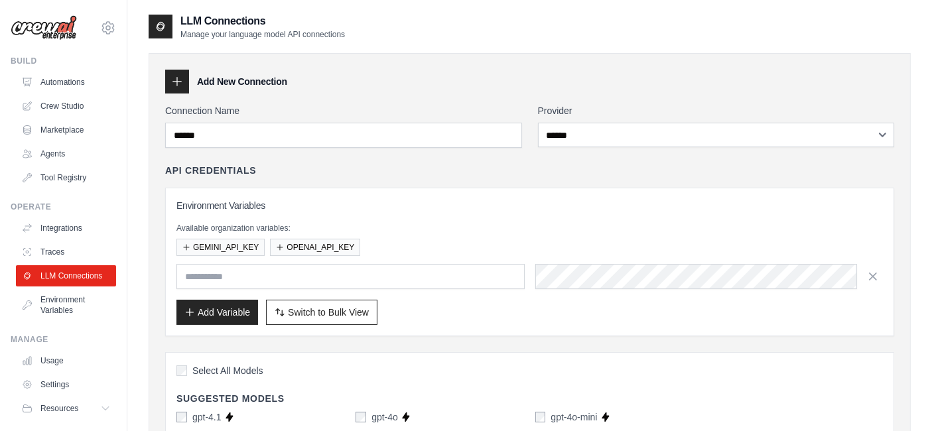
click at [342, 243] on button "OPENAI_API_KEY" at bounding box center [315, 247] width 90 height 17
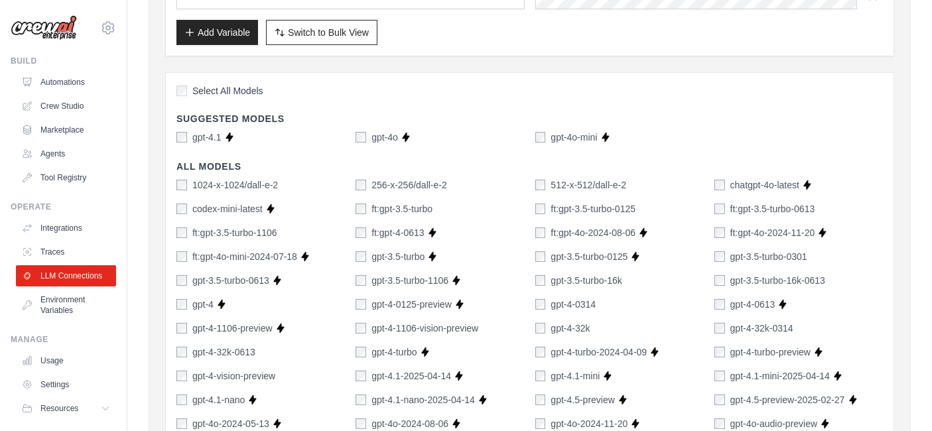
scroll to position [306, 0]
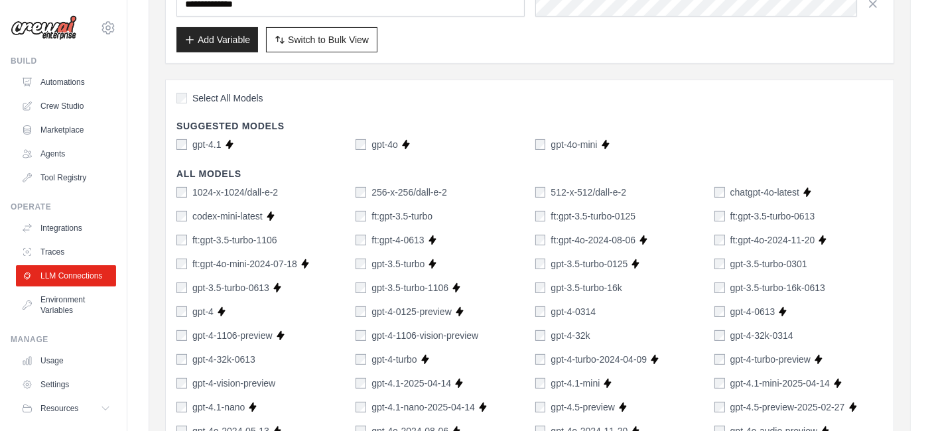
click at [379, 145] on label "gpt-4o" at bounding box center [384, 144] width 27 height 13
click at [203, 145] on label "gpt-4.1" at bounding box center [206, 144] width 29 height 13
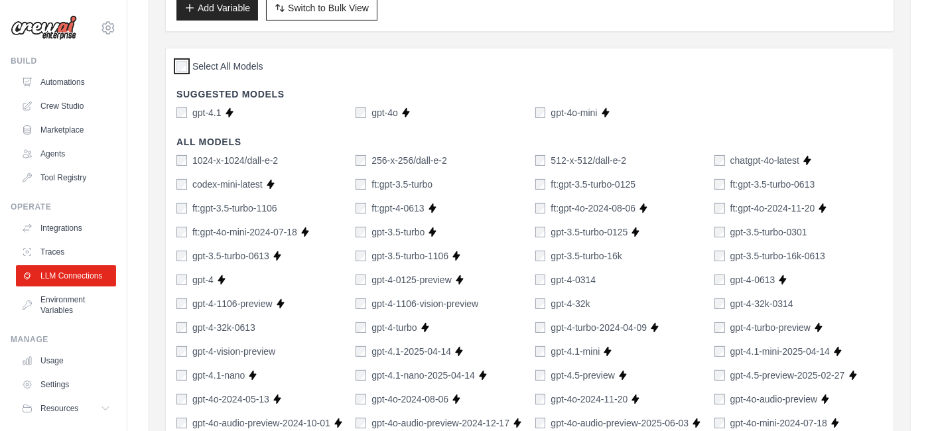
scroll to position [1064, 0]
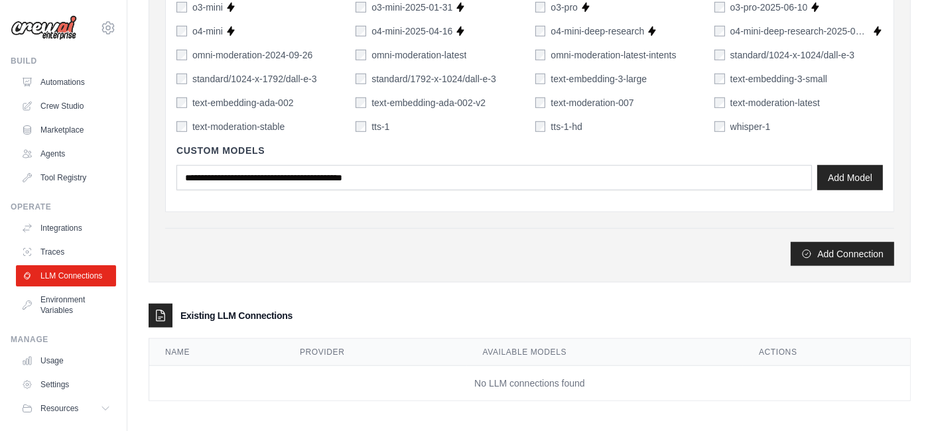
click at [830, 244] on button "Add Connection" at bounding box center [842, 254] width 103 height 24
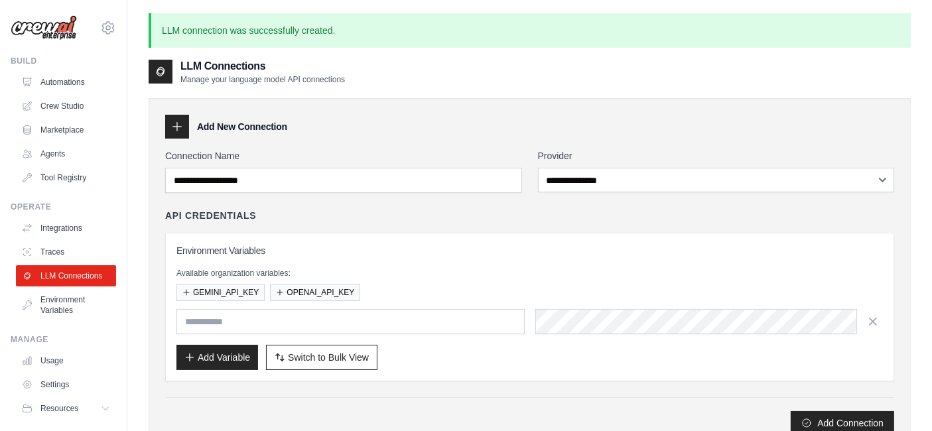
scroll to position [170, 0]
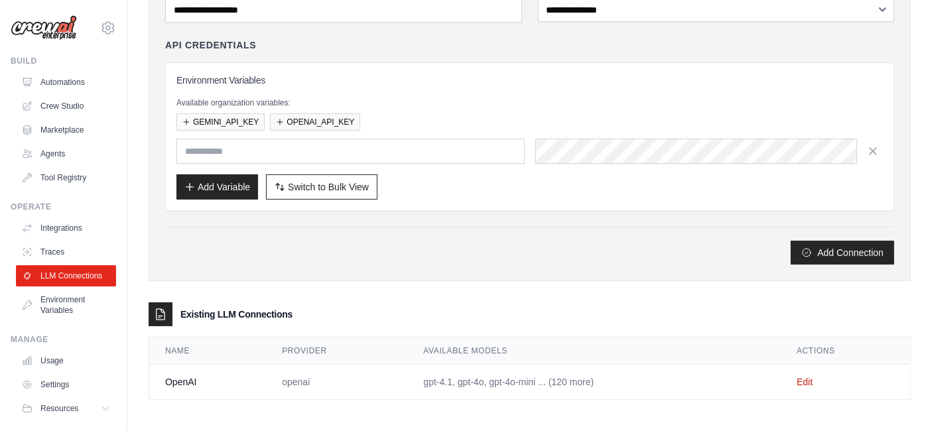
click at [366, 232] on div "Add Connection" at bounding box center [529, 246] width 729 height 38
click at [48, 111] on link "Crew Studio" at bounding box center [66, 106] width 100 height 21
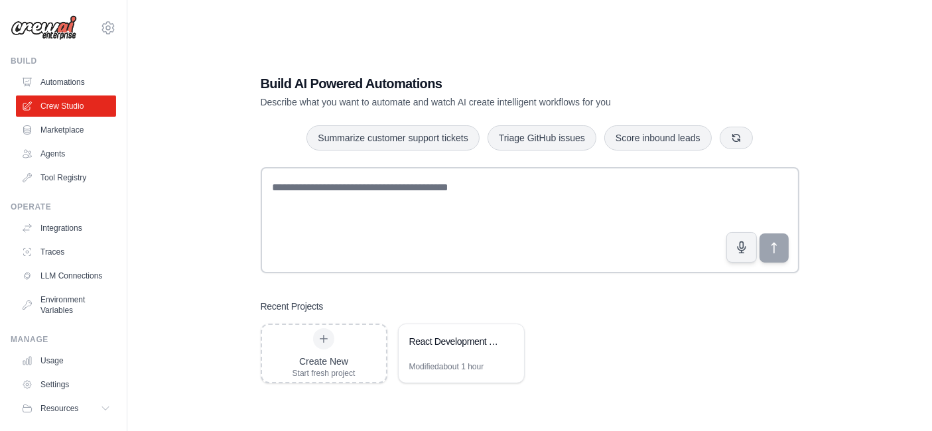
click at [426, 340] on div "React Development Team - AI Specialists" at bounding box center [454, 341] width 91 height 13
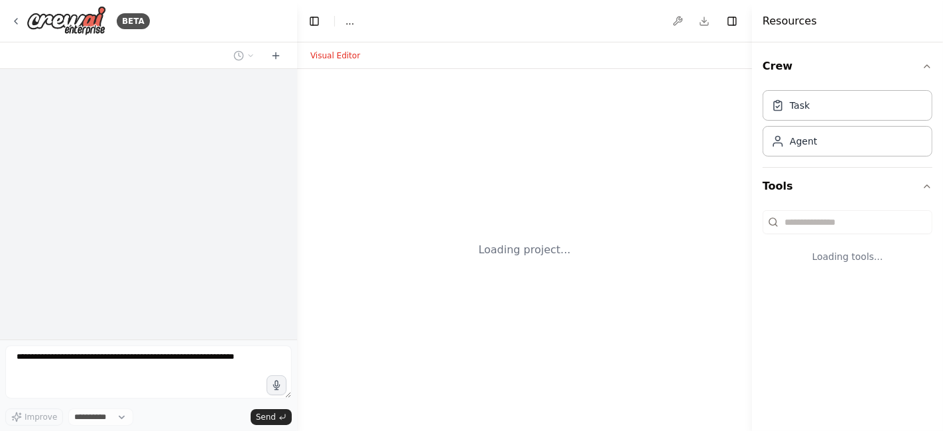
select select "****"
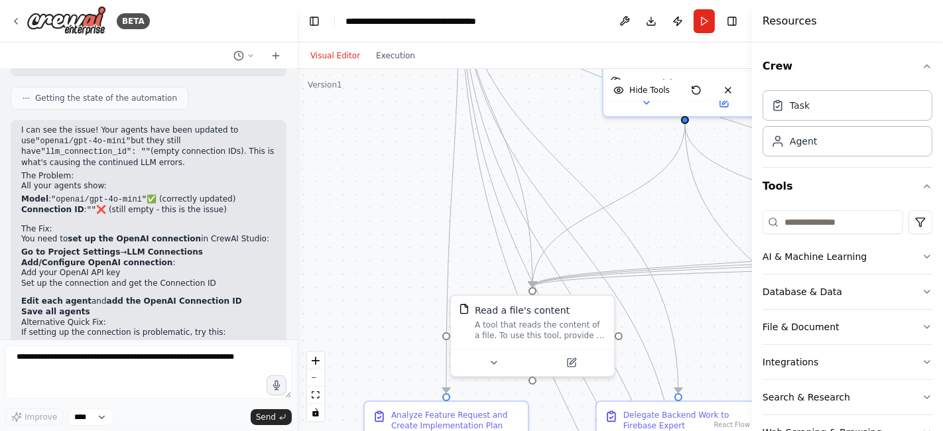
click at [707, 23] on button "Run" at bounding box center [704, 21] width 21 height 24
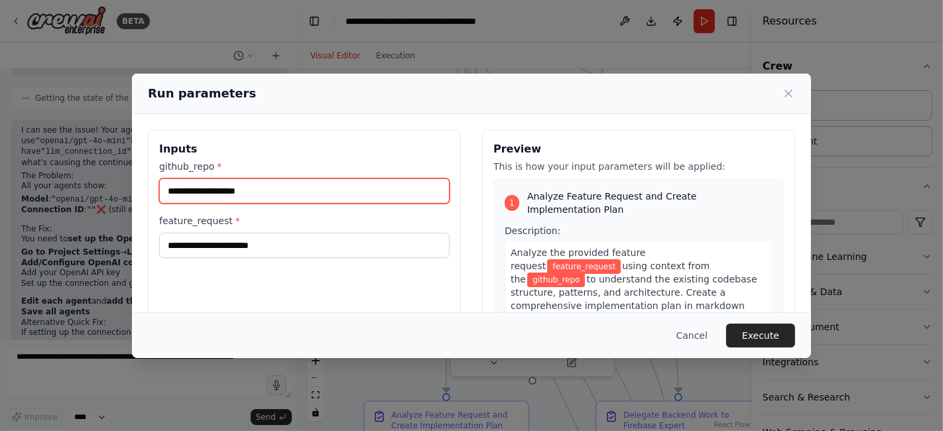
click at [303, 198] on input "github_repo *" at bounding box center [304, 190] width 291 height 25
paste input "**********"
type input "**********"
drag, startPoint x: 244, startPoint y: 196, endPoint x: 110, endPoint y: 196, distance: 134.0
click at [110, 196] on div "**********" at bounding box center [471, 215] width 943 height 431
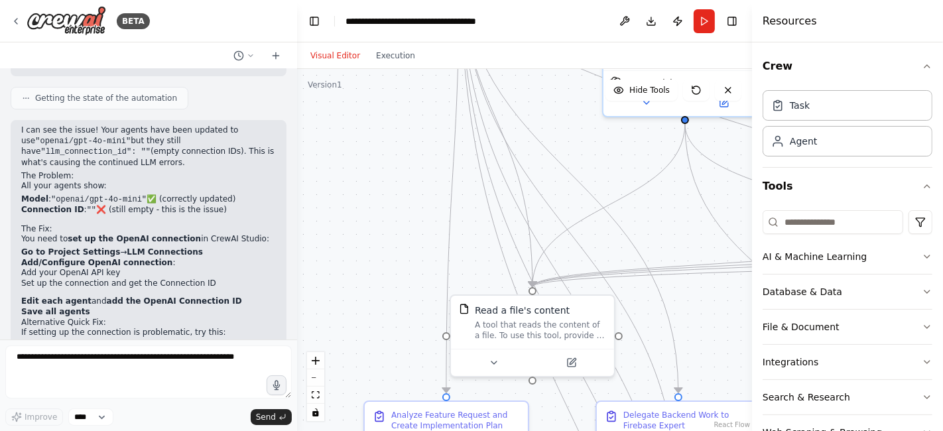
click at [703, 19] on button "Run" at bounding box center [704, 21] width 21 height 24
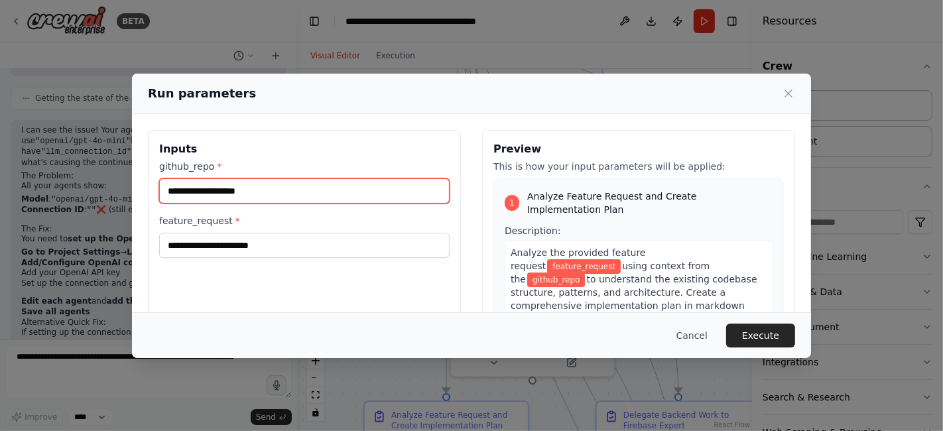
click at [338, 202] on input "github_repo *" at bounding box center [304, 190] width 291 height 25
paste input "**********"
click at [245, 194] on input "**********" at bounding box center [304, 190] width 291 height 25
type input "**********"
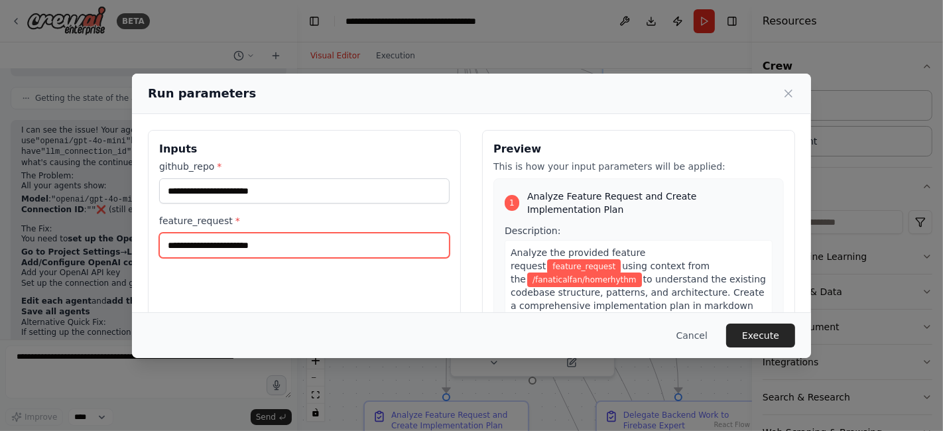
click at [230, 239] on input "feature_request *" at bounding box center [304, 245] width 291 height 25
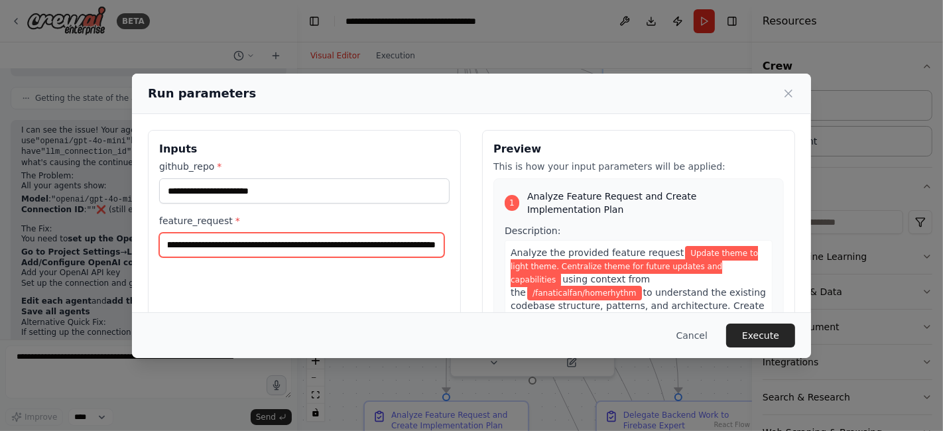
scroll to position [0, 72]
type input "**********"
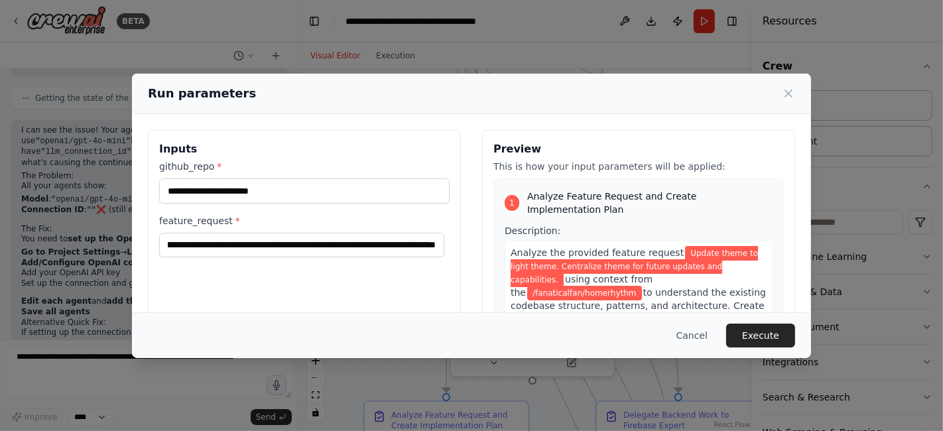
click at [773, 339] on button "Execute" at bounding box center [760, 336] width 69 height 24
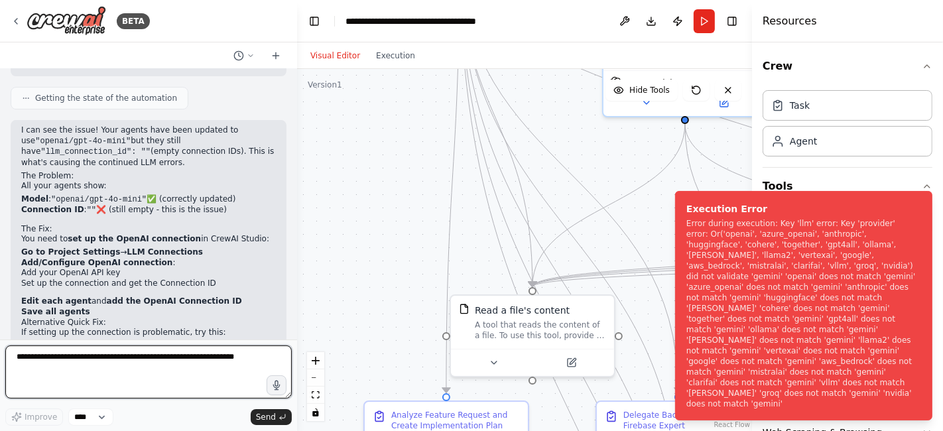
click at [138, 379] on textarea at bounding box center [148, 372] width 287 height 53
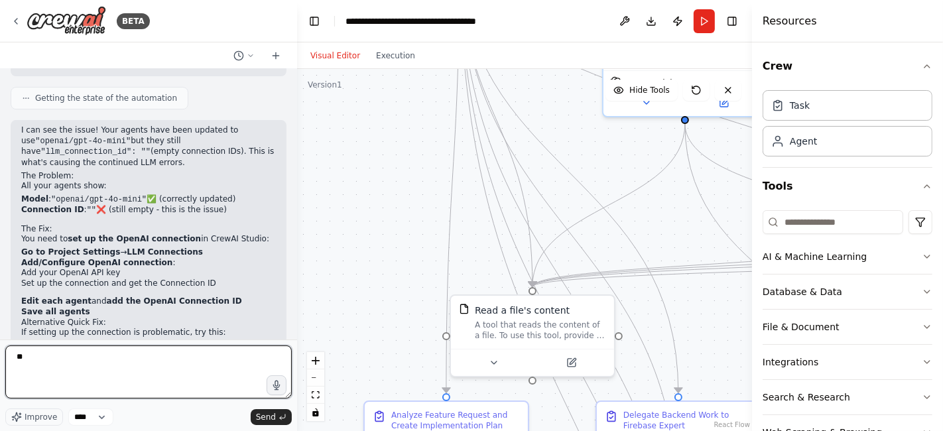
type textarea "*"
click at [138, 379] on textarea at bounding box center [148, 372] width 287 height 53
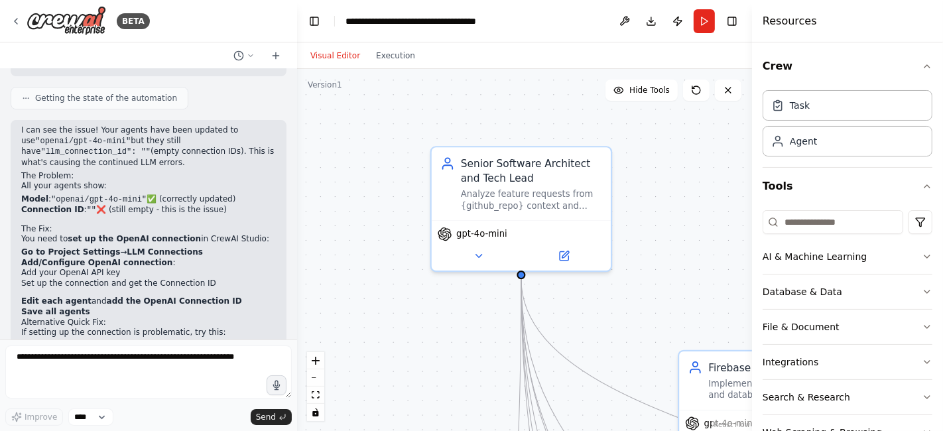
click at [478, 255] on icon at bounding box center [479, 256] width 6 height 3
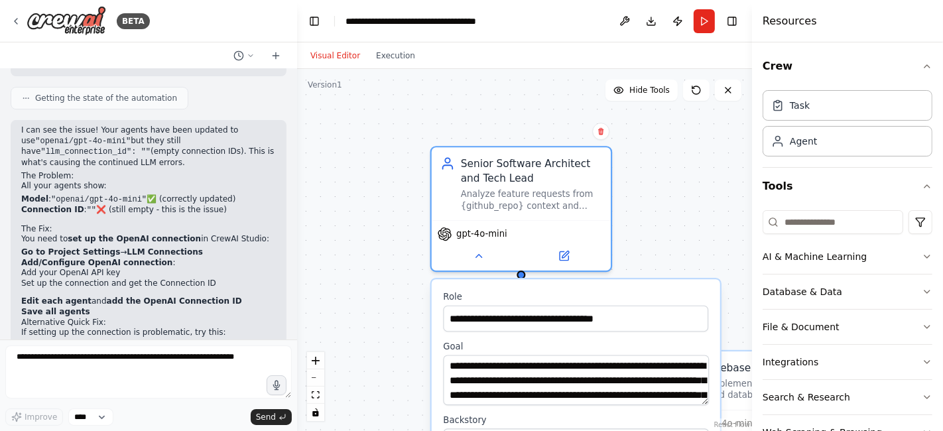
click at [509, 227] on div "gpt-4o-mini" at bounding box center [522, 234] width 168 height 15
click at [568, 251] on icon at bounding box center [565, 254] width 7 height 7
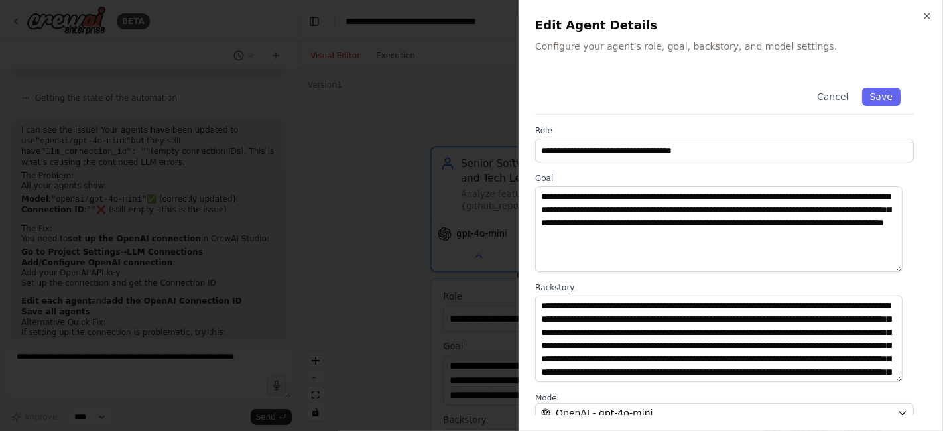
scroll to position [167, 0]
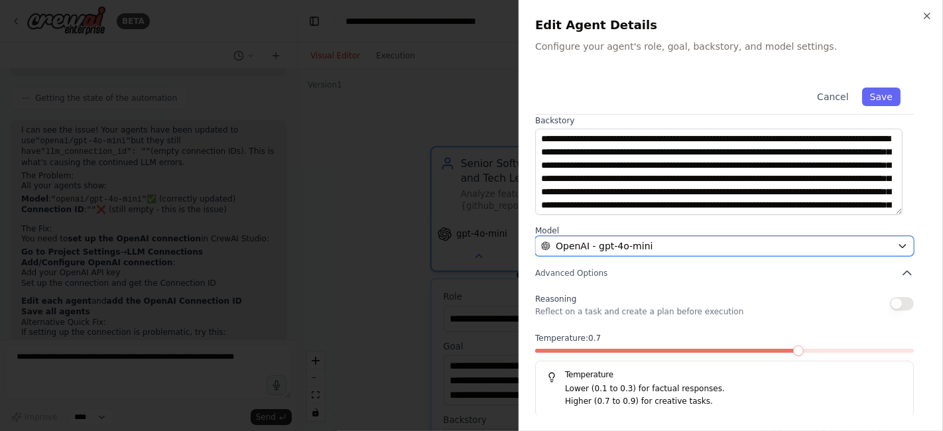
click at [877, 243] on div "OpenAI - gpt-4o-mini" at bounding box center [716, 245] width 351 height 13
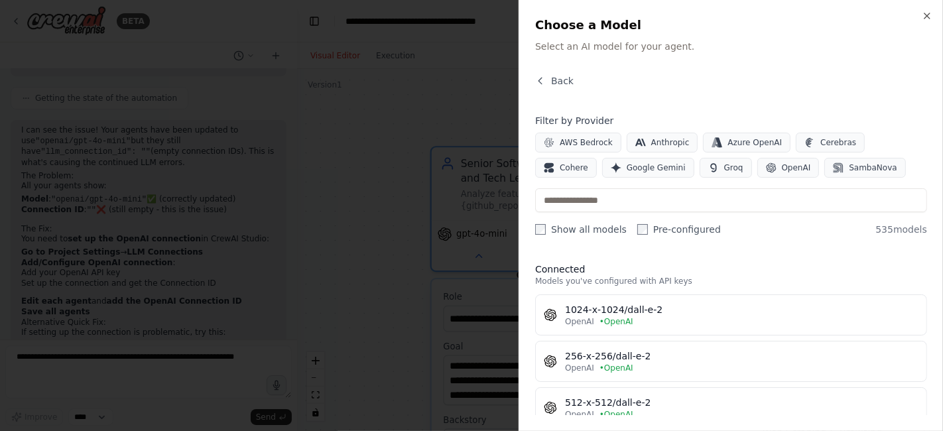
click at [757, 170] on button "OpenAI" at bounding box center [788, 168] width 62 height 20
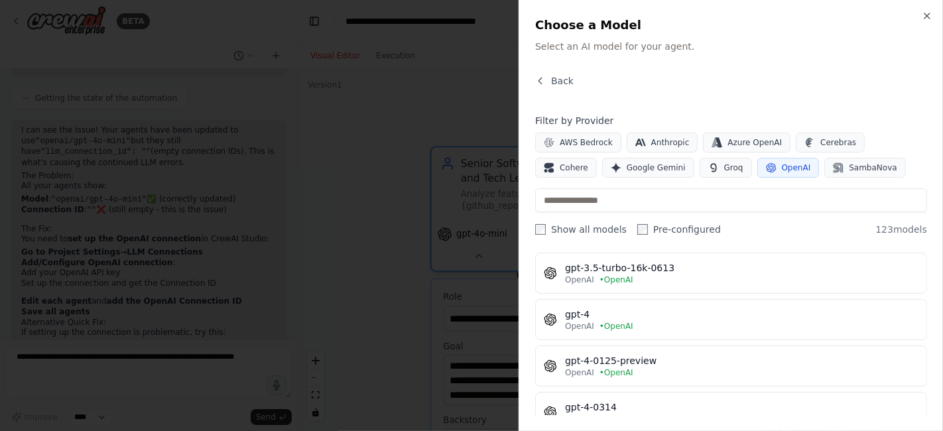
scroll to position [925, 0]
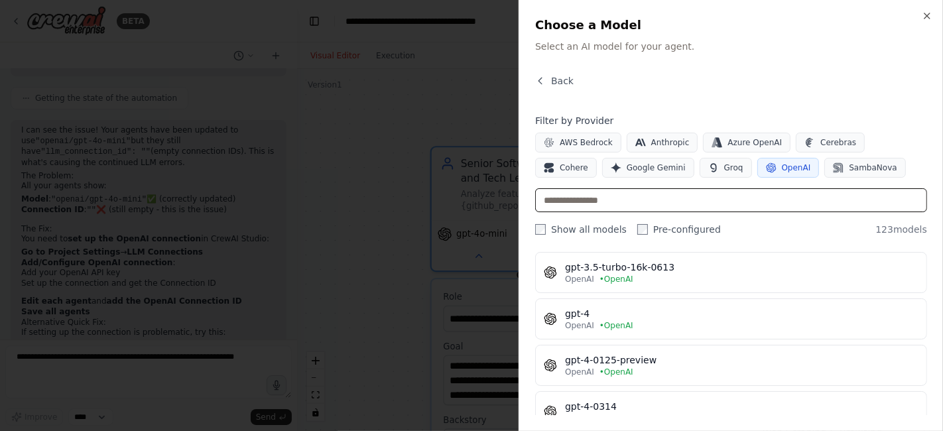
click at [836, 200] on input "text" at bounding box center [731, 200] width 392 height 24
type input "*****"
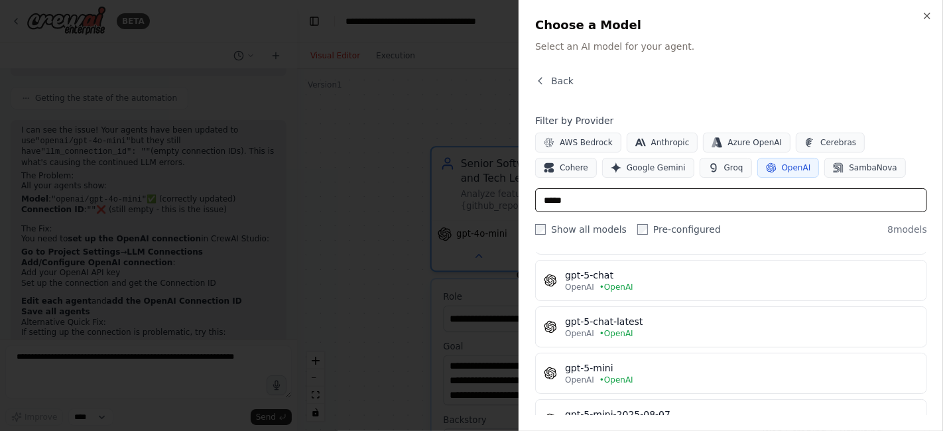
scroll to position [0, 0]
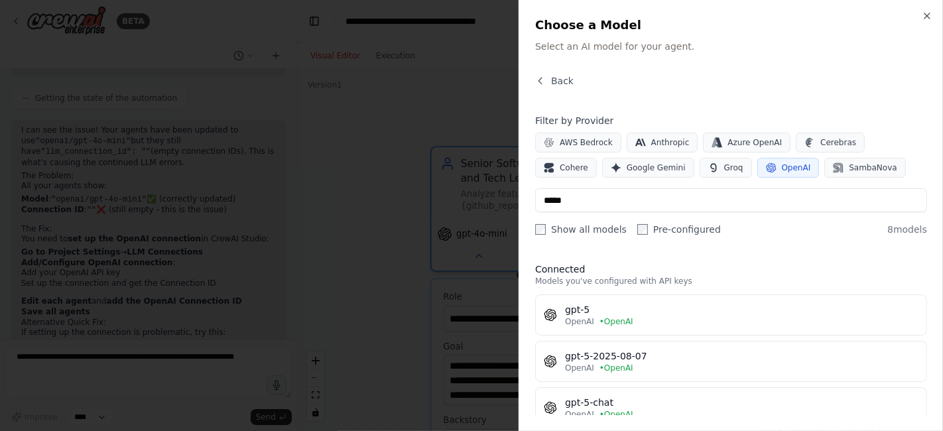
click at [809, 316] on div "OpenAI • OpenAI" at bounding box center [742, 321] width 354 height 11
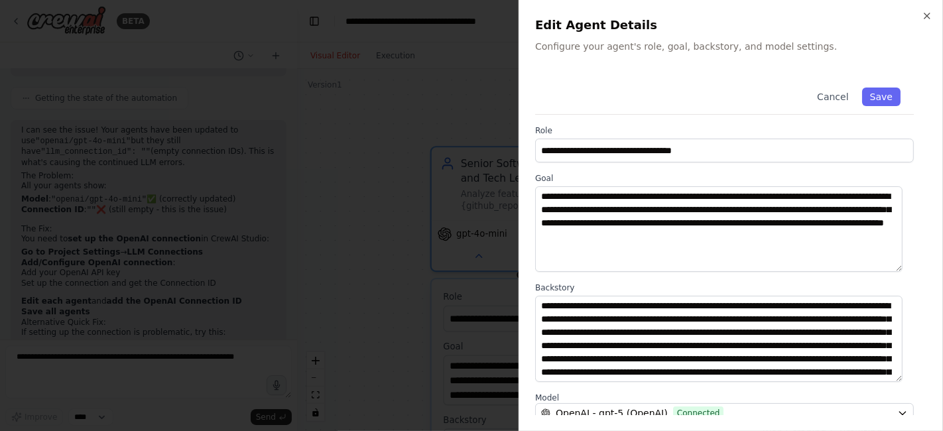
scroll to position [53, 0]
click at [873, 98] on button "Save" at bounding box center [881, 97] width 38 height 19
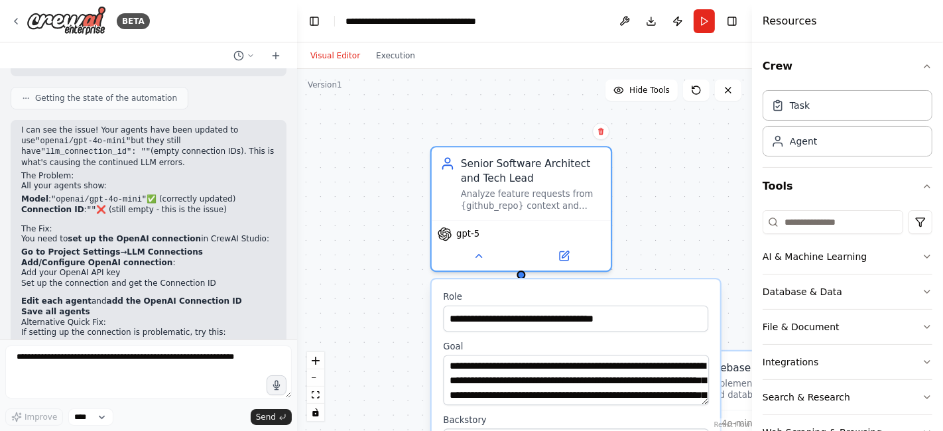
click at [484, 255] on icon at bounding box center [479, 256] width 12 height 12
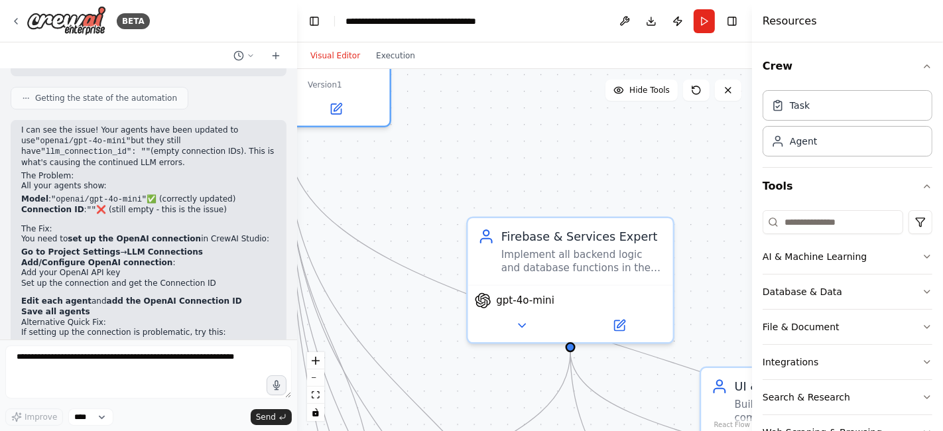
click at [542, 303] on span "gpt-4o-mini" at bounding box center [525, 300] width 58 height 13
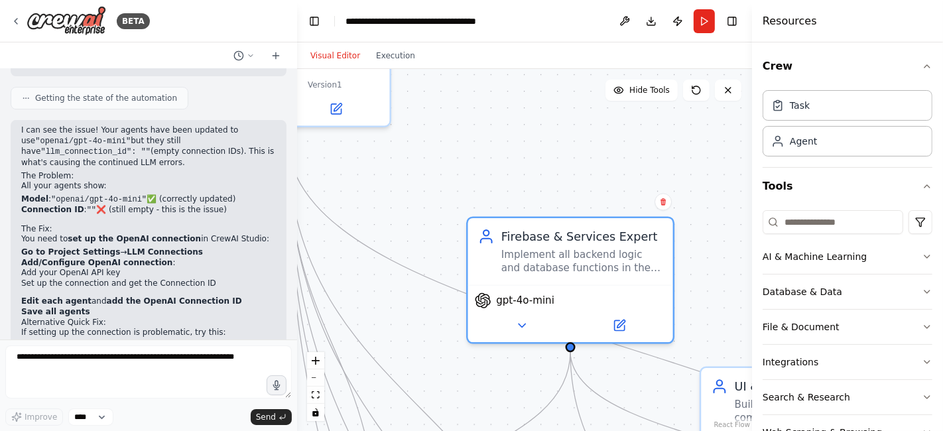
click at [617, 324] on icon at bounding box center [619, 325] width 10 height 10
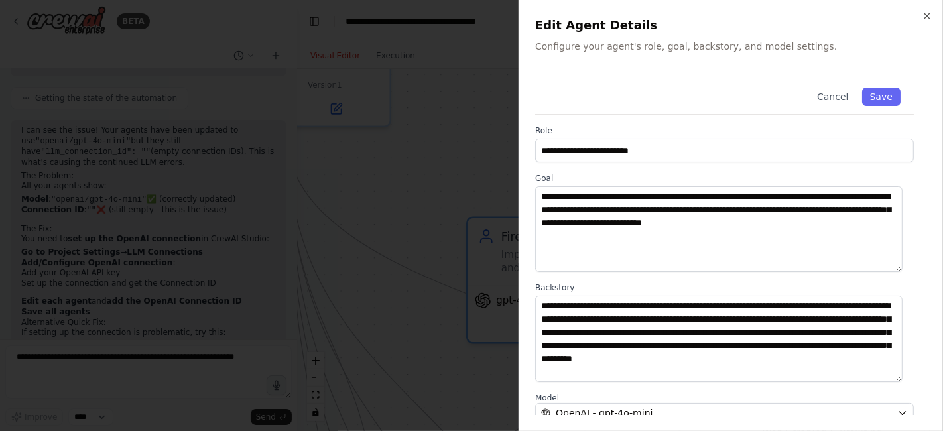
scroll to position [167, 0]
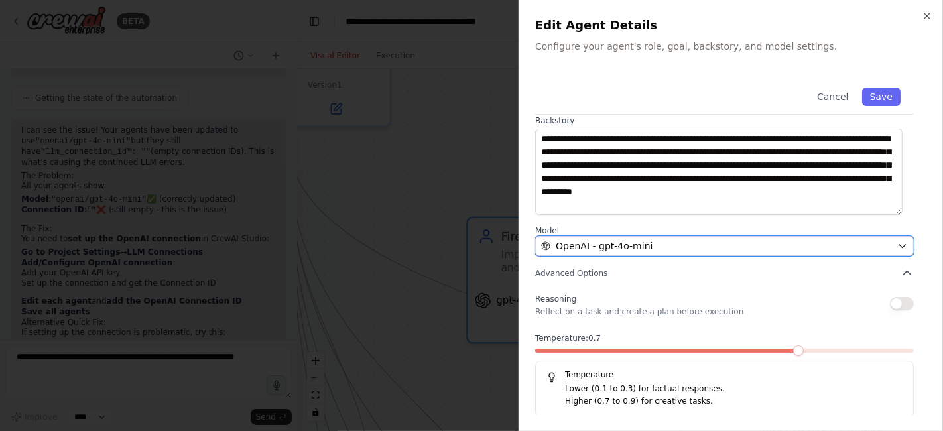
click at [897, 245] on icon "button" at bounding box center [902, 246] width 11 height 11
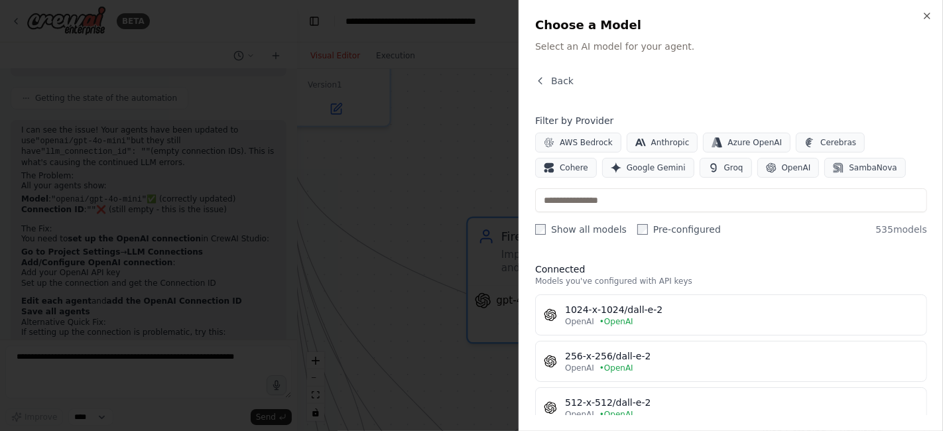
click at [782, 170] on span "OpenAI" at bounding box center [796, 168] width 29 height 11
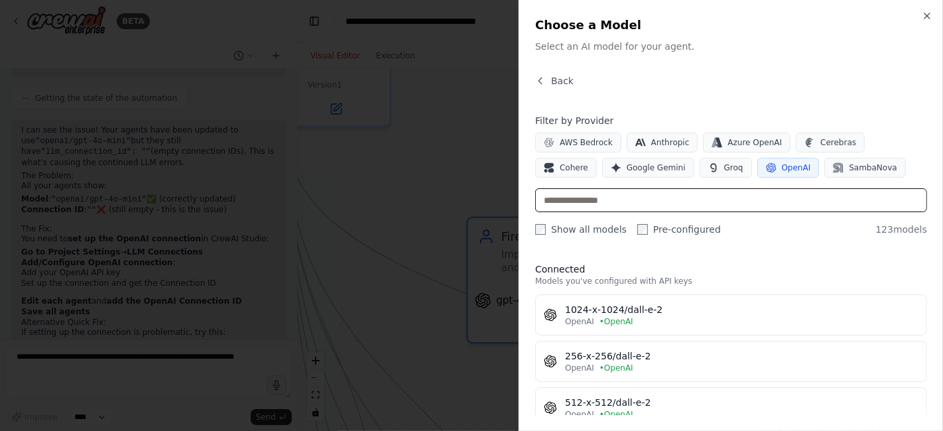
click at [697, 203] on input "text" at bounding box center [731, 200] width 392 height 24
type input "*****"
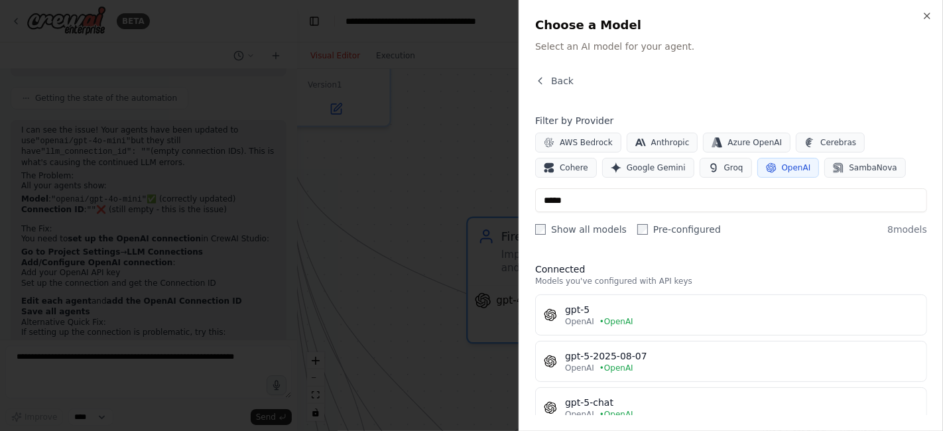
click at [761, 324] on div "OpenAI • OpenAI" at bounding box center [742, 321] width 354 height 11
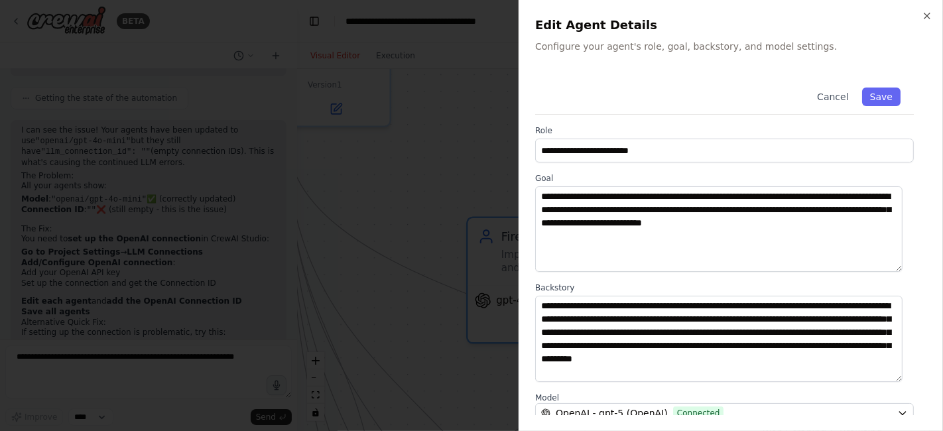
click at [872, 94] on button "Save" at bounding box center [881, 97] width 38 height 19
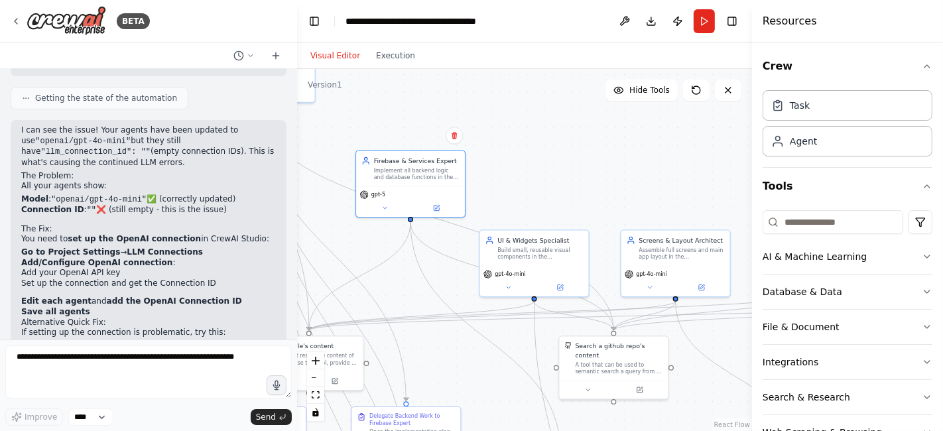
click at [515, 284] on button at bounding box center [509, 288] width 50 height 11
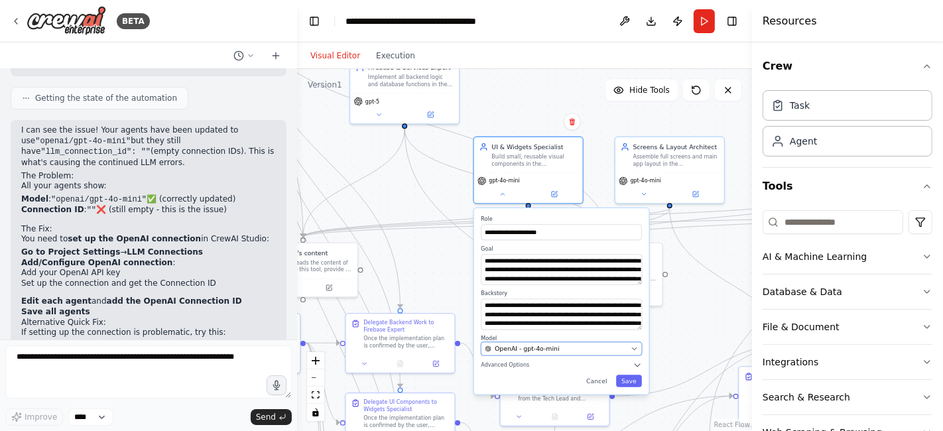
click at [630, 345] on button "OpenAI - gpt-4o-mini" at bounding box center [561, 348] width 161 height 13
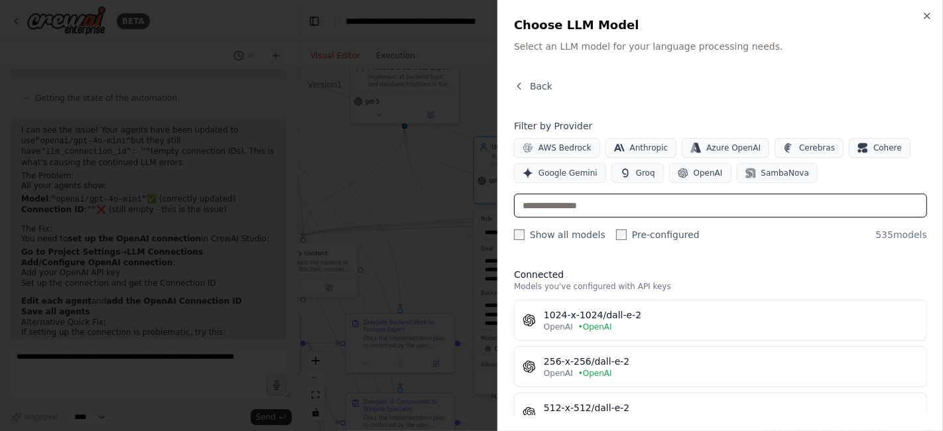
click at [692, 206] on input "text" at bounding box center [720, 206] width 413 height 24
type input "*****"
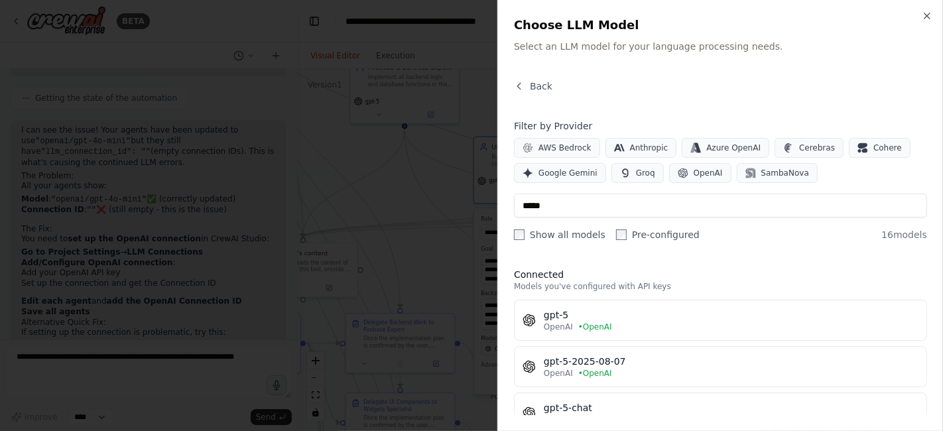
click at [610, 318] on div "gpt-5" at bounding box center [731, 314] width 375 height 13
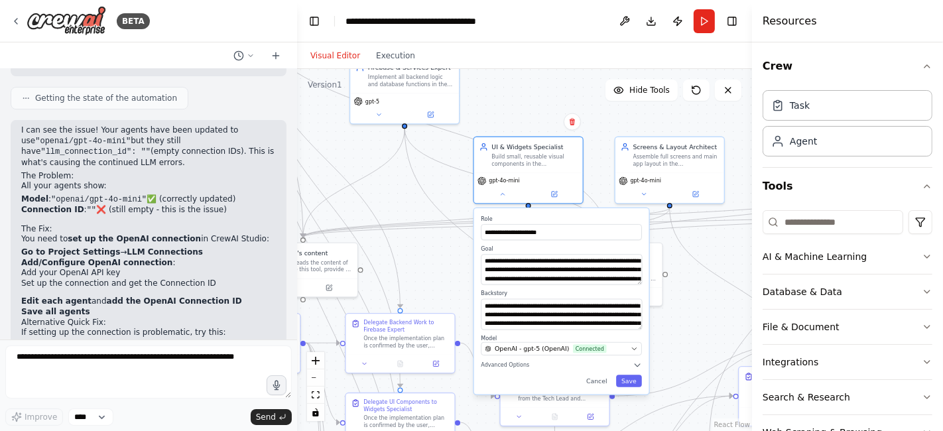
click at [631, 382] on button "Save" at bounding box center [629, 381] width 26 height 13
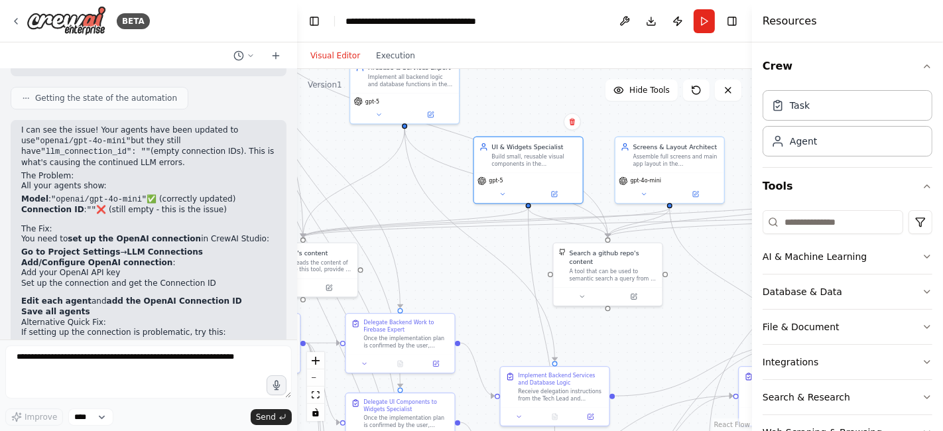
click at [655, 192] on button at bounding box center [644, 194] width 50 height 11
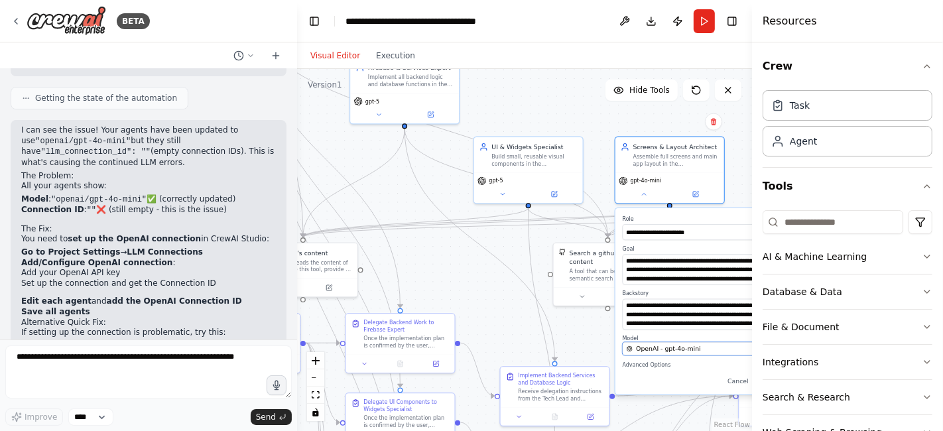
click at [693, 348] on span "OpenAI - gpt-4o-mini" at bounding box center [668, 348] width 65 height 9
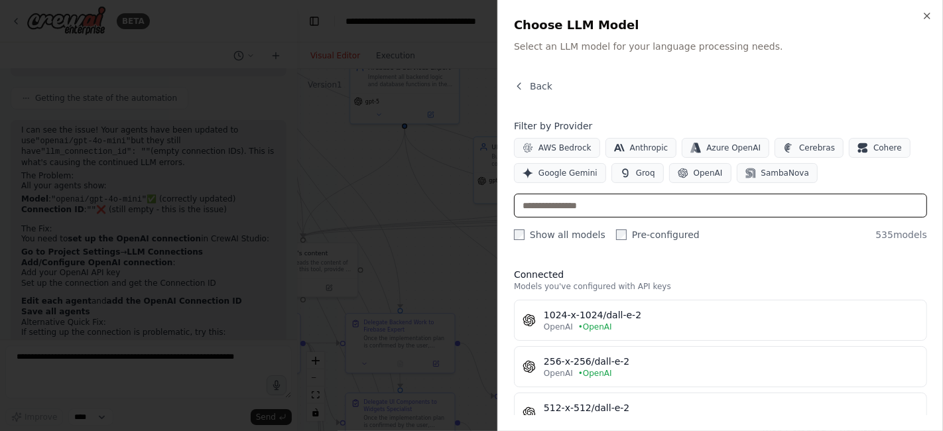
click at [663, 204] on input "text" at bounding box center [720, 206] width 413 height 24
type input "*****"
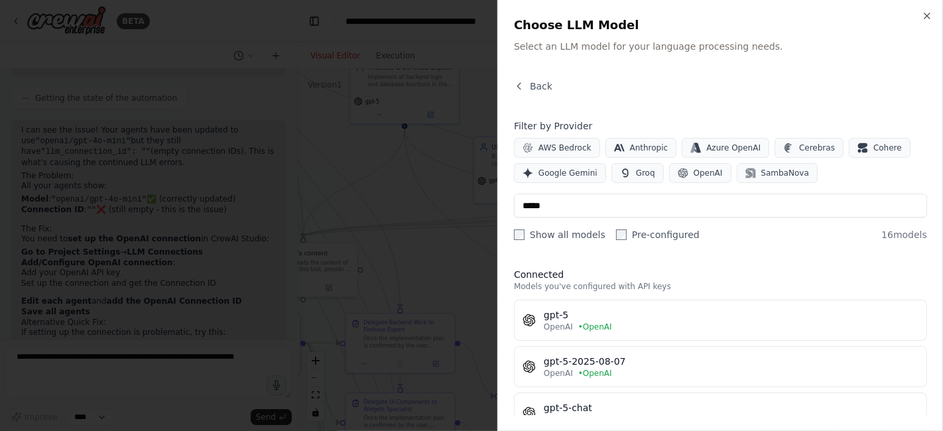
click at [631, 319] on div "gpt-5" at bounding box center [731, 314] width 375 height 13
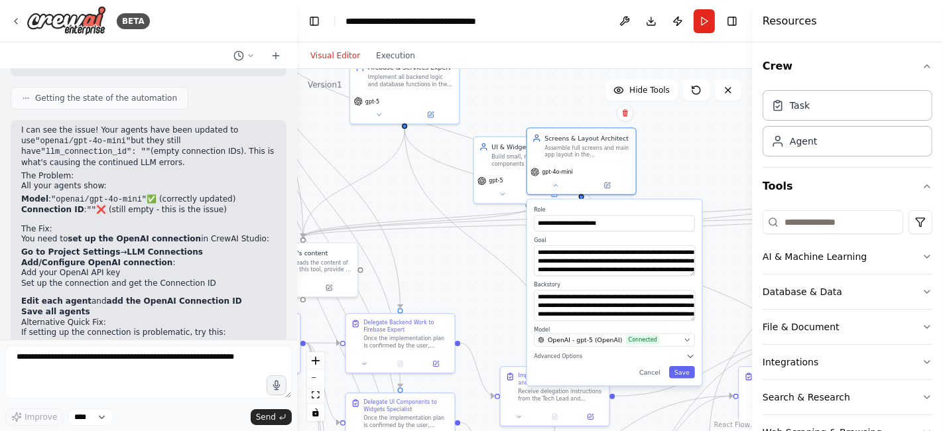
click at [673, 373] on button "Save" at bounding box center [682, 372] width 26 height 13
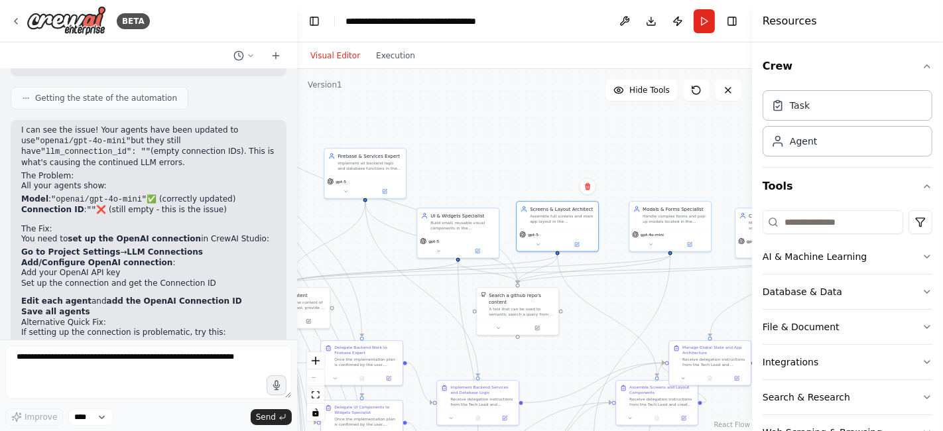
click at [676, 224] on div "Modals & Forms Specialist Handle complex forms and pop-up modals located in the…" at bounding box center [670, 215] width 82 height 27
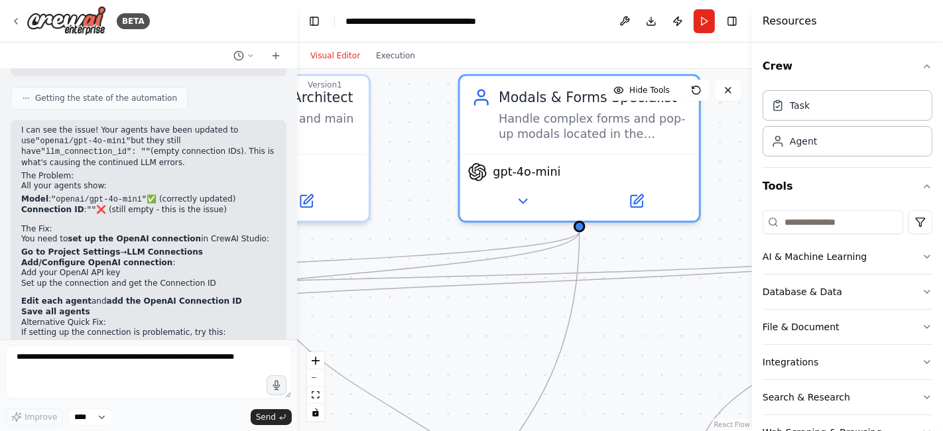
click at [629, 199] on icon at bounding box center [636, 201] width 15 height 15
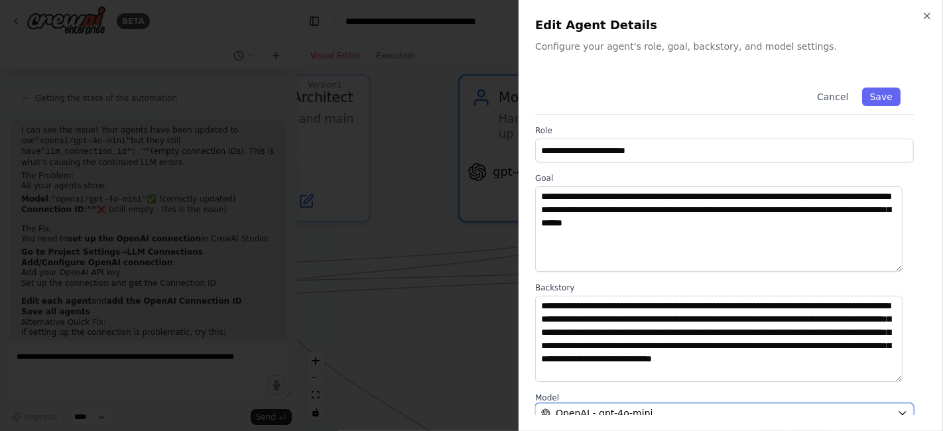
click at [807, 408] on div "OpenAI - gpt-4o-mini" at bounding box center [716, 413] width 351 height 13
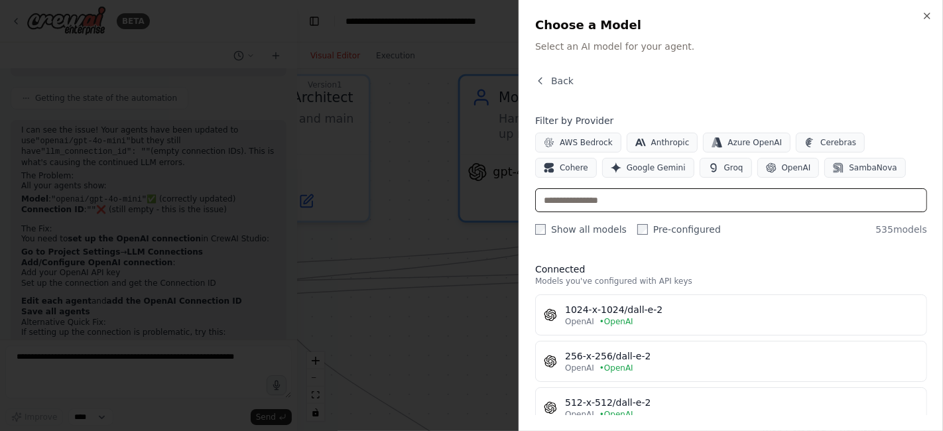
click at [768, 199] on input "text" at bounding box center [731, 200] width 392 height 24
type input "*****"
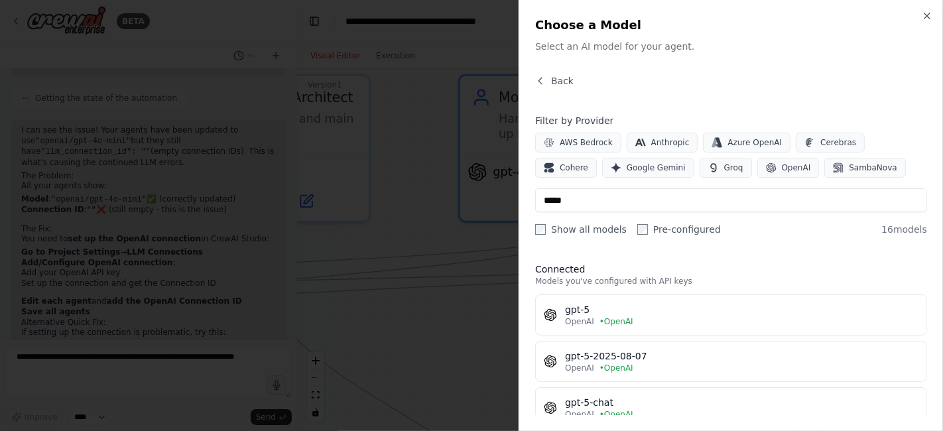
click at [786, 318] on div "OpenAI • OpenAI" at bounding box center [742, 321] width 354 height 11
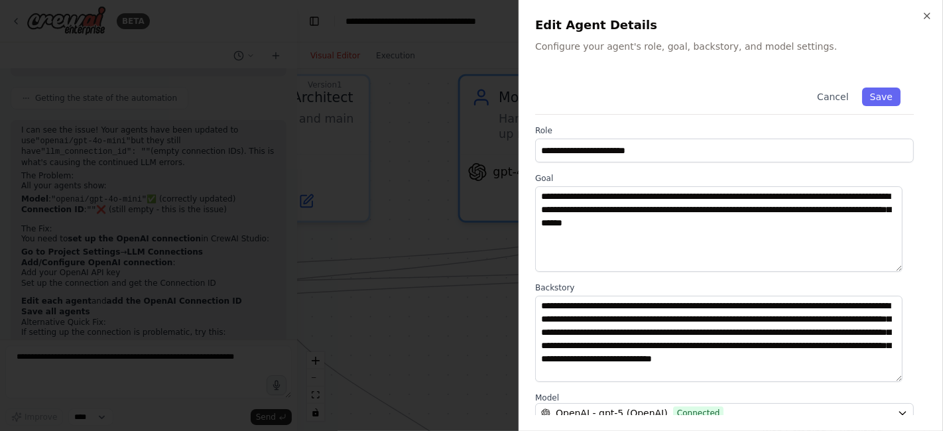
click at [878, 96] on button "Save" at bounding box center [881, 97] width 38 height 19
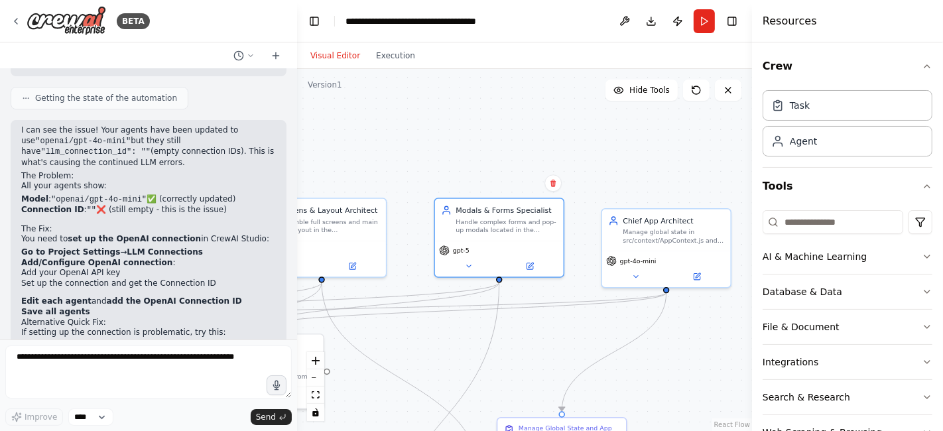
click at [647, 274] on button at bounding box center [635, 277] width 59 height 13
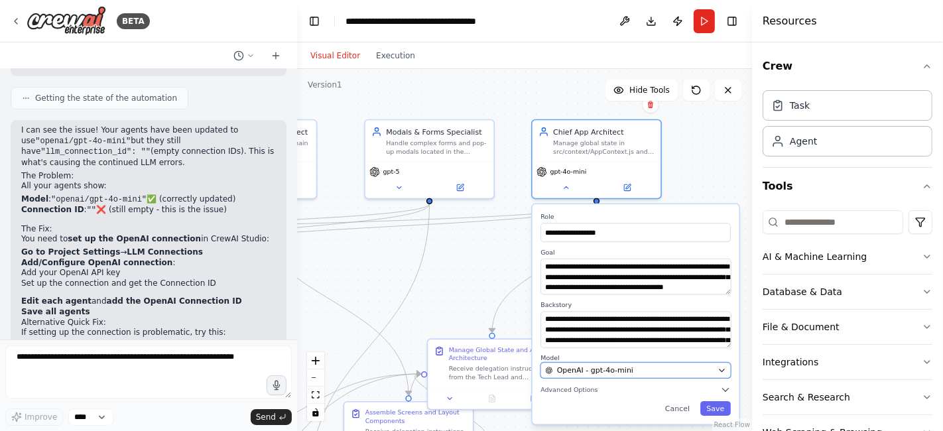
click at [621, 374] on button "OpenAI - gpt-4o-mini" at bounding box center [636, 371] width 190 height 16
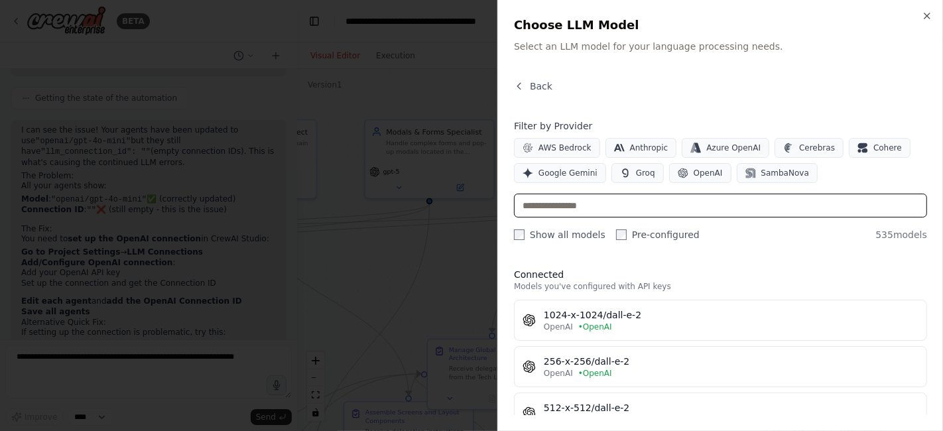
click at [659, 199] on input "text" at bounding box center [720, 206] width 413 height 24
type input "*****"
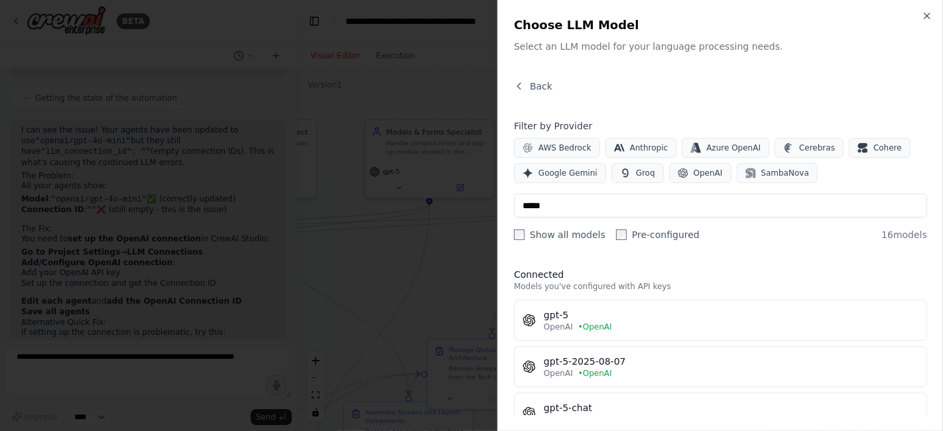
click at [639, 322] on div "OpenAI • OpenAI" at bounding box center [731, 327] width 375 height 11
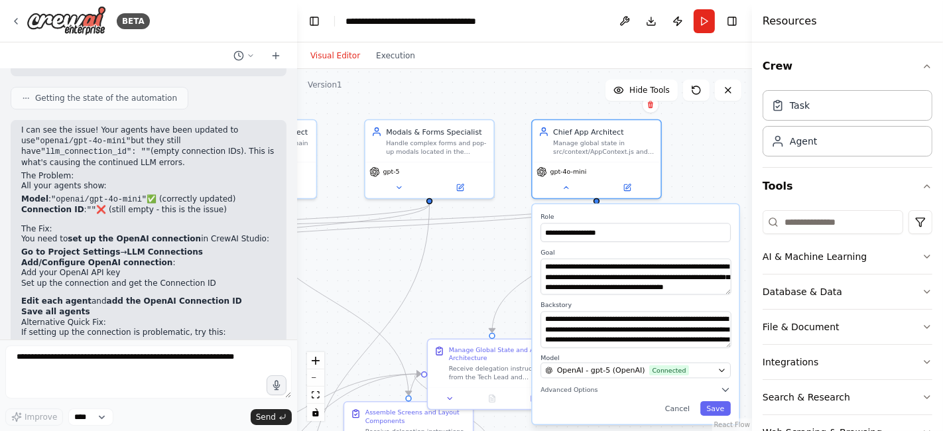
click at [717, 406] on button "Save" at bounding box center [715, 408] width 31 height 15
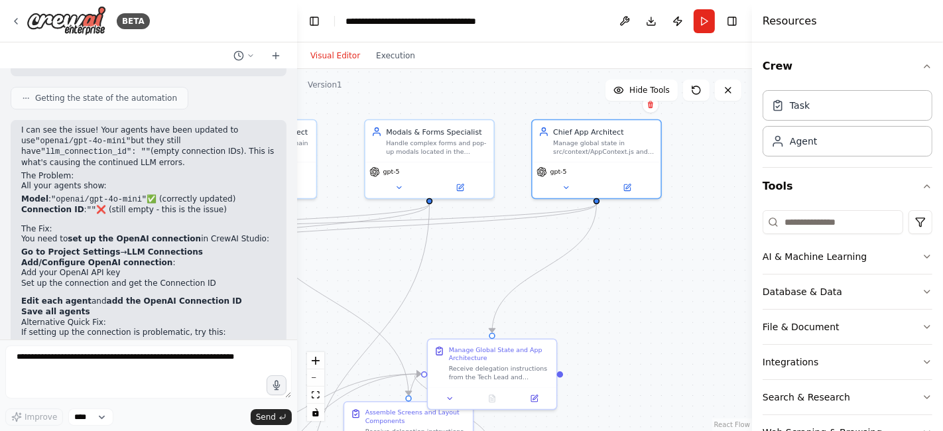
click at [702, 27] on button "Run" at bounding box center [704, 21] width 21 height 24
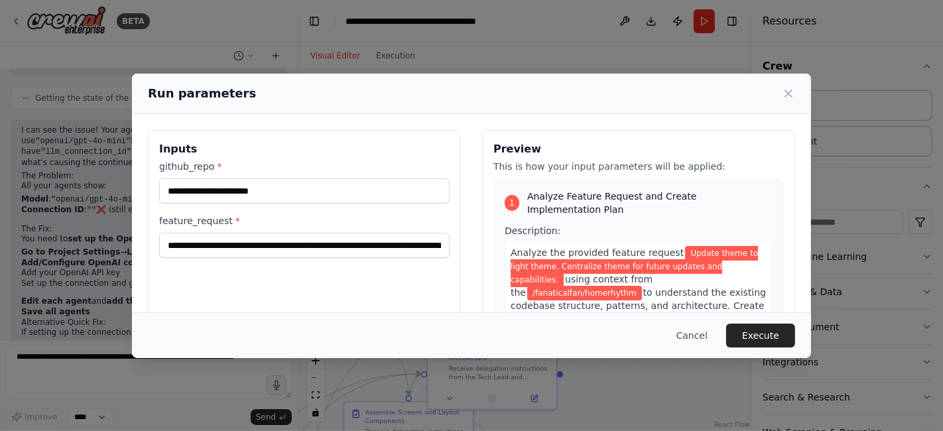
click at [764, 338] on button "Execute" at bounding box center [760, 336] width 69 height 24
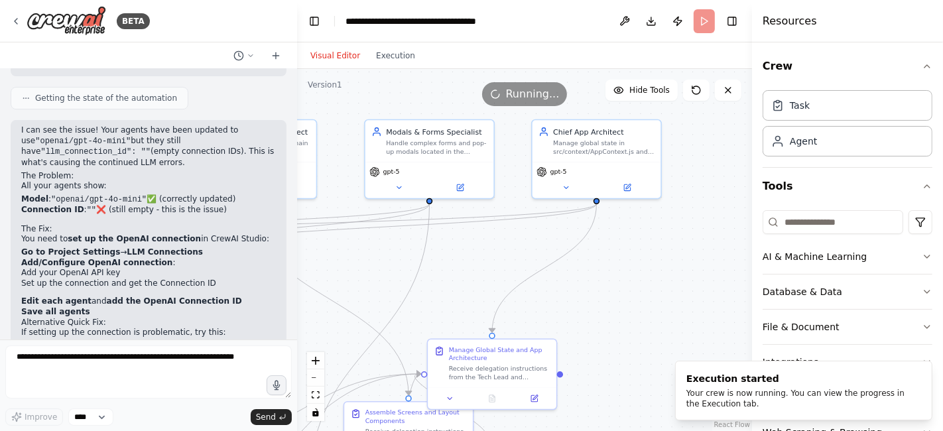
click at [391, 54] on button "Execution" at bounding box center [395, 56] width 55 height 16
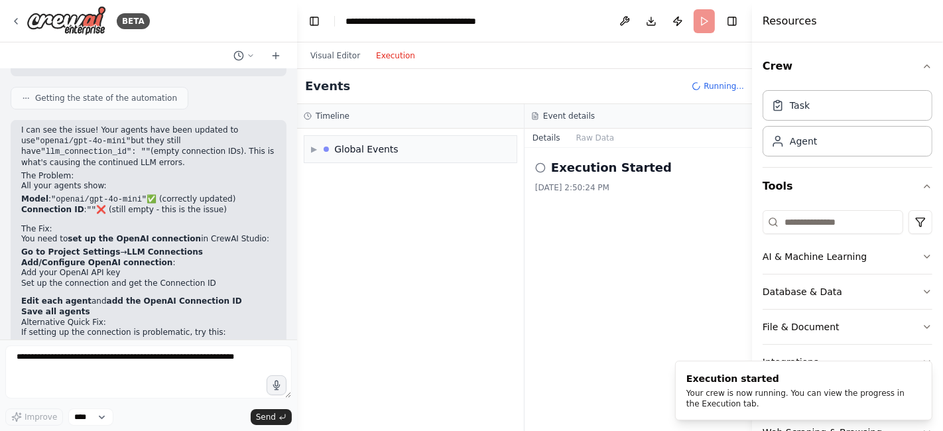
click at [602, 133] on button "Raw Data" at bounding box center [595, 138] width 54 height 19
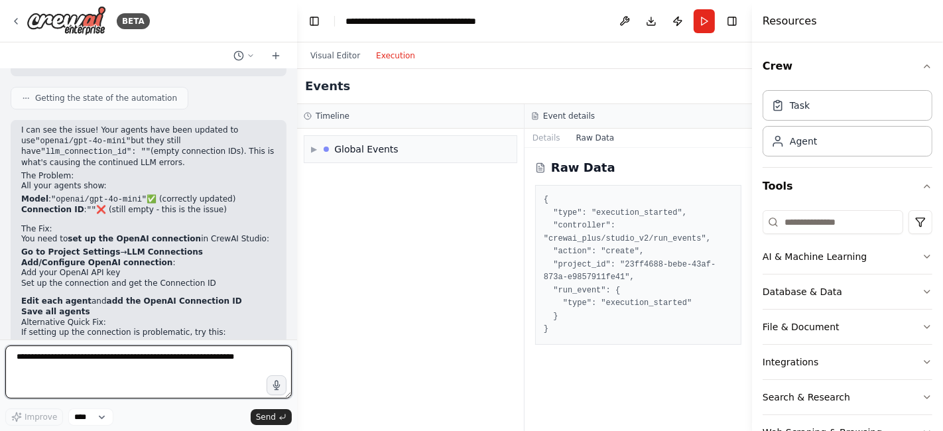
click at [149, 360] on textarea at bounding box center [148, 372] width 287 height 53
type textarea "*"
type textarea "**********"
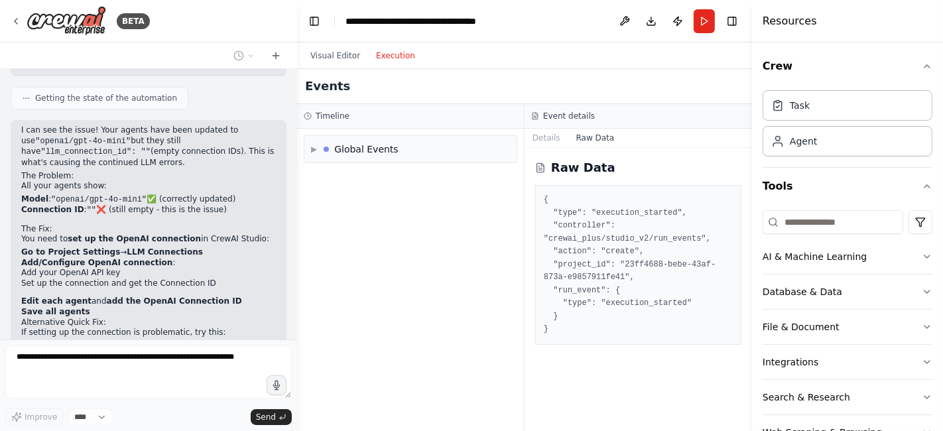
scroll to position [3833, 0]
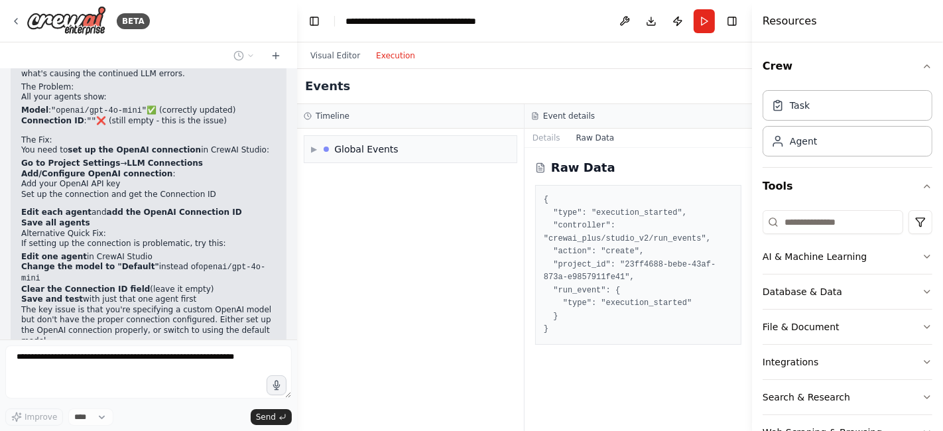
click at [328, 58] on button "Visual Editor" at bounding box center [335, 56] width 66 height 16
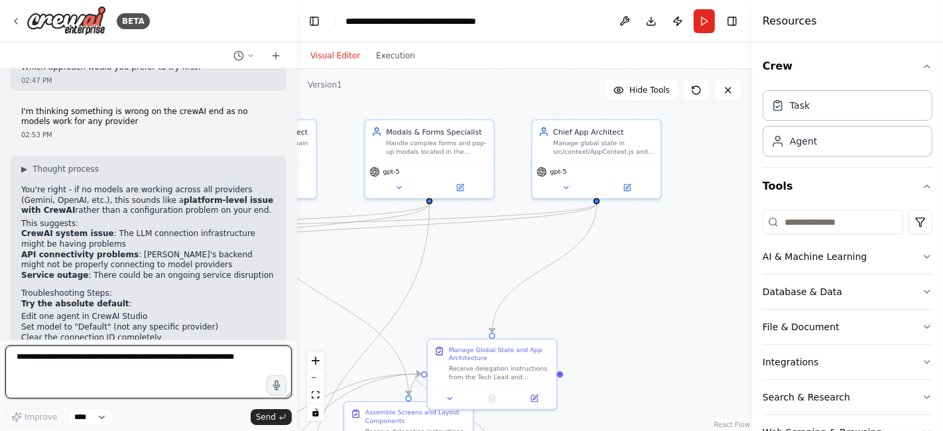
scroll to position [4114, 0]
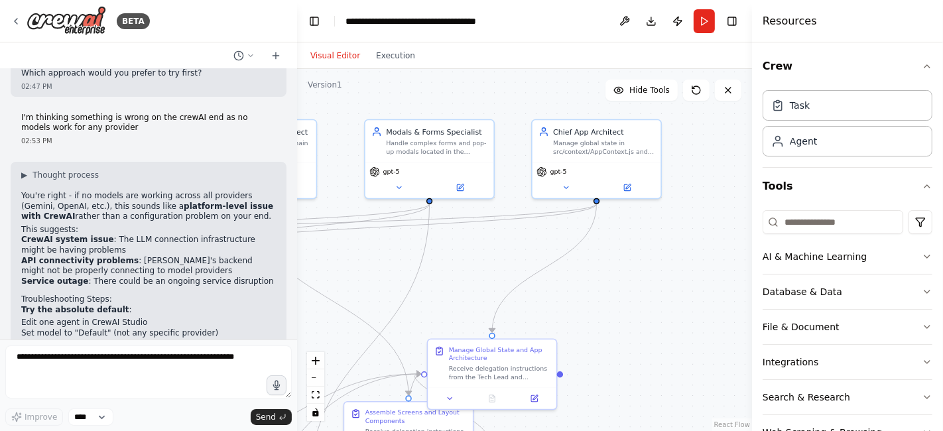
click at [549, 184] on button at bounding box center [566, 187] width 59 height 13
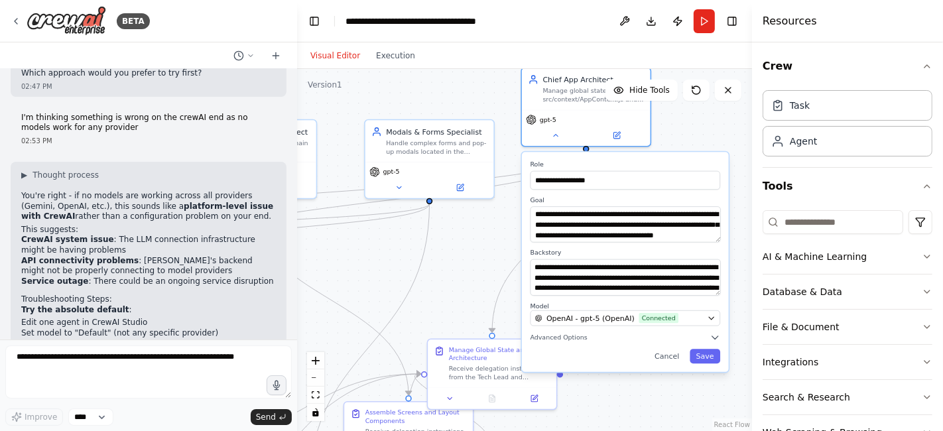
click at [551, 335] on span "Advanced Options" at bounding box center [559, 338] width 57 height 9
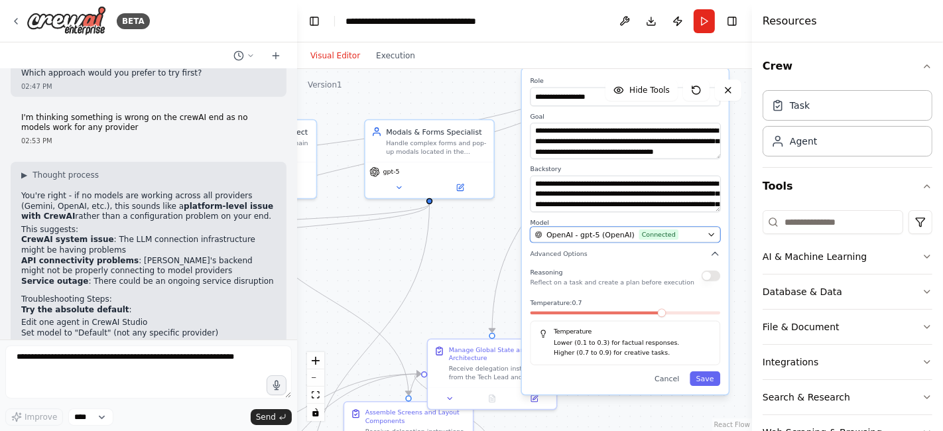
click at [555, 233] on span "OpenAI - gpt-5 (OpenAI)" at bounding box center [591, 234] width 88 height 11
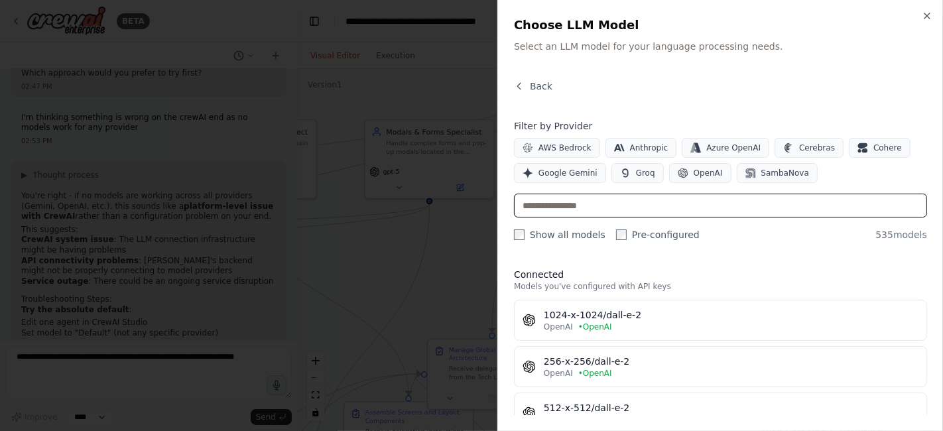
click at [540, 205] on input "text" at bounding box center [720, 206] width 413 height 24
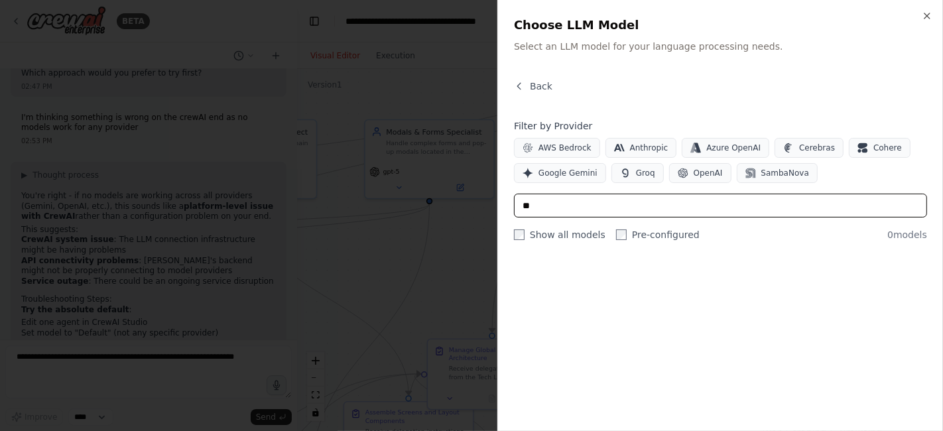
type input "*"
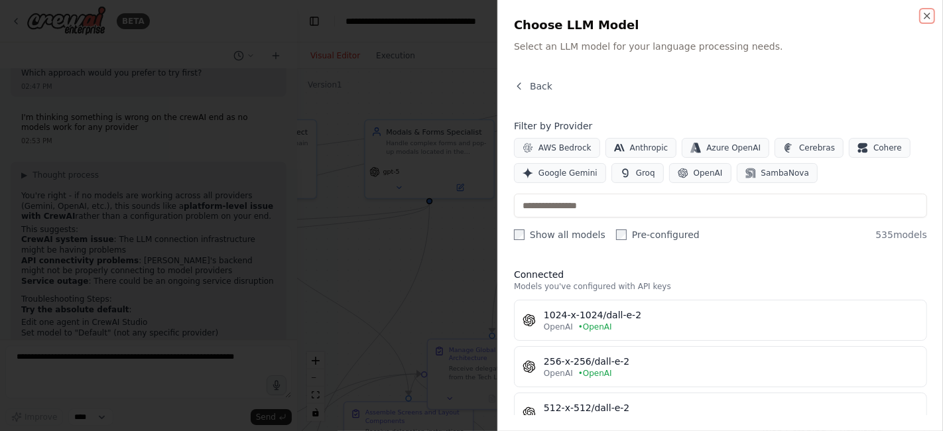
click at [927, 15] on icon "button" at bounding box center [927, 15] width 5 height 5
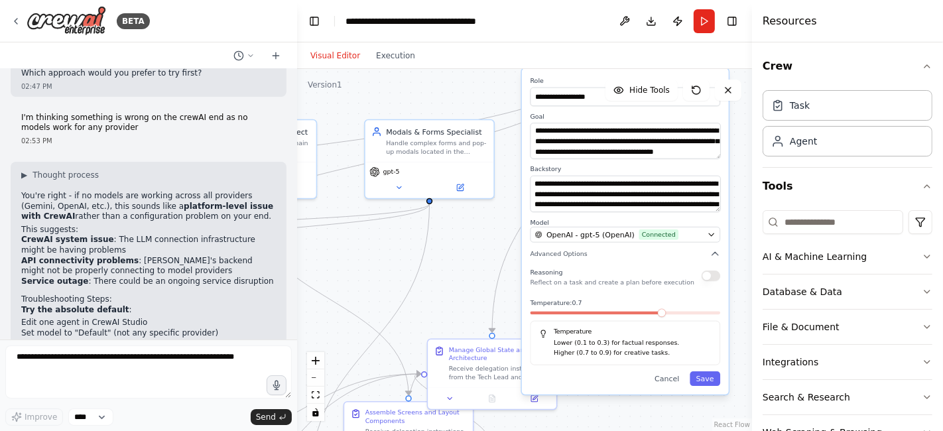
click at [15, 21] on icon at bounding box center [16, 21] width 3 height 5
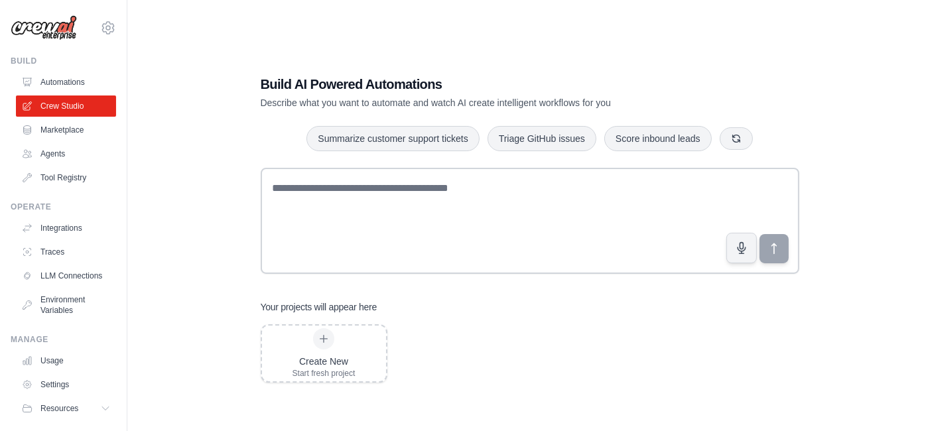
click at [49, 277] on link "LLM Connections" at bounding box center [66, 275] width 100 height 21
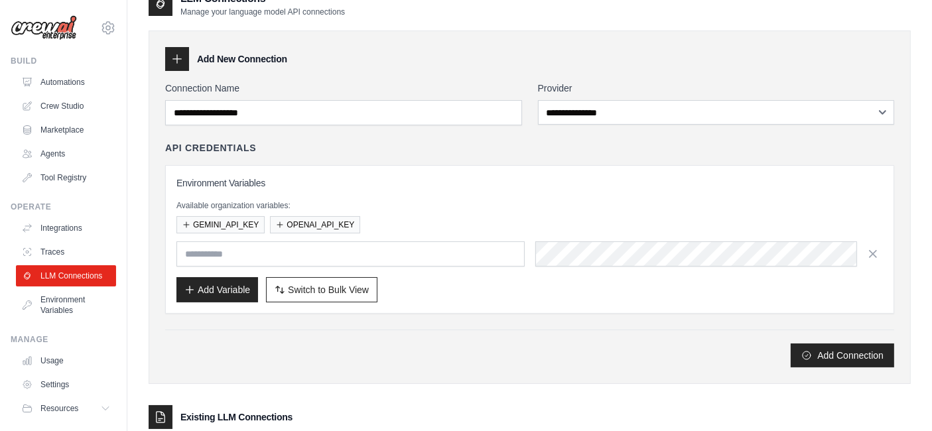
scroll to position [7, 0]
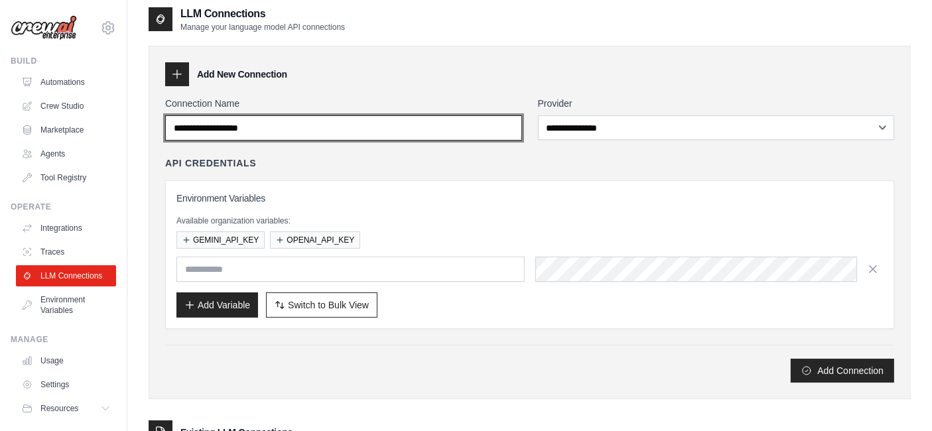
click at [187, 133] on input "Connection Name" at bounding box center [343, 127] width 357 height 25
type input "******"
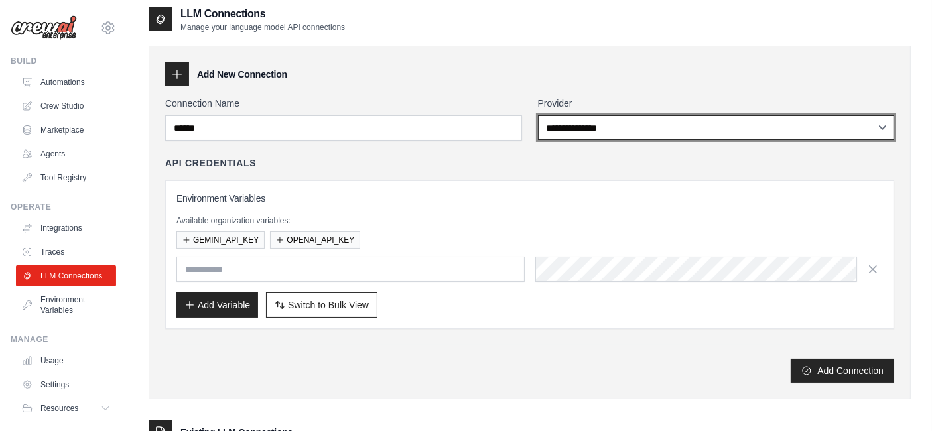
click at [651, 127] on select "**********" at bounding box center [716, 127] width 357 height 25
select select "******"
click at [538, 115] on select "**********" at bounding box center [716, 127] width 357 height 25
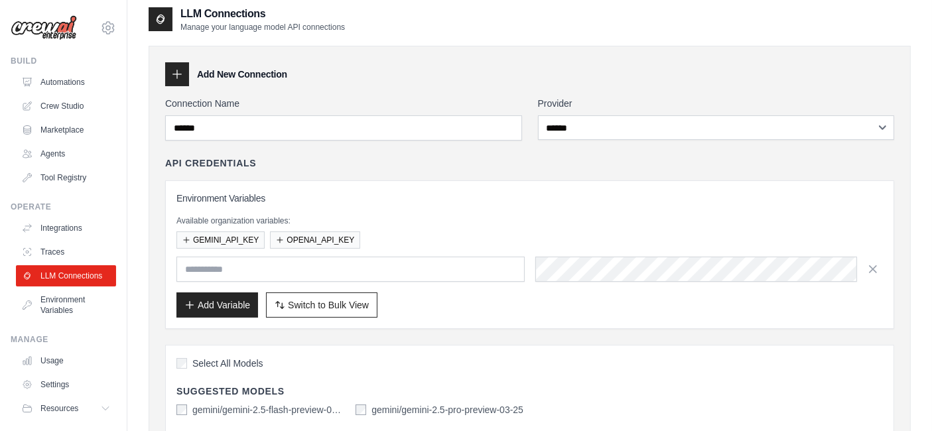
click at [205, 238] on button "GEMINI_API_KEY" at bounding box center [220, 239] width 88 height 17
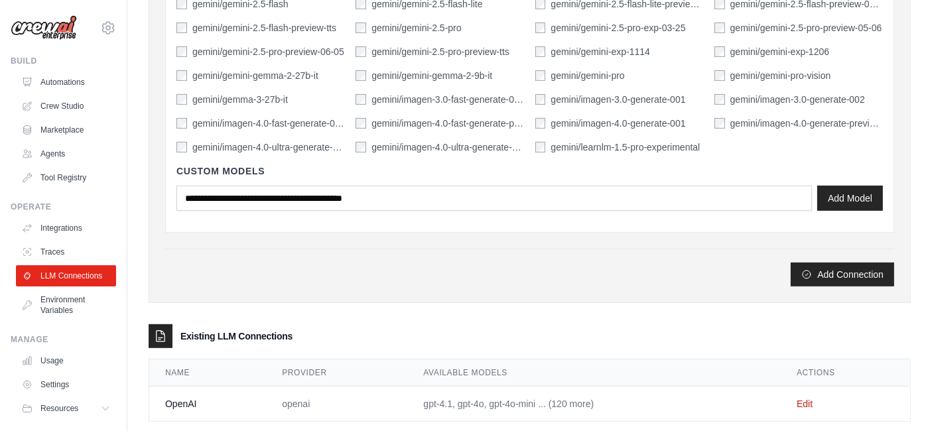
scroll to position [658, 0]
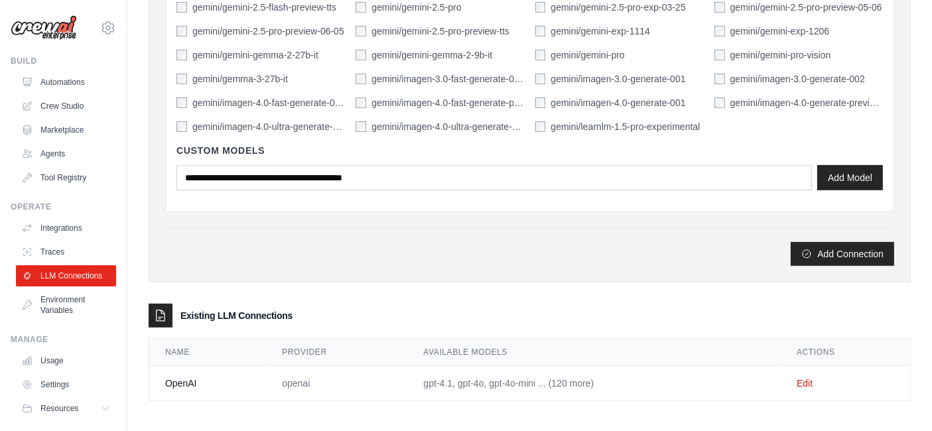
click at [854, 246] on button "Add Connection" at bounding box center [842, 254] width 103 height 24
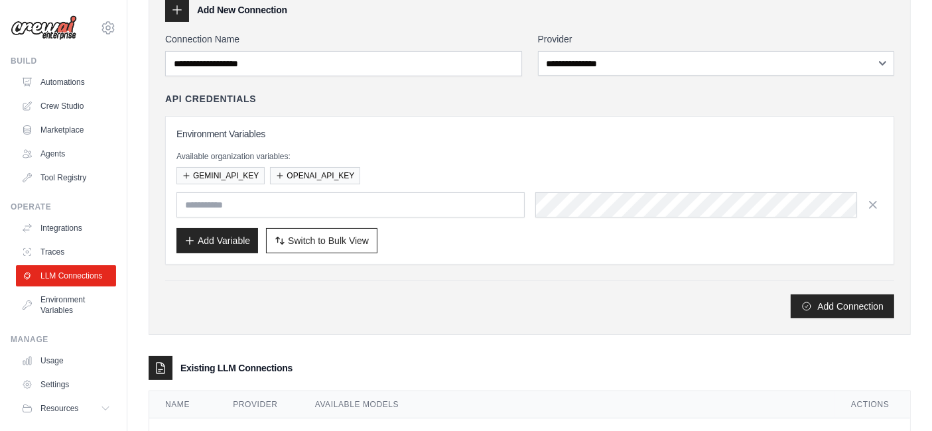
scroll to position [205, 0]
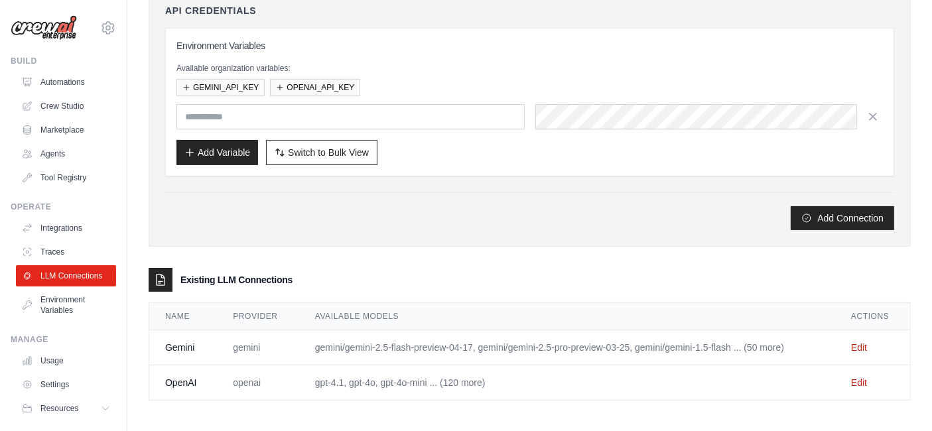
click at [46, 229] on link "Integrations" at bounding box center [66, 228] width 100 height 21
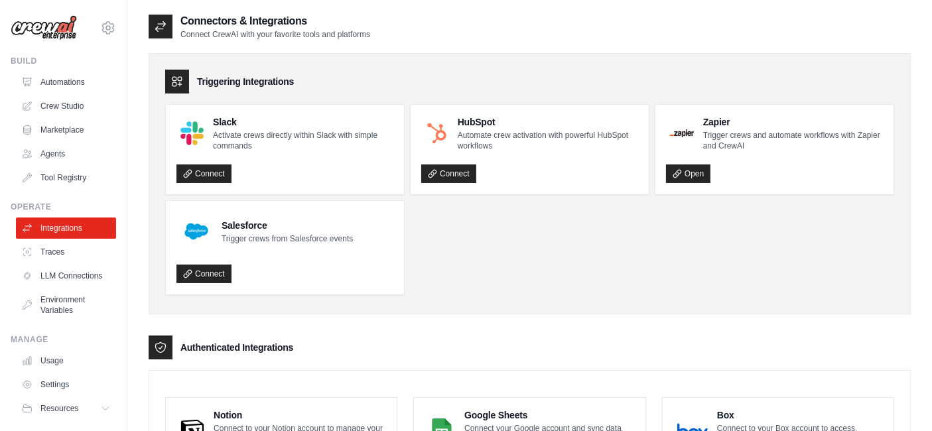
click at [39, 253] on link "Traces" at bounding box center [66, 251] width 100 height 21
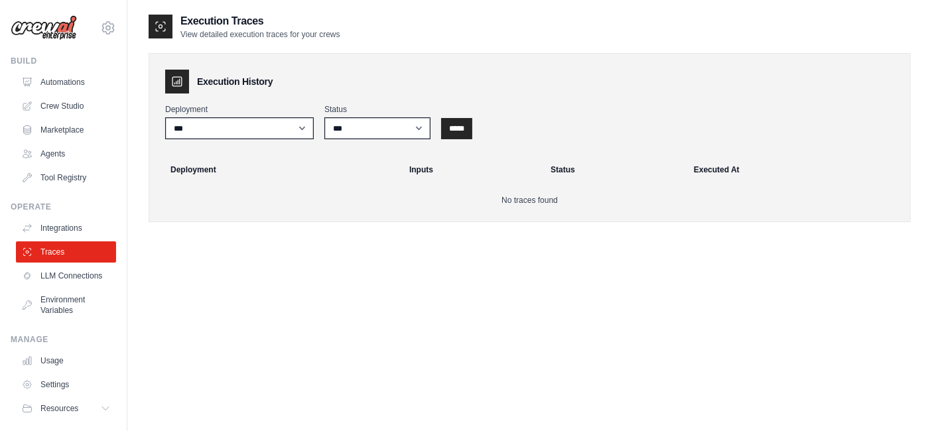
click at [49, 320] on link "Environment Variables" at bounding box center [66, 305] width 100 height 32
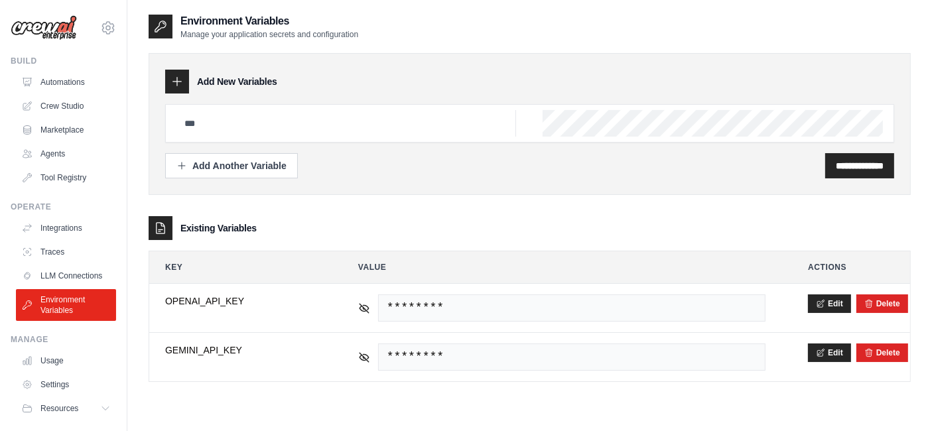
scroll to position [44, 0]
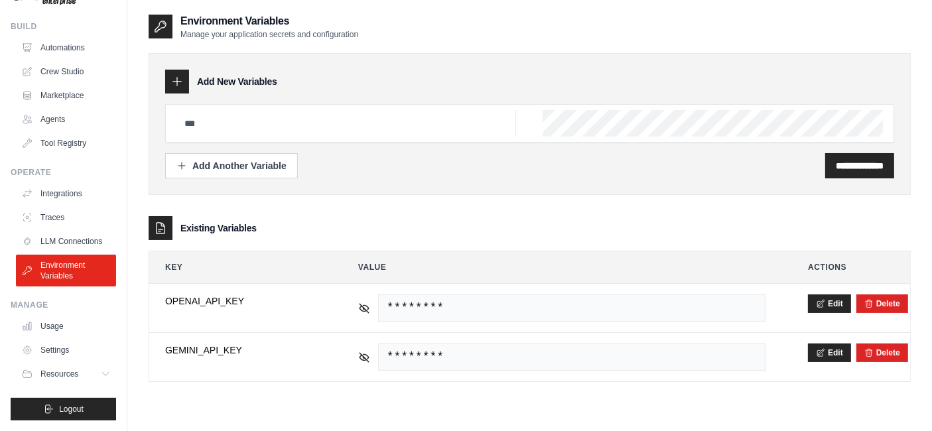
click at [52, 337] on link "Usage" at bounding box center [66, 326] width 100 height 21
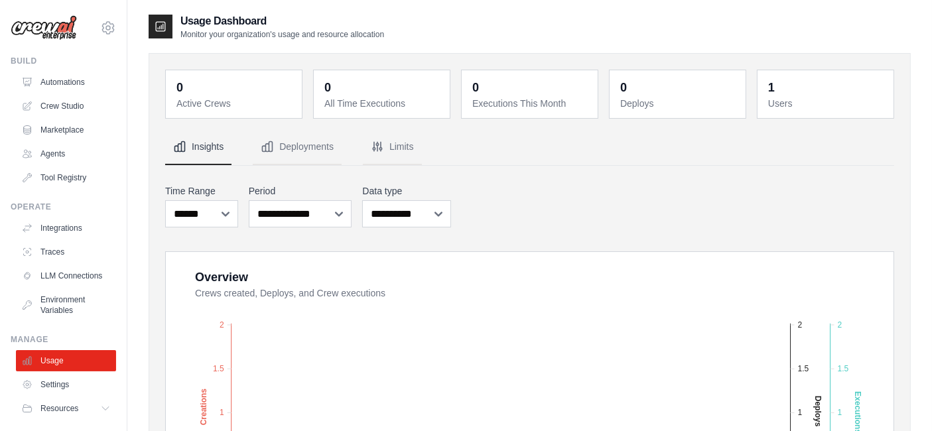
scroll to position [44, 0]
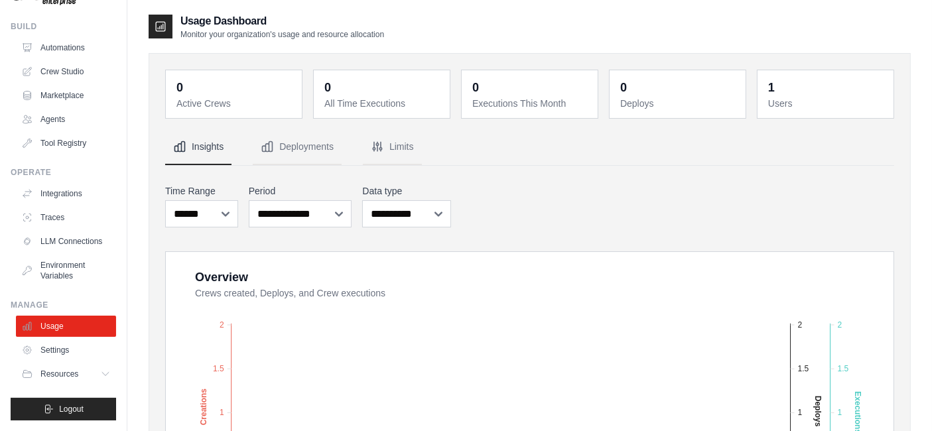
click at [52, 352] on link "Settings" at bounding box center [66, 350] width 100 height 21
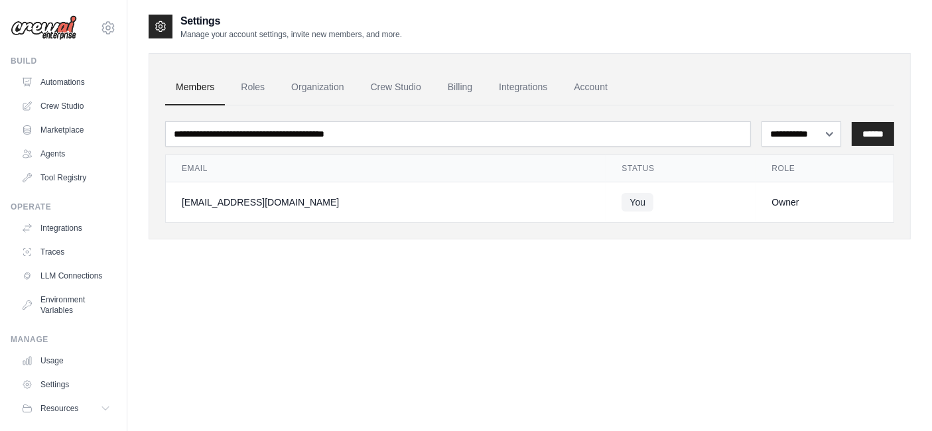
click at [403, 78] on link "Crew Studio" at bounding box center [396, 88] width 72 height 36
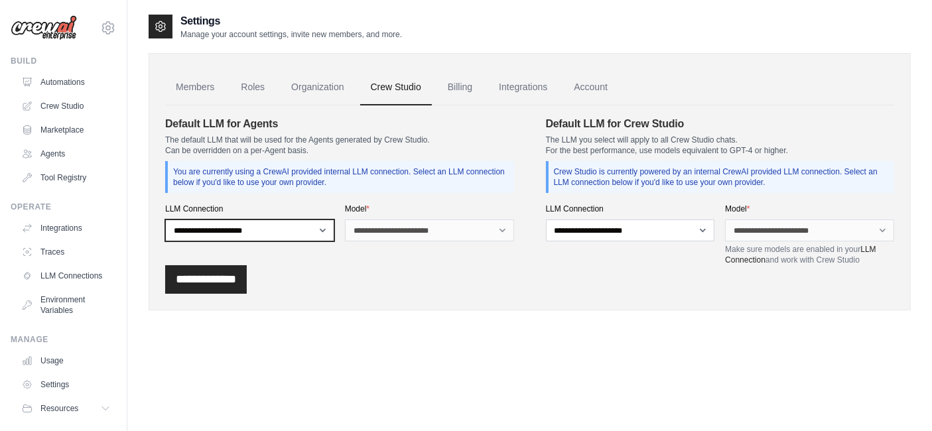
click at [182, 229] on select "**********" at bounding box center [249, 231] width 169 height 22
select select "******"
click at [165, 220] on select "**********" at bounding box center [249, 231] width 169 height 22
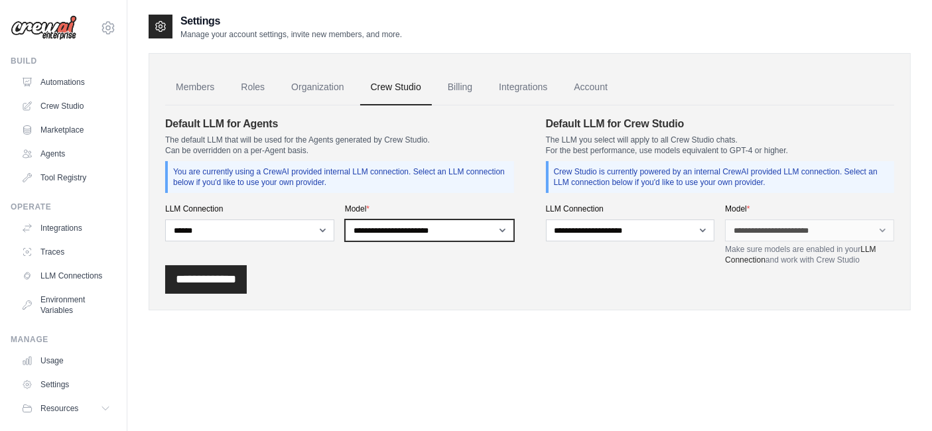
click at [457, 224] on select "**********" at bounding box center [429, 231] width 169 height 22
select select "**********"
click at [345, 220] on select "**********" at bounding box center [429, 231] width 169 height 22
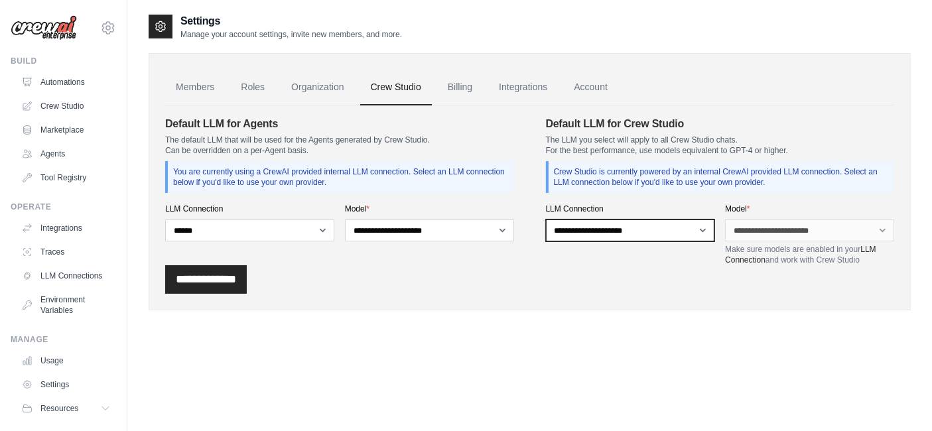
click at [664, 226] on select "**********" at bounding box center [630, 231] width 169 height 22
select select "******"
click at [546, 220] on select "**********" at bounding box center [630, 231] width 169 height 22
click at [661, 259] on div "**********" at bounding box center [630, 235] width 169 height 62
click at [672, 240] on select "**********" at bounding box center [630, 231] width 169 height 22
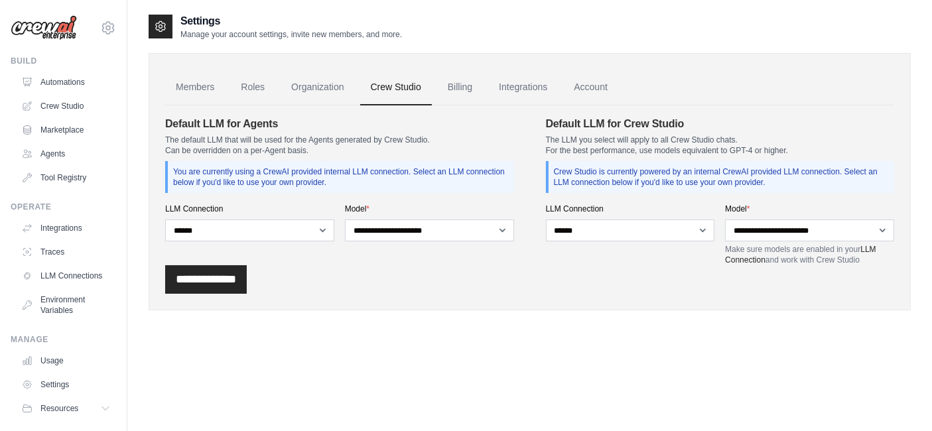
click at [681, 333] on div "Settings Manage your account settings, invite new members, and more. Members Ro…" at bounding box center [530, 228] width 762 height 431
click at [824, 233] on select "**********" at bounding box center [809, 231] width 169 height 22
select select "*****"
click at [725, 220] on select "**********" at bounding box center [809, 231] width 169 height 22
click at [198, 285] on input "**********" at bounding box center [206, 279] width 82 height 29
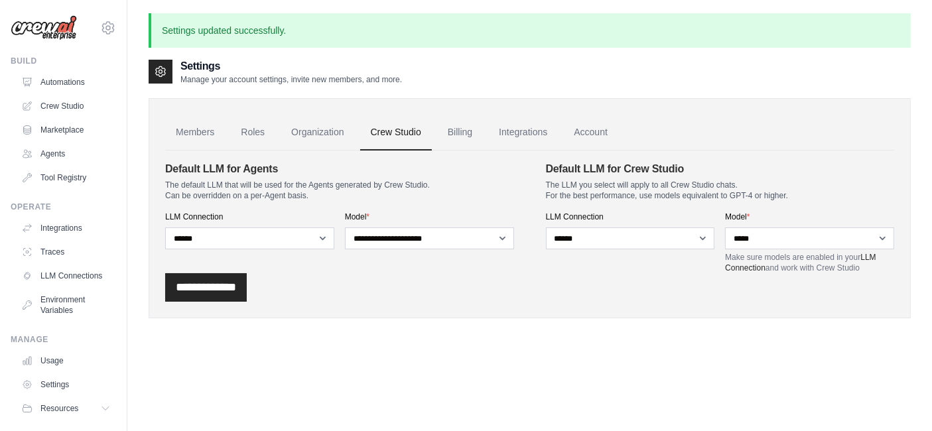
click at [54, 102] on link "Crew Studio" at bounding box center [66, 106] width 100 height 21
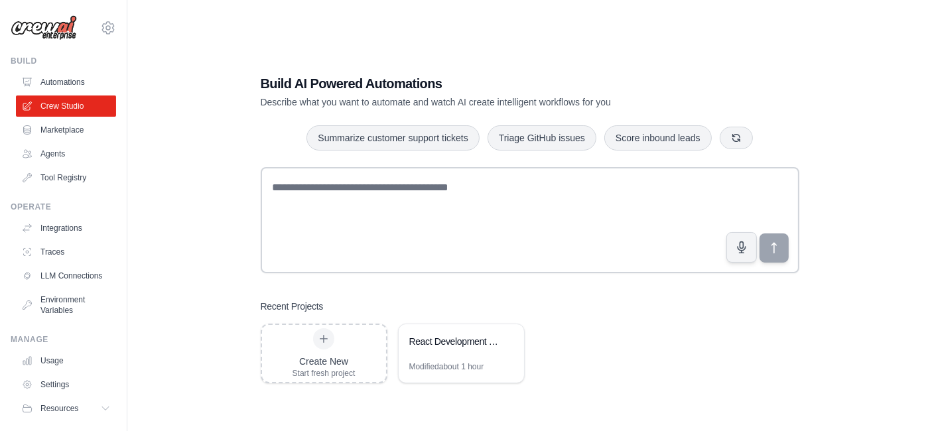
click at [449, 352] on div "React Development Team - AI Specialists" at bounding box center [461, 342] width 125 height 37
click at [38, 154] on link "Agents" at bounding box center [66, 153] width 100 height 21
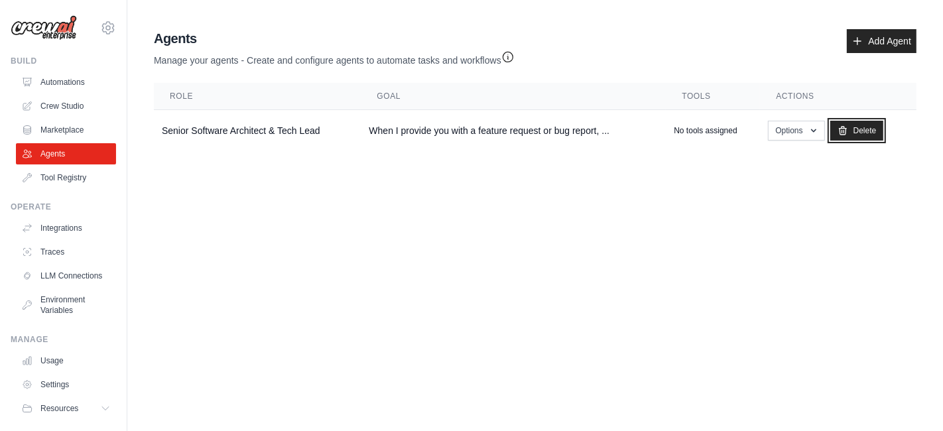
click at [846, 131] on icon at bounding box center [843, 130] width 11 height 11
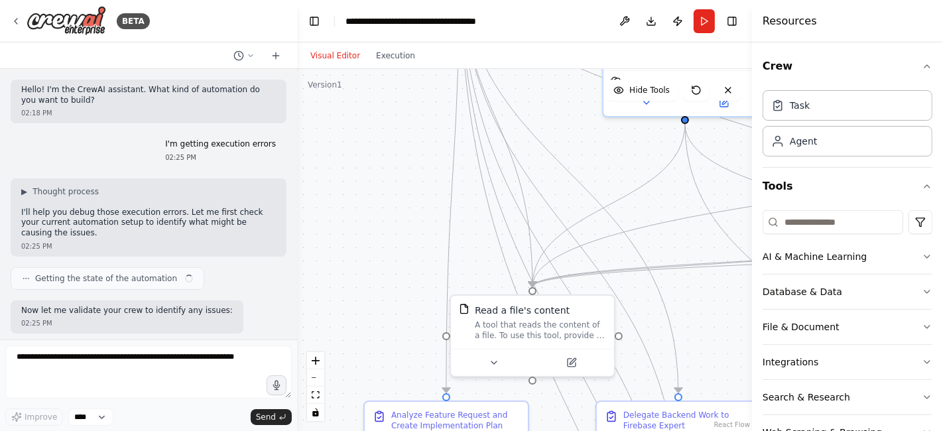
click at [705, 23] on button "Run" at bounding box center [704, 21] width 21 height 24
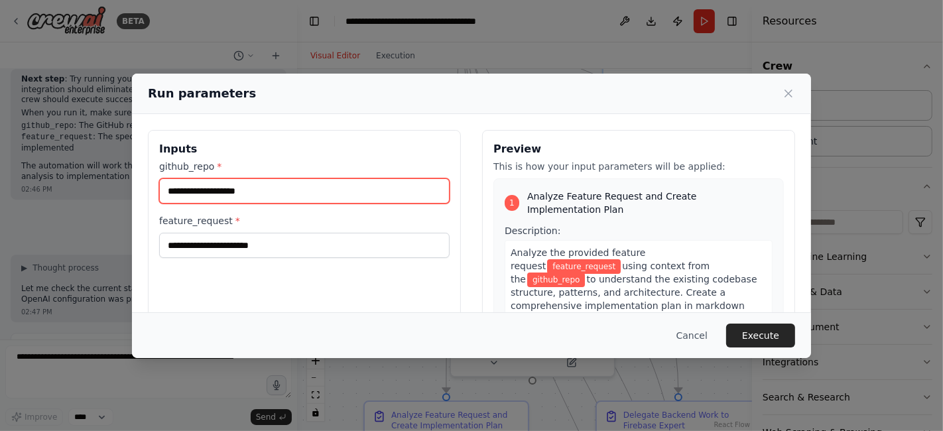
click at [189, 196] on input "github_repo *" at bounding box center [304, 190] width 291 height 25
paste input "**********"
click at [250, 195] on input "**********" at bounding box center [304, 190] width 291 height 25
type input "**********"
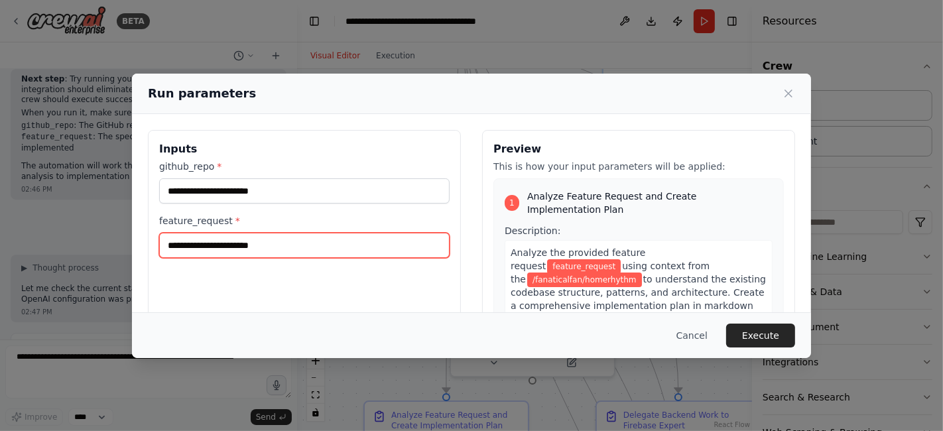
click at [177, 243] on input "feature_request *" at bounding box center [304, 245] width 291 height 25
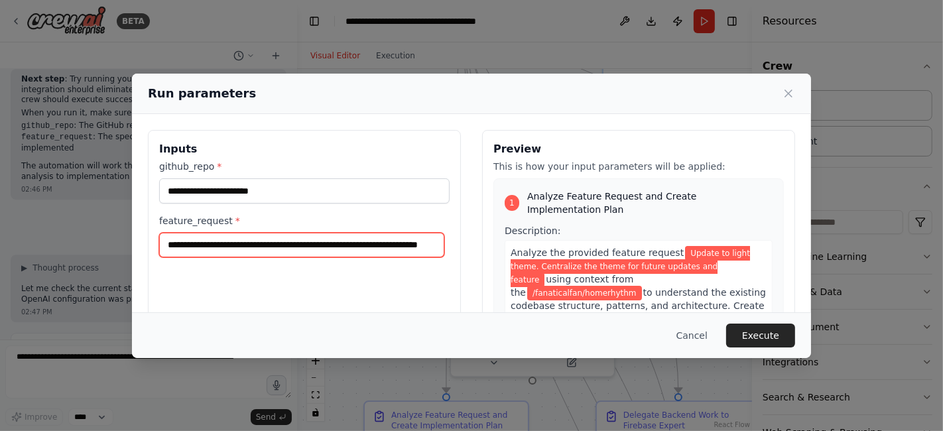
type input "**********"
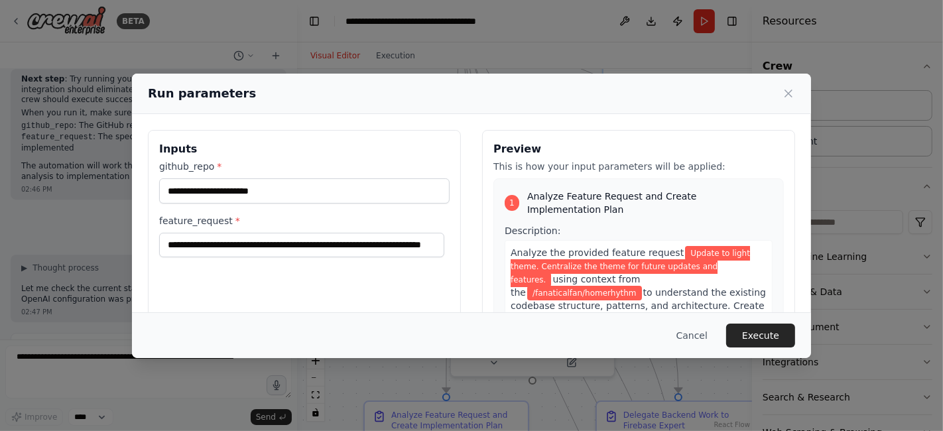
click at [764, 331] on button "Execute" at bounding box center [760, 336] width 69 height 24
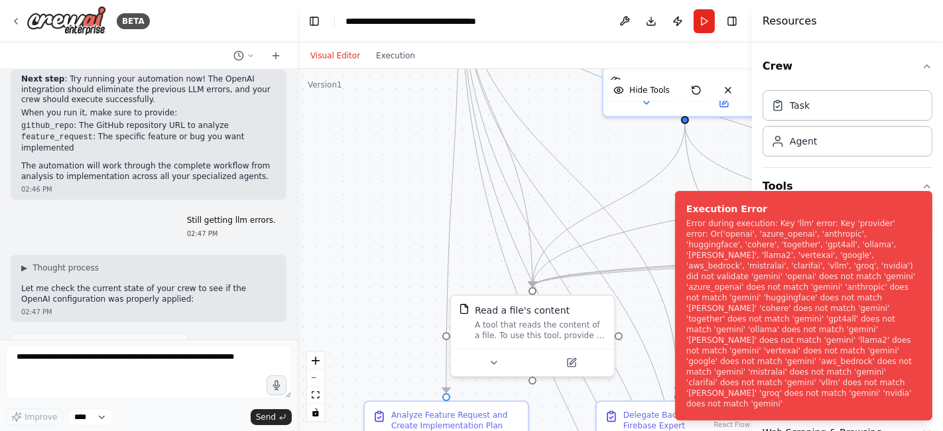
click at [15, 21] on icon at bounding box center [16, 21] width 3 height 5
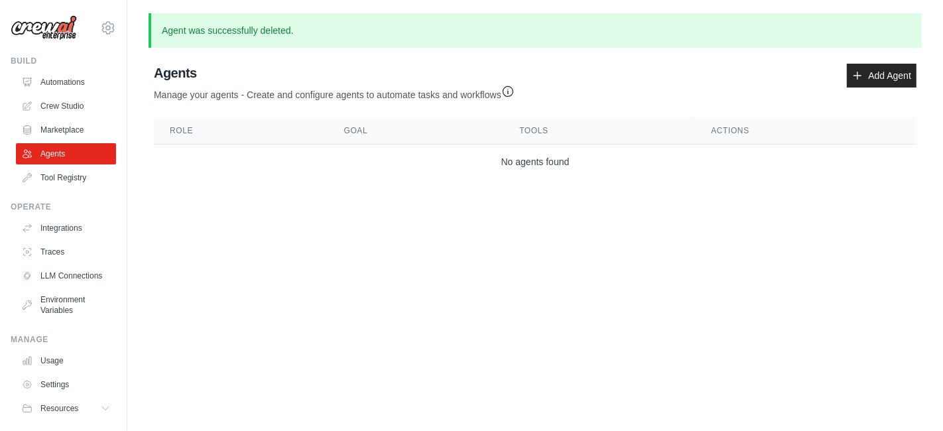
click at [51, 106] on link "Crew Studio" at bounding box center [66, 106] width 100 height 21
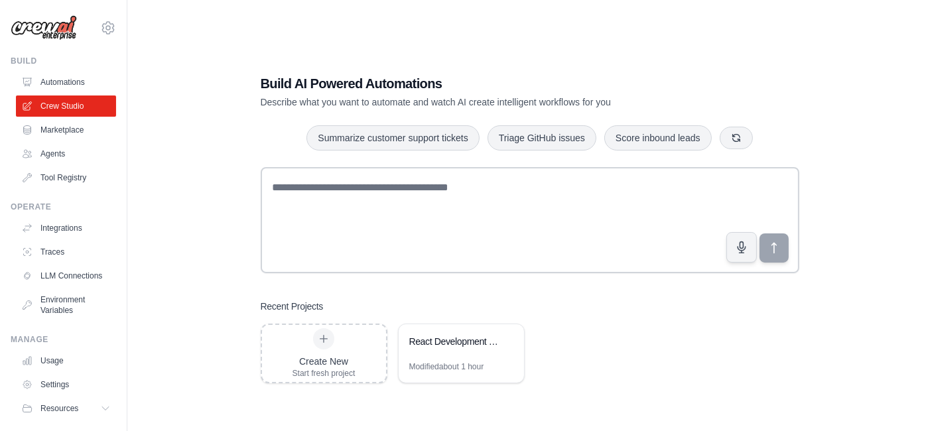
click at [452, 357] on div "React Development Team - AI Specialists" at bounding box center [461, 342] width 125 height 37
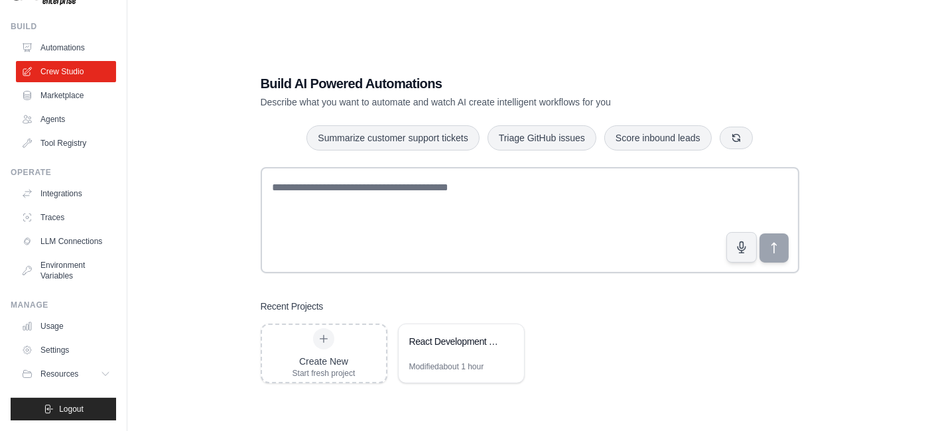
click at [56, 375] on span "Resources" at bounding box center [59, 374] width 38 height 11
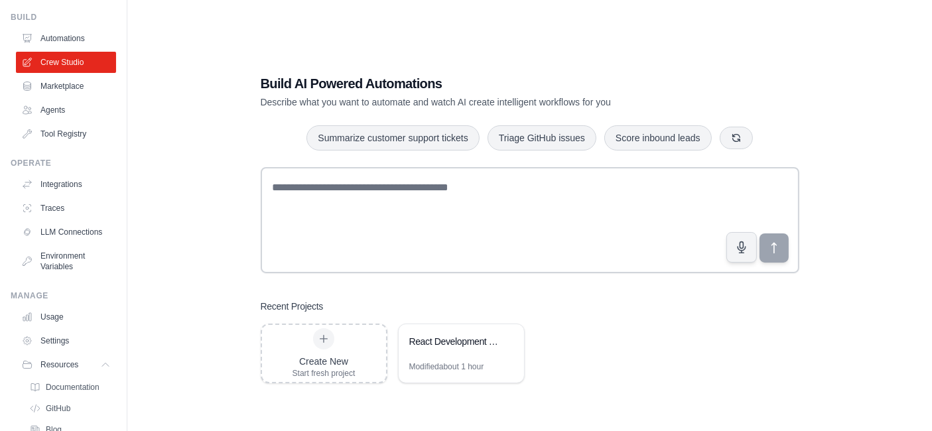
scroll to position [129, 0]
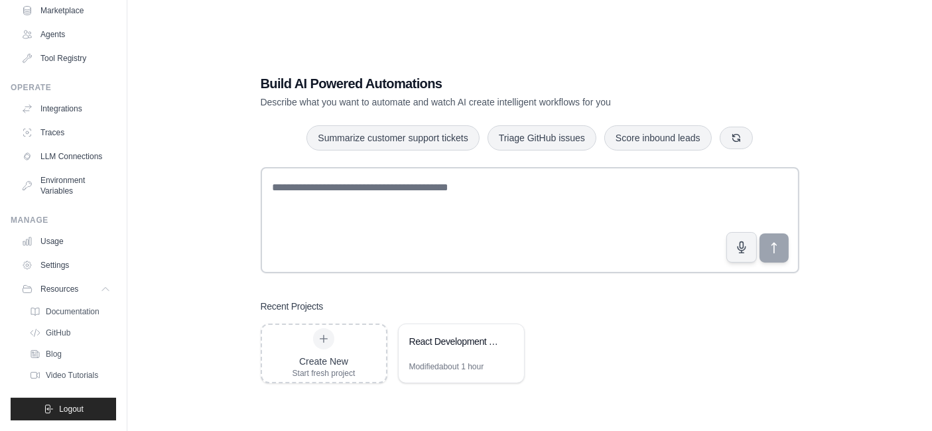
click at [48, 352] on span "Blog" at bounding box center [54, 354] width 16 height 11
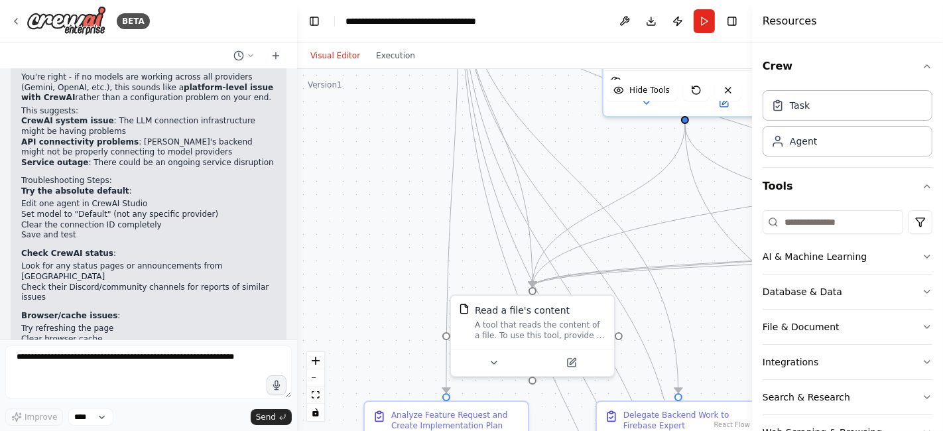
click at [693, 90] on icon at bounding box center [696, 90] width 11 height 11
click at [695, 85] on icon at bounding box center [696, 90] width 11 height 11
click at [644, 101] on icon at bounding box center [646, 103] width 11 height 11
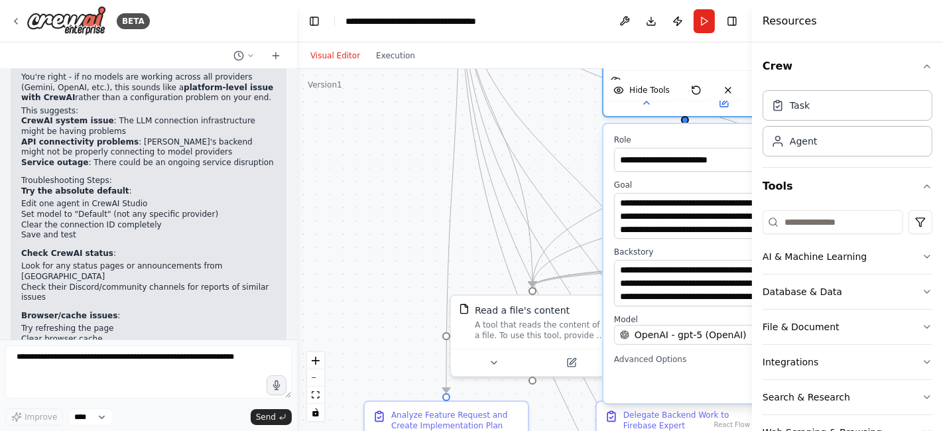
click at [731, 88] on icon at bounding box center [728, 90] width 5 height 5
click at [730, 90] on icon at bounding box center [728, 90] width 11 height 11
click at [922, 64] on icon "button" at bounding box center [927, 66] width 11 height 11
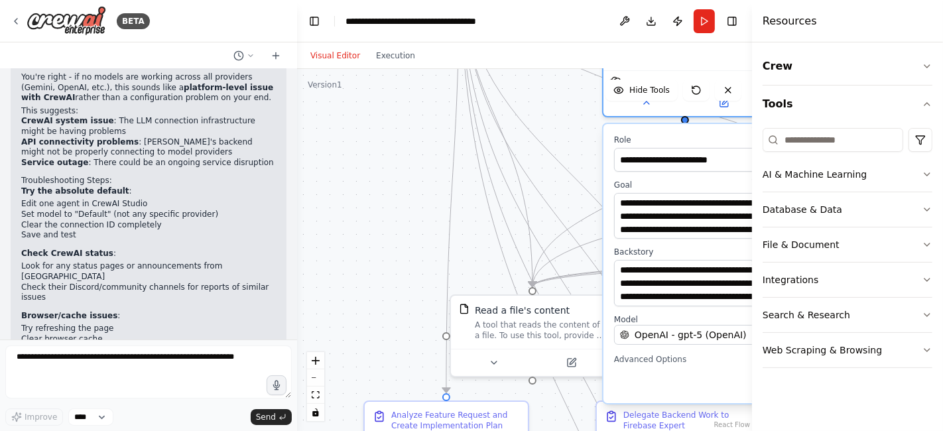
click at [423, 168] on div ".deletable-edge-delete-btn { width: 20px; height: 20px; border: 0px solid #ffff…" at bounding box center [524, 250] width 455 height 362
click at [82, 421] on select "****" at bounding box center [90, 417] width 45 height 17
click at [68, 409] on select "****" at bounding box center [90, 417] width 45 height 17
click at [726, 20] on button "Toggle Right Sidebar" at bounding box center [732, 21] width 19 height 19
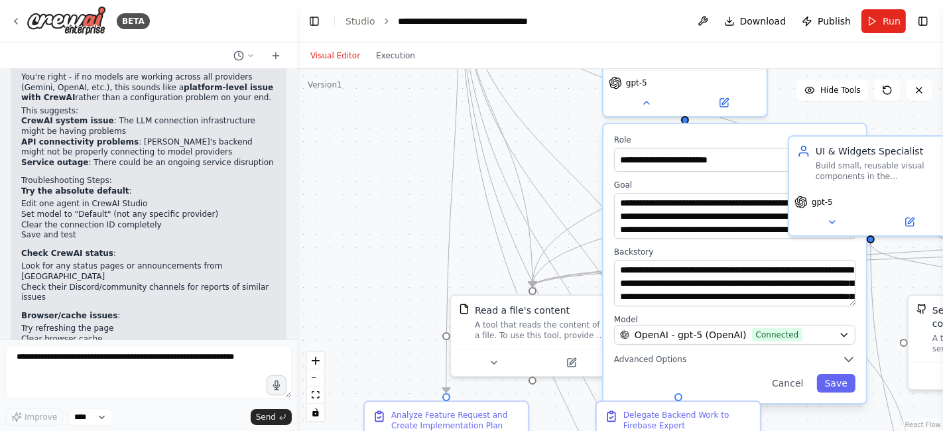
click at [826, 384] on button "Save" at bounding box center [836, 383] width 38 height 19
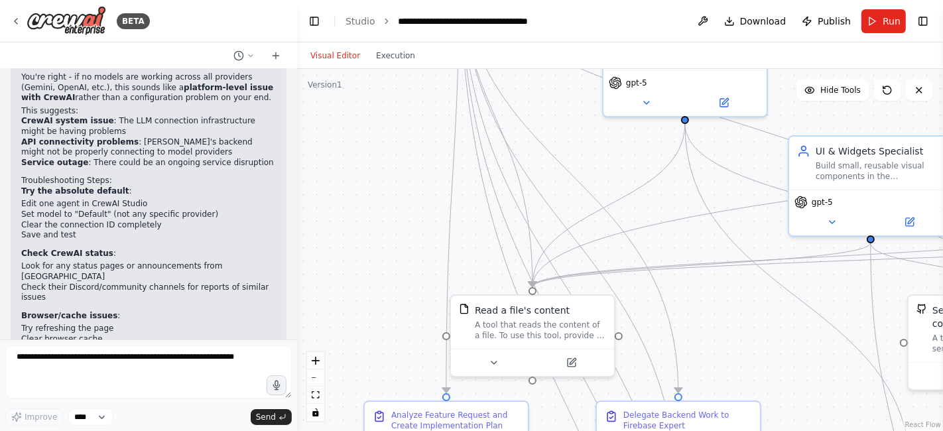
click at [890, 18] on span "Run" at bounding box center [892, 21] width 18 height 13
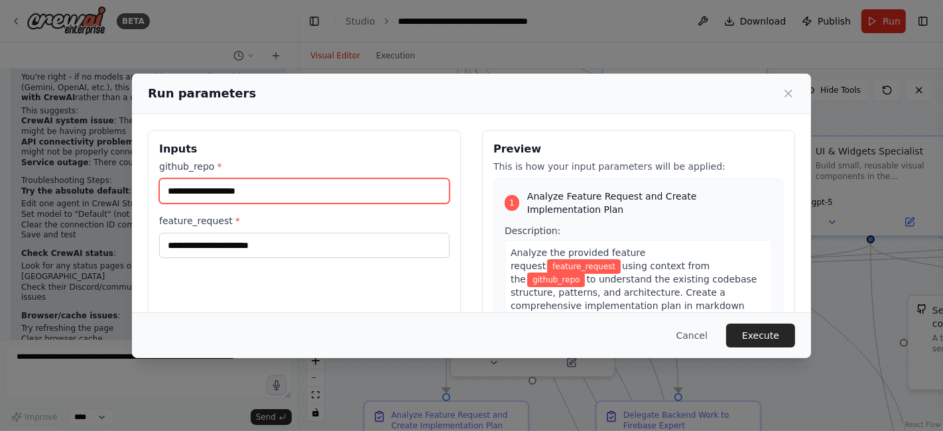
click at [310, 199] on input "github_repo *" at bounding box center [304, 190] width 291 height 25
type input "**********"
drag, startPoint x: 246, startPoint y: 188, endPoint x: 88, endPoint y: 158, distance: 161.3
click at [88, 158] on div "**********" at bounding box center [471, 215] width 943 height 431
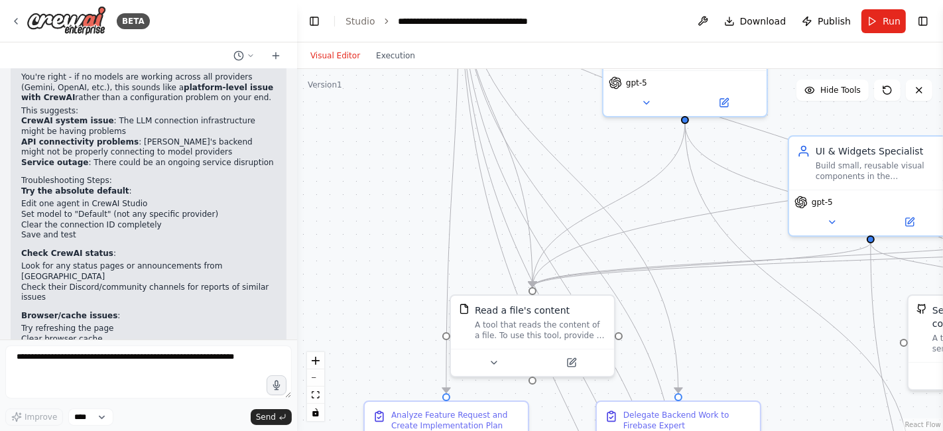
click at [895, 23] on span "Run" at bounding box center [892, 21] width 18 height 13
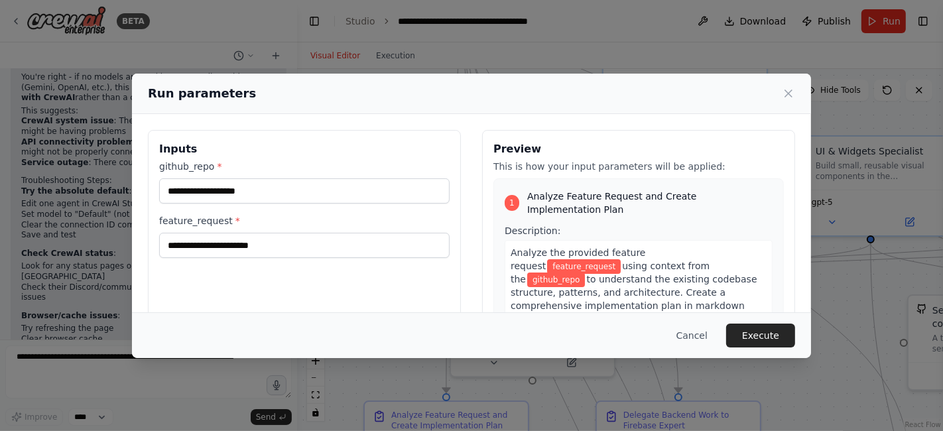
click at [529, 102] on div "Run parameters" at bounding box center [471, 93] width 647 height 19
click at [253, 197] on input "github_repo *" at bounding box center [304, 190] width 291 height 25
paste input "**********"
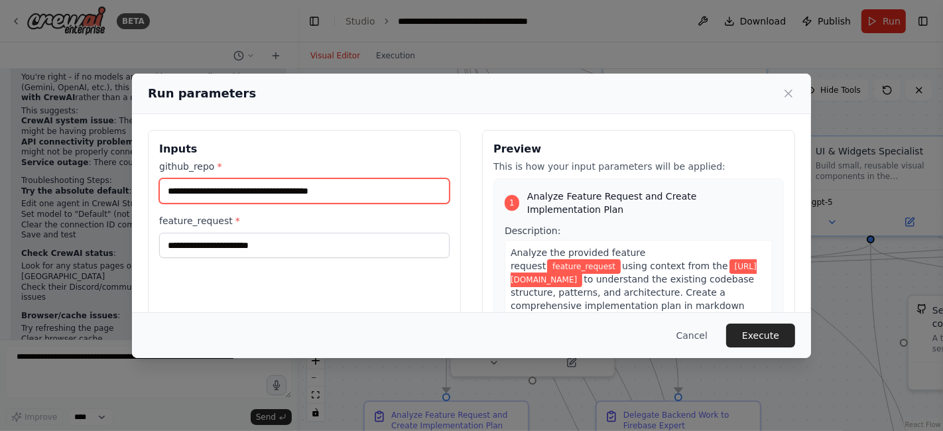
click at [246, 190] on input "**********" at bounding box center [304, 190] width 291 height 25
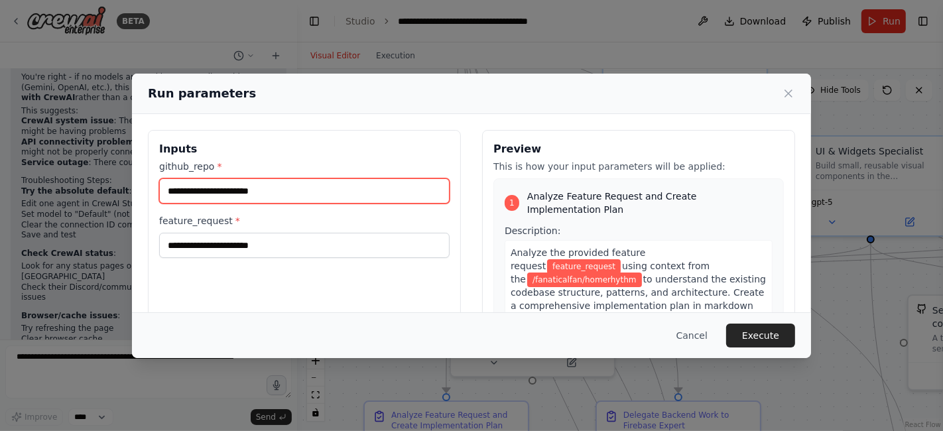
type input "**********"
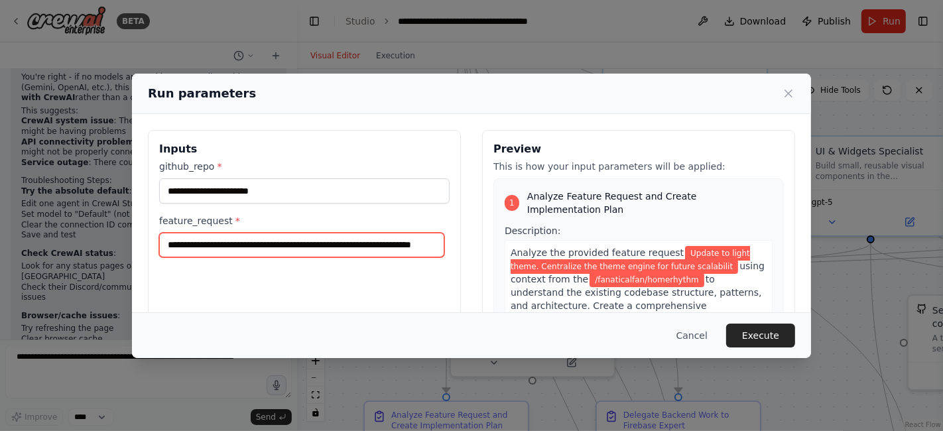
type input "**********"
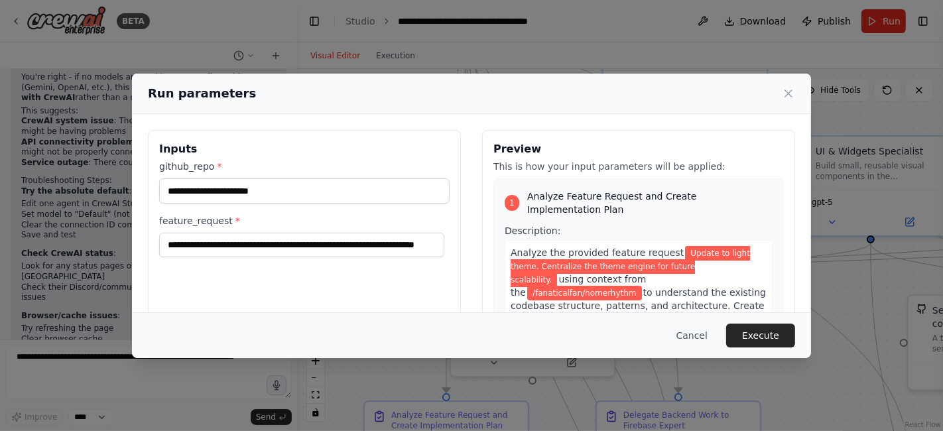
click at [765, 340] on button "Execute" at bounding box center [760, 336] width 69 height 24
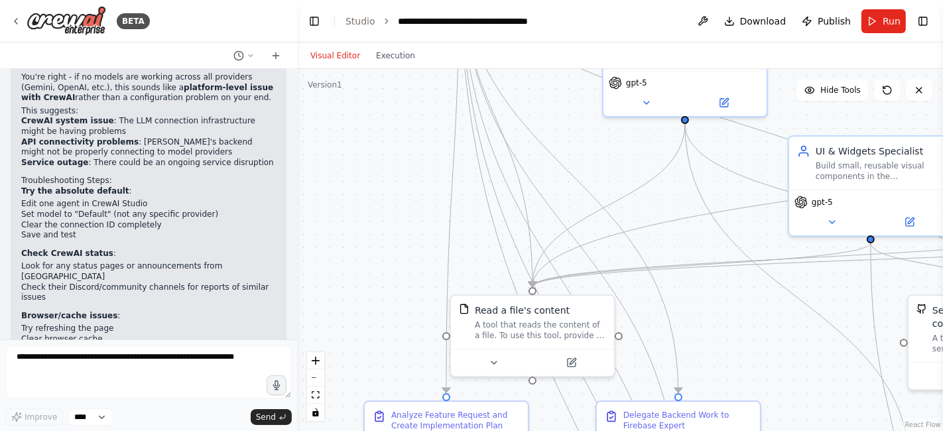
click at [383, 55] on button "Execution" at bounding box center [395, 56] width 55 height 16
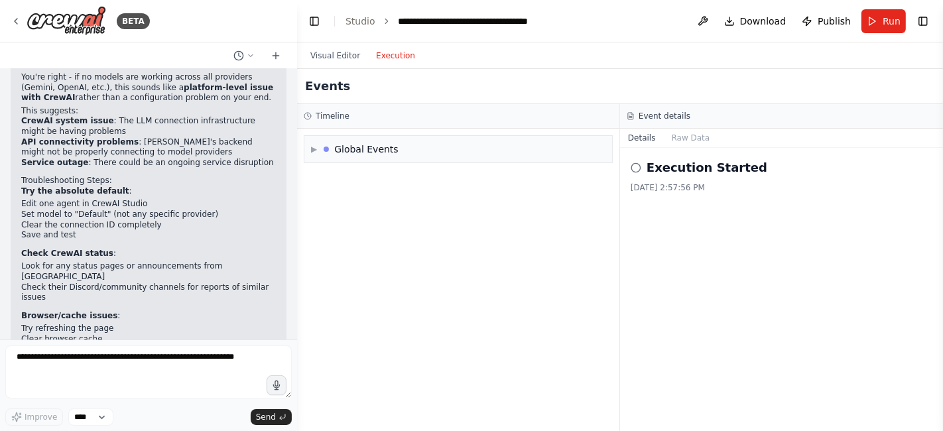
click at [403, 155] on div "▶ Global Events" at bounding box center [458, 149] width 308 height 27
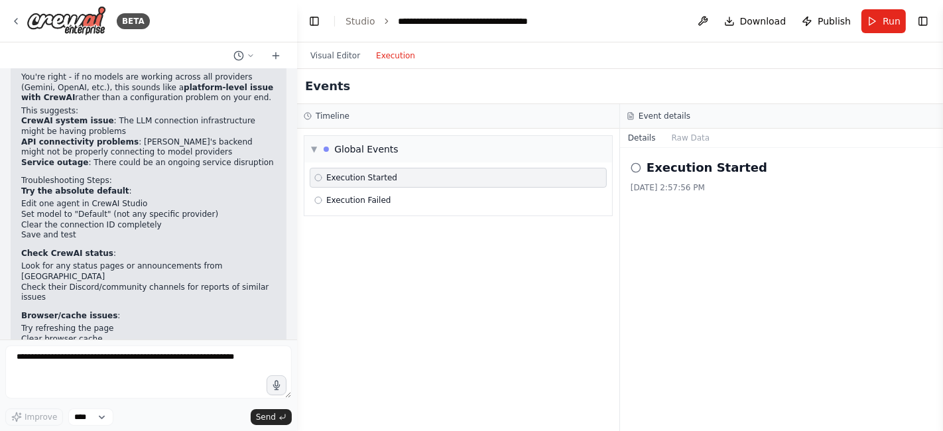
click at [332, 177] on span "Execution Started" at bounding box center [361, 177] width 71 height 11
click at [320, 121] on div "Timeline" at bounding box center [458, 116] width 322 height 25
click at [322, 151] on div "▼ Global Events" at bounding box center [355, 149] width 88 height 13
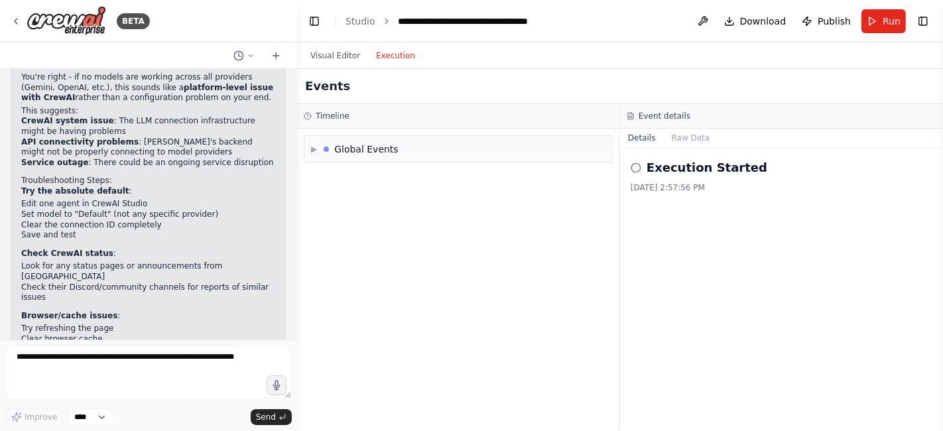
click at [324, 149] on div "▶ Global Events" at bounding box center [355, 149] width 88 height 13
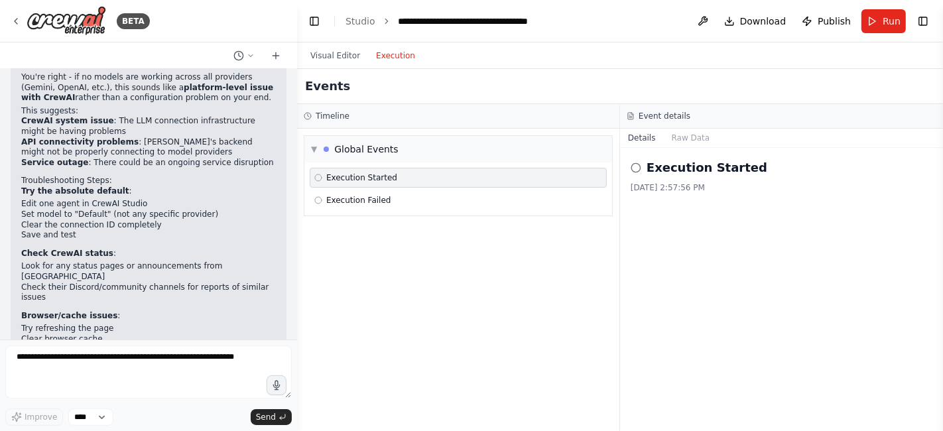
click at [700, 139] on button "Raw Data" at bounding box center [691, 138] width 54 height 19
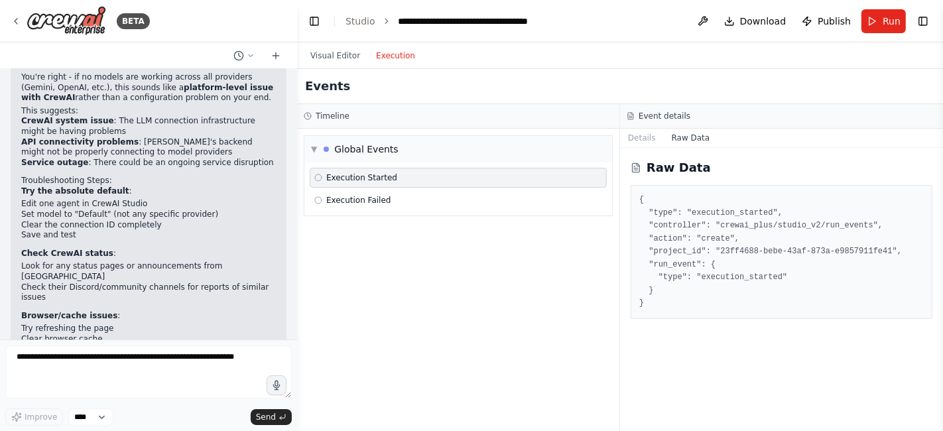
click at [877, 15] on button "Run" at bounding box center [884, 21] width 44 height 24
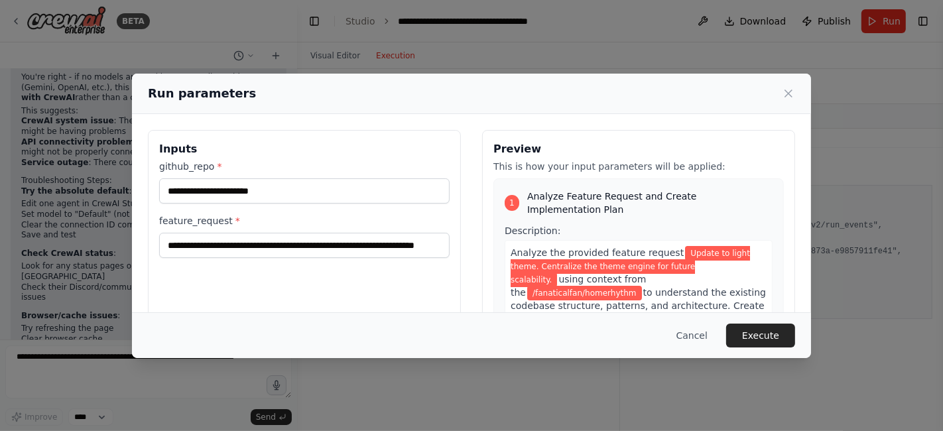
click at [782, 340] on button "Execute" at bounding box center [760, 336] width 69 height 24
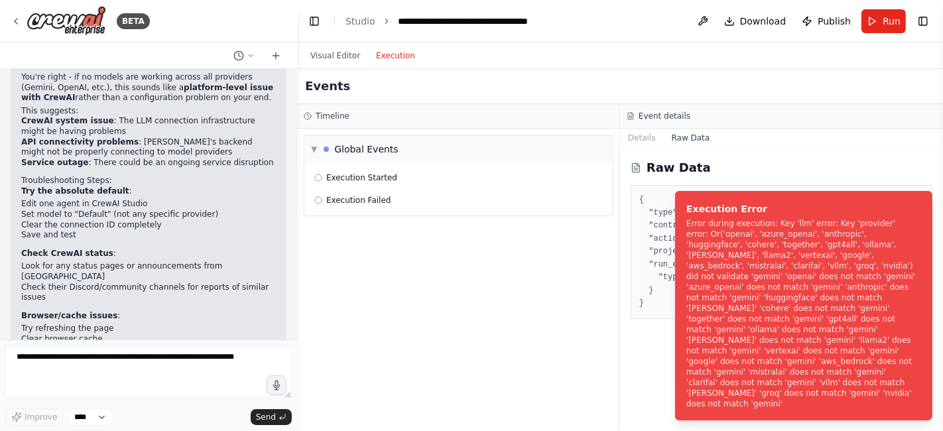
click at [239, 55] on polyline at bounding box center [240, 54] width 2 height 3
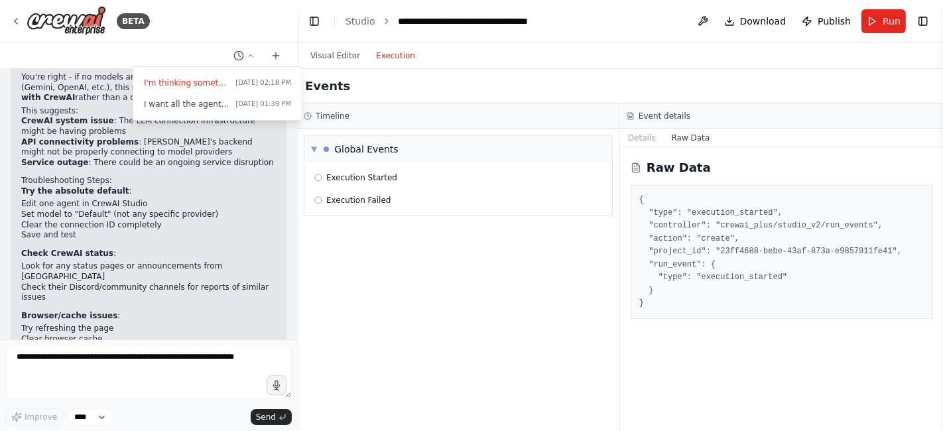
click at [240, 54] on div at bounding box center [148, 215] width 297 height 431
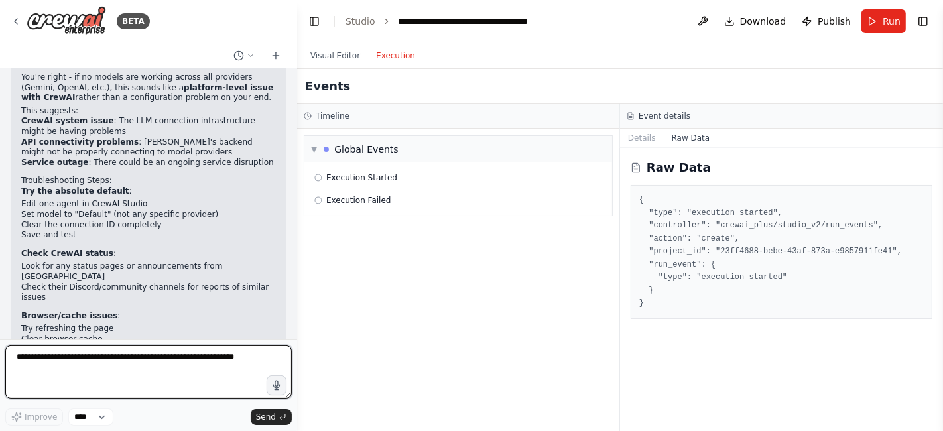
click at [115, 367] on textarea at bounding box center [148, 372] width 287 height 53
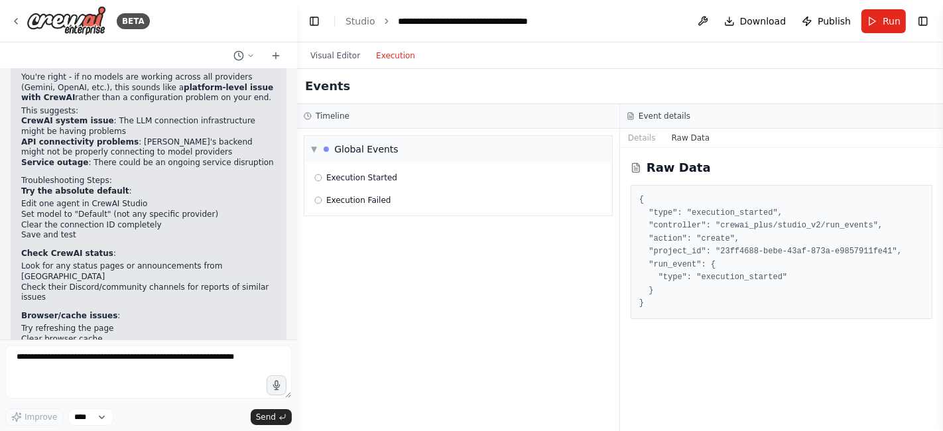
click at [709, 23] on button at bounding box center [702, 21] width 21 height 24
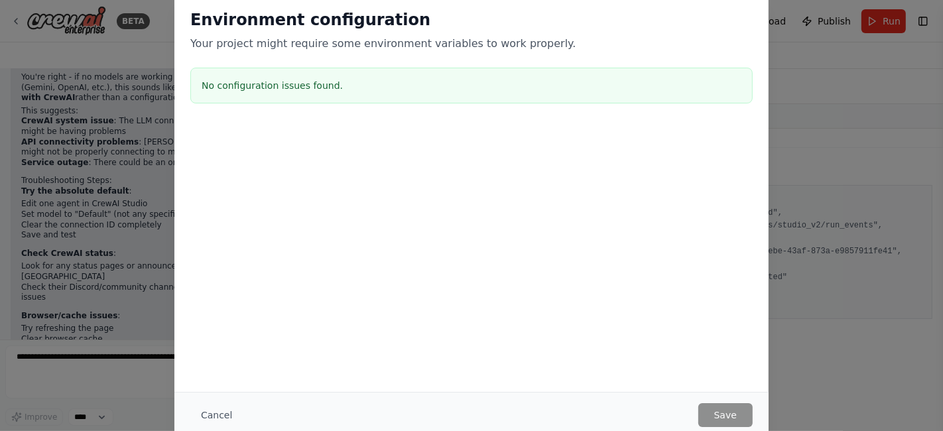
click at [205, 415] on button "Cancel" at bounding box center [216, 415] width 52 height 24
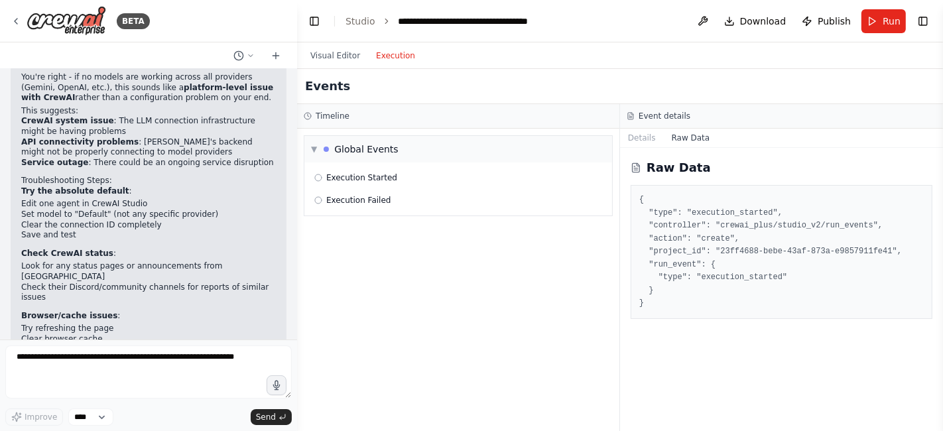
click at [18, 20] on icon at bounding box center [16, 21] width 11 height 11
